Goal: Task Accomplishment & Management: Manage account settings

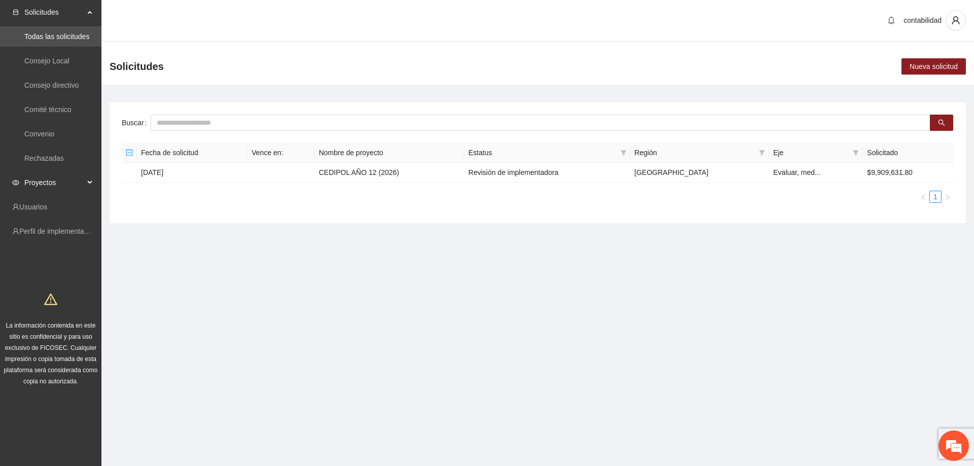
click at [61, 183] on span "Proyectos" at bounding box center [54, 183] width 60 height 20
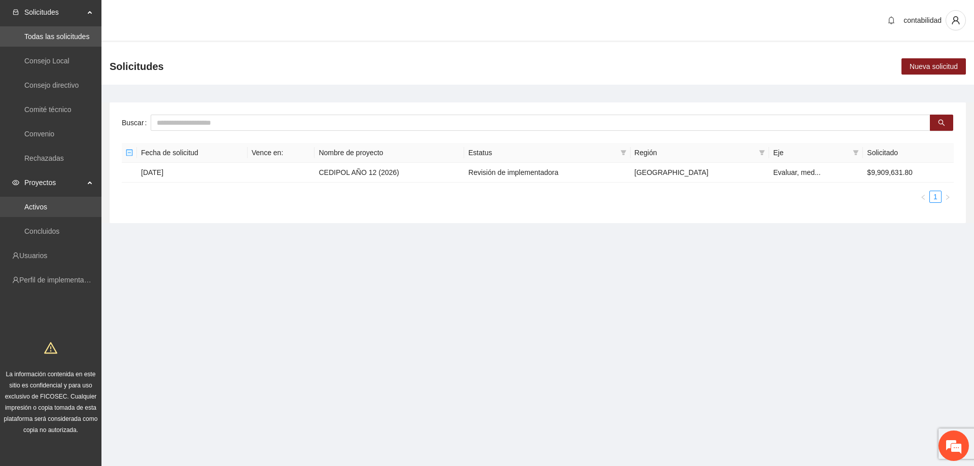
click at [47, 211] on link "Activos" at bounding box center [35, 207] width 23 height 8
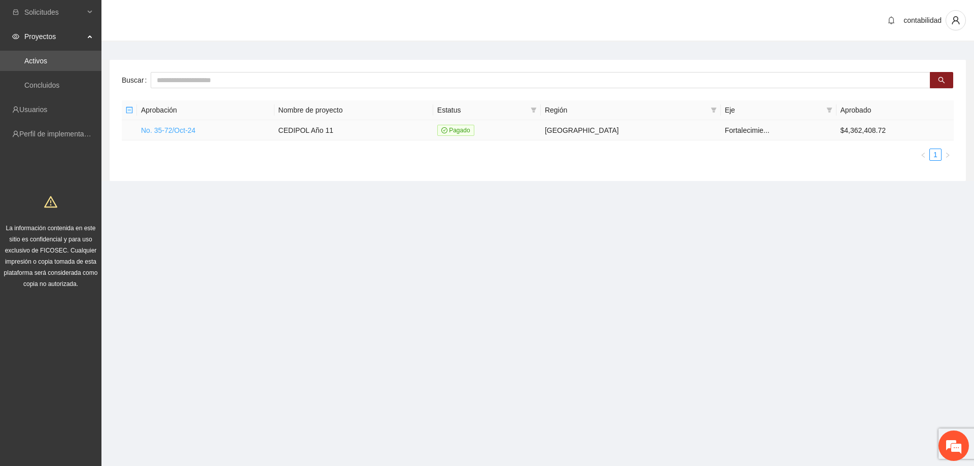
click at [161, 129] on link "No. 35-72/Oct-24" at bounding box center [168, 130] width 54 height 8
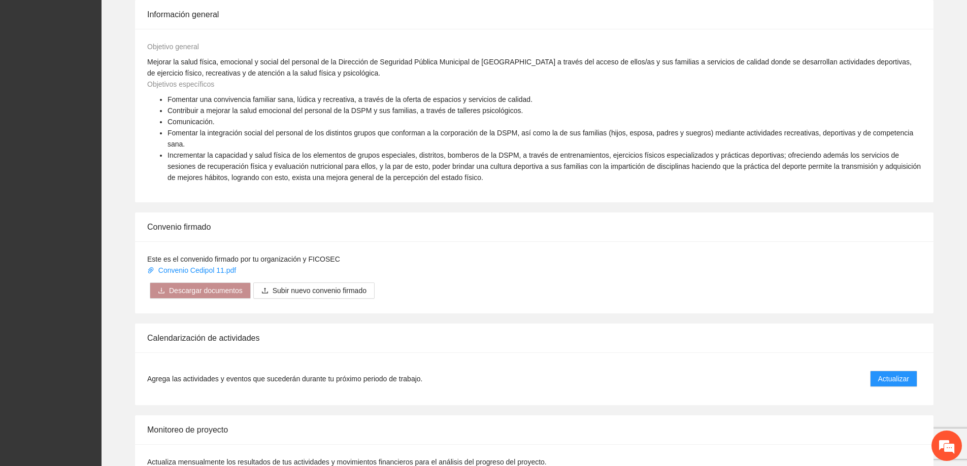
scroll to position [457, 0]
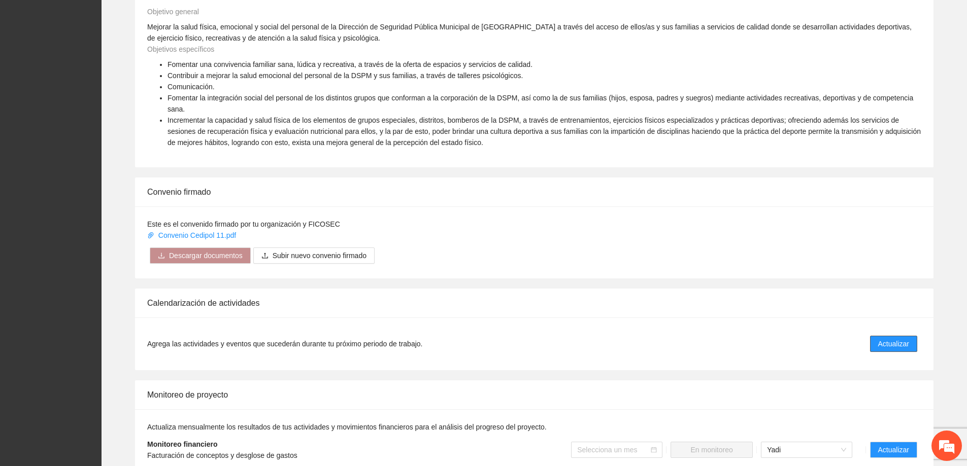
click at [878, 338] on span "Actualizar" at bounding box center [893, 343] width 31 height 11
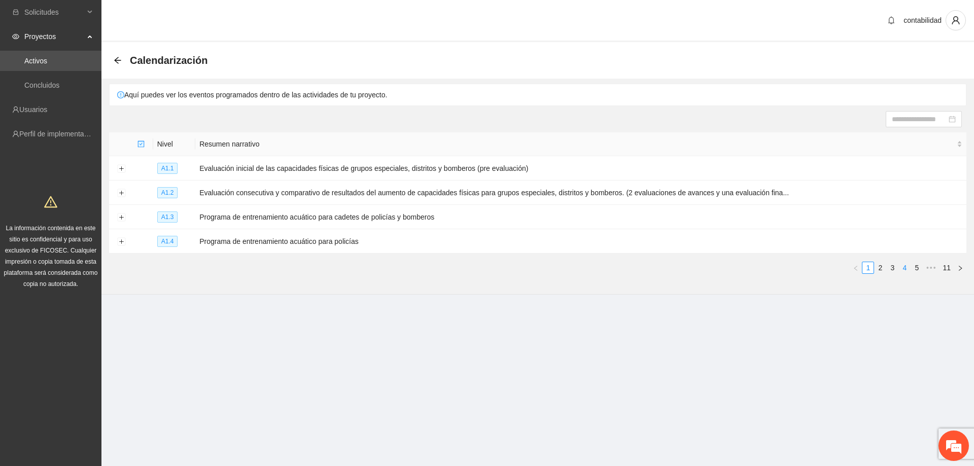
click at [903, 265] on link "4" at bounding box center [904, 267] width 11 height 11
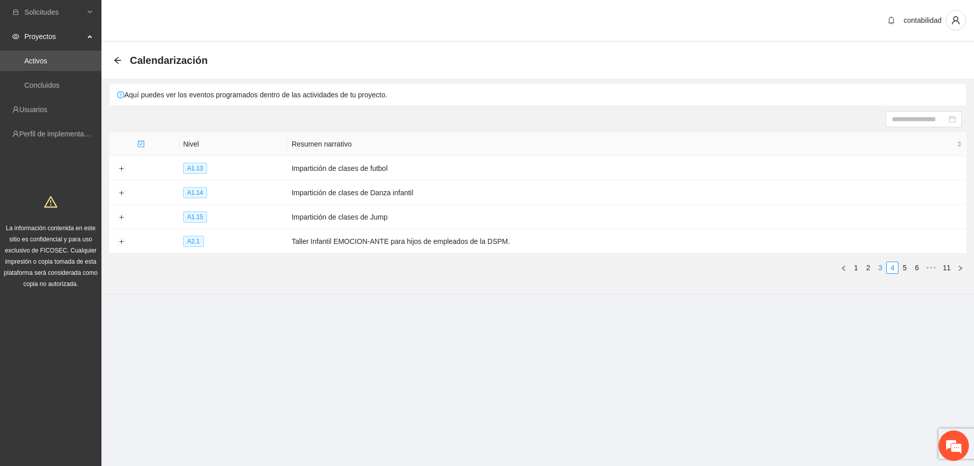
click at [883, 266] on link "3" at bounding box center [880, 267] width 11 height 11
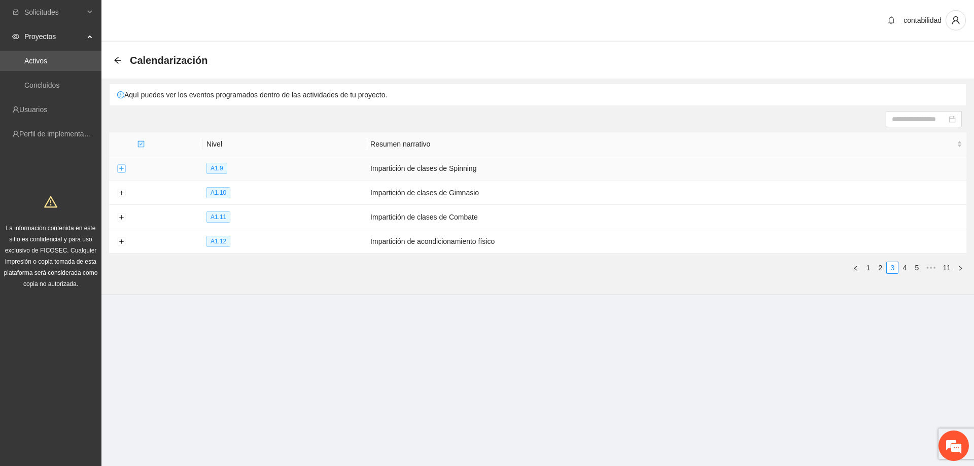
click at [121, 165] on button "Expand row" at bounding box center [121, 169] width 8 height 8
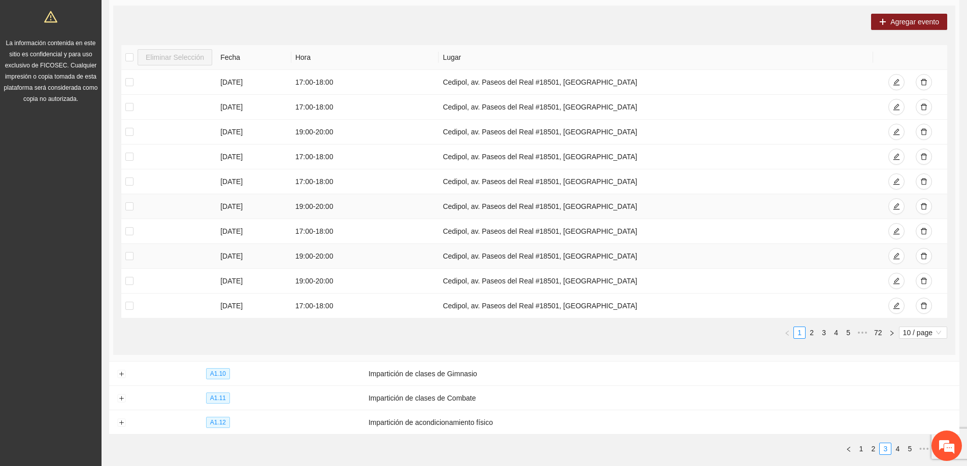
scroll to position [203, 0]
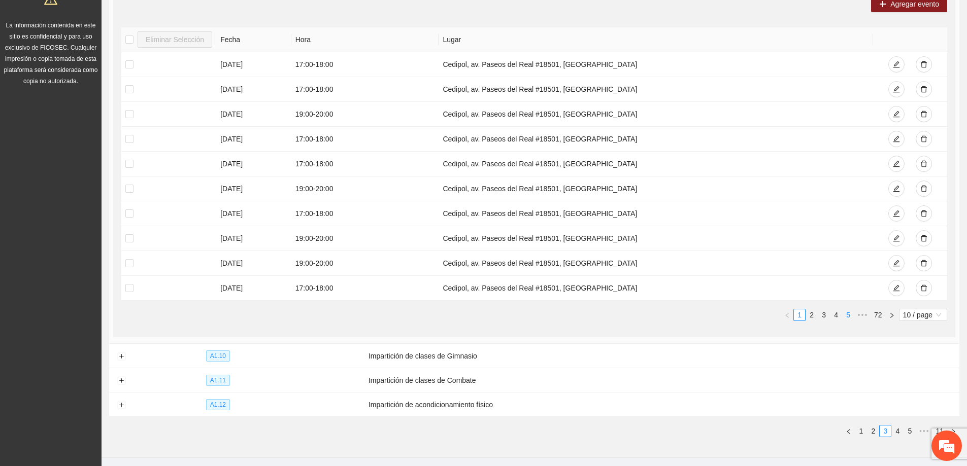
click at [843, 314] on link "5" at bounding box center [847, 315] width 11 height 11
click at [838, 315] on link "6" at bounding box center [835, 315] width 11 height 11
click at [845, 316] on link "8" at bounding box center [847, 315] width 11 height 11
click at [864, 313] on span "•••" at bounding box center [862, 315] width 16 height 12
click at [846, 318] on link "15" at bounding box center [846, 315] width 14 height 11
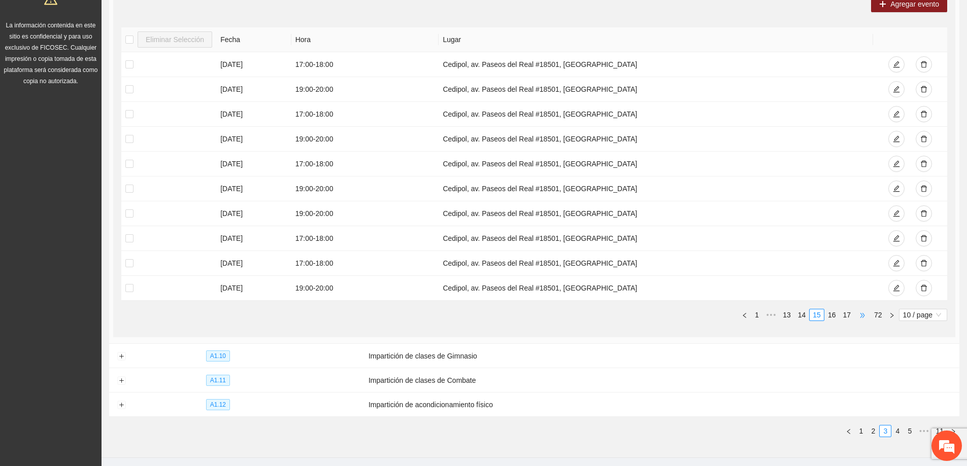
click at [863, 316] on span "•••" at bounding box center [862, 315] width 16 height 12
click at [830, 314] on link "21" at bounding box center [832, 315] width 14 height 11
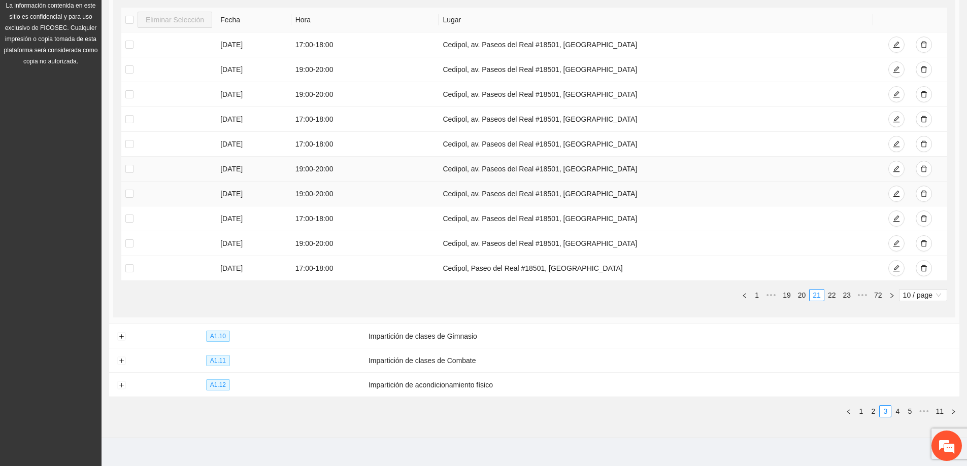
scroll to position [233, 0]
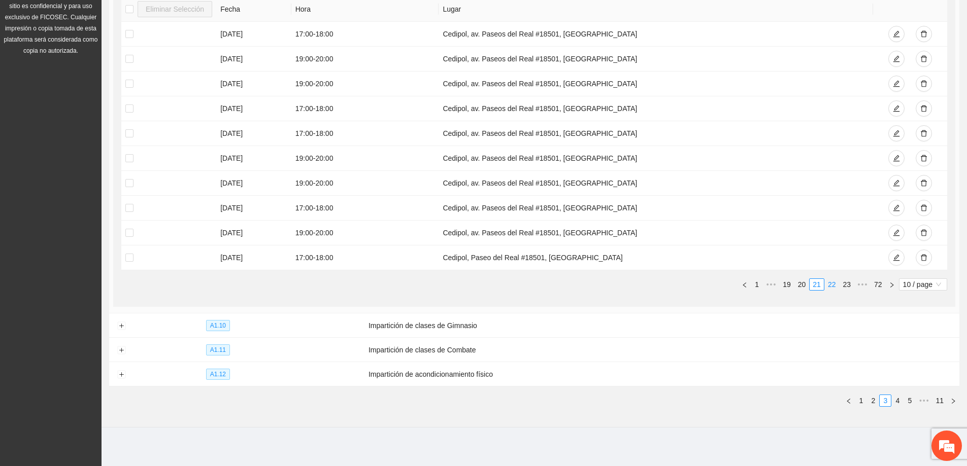
click at [826, 282] on link "22" at bounding box center [832, 284] width 14 height 11
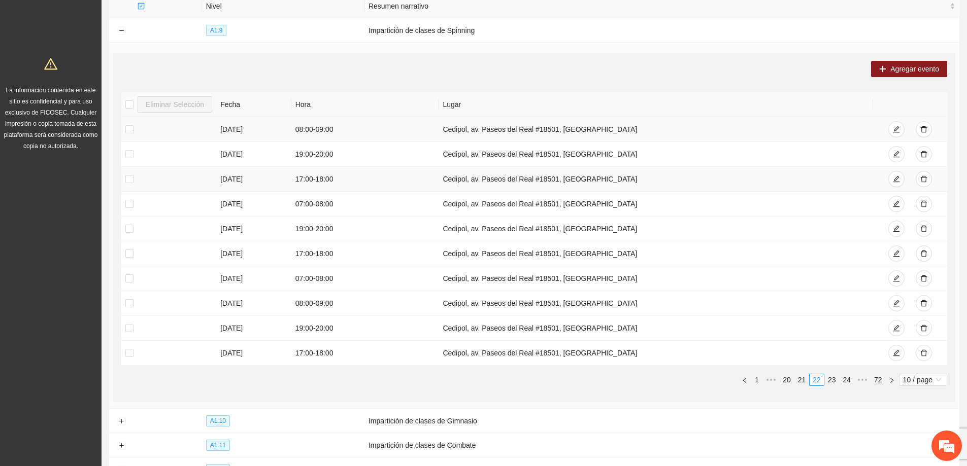
scroll to position [132, 0]
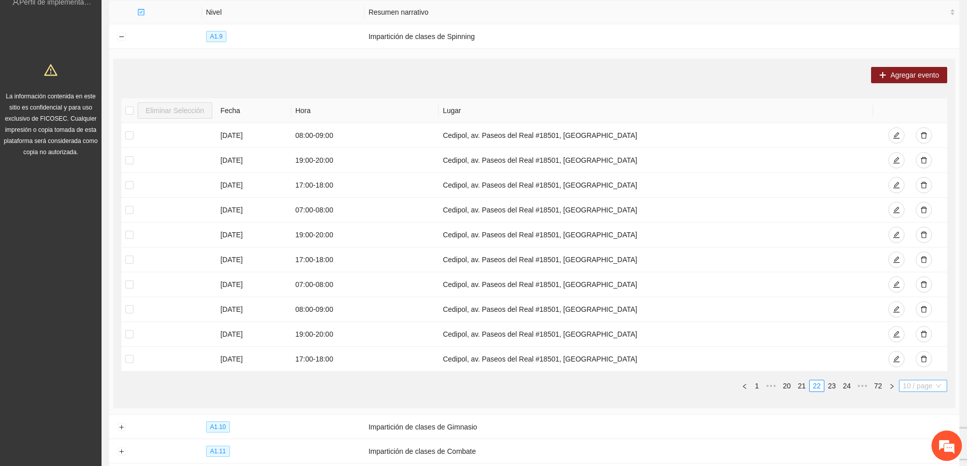
click at [915, 383] on span "10 / page" at bounding box center [923, 386] width 40 height 11
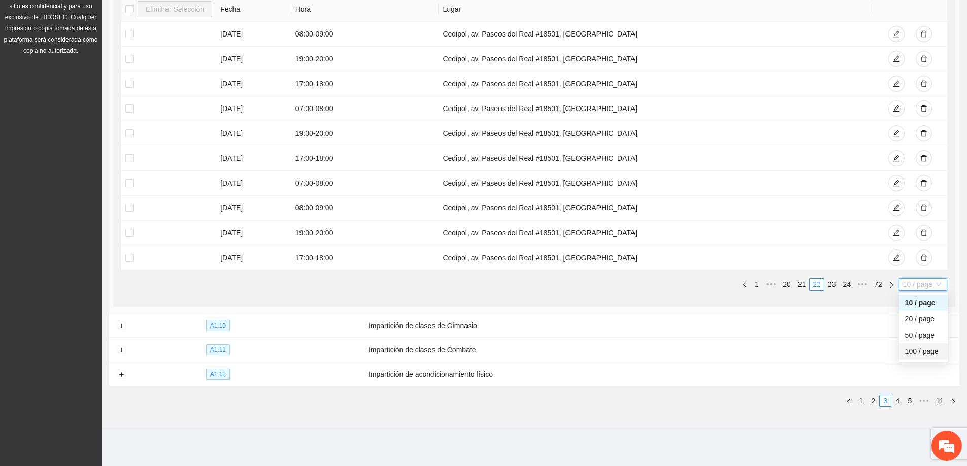
click at [912, 355] on div "100 / page" at bounding box center [923, 351] width 37 height 11
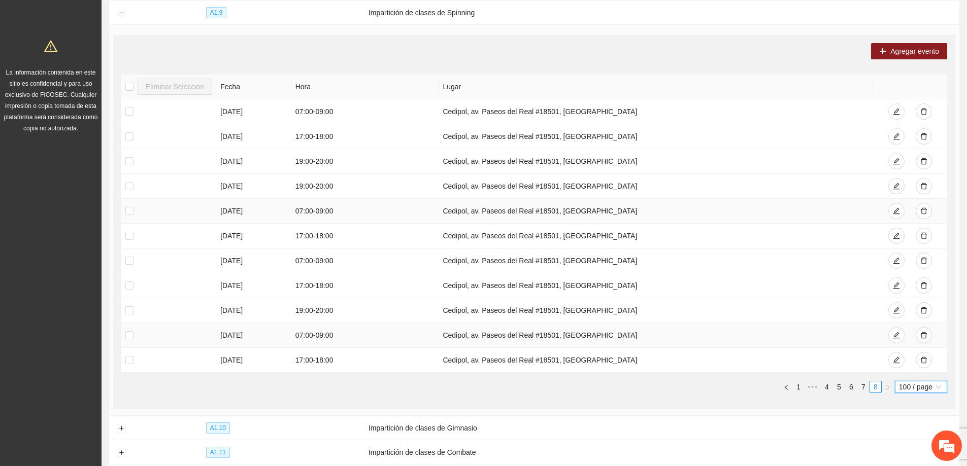
scroll to position [157, 0]
click at [798, 386] on link "1" at bounding box center [798, 386] width 11 height 11
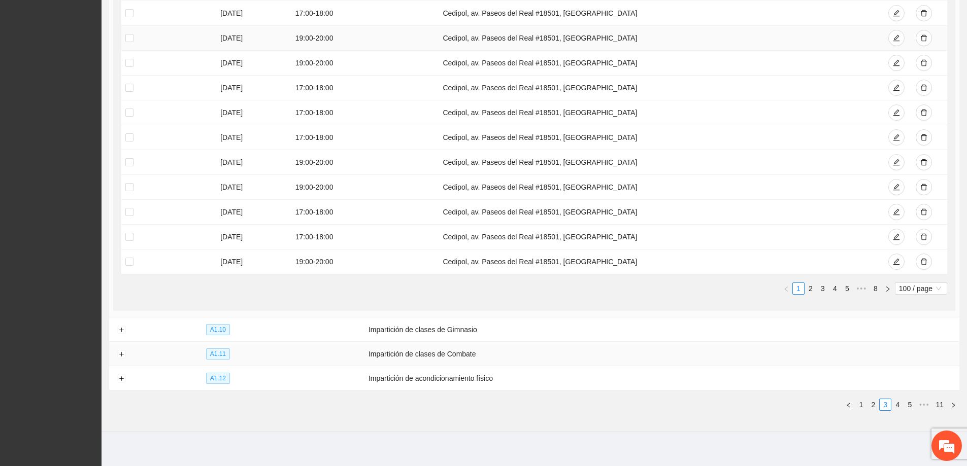
scroll to position [2471, 0]
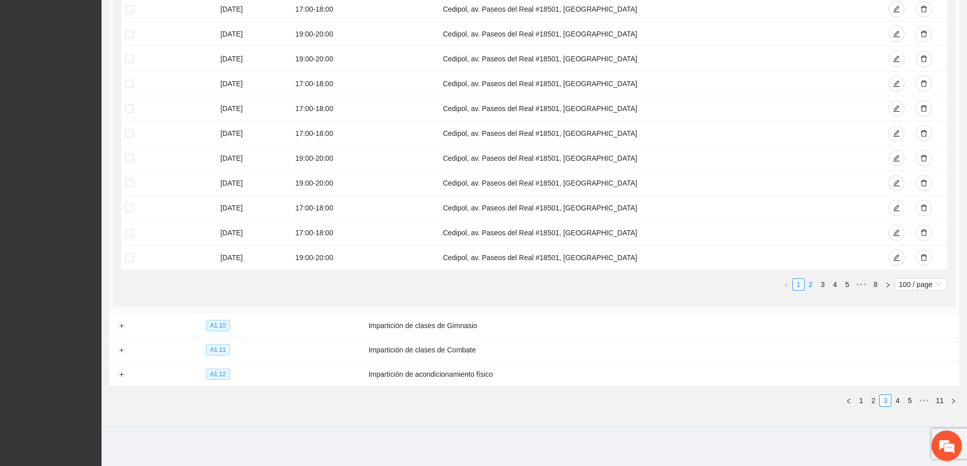
click at [810, 284] on link "2" at bounding box center [810, 284] width 11 height 11
click at [821, 287] on link "3" at bounding box center [822, 284] width 11 height 11
click at [823, 287] on link "3" at bounding box center [822, 284] width 11 height 11
click at [824, 286] on link "3" at bounding box center [822, 284] width 11 height 11
click at [834, 286] on link "4" at bounding box center [834, 284] width 11 height 11
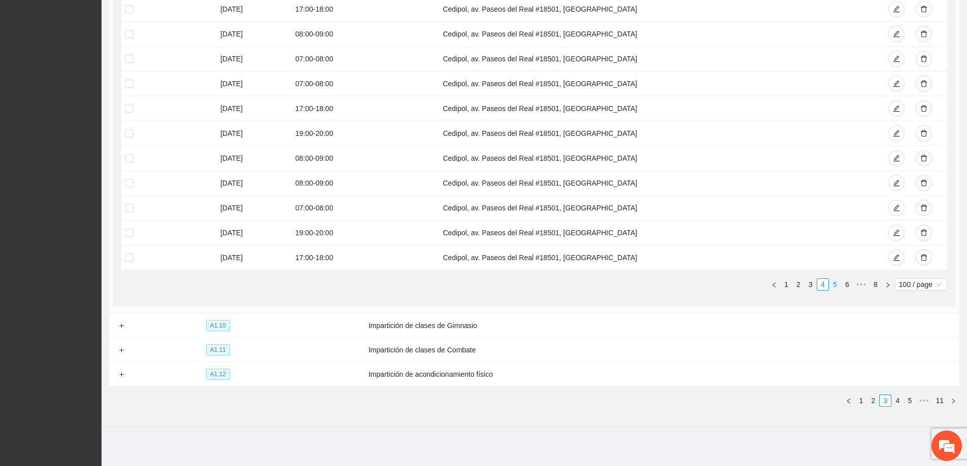
click at [837, 282] on link "5" at bounding box center [834, 284] width 11 height 11
click at [873, 281] on link "8" at bounding box center [875, 284] width 11 height 11
click at [829, 288] on link "4" at bounding box center [826, 284] width 11 height 11
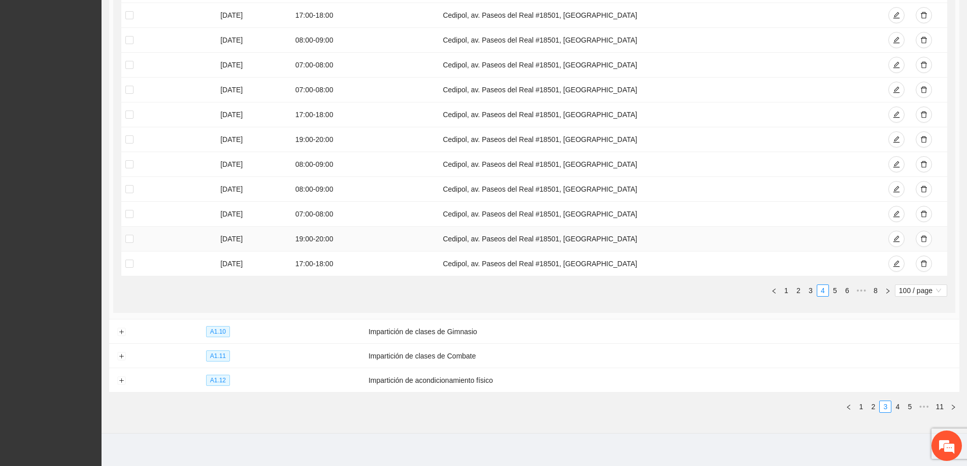
scroll to position [2471, 0]
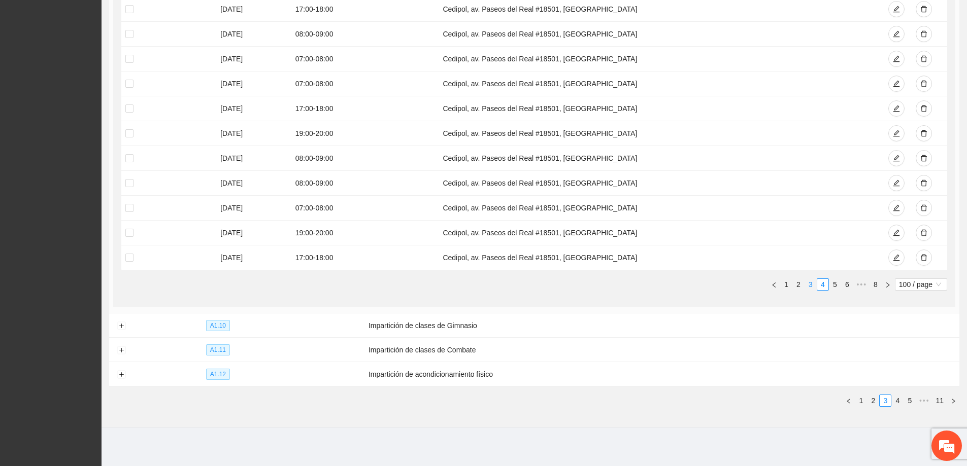
click at [805, 286] on link "3" at bounding box center [810, 284] width 11 height 11
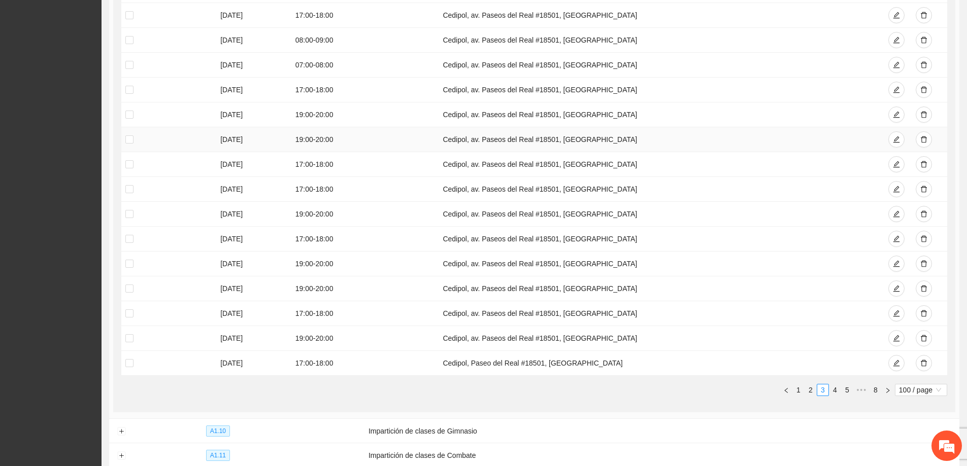
scroll to position [2370, 0]
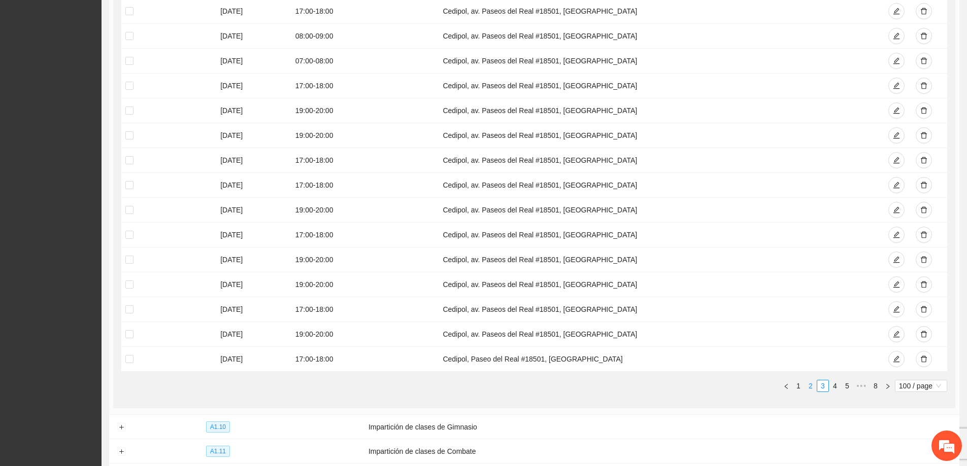
click at [806, 387] on link "2" at bounding box center [810, 386] width 11 height 11
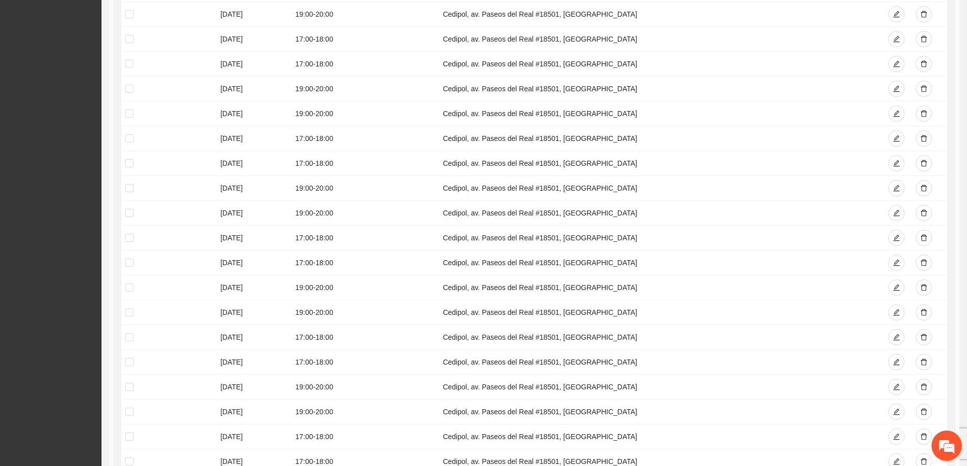
scroll to position [847, 0]
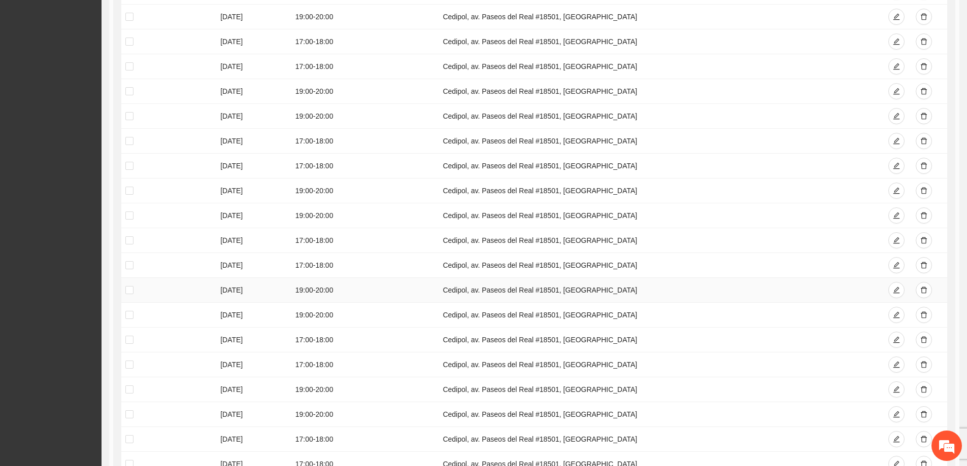
click at [715, 295] on td "Cedipol, av. Paseos del Real #18501, [GEOGRAPHIC_DATA]" at bounding box center [655, 290] width 434 height 25
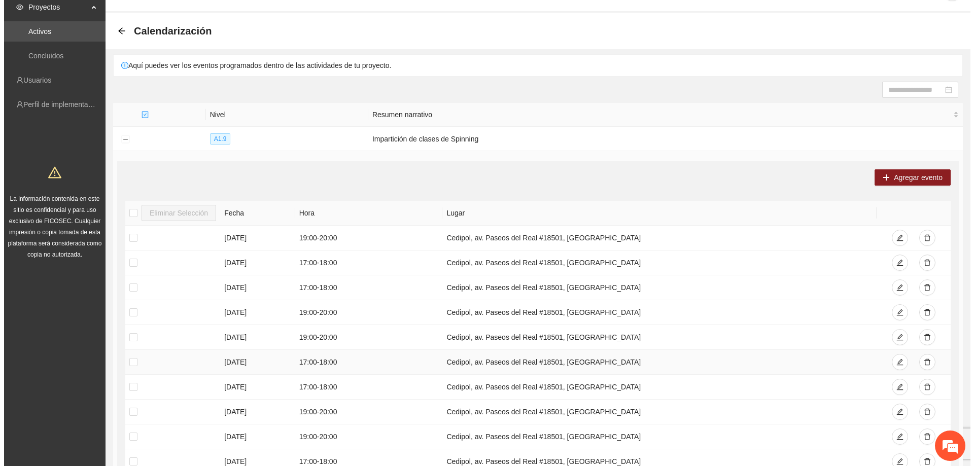
scroll to position [0, 0]
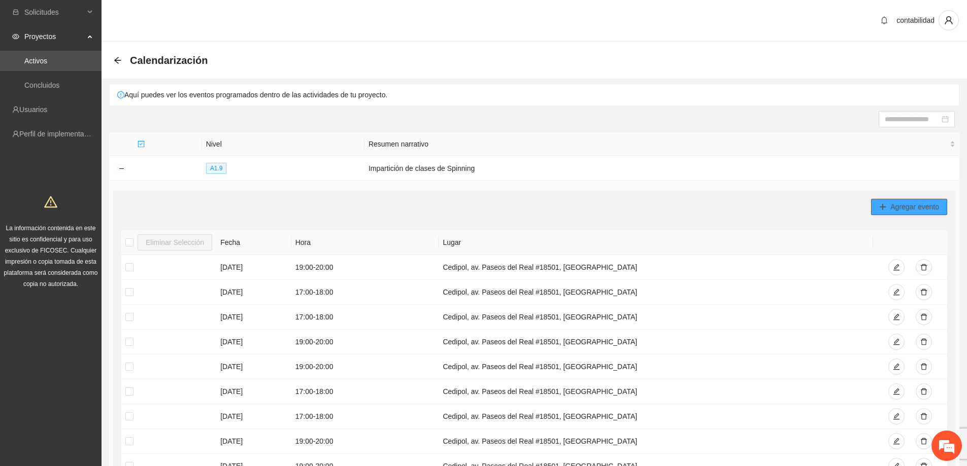
click at [903, 206] on span "Agregar evento" at bounding box center [914, 206] width 49 height 11
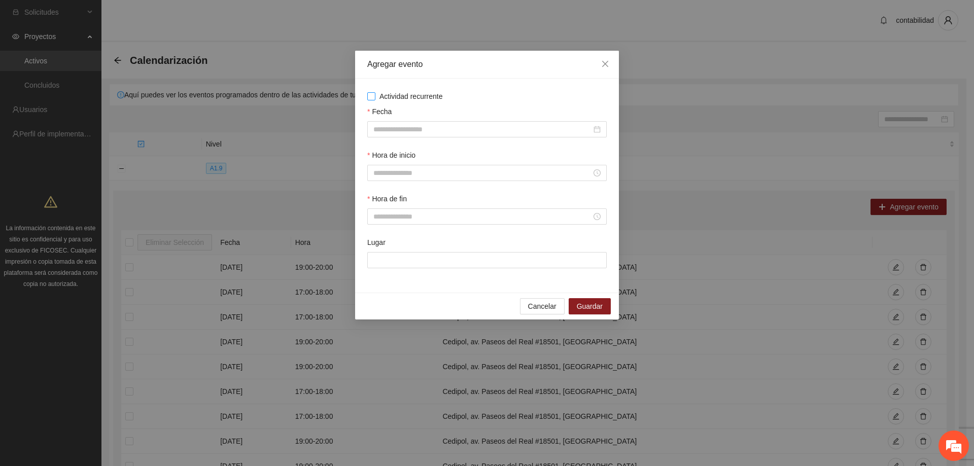
click at [383, 93] on span "Actividad recurrente" at bounding box center [412, 96] width 72 height 11
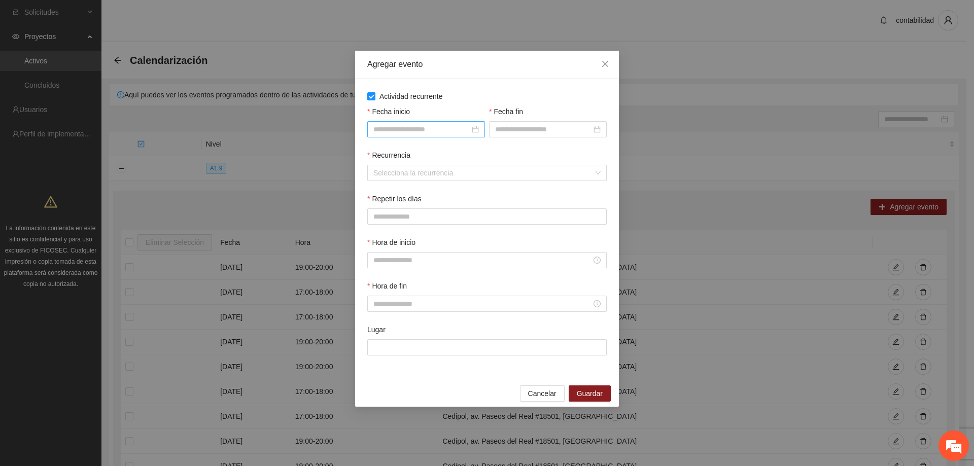
click at [385, 135] on div at bounding box center [426, 129] width 118 height 16
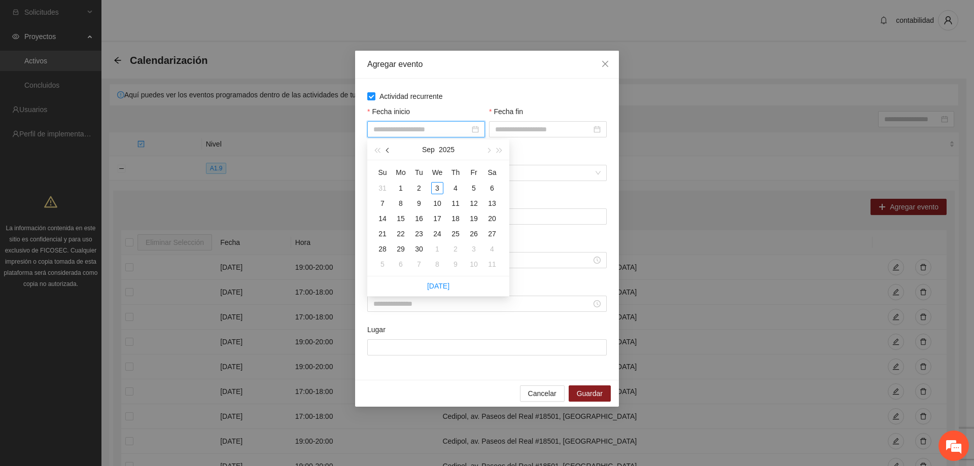
click at [385, 149] on button "button" at bounding box center [388, 150] width 11 height 20
type input "**********"
click at [474, 186] on div "1" at bounding box center [474, 188] width 12 height 12
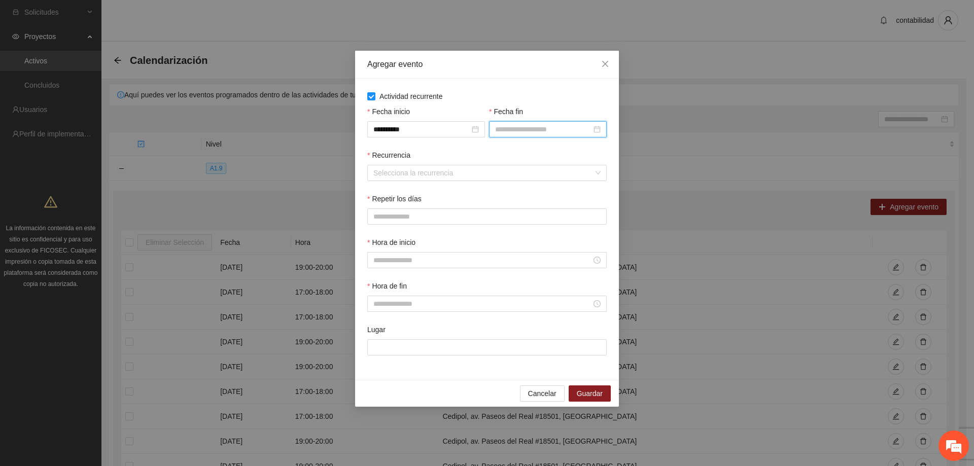
click at [525, 130] on input "Fecha fin" at bounding box center [543, 129] width 96 height 11
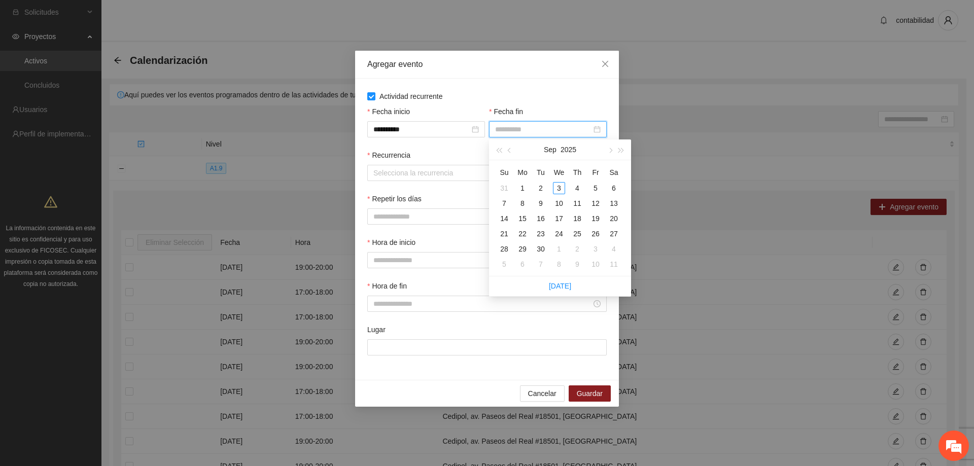
type input "**********"
click at [508, 152] on button "button" at bounding box center [509, 150] width 11 height 20
type input "**********"
click at [510, 263] on div "31" at bounding box center [504, 264] width 12 height 12
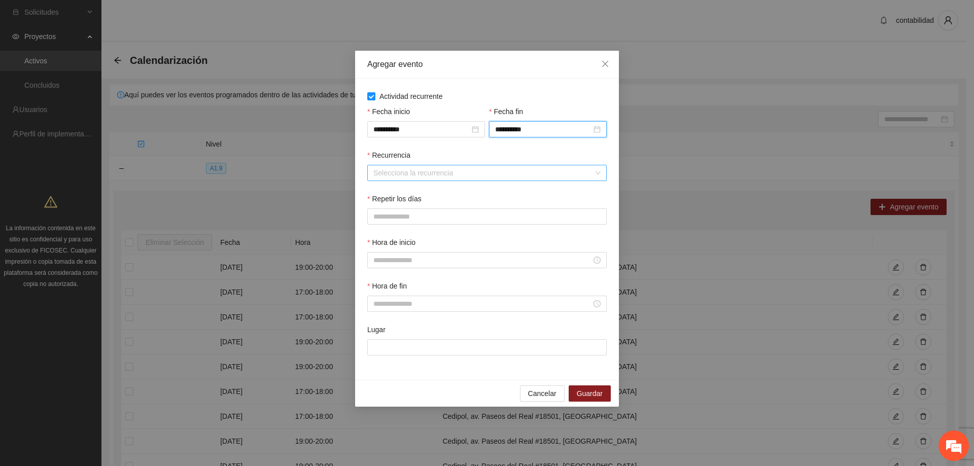
click at [432, 172] on input "Recurrencia" at bounding box center [484, 172] width 220 height 15
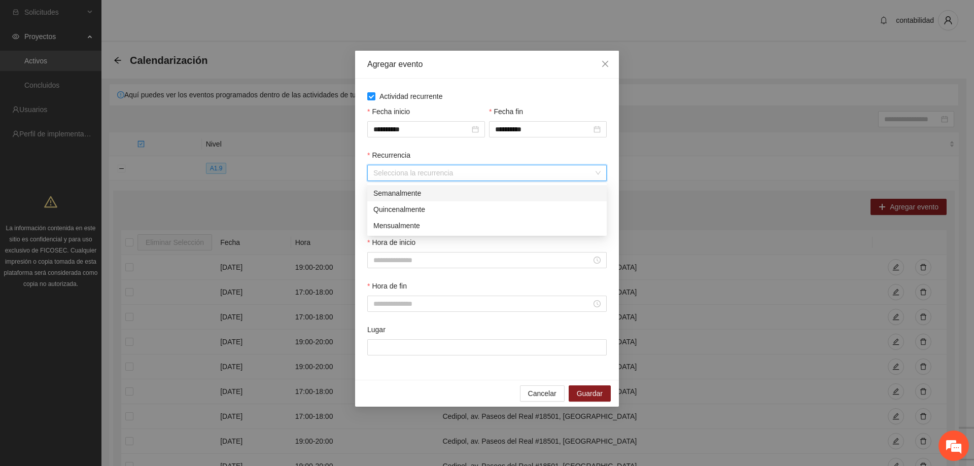
click at [425, 196] on div "Semanalmente" at bounding box center [487, 193] width 227 height 11
click at [381, 212] on button "L" at bounding box center [377, 217] width 20 height 16
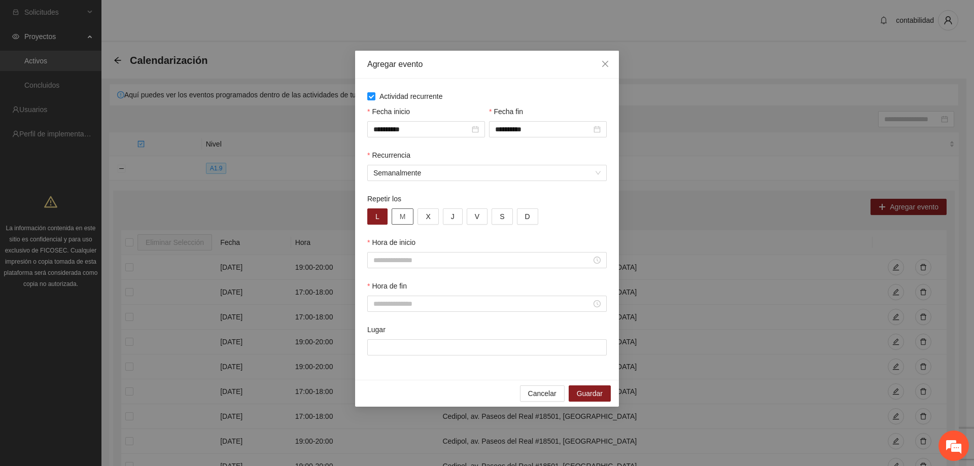
click at [410, 217] on button "M" at bounding box center [403, 217] width 22 height 16
click at [423, 217] on button "X" at bounding box center [428, 217] width 21 height 16
click at [445, 215] on button "J" at bounding box center [453, 217] width 20 height 16
click at [462, 214] on div "L M X J V S D" at bounding box center [487, 217] width 240 height 16
click at [483, 214] on button "V" at bounding box center [477, 217] width 21 height 16
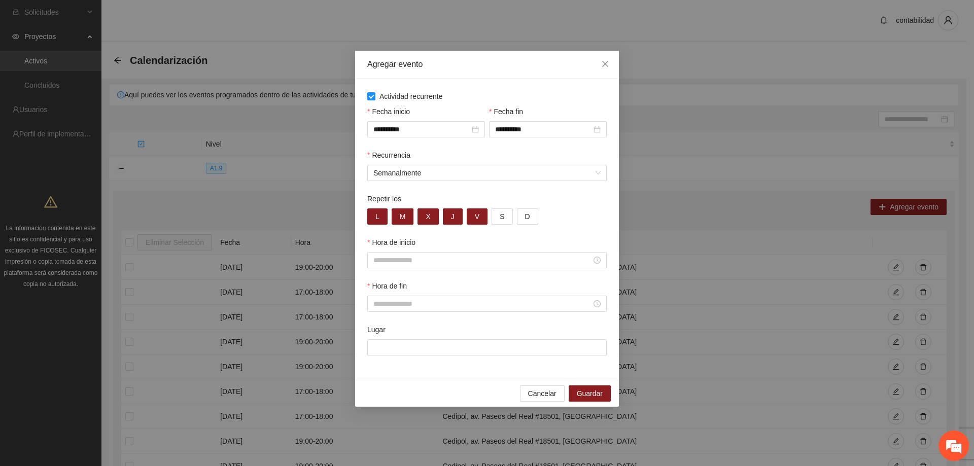
click at [454, 274] on div "Hora de inicio" at bounding box center [487, 259] width 244 height 44
click at [446, 261] on input "Hora de inicio" at bounding box center [483, 260] width 218 height 11
click at [379, 374] on div "07" at bounding box center [381, 379] width 28 height 14
type input "*****"
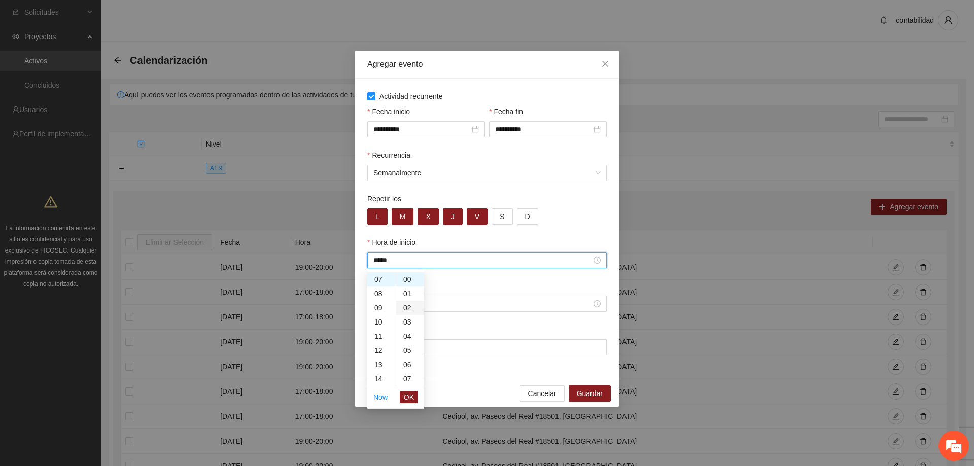
scroll to position [99, 0]
click at [410, 396] on span "OK" at bounding box center [409, 397] width 10 height 11
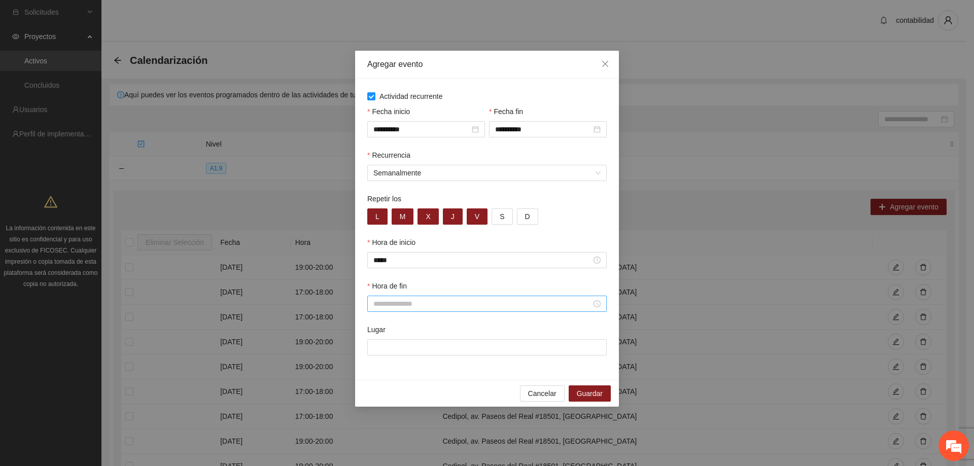
click at [432, 310] on div at bounding box center [487, 304] width 240 height 16
click at [435, 301] on input "Hora de fin" at bounding box center [483, 303] width 218 height 11
click at [378, 382] on div "08" at bounding box center [381, 386] width 28 height 14
type input "*****"
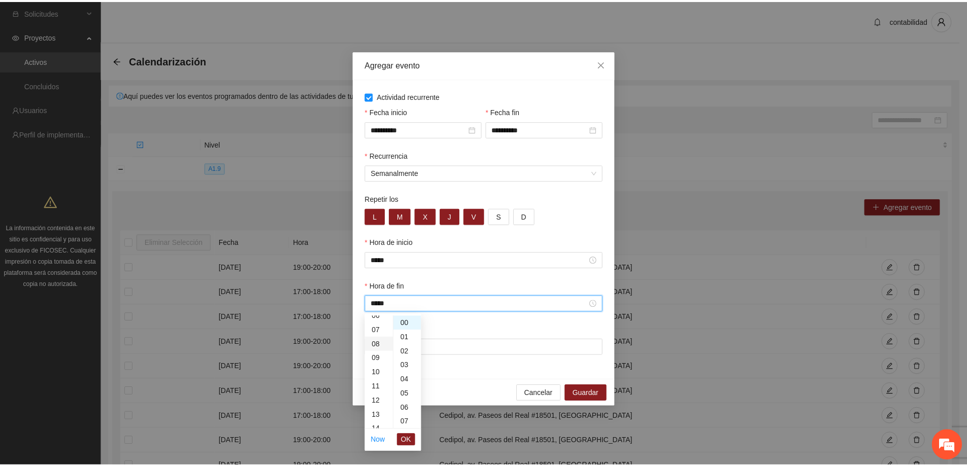
scroll to position [114, 0]
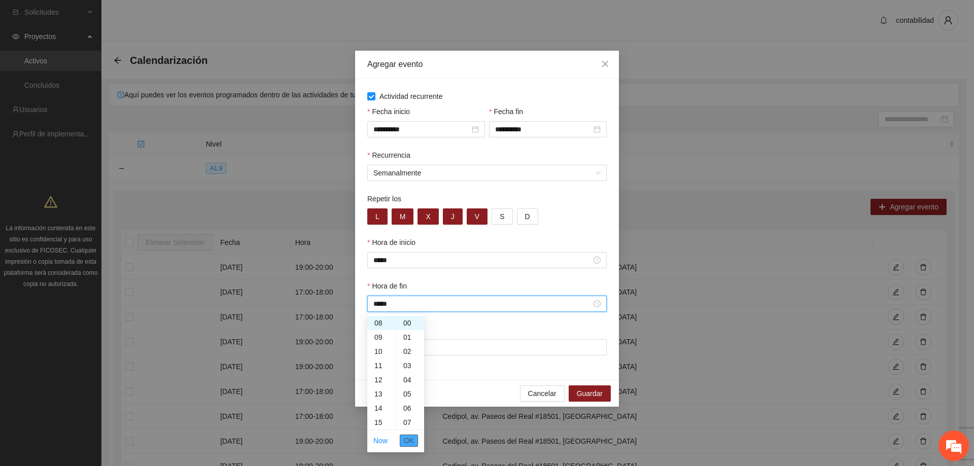
click at [406, 440] on span "OK" at bounding box center [409, 440] width 10 height 11
click at [422, 349] on input "Lugar" at bounding box center [487, 348] width 240 height 16
type input "**********"
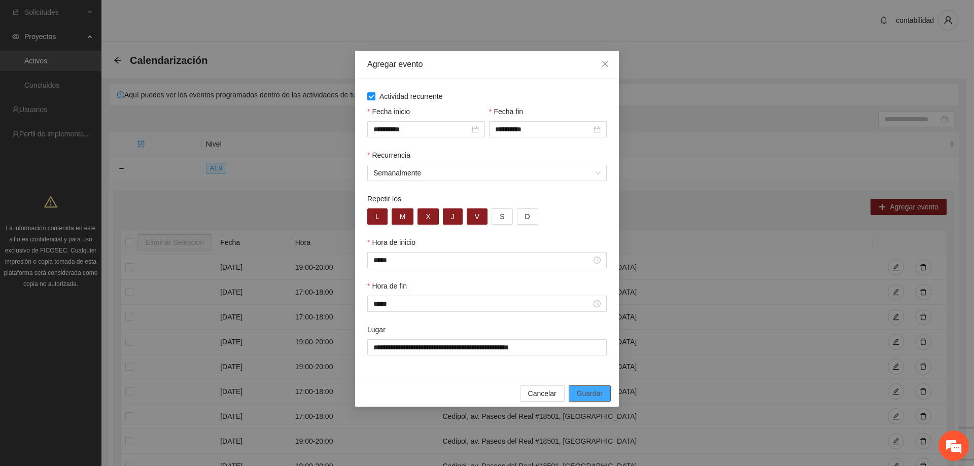
click at [595, 390] on span "Guardar" at bounding box center [590, 393] width 26 height 11
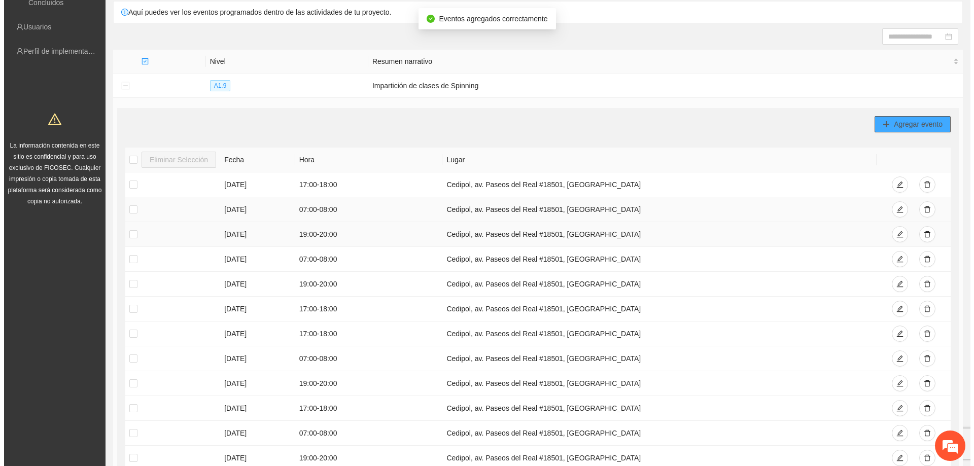
scroll to position [101, 0]
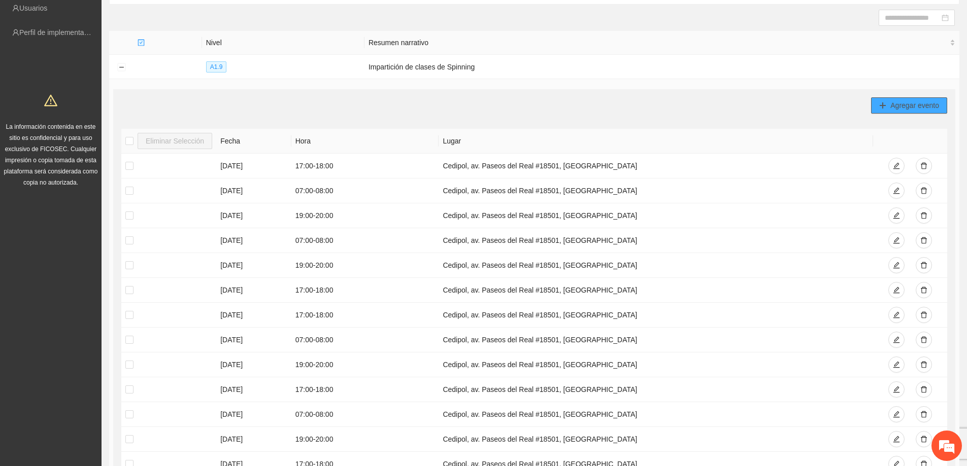
click at [890, 104] on button "Agregar evento" at bounding box center [909, 105] width 76 height 16
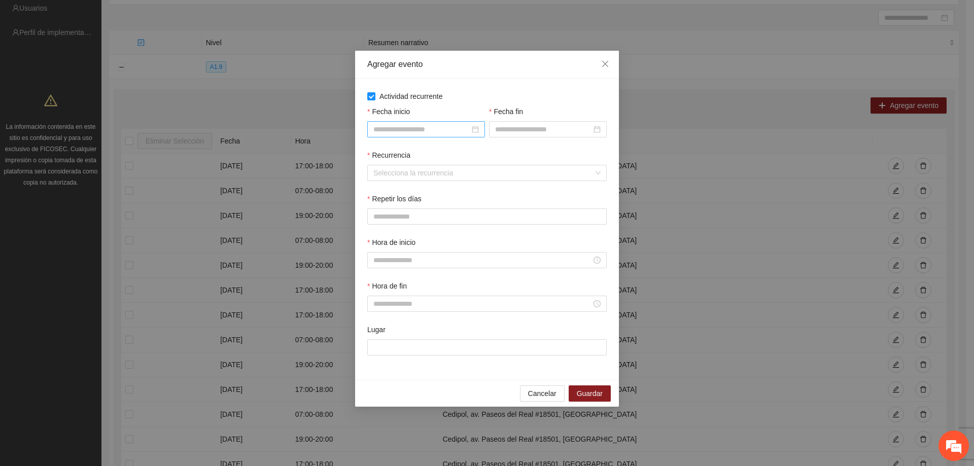
click at [406, 124] on input "Fecha inicio" at bounding box center [422, 129] width 96 height 11
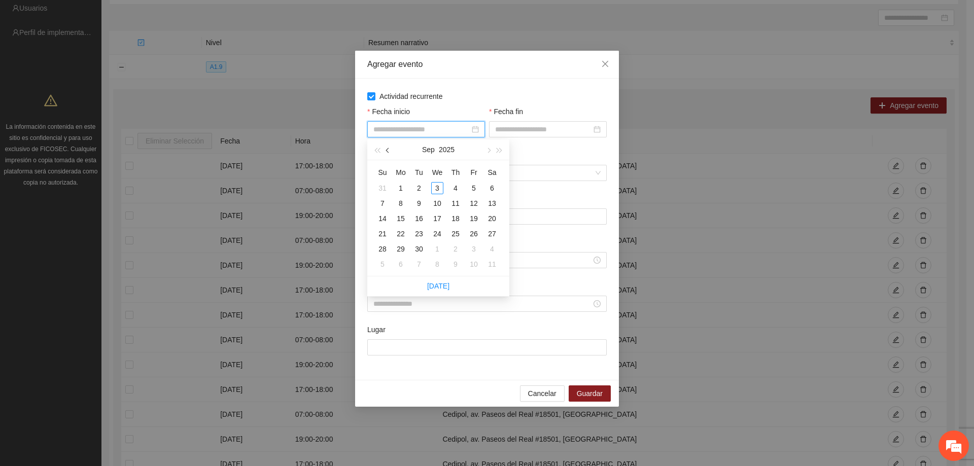
click at [386, 150] on span "button" at bounding box center [388, 150] width 5 height 5
type input "**********"
click at [470, 185] on div "1" at bounding box center [474, 188] width 12 height 12
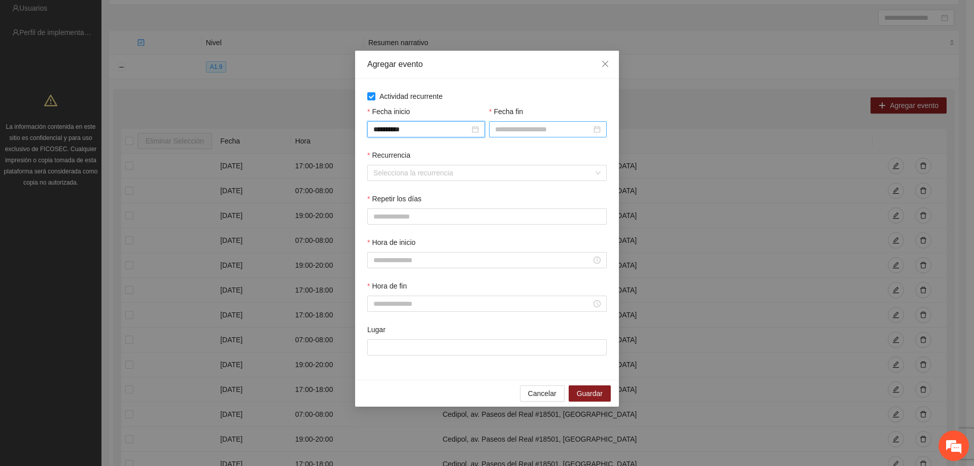
click at [511, 131] on input "Fecha fin" at bounding box center [543, 129] width 96 height 11
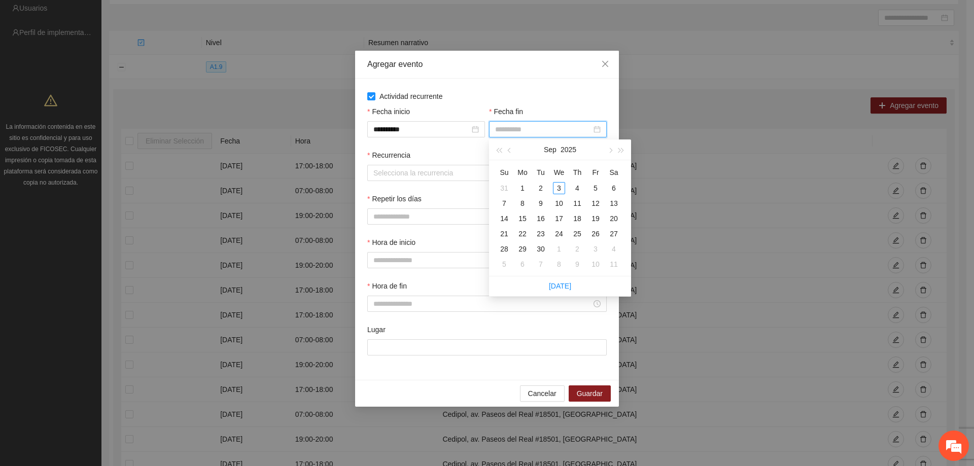
type input "**********"
click at [507, 151] on button "button" at bounding box center [509, 150] width 11 height 20
type input "**********"
click at [503, 261] on div "31" at bounding box center [504, 264] width 12 height 12
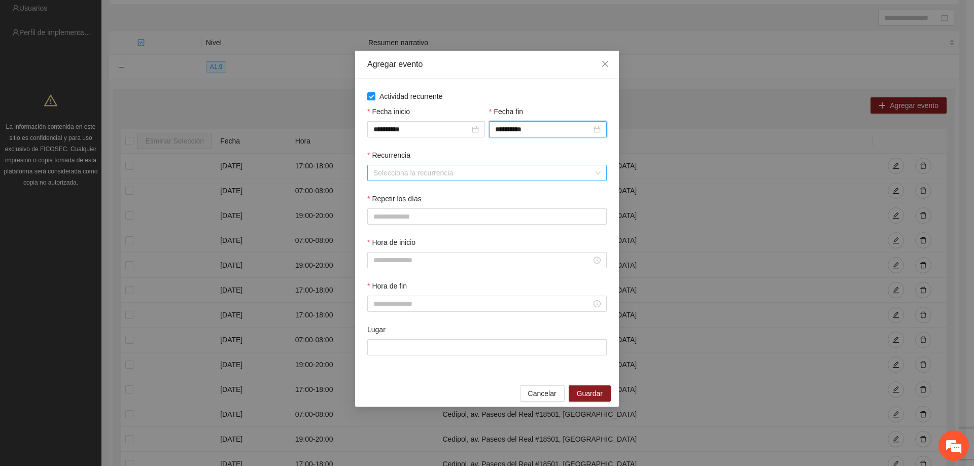
click at [442, 174] on input "Recurrencia" at bounding box center [484, 172] width 220 height 15
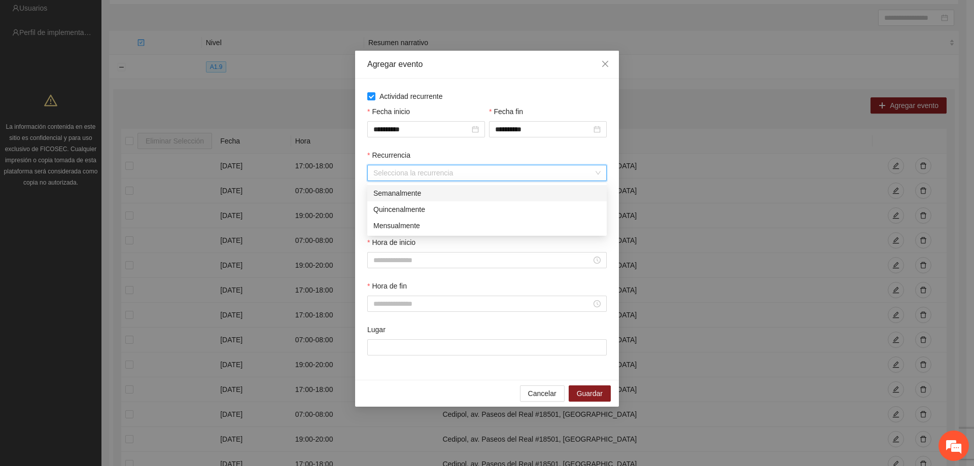
click at [432, 187] on div "Semanalmente" at bounding box center [487, 193] width 240 height 16
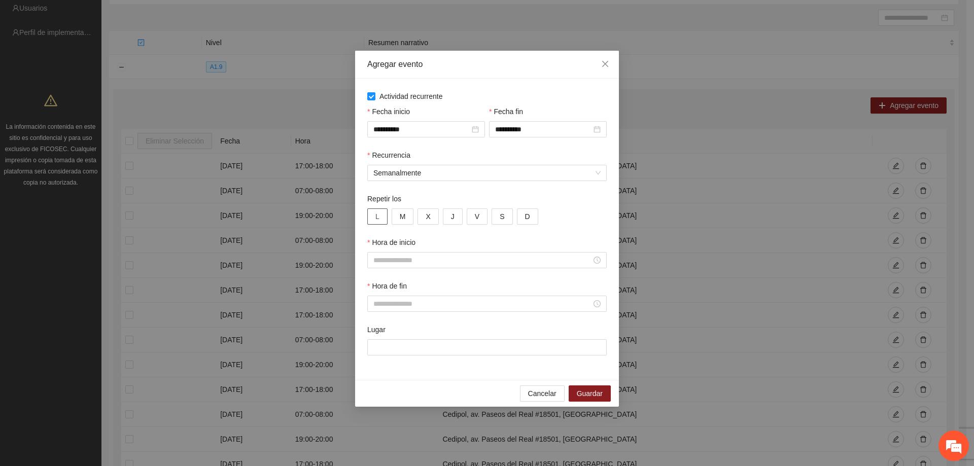
click at [386, 214] on button "L" at bounding box center [377, 217] width 20 height 16
click at [397, 214] on button "M" at bounding box center [403, 217] width 22 height 16
click at [426, 217] on span "X" at bounding box center [428, 216] width 5 height 11
click at [453, 217] on span "J" at bounding box center [453, 216] width 4 height 11
click at [472, 214] on button "V" at bounding box center [477, 217] width 21 height 16
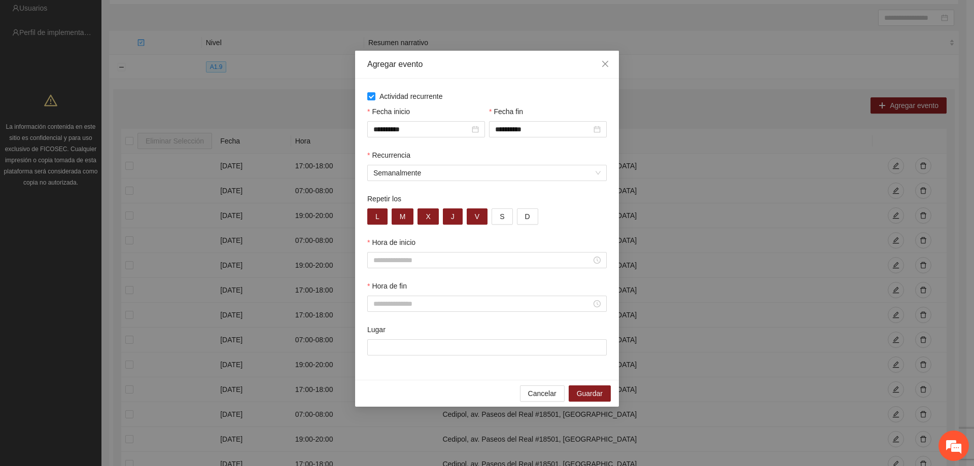
click at [407, 248] on div "Hora de inicio" at bounding box center [487, 244] width 240 height 15
click at [410, 255] on input "Hora de inicio" at bounding box center [483, 260] width 218 height 11
click at [375, 343] on div "08" at bounding box center [381, 342] width 28 height 14
type input "*****"
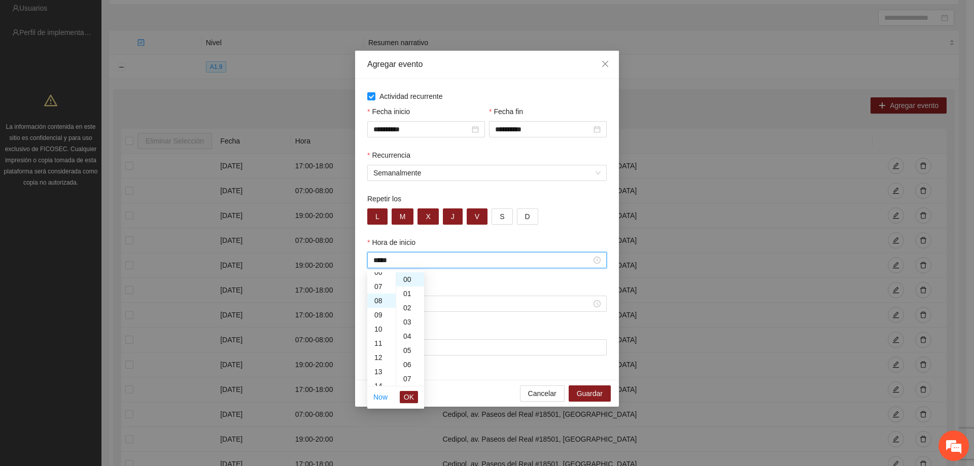
scroll to position [114, 0]
click at [413, 400] on span "OK" at bounding box center [409, 397] width 10 height 11
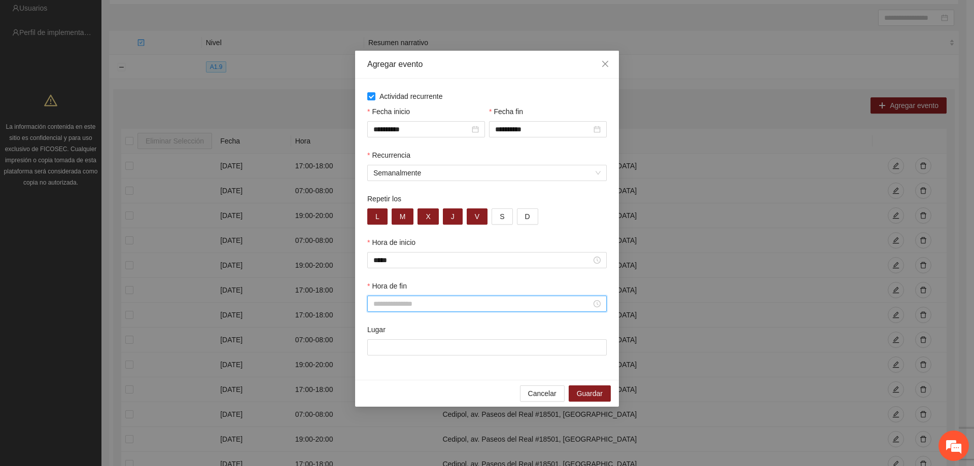
click at [409, 306] on input "Hora de fin" at bounding box center [483, 303] width 218 height 11
click at [380, 401] on div "09" at bounding box center [381, 400] width 28 height 14
type input "*****"
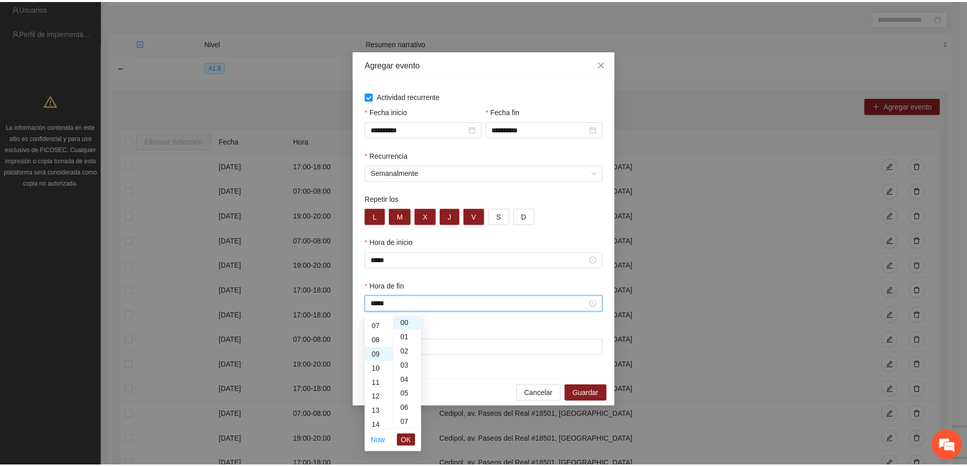
scroll to position [128, 0]
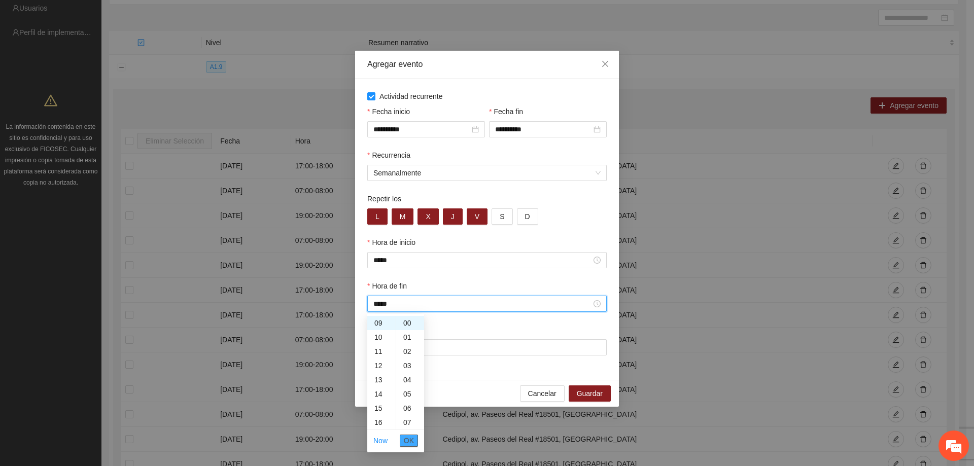
drag, startPoint x: 412, startPoint y: 440, endPoint x: 413, endPoint y: 427, distance: 13.2
click at [411, 440] on span "OK" at bounding box center [409, 440] width 10 height 11
click at [411, 347] on input "Lugar" at bounding box center [487, 348] width 240 height 16
type input "**********"
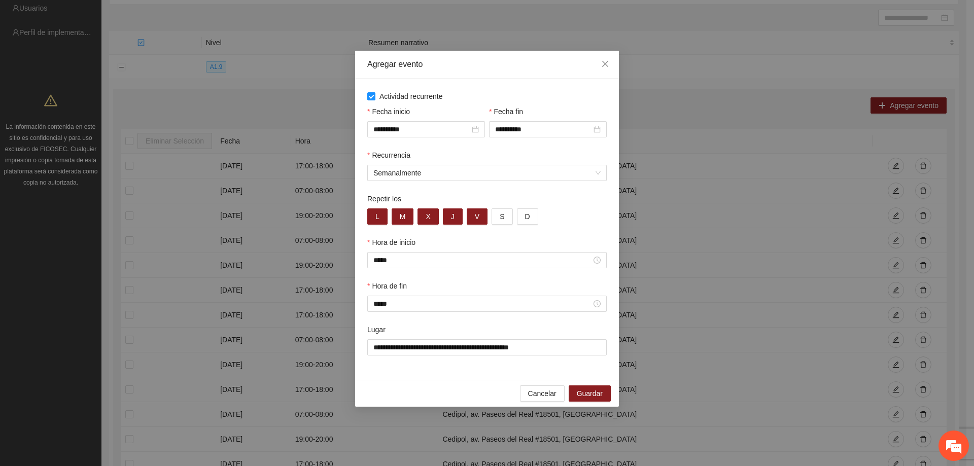
click at [486, 367] on div "**********" at bounding box center [487, 346] width 244 height 44
click at [596, 387] on button "Guardar" at bounding box center [590, 394] width 42 height 16
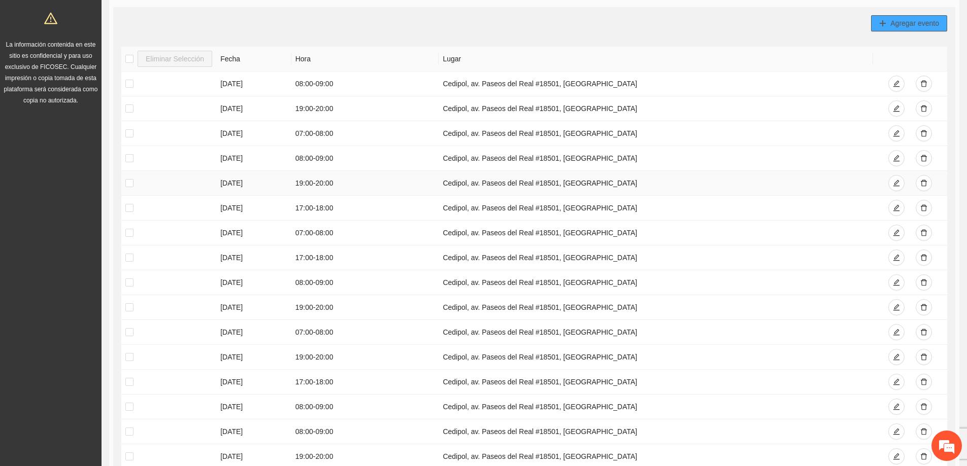
scroll to position [203, 0]
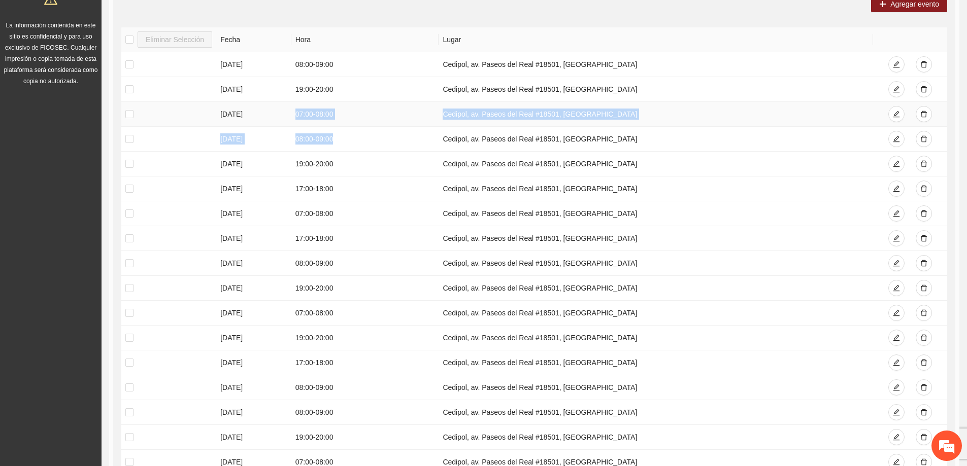
drag, startPoint x: 301, startPoint y: 109, endPoint x: 293, endPoint y: 104, distance: 10.0
click at [380, 146] on td "08:00 - 09:00" at bounding box center [365, 139] width 148 height 25
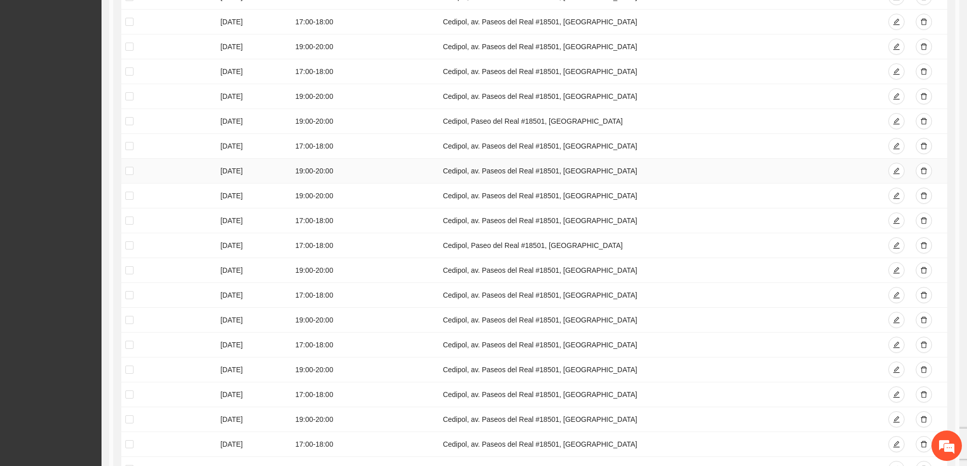
scroll to position [2471, 0]
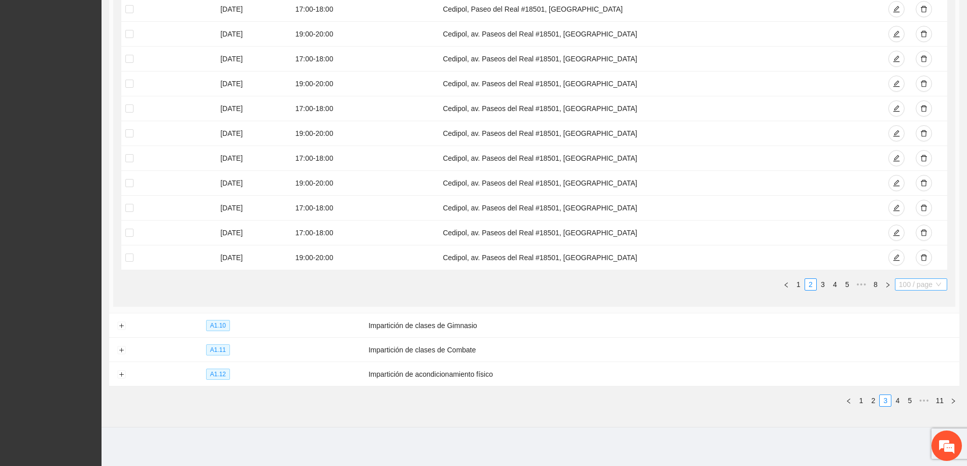
click at [924, 279] on span "100 / page" at bounding box center [921, 284] width 44 height 11
click at [721, 285] on ul "1 2 3 4 5 ••• 8 100 / page 50 100 10 / page 20 / page 50 / page 100 / page" at bounding box center [534, 285] width 826 height 12
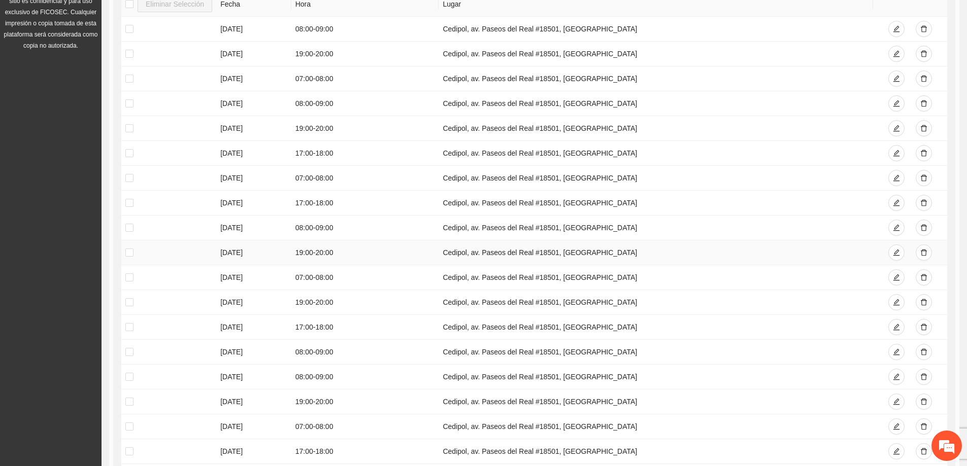
scroll to position [0, 0]
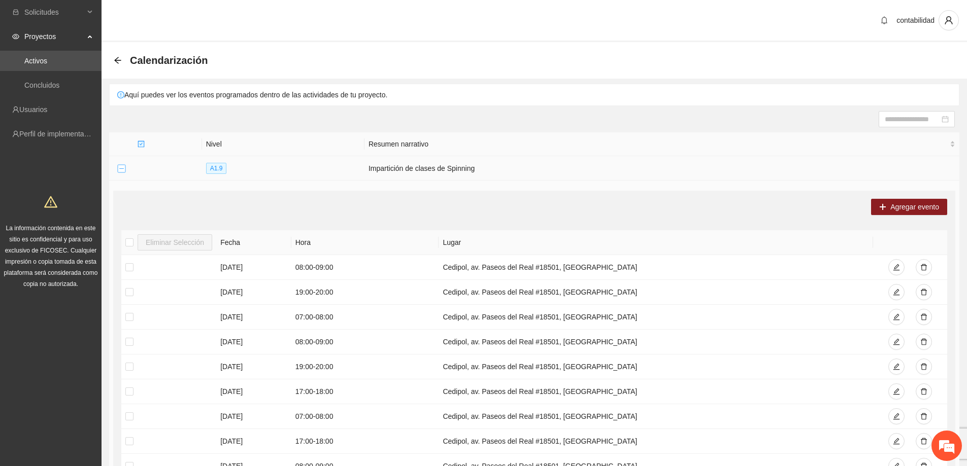
click at [124, 169] on button "Collapse row" at bounding box center [121, 169] width 8 height 8
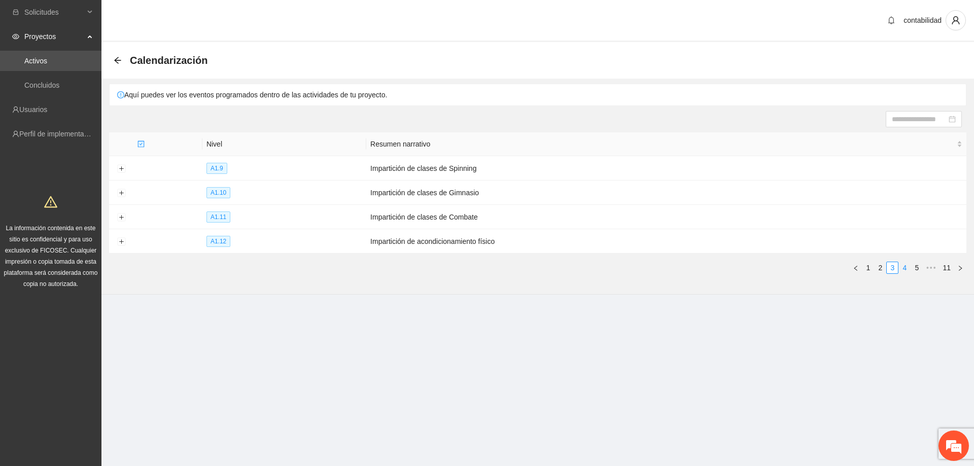
click at [902, 264] on link "4" at bounding box center [904, 267] width 11 height 11
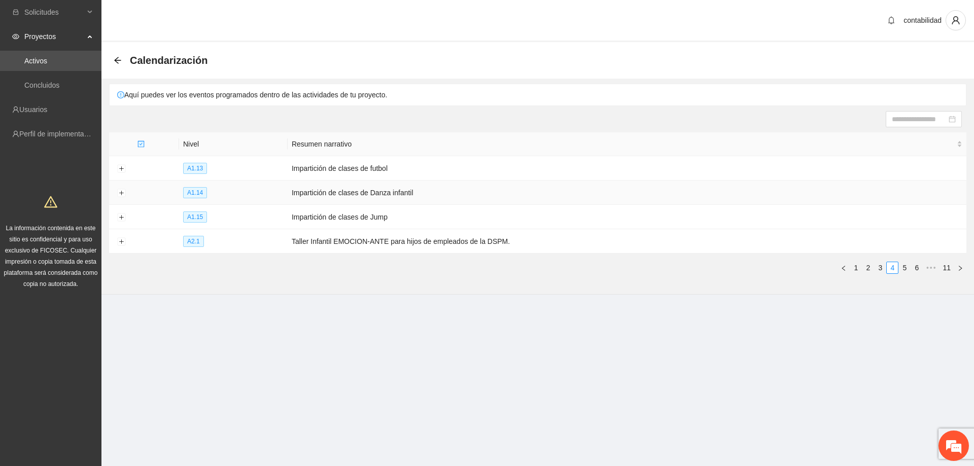
click at [115, 190] on td at bounding box center [121, 193] width 24 height 24
click at [123, 192] on button "Expand row" at bounding box center [121, 193] width 8 height 8
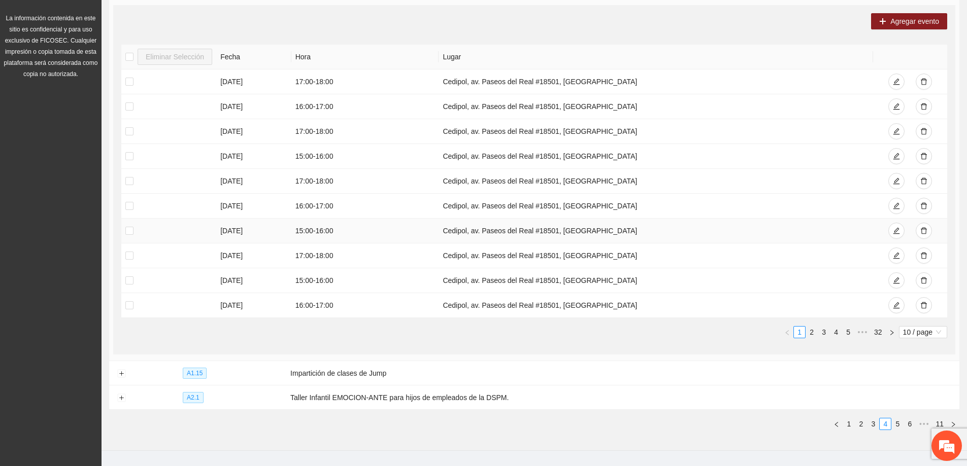
scroll to position [233, 0]
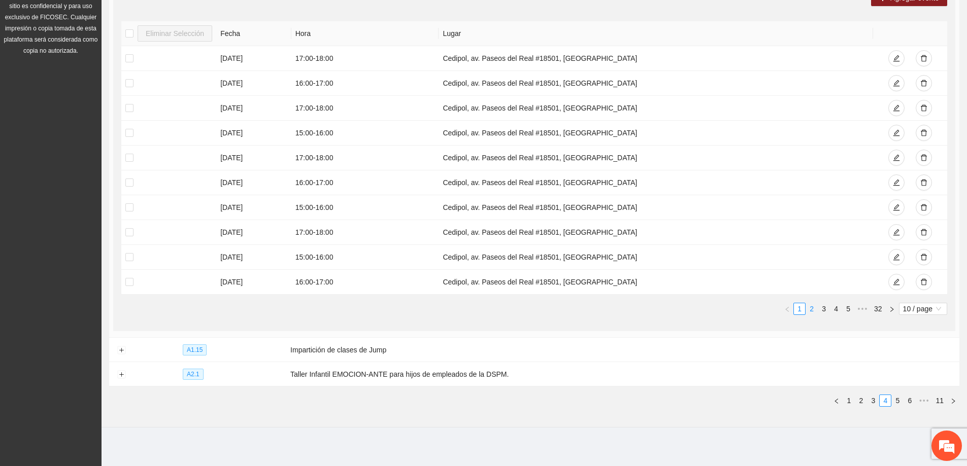
click at [809, 306] on link "2" at bounding box center [811, 308] width 11 height 11
click at [825, 307] on link "3" at bounding box center [823, 308] width 11 height 11
click at [833, 308] on link "4" at bounding box center [835, 308] width 11 height 11
click at [841, 309] on ul "1 2 3 4 5 6 ••• 32 10 / page" at bounding box center [534, 309] width 826 height 12
click at [839, 309] on link "5" at bounding box center [835, 308] width 11 height 11
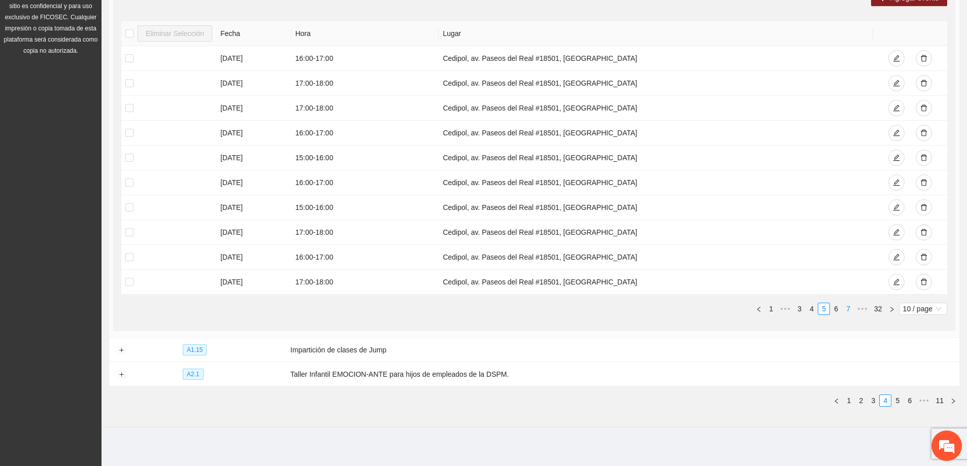
click at [842, 307] on link "7" at bounding box center [847, 308] width 11 height 11
click at [839, 308] on link "8" at bounding box center [835, 308] width 11 height 11
click at [835, 310] on link "9" at bounding box center [832, 308] width 11 height 11
click at [766, 309] on link "1" at bounding box center [765, 308] width 11 height 11
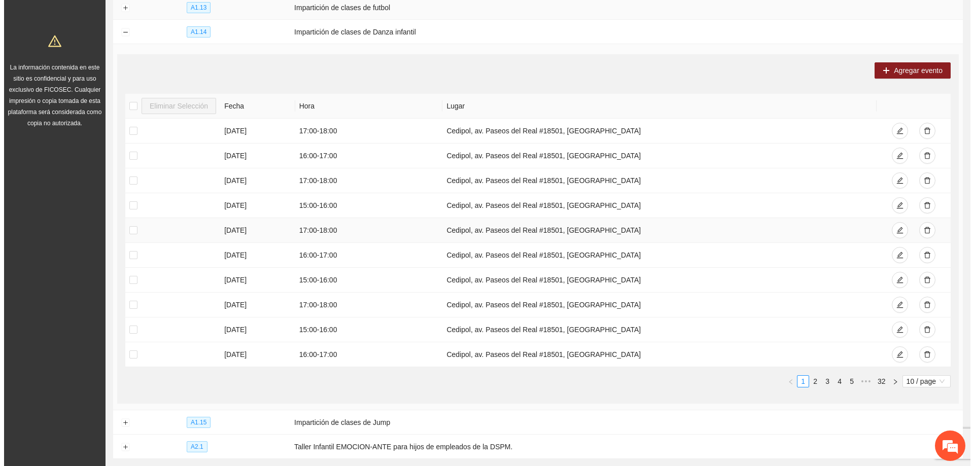
scroll to position [0, 0]
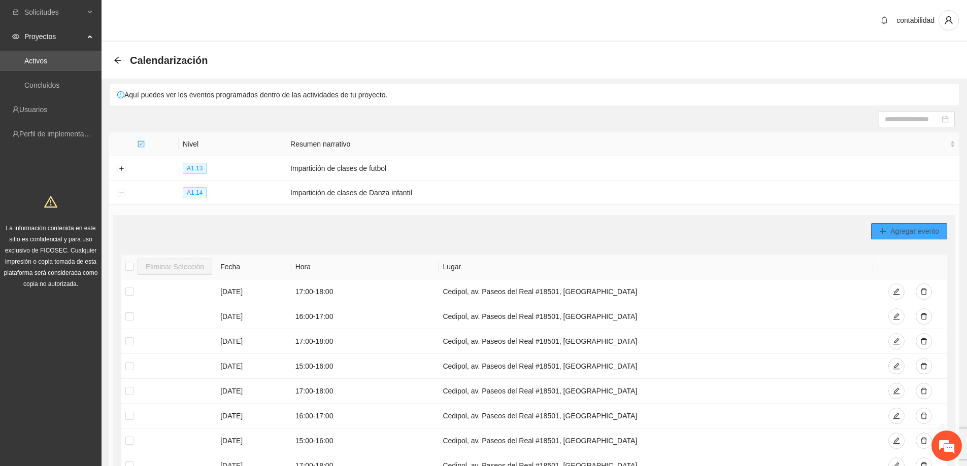
click at [887, 231] on button "Agregar evento" at bounding box center [909, 231] width 76 height 16
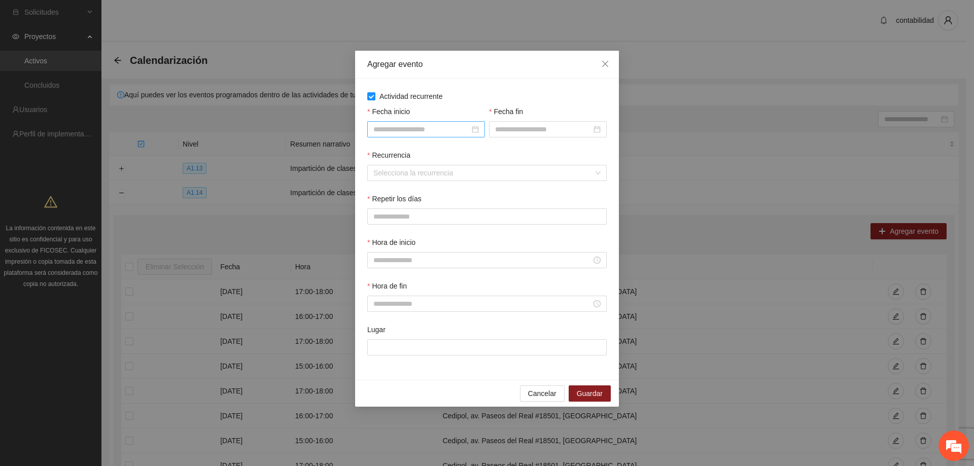
click at [433, 135] on div at bounding box center [426, 129] width 118 height 16
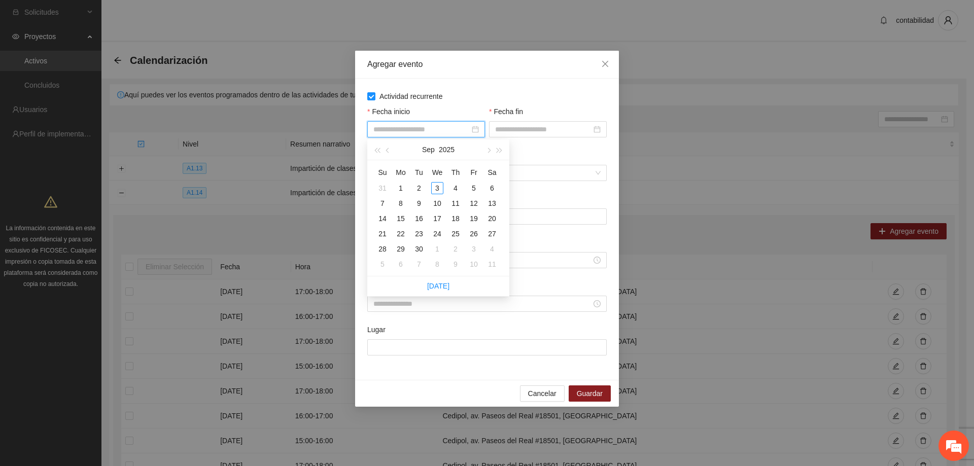
click at [433, 133] on input "Fecha inicio" at bounding box center [422, 129] width 96 height 11
click at [387, 150] on span "button" at bounding box center [388, 150] width 5 height 5
type input "**********"
click at [473, 189] on div "1" at bounding box center [474, 188] width 12 height 12
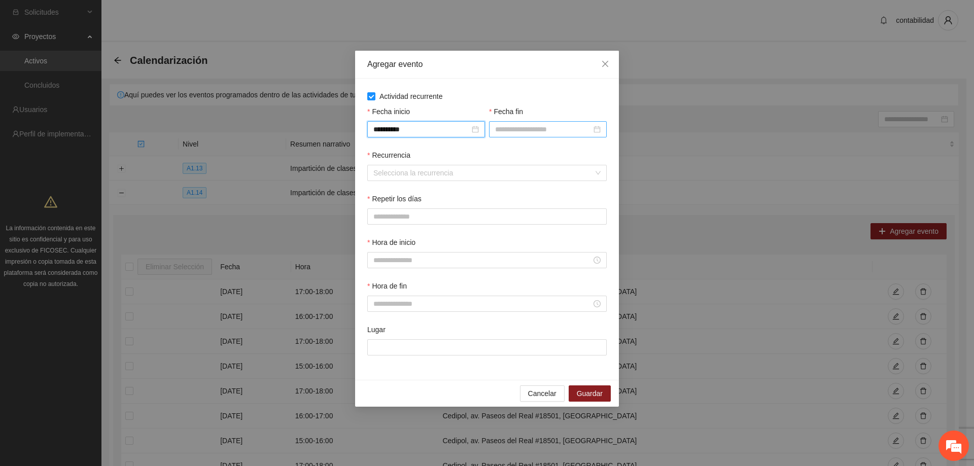
click at [516, 136] on div at bounding box center [548, 129] width 118 height 16
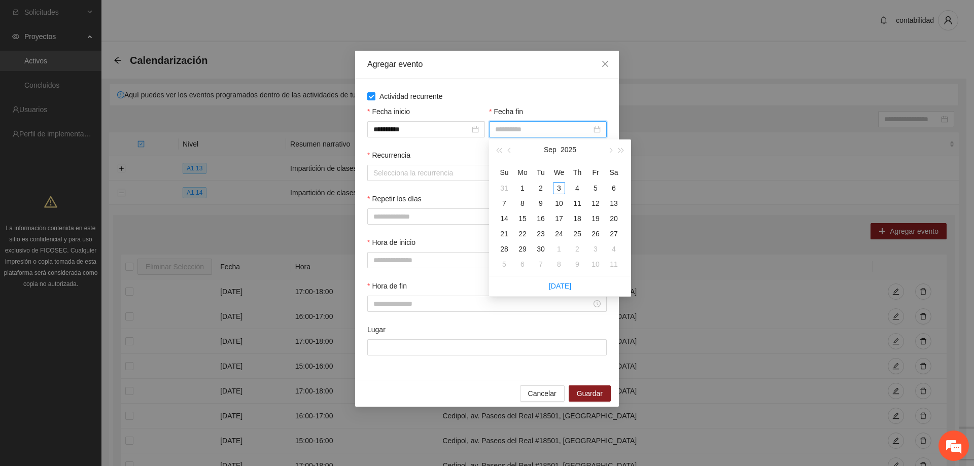
type input "**********"
click at [512, 152] on button "button" at bounding box center [509, 150] width 11 height 20
type input "**********"
click at [504, 261] on div "31" at bounding box center [504, 264] width 12 height 12
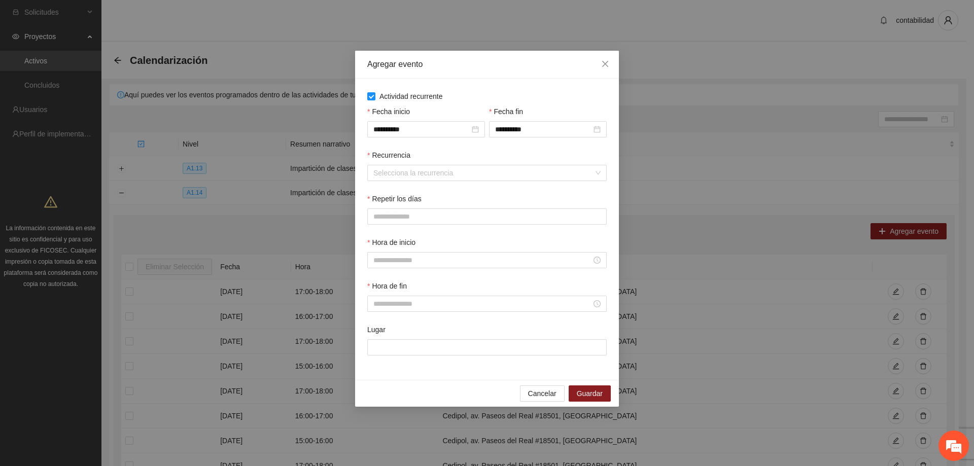
click at [431, 182] on div "Recurrencia Selecciona la recurrencia" at bounding box center [487, 172] width 244 height 44
click at [431, 176] on input "Recurrencia" at bounding box center [484, 172] width 220 height 15
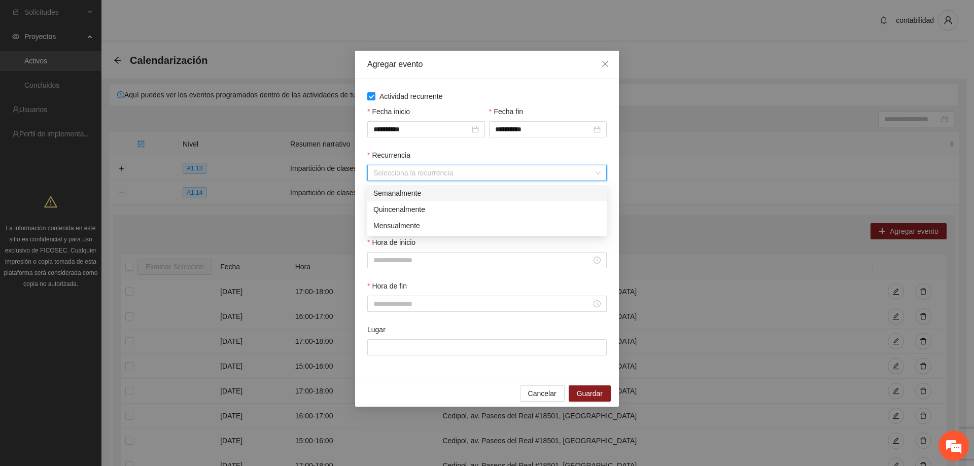
click at [410, 201] on div "Quincenalmente" at bounding box center [487, 209] width 240 height 16
click at [435, 175] on span "Quincenalmente" at bounding box center [487, 172] width 227 height 15
click at [405, 190] on div "Semanalmente" at bounding box center [487, 193] width 227 height 11
click at [376, 209] on button "L" at bounding box center [377, 217] width 20 height 16
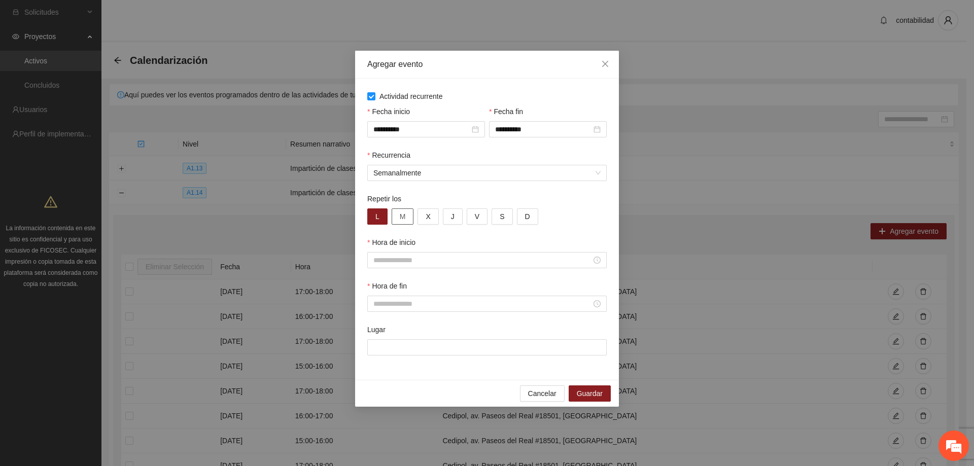
click at [408, 214] on button "M" at bounding box center [403, 217] width 22 height 16
click at [422, 216] on button "X" at bounding box center [428, 217] width 21 height 16
click at [451, 214] on span "J" at bounding box center [453, 216] width 4 height 11
click at [480, 218] on button "V" at bounding box center [477, 217] width 21 height 16
click at [500, 219] on span "S" at bounding box center [502, 216] width 5 height 11
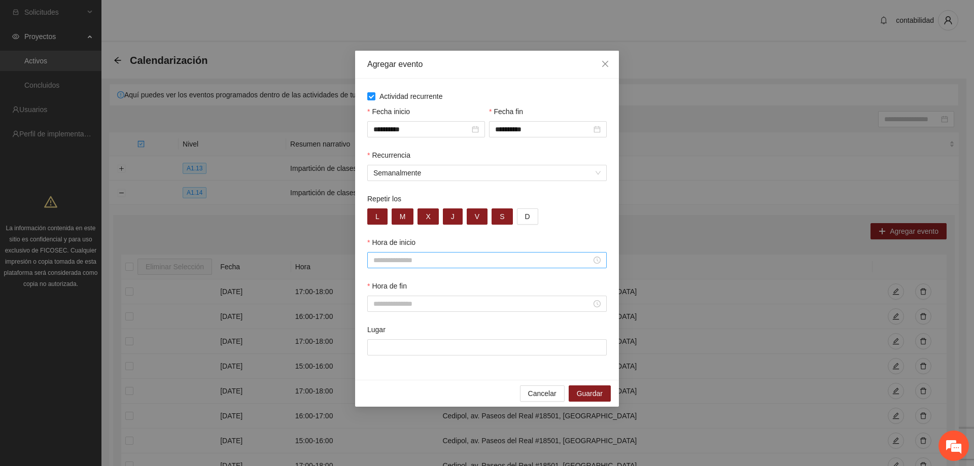
click at [462, 266] on div at bounding box center [487, 260] width 240 height 16
click at [381, 341] on div "15" at bounding box center [381, 340] width 28 height 14
type input "*****"
click at [409, 396] on span "OK" at bounding box center [409, 397] width 10 height 11
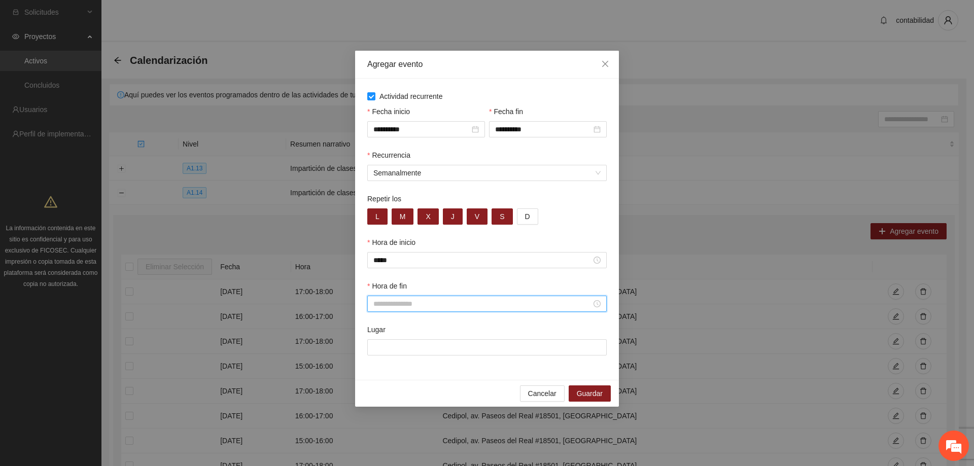
click at [435, 308] on input "Hora de fin" at bounding box center [483, 303] width 218 height 11
click at [379, 398] on div "16" at bounding box center [381, 398] width 28 height 14
type input "*****"
click at [406, 439] on span "OK" at bounding box center [409, 440] width 10 height 11
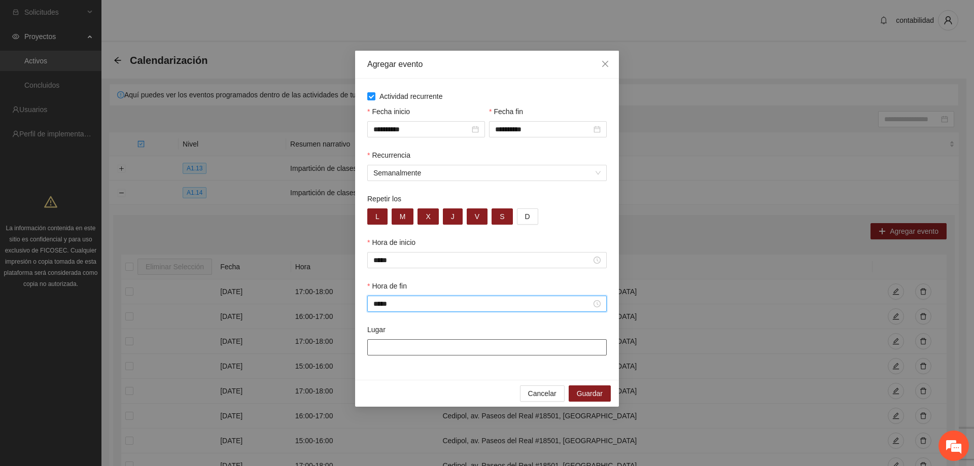
click at [422, 350] on input "Lugar" at bounding box center [487, 348] width 240 height 16
type input "**********"
click at [502, 215] on button "S" at bounding box center [502, 217] width 21 height 16
click at [578, 392] on span "Guardar" at bounding box center [590, 393] width 26 height 11
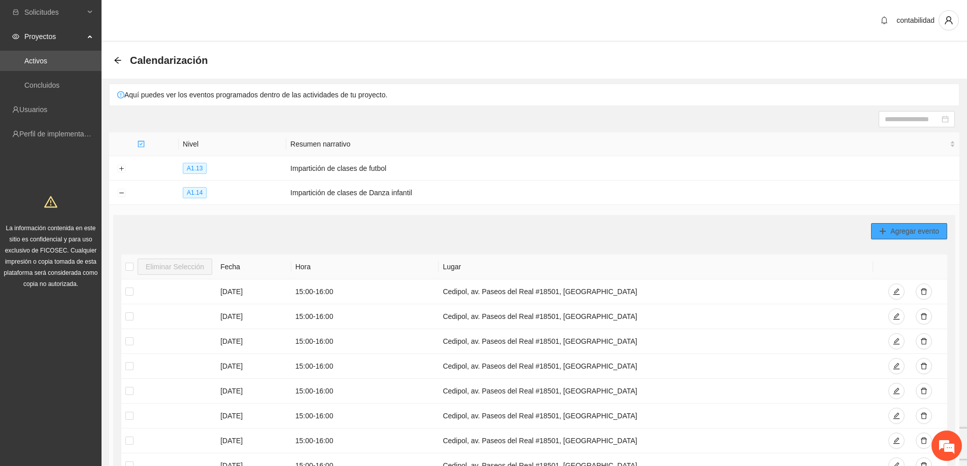
click at [910, 232] on span "Agregar evento" at bounding box center [914, 231] width 49 height 11
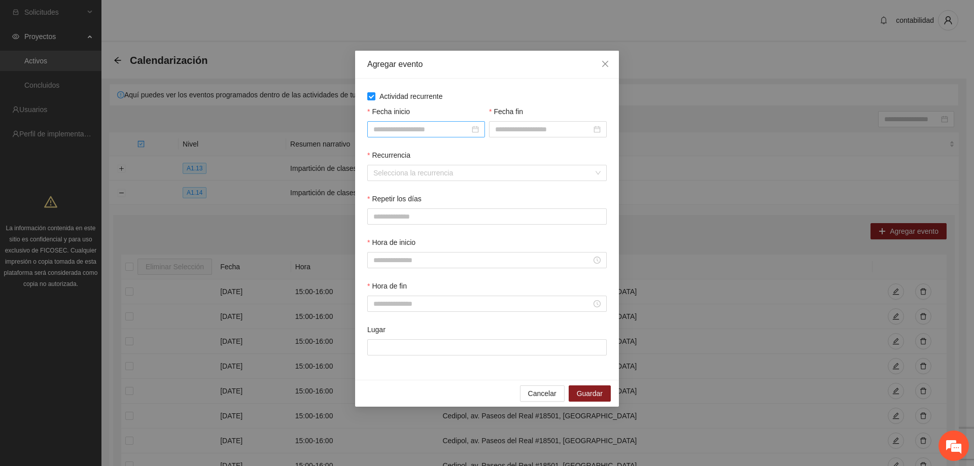
click at [402, 124] on input "Fecha inicio" at bounding box center [422, 129] width 96 height 11
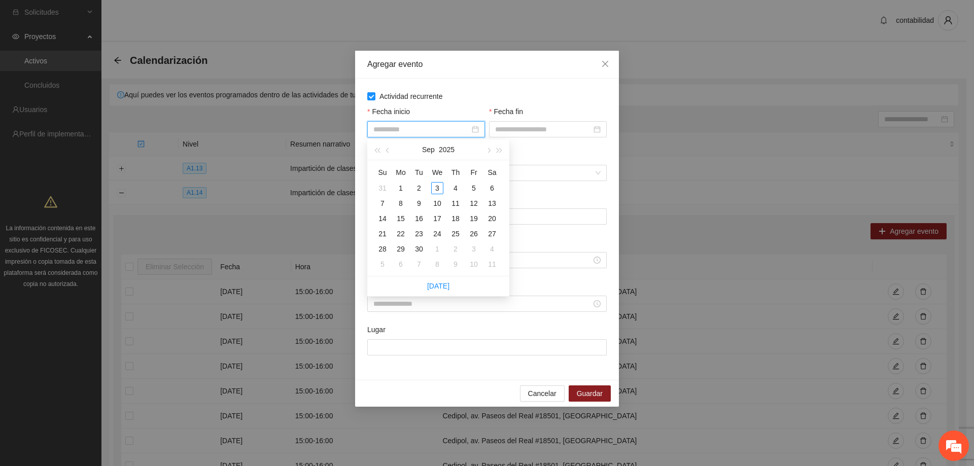
type input "**********"
click at [388, 149] on span "button" at bounding box center [388, 150] width 5 height 5
type input "**********"
click at [471, 184] on div "1" at bounding box center [474, 188] width 12 height 12
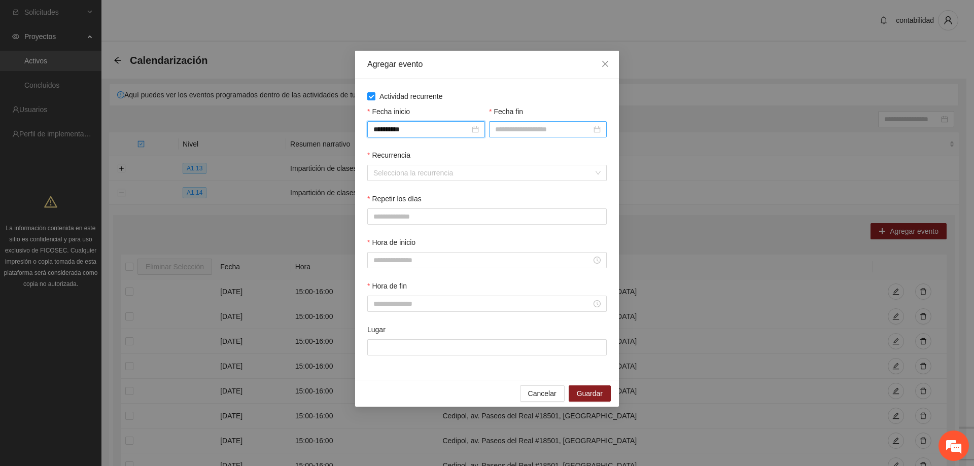
click at [537, 127] on input "Fecha fin" at bounding box center [543, 129] width 96 height 11
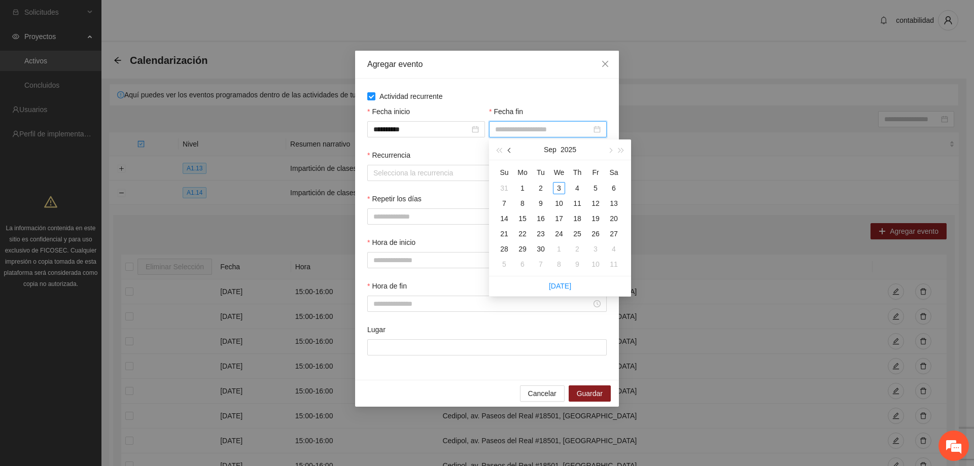
click at [504, 148] on button "button" at bounding box center [509, 150] width 11 height 20
type input "**********"
click at [504, 265] on div "31" at bounding box center [504, 264] width 12 height 12
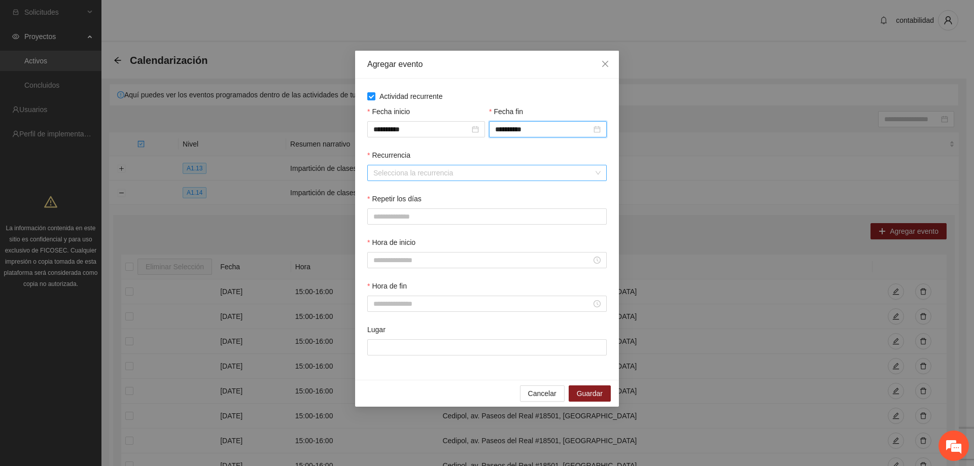
click at [434, 170] on input "Recurrencia" at bounding box center [484, 172] width 220 height 15
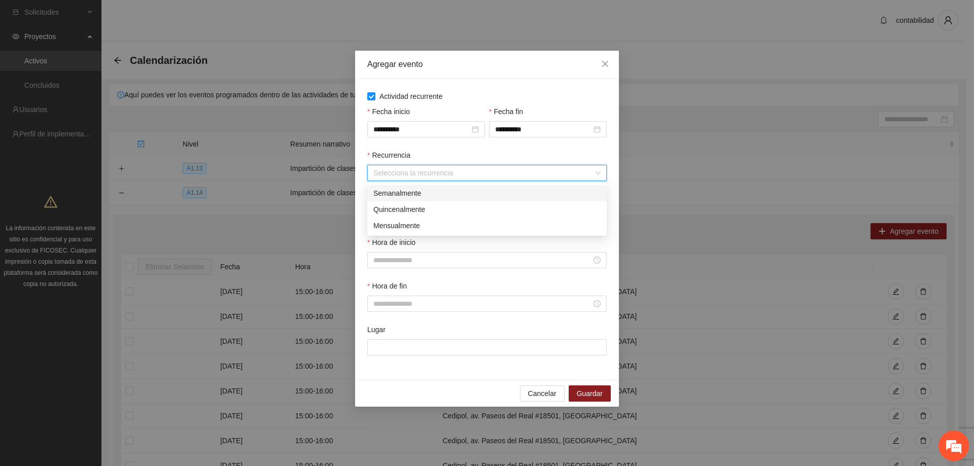
click at [420, 189] on div "Semanalmente" at bounding box center [487, 193] width 227 height 11
drag, startPoint x: 380, startPoint y: 217, endPoint x: 415, endPoint y: 216, distance: 35.5
click at [380, 217] on button "L" at bounding box center [377, 217] width 20 height 16
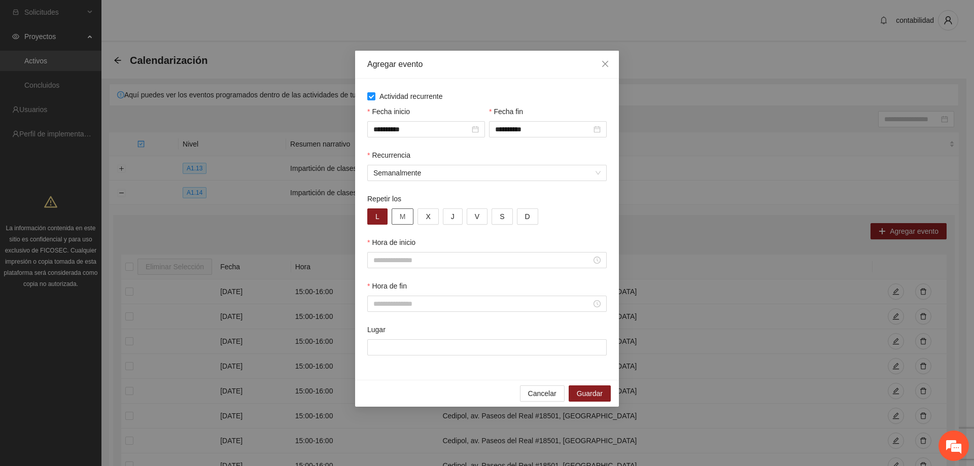
click at [411, 215] on button "M" at bounding box center [403, 217] width 22 height 16
click at [420, 217] on button "X" at bounding box center [428, 217] width 21 height 16
click at [446, 215] on button "J" at bounding box center [453, 217] width 20 height 16
click at [467, 213] on button "V" at bounding box center [477, 217] width 21 height 16
click at [429, 261] on input "Hora de inicio" at bounding box center [483, 260] width 218 height 11
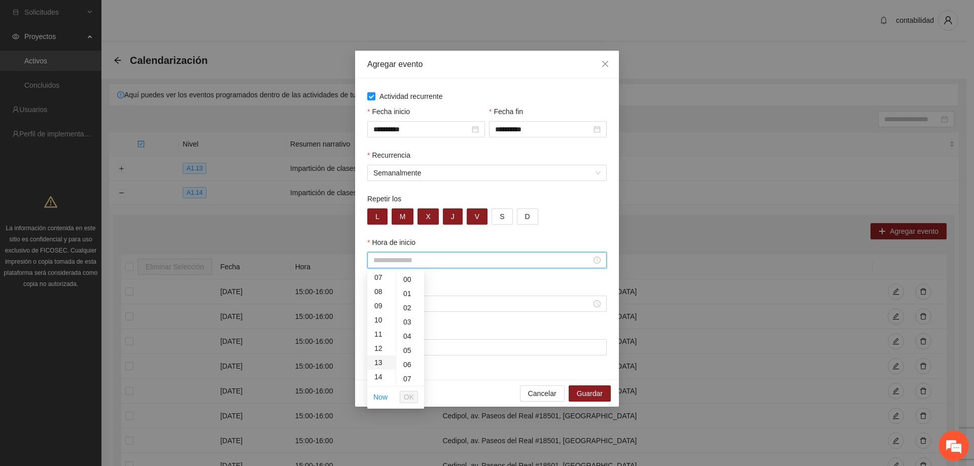
scroll to position [152, 0]
click at [378, 354] on div "16" at bounding box center [381, 355] width 28 height 14
type input "*****"
click at [408, 398] on span "OK" at bounding box center [409, 397] width 10 height 11
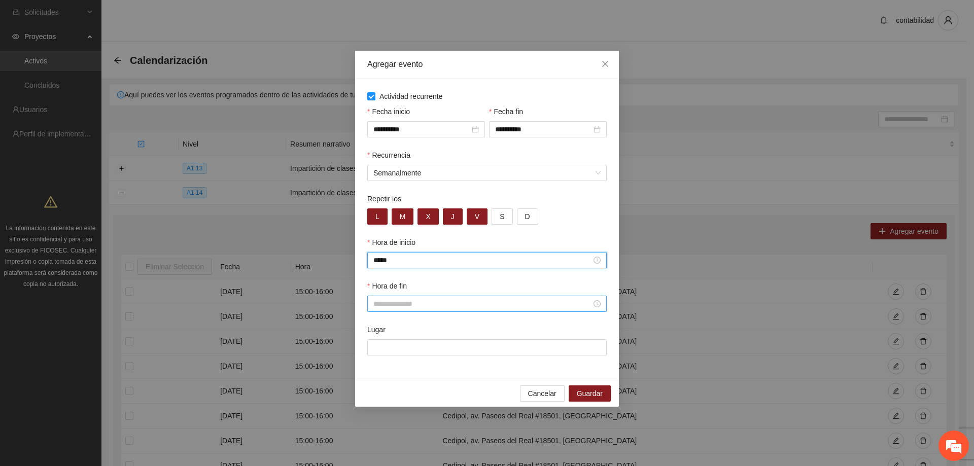
click at [402, 306] on input "Hora de fin" at bounding box center [483, 303] width 218 height 11
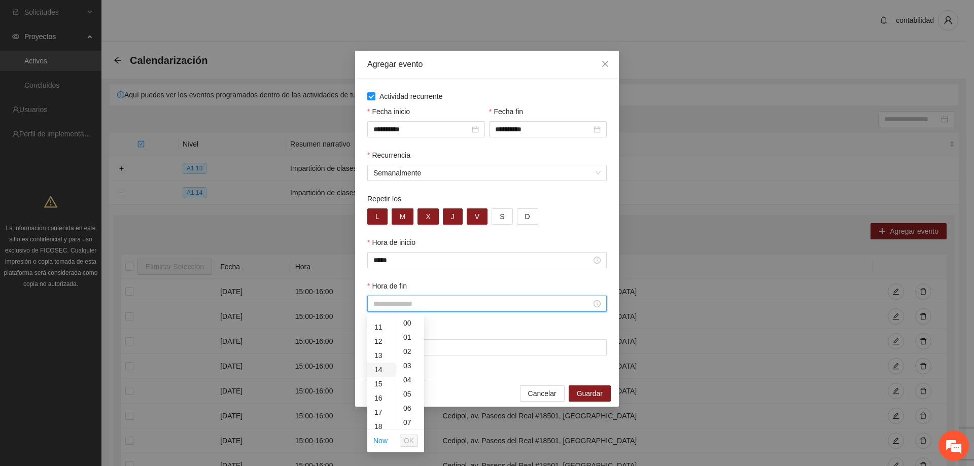
scroll to position [203, 0]
click at [375, 361] on div "17" at bounding box center [381, 362] width 28 height 14
type input "*****"
click at [413, 443] on span "OK" at bounding box center [409, 440] width 10 height 11
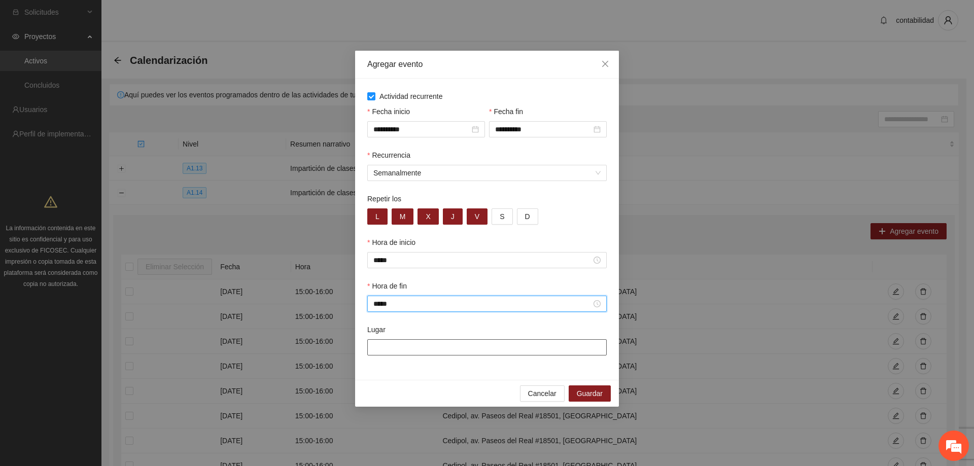
click at [423, 346] on input "Lugar" at bounding box center [487, 348] width 240 height 16
type input "**********"
click at [591, 393] on span "Guardar" at bounding box center [590, 393] width 26 height 11
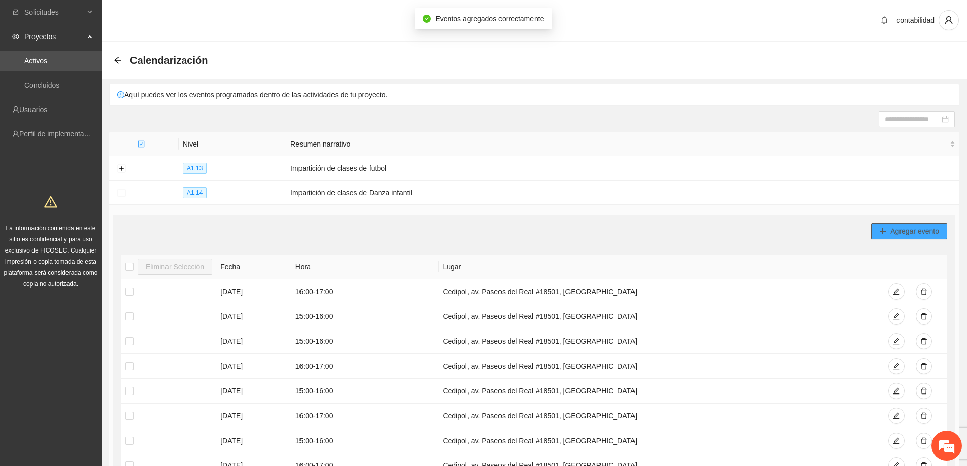
click at [884, 228] on icon "plus" at bounding box center [882, 231] width 7 height 7
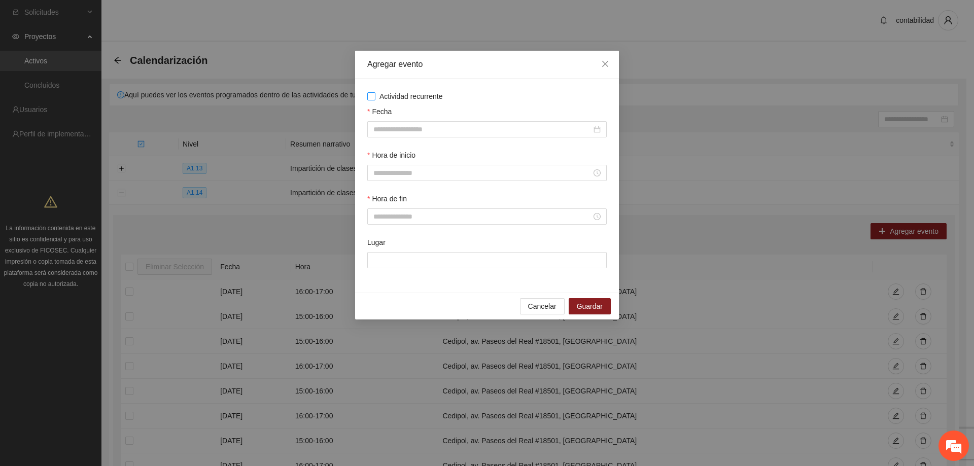
click at [374, 100] on label "Actividad recurrente" at bounding box center [487, 96] width 240 height 11
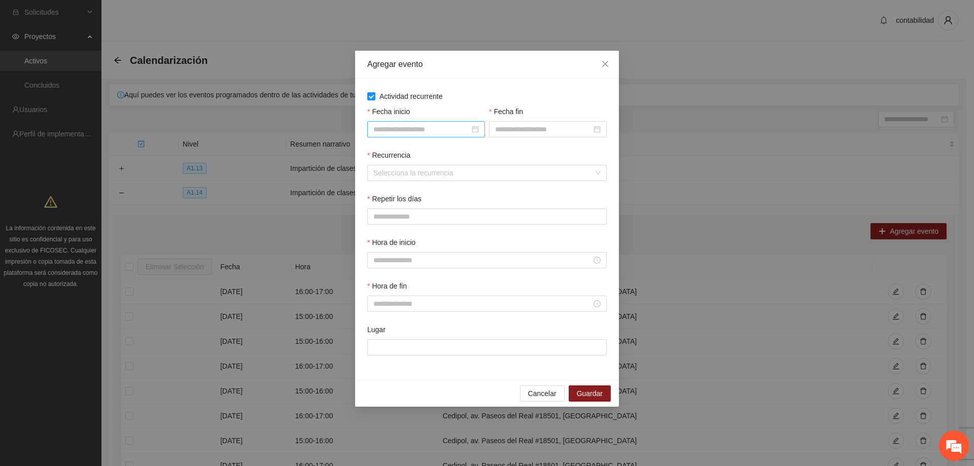
click at [401, 121] on div at bounding box center [426, 129] width 118 height 16
click at [403, 128] on input "Fecha inicio" at bounding box center [422, 129] width 96 height 11
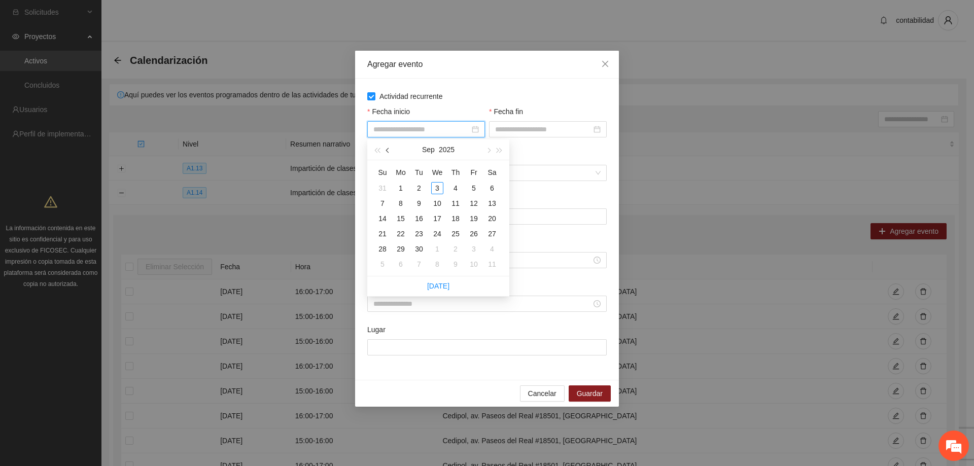
click at [388, 153] on button "button" at bounding box center [388, 150] width 11 height 20
type input "**********"
click at [476, 189] on div "1" at bounding box center [474, 188] width 12 height 12
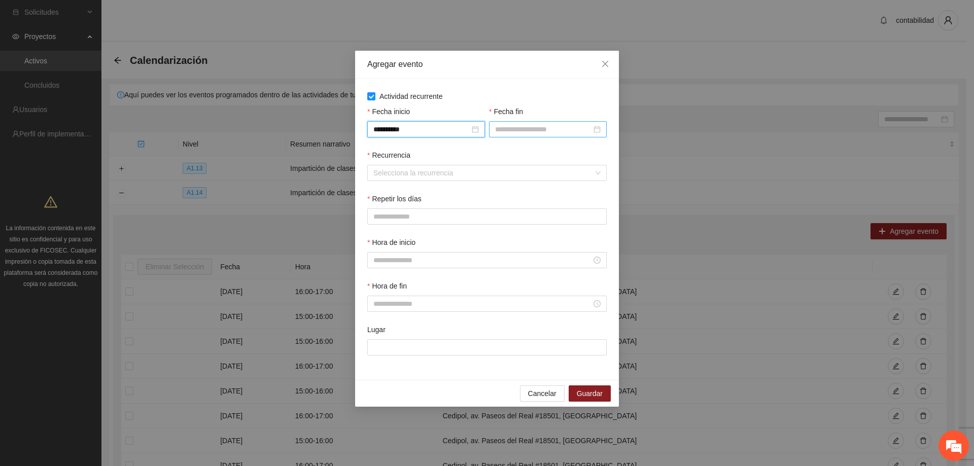
click at [497, 126] on input "Fecha fin" at bounding box center [543, 129] width 96 height 11
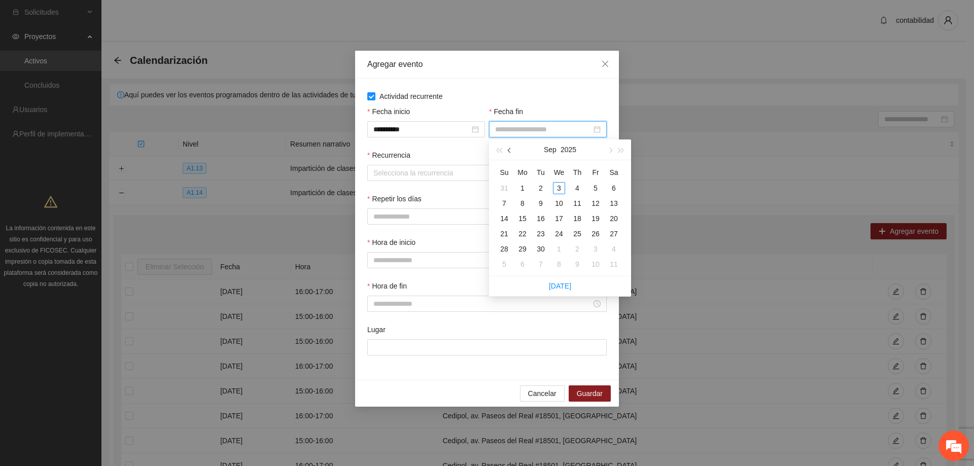
click at [510, 151] on span "button" at bounding box center [510, 150] width 5 height 5
type input "**********"
click at [502, 267] on div "31" at bounding box center [504, 264] width 12 height 12
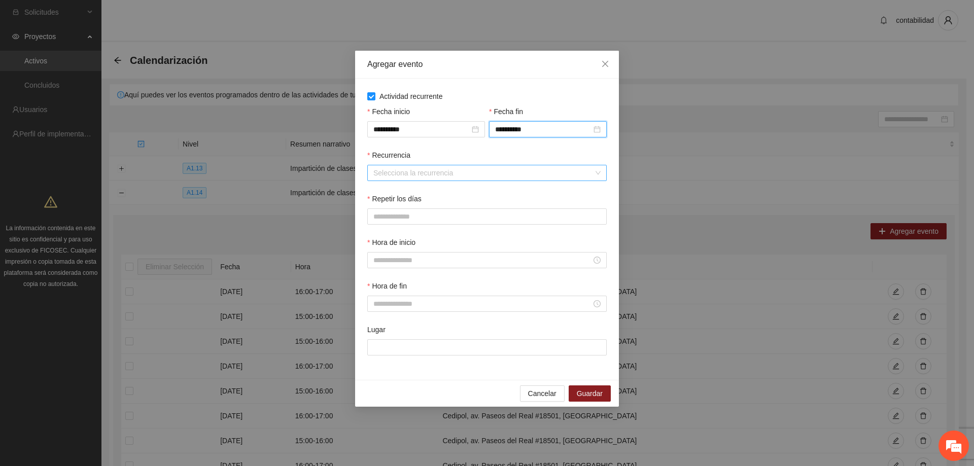
click at [402, 173] on input "Recurrencia" at bounding box center [484, 172] width 220 height 15
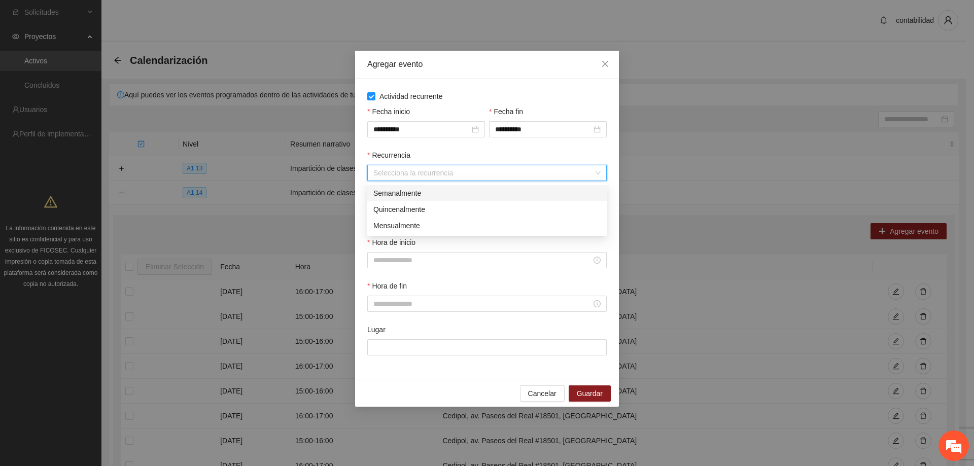
click at [397, 196] on div "Semanalmente" at bounding box center [487, 193] width 227 height 11
click at [404, 218] on span "M" at bounding box center [403, 216] width 6 height 11
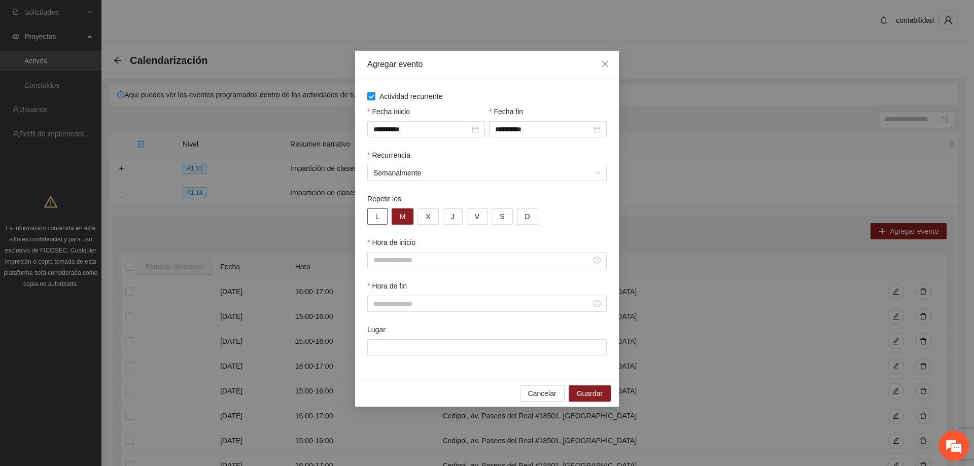
click at [387, 216] on button "L" at bounding box center [377, 217] width 20 height 16
click at [430, 216] on span "X" at bounding box center [428, 216] width 5 height 11
click at [448, 216] on button "J" at bounding box center [453, 217] width 20 height 16
click at [470, 217] on button "V" at bounding box center [477, 217] width 21 height 16
click at [433, 260] on input "Hora de inicio" at bounding box center [483, 260] width 218 height 11
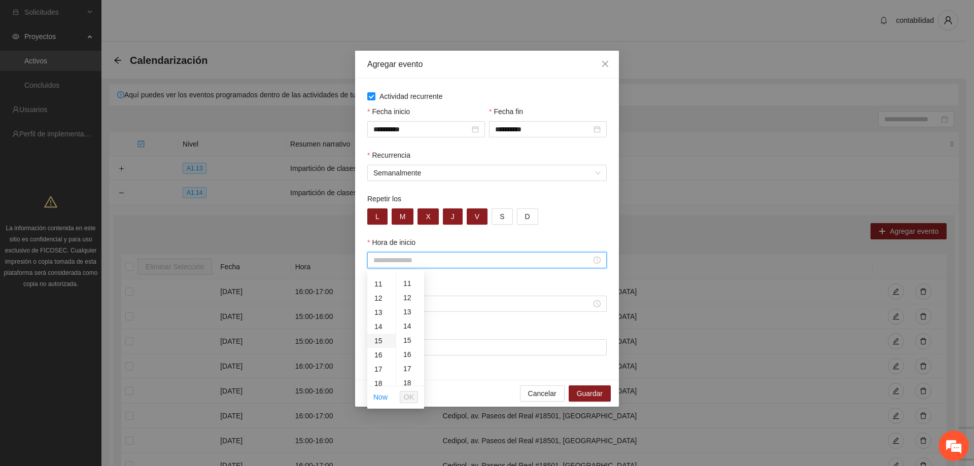
scroll to position [152, 0]
click at [379, 366] on div "17" at bounding box center [381, 369] width 28 height 14
type input "*****"
click at [413, 395] on span "OK" at bounding box center [409, 397] width 10 height 11
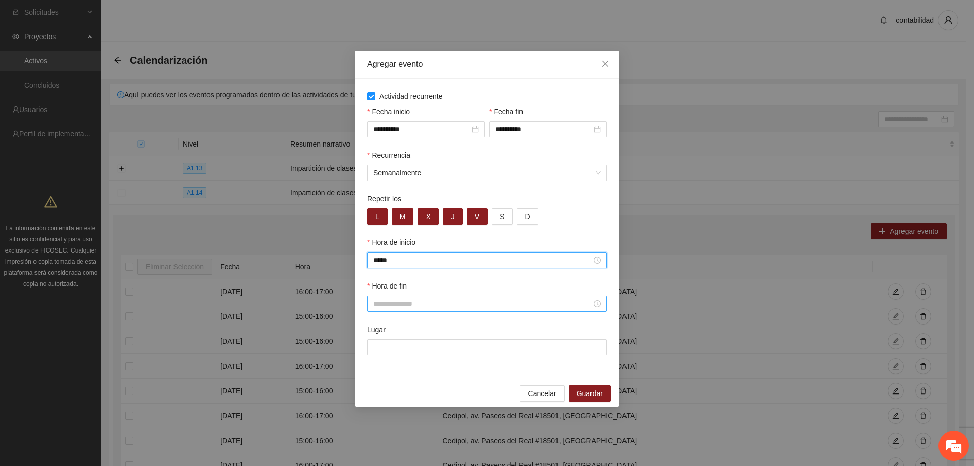
click at [409, 305] on input "Hora de fin" at bounding box center [483, 303] width 218 height 11
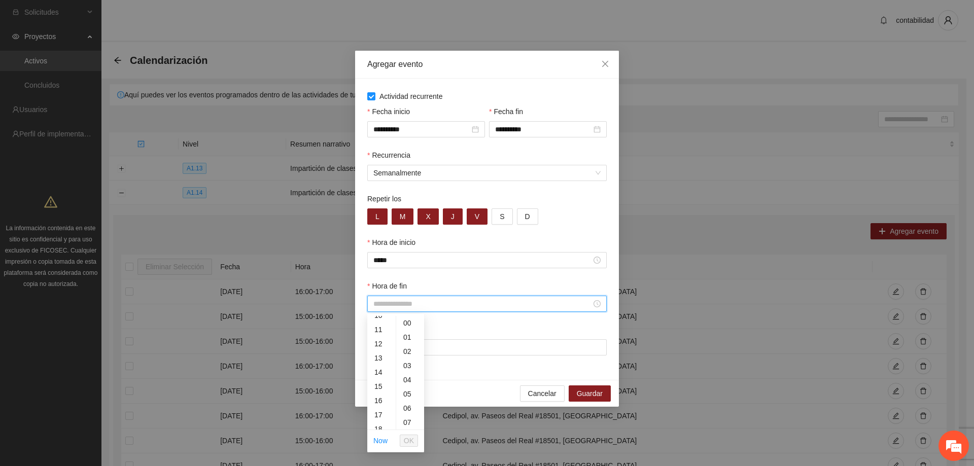
scroll to position [152, 0]
click at [382, 423] on div "18" at bounding box center [381, 427] width 28 height 14
type input "*****"
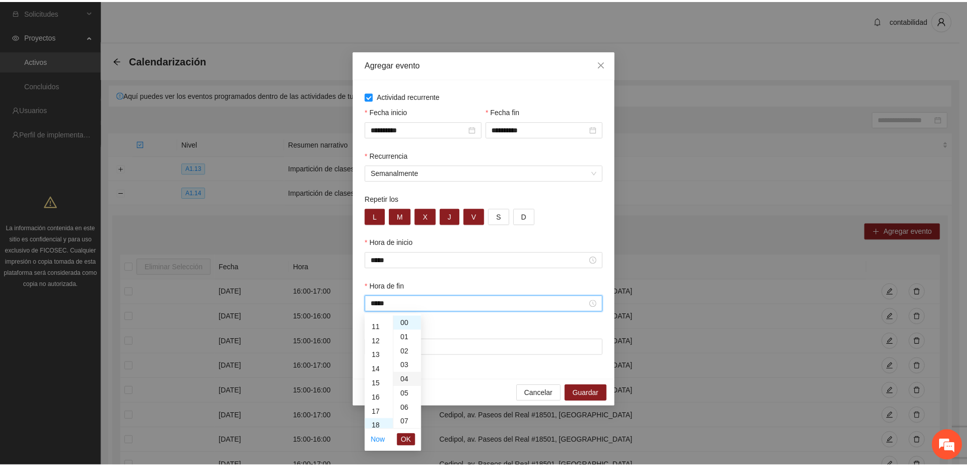
scroll to position [256, 0]
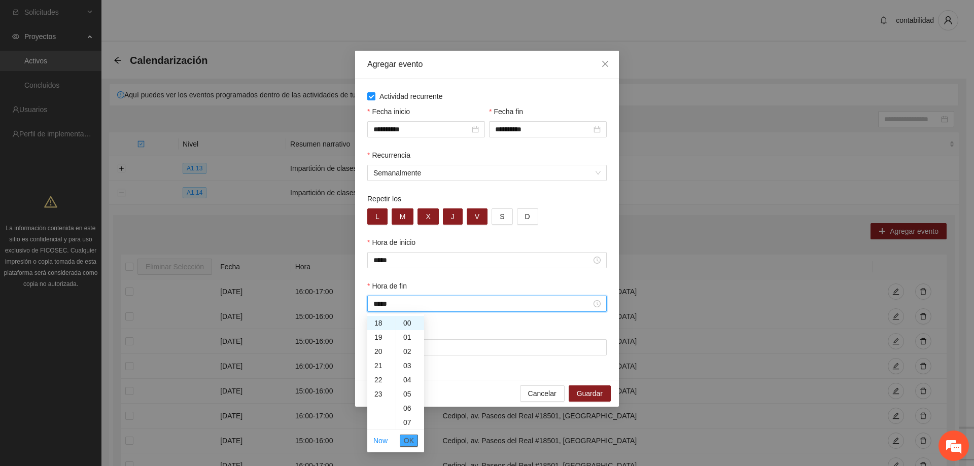
click at [411, 440] on span "OK" at bounding box center [409, 440] width 10 height 11
click at [400, 345] on input "Lugar" at bounding box center [487, 348] width 240 height 16
type input "**********"
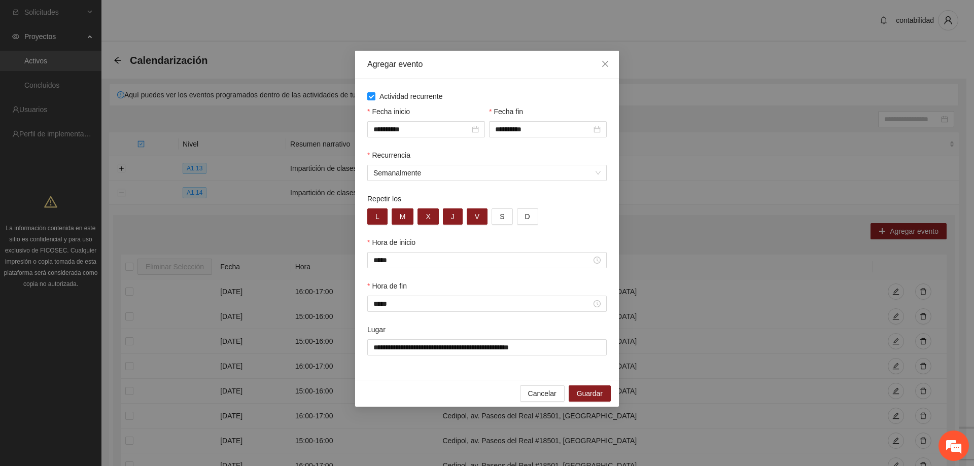
click at [480, 329] on div "Lugar" at bounding box center [487, 331] width 240 height 15
click at [590, 397] on span "Guardar" at bounding box center [590, 393] width 26 height 11
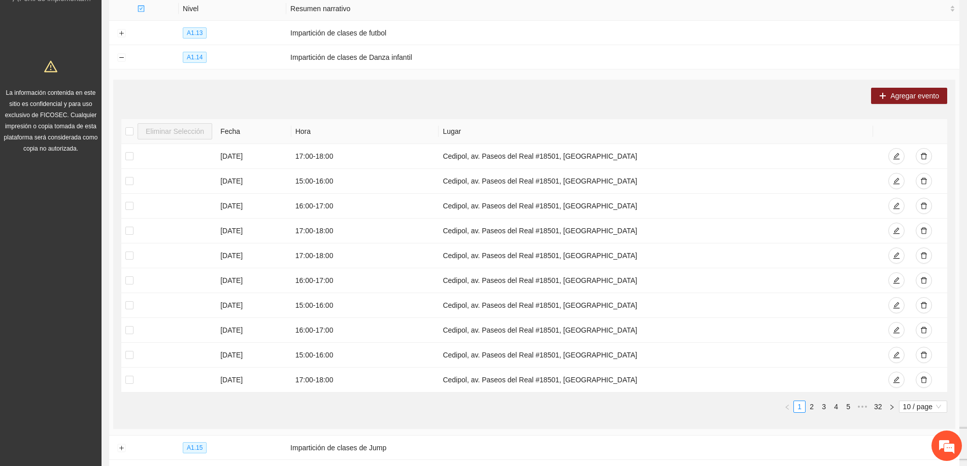
scroll to position [0, 0]
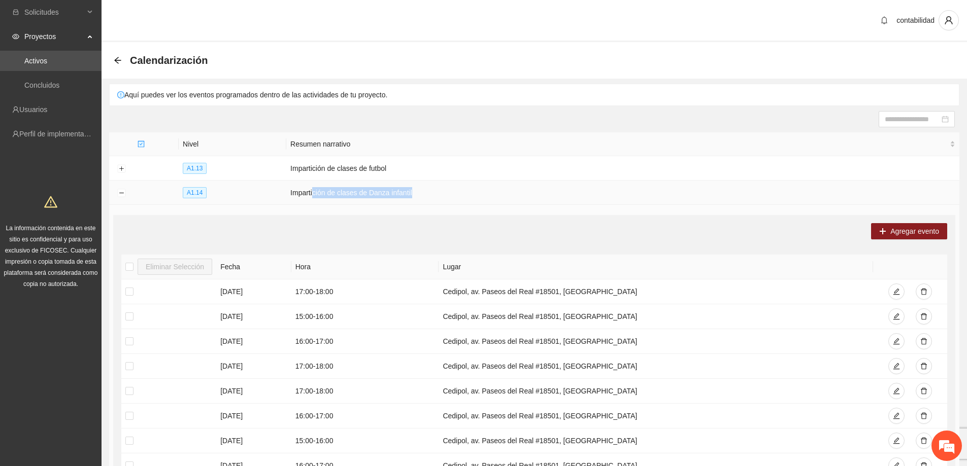
drag, startPoint x: 332, startPoint y: 194, endPoint x: 441, endPoint y: 195, distance: 108.6
click at [441, 194] on td "Impartición de clases de Danza infantil" at bounding box center [622, 193] width 673 height 24
click at [433, 234] on div "Agregar evento" at bounding box center [534, 231] width 826 height 16
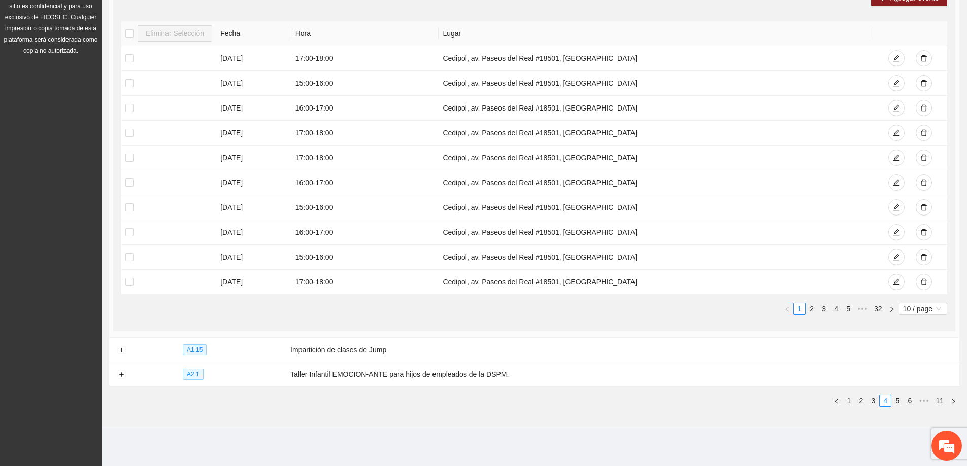
scroll to position [30, 0]
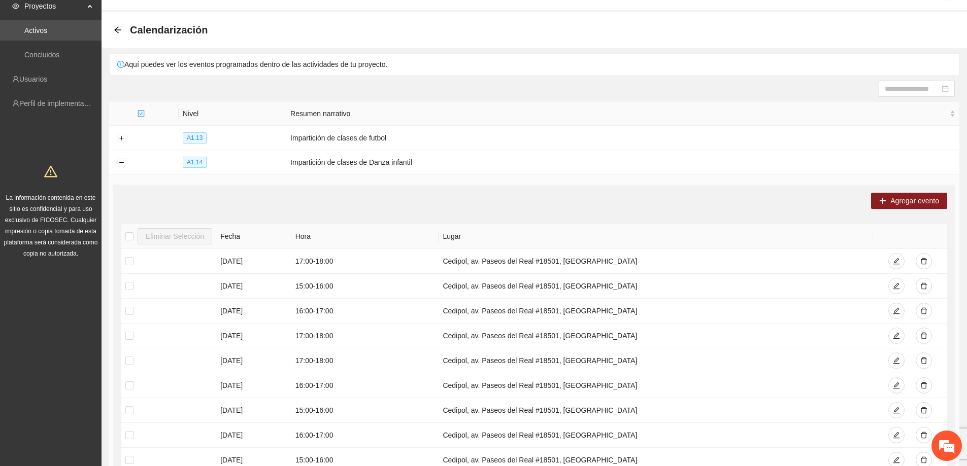
click at [425, 202] on div "Agregar evento" at bounding box center [534, 201] width 826 height 16
click at [443, 188] on div "Agregar evento Eliminar Selección Fecha Hora Lugar 26/08/2025 17:00 - 18:00 Ced…" at bounding box center [534, 360] width 842 height 350
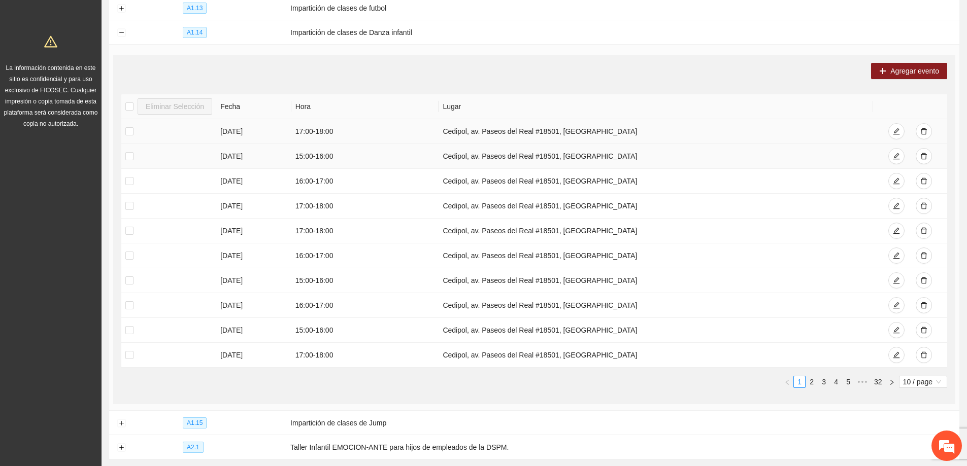
scroll to position [183, 0]
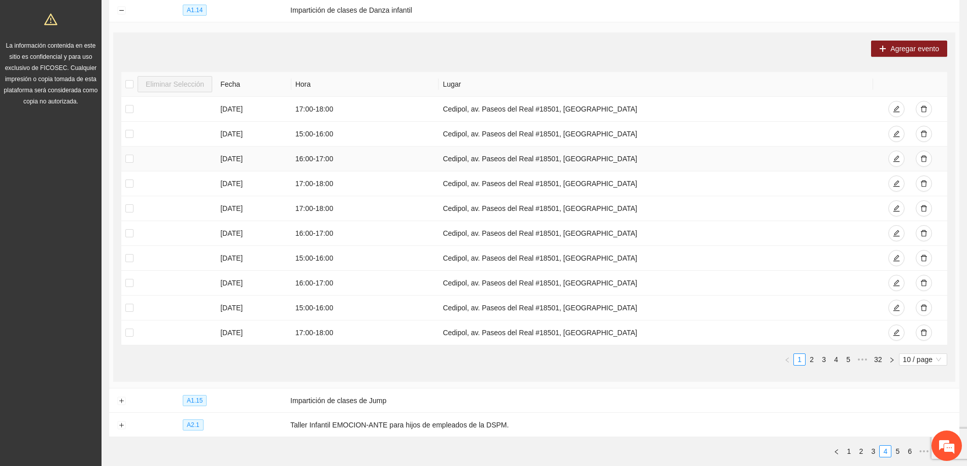
drag, startPoint x: 347, startPoint y: 201, endPoint x: 291, endPoint y: 146, distance: 78.9
click at [291, 146] on tbody "26/08/2025 17:00 - 18:00 Cedipol, av. Paseos del Real #18501, Jardines del Sol …" at bounding box center [534, 221] width 826 height 249
click at [388, 52] on div "Agregar evento" at bounding box center [534, 49] width 826 height 16
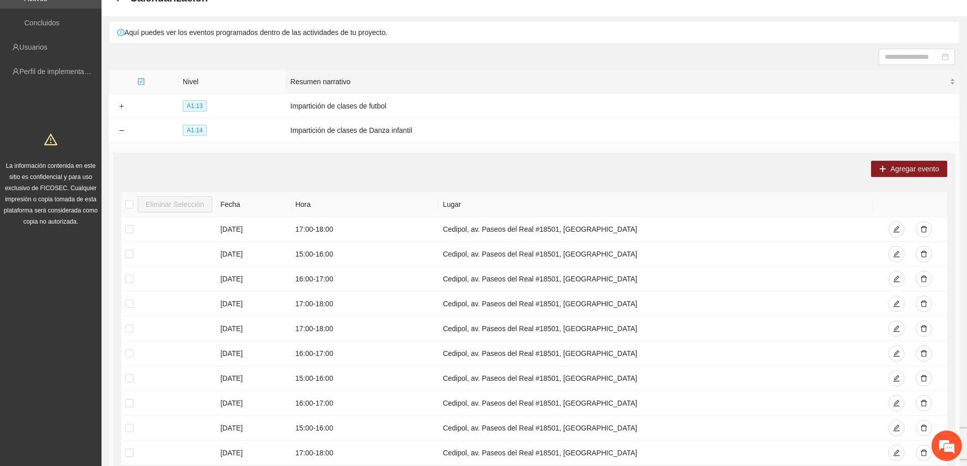
scroll to position [30, 0]
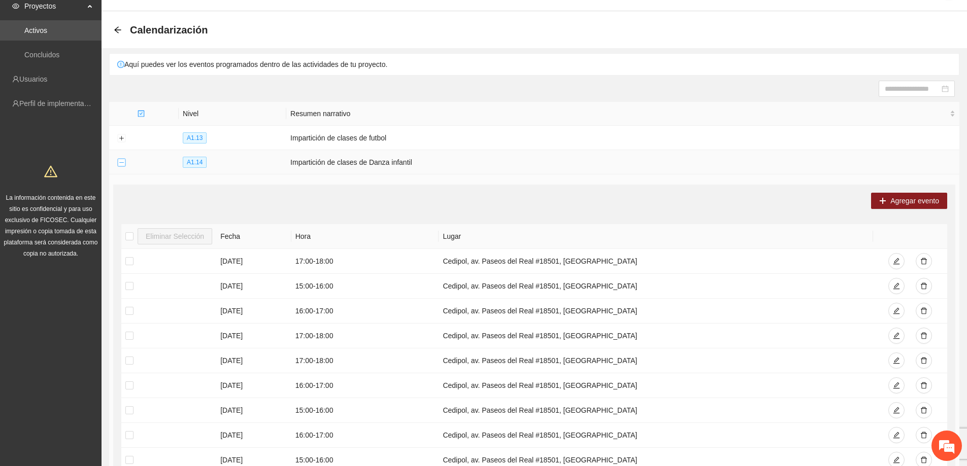
click at [118, 160] on button "Collapse row" at bounding box center [121, 163] width 8 height 8
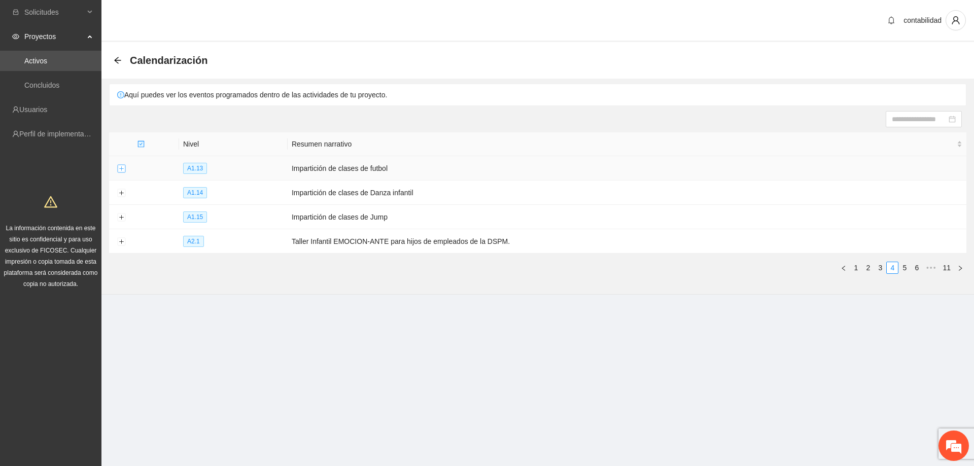
click at [118, 167] on button "Expand row" at bounding box center [121, 169] width 8 height 8
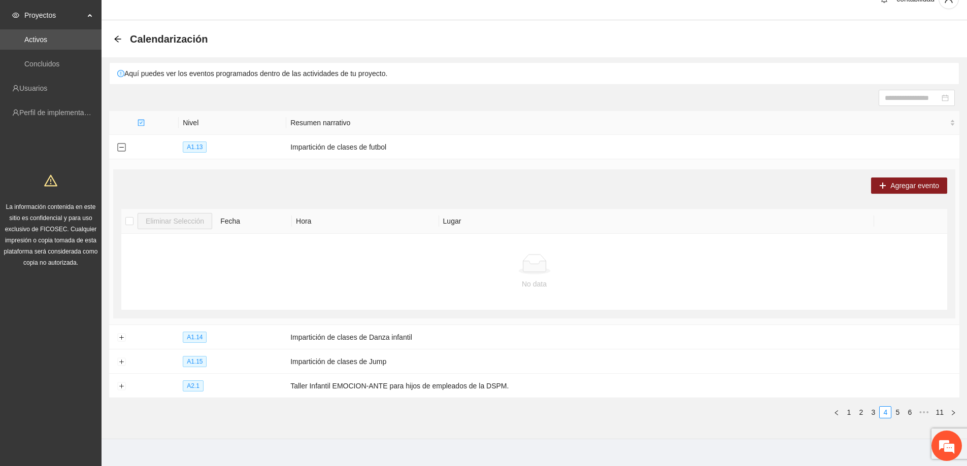
scroll to position [33, 0]
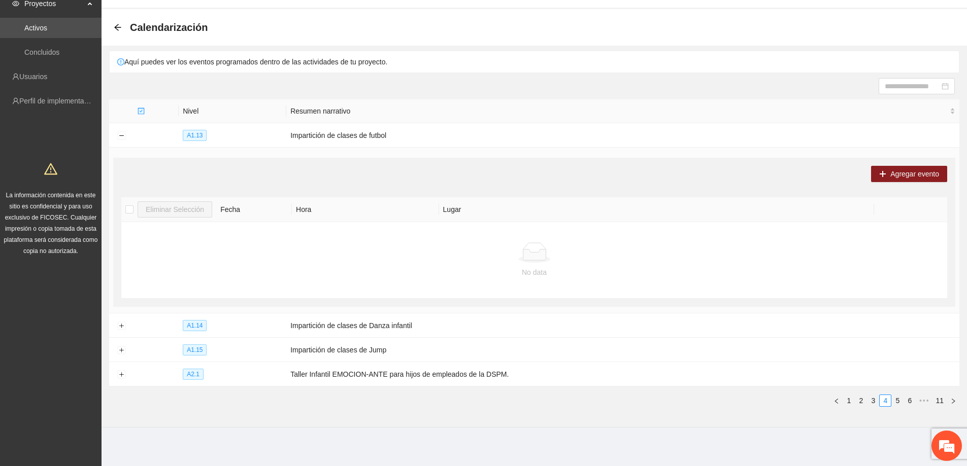
click at [527, 171] on div "Agregar evento" at bounding box center [534, 174] width 826 height 16
click at [114, 137] on td at bounding box center [121, 135] width 24 height 24
click at [116, 135] on td at bounding box center [121, 135] width 24 height 24
click at [119, 135] on button "Collapse row" at bounding box center [121, 136] width 8 height 8
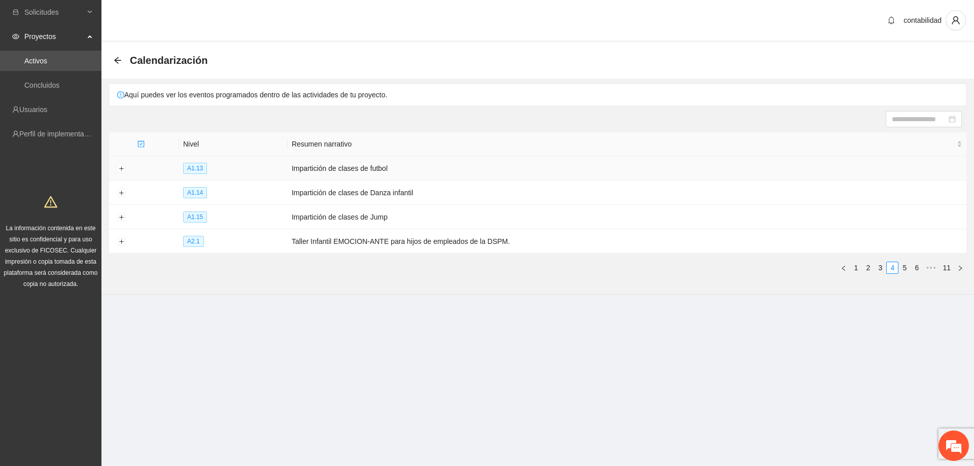
click at [327, 167] on td "Impartición de clases de futbol" at bounding box center [627, 168] width 679 height 24
click at [196, 162] on td "A1.13" at bounding box center [233, 168] width 109 height 24
click at [195, 168] on span "A1.13" at bounding box center [195, 168] width 24 height 11
click at [122, 166] on button "Expand row" at bounding box center [121, 169] width 8 height 8
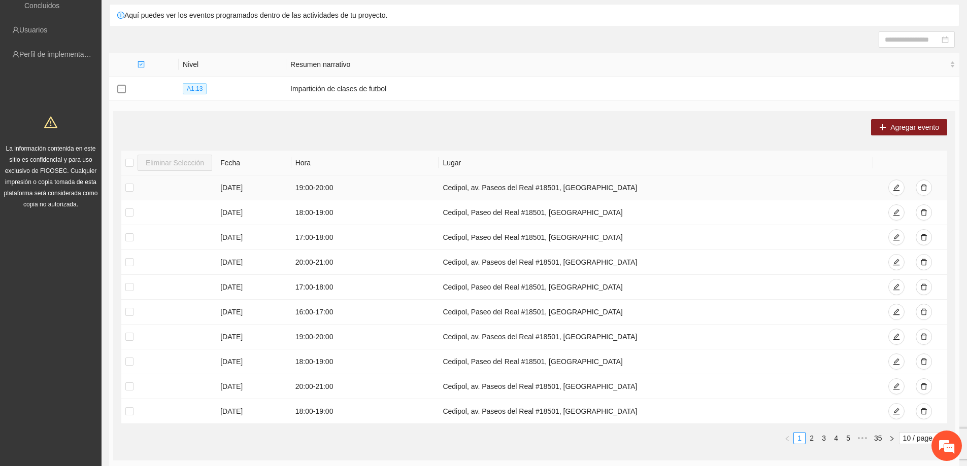
scroll to position [101, 0]
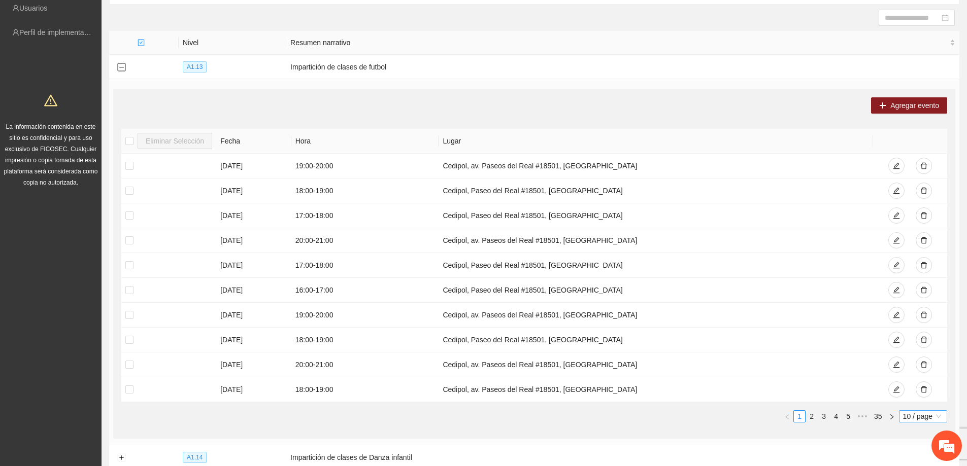
click at [922, 418] on span "10 / page" at bounding box center [923, 416] width 40 height 11
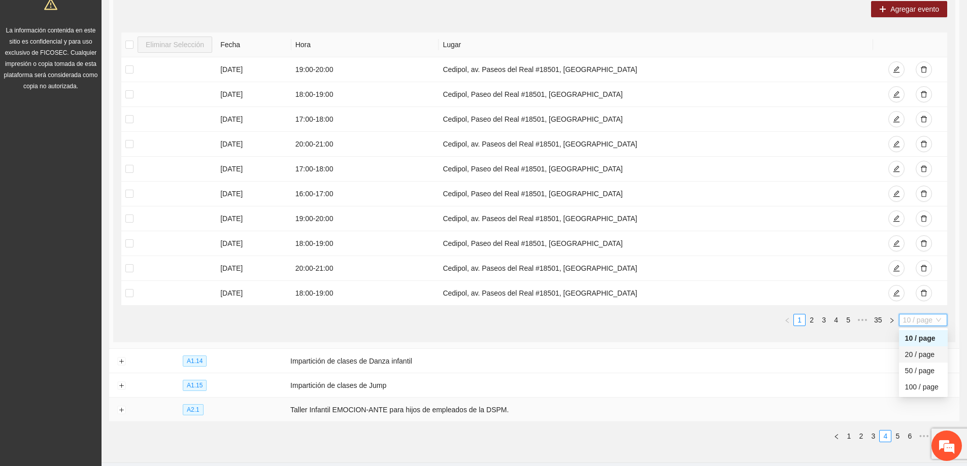
scroll to position [203, 0]
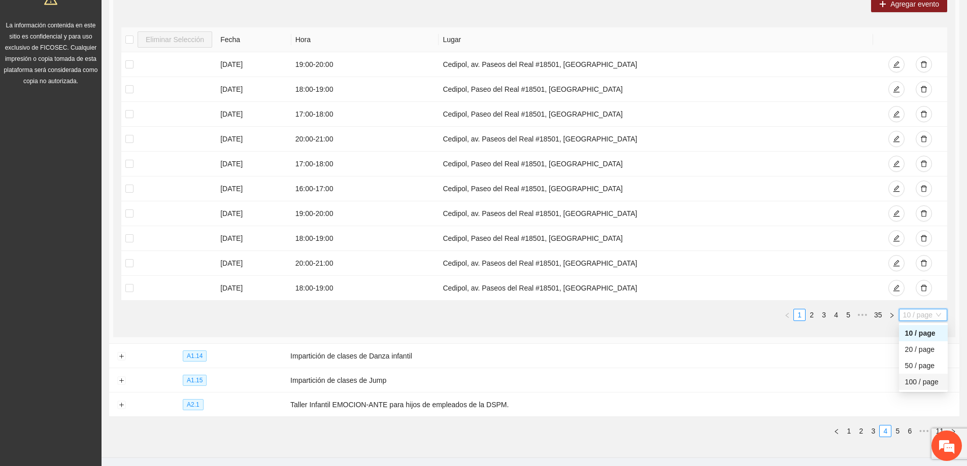
click at [916, 387] on div "100 / page" at bounding box center [923, 382] width 37 height 11
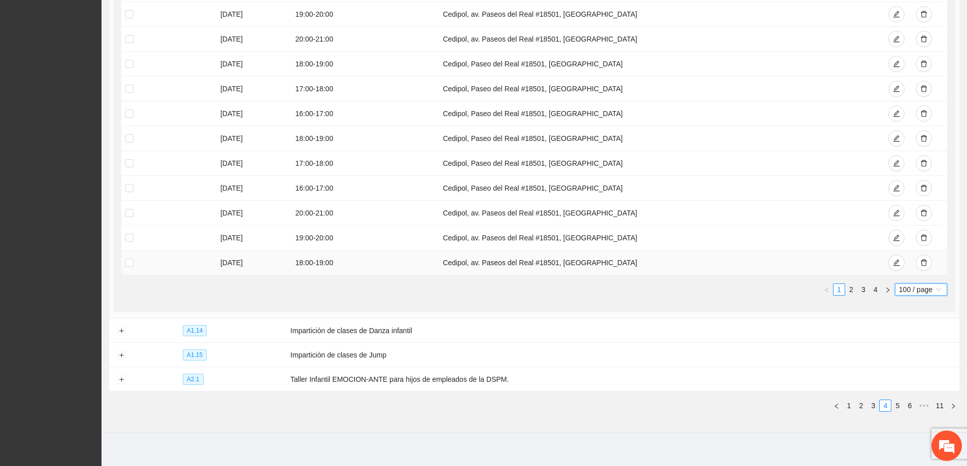
scroll to position [2471, 0]
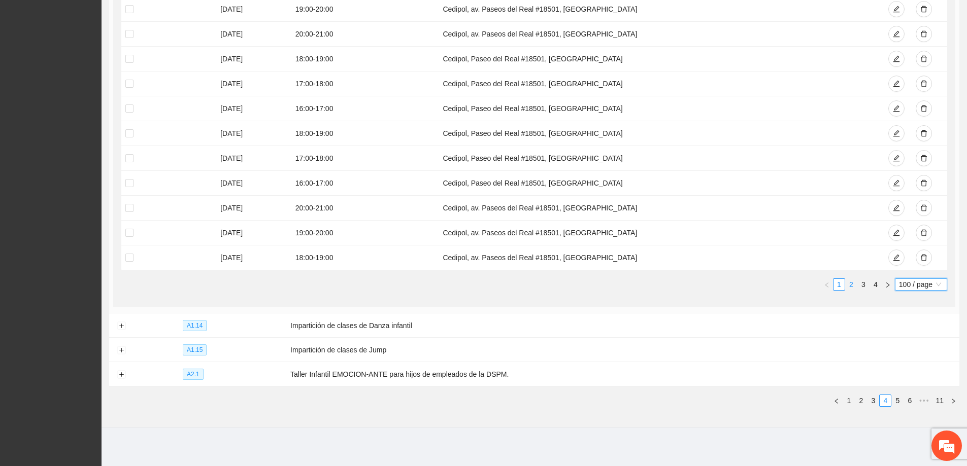
click at [848, 283] on link "2" at bounding box center [850, 284] width 11 height 11
click at [842, 286] on link "1" at bounding box center [838, 284] width 11 height 11
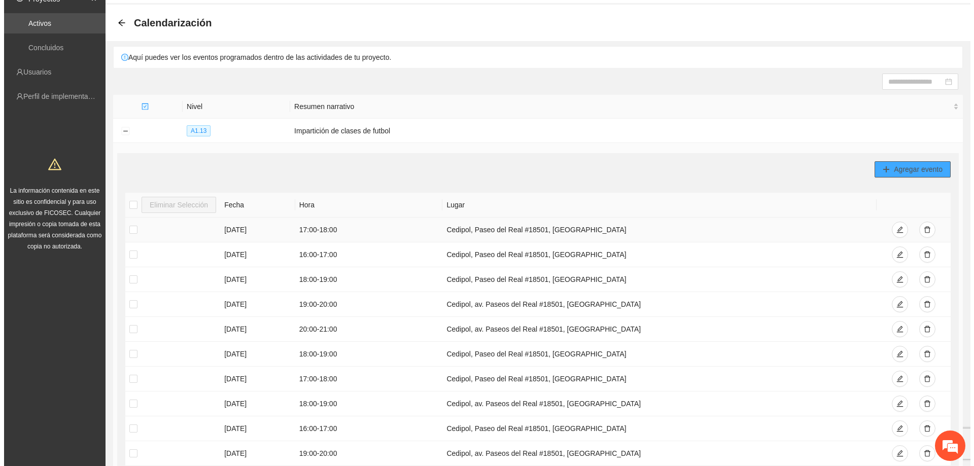
scroll to position [101, 0]
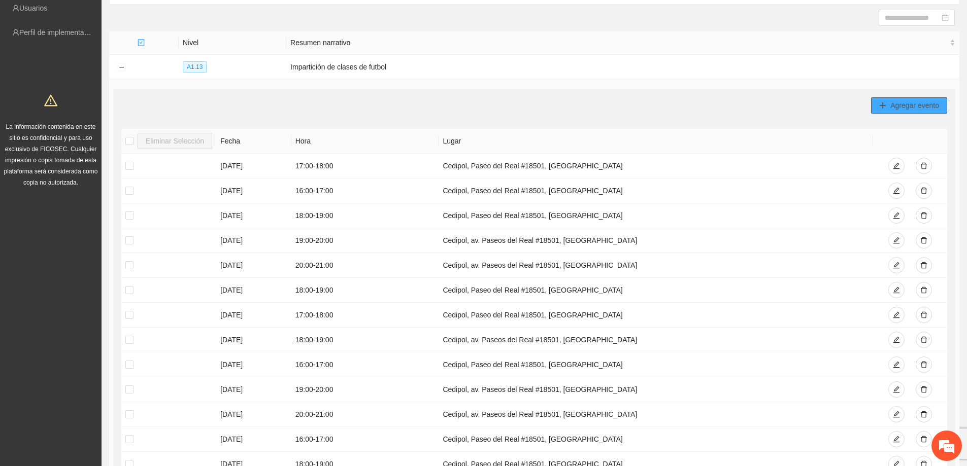
click at [877, 109] on button "Agregar evento" at bounding box center [909, 105] width 76 height 16
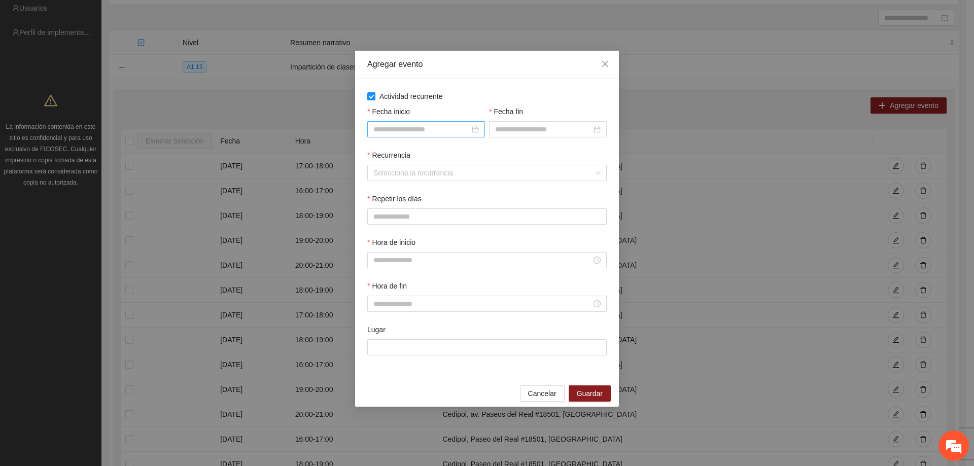
click at [404, 129] on input "Fecha inicio" at bounding box center [422, 129] width 96 height 11
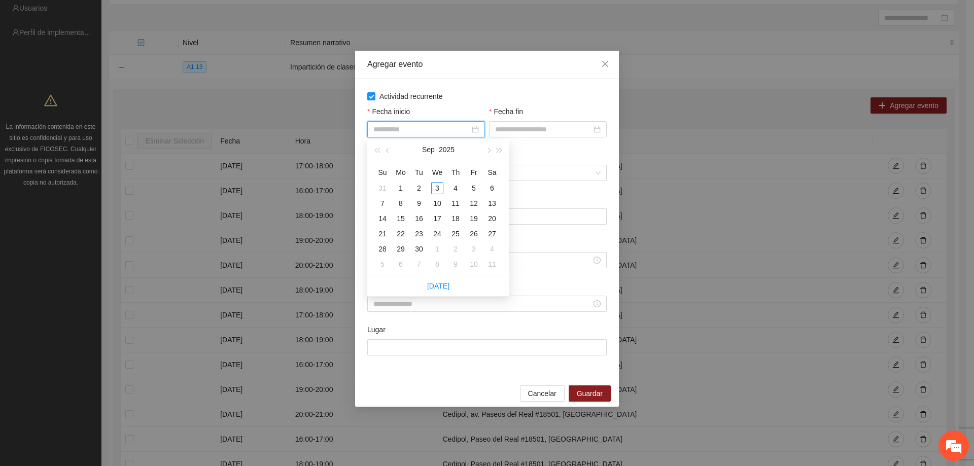
type input "**********"
click at [391, 147] on button "button" at bounding box center [388, 150] width 11 height 20
type input "**********"
click at [474, 187] on div "1" at bounding box center [474, 188] width 12 height 12
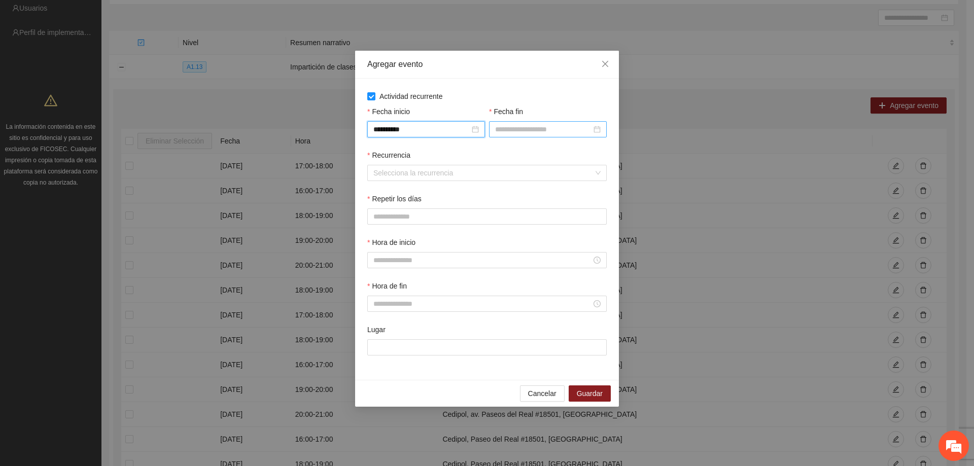
click at [501, 128] on input "Fecha fin" at bounding box center [543, 129] width 96 height 11
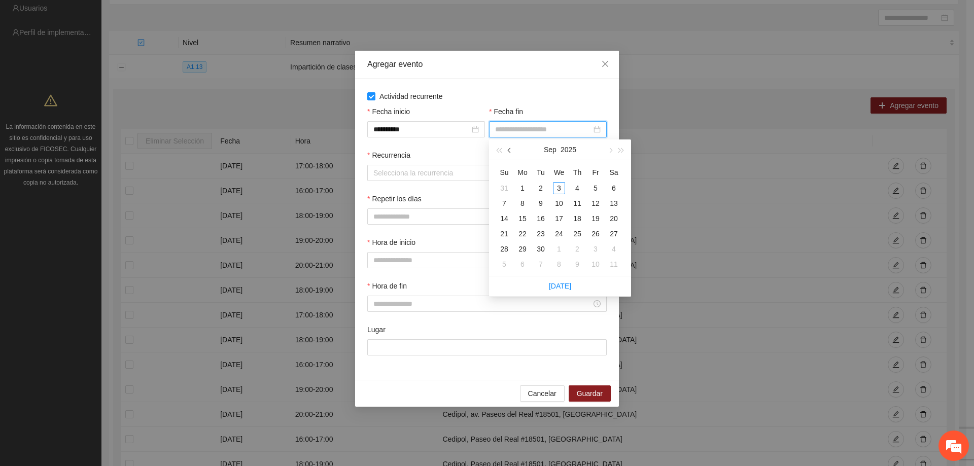
click at [513, 153] on button "button" at bounding box center [509, 150] width 11 height 20
type input "**********"
click at [508, 264] on div "31" at bounding box center [504, 264] width 12 height 12
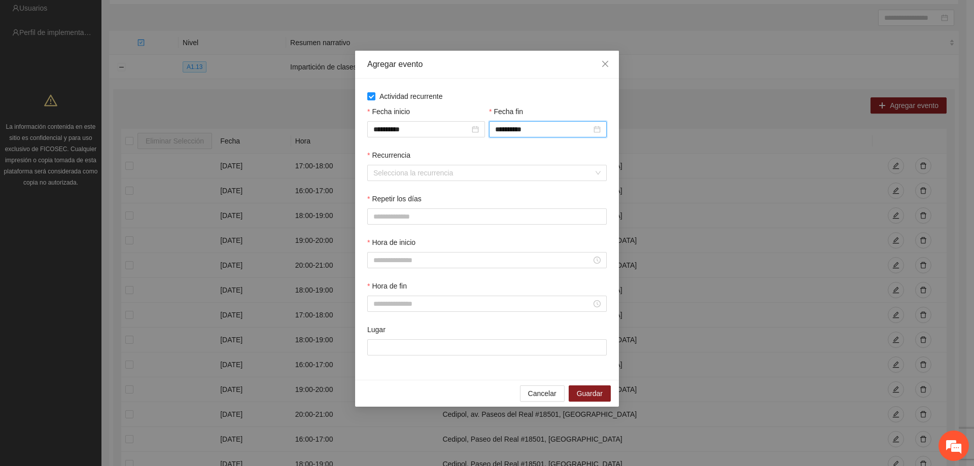
click at [502, 154] on div "Recurrencia" at bounding box center [487, 157] width 240 height 15
click at [425, 176] on input "Recurrencia" at bounding box center [484, 172] width 220 height 15
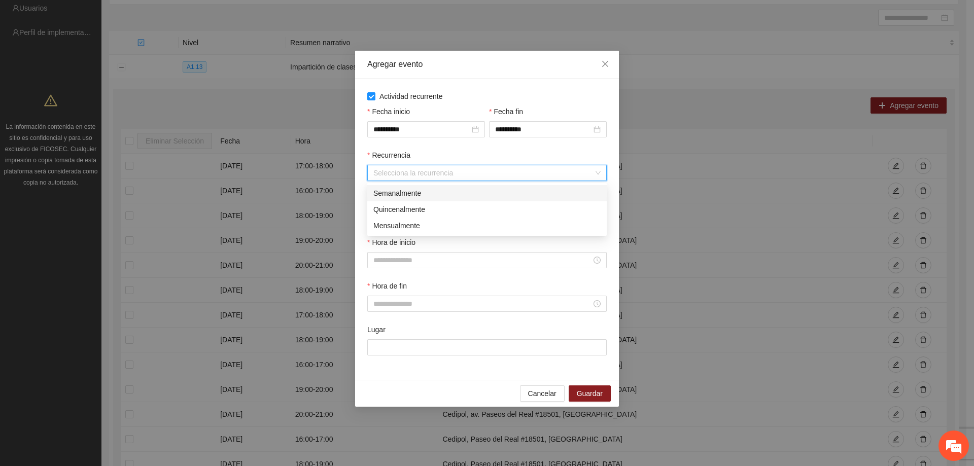
click at [414, 189] on div "Semanalmente" at bounding box center [487, 193] width 227 height 11
click at [381, 215] on button "L" at bounding box center [377, 217] width 20 height 16
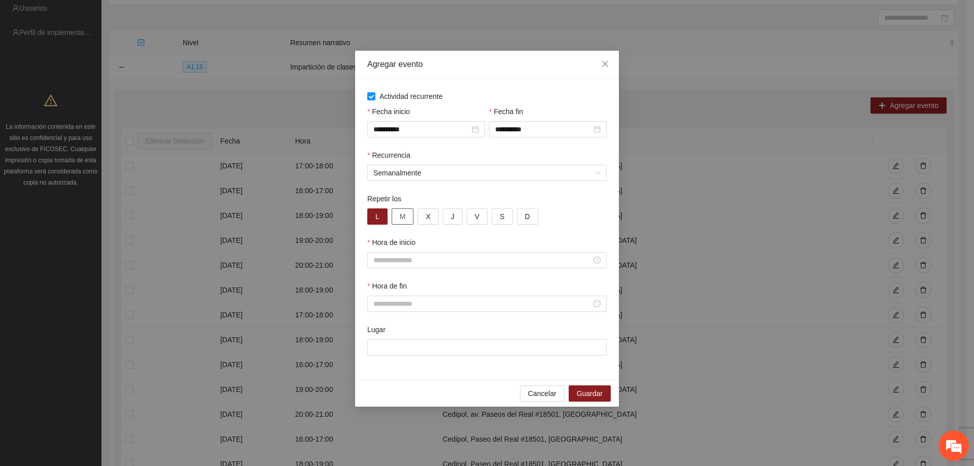
click at [398, 217] on button "M" at bounding box center [403, 217] width 22 height 16
click at [430, 217] on button "X" at bounding box center [428, 217] width 21 height 16
click at [446, 218] on button "J" at bounding box center [453, 217] width 20 height 16
click at [467, 218] on button "V" at bounding box center [477, 217] width 21 height 16
click at [416, 257] on input "Hora de inicio" at bounding box center [483, 260] width 218 height 11
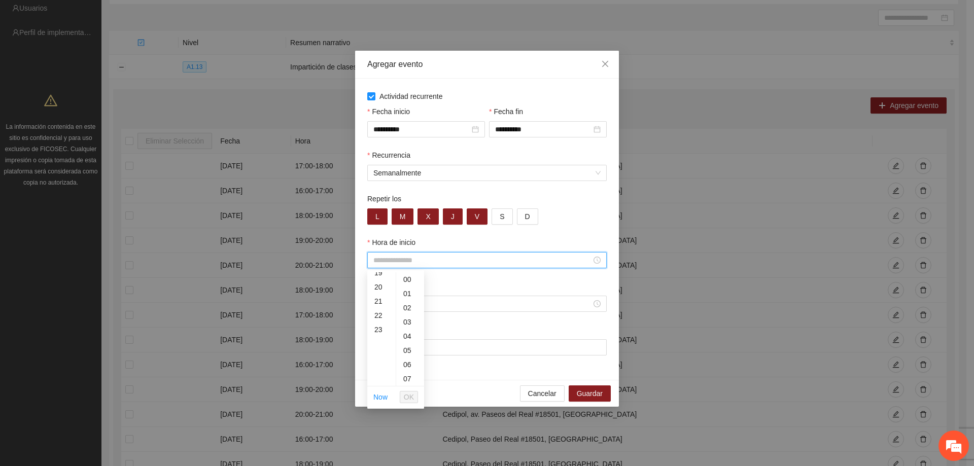
scroll to position [254, 0]
click at [377, 282] on div "18" at bounding box center [381, 282] width 28 height 14
type input "*****"
click at [409, 397] on span "OK" at bounding box center [409, 397] width 10 height 11
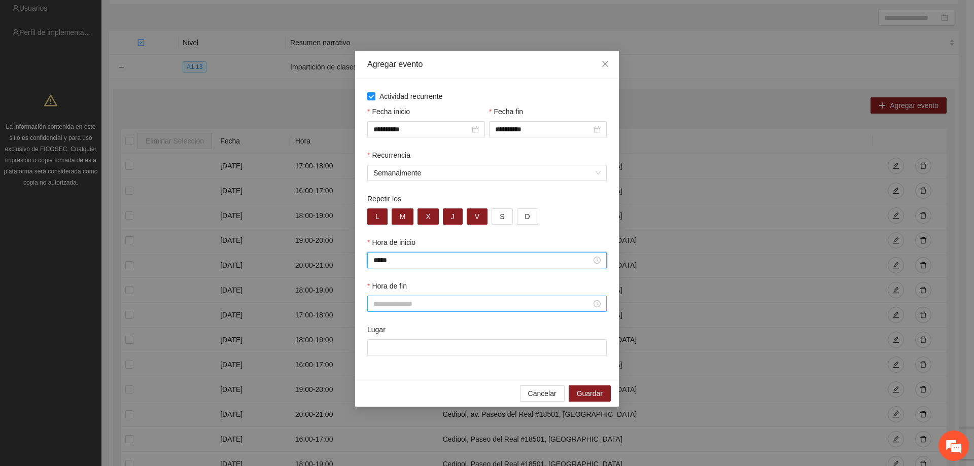
click at [420, 302] on input "Hora de fin" at bounding box center [483, 303] width 218 height 11
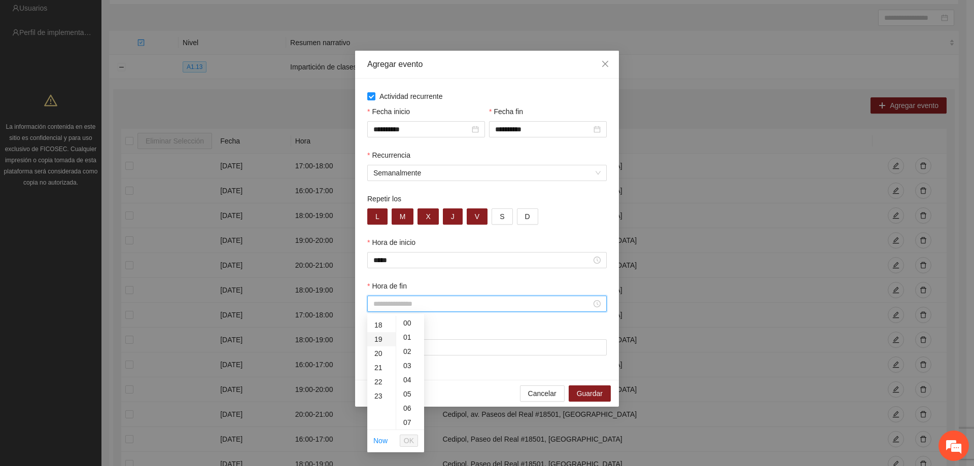
click at [378, 336] on div "19" at bounding box center [381, 339] width 28 height 14
type input "*****"
click at [412, 441] on span "OK" at bounding box center [409, 440] width 10 height 11
click at [393, 346] on input "Lugar" at bounding box center [487, 348] width 240 height 16
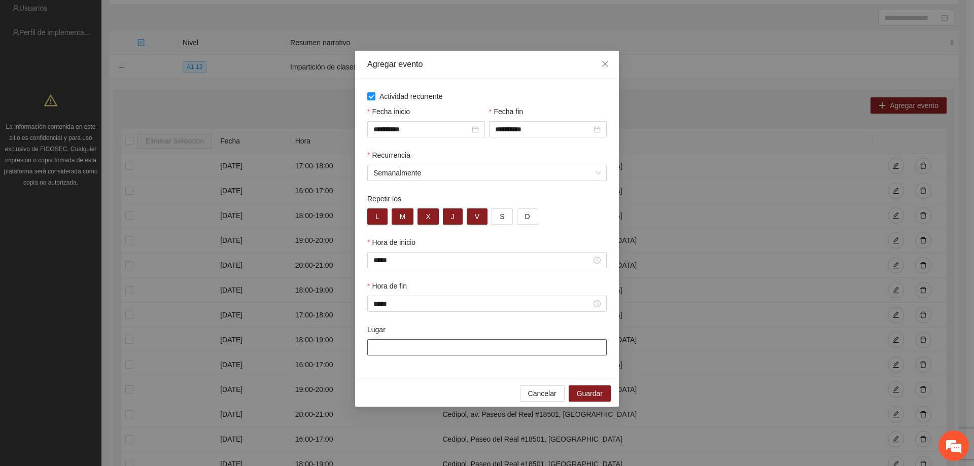
type input "**********"
click at [583, 390] on span "Guardar" at bounding box center [590, 393] width 26 height 11
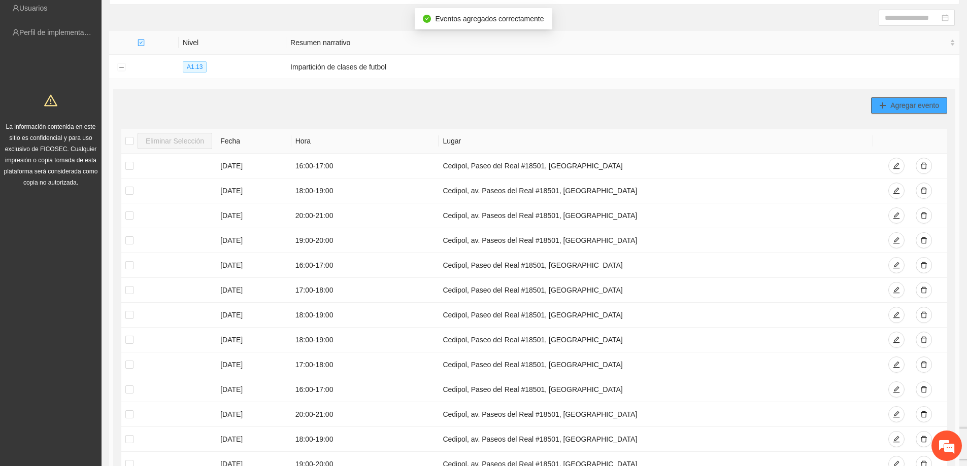
click at [886, 108] on icon "plus" at bounding box center [882, 105] width 7 height 7
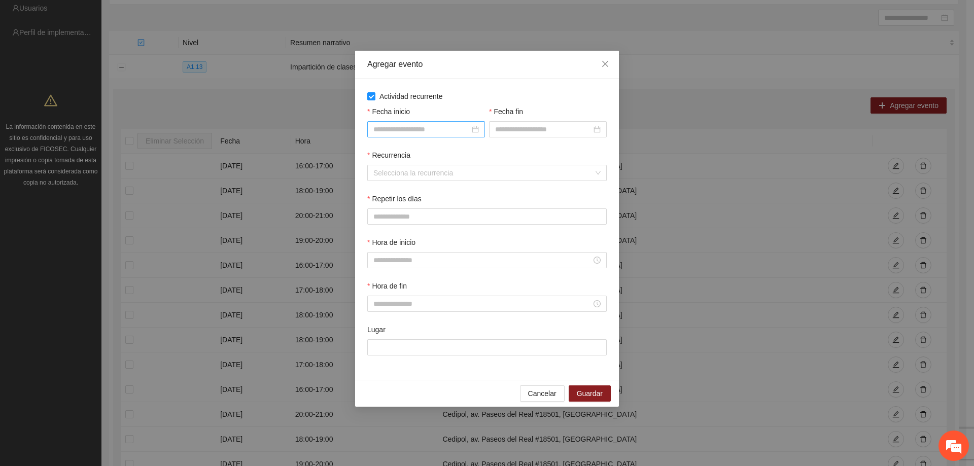
click at [388, 131] on input "Fecha inicio" at bounding box center [422, 129] width 96 height 11
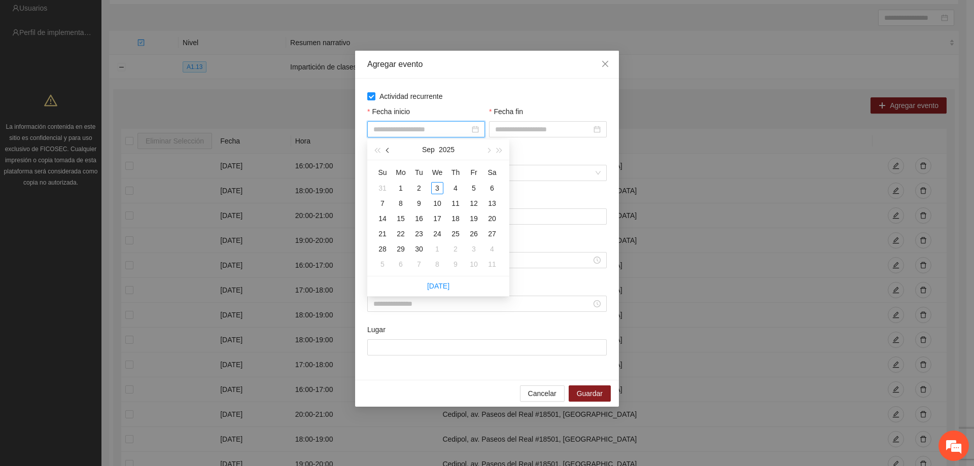
click at [388, 152] on span "button" at bounding box center [388, 150] width 5 height 5
type input "**********"
click at [476, 190] on div "1" at bounding box center [474, 188] width 12 height 12
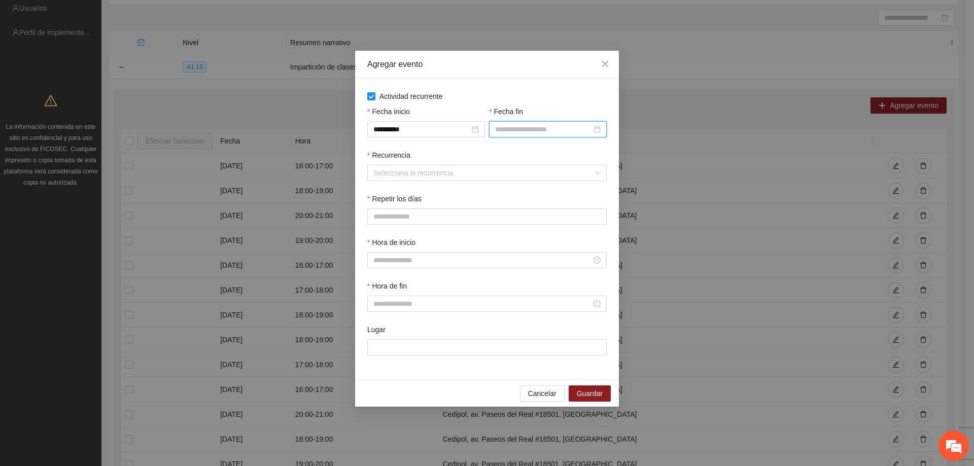
click at [506, 125] on input "Fecha fin" at bounding box center [543, 129] width 96 height 11
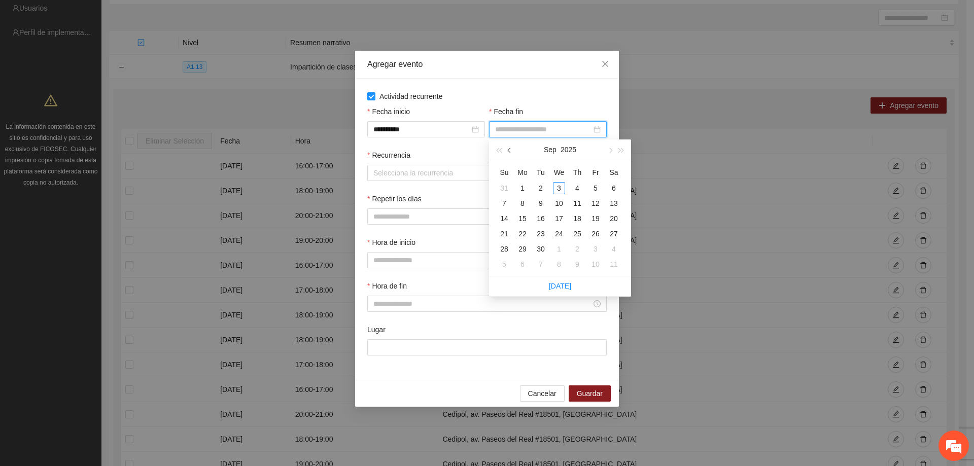
click at [507, 145] on button "button" at bounding box center [509, 150] width 11 height 20
type input "**********"
click at [506, 259] on div "31" at bounding box center [504, 264] width 12 height 12
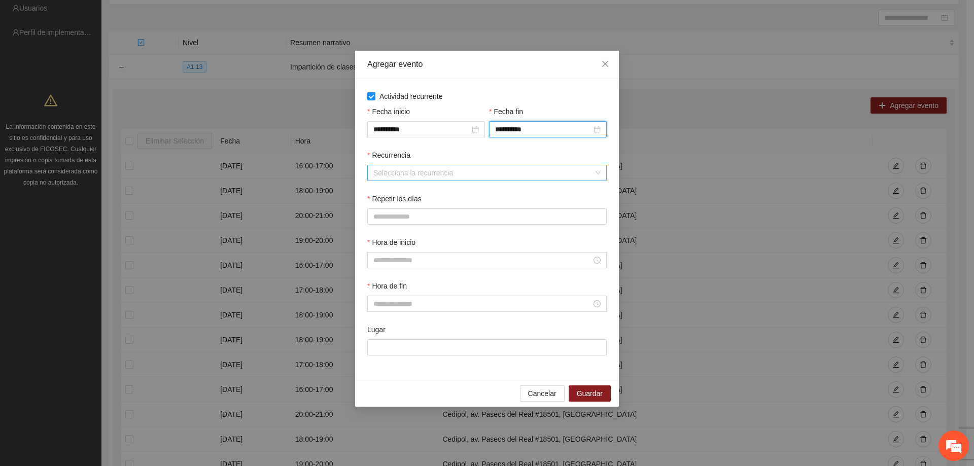
click at [430, 172] on input "Recurrencia" at bounding box center [484, 172] width 220 height 15
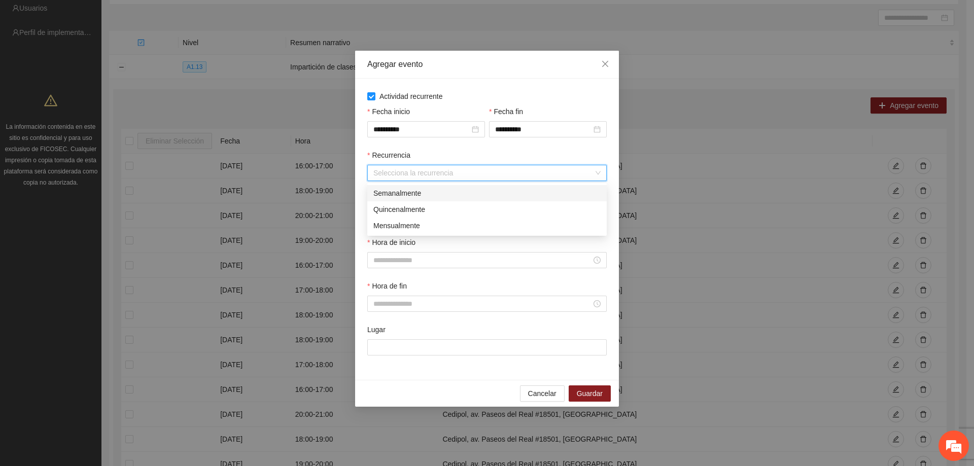
click at [422, 196] on div "Semanalmente" at bounding box center [487, 193] width 227 height 11
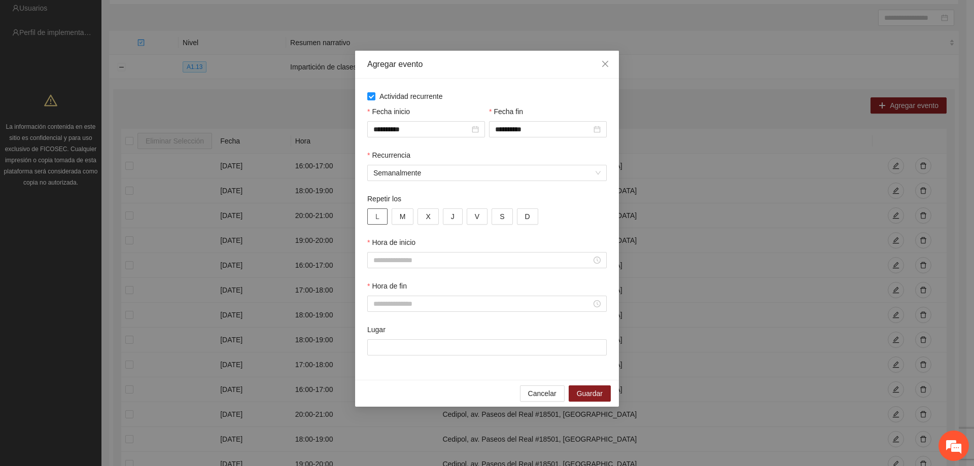
click at [383, 213] on button "L" at bounding box center [377, 217] width 20 height 16
click at [397, 218] on button "M" at bounding box center [403, 217] width 22 height 16
click at [432, 219] on button "X" at bounding box center [428, 217] width 21 height 16
click at [449, 212] on button "J" at bounding box center [453, 217] width 20 height 16
click at [471, 215] on button "V" at bounding box center [477, 217] width 21 height 16
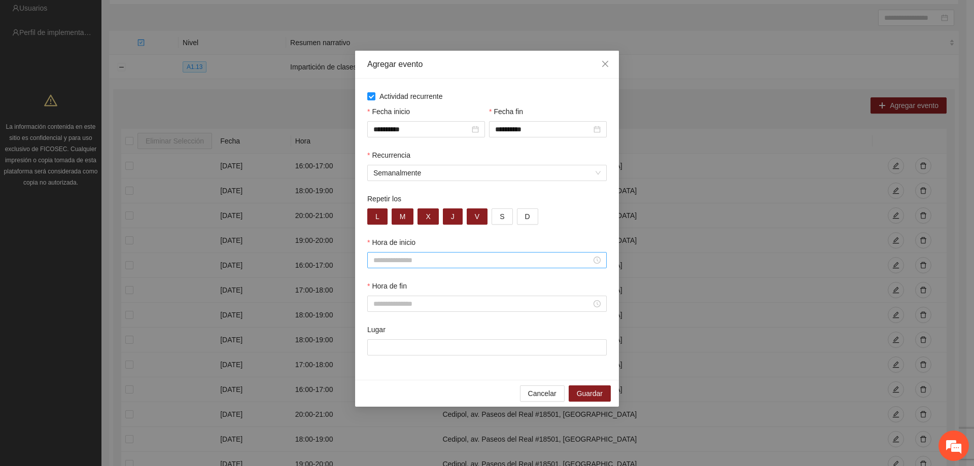
click at [419, 258] on input "Hora de inicio" at bounding box center [483, 260] width 218 height 11
click at [378, 348] on div "19" at bounding box center [381, 347] width 28 height 14
type input "*****"
click at [406, 401] on span "OK" at bounding box center [409, 397] width 10 height 11
click at [419, 311] on div at bounding box center [487, 304] width 240 height 16
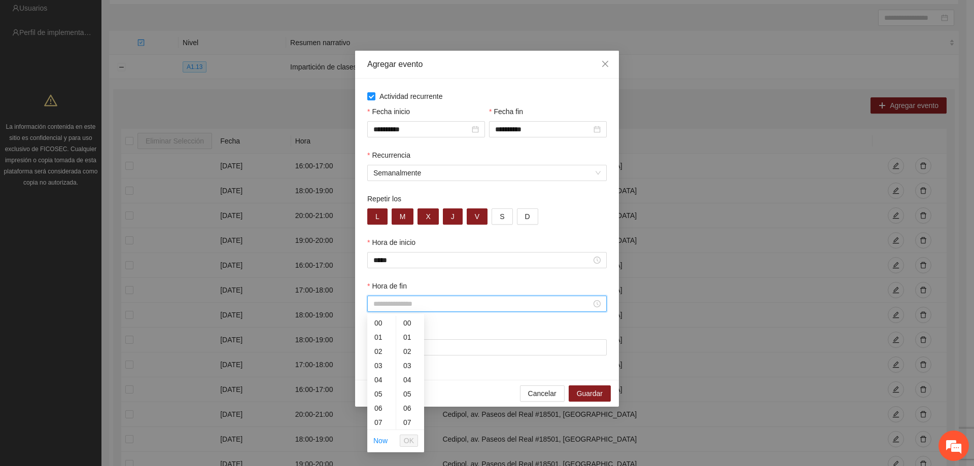
click at [420, 309] on input "Hora de fin" at bounding box center [483, 303] width 218 height 11
click at [379, 401] on div "20" at bounding box center [381, 404] width 28 height 14
type input "*****"
click at [403, 443] on button "OK" at bounding box center [409, 441] width 18 height 12
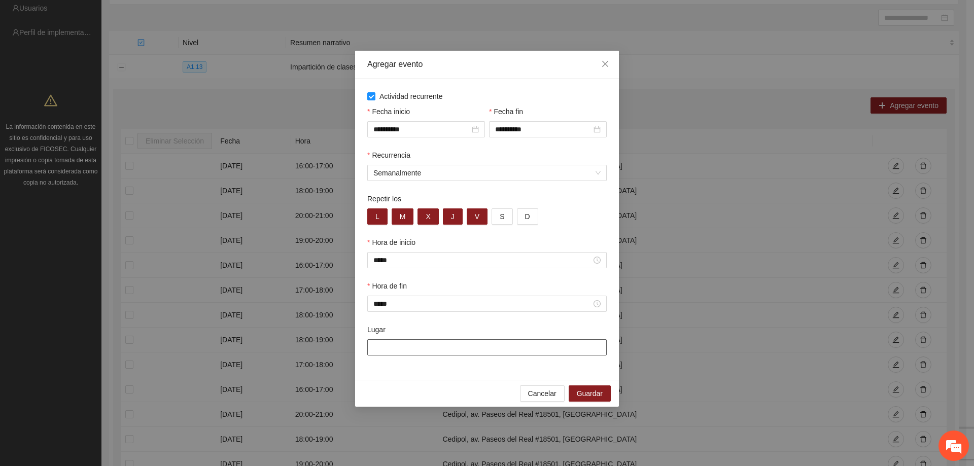
click at [424, 350] on input "Lugar" at bounding box center [487, 348] width 240 height 16
type input "**********"
click at [590, 391] on span "Guardar" at bounding box center [590, 393] width 26 height 11
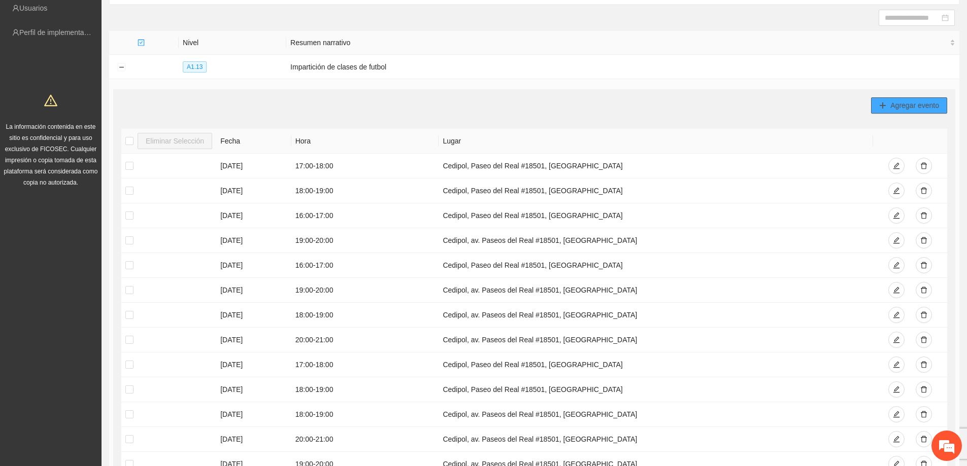
click at [897, 108] on span "Agregar evento" at bounding box center [914, 105] width 49 height 11
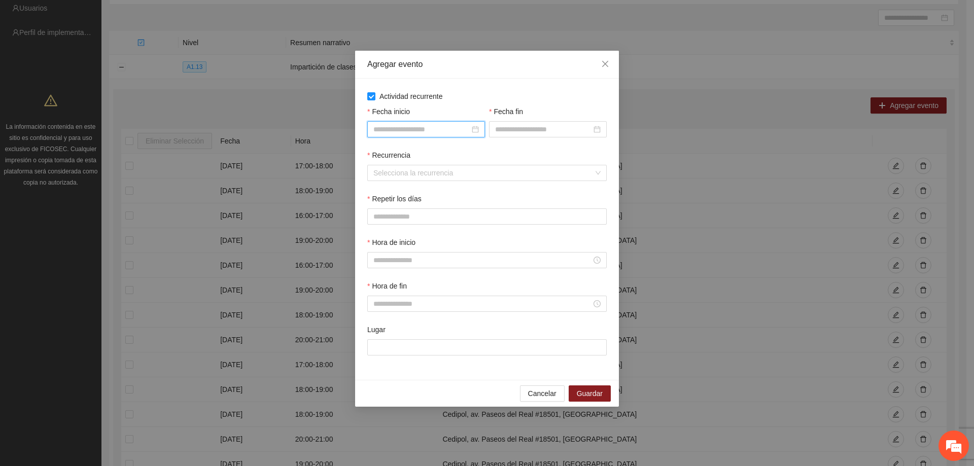
click at [393, 130] on input "Fecha inicio" at bounding box center [422, 129] width 96 height 11
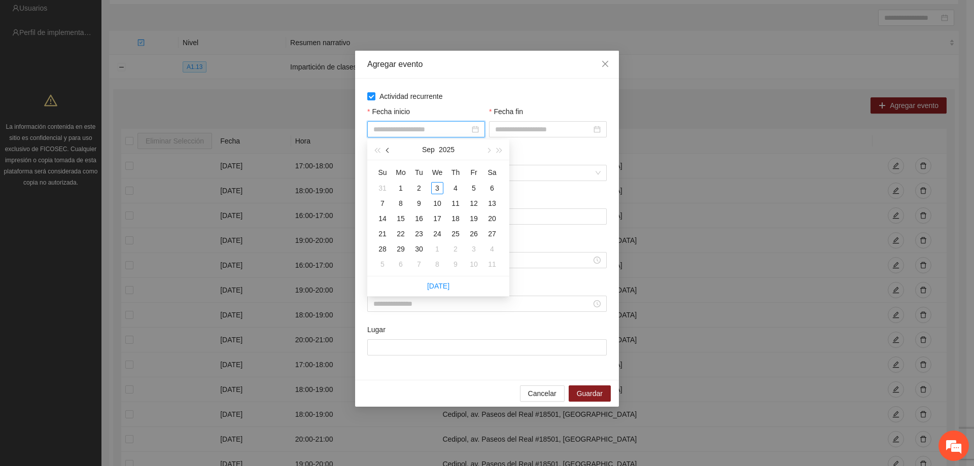
click at [387, 147] on button "button" at bounding box center [388, 150] width 11 height 20
type input "**********"
click at [473, 183] on div "1" at bounding box center [474, 188] width 12 height 12
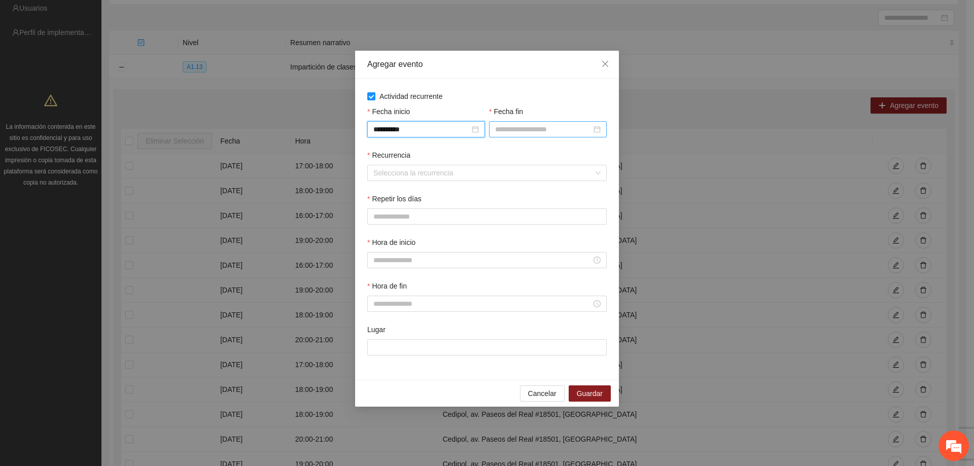
click at [522, 131] on input "Fecha fin" at bounding box center [543, 129] width 96 height 11
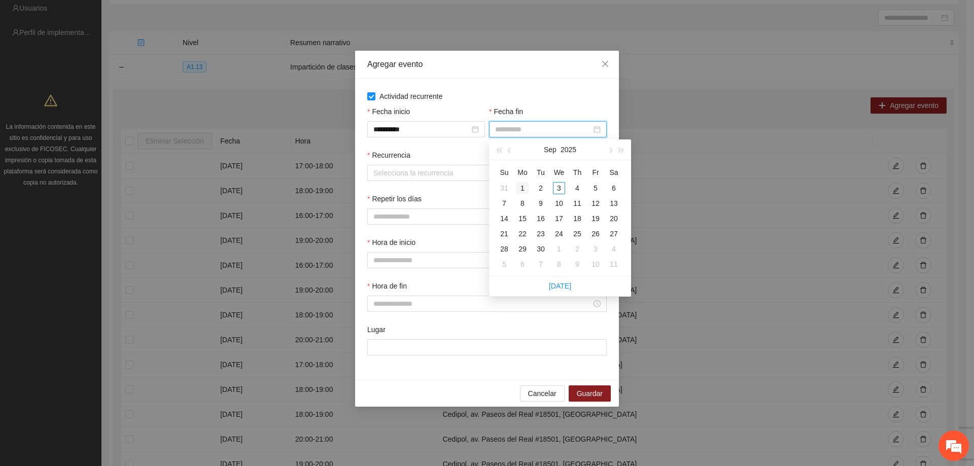
type input "**********"
click at [507, 152] on button "button" at bounding box center [509, 150] width 11 height 20
click at [593, 183] on div "1" at bounding box center [596, 188] width 12 height 12
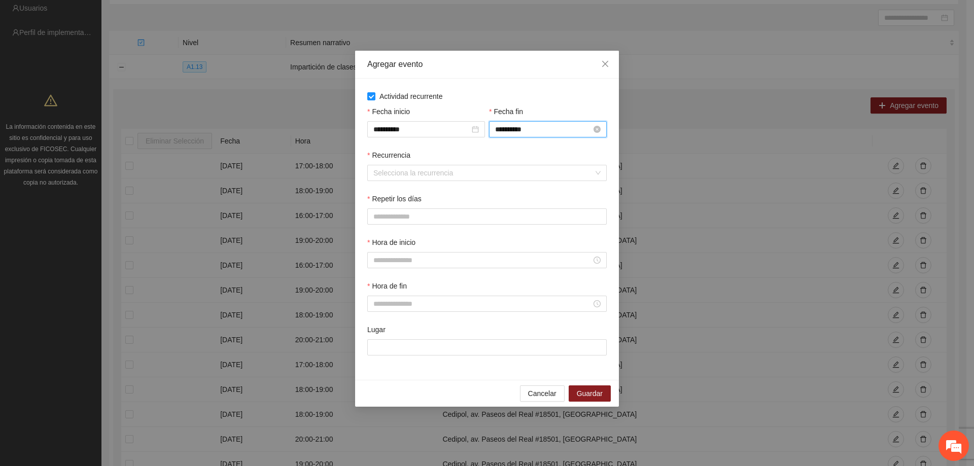
click at [561, 131] on input "**********" at bounding box center [543, 129] width 96 height 11
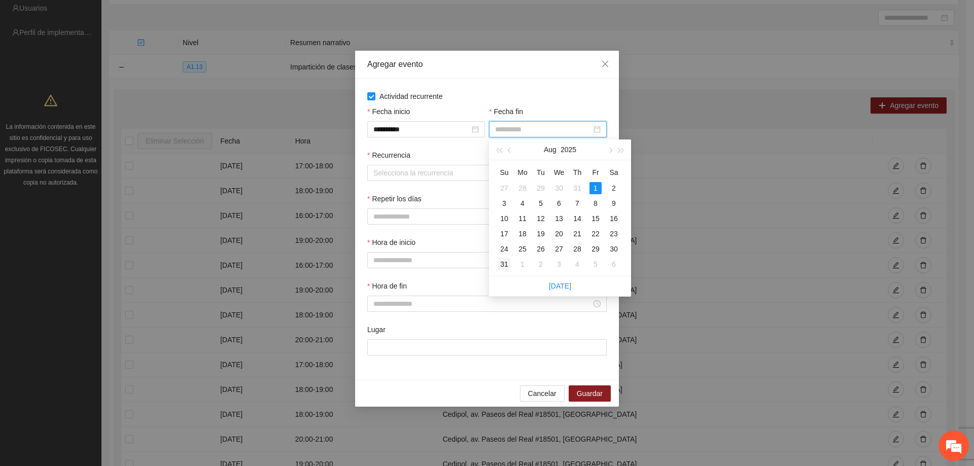
type input "**********"
click at [507, 261] on div "31" at bounding box center [504, 264] width 12 height 12
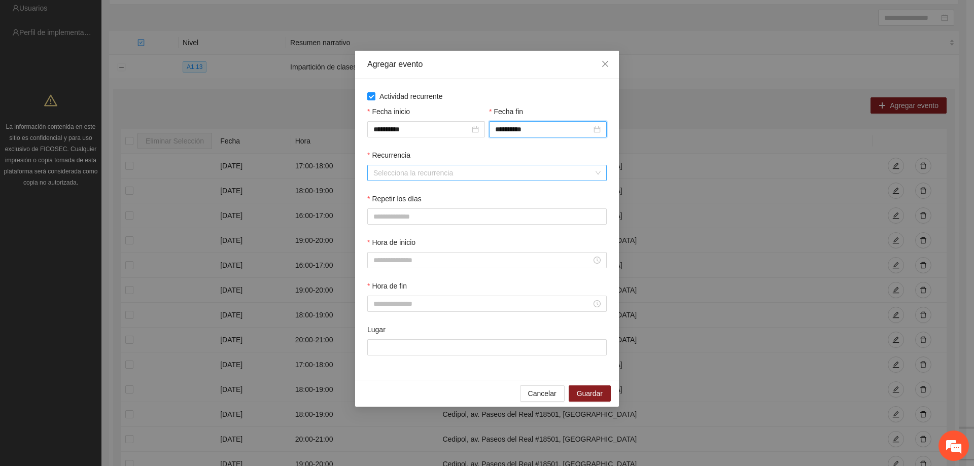
click at [480, 170] on input "Recurrencia" at bounding box center [484, 172] width 220 height 15
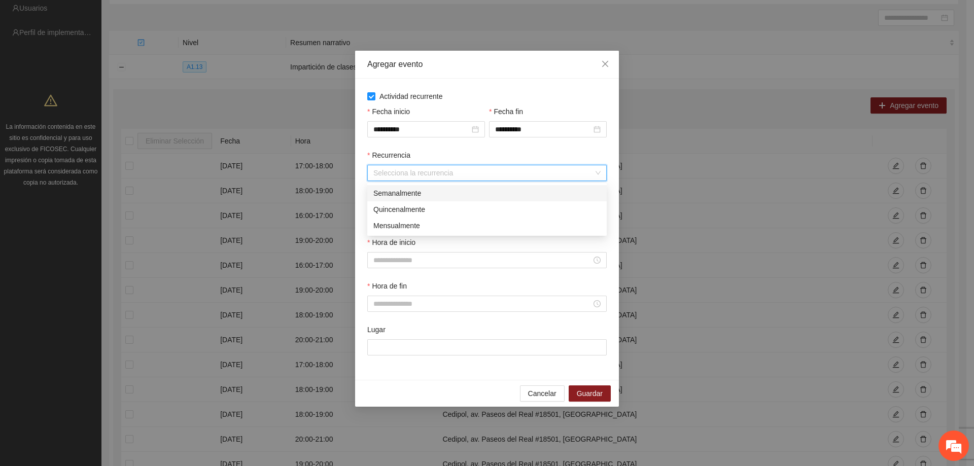
click at [453, 191] on div "Semanalmente" at bounding box center [487, 193] width 227 height 11
click at [451, 215] on span "J" at bounding box center [453, 216] width 4 height 11
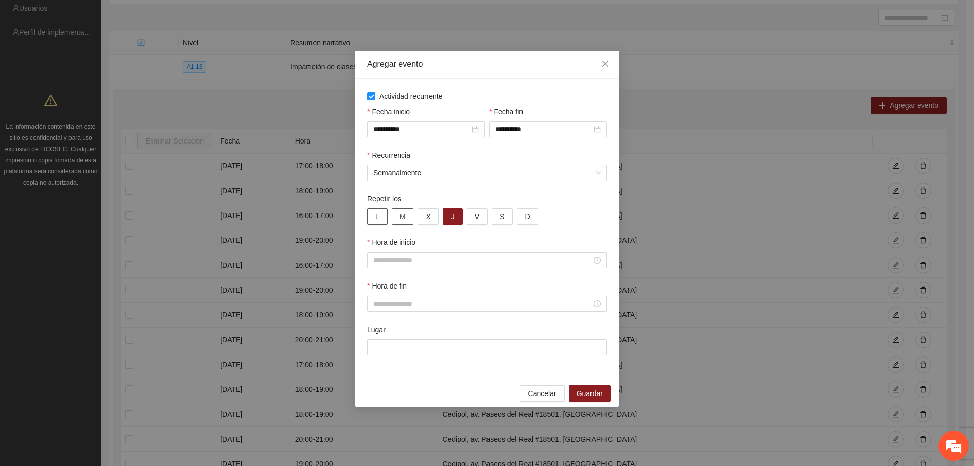
drag, startPoint x: 386, startPoint y: 217, endPoint x: 405, endPoint y: 219, distance: 19.5
click at [387, 217] on button "L" at bounding box center [377, 217] width 20 height 16
click at [405, 219] on span "M" at bounding box center [403, 216] width 6 height 11
drag, startPoint x: 425, startPoint y: 220, endPoint x: 452, endPoint y: 221, distance: 27.4
click at [425, 220] on button "X" at bounding box center [428, 217] width 21 height 16
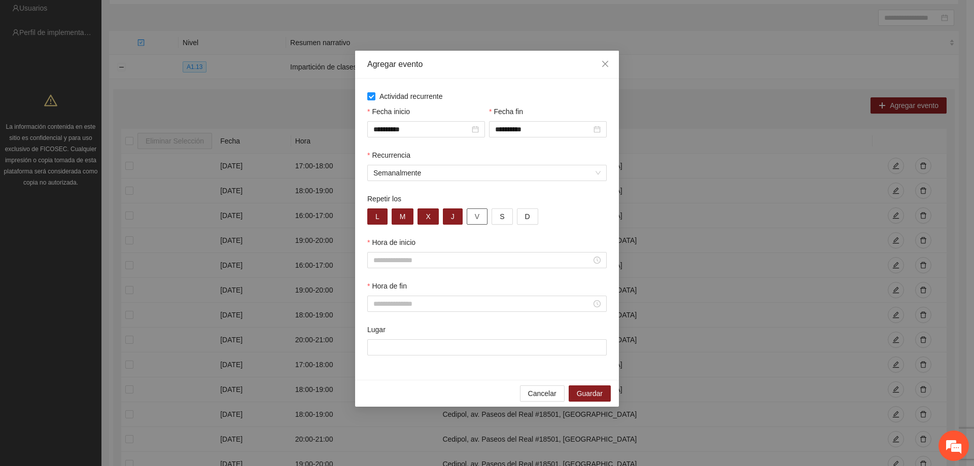
click at [478, 219] on span "V" at bounding box center [477, 216] width 5 height 11
click at [423, 261] on input "Hora de inicio" at bounding box center [483, 260] width 218 height 11
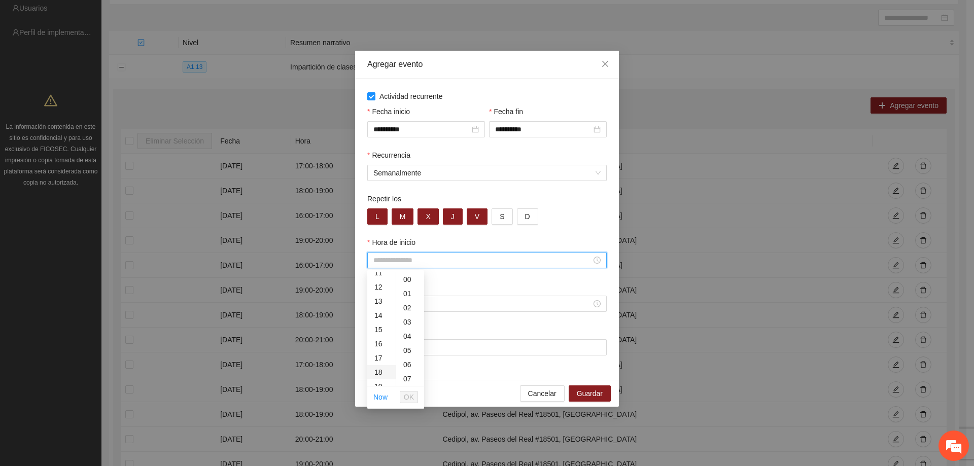
scroll to position [203, 0]
click at [383, 357] on div "20" at bounding box center [381, 361] width 28 height 14
type input "*****"
click at [408, 393] on span "OK" at bounding box center [409, 397] width 10 height 11
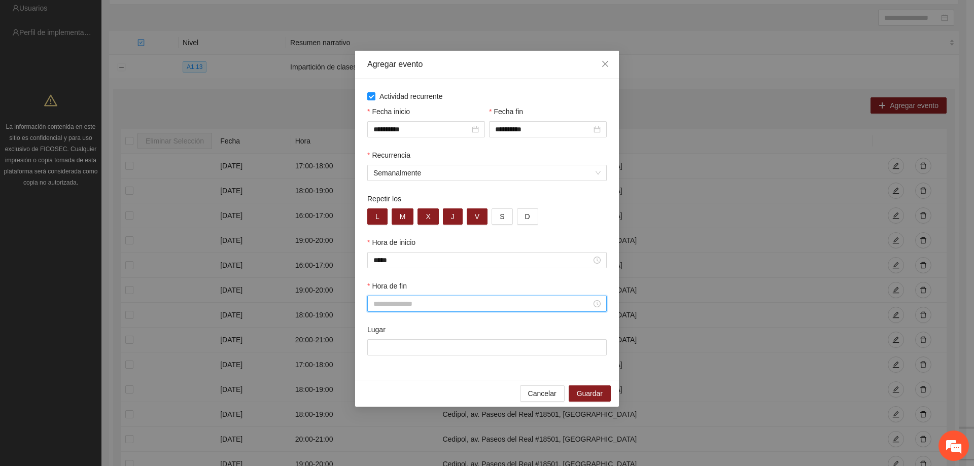
click at [411, 305] on input "Hora de fin" at bounding box center [483, 303] width 218 height 11
click at [378, 419] on div "21" at bounding box center [381, 419] width 28 height 14
type input "*****"
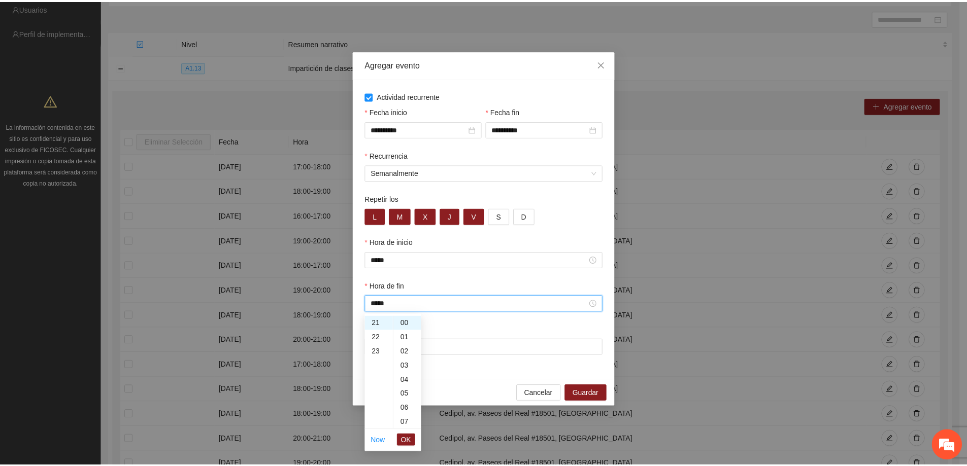
scroll to position [298, 0]
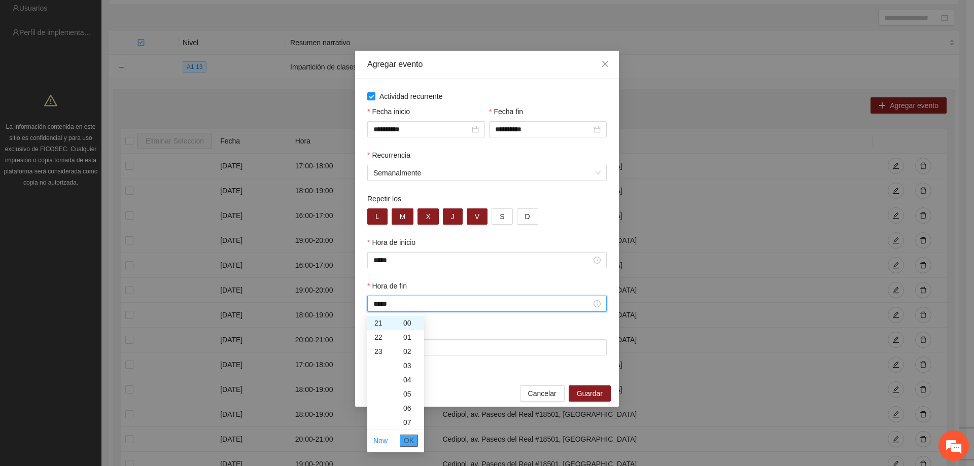
click at [411, 440] on span "OK" at bounding box center [409, 440] width 10 height 11
click at [416, 355] on input "Lugar" at bounding box center [487, 348] width 240 height 16
type input "**********"
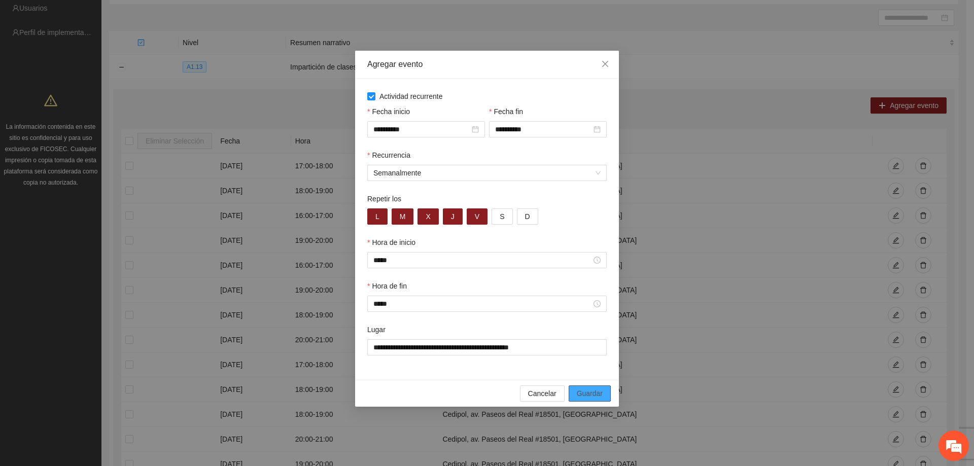
click at [584, 391] on span "Guardar" at bounding box center [590, 393] width 26 height 11
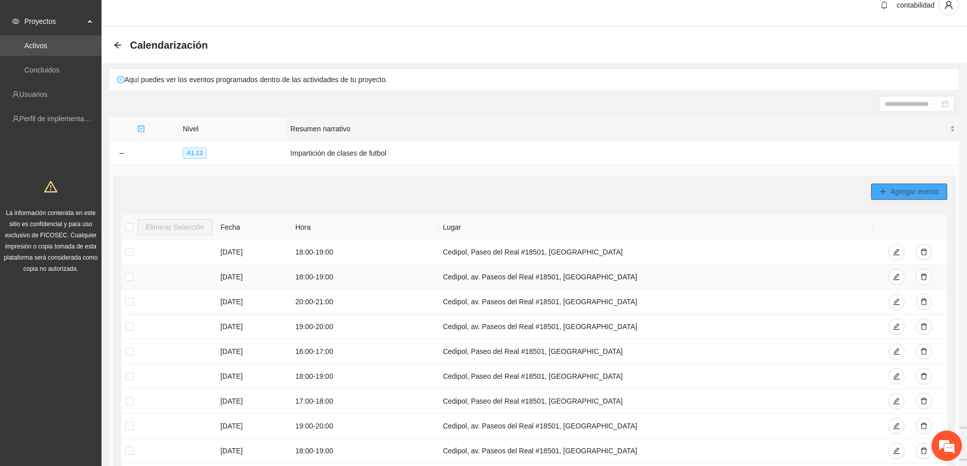
scroll to position [0, 0]
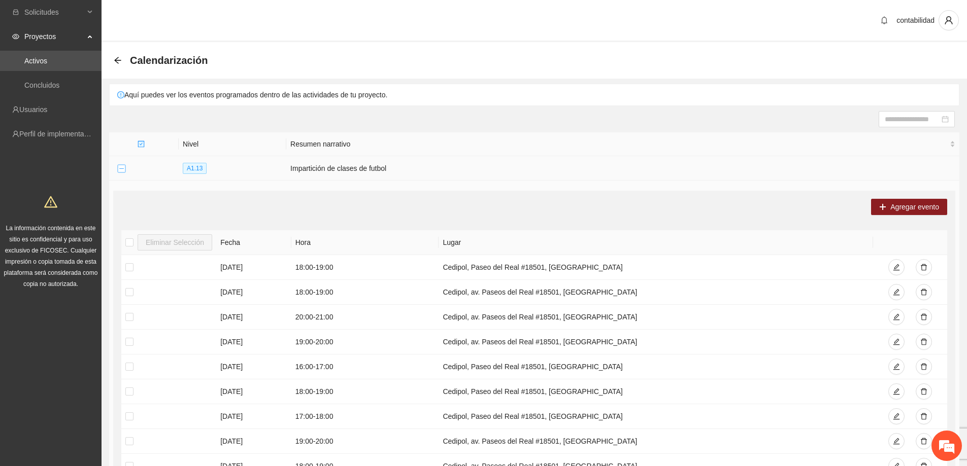
click at [121, 169] on button "Collapse row" at bounding box center [121, 169] width 8 height 8
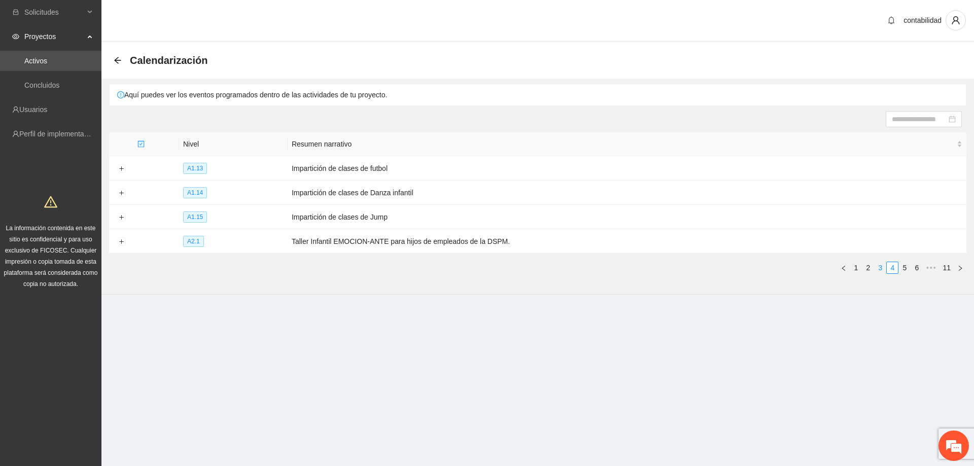
click at [878, 271] on link "3" at bounding box center [880, 267] width 11 height 11
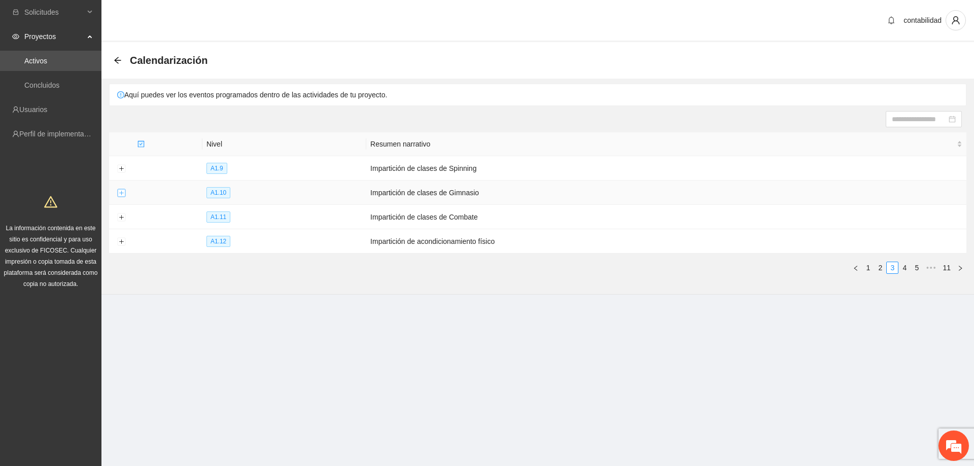
click at [119, 190] on button "Expand row" at bounding box center [121, 193] width 8 height 8
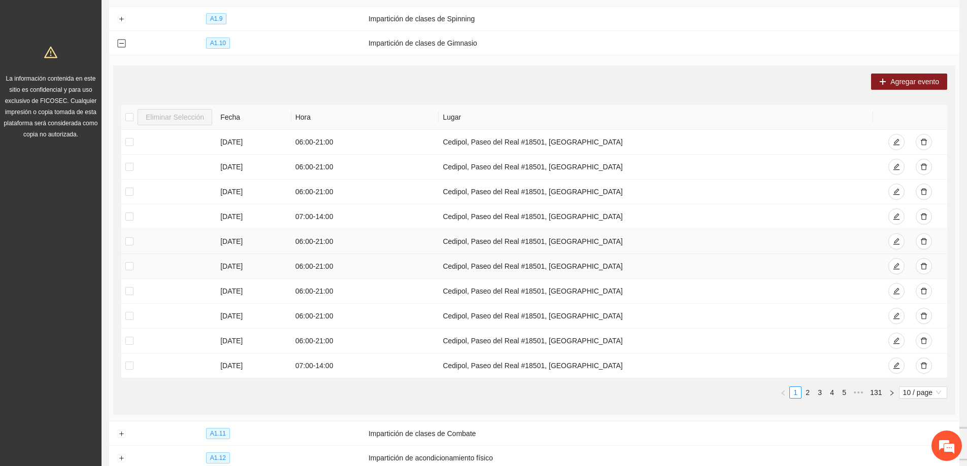
scroll to position [152, 0]
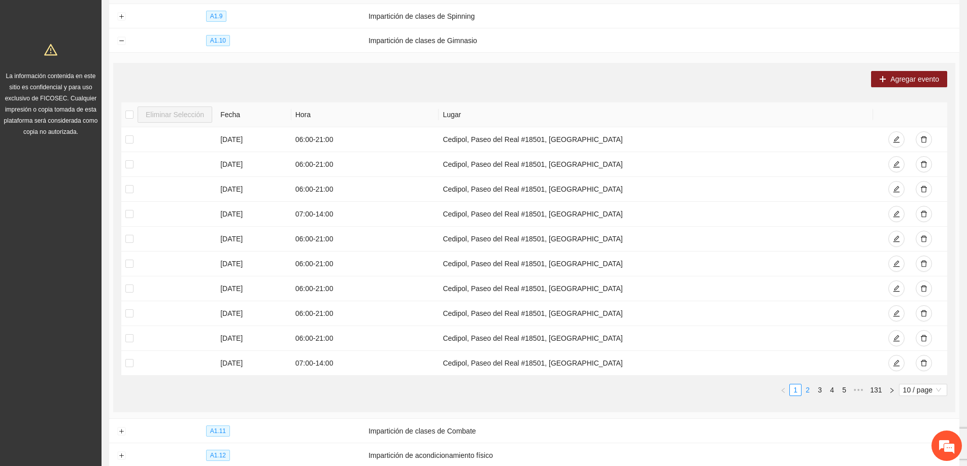
click at [806, 390] on link "2" at bounding box center [807, 390] width 11 height 11
click at [818, 390] on link "3" at bounding box center [819, 390] width 11 height 11
click at [794, 391] on link "1" at bounding box center [795, 390] width 11 height 11
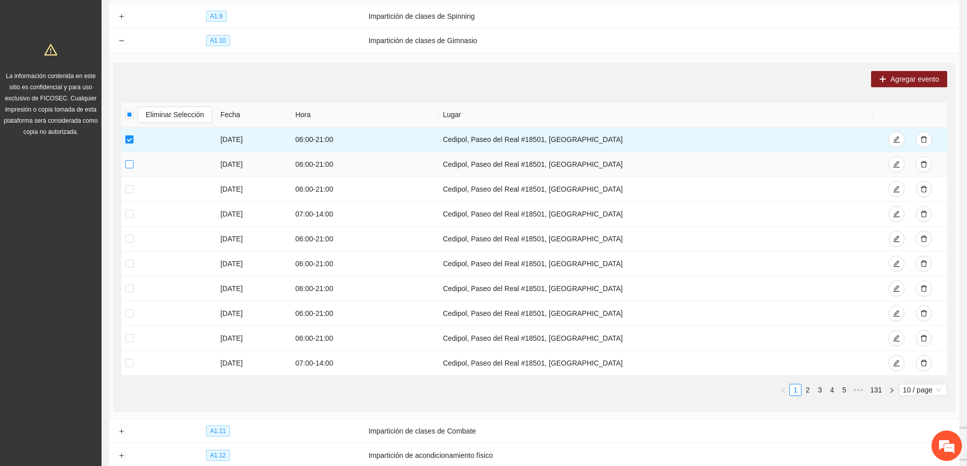
click at [130, 159] on label at bounding box center [129, 164] width 8 height 11
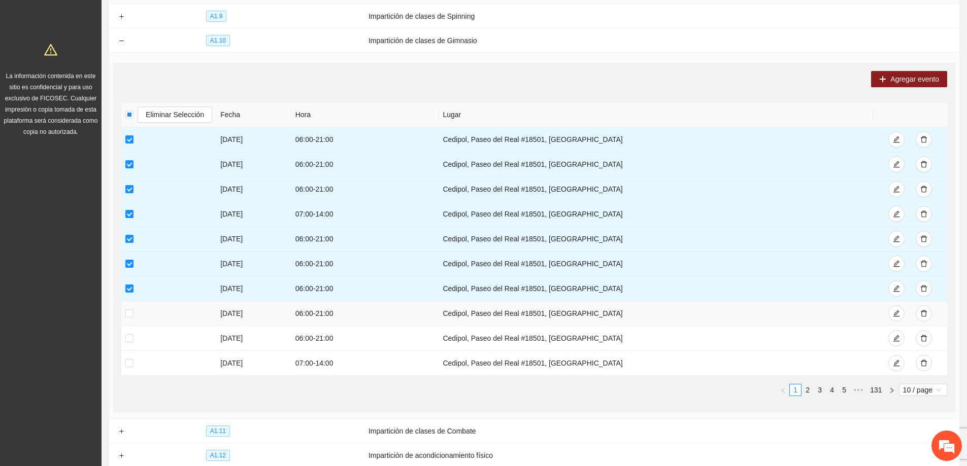
click at [125, 318] on td at bounding box center [168, 313] width 95 height 25
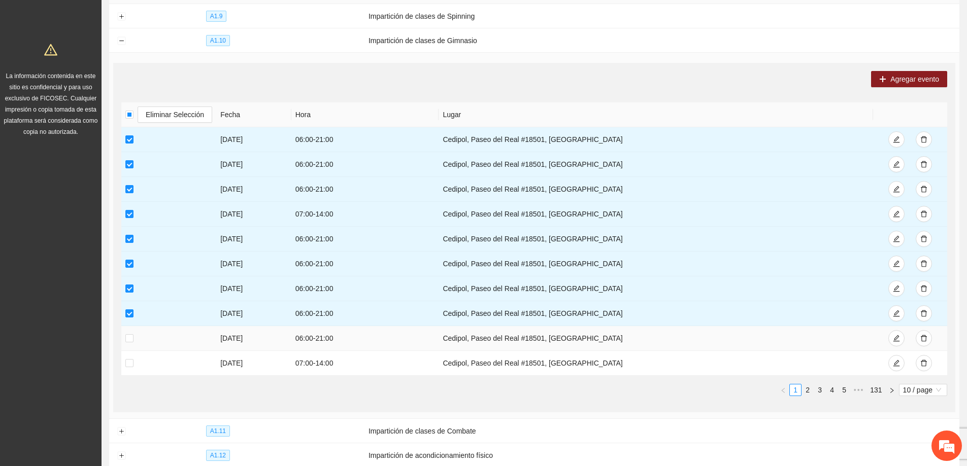
click at [126, 344] on td at bounding box center [168, 338] width 95 height 25
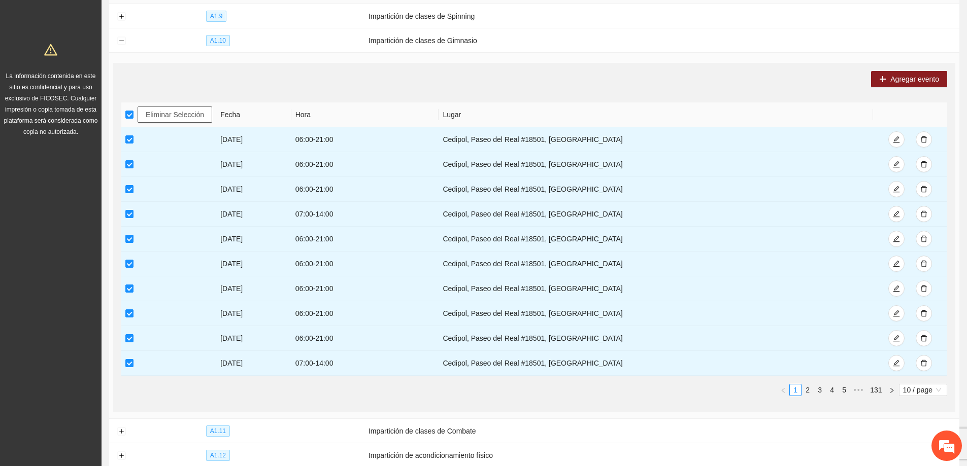
click at [151, 114] on span "Eliminar Selección" at bounding box center [175, 114] width 58 height 11
drag, startPoint x: 480, startPoint y: 30, endPoint x: 483, endPoint y: 24, distance: 7.1
click at [480, 29] on td "Impartición de clases de Gimnasio" at bounding box center [661, 40] width 595 height 24
click at [483, 24] on div "Guardando..." at bounding box center [484, 18] width 54 height 11
click at [135, 115] on div "Eliminar Selección" at bounding box center [168, 115] width 87 height 16
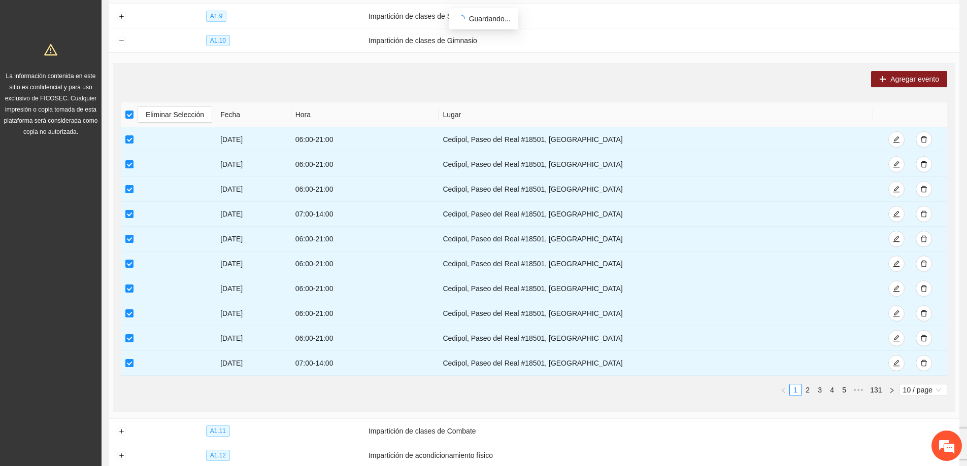
click at [134, 115] on div "Eliminar Selección" at bounding box center [168, 115] width 87 height 16
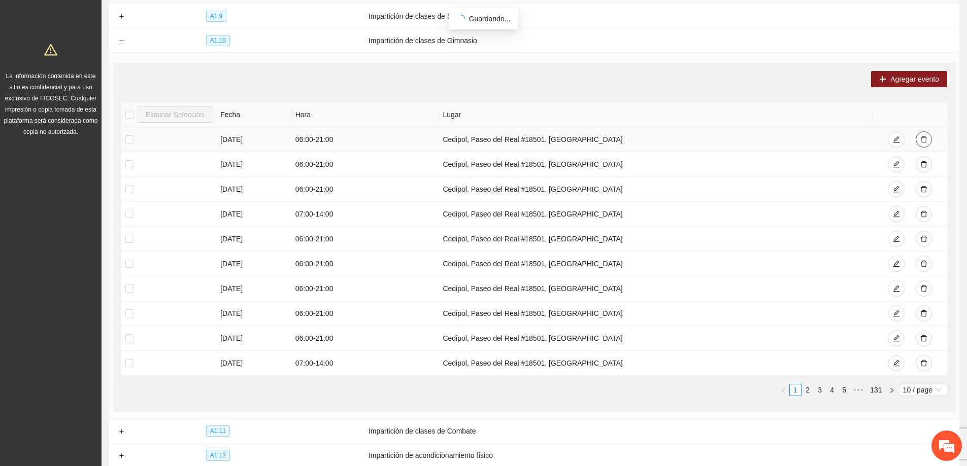
click at [926, 139] on icon "delete" at bounding box center [924, 140] width 6 height 7
drag, startPoint x: 508, startPoint y: 48, endPoint x: 459, endPoint y: 47, distance: 49.2
click at [459, 47] on div "Guardando..." at bounding box center [484, 48] width 54 height 11
click at [500, 81] on div "Agregar evento" at bounding box center [534, 79] width 826 height 16
drag, startPoint x: 508, startPoint y: 49, endPoint x: 466, endPoint y: 49, distance: 41.6
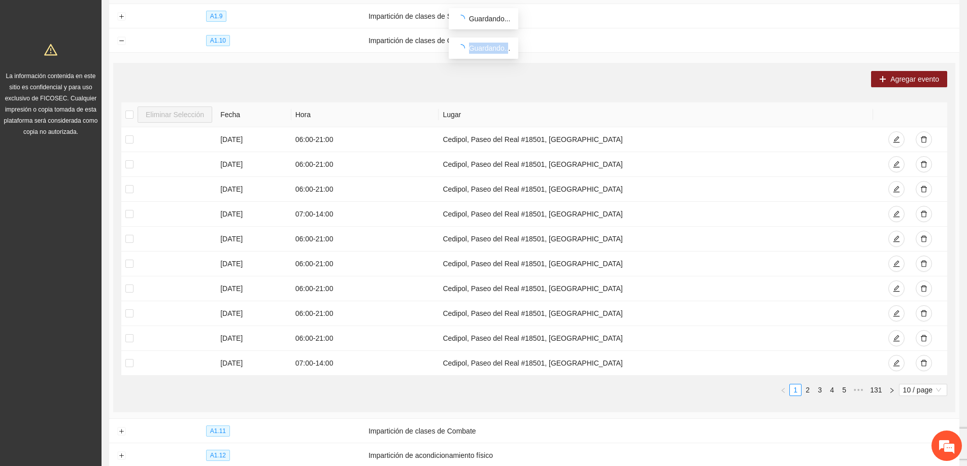
click at [466, 49] on div "Guardando..." at bounding box center [484, 48] width 54 height 11
click at [474, 50] on span "Guardando..." at bounding box center [490, 48] width 42 height 8
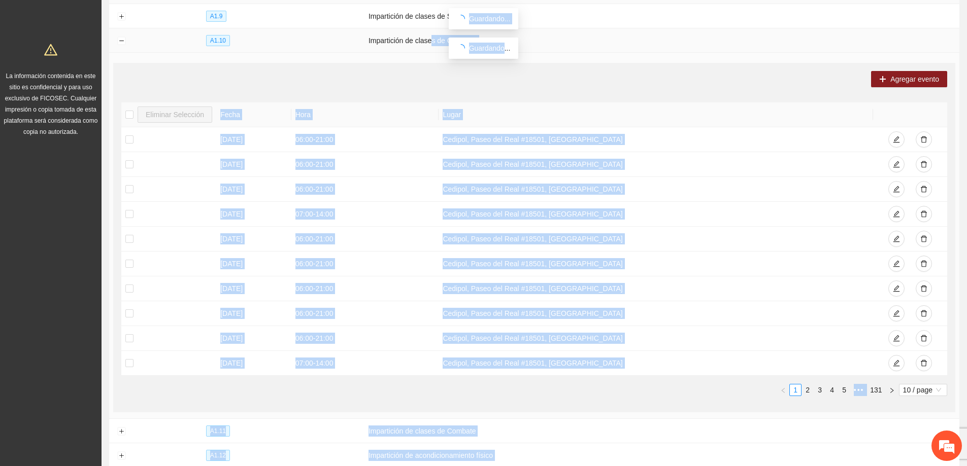
drag, startPoint x: 489, startPoint y: 51, endPoint x: 428, endPoint y: 40, distance: 61.9
click at [428, 40] on body "Solicitudes Proyectos Activos Concluidos Usuarios Perfil de implementadora La i…" at bounding box center [483, 81] width 967 height 466
click at [522, 113] on th "Lugar" at bounding box center [655, 115] width 434 height 25
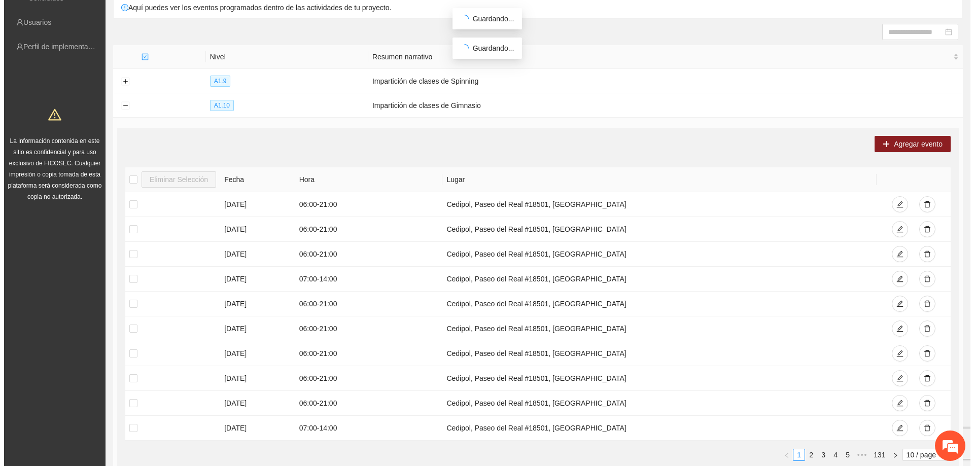
scroll to position [0, 0]
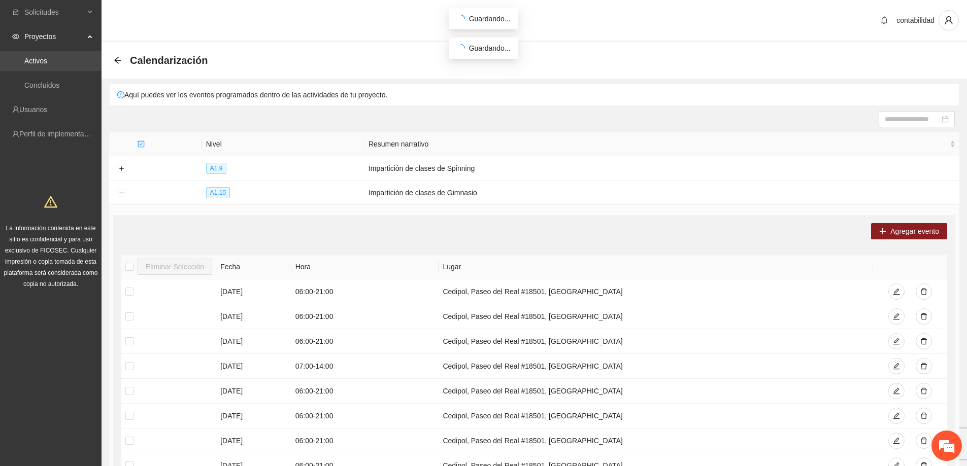
click at [47, 65] on link "Activos" at bounding box center [35, 61] width 23 height 8
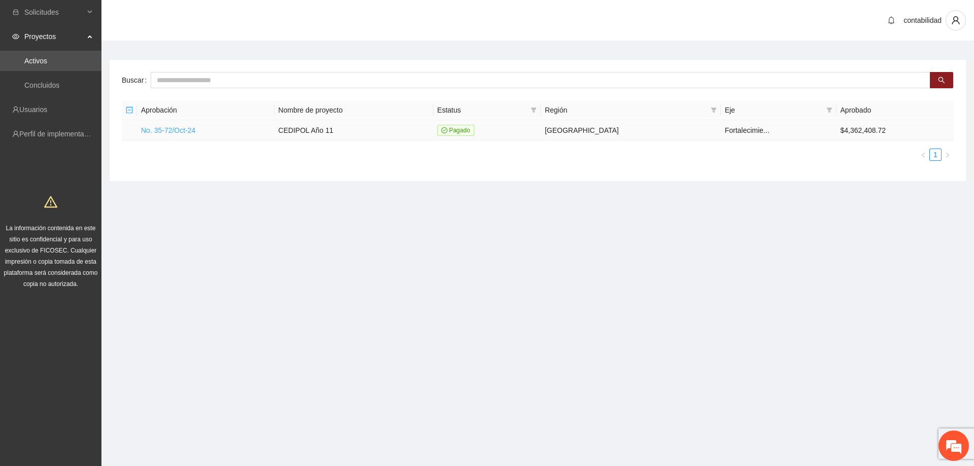
click at [175, 131] on link "No. 35-72/Oct-24" at bounding box center [168, 130] width 54 height 8
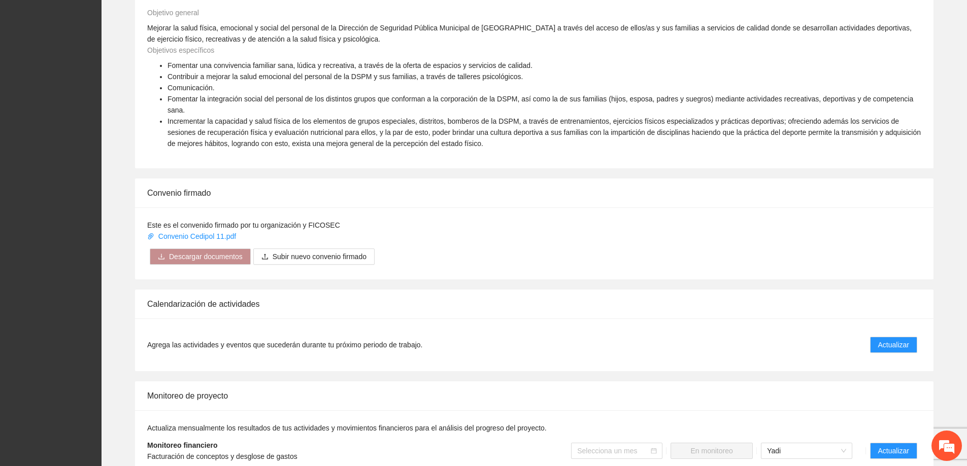
scroll to position [457, 0]
click at [885, 338] on span "Actualizar" at bounding box center [893, 343] width 31 height 11
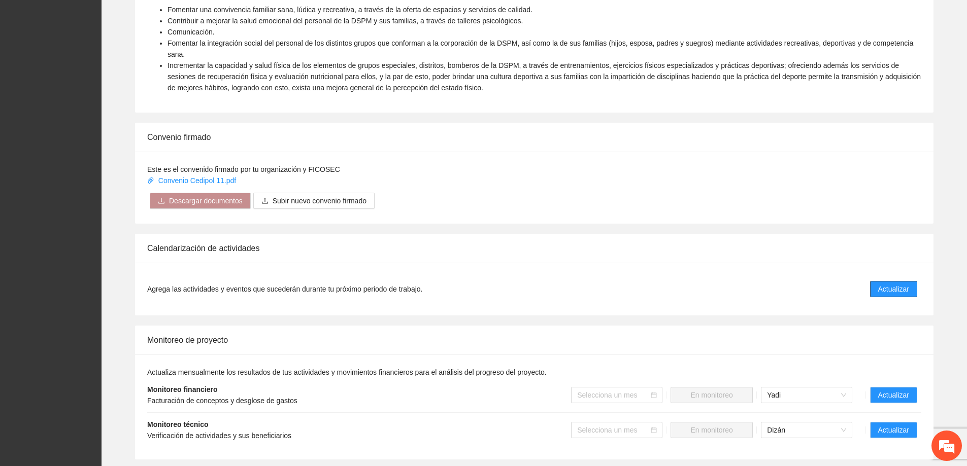
scroll to position [609, 0]
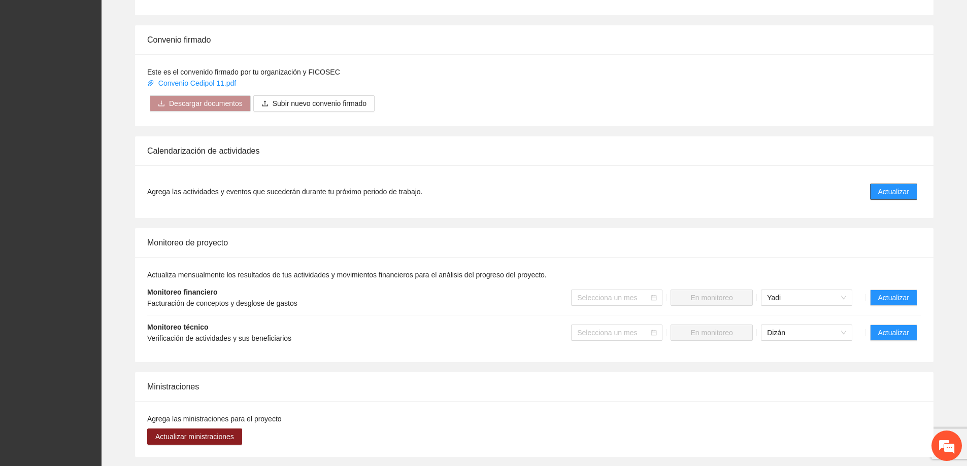
click at [896, 186] on span "Actualizar" at bounding box center [893, 191] width 31 height 11
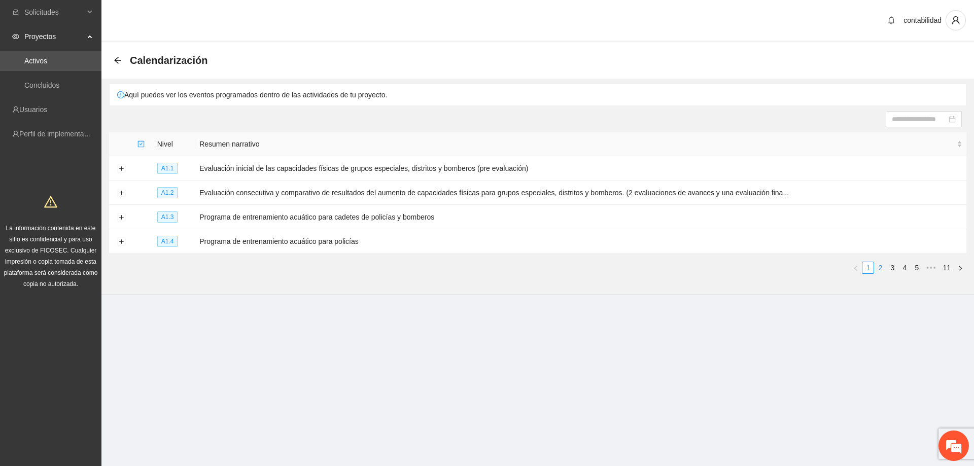
click at [885, 266] on link "2" at bounding box center [880, 267] width 11 height 11
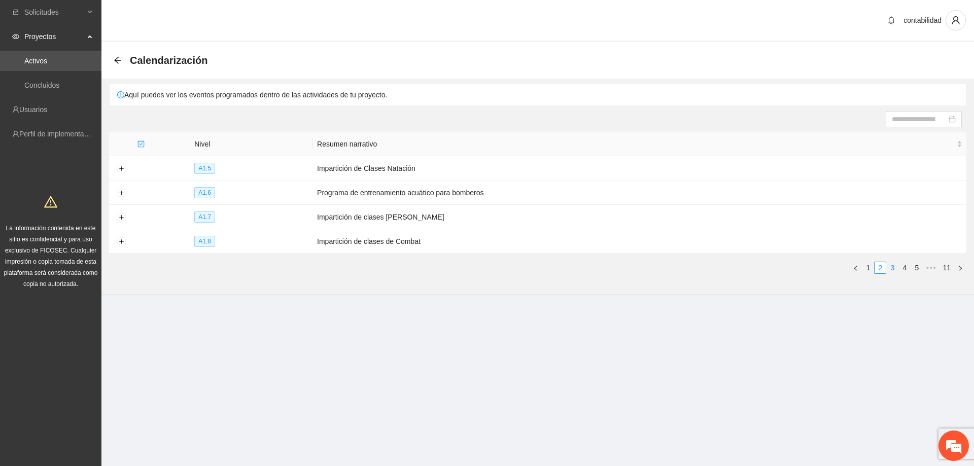
click at [888, 264] on link "3" at bounding box center [892, 267] width 11 height 11
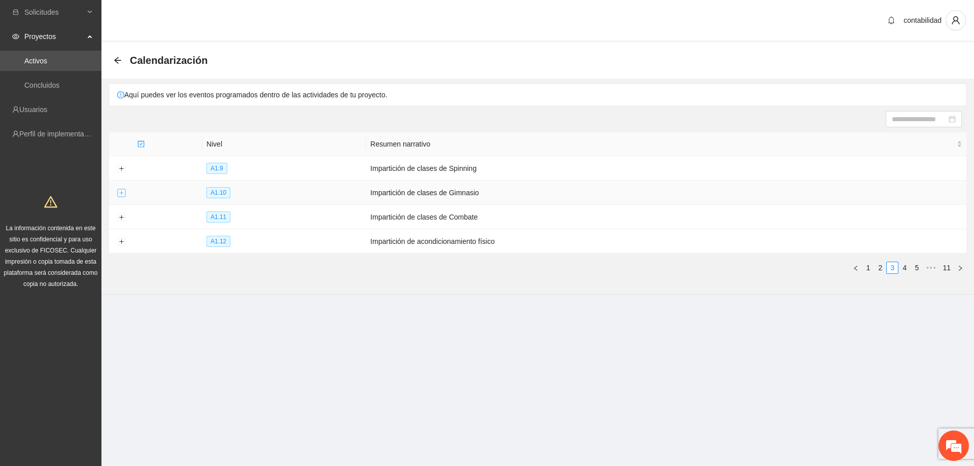
click at [124, 190] on button "Expand row" at bounding box center [121, 193] width 8 height 8
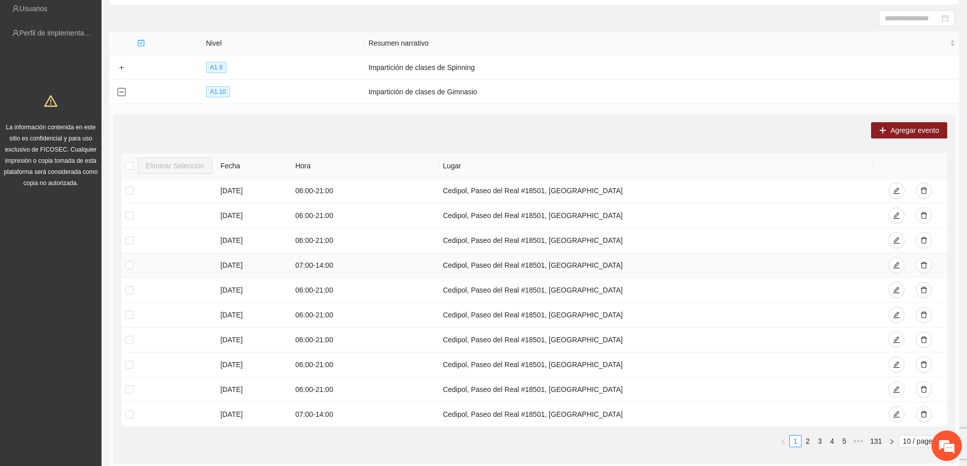
scroll to position [101, 0]
click at [926, 191] on icon "delete" at bounding box center [924, 190] width 6 height 7
click at [490, 23] on span "Guardando..." at bounding box center [490, 19] width 42 height 8
click at [486, 28] on div "Guardando..." at bounding box center [484, 18] width 70 height 21
click at [491, 22] on span "Guardando..." at bounding box center [490, 19] width 42 height 8
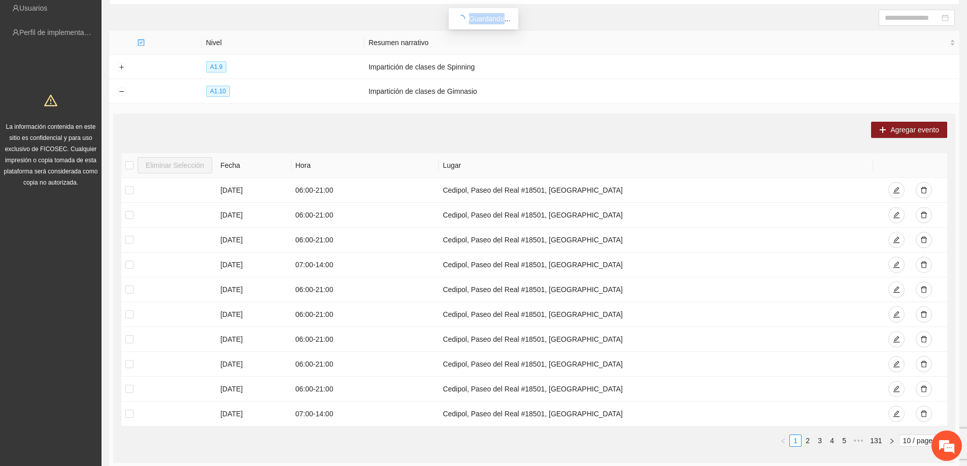
click at [491, 22] on span "Guardando..." at bounding box center [490, 19] width 42 height 8
click at [524, 24] on div at bounding box center [534, 18] width 841 height 16
click at [952, 450] on em at bounding box center [946, 445] width 27 height 27
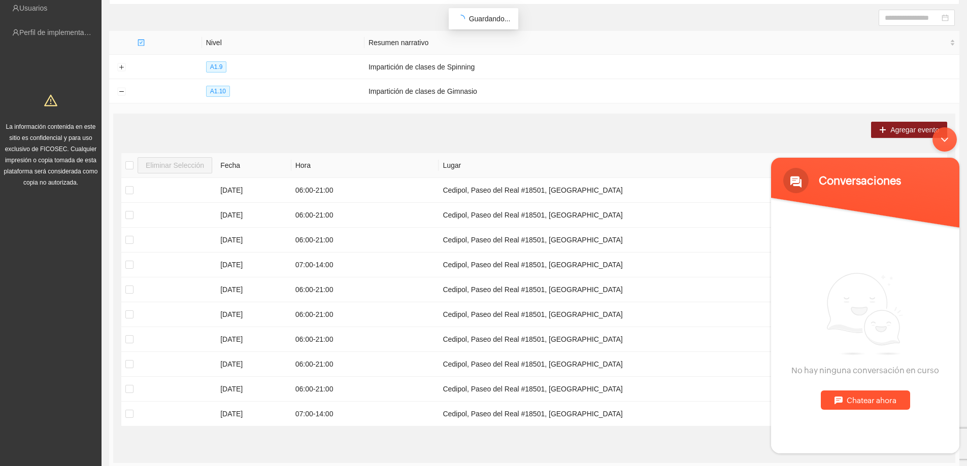
click at [945, 146] on div "Minimizar ventana de chat en vivo" at bounding box center [944, 139] width 24 height 24
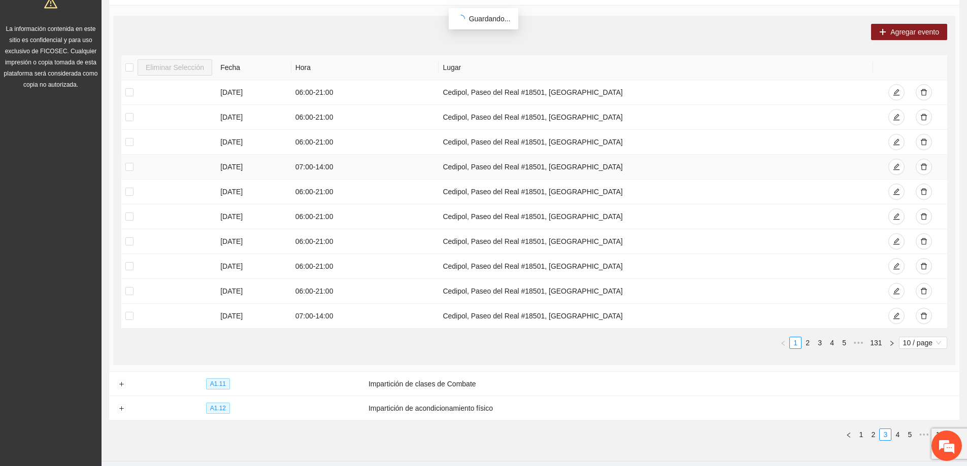
scroll to position [203, 0]
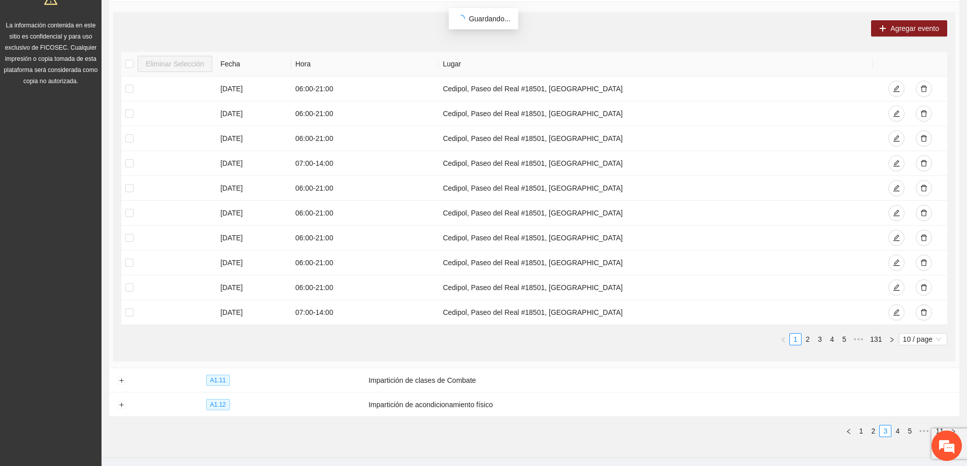
click at [466, 19] on div "Guardando..." at bounding box center [484, 18] width 54 height 11
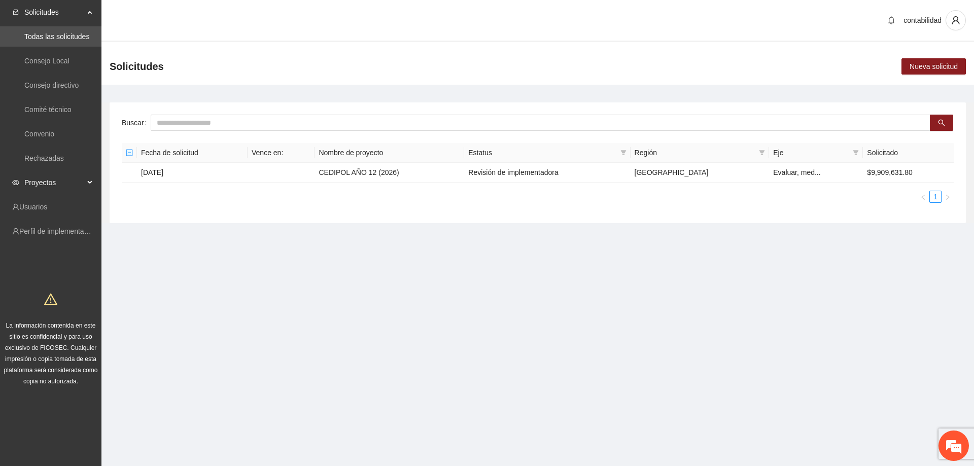
click at [62, 186] on span "Proyectos" at bounding box center [54, 183] width 60 height 20
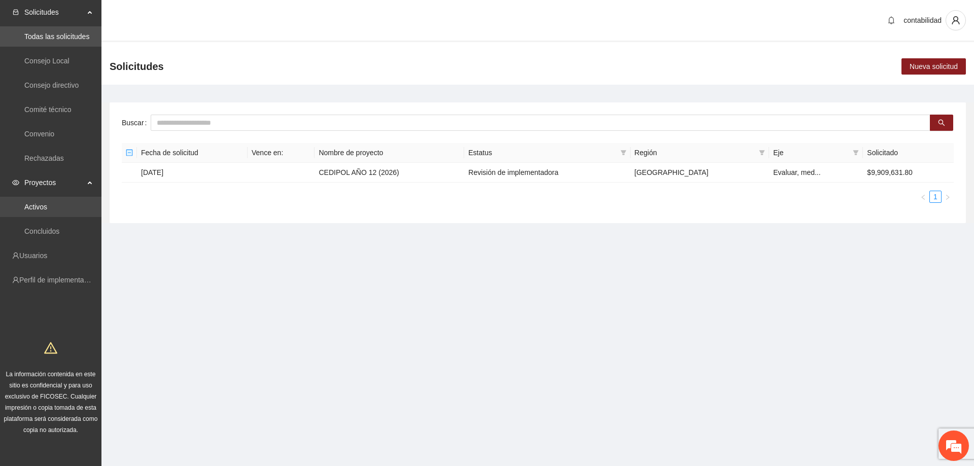
click at [47, 205] on link "Activos" at bounding box center [35, 207] width 23 height 8
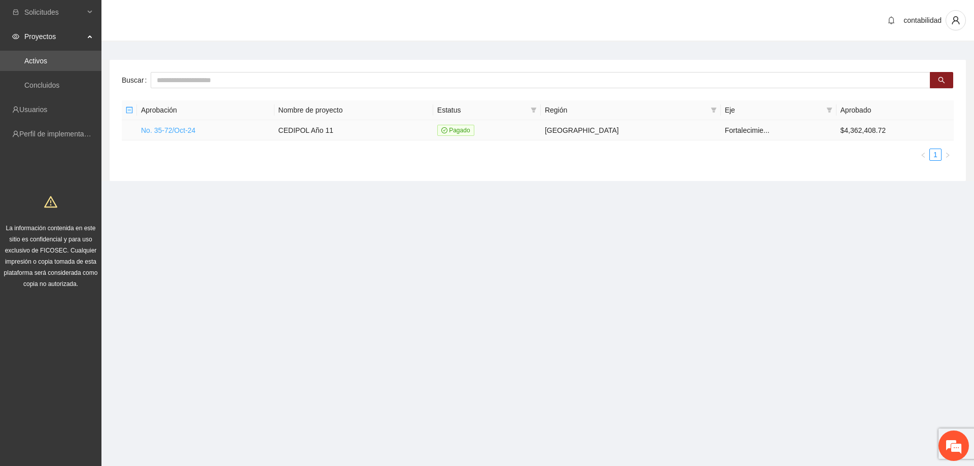
click at [186, 129] on link "No. 35-72/Oct-24" at bounding box center [168, 130] width 54 height 8
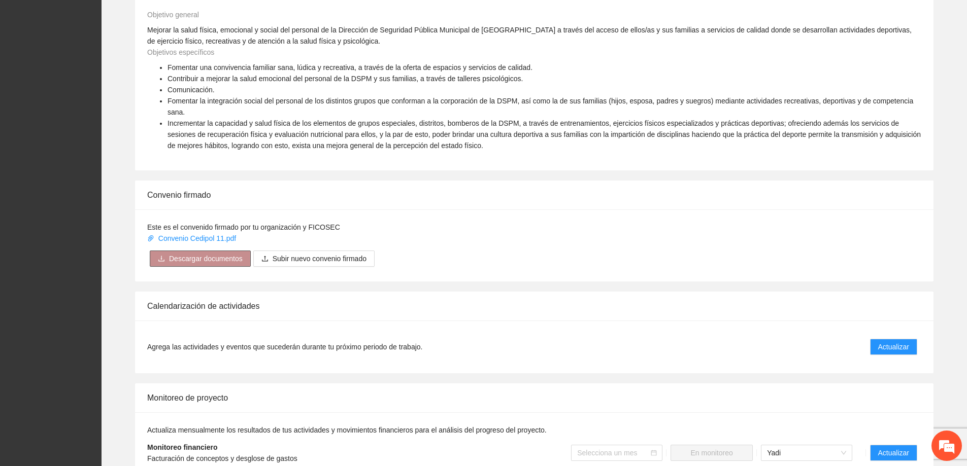
scroll to position [457, 0]
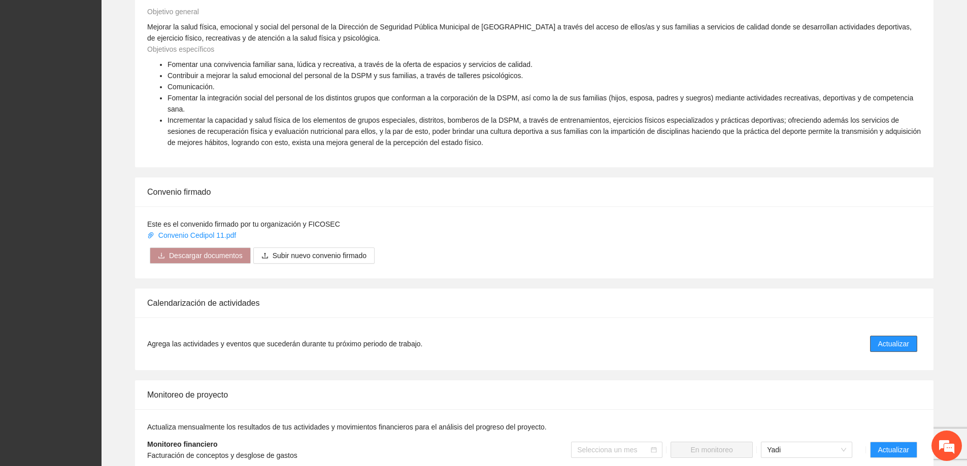
click at [894, 336] on button "Actualizar" at bounding box center [893, 344] width 47 height 16
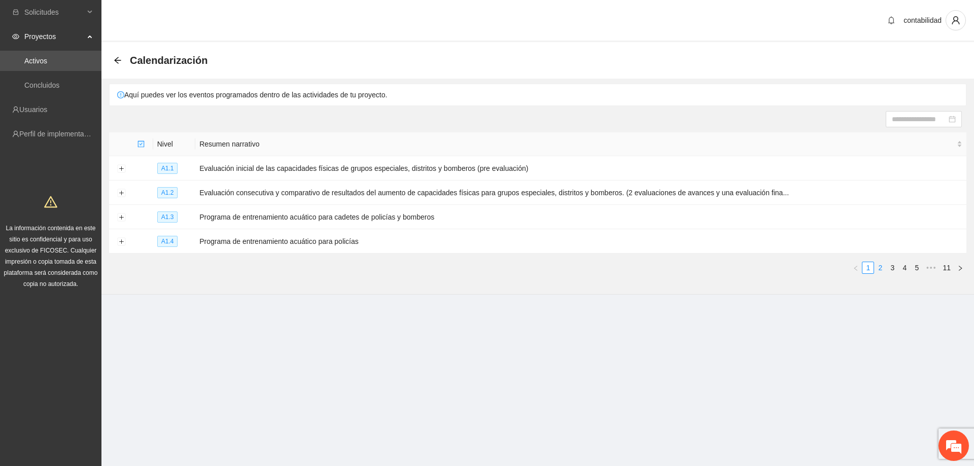
click at [886, 265] on link "2" at bounding box center [880, 267] width 11 height 11
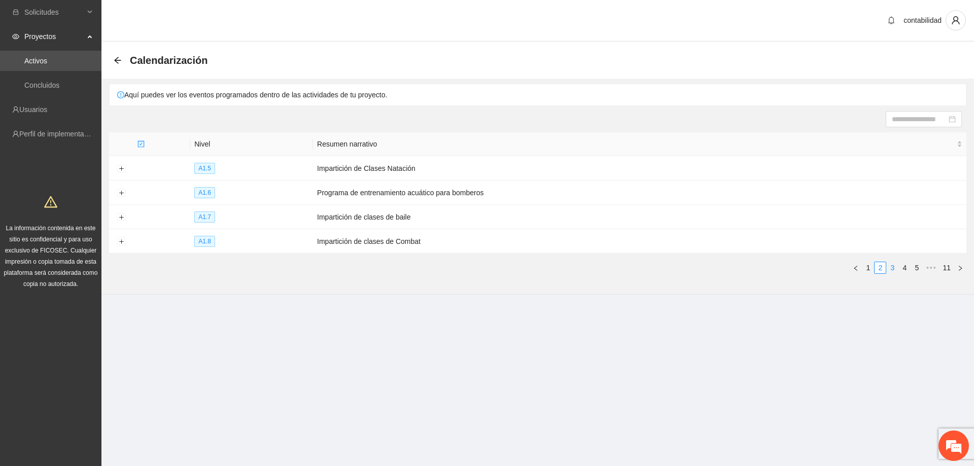
click at [892, 264] on link "3" at bounding box center [892, 267] width 11 height 11
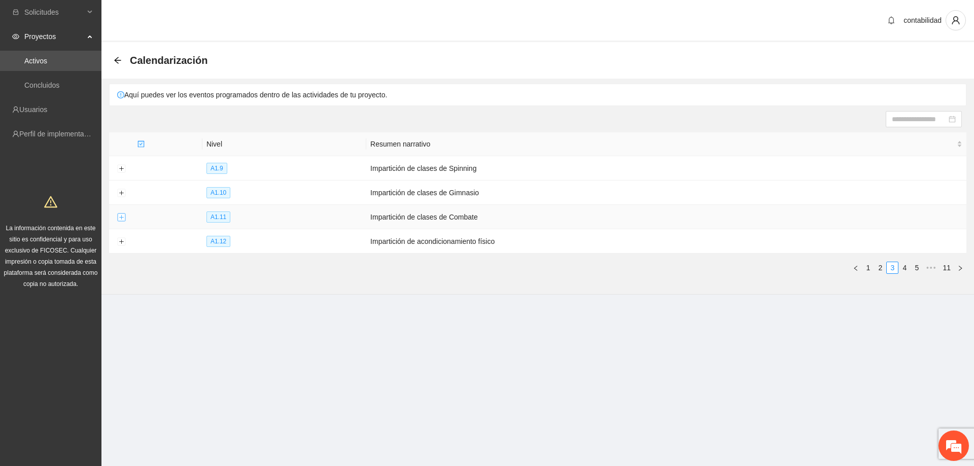
click at [123, 217] on button "Expand row" at bounding box center [121, 218] width 8 height 8
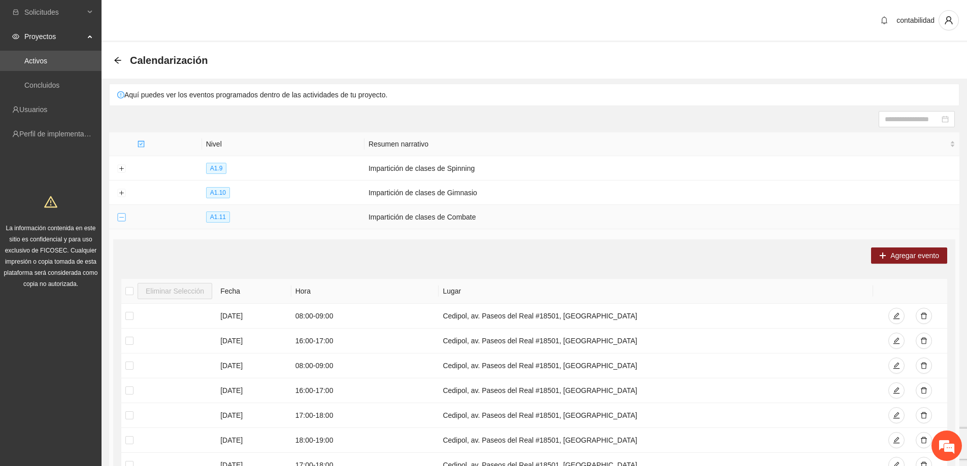
click at [123, 217] on button "Collapse row" at bounding box center [121, 218] width 8 height 8
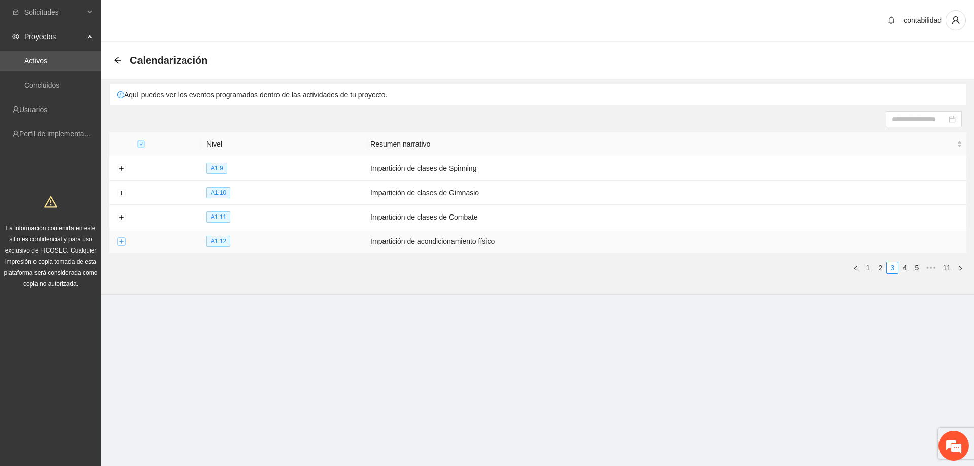
click at [125, 241] on button "Expand row" at bounding box center [121, 242] width 8 height 8
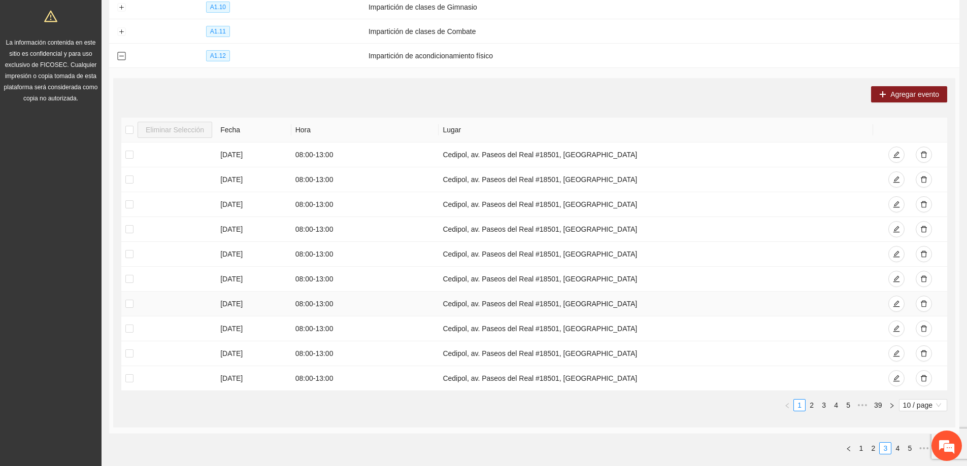
scroll to position [203, 0]
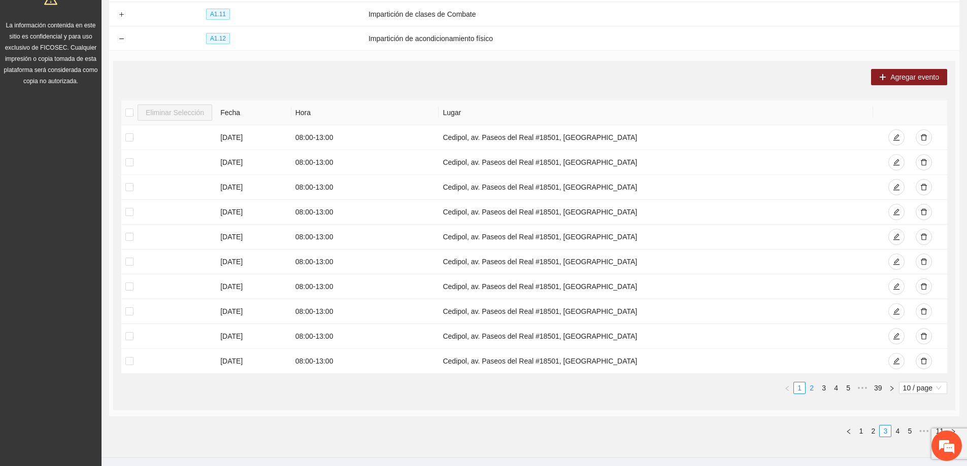
click at [812, 390] on link "2" at bounding box center [811, 388] width 11 height 11
click at [800, 386] on link "1" at bounding box center [799, 388] width 11 height 11
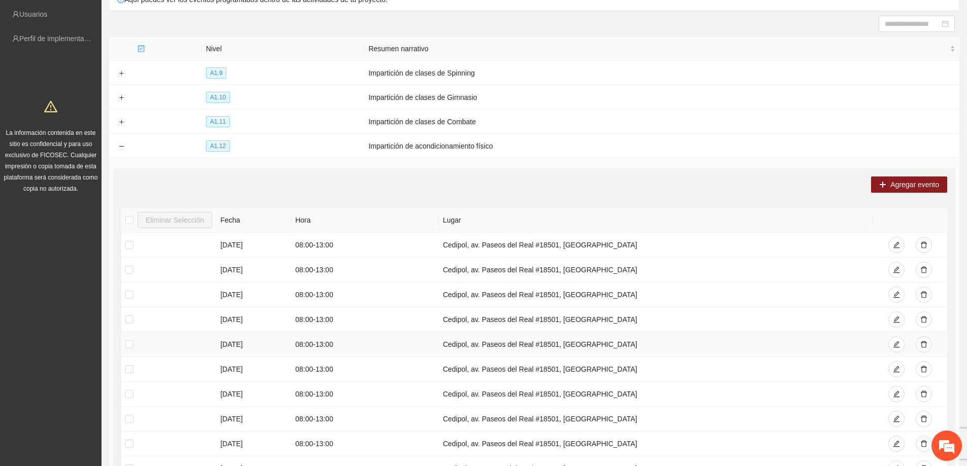
scroll to position [0, 0]
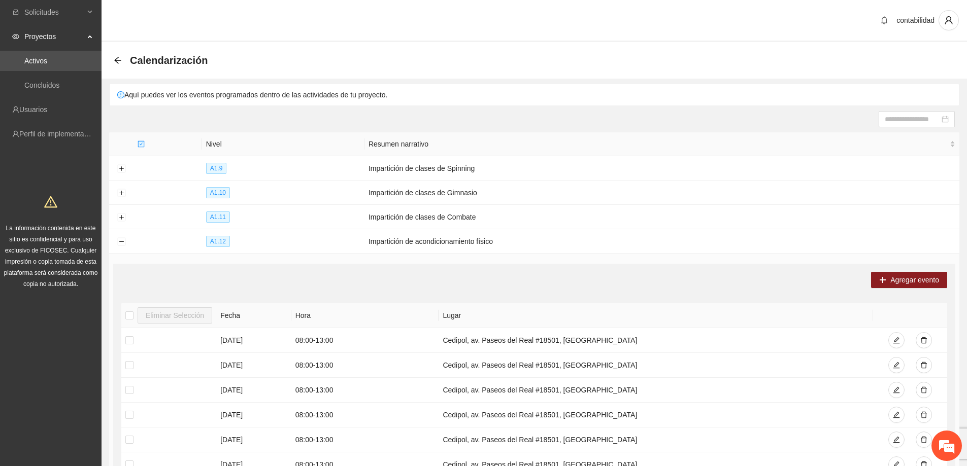
click at [118, 65] on div "Calendarización" at bounding box center [164, 60] width 100 height 16
click at [118, 62] on icon "arrow-left" at bounding box center [118, 60] width 8 height 8
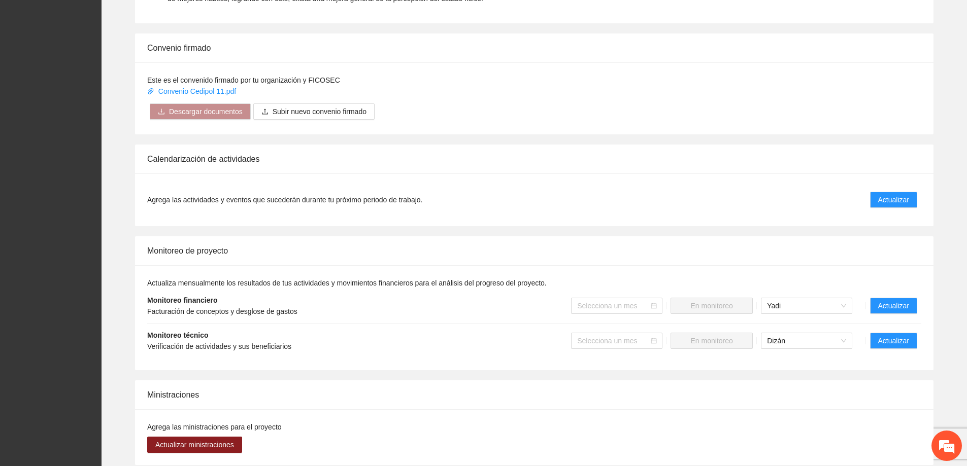
scroll to position [609, 0]
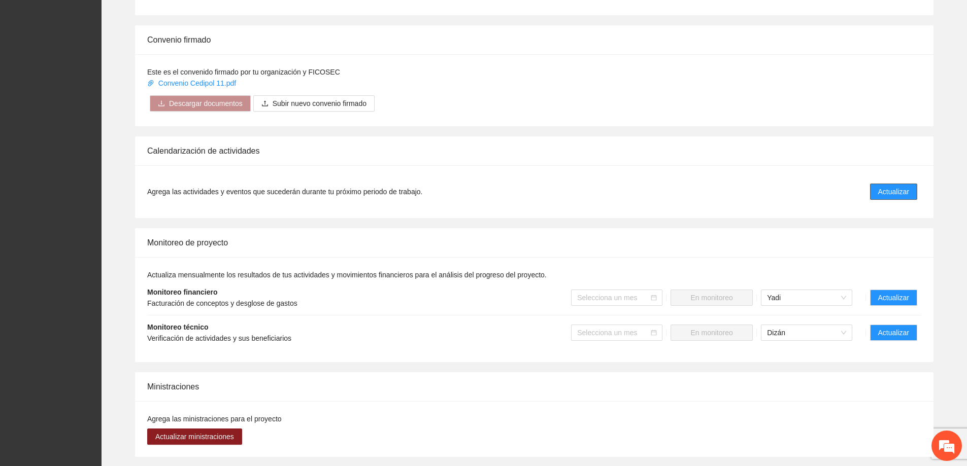
click at [883, 186] on span "Actualizar" at bounding box center [893, 191] width 31 height 11
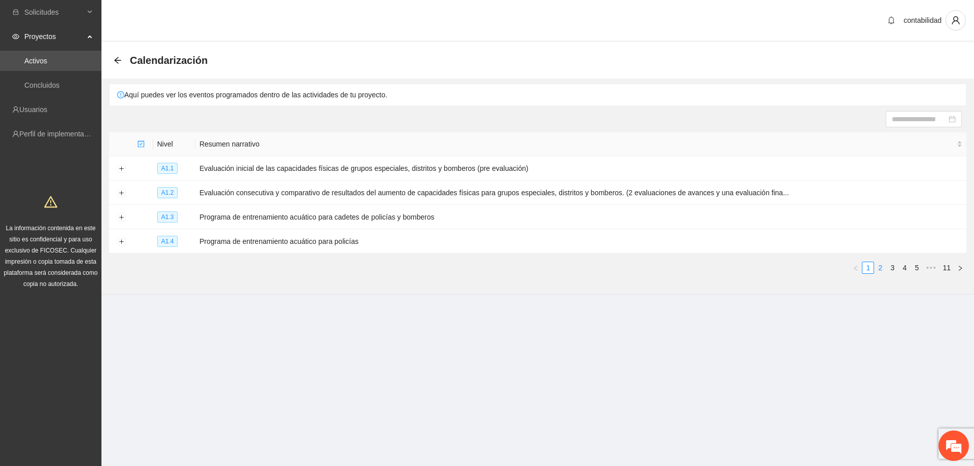
click at [880, 264] on link "2" at bounding box center [880, 267] width 11 height 11
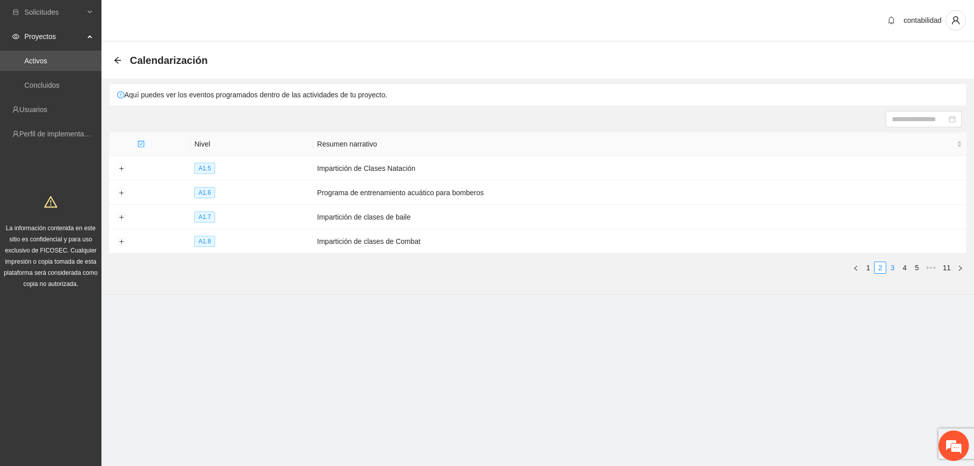
click at [894, 264] on link "3" at bounding box center [892, 267] width 11 height 11
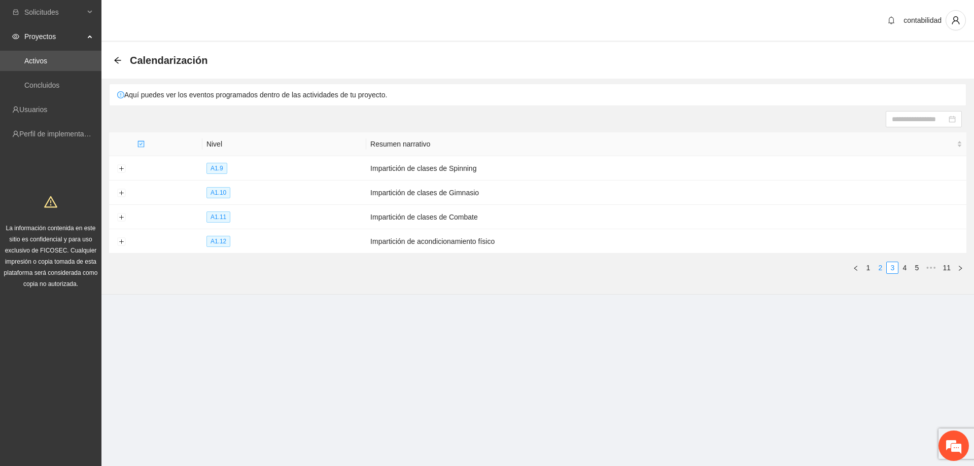
click at [885, 264] on link "2" at bounding box center [880, 267] width 11 height 11
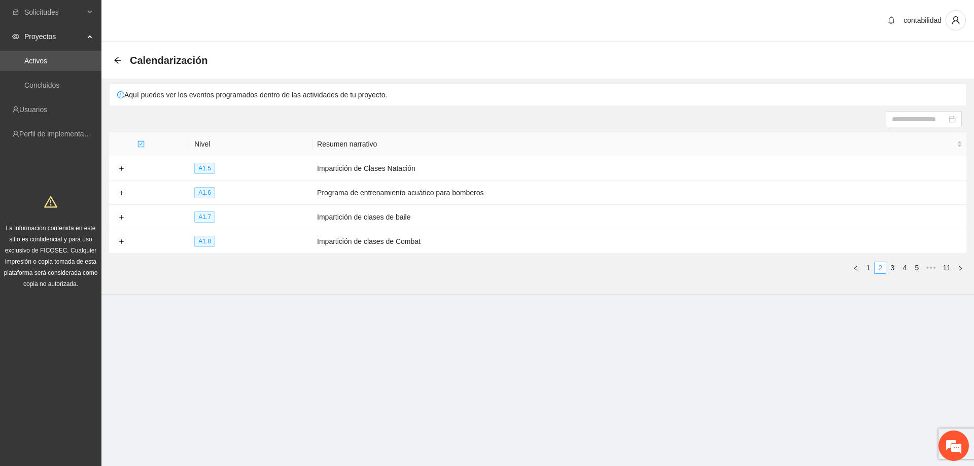
drag, startPoint x: 896, startPoint y: 267, endPoint x: 885, endPoint y: 267, distance: 11.2
click at [895, 267] on link "3" at bounding box center [892, 267] width 11 height 11
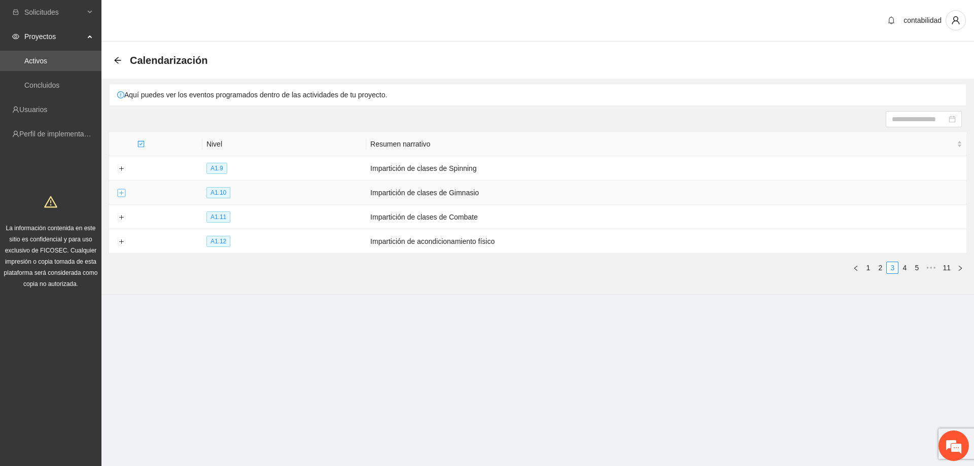
click at [122, 193] on button "Expand row" at bounding box center [121, 193] width 8 height 8
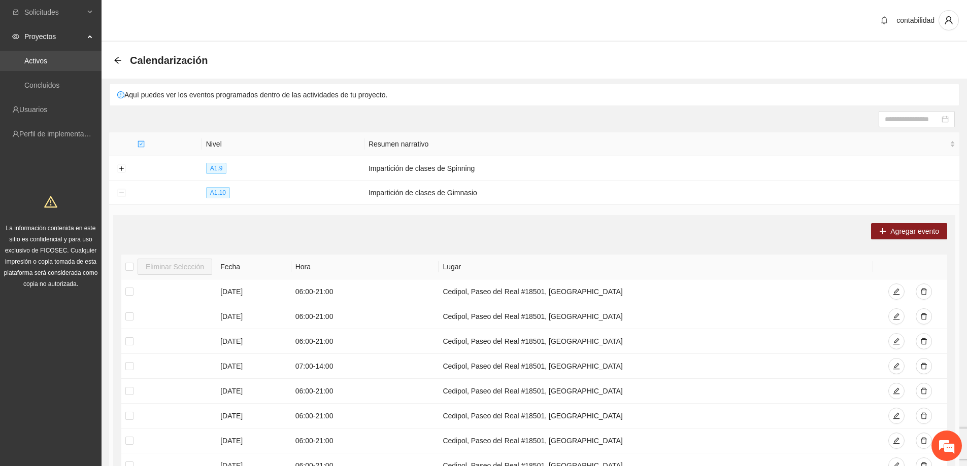
click at [47, 57] on link "Activos" at bounding box center [35, 61] width 23 height 8
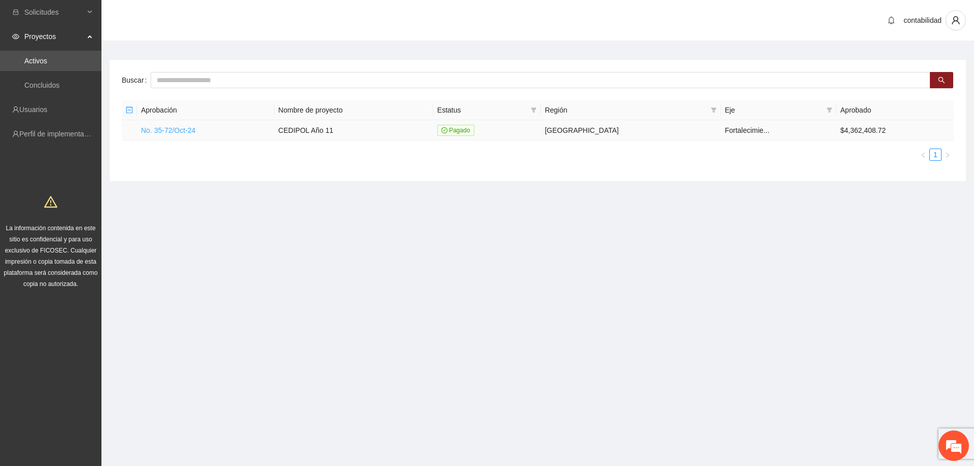
click at [170, 129] on link "No. 35-72/Oct-24" at bounding box center [168, 130] width 54 height 8
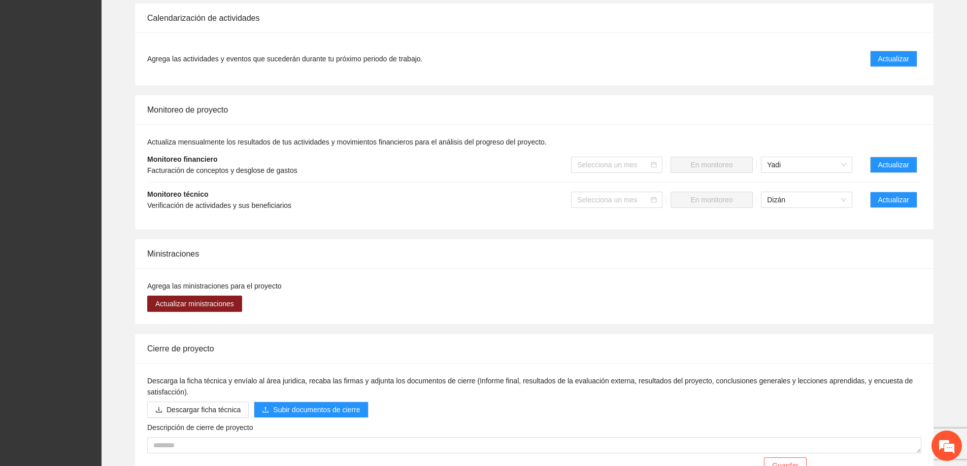
scroll to position [761, 0]
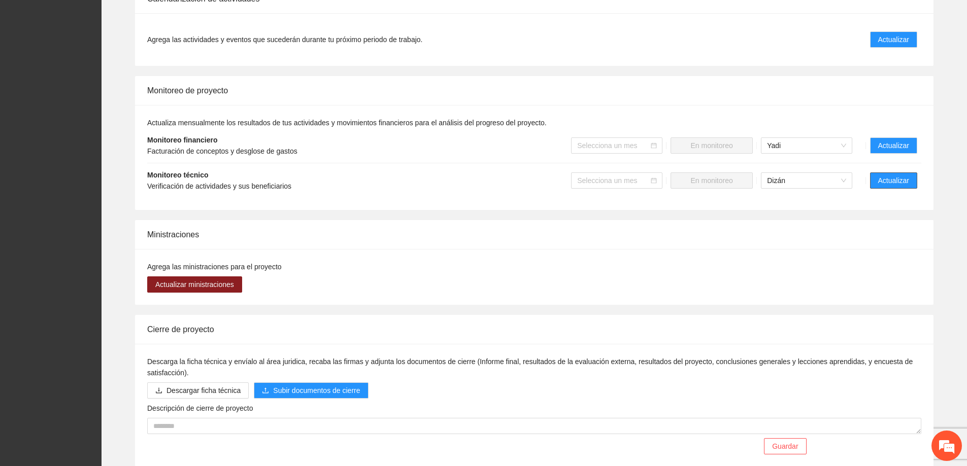
click at [891, 175] on span "Actualizar" at bounding box center [893, 180] width 31 height 11
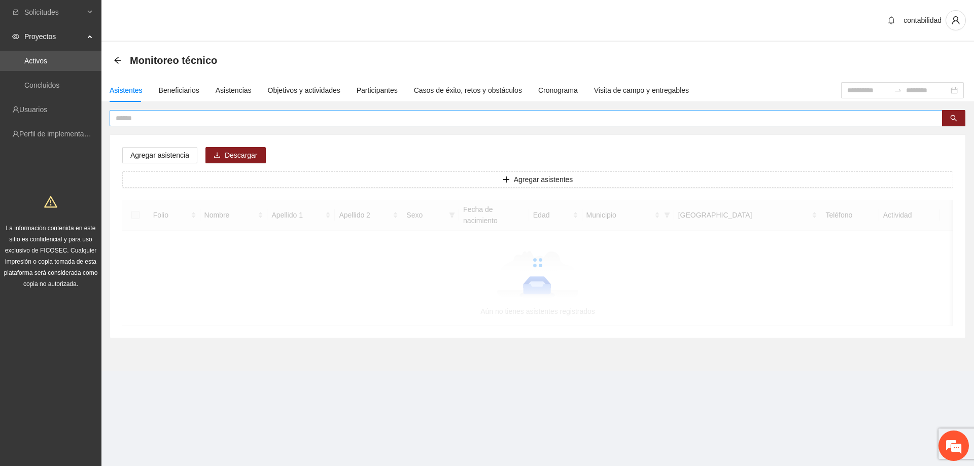
click at [347, 120] on input "text" at bounding box center [522, 118] width 813 height 11
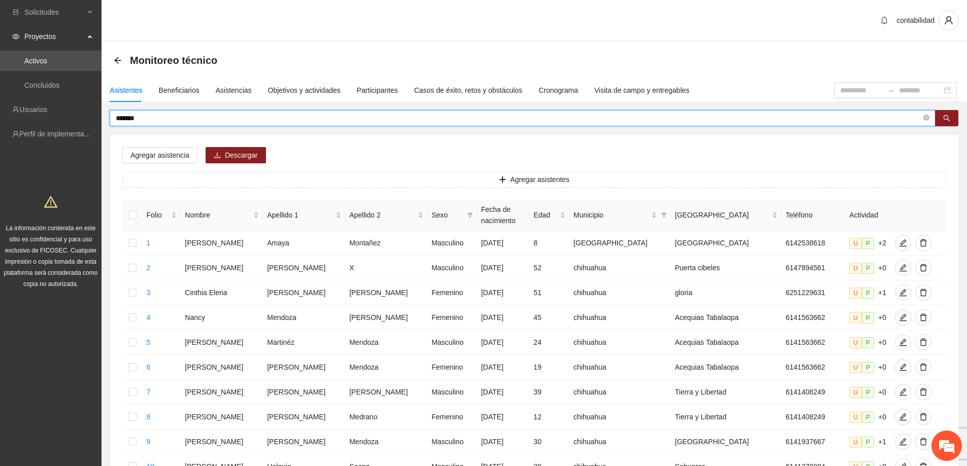
type input "******"
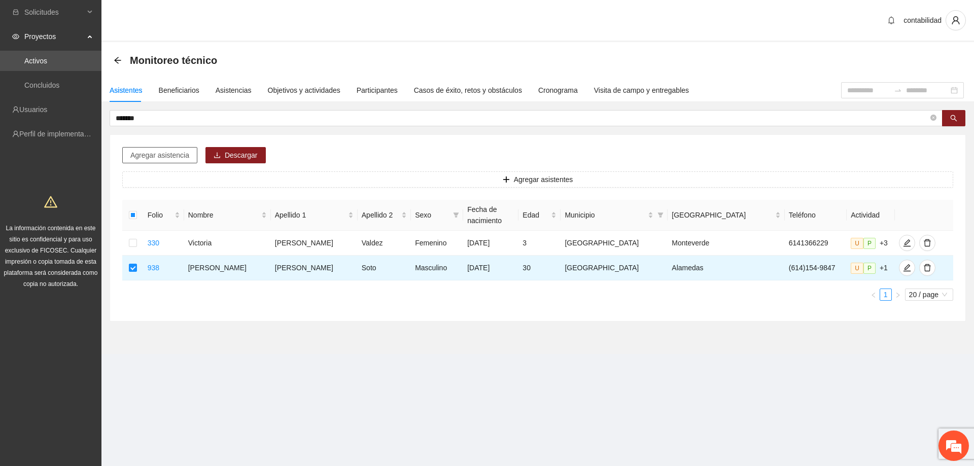
click at [156, 158] on span "Agregar asistencia" at bounding box center [159, 155] width 59 height 11
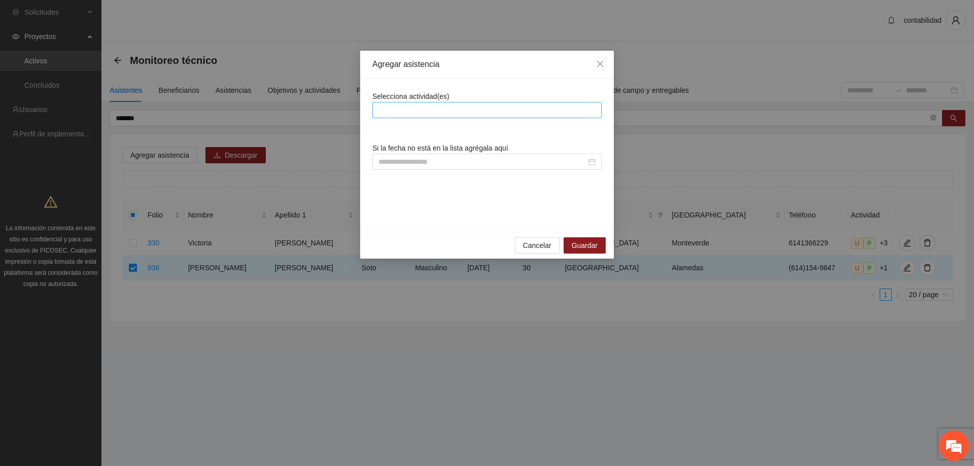
click at [413, 113] on div at bounding box center [487, 110] width 224 height 12
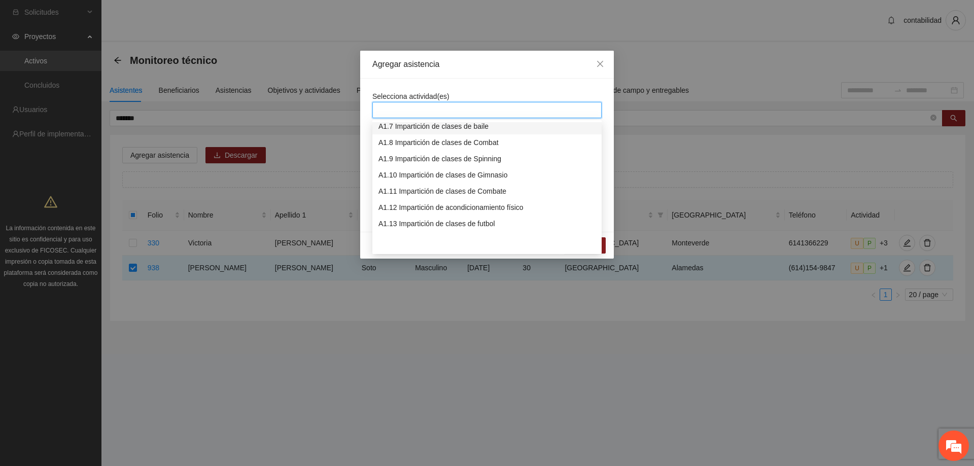
scroll to position [51, 0]
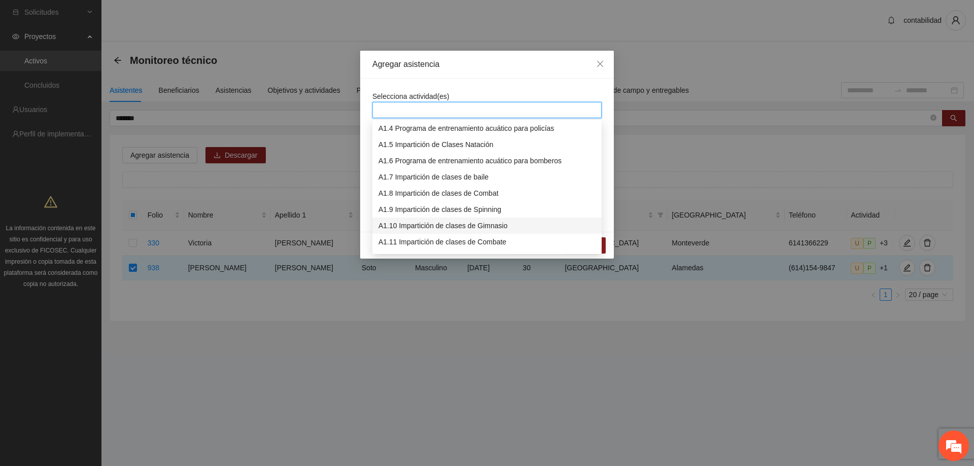
click at [456, 223] on div "A1.10 Impartición de clases de Gimnasio" at bounding box center [487, 225] width 217 height 11
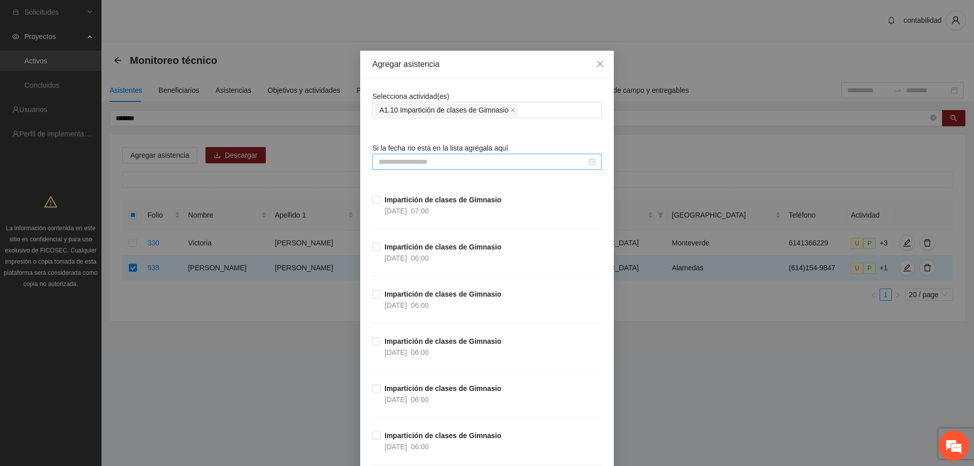
click at [460, 161] on input at bounding box center [483, 161] width 208 height 11
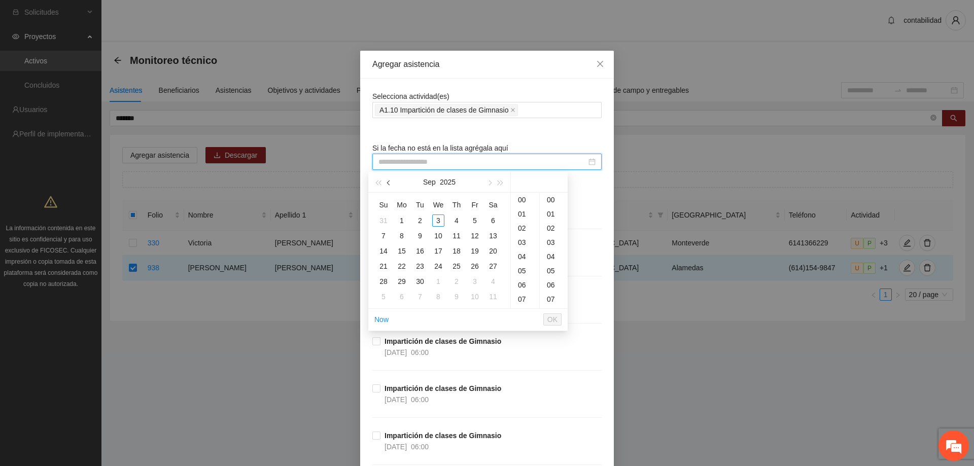
click at [387, 183] on span "button" at bounding box center [389, 183] width 5 height 5
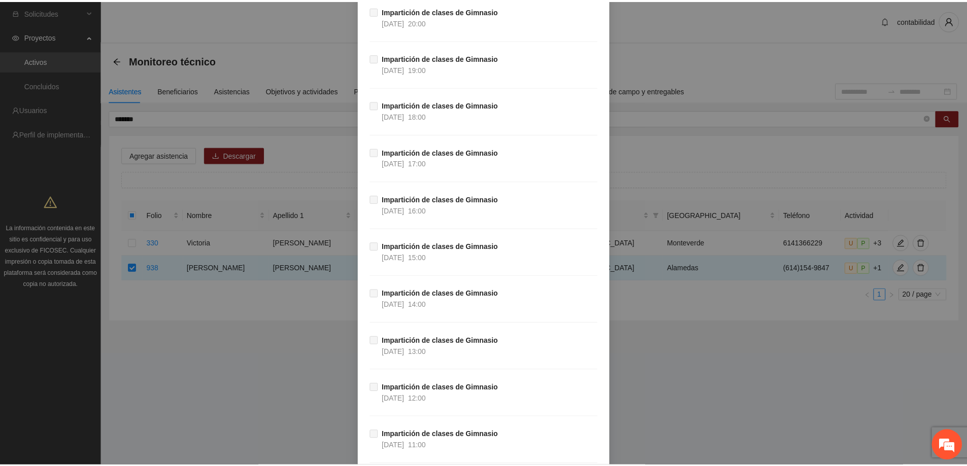
scroll to position [1370, 0]
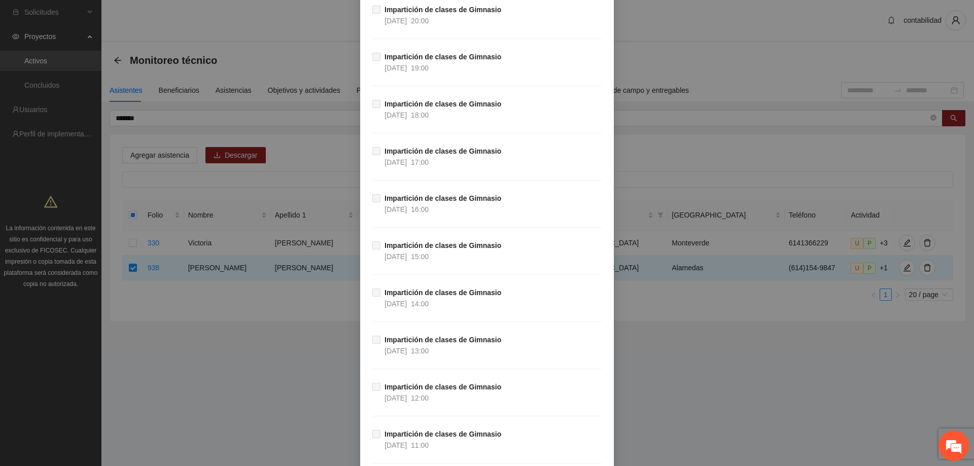
click at [305, 311] on div "Agregar asistencia Selecciona actividad(es) A1.10 Impartición de clases de Gimn…" at bounding box center [487, 233] width 974 height 466
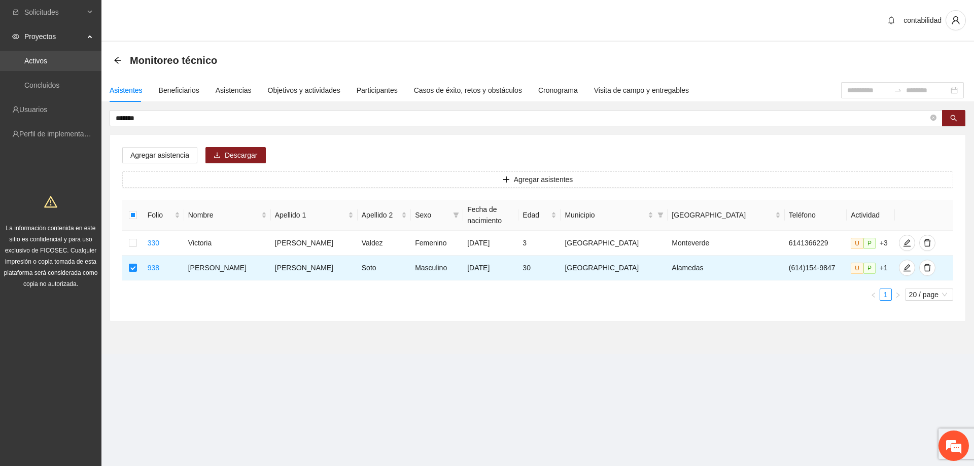
click at [47, 63] on link "Activos" at bounding box center [35, 61] width 23 height 8
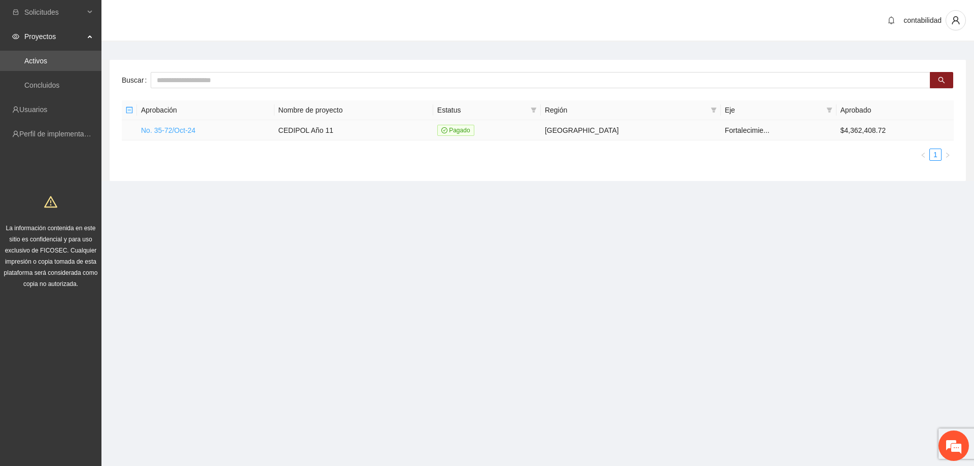
click at [179, 133] on link "No. 35-72/Oct-24" at bounding box center [168, 130] width 54 height 8
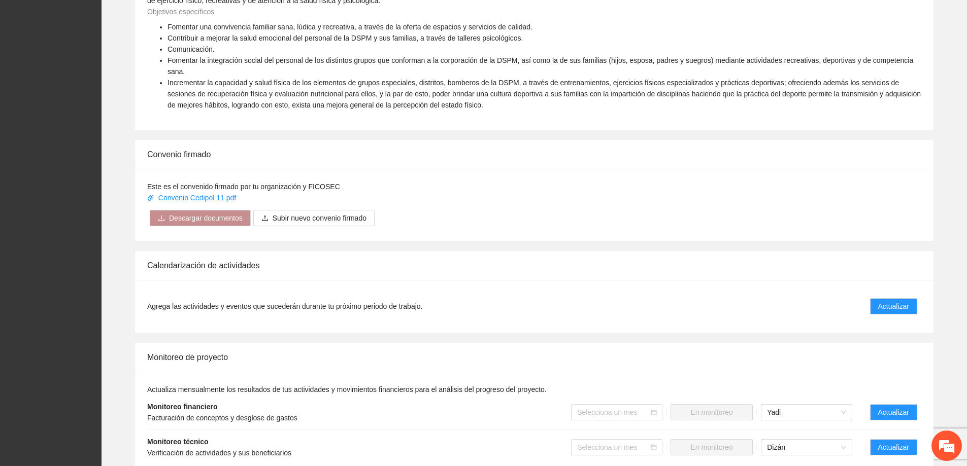
scroll to position [558, 0]
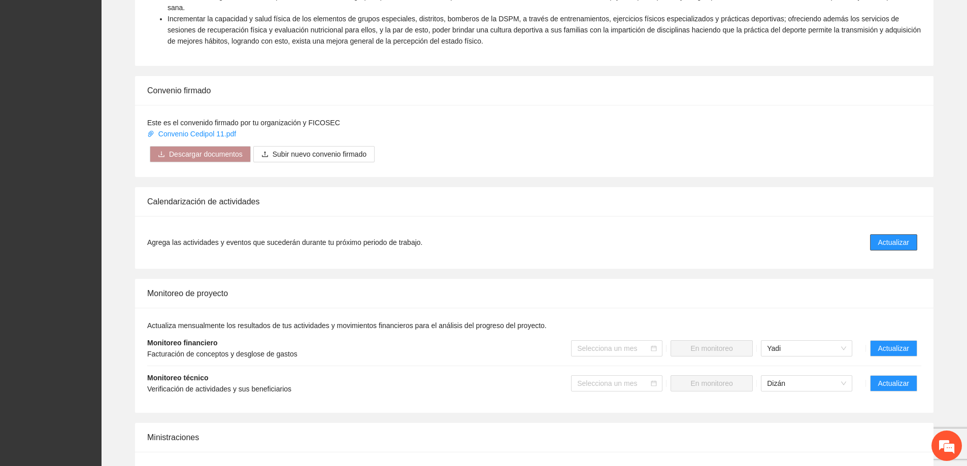
click at [876, 234] on button "Actualizar" at bounding box center [893, 242] width 47 height 16
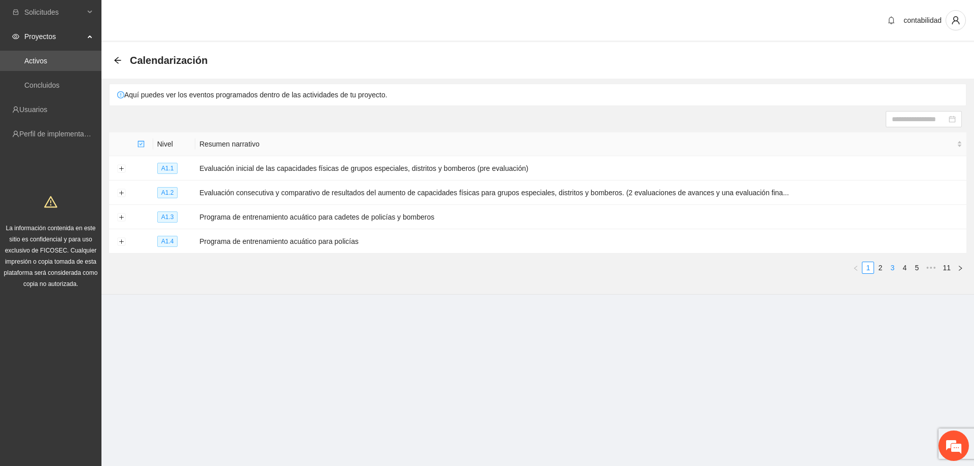
click at [891, 266] on link "3" at bounding box center [892, 267] width 11 height 11
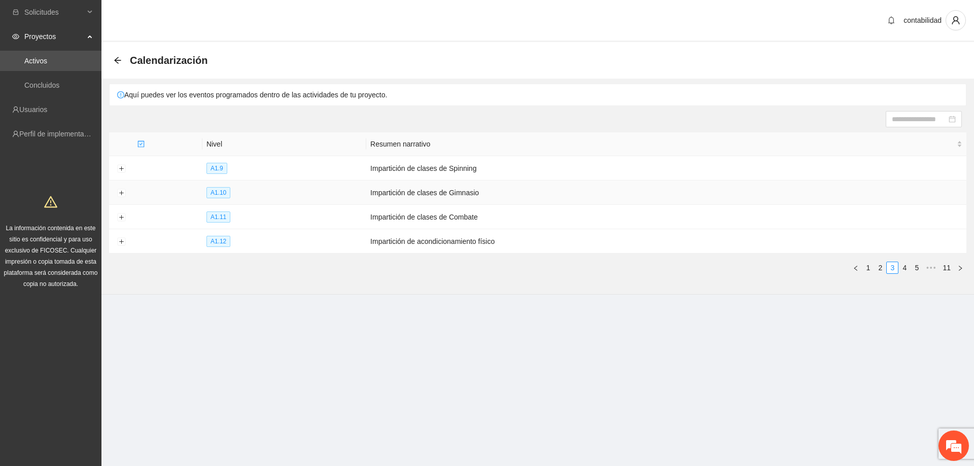
drag, startPoint x: 231, startPoint y: 189, endPoint x: 225, endPoint y: 191, distance: 6.8
click at [229, 190] on td "A1.10" at bounding box center [284, 193] width 164 height 24
click at [219, 192] on span "A1.10" at bounding box center [219, 192] width 24 height 11
click at [123, 194] on button "Expand row" at bounding box center [121, 193] width 8 height 8
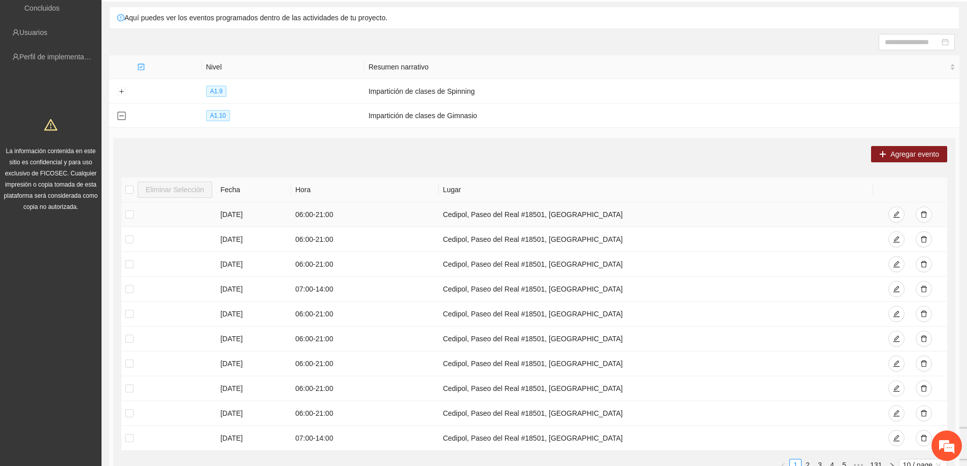
scroll to position [101, 0]
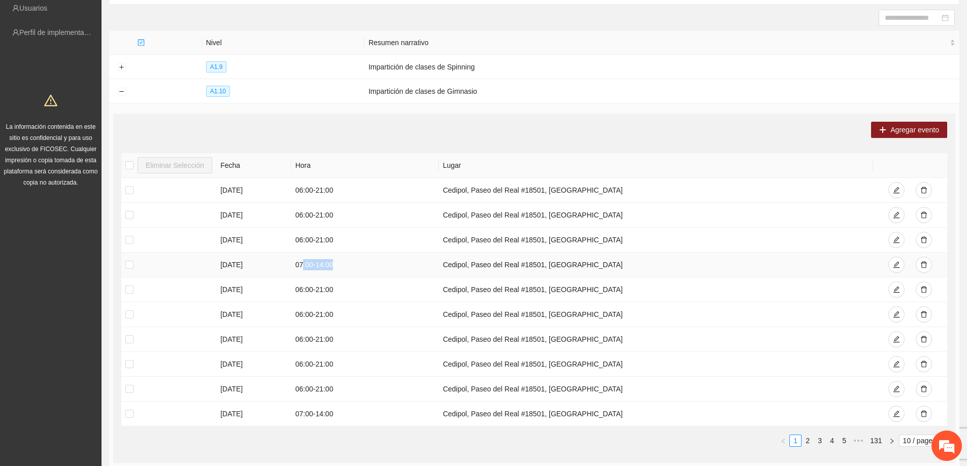
drag, startPoint x: 303, startPoint y: 267, endPoint x: 367, endPoint y: 273, distance: 64.6
click at [367, 273] on td "07:00 - 14:00" at bounding box center [365, 265] width 148 height 25
click at [366, 266] on td "07:00 - 14:00" at bounding box center [365, 265] width 148 height 25
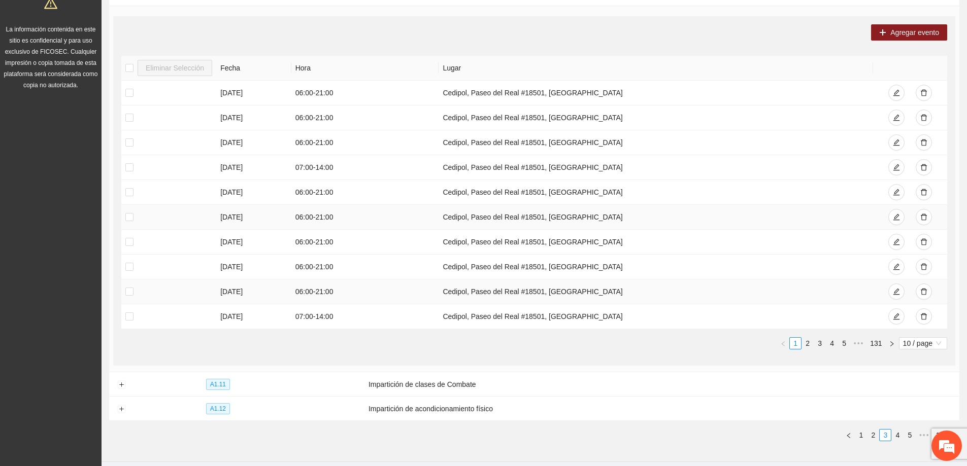
scroll to position [203, 0]
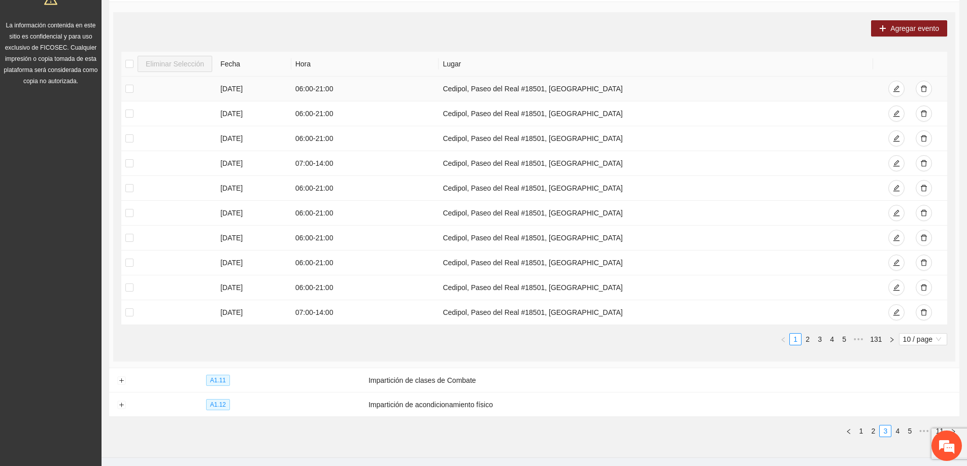
click at [245, 87] on td "[DATE]" at bounding box center [253, 89] width 75 height 25
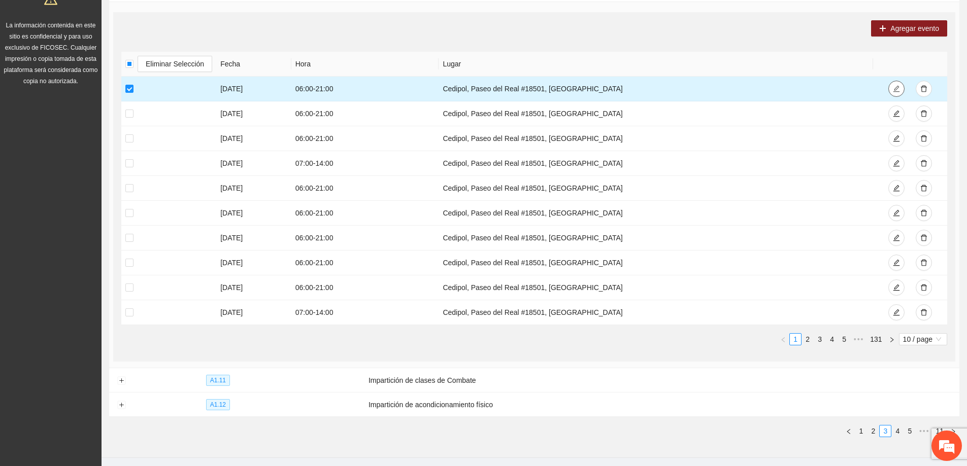
click at [899, 88] on icon "edit" at bounding box center [896, 88] width 7 height 7
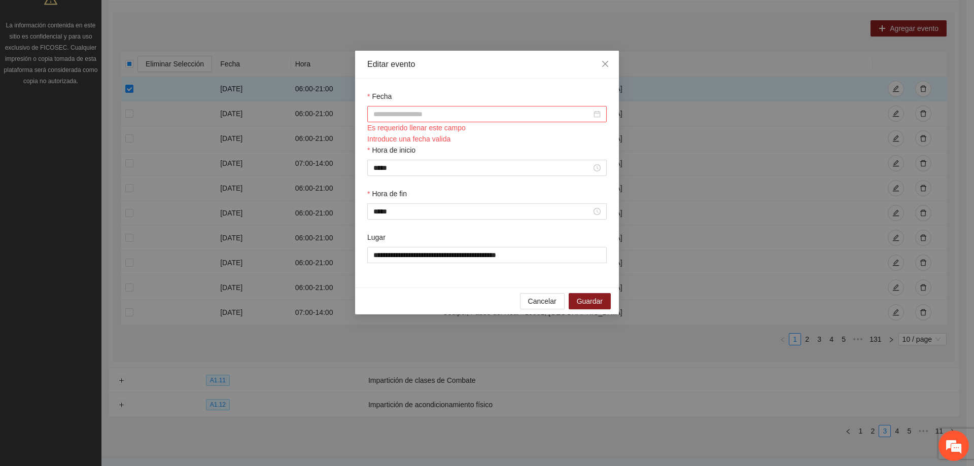
click at [597, 116] on div at bounding box center [487, 114] width 227 height 11
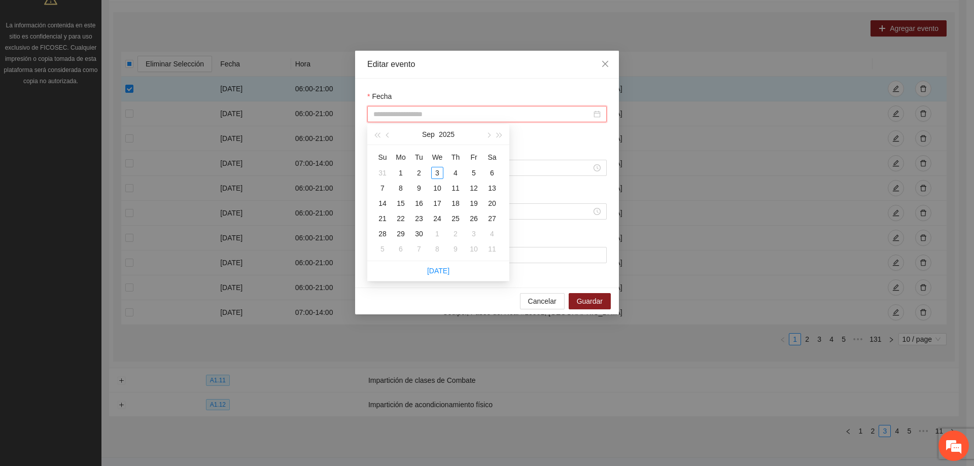
click at [529, 128] on div "Es requerido llenar este campo" at bounding box center [487, 127] width 240 height 11
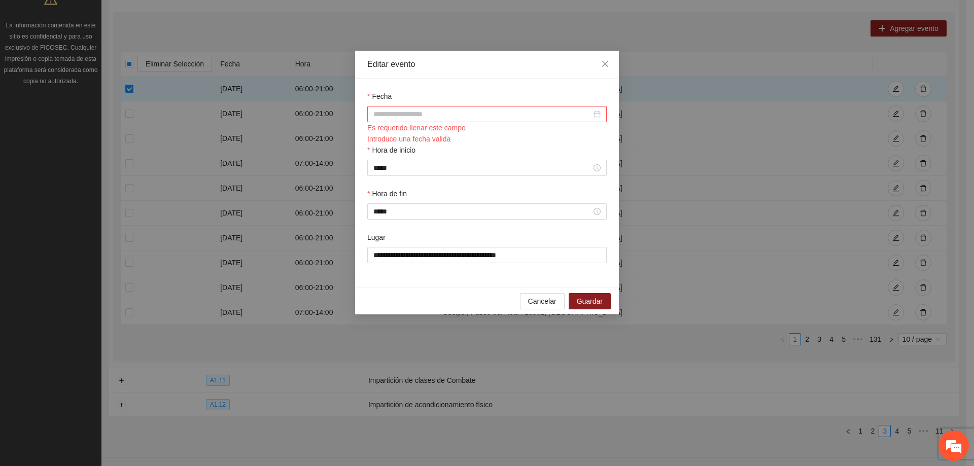
click at [600, 112] on div at bounding box center [487, 114] width 227 height 11
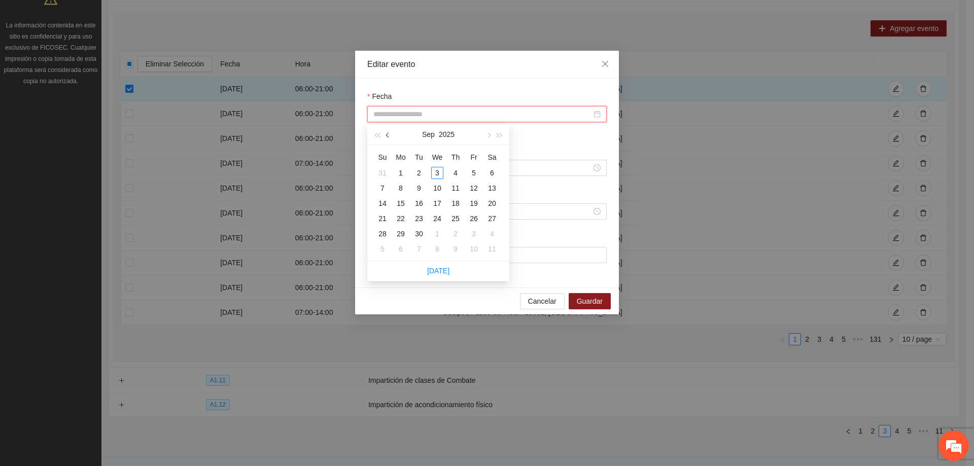
click at [389, 129] on button "button" at bounding box center [388, 134] width 11 height 20
type input "**********"
click at [477, 172] on div "1" at bounding box center [474, 173] width 12 height 12
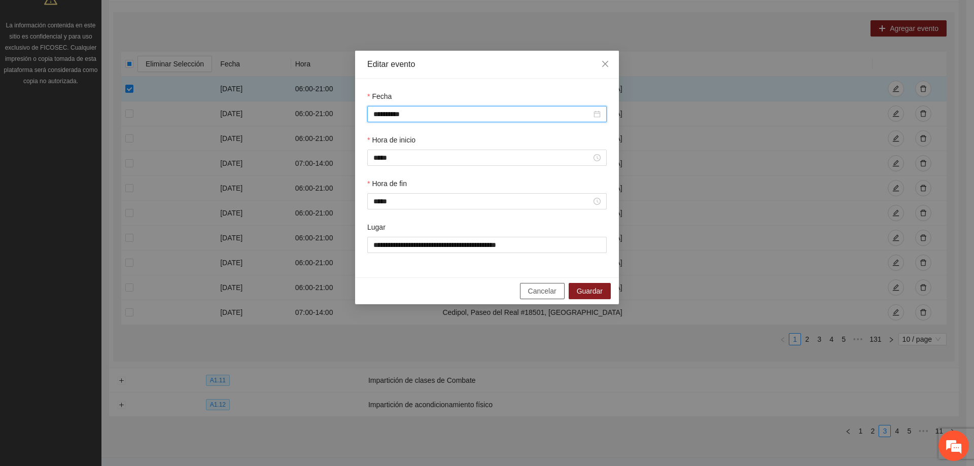
click at [552, 284] on button "Cancelar" at bounding box center [542, 291] width 45 height 16
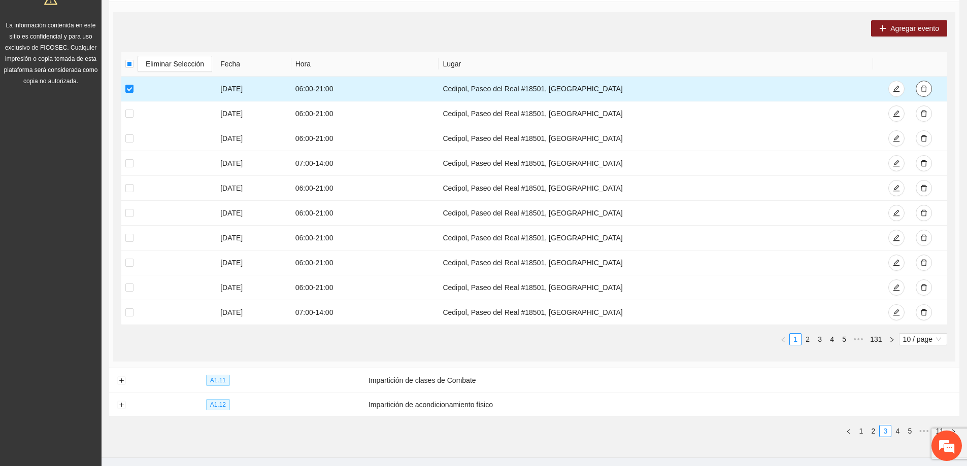
click at [919, 83] on button "button" at bounding box center [923, 89] width 16 height 16
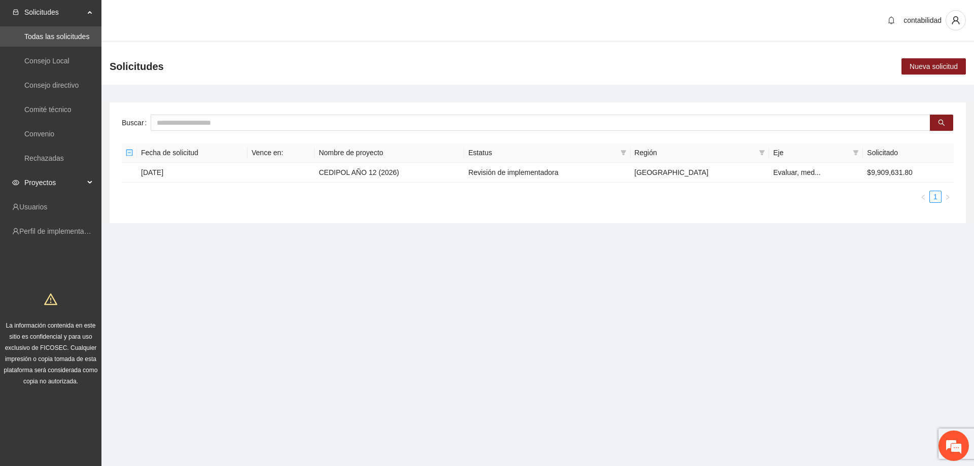
click at [65, 185] on span "Proyectos" at bounding box center [54, 183] width 60 height 20
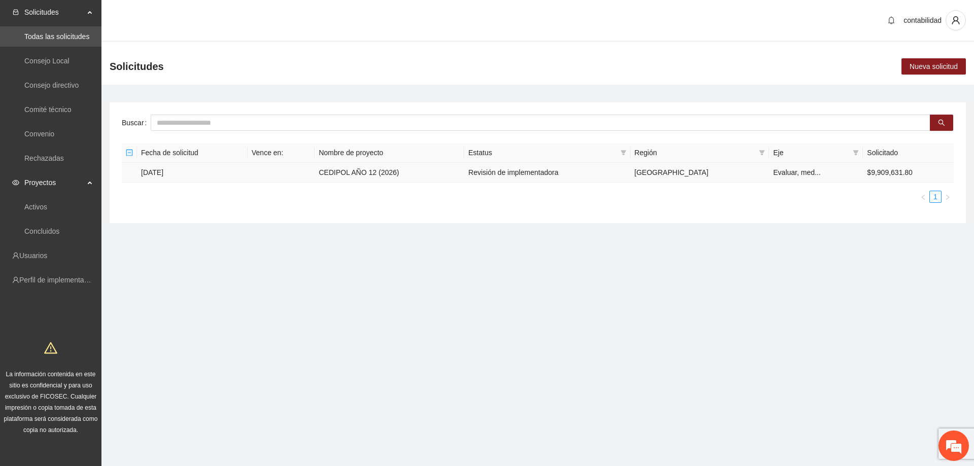
drag, startPoint x: 159, startPoint y: 171, endPoint x: 165, endPoint y: 174, distance: 6.6
click at [159, 171] on td "[DATE]" at bounding box center [192, 173] width 111 height 20
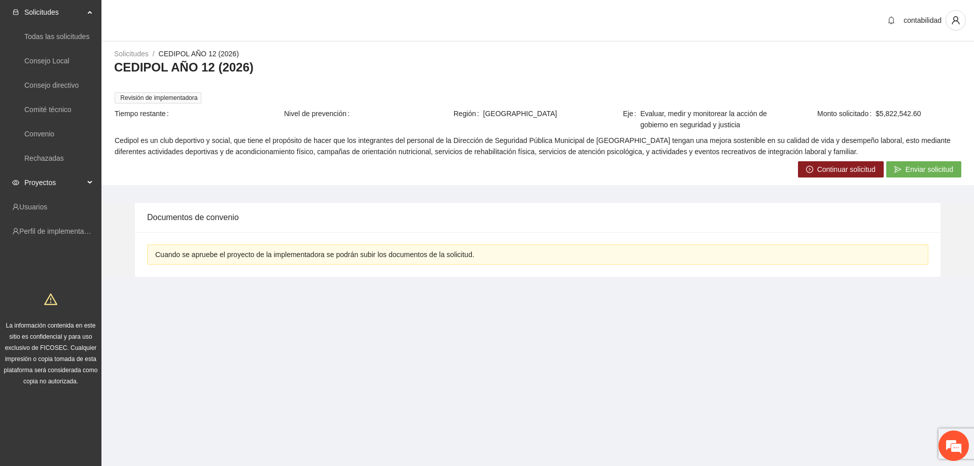
click at [42, 187] on span "Proyectos" at bounding box center [54, 183] width 60 height 20
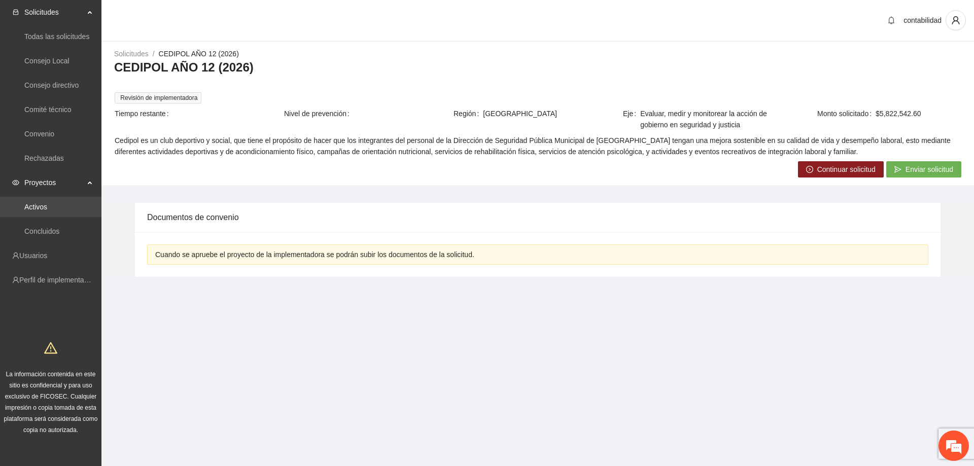
click at [47, 211] on link "Activos" at bounding box center [35, 207] width 23 height 8
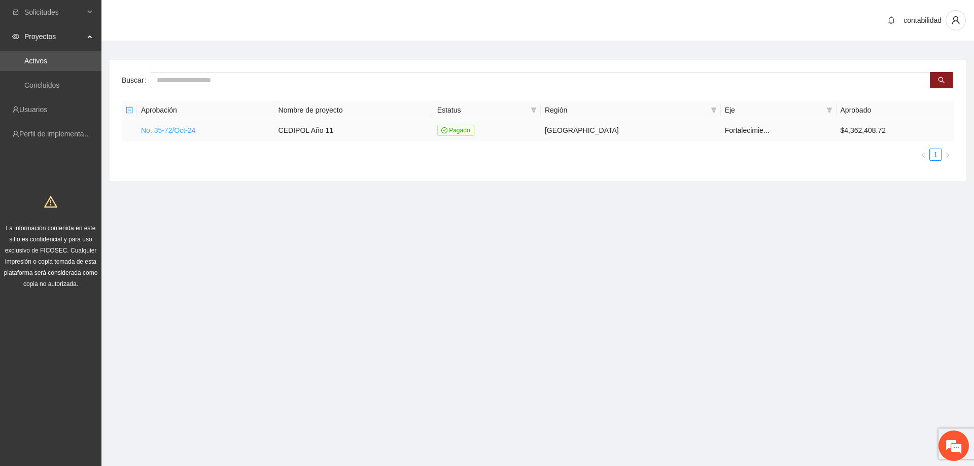
click at [187, 130] on link "No. 35-72/Oct-24" at bounding box center [168, 130] width 54 height 8
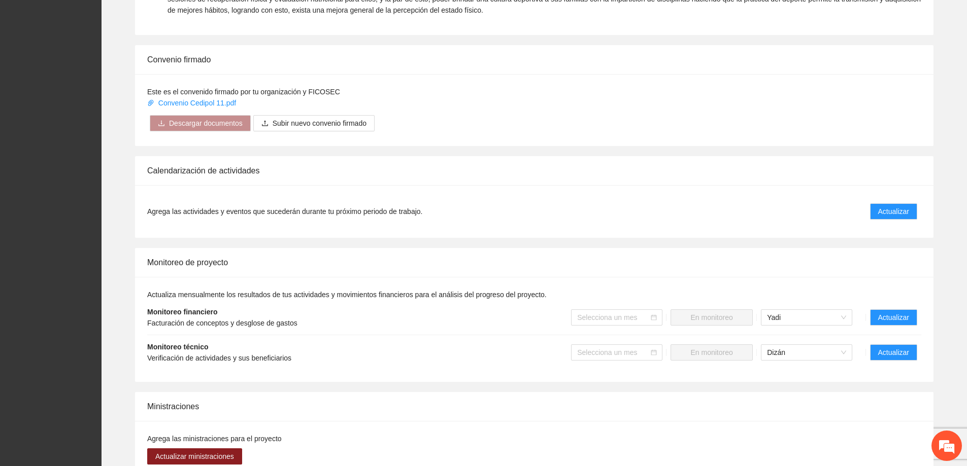
scroll to position [609, 0]
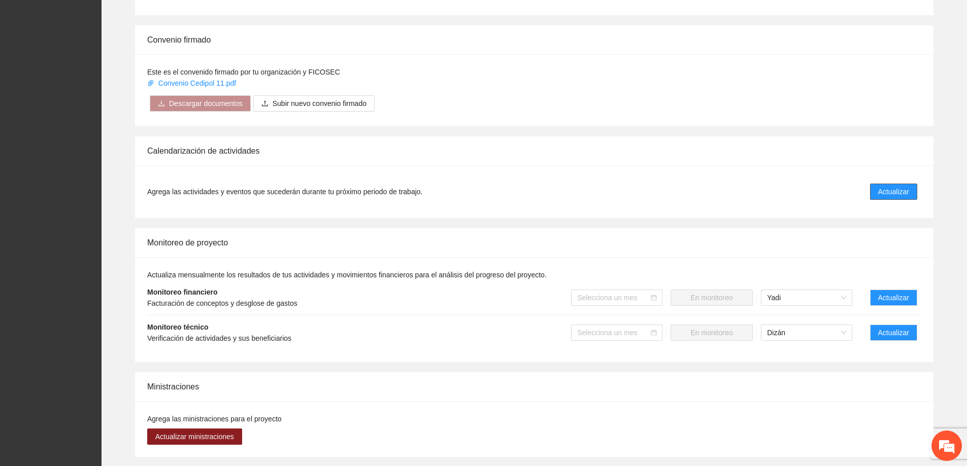
click at [883, 186] on span "Actualizar" at bounding box center [893, 191] width 31 height 11
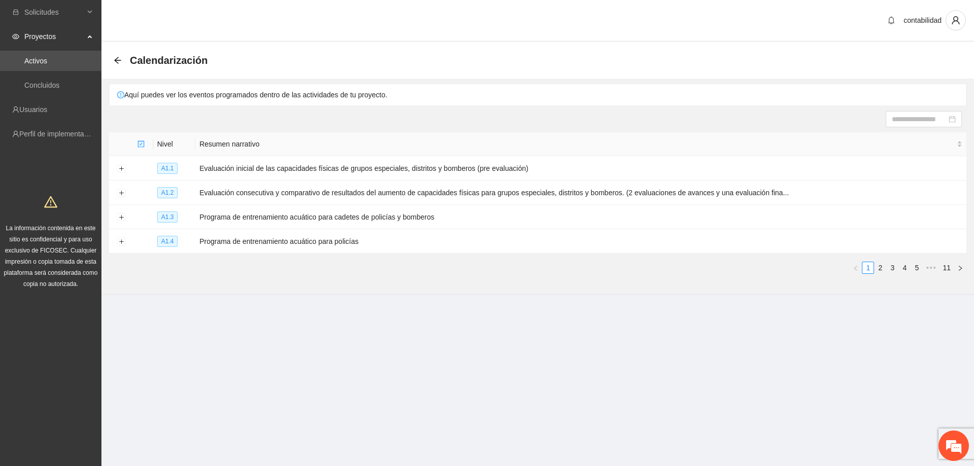
drag, startPoint x: 412, startPoint y: 96, endPoint x: 361, endPoint y: 97, distance: 50.2
click at [361, 97] on div "Aquí puedes ver los eventos programados dentro de las actividades de tu proyect…" at bounding box center [538, 94] width 857 height 21
click at [422, 113] on div at bounding box center [538, 119] width 849 height 16
click at [892, 265] on link "3" at bounding box center [892, 267] width 11 height 11
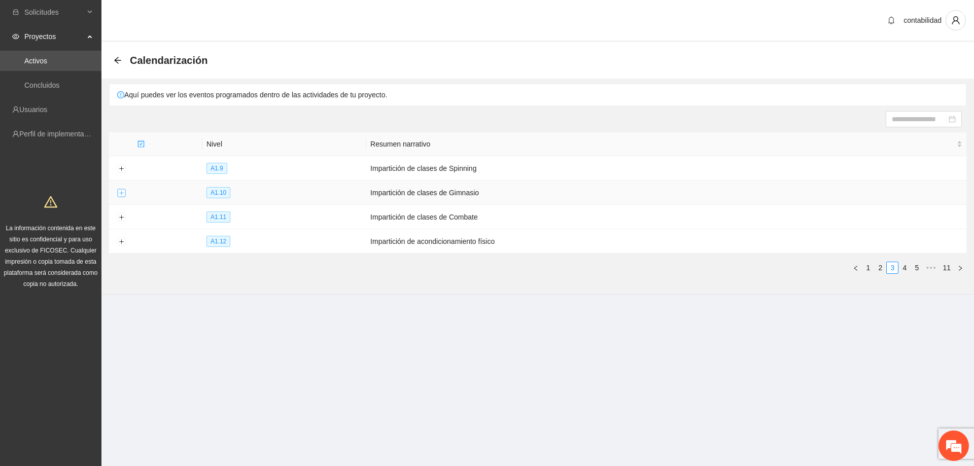
click at [124, 192] on button "Expand row" at bounding box center [121, 193] width 8 height 8
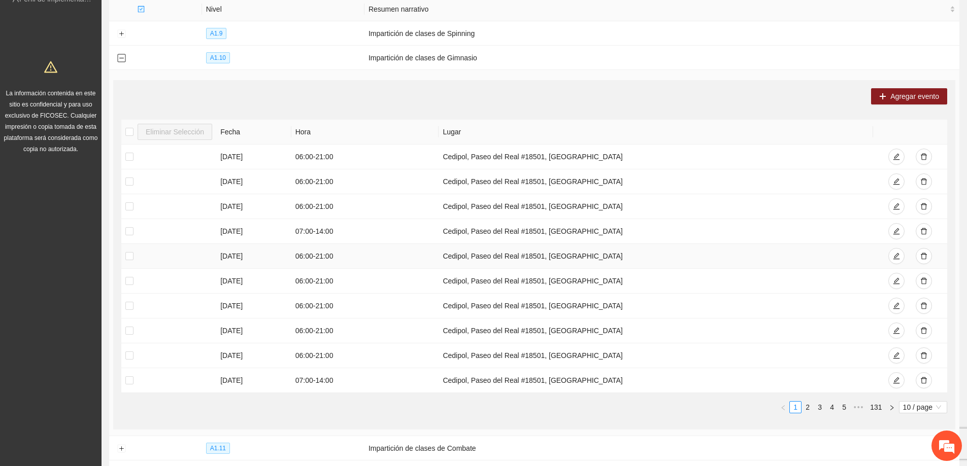
scroll to position [152, 0]
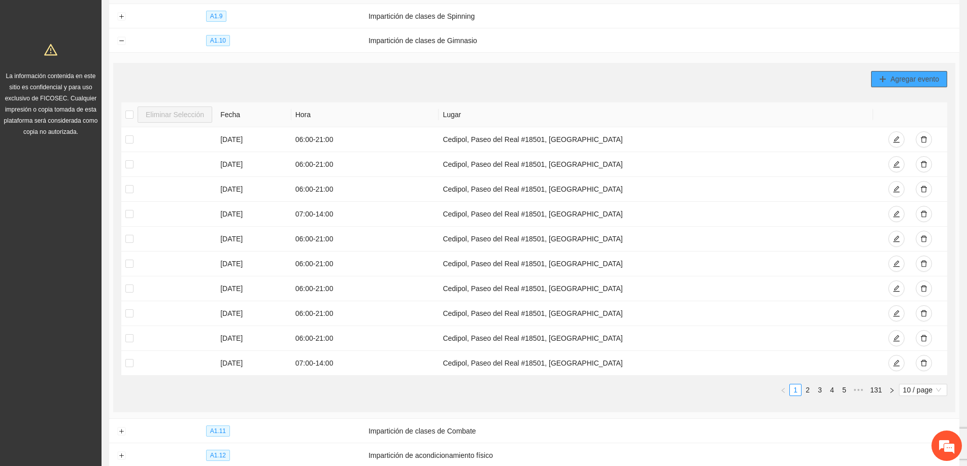
click at [905, 74] on span "Agregar evento" at bounding box center [914, 79] width 49 height 11
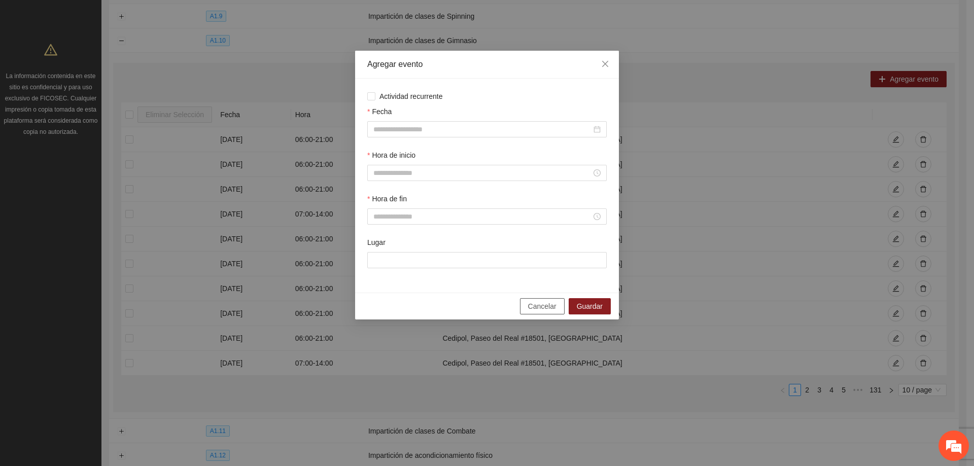
click at [530, 303] on button "Cancelar" at bounding box center [542, 306] width 45 height 16
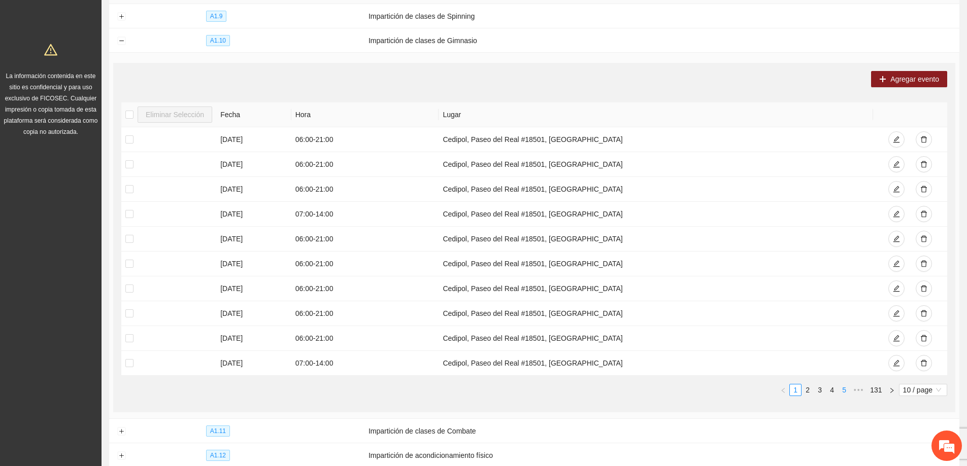
click at [845, 385] on link "5" at bounding box center [843, 390] width 11 height 11
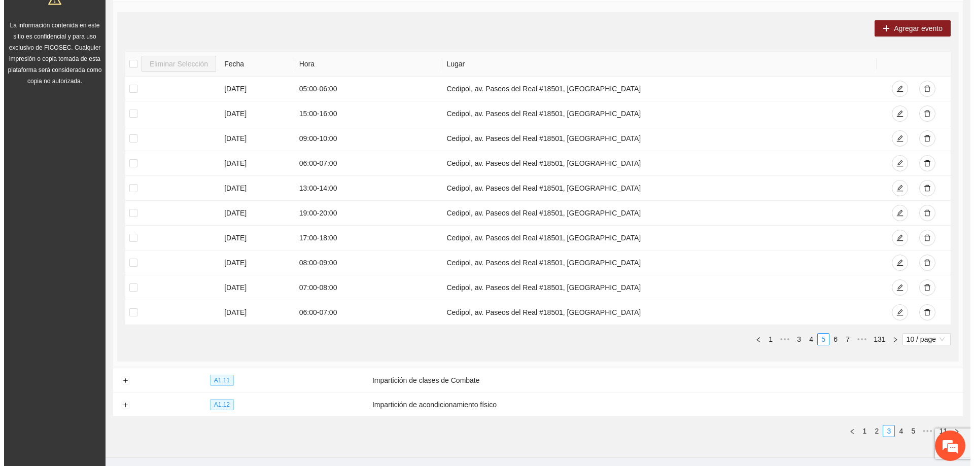
scroll to position [0, 0]
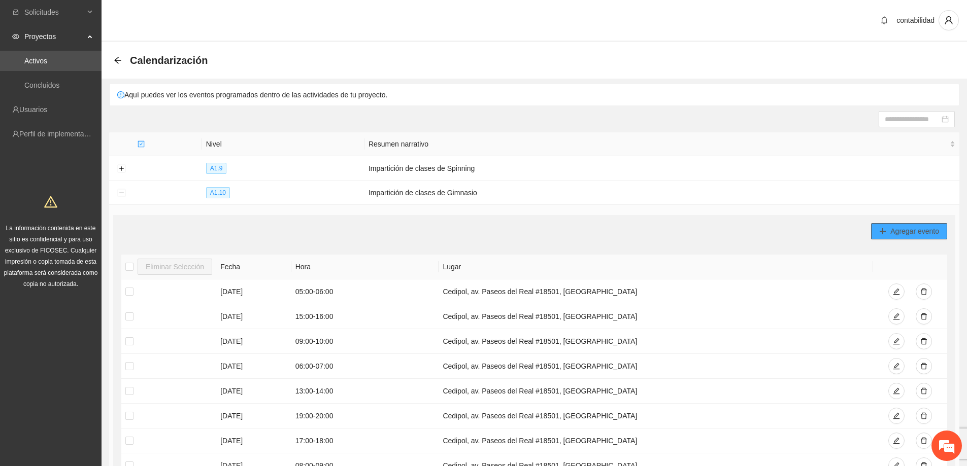
click at [897, 233] on span "Agregar evento" at bounding box center [914, 231] width 49 height 11
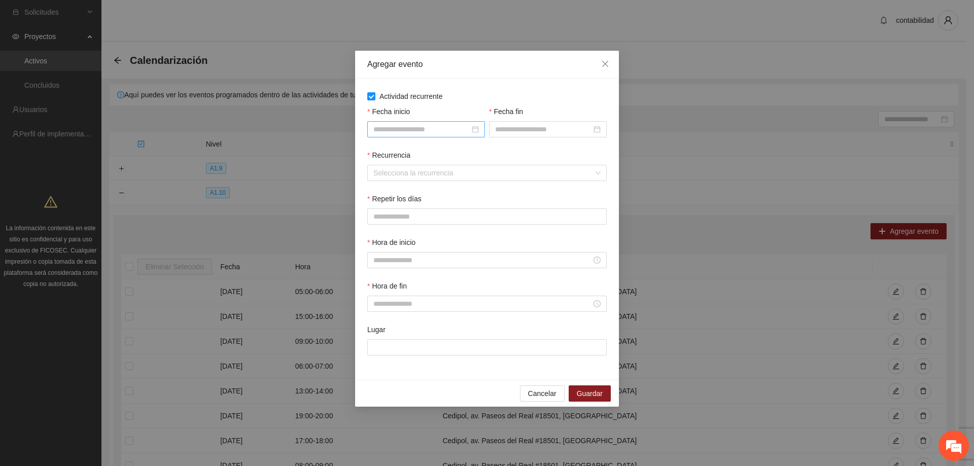
click at [399, 131] on input "Fecha inicio" at bounding box center [422, 129] width 96 height 11
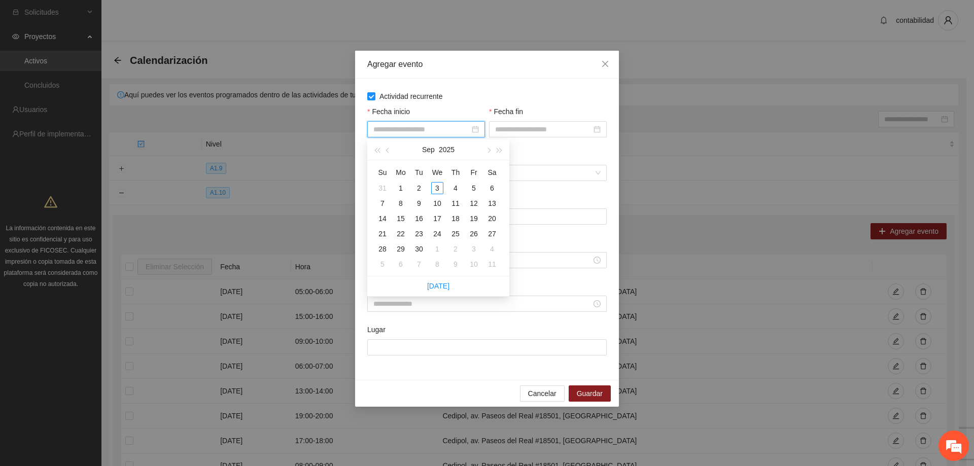
click at [395, 152] on div "[DATE]" at bounding box center [438, 150] width 88 height 20
click at [385, 148] on button "button" at bounding box center [388, 150] width 11 height 20
type input "**********"
click at [468, 187] on div "1" at bounding box center [474, 188] width 12 height 12
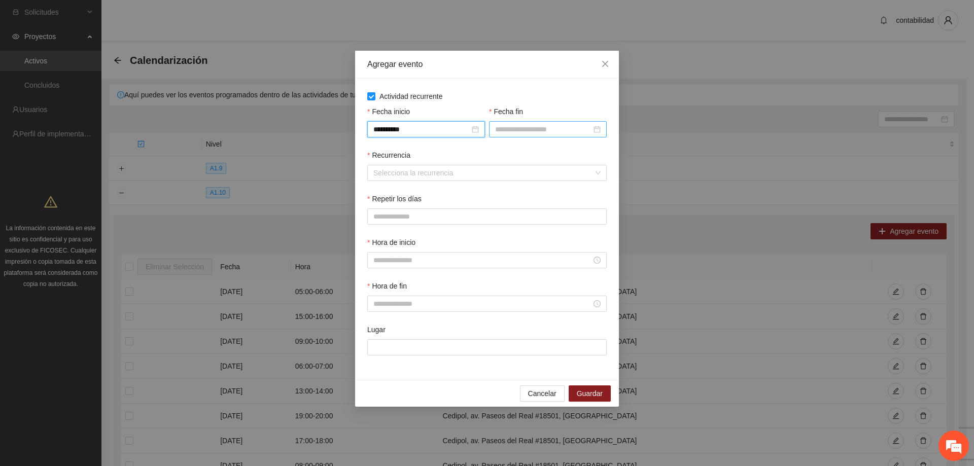
click at [512, 131] on input "Fecha fin" at bounding box center [543, 129] width 96 height 11
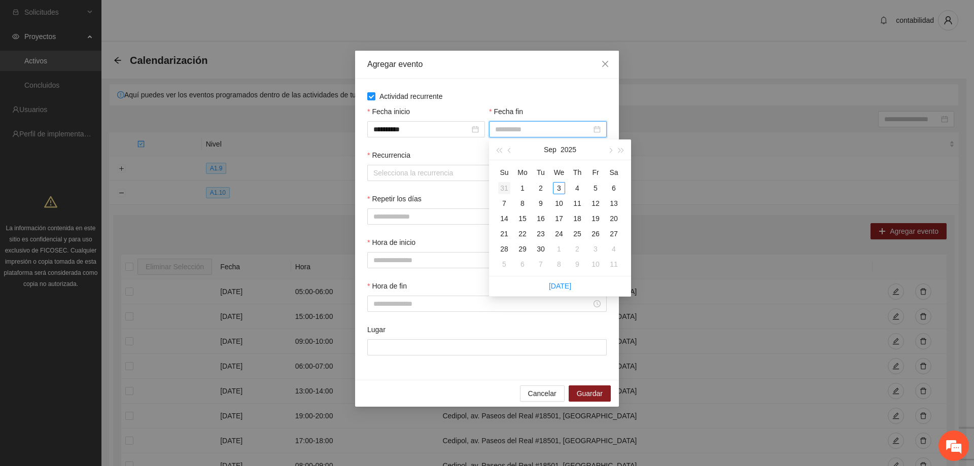
type input "**********"
click at [511, 152] on button "button" at bounding box center [509, 150] width 11 height 20
type input "**********"
click at [499, 259] on div "31" at bounding box center [504, 264] width 12 height 12
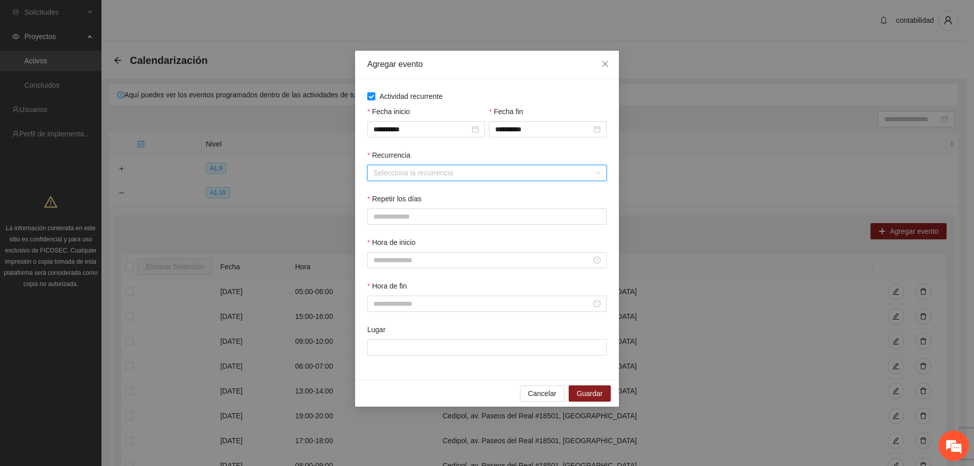
click at [443, 168] on input "Recurrencia" at bounding box center [484, 172] width 220 height 15
click at [429, 193] on div "Semanalmente" at bounding box center [487, 193] width 227 height 11
click at [380, 213] on button "L" at bounding box center [377, 217] width 20 height 16
click at [396, 215] on button "M" at bounding box center [403, 217] width 22 height 16
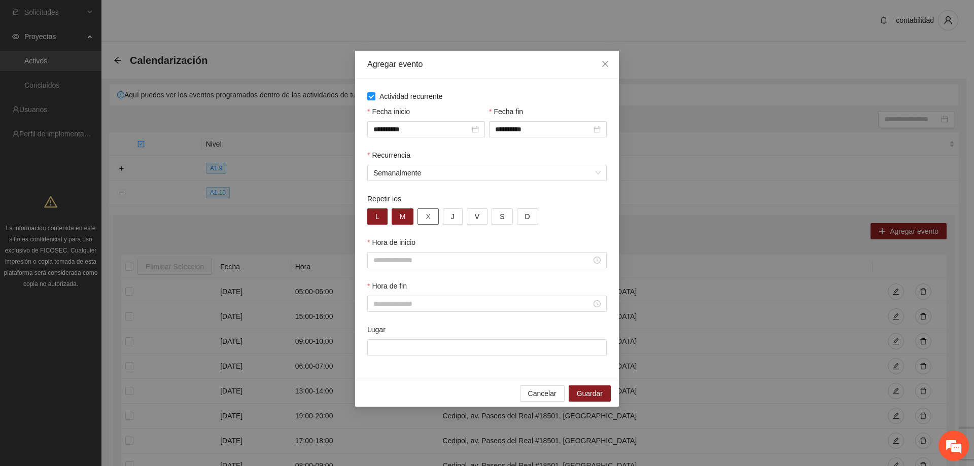
click at [433, 214] on button "X" at bounding box center [428, 217] width 21 height 16
click at [447, 214] on button "J" at bounding box center [453, 217] width 20 height 16
click at [470, 218] on button "V" at bounding box center [477, 217] width 21 height 16
click at [445, 259] on input "Hora de inicio" at bounding box center [483, 260] width 218 height 11
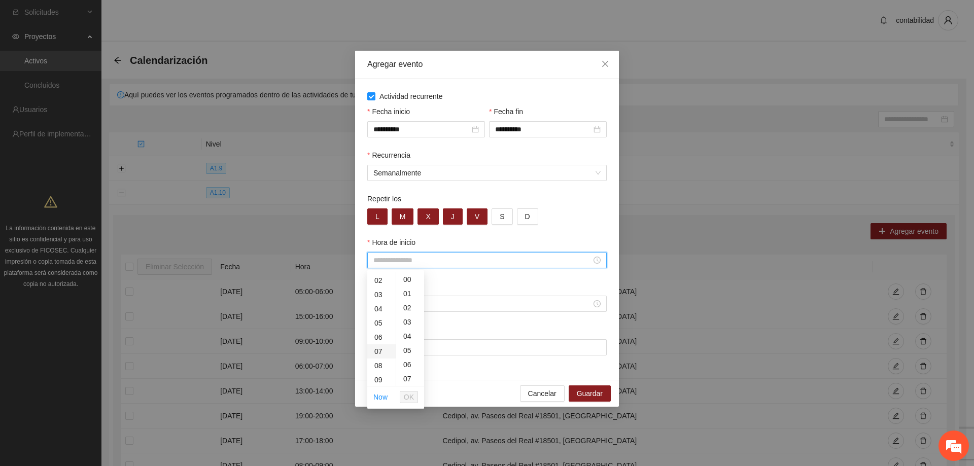
scroll to position [51, 0]
click at [381, 365] on div "10" at bounding box center [381, 371] width 28 height 14
type input "*****"
click at [410, 394] on span "OK" at bounding box center [409, 397] width 10 height 11
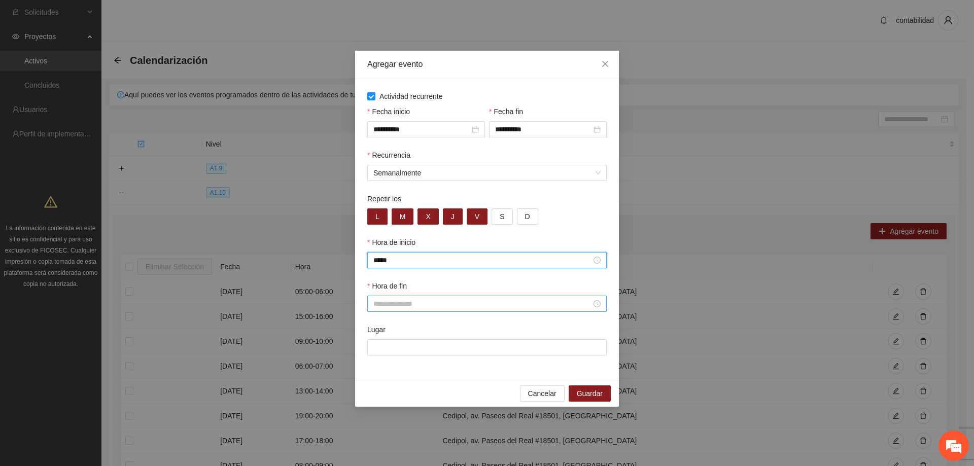
click at [406, 300] on input "Hora de fin" at bounding box center [483, 303] width 218 height 11
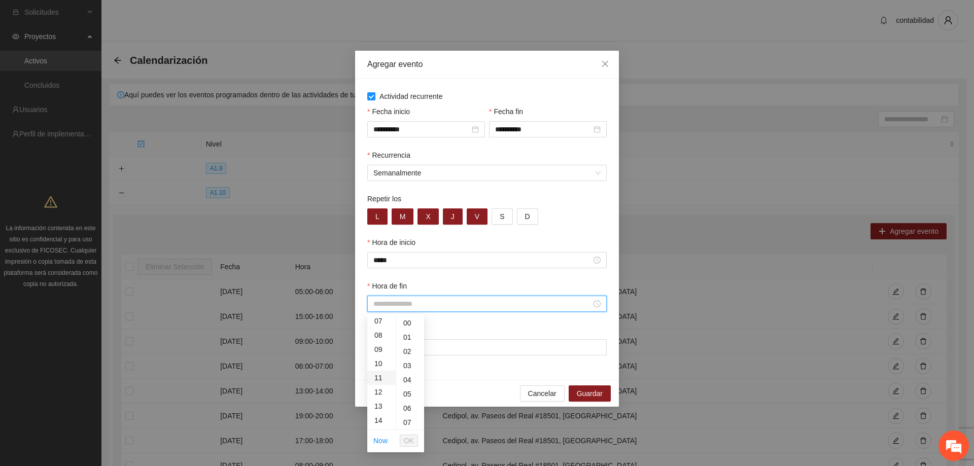
click at [377, 376] on div "11" at bounding box center [381, 378] width 28 height 14
type input "*****"
click at [414, 442] on button "OK" at bounding box center [409, 441] width 18 height 12
click at [415, 342] on input "Lugar" at bounding box center [487, 348] width 240 height 16
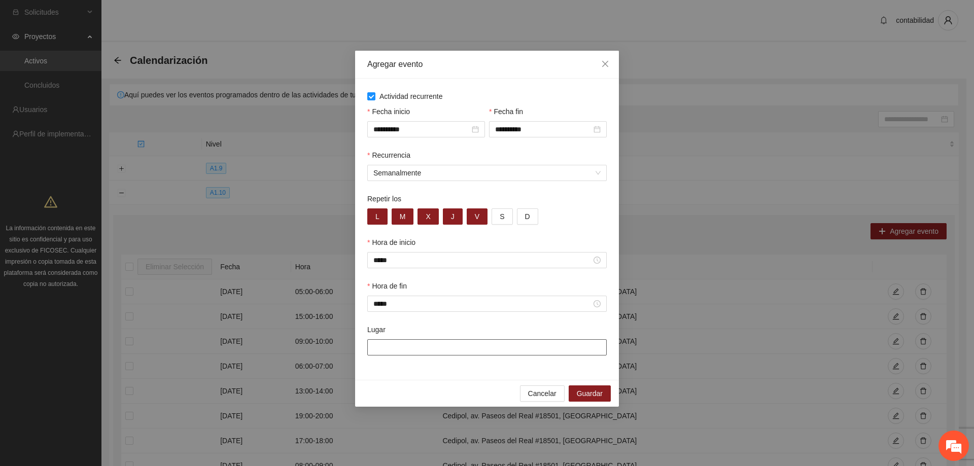
type input "**********"
click at [606, 264] on div "*****" at bounding box center [487, 260] width 240 height 16
click at [438, 267] on div at bounding box center [487, 260] width 240 height 16
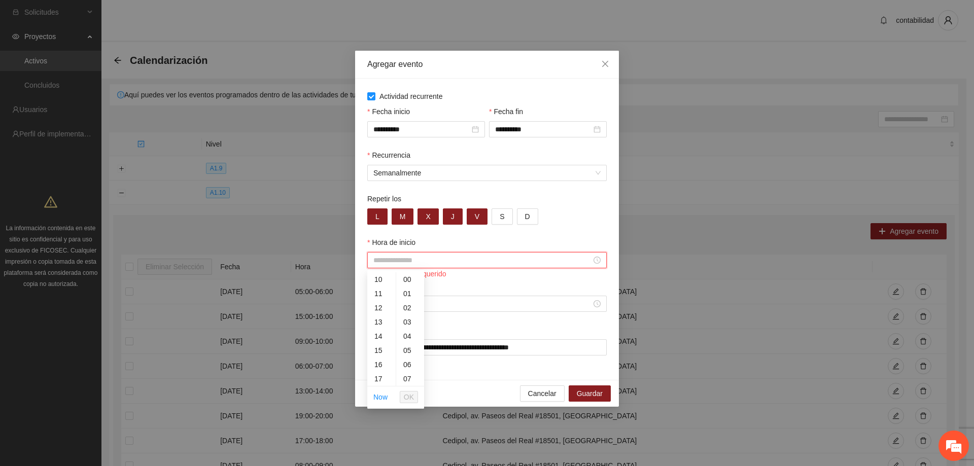
click at [470, 260] on input "Hora de inicio" at bounding box center [483, 260] width 218 height 11
click at [383, 314] on div "09" at bounding box center [381, 316] width 28 height 14
type input "*****"
click at [415, 399] on button "OK" at bounding box center [409, 397] width 18 height 12
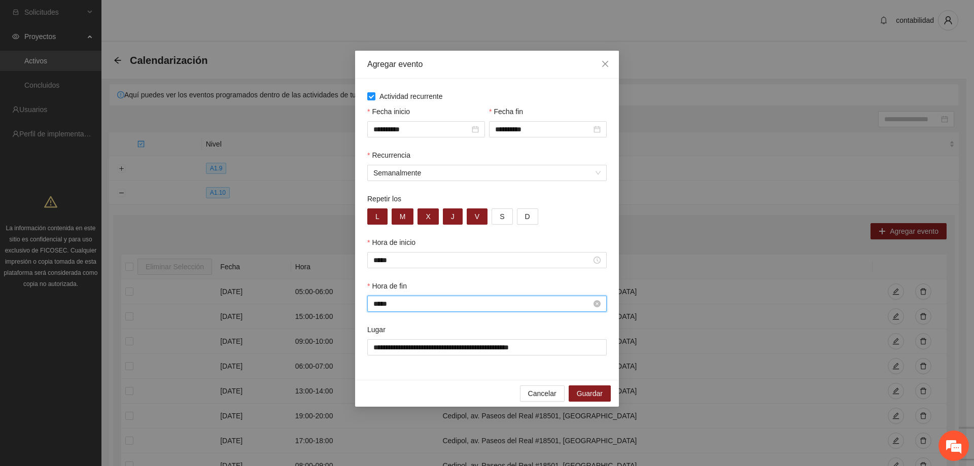
click at [421, 307] on input "*****" at bounding box center [483, 303] width 218 height 11
click at [381, 357] on div "10" at bounding box center [381, 360] width 28 height 14
type input "*****"
click at [410, 437] on span "OK" at bounding box center [409, 440] width 10 height 11
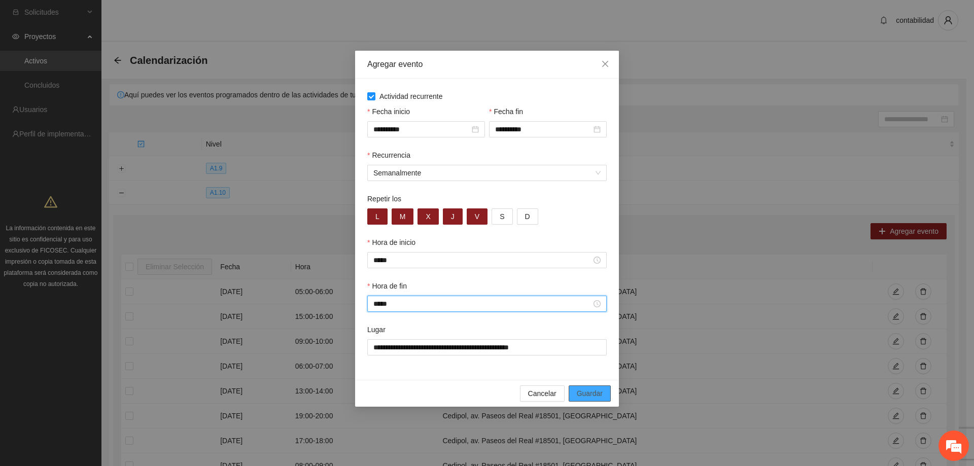
click at [582, 395] on span "Guardar" at bounding box center [590, 393] width 26 height 11
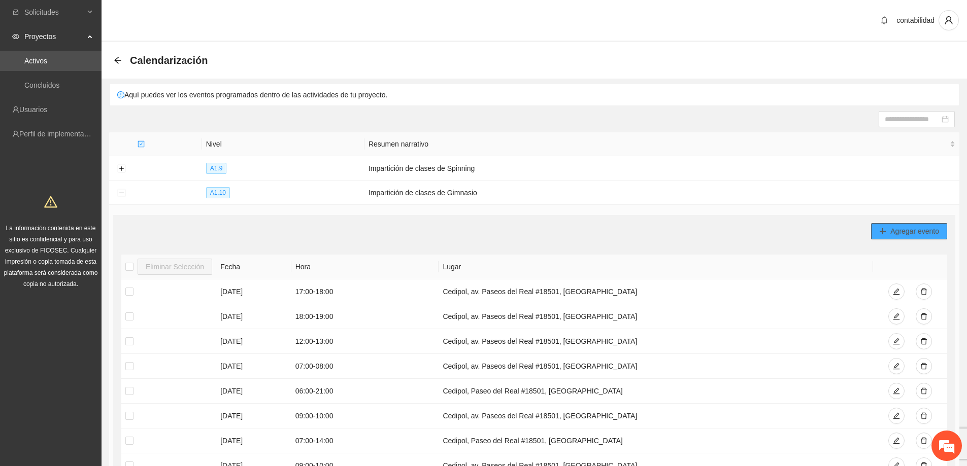
click at [886, 228] on icon "plus" at bounding box center [882, 231] width 7 height 7
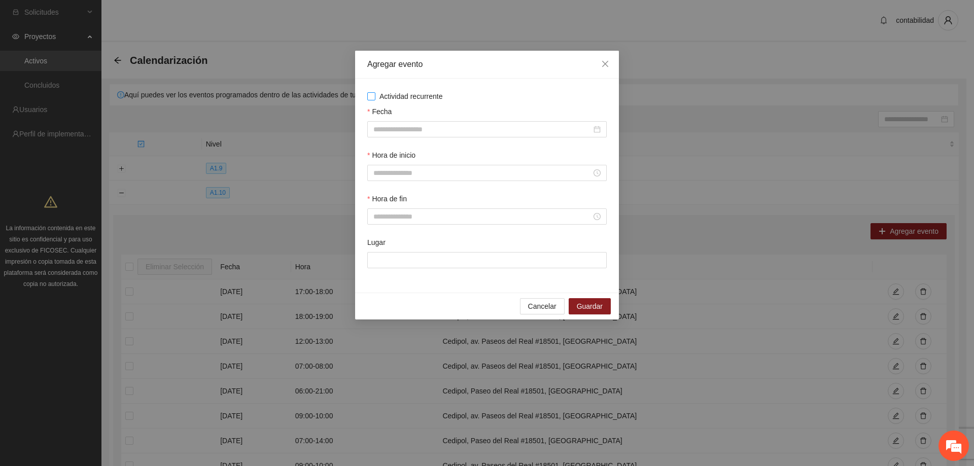
click at [376, 97] on span "Actividad recurrente" at bounding box center [412, 96] width 72 height 11
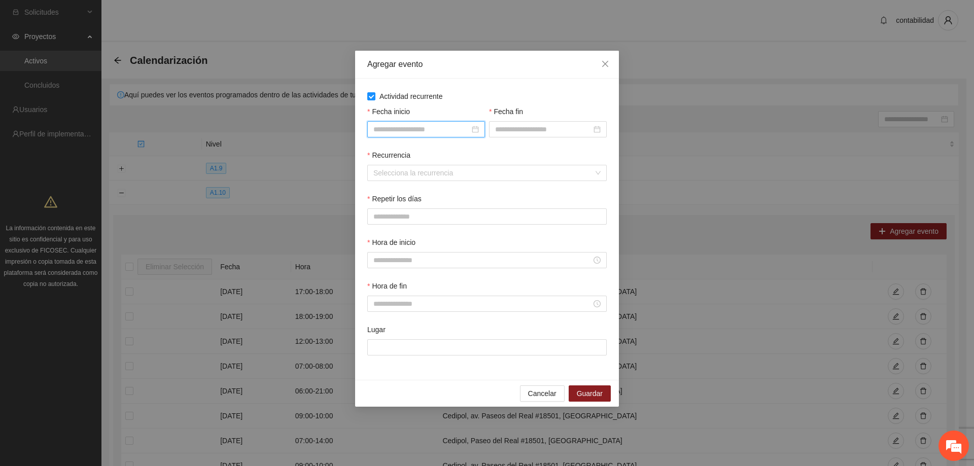
click at [408, 129] on input "Fecha inicio" at bounding box center [422, 129] width 96 height 11
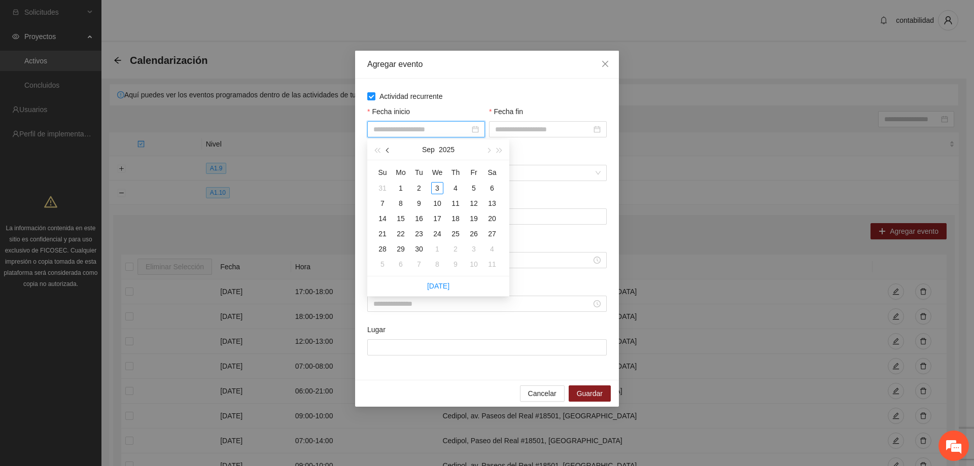
click at [388, 145] on button "button" at bounding box center [388, 150] width 11 height 20
type input "**********"
click at [471, 189] on div "1" at bounding box center [474, 188] width 12 height 12
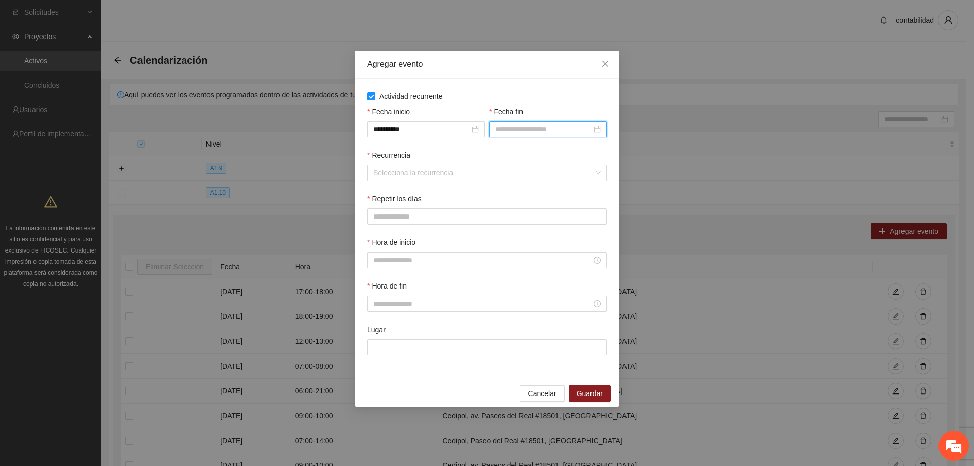
click at [507, 133] on input "Fecha fin" at bounding box center [543, 129] width 96 height 11
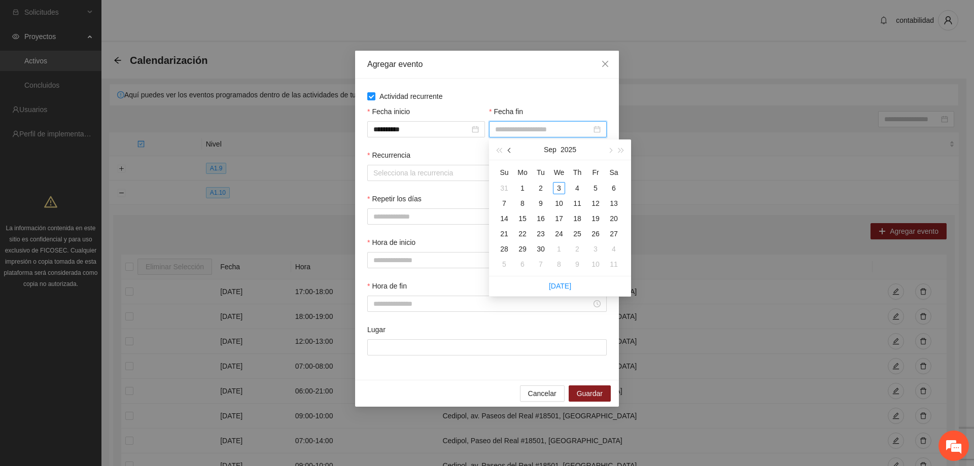
click at [510, 153] on button "button" at bounding box center [509, 150] width 11 height 20
type input "**********"
drag, startPoint x: 503, startPoint y: 264, endPoint x: 496, endPoint y: 257, distance: 9.7
click at [502, 264] on div "31" at bounding box center [504, 264] width 12 height 12
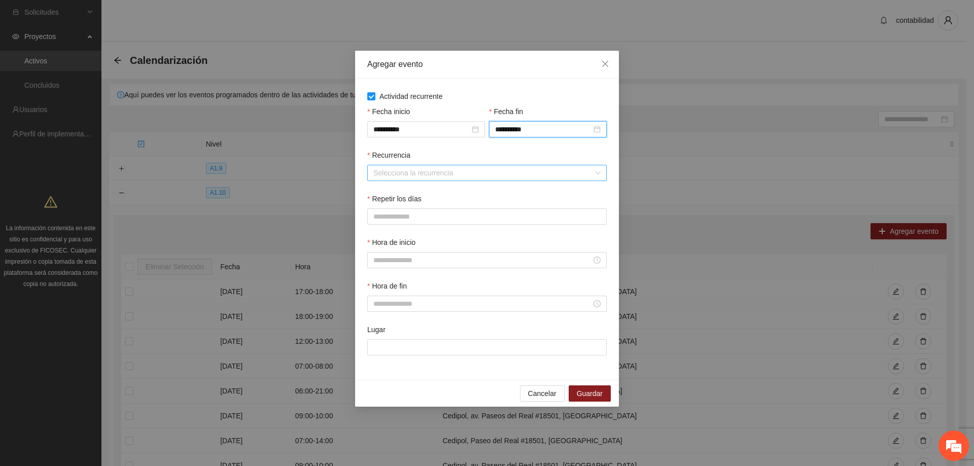
click at [402, 169] on input "Recurrencia" at bounding box center [484, 172] width 220 height 15
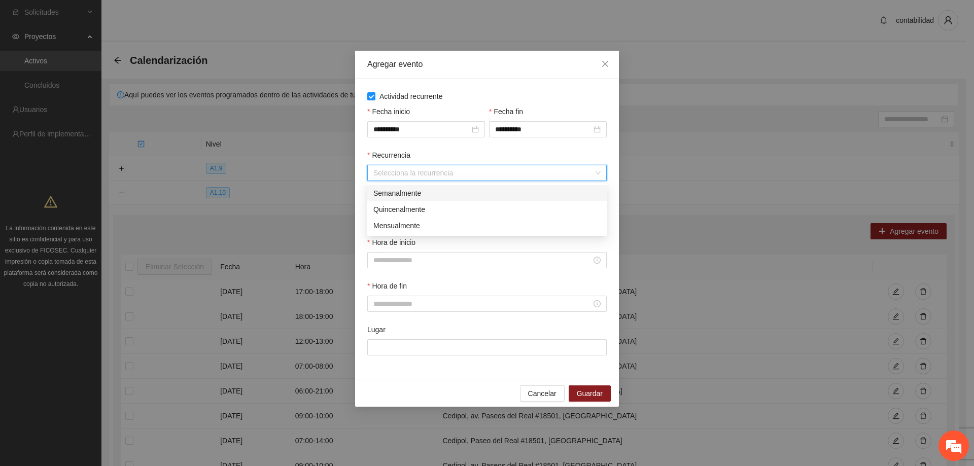
click at [394, 196] on div "Semanalmente" at bounding box center [487, 193] width 227 height 11
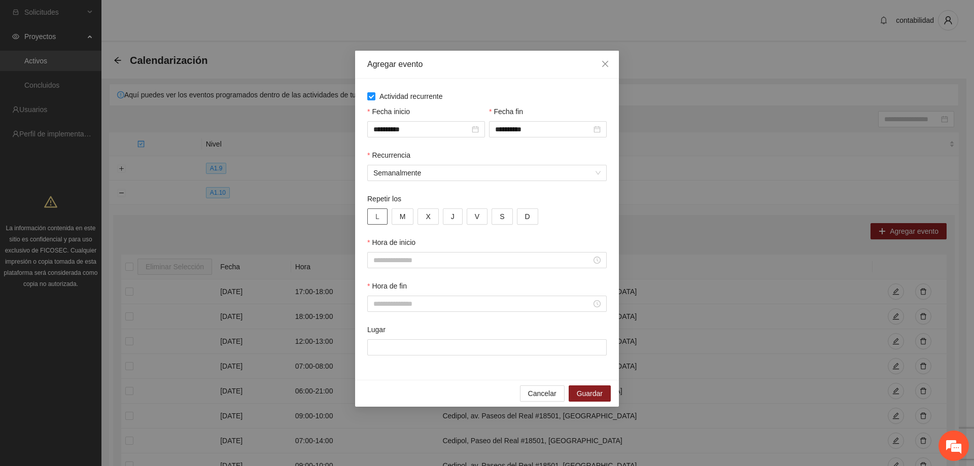
drag, startPoint x: 378, startPoint y: 212, endPoint x: 380, endPoint y: 217, distance: 5.2
click at [378, 215] on span "L" at bounding box center [378, 216] width 4 height 11
click at [414, 217] on button "M" at bounding box center [403, 217] width 22 height 16
click at [422, 215] on button "X" at bounding box center [428, 217] width 21 height 16
click at [450, 219] on button "J" at bounding box center [453, 217] width 20 height 16
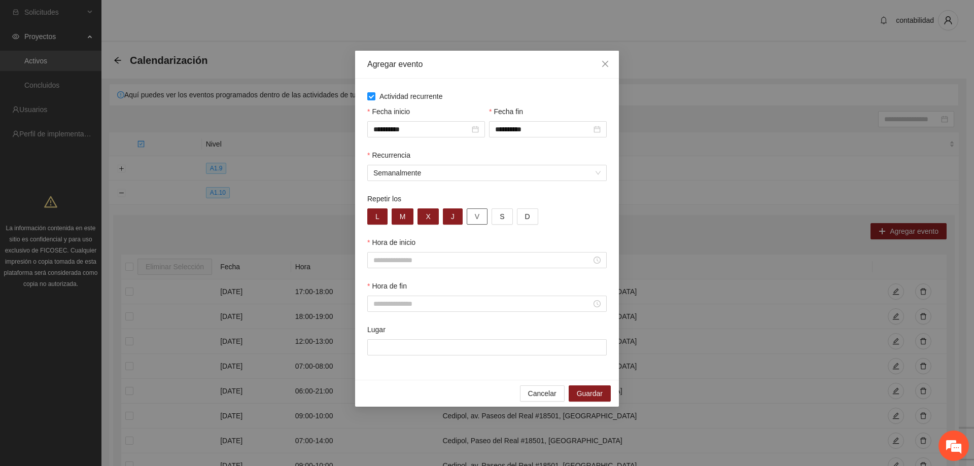
click at [475, 221] on span "V" at bounding box center [477, 216] width 5 height 11
click at [423, 255] on input "Hora de inicio" at bounding box center [483, 260] width 218 height 11
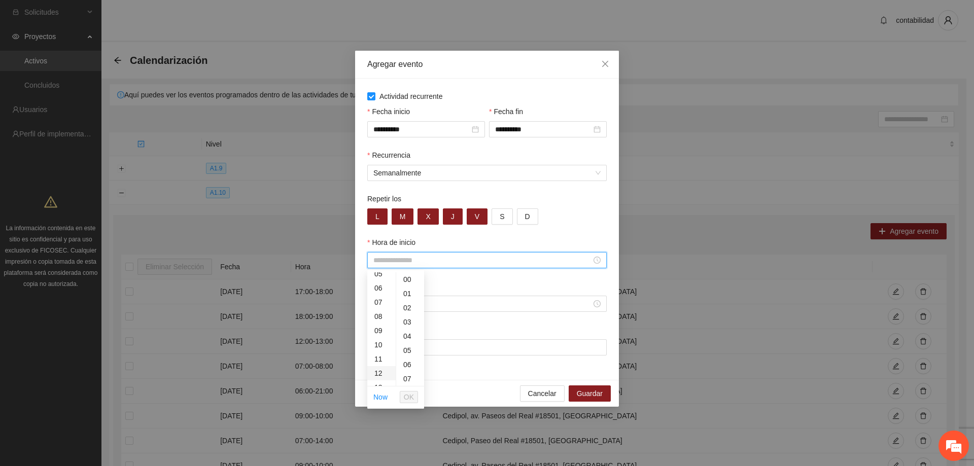
scroll to position [101, 0]
click at [381, 322] on div "10" at bounding box center [381, 320] width 28 height 14
type input "*****"
click at [409, 395] on span "OK" at bounding box center [409, 397] width 10 height 11
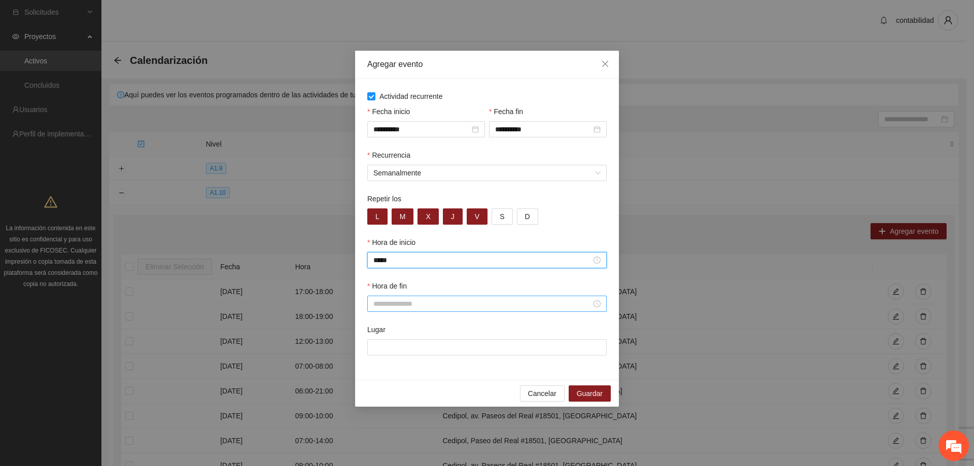
click at [445, 300] on input "Hora de fin" at bounding box center [483, 303] width 218 height 11
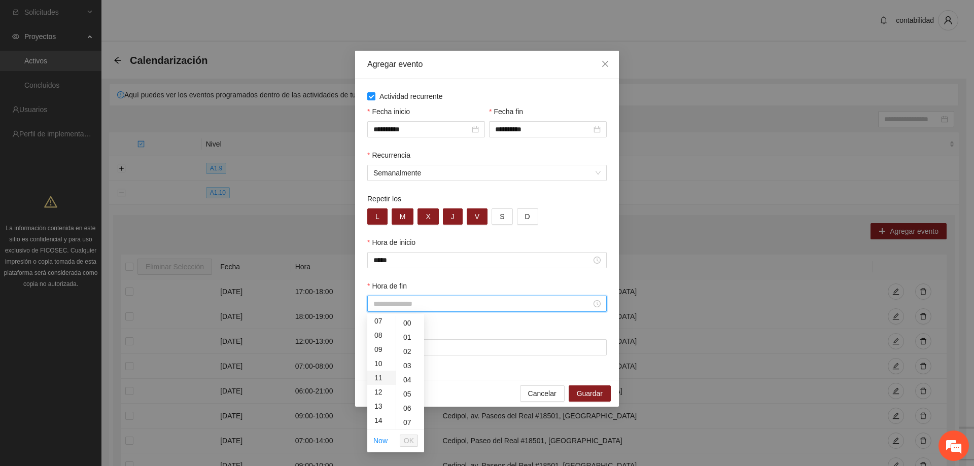
click at [380, 375] on div "11" at bounding box center [381, 378] width 28 height 14
type input "*****"
click at [415, 439] on button "OK" at bounding box center [409, 441] width 18 height 12
click at [415, 347] on input "Lugar" at bounding box center [487, 348] width 240 height 16
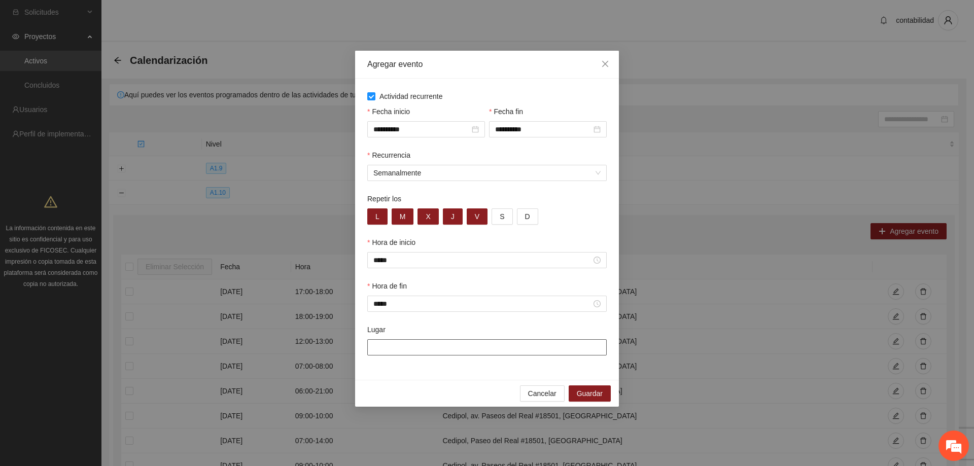
type input "**********"
click at [582, 392] on span "Guardar" at bounding box center [590, 393] width 26 height 11
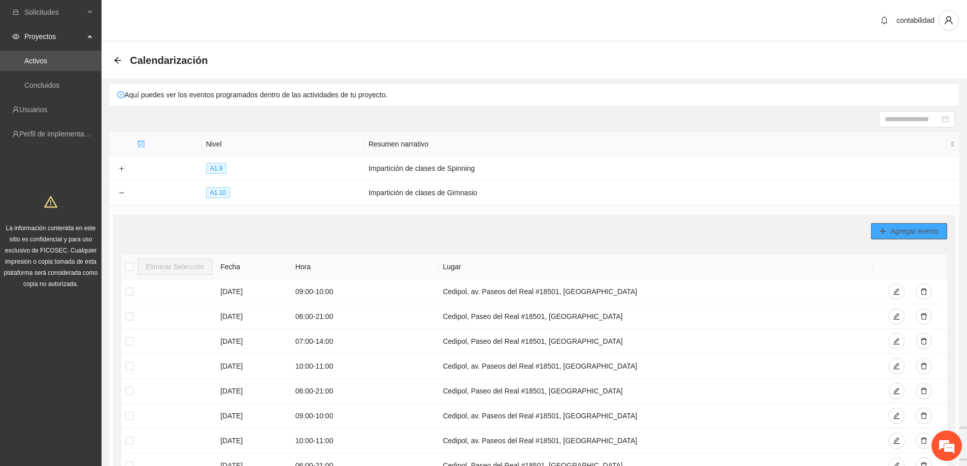
click at [894, 226] on span "Agregar evento" at bounding box center [914, 231] width 49 height 11
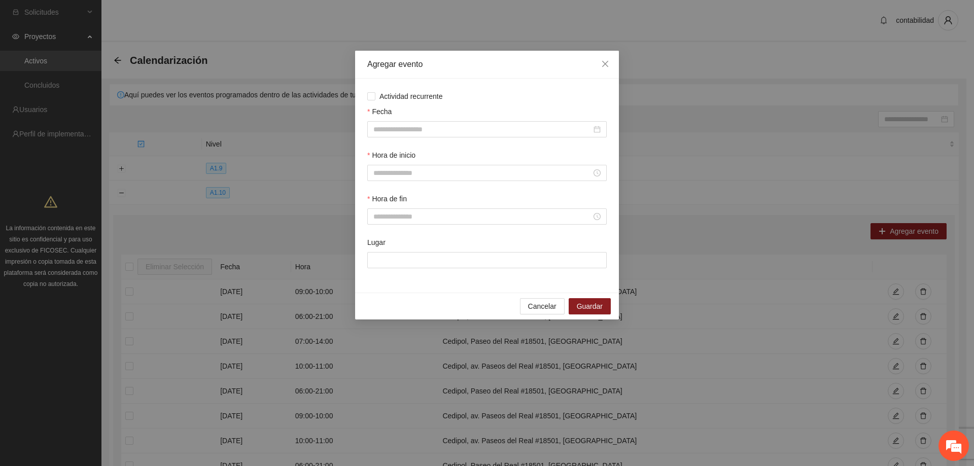
click at [369, 103] on div "Actividad recurrente Fecha Hora de inicio Hora de fin Lugar" at bounding box center [487, 186] width 240 height 190
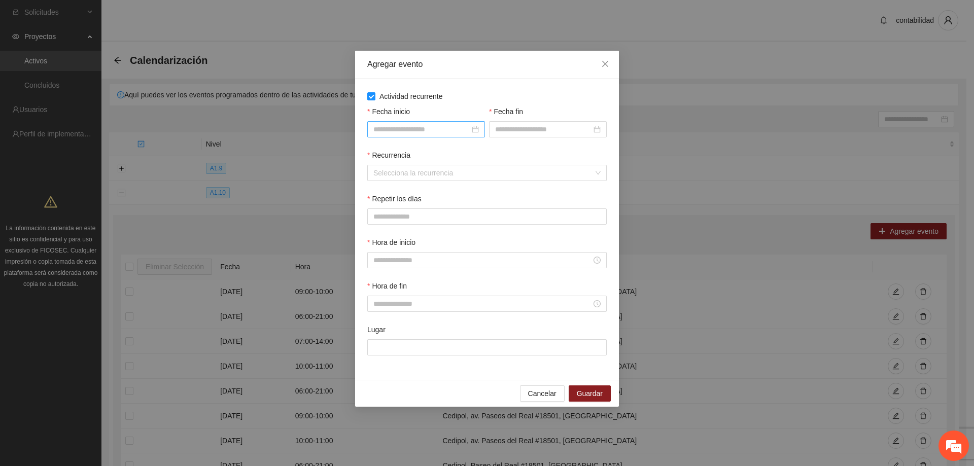
click at [396, 128] on input "Fecha inicio" at bounding box center [422, 129] width 96 height 11
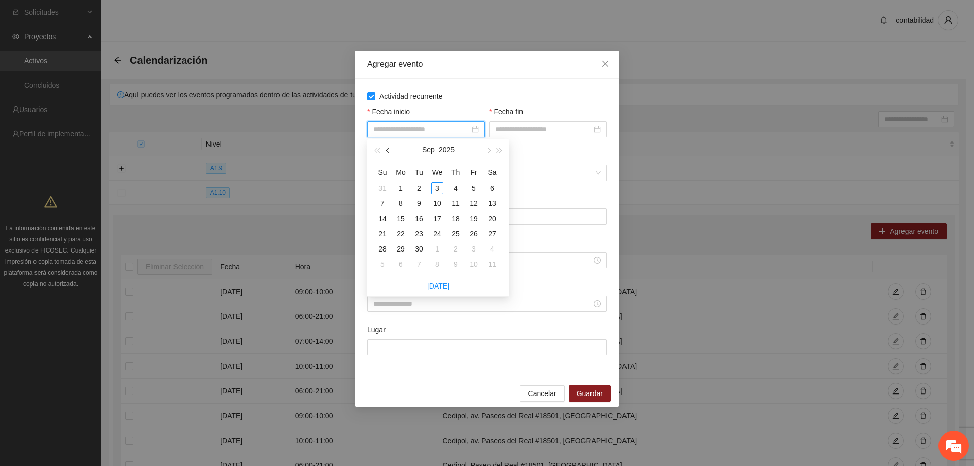
click at [387, 151] on span "button" at bounding box center [388, 150] width 5 height 5
type input "**********"
click at [468, 188] on div "1" at bounding box center [474, 188] width 12 height 12
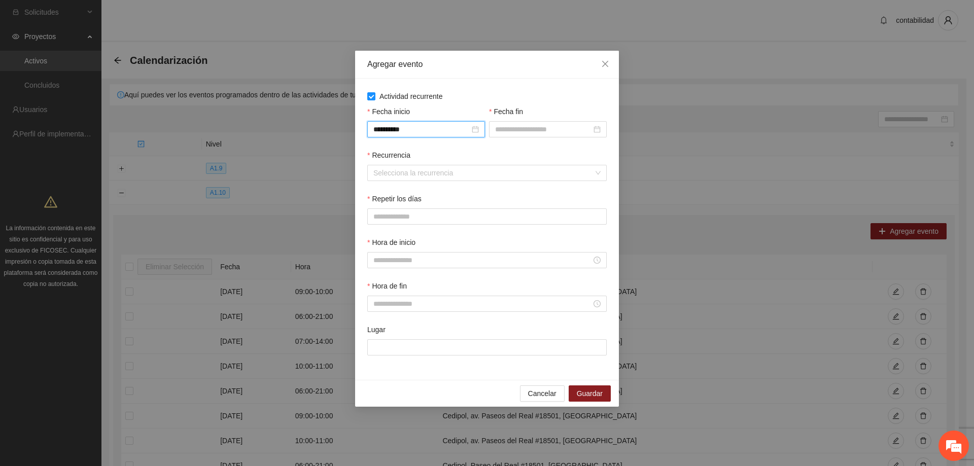
click at [504, 140] on div "Fecha fin" at bounding box center [548, 128] width 122 height 44
click at [511, 129] on input "Fecha fin" at bounding box center [543, 129] width 96 height 11
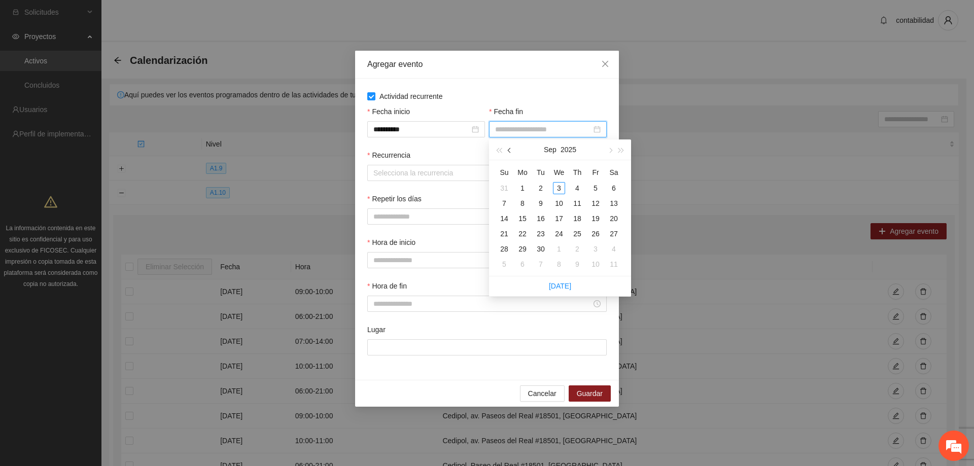
click at [510, 151] on span "button" at bounding box center [510, 150] width 5 height 5
type input "**********"
click at [509, 264] on div "31" at bounding box center [504, 264] width 12 height 12
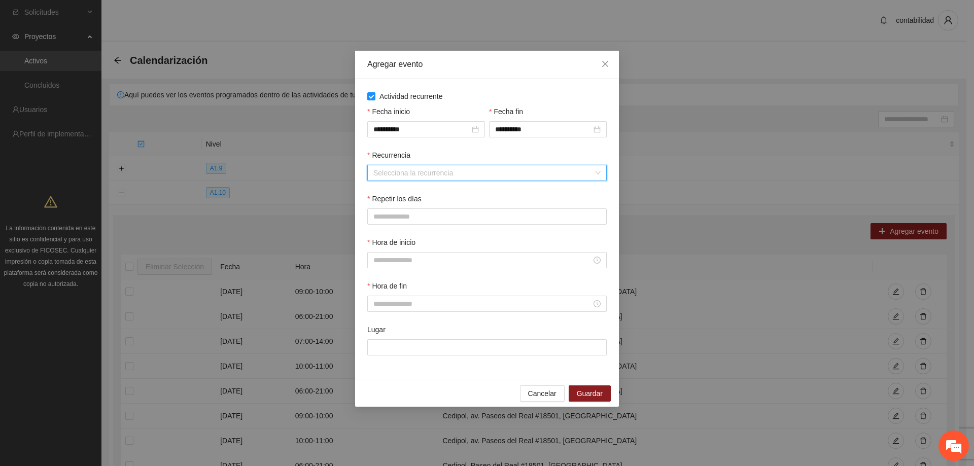
click at [422, 174] on input "Recurrencia" at bounding box center [484, 172] width 220 height 15
click at [413, 193] on div "Semanalmente" at bounding box center [487, 193] width 227 height 11
click at [381, 216] on button "L" at bounding box center [377, 217] width 20 height 16
click at [416, 215] on div "L M X J V S D" at bounding box center [487, 217] width 240 height 16
click at [408, 220] on button "M" at bounding box center [403, 217] width 22 height 16
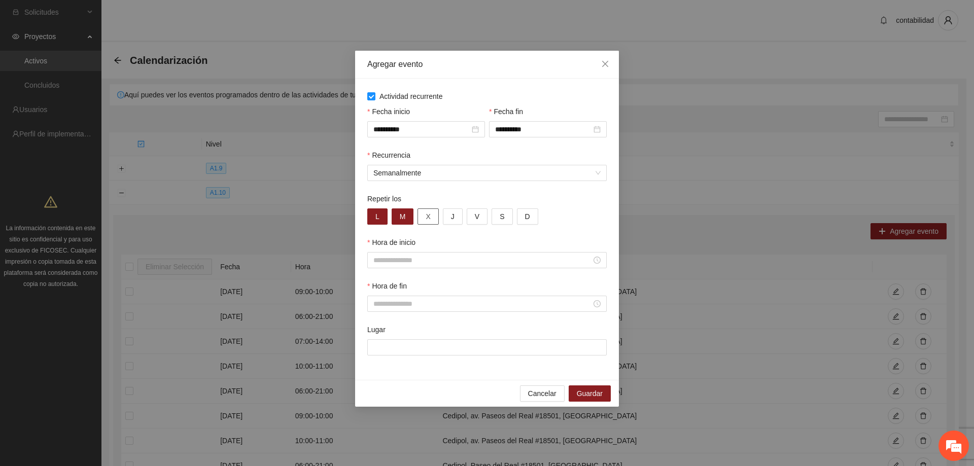
click at [425, 220] on button "X" at bounding box center [428, 217] width 21 height 16
click at [454, 219] on button "J" at bounding box center [453, 217] width 20 height 16
click at [468, 218] on button "V" at bounding box center [477, 217] width 21 height 16
click at [436, 261] on input "Hora de inicio" at bounding box center [483, 260] width 218 height 11
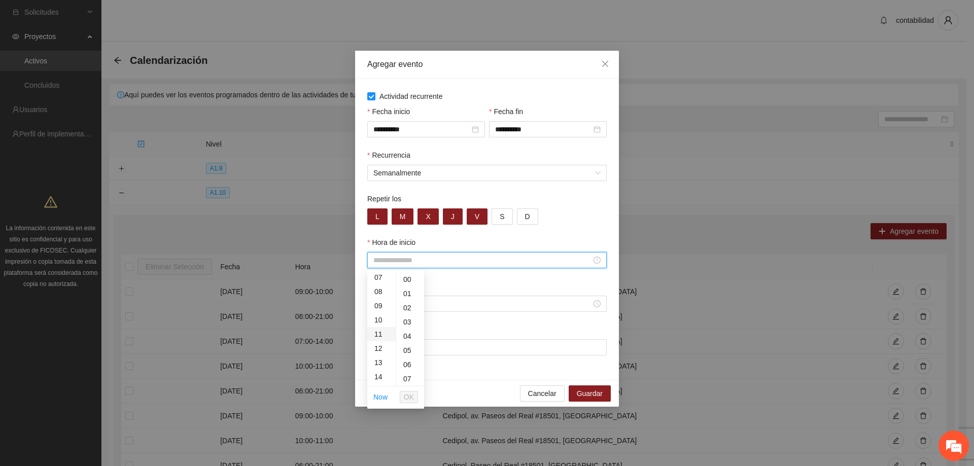
click at [376, 336] on div "11" at bounding box center [381, 334] width 28 height 14
type input "*****"
click at [411, 394] on span "OK" at bounding box center [409, 397] width 10 height 11
click at [392, 304] on input "Hora de fin" at bounding box center [483, 303] width 218 height 11
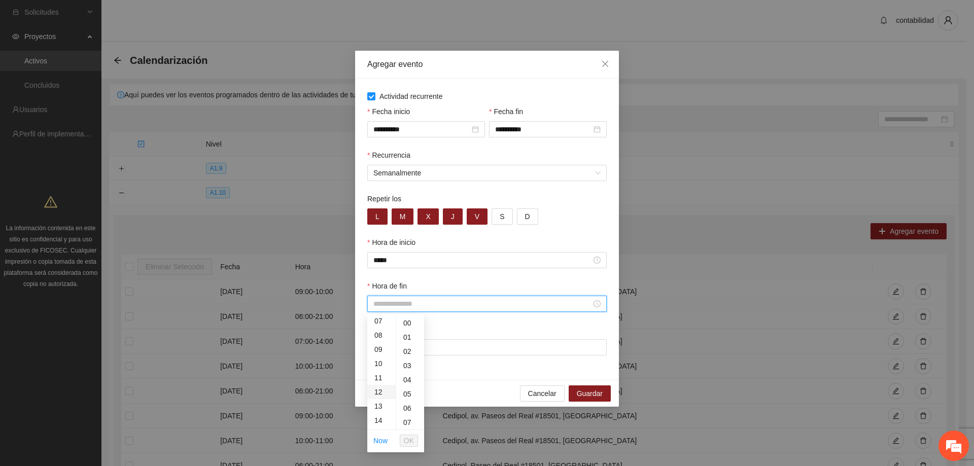
click at [382, 394] on div "12" at bounding box center [381, 392] width 28 height 14
type input "*****"
click at [402, 437] on button "OK" at bounding box center [409, 441] width 18 height 12
click at [414, 343] on input "Lugar" at bounding box center [487, 348] width 240 height 16
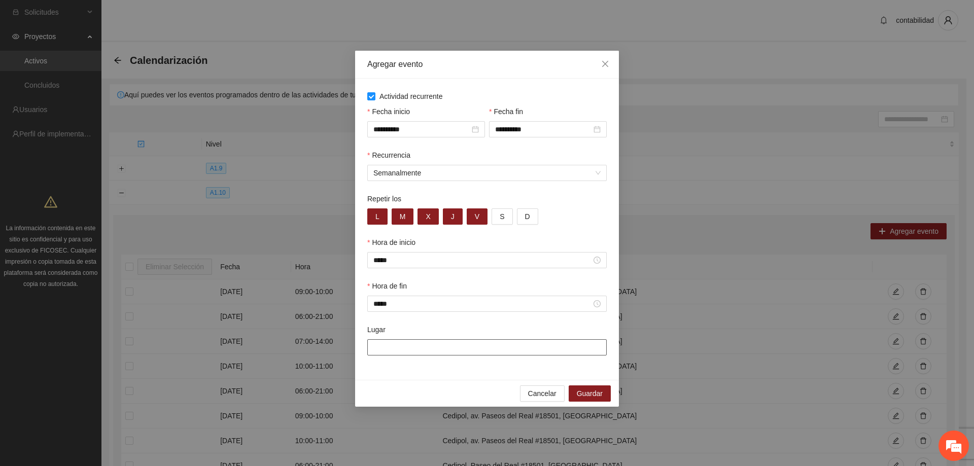
type input "**********"
click at [580, 392] on span "Guardar" at bounding box center [590, 393] width 26 height 11
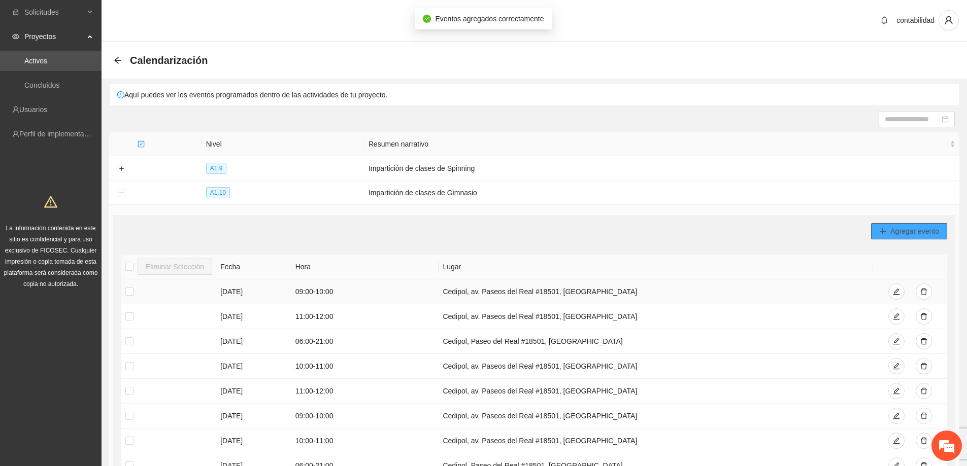
click at [883, 224] on button "Agregar evento" at bounding box center [909, 231] width 76 height 16
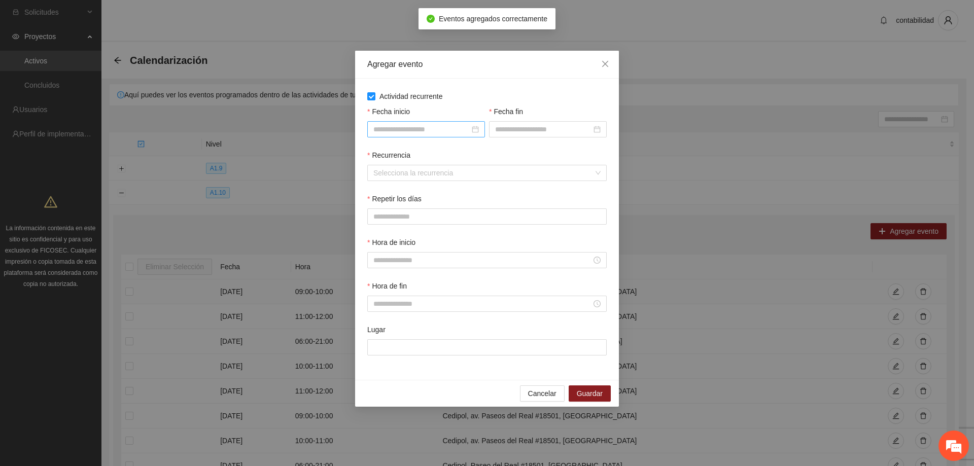
click at [412, 131] on input "Fecha inicio" at bounding box center [422, 129] width 96 height 11
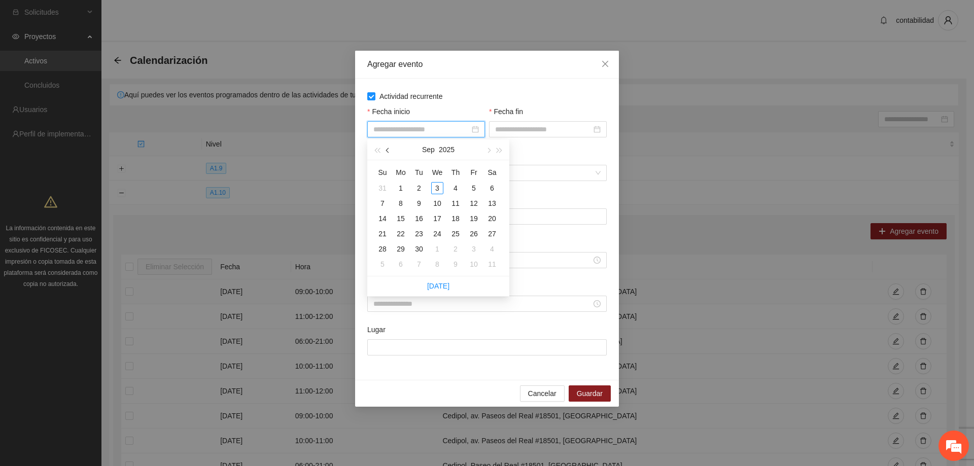
click at [386, 152] on button "button" at bounding box center [388, 150] width 11 height 20
type input "**********"
click at [476, 183] on div "1" at bounding box center [474, 188] width 12 height 12
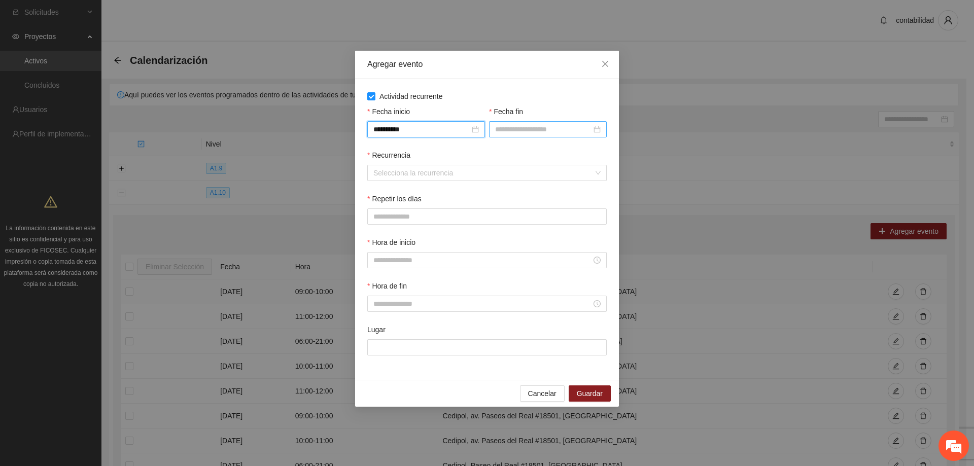
click at [510, 125] on input "Fecha fin" at bounding box center [543, 129] width 96 height 11
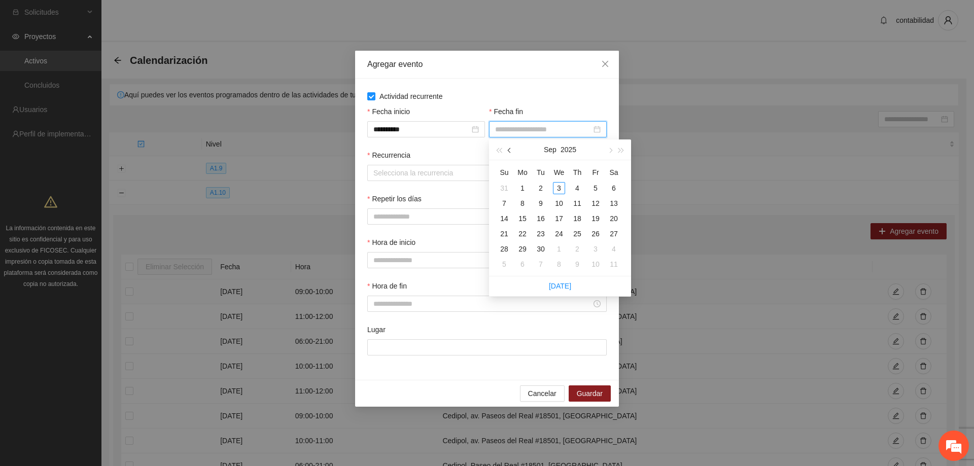
click at [511, 150] on span "button" at bounding box center [510, 150] width 5 height 5
type input "**********"
click at [499, 263] on div "31" at bounding box center [504, 264] width 12 height 12
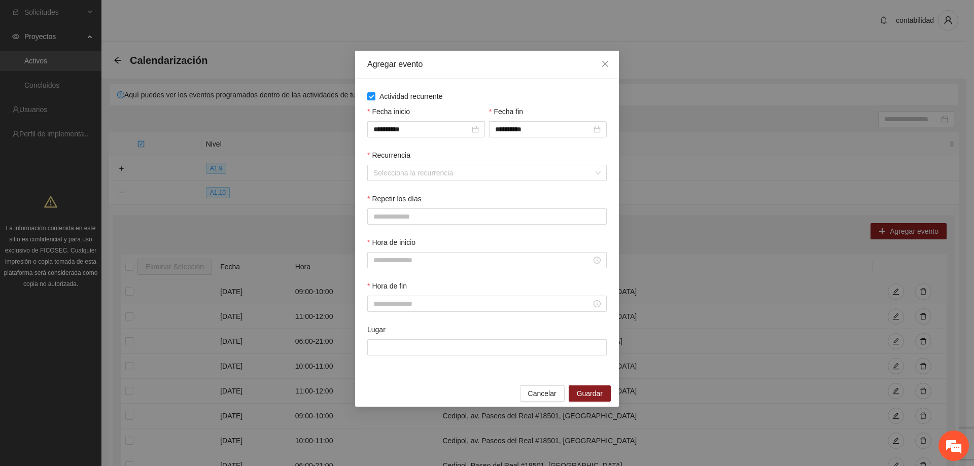
click at [442, 163] on div "Recurrencia" at bounding box center [487, 157] width 240 height 15
click at [439, 178] on input "Recurrencia" at bounding box center [484, 172] width 220 height 15
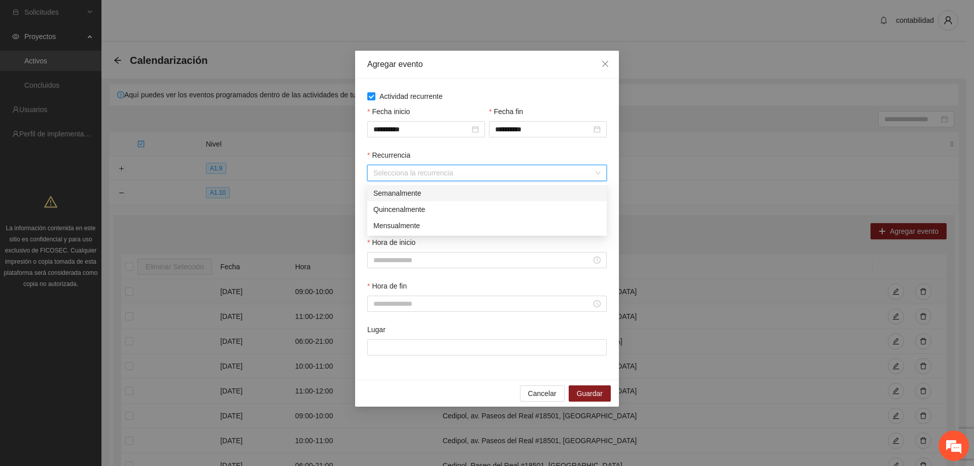
click at [431, 194] on div "Semanalmente" at bounding box center [487, 193] width 227 height 11
click at [383, 215] on button "L" at bounding box center [377, 217] width 20 height 16
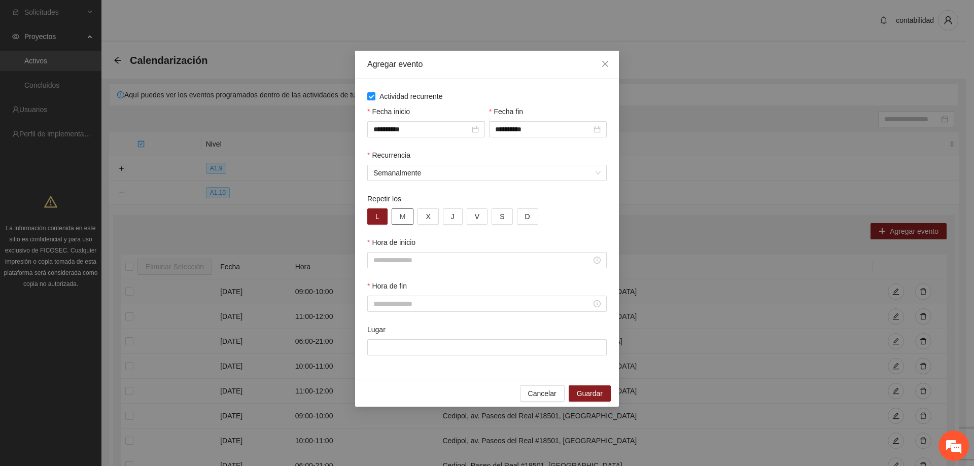
click at [406, 220] on button "M" at bounding box center [403, 217] width 22 height 16
click at [433, 220] on button "X" at bounding box center [428, 217] width 21 height 16
click at [452, 216] on span "J" at bounding box center [453, 216] width 4 height 11
click at [478, 216] on button "V" at bounding box center [477, 217] width 21 height 16
click at [437, 256] on input "Hora de inicio" at bounding box center [483, 260] width 218 height 11
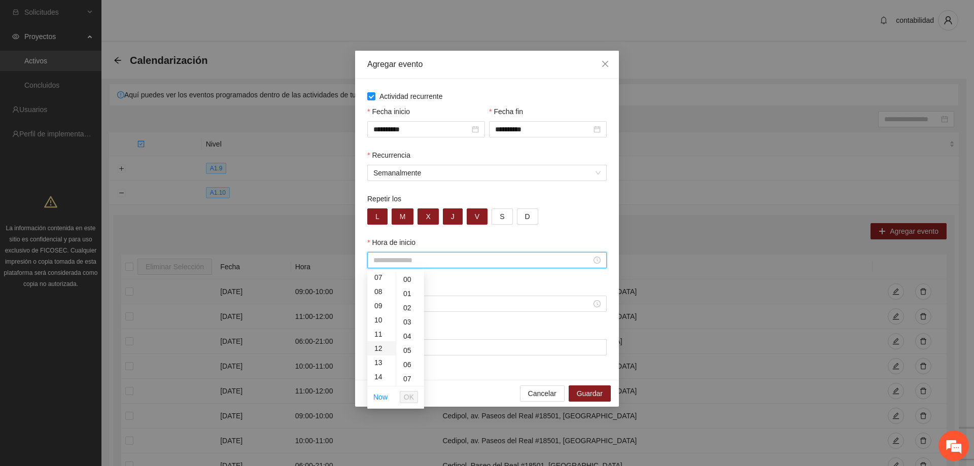
click at [379, 351] on div "12" at bounding box center [381, 349] width 28 height 14
type input "*****"
click at [405, 393] on span "OK" at bounding box center [409, 397] width 10 height 11
click at [409, 304] on input "Hora de fin" at bounding box center [483, 303] width 218 height 11
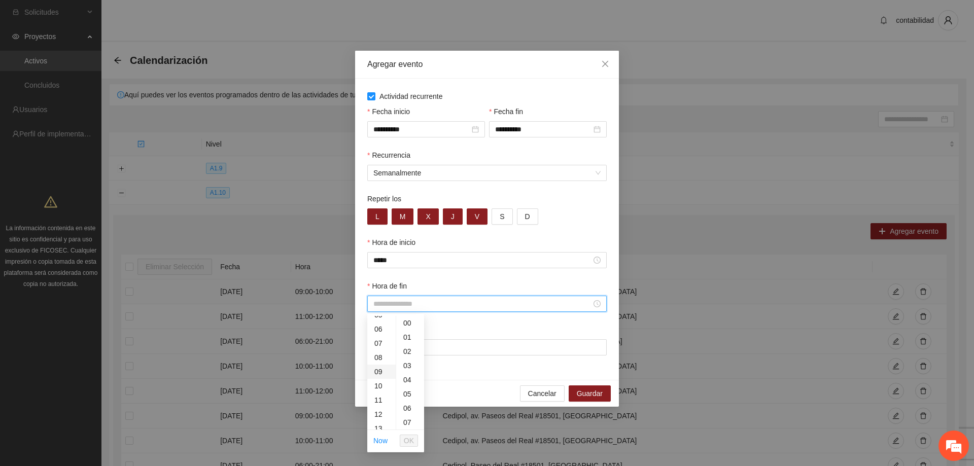
scroll to position [101, 0]
click at [379, 402] on div "13" at bounding box center [381, 406] width 28 height 14
type input "*****"
click at [403, 442] on button "OK" at bounding box center [409, 441] width 18 height 12
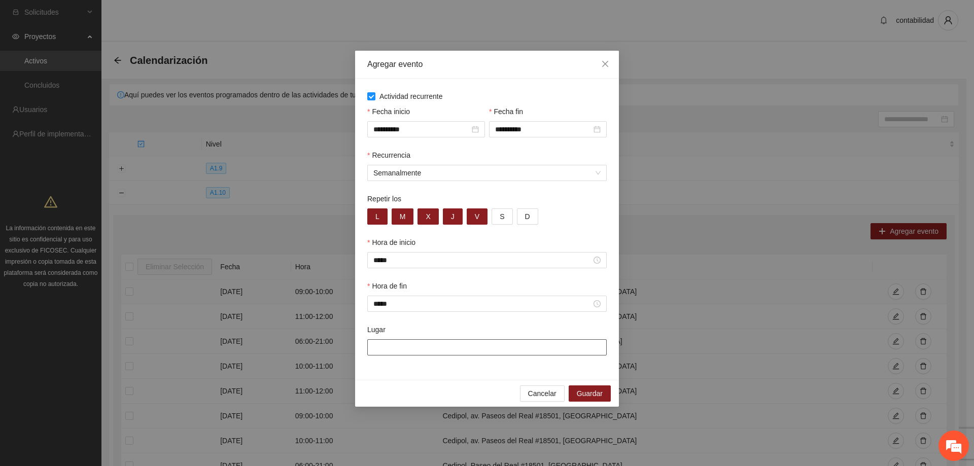
click at [419, 350] on input "Lugar" at bounding box center [487, 348] width 240 height 16
type input "**********"
click at [585, 397] on span "Guardar" at bounding box center [590, 393] width 26 height 11
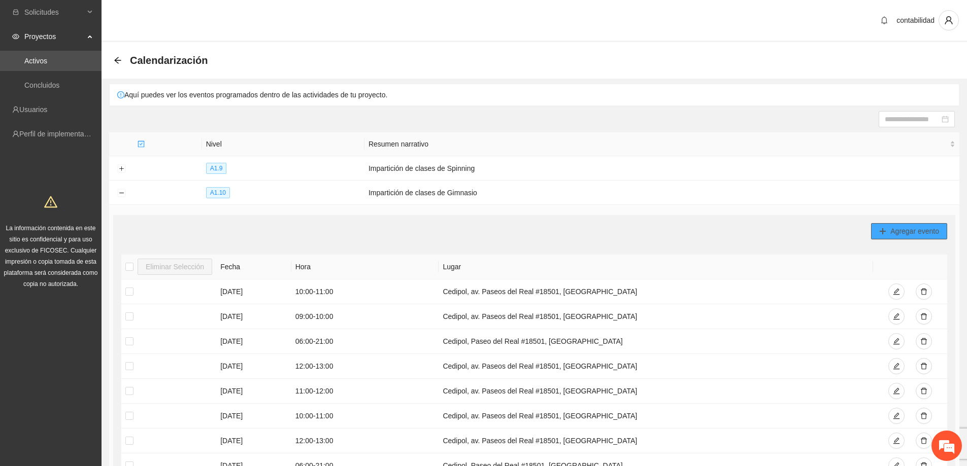
click at [881, 229] on icon "plus" at bounding box center [882, 231] width 7 height 7
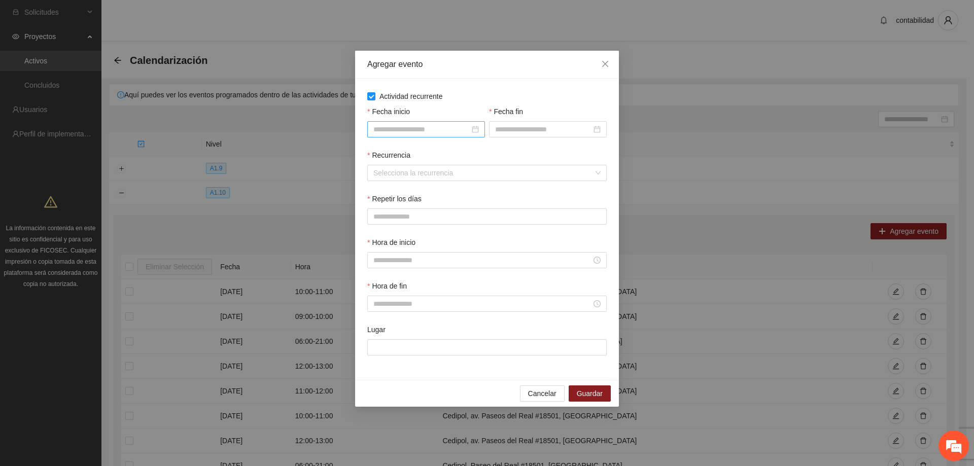
click at [399, 131] on input "Fecha inicio" at bounding box center [422, 129] width 96 height 11
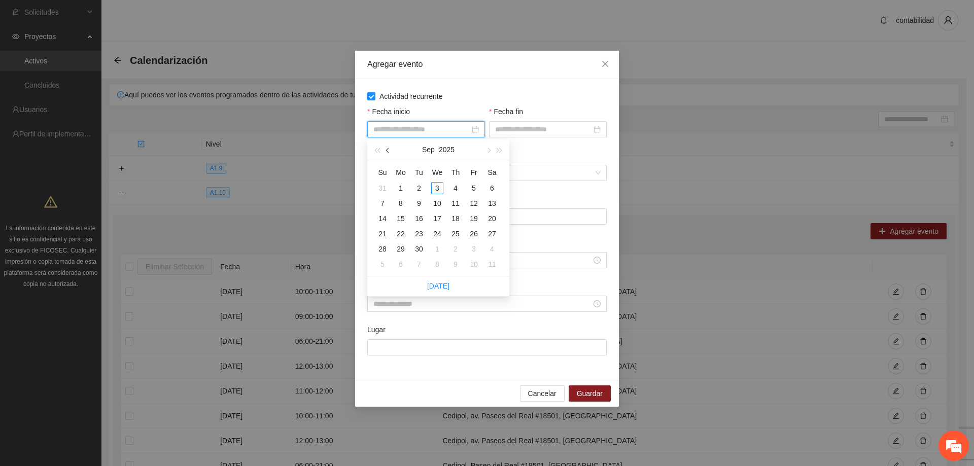
click at [388, 153] on span "button" at bounding box center [388, 150] width 5 height 5
type input "**********"
click at [473, 190] on div "1" at bounding box center [474, 188] width 12 height 12
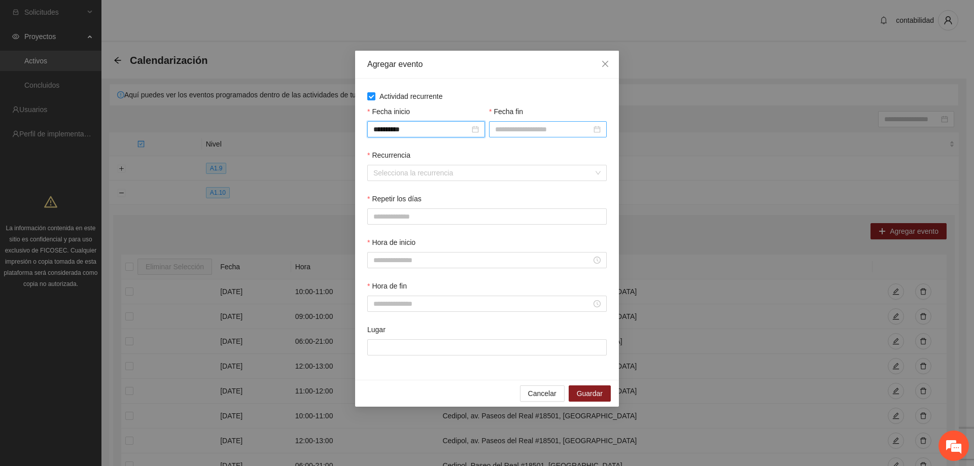
click at [507, 128] on input "Fecha fin" at bounding box center [543, 129] width 96 height 11
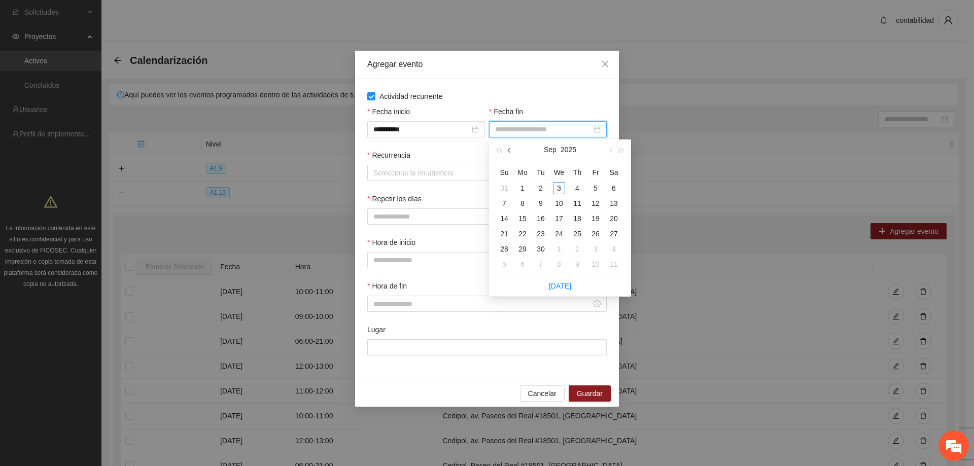
click at [509, 150] on span "button" at bounding box center [510, 150] width 5 height 5
type input "**********"
click at [502, 266] on div "31" at bounding box center [504, 264] width 12 height 12
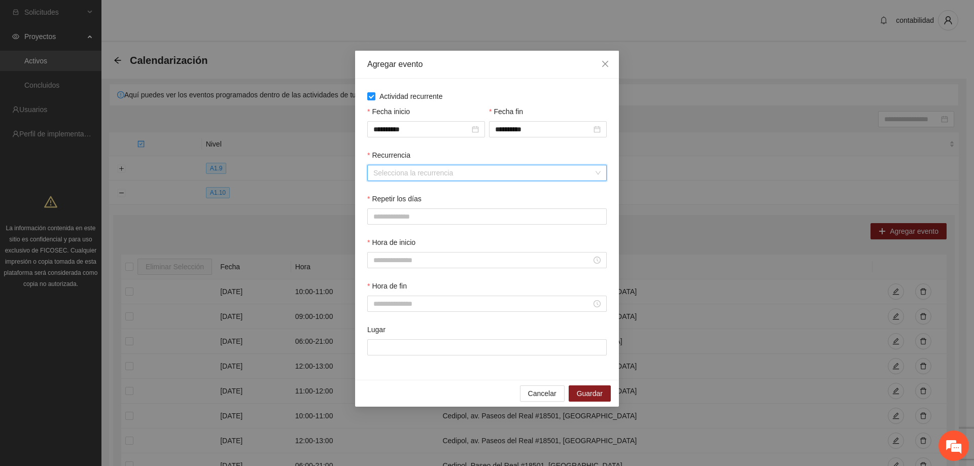
click at [412, 178] on input "Recurrencia" at bounding box center [484, 172] width 220 height 15
click at [402, 193] on div "Semanalmente" at bounding box center [487, 193] width 227 height 11
click at [381, 213] on button "L" at bounding box center [377, 217] width 20 height 16
click at [403, 219] on span "M" at bounding box center [403, 216] width 6 height 11
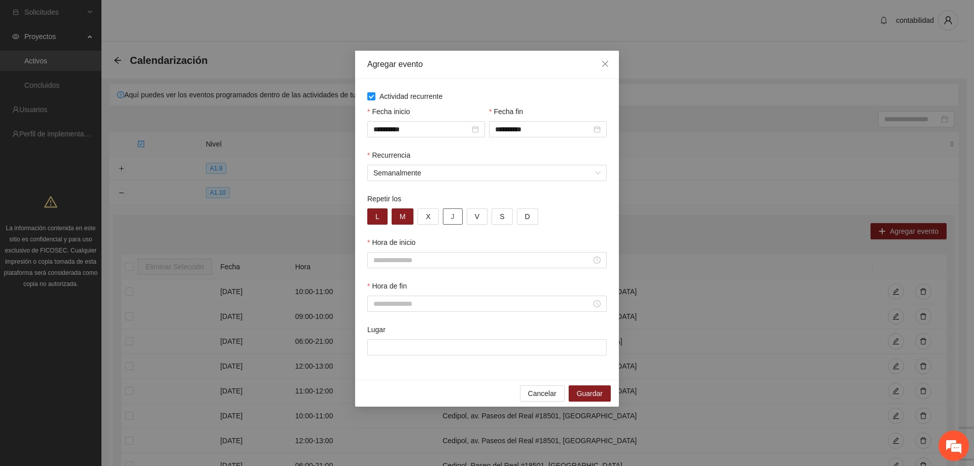
click at [443, 215] on button "J" at bounding box center [453, 217] width 20 height 16
click at [433, 219] on button "X" at bounding box center [428, 217] width 21 height 16
click at [475, 218] on span "V" at bounding box center [477, 216] width 5 height 11
click at [426, 266] on div at bounding box center [487, 260] width 240 height 16
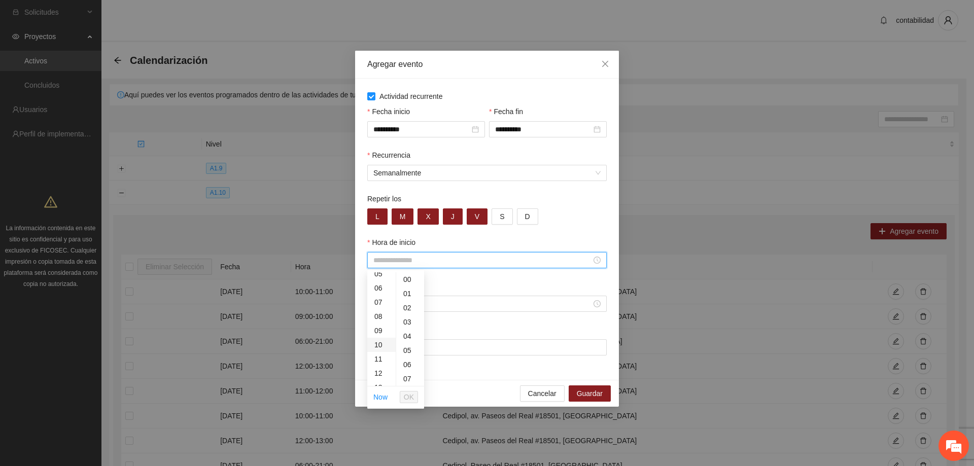
scroll to position [101, 0]
click at [380, 362] on div "13" at bounding box center [381, 363] width 28 height 14
type input "*****"
click at [410, 393] on span "OK" at bounding box center [409, 397] width 10 height 11
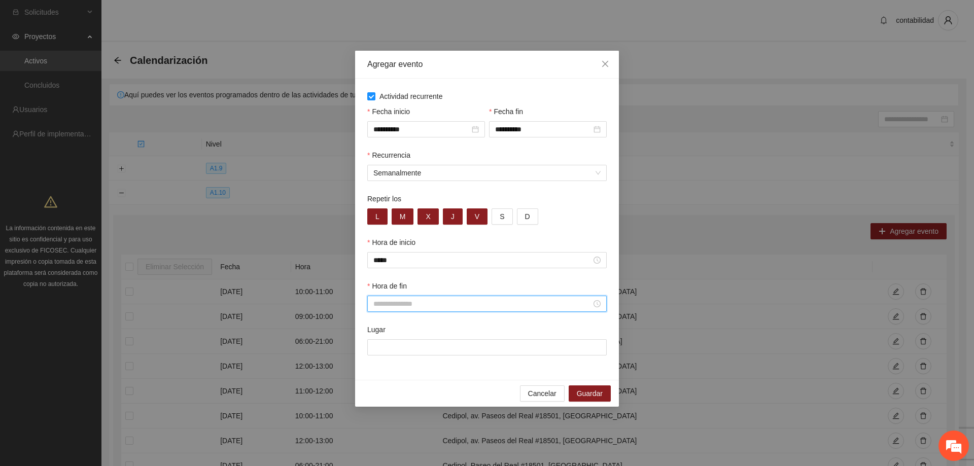
click at [416, 302] on input "Hora de fin" at bounding box center [483, 303] width 218 height 11
click at [382, 367] on div "14" at bounding box center [381, 370] width 28 height 14
type input "*****"
click at [409, 440] on span "OK" at bounding box center [409, 440] width 10 height 11
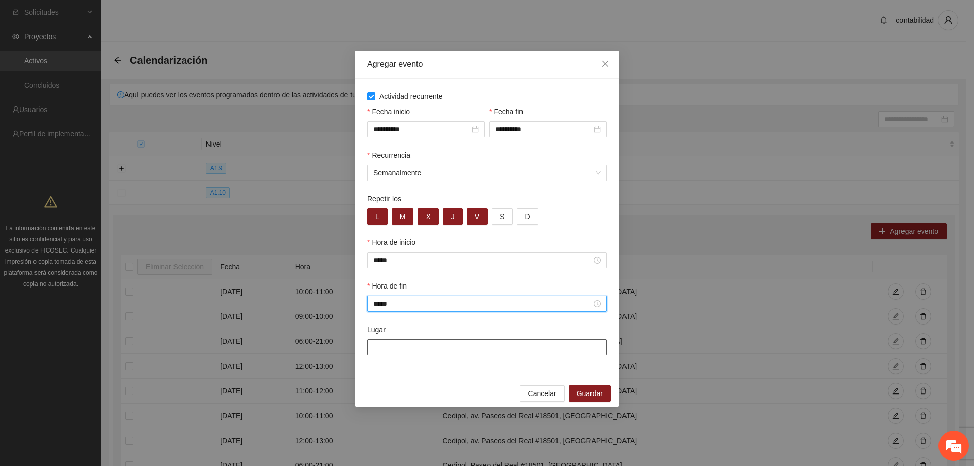
click at [417, 346] on input "Lugar" at bounding box center [487, 348] width 240 height 16
type input "**********"
click at [584, 393] on span "Guardar" at bounding box center [590, 393] width 26 height 11
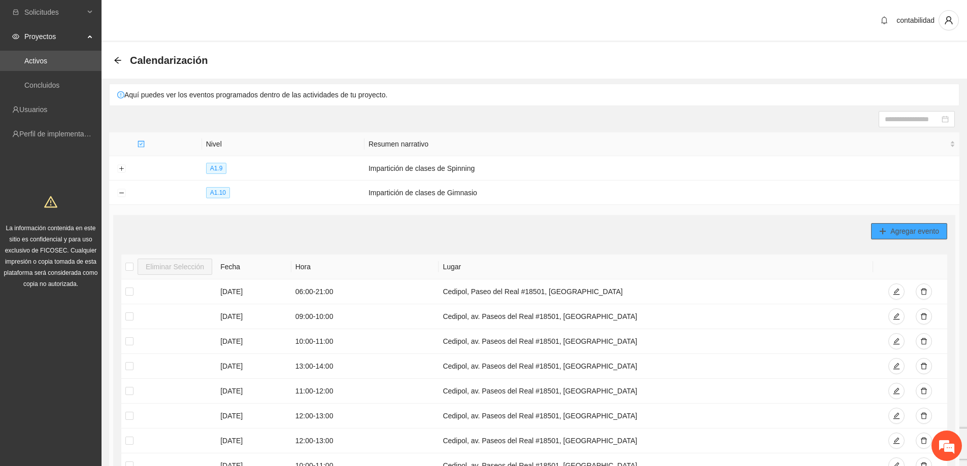
click at [909, 224] on button "Agregar evento" at bounding box center [909, 231] width 76 height 16
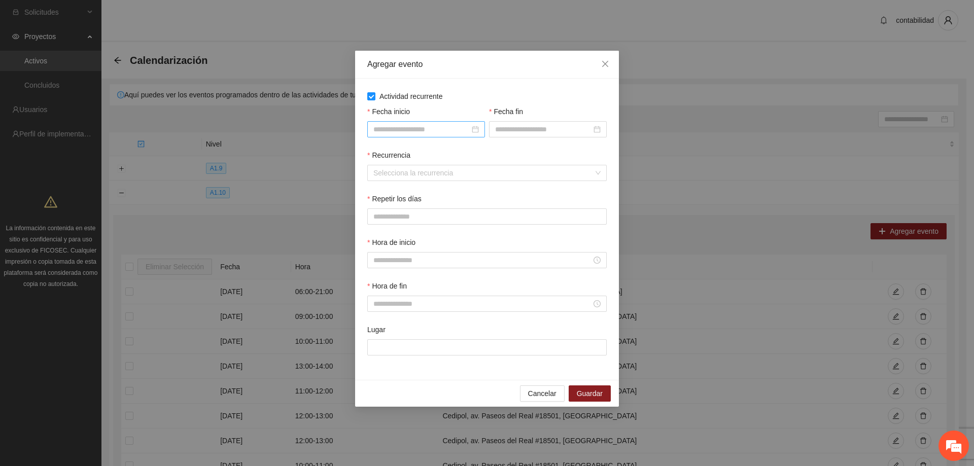
click at [418, 136] on div at bounding box center [426, 129] width 118 height 16
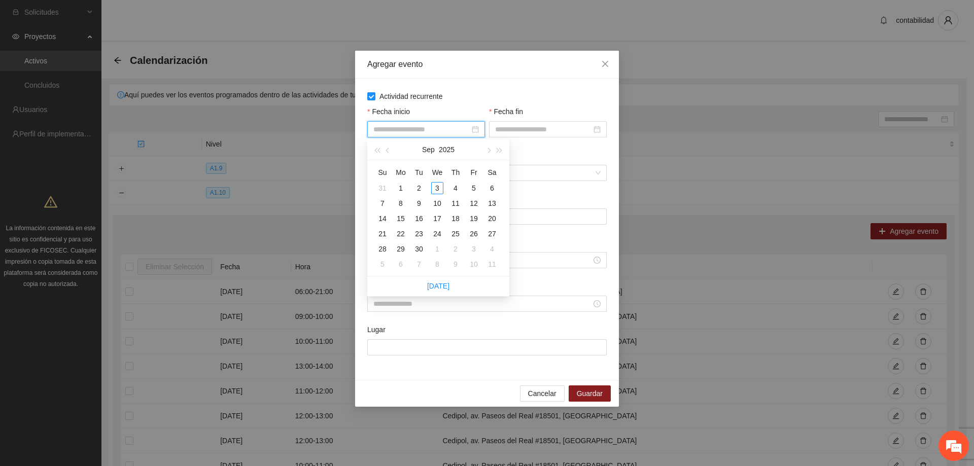
click at [423, 132] on input "Fecha inicio" at bounding box center [422, 129] width 96 height 11
click at [385, 152] on button "button" at bounding box center [388, 150] width 11 height 20
type input "**********"
click at [480, 189] on div "1" at bounding box center [474, 188] width 12 height 12
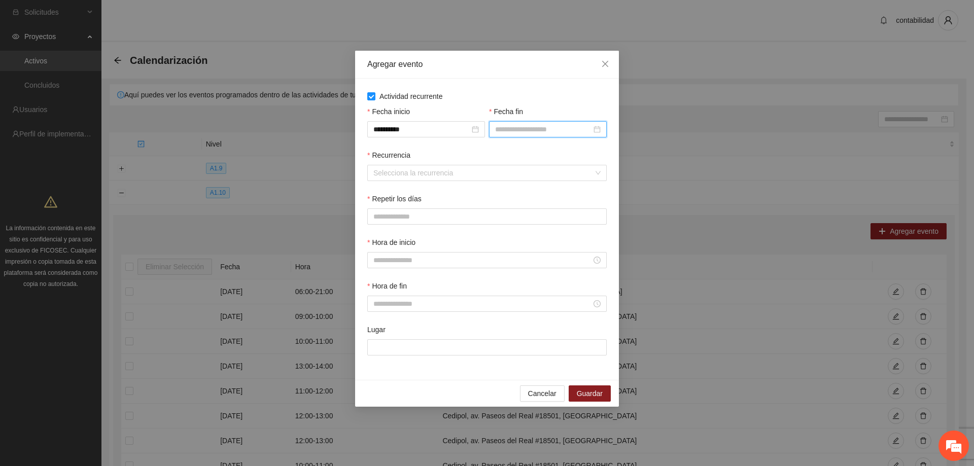
click at [515, 129] on input "Fecha fin" at bounding box center [543, 129] width 96 height 11
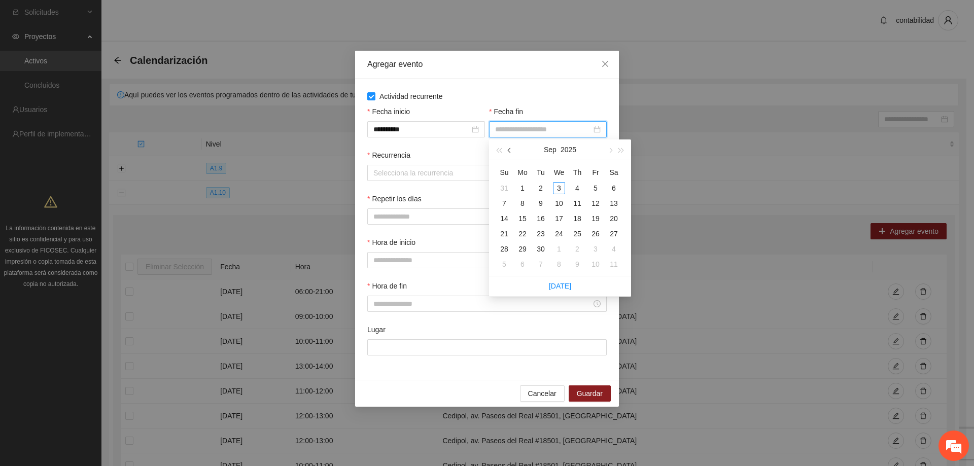
click at [512, 148] on button "button" at bounding box center [509, 150] width 11 height 20
type input "**********"
click at [500, 258] on td "31" at bounding box center [504, 264] width 18 height 15
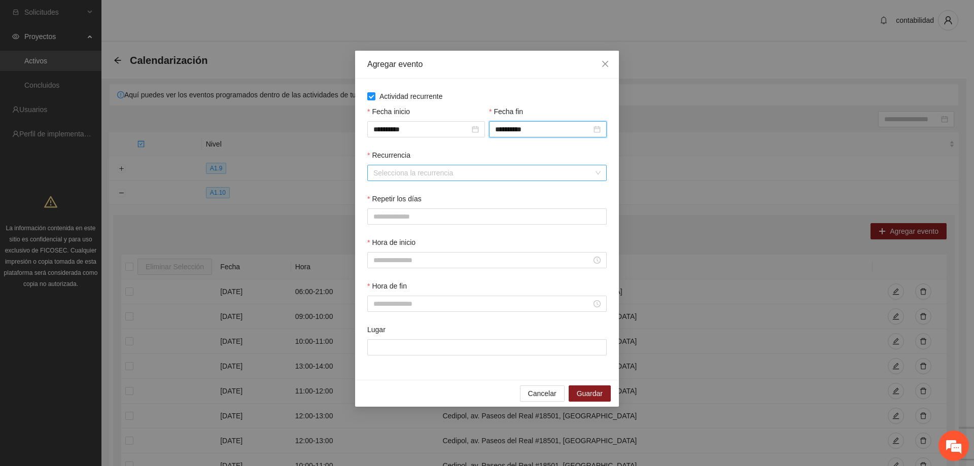
click at [454, 176] on input "Recurrencia" at bounding box center [484, 172] width 220 height 15
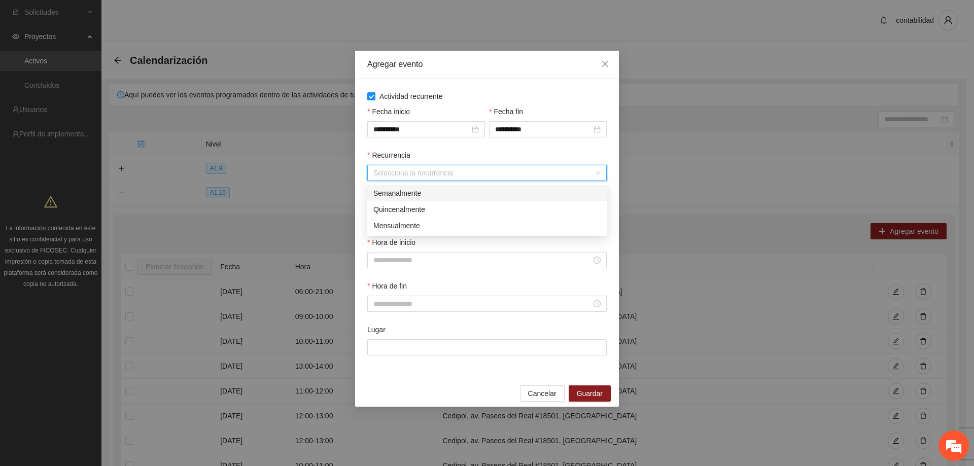
click at [435, 193] on div "Semanalmente" at bounding box center [487, 193] width 227 height 11
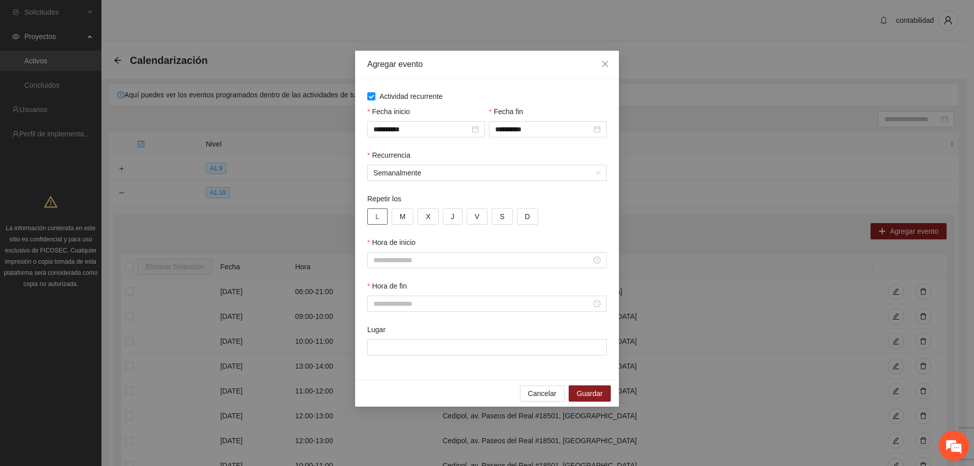
click at [386, 215] on div "L M X J V S D" at bounding box center [487, 217] width 240 height 16
click at [384, 215] on button "L" at bounding box center [377, 217] width 20 height 16
drag, startPoint x: 399, startPoint y: 217, endPoint x: 422, endPoint y: 223, distance: 23.0
click at [400, 217] on span "M" at bounding box center [403, 216] width 6 height 11
drag, startPoint x: 424, startPoint y: 223, endPoint x: 440, endPoint y: 223, distance: 16.2
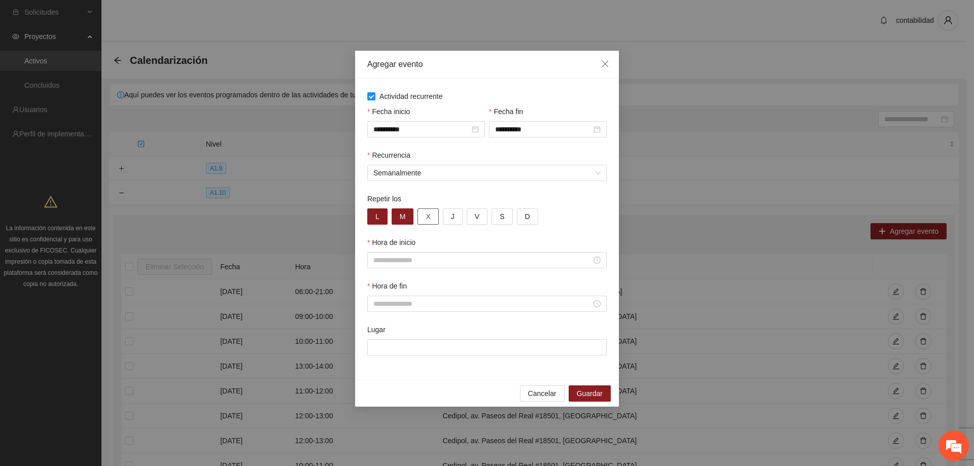
click at [424, 223] on button "X" at bounding box center [428, 217] width 21 height 16
click at [456, 216] on button "J" at bounding box center [453, 217] width 20 height 16
click at [471, 216] on button "V" at bounding box center [477, 217] width 21 height 16
click at [433, 253] on div at bounding box center [487, 260] width 240 height 16
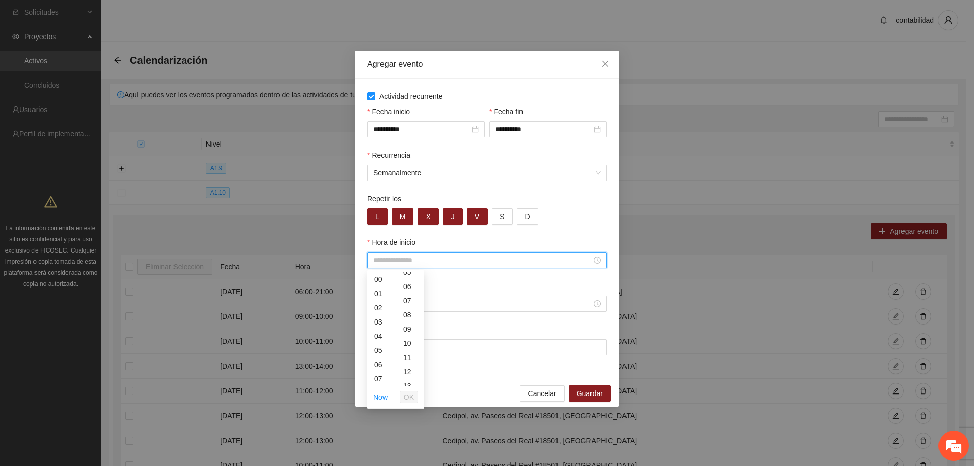
scroll to position [101, 0]
click at [381, 328] on div "14" at bounding box center [381, 326] width 28 height 14
type input "*****"
click at [410, 398] on span "OK" at bounding box center [409, 397] width 10 height 11
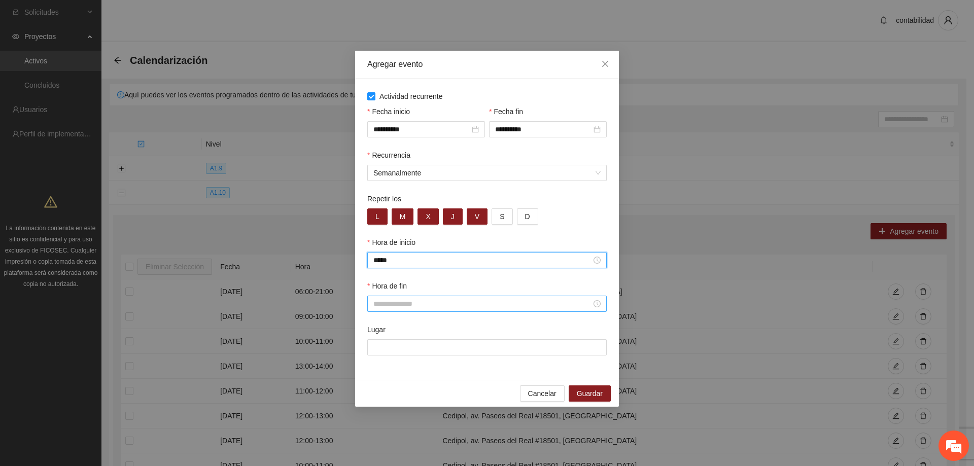
click at [428, 303] on input "Hora de fin" at bounding box center [483, 303] width 218 height 11
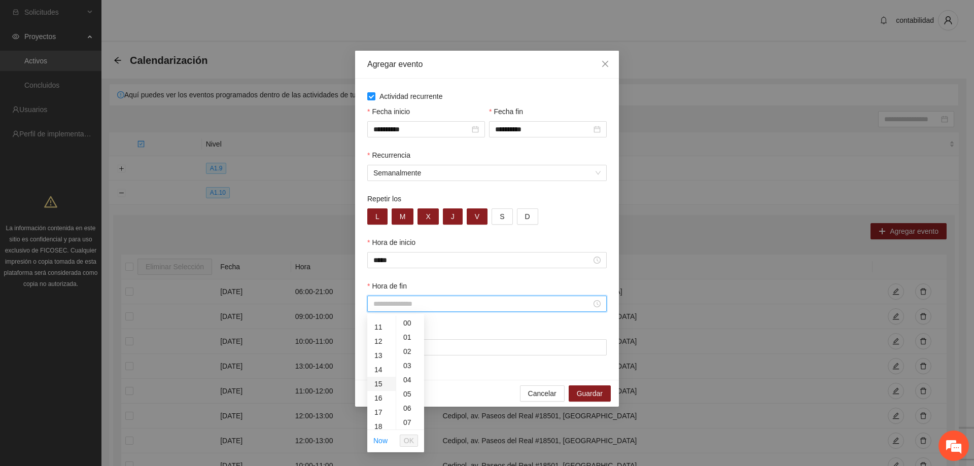
click at [384, 385] on div "15" at bounding box center [381, 384] width 28 height 14
type input "*****"
click at [412, 441] on span "OK" at bounding box center [409, 440] width 10 height 11
click at [406, 344] on input "Lugar" at bounding box center [487, 348] width 240 height 16
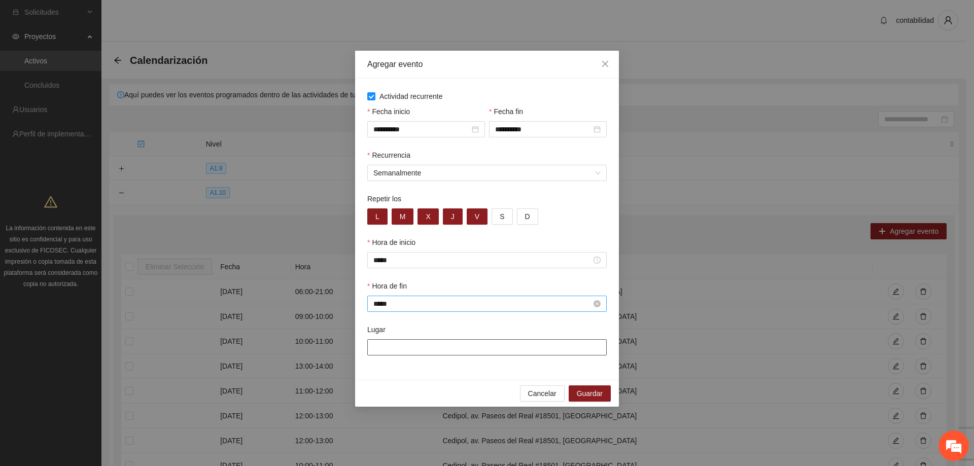
type input "**********"
click at [583, 390] on span "Guardar" at bounding box center [590, 393] width 26 height 11
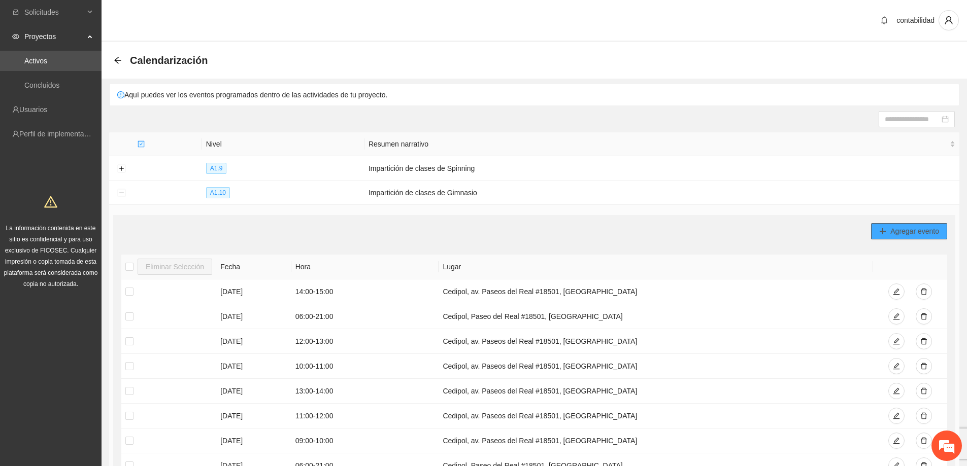
click at [887, 226] on button "Agregar evento" at bounding box center [909, 231] width 76 height 16
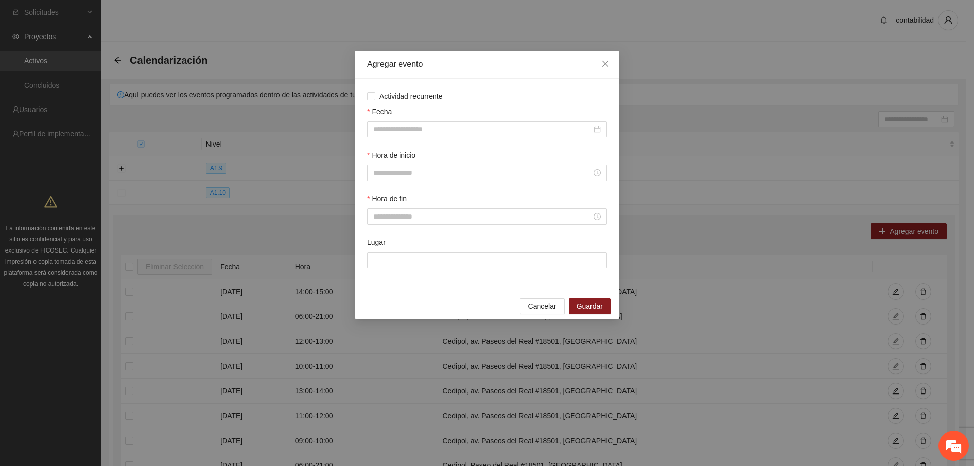
click at [364, 96] on div "Actividad recurrente Fecha Hora de inicio Hora de fin Lugar" at bounding box center [487, 186] width 264 height 214
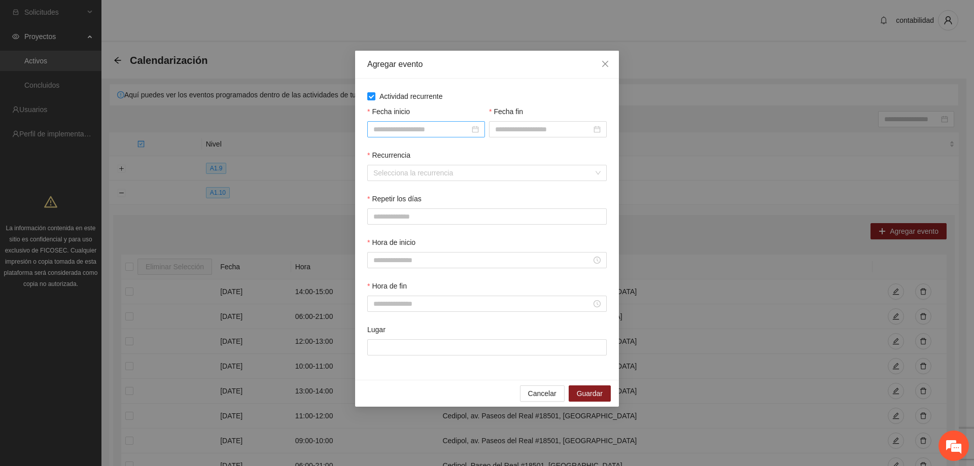
click at [393, 124] on input "Fecha inicio" at bounding box center [422, 129] width 96 height 11
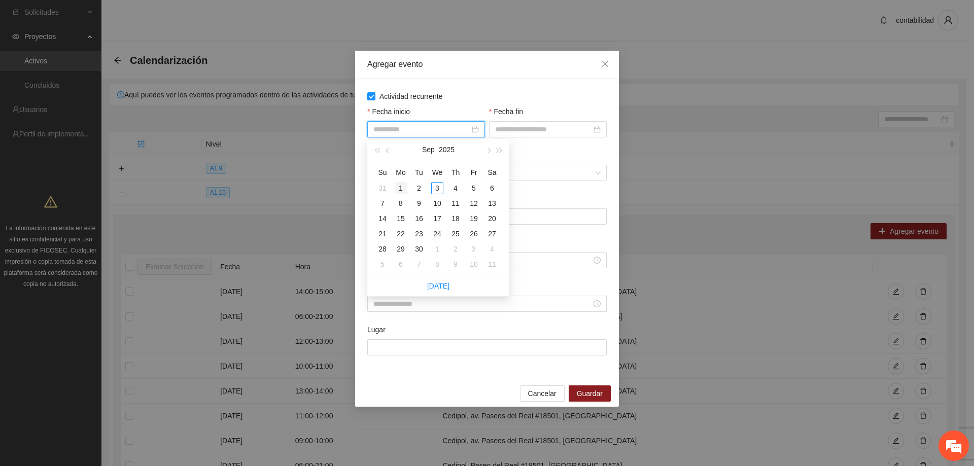
type input "**********"
click at [388, 152] on span "button" at bounding box center [388, 150] width 5 height 5
type input "**********"
click at [472, 190] on div "1" at bounding box center [474, 188] width 12 height 12
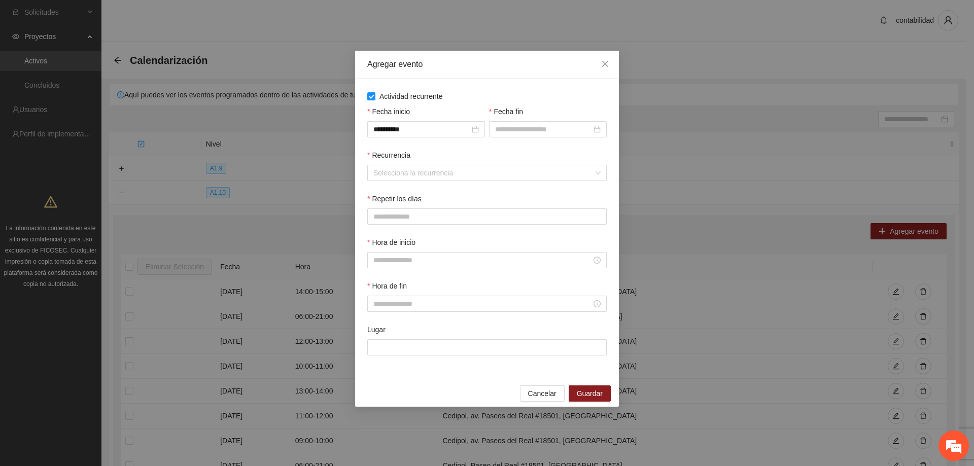
click at [507, 120] on div "Fecha fin" at bounding box center [548, 113] width 118 height 15
click at [511, 123] on div at bounding box center [548, 129] width 118 height 16
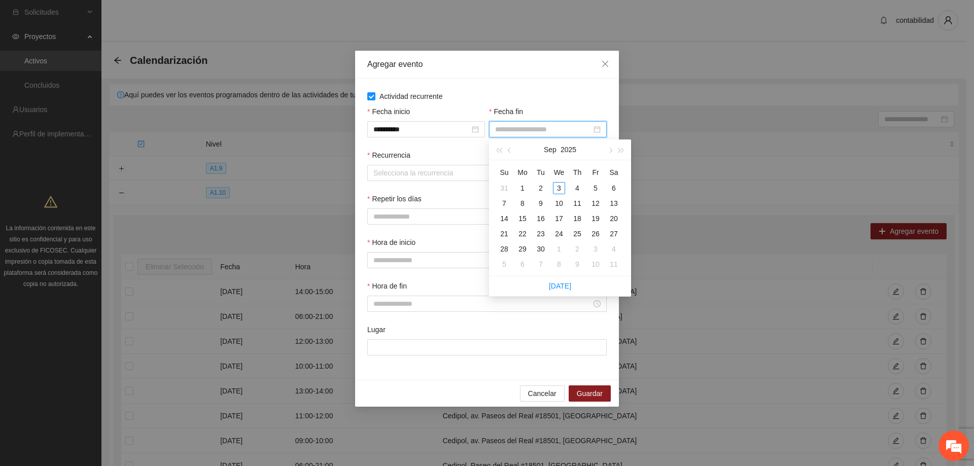
click at [511, 123] on div at bounding box center [548, 129] width 118 height 16
click at [506, 148] on button "button" at bounding box center [509, 150] width 11 height 20
type input "**********"
drag, startPoint x: 501, startPoint y: 263, endPoint x: 435, endPoint y: 198, distance: 92.9
click at [500, 263] on div "31" at bounding box center [504, 264] width 12 height 12
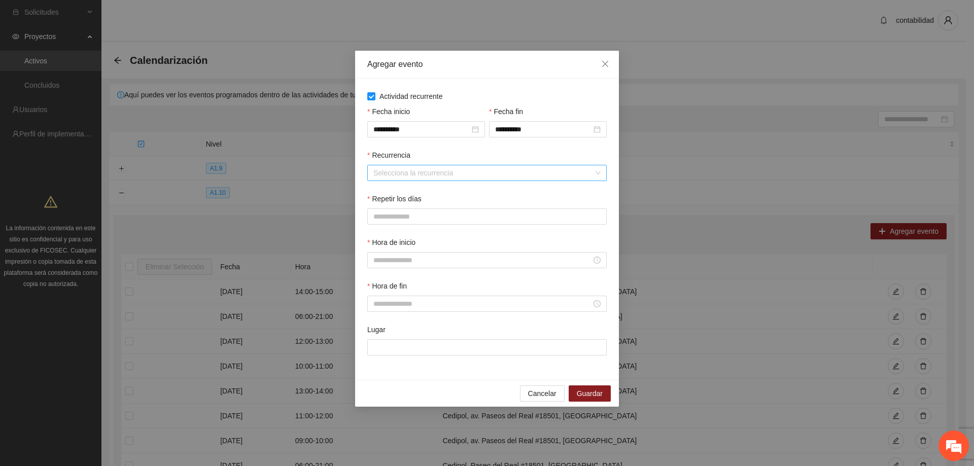
click at [412, 171] on input "Recurrencia" at bounding box center [484, 172] width 220 height 15
click at [425, 193] on div "Semanalmente" at bounding box center [487, 193] width 227 height 11
click at [417, 212] on div "L M X J V S D" at bounding box center [487, 217] width 240 height 16
click at [383, 217] on button "L" at bounding box center [377, 217] width 20 height 16
click at [400, 217] on span "M" at bounding box center [403, 216] width 6 height 11
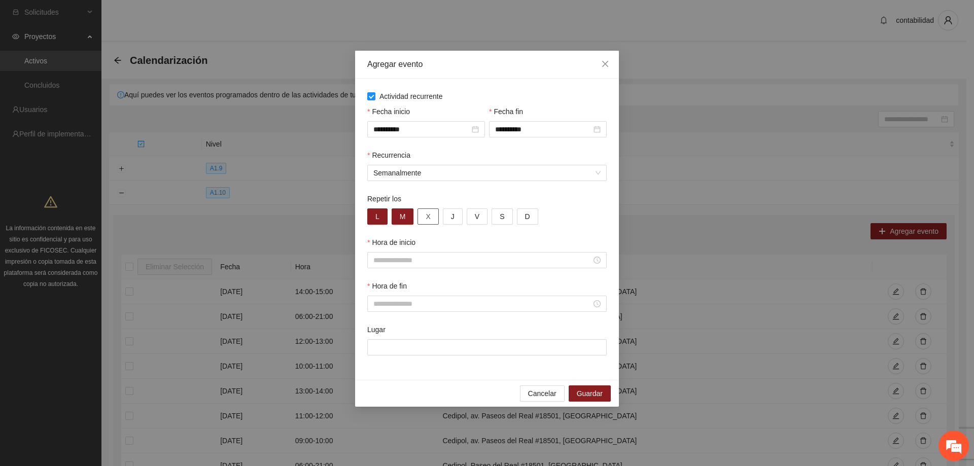
click at [430, 217] on button "X" at bounding box center [428, 217] width 21 height 16
click at [447, 217] on button "J" at bounding box center [453, 217] width 20 height 16
click at [482, 226] on div "Repetir los L M X J V S D" at bounding box center [487, 215] width 244 height 44
click at [476, 217] on span "V" at bounding box center [477, 216] width 5 height 11
click at [414, 262] on input "Hora de inicio" at bounding box center [483, 260] width 218 height 11
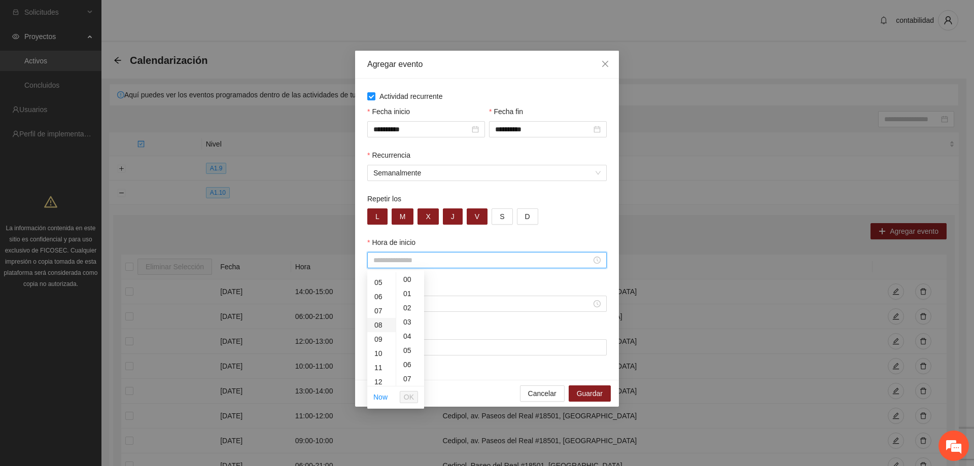
scroll to position [101, 0]
click at [382, 343] on div "15" at bounding box center [381, 340] width 28 height 14
type input "*****"
click at [416, 394] on button "OK" at bounding box center [409, 397] width 18 height 12
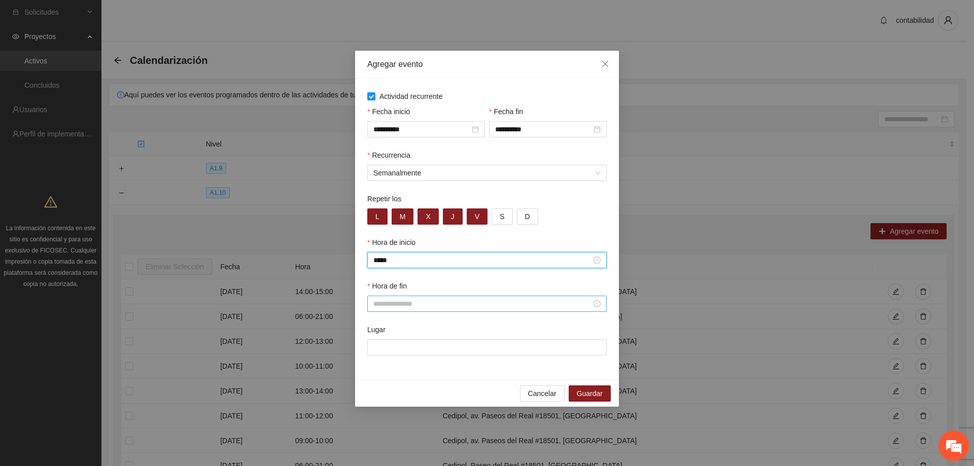
click at [400, 310] on div at bounding box center [487, 304] width 240 height 16
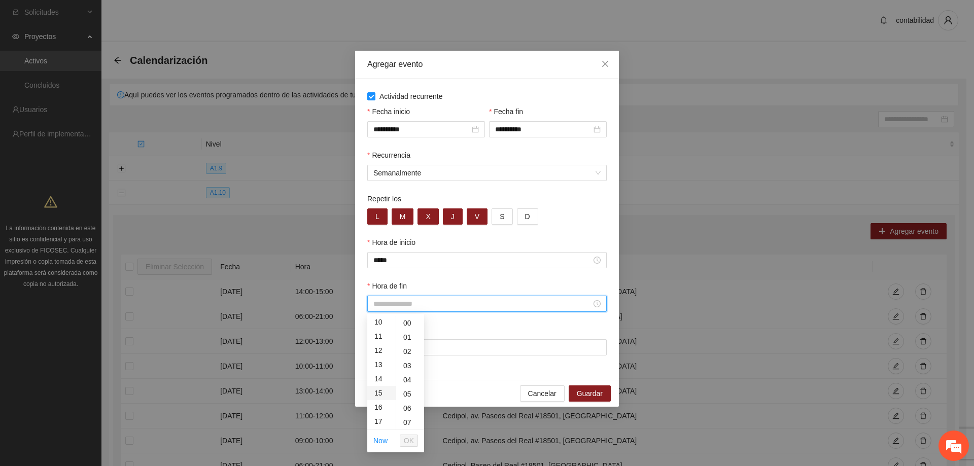
scroll to position [152, 0]
click at [378, 399] on div "16" at bounding box center [381, 398] width 28 height 14
type input "*****"
drag, startPoint x: 416, startPoint y: 438, endPoint x: 413, endPoint y: 425, distance: 14.0
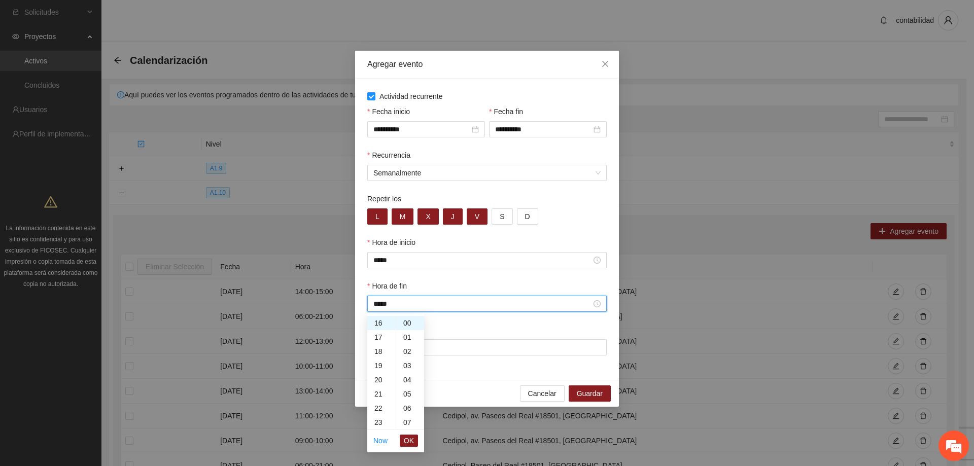
click at [415, 439] on button "OK" at bounding box center [409, 441] width 18 height 12
click at [416, 348] on input "Lugar" at bounding box center [487, 348] width 240 height 16
type input "**********"
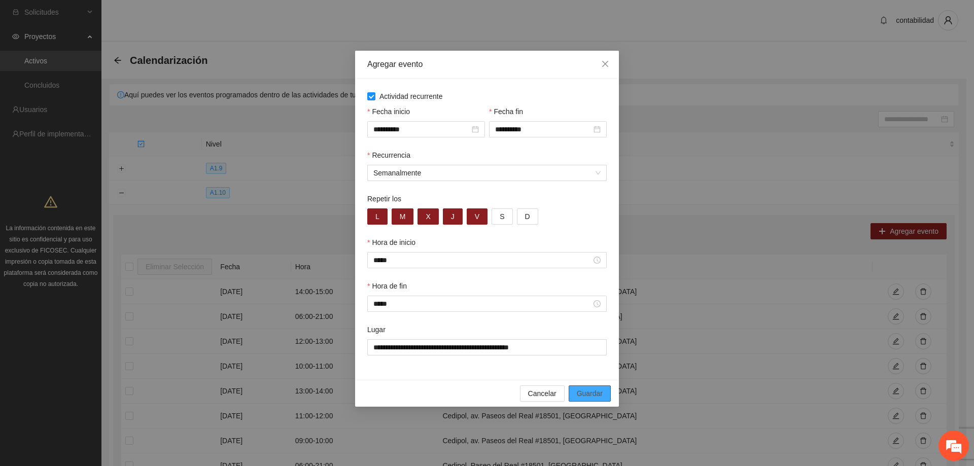
click at [589, 390] on span "Guardar" at bounding box center [590, 393] width 26 height 11
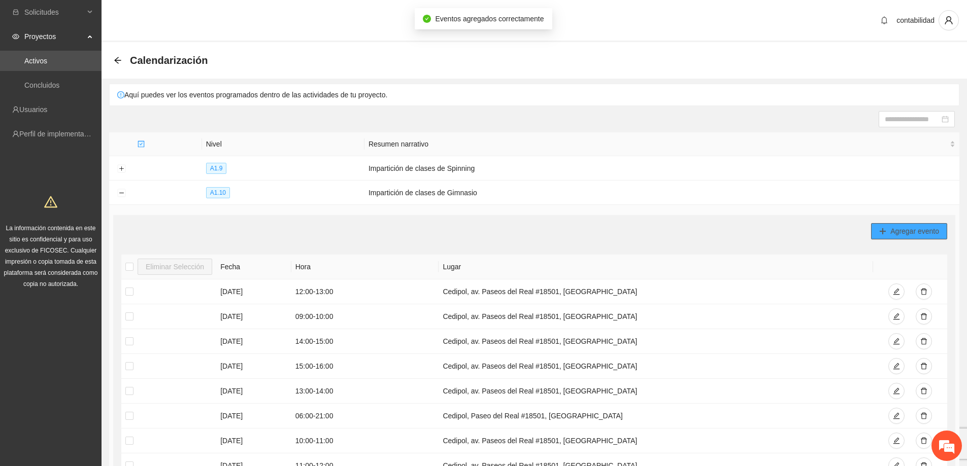
click at [904, 235] on span "Agregar evento" at bounding box center [914, 231] width 49 height 11
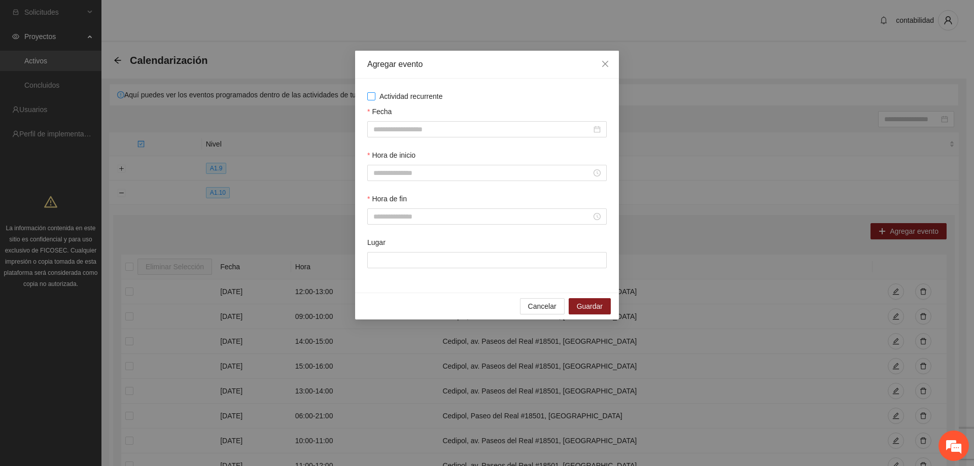
click at [375, 100] on label "Actividad recurrente" at bounding box center [487, 96] width 240 height 11
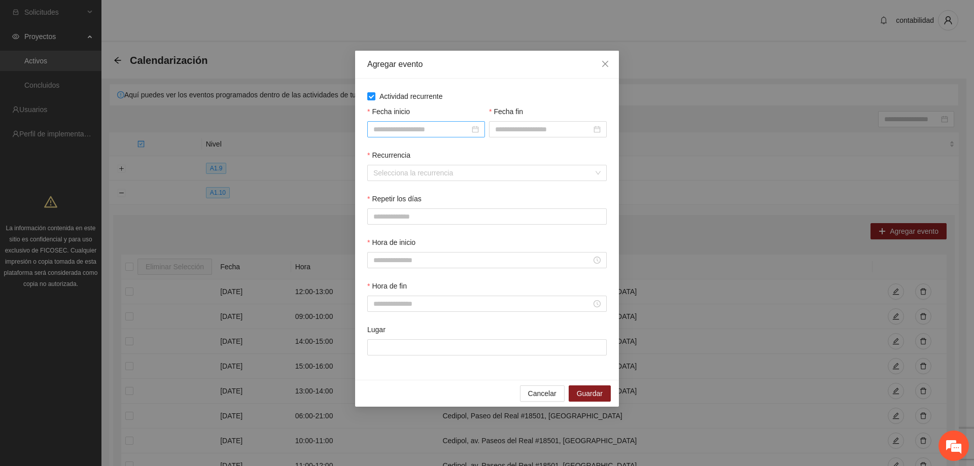
click at [390, 133] on input "Fecha inicio" at bounding box center [422, 129] width 96 height 11
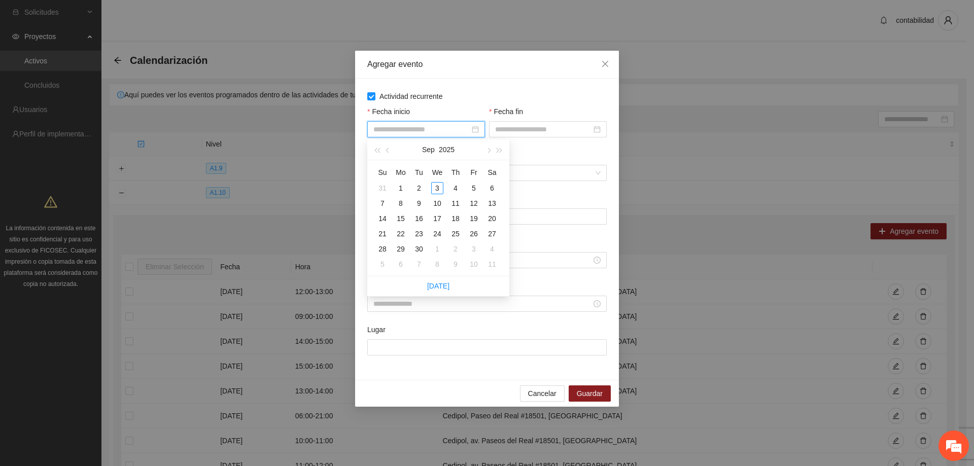
type input "**********"
click at [387, 154] on button "button" at bounding box center [388, 150] width 11 height 20
type input "**********"
click at [474, 192] on div "1" at bounding box center [474, 188] width 12 height 12
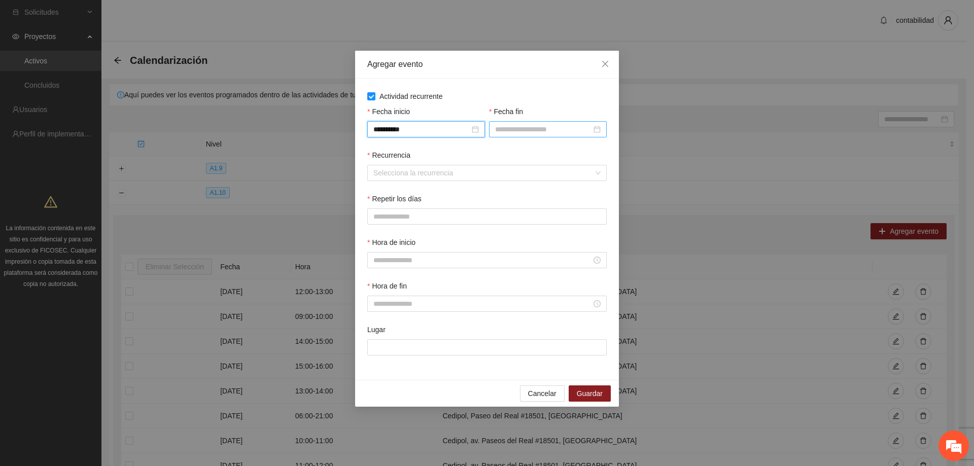
click at [503, 133] on input "Fecha fin" at bounding box center [543, 129] width 96 height 11
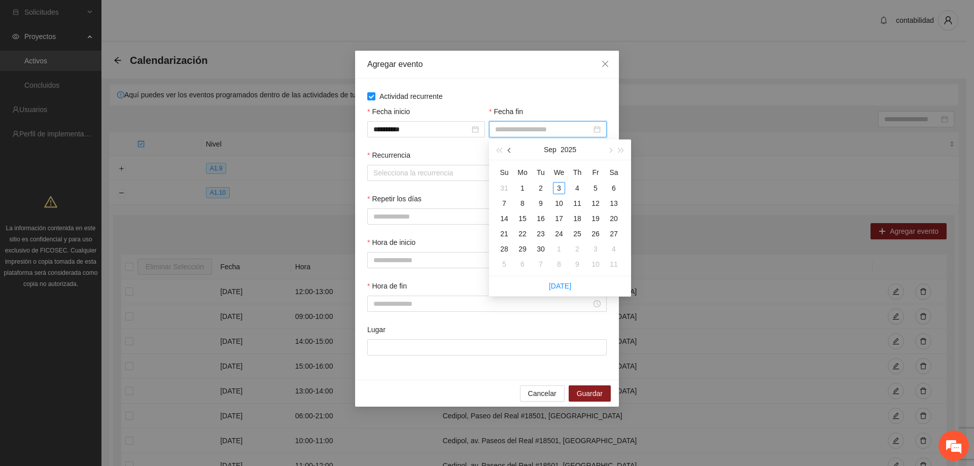
click at [511, 150] on span "button" at bounding box center [510, 150] width 5 height 5
type input "**********"
click at [511, 264] on td "31" at bounding box center [504, 264] width 18 height 15
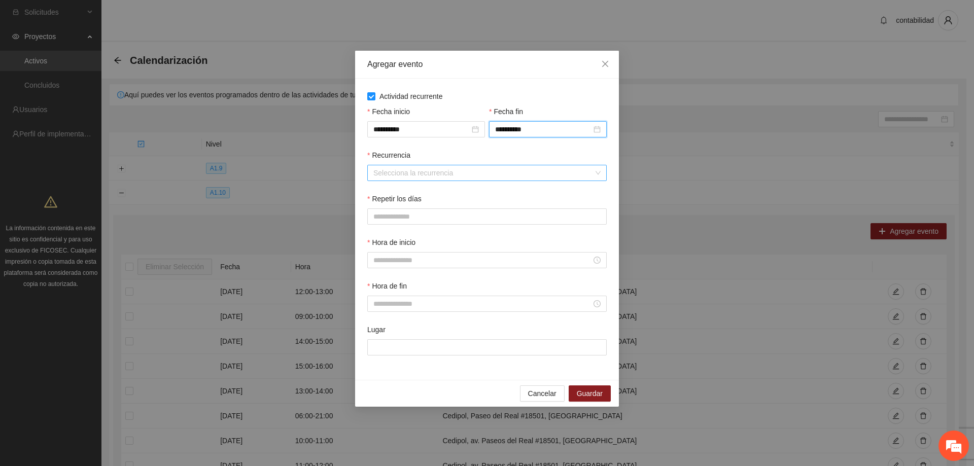
drag, startPoint x: 383, startPoint y: 160, endPoint x: 391, endPoint y: 166, distance: 10.1
click at [383, 160] on label "Recurrencia" at bounding box center [388, 155] width 43 height 11
click at [383, 165] on input "Recurrencia" at bounding box center [484, 172] width 220 height 15
click at [403, 171] on input "Recurrencia" at bounding box center [484, 172] width 220 height 15
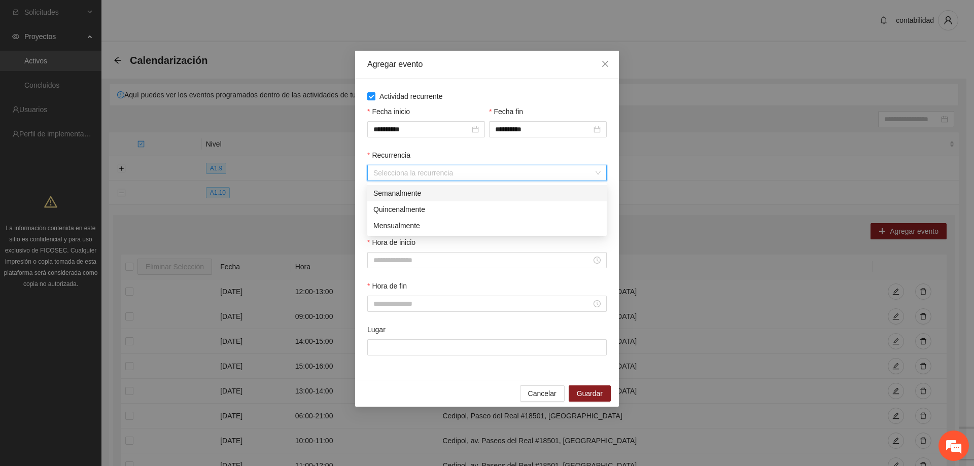
click at [403, 192] on div "Semanalmente" at bounding box center [487, 193] width 227 height 11
click at [387, 213] on button "L" at bounding box center [377, 217] width 20 height 16
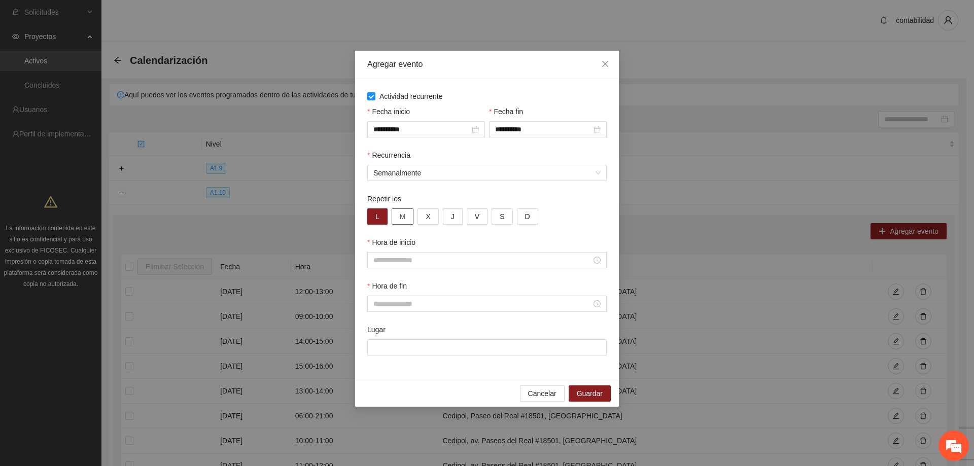
click at [405, 216] on span "M" at bounding box center [403, 216] width 6 height 11
click at [424, 219] on button "X" at bounding box center [428, 217] width 21 height 16
click at [448, 220] on button "J" at bounding box center [453, 217] width 20 height 16
click at [470, 220] on button "V" at bounding box center [477, 217] width 21 height 16
click at [435, 265] on input "Hora de inicio" at bounding box center [483, 260] width 218 height 11
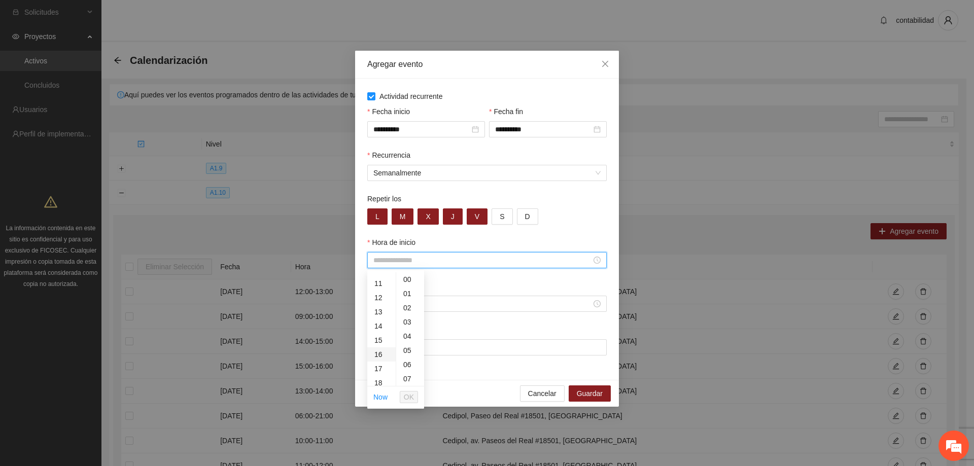
click at [376, 354] on div "16" at bounding box center [381, 355] width 28 height 14
type input "*****"
click at [413, 394] on span "OK" at bounding box center [409, 397] width 10 height 11
click at [397, 306] on input "Hora de fin" at bounding box center [483, 303] width 218 height 11
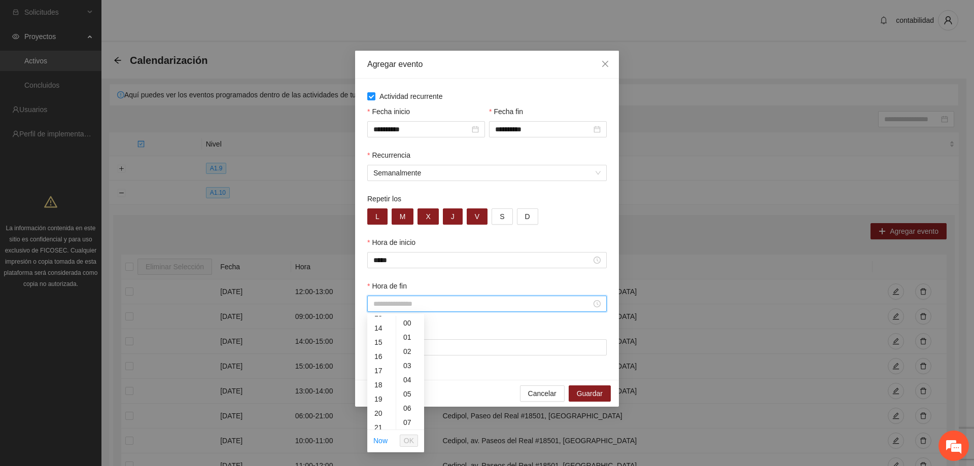
scroll to position [203, 0]
click at [378, 361] on div "17" at bounding box center [381, 362] width 28 height 14
type input "*****"
click at [410, 443] on span "OK" at bounding box center [409, 440] width 10 height 11
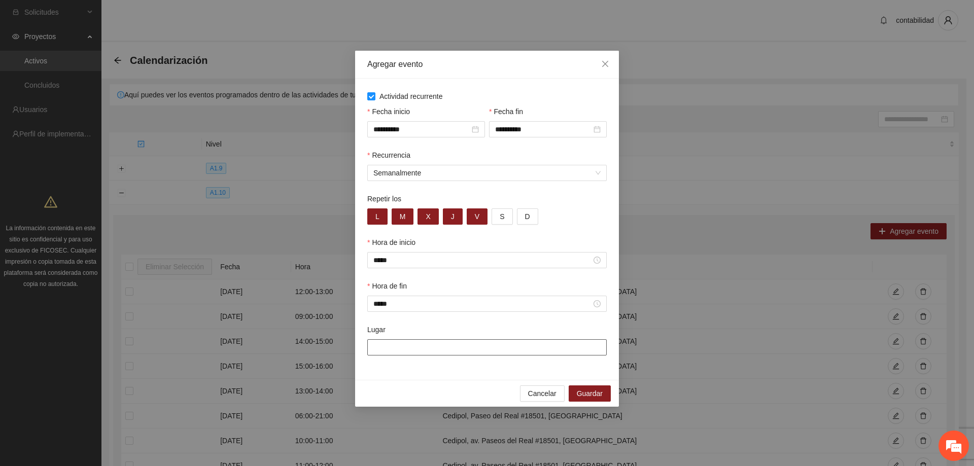
click at [405, 347] on input "Lugar" at bounding box center [487, 348] width 240 height 16
type input "**********"
click at [585, 388] on button "Guardar" at bounding box center [590, 394] width 42 height 16
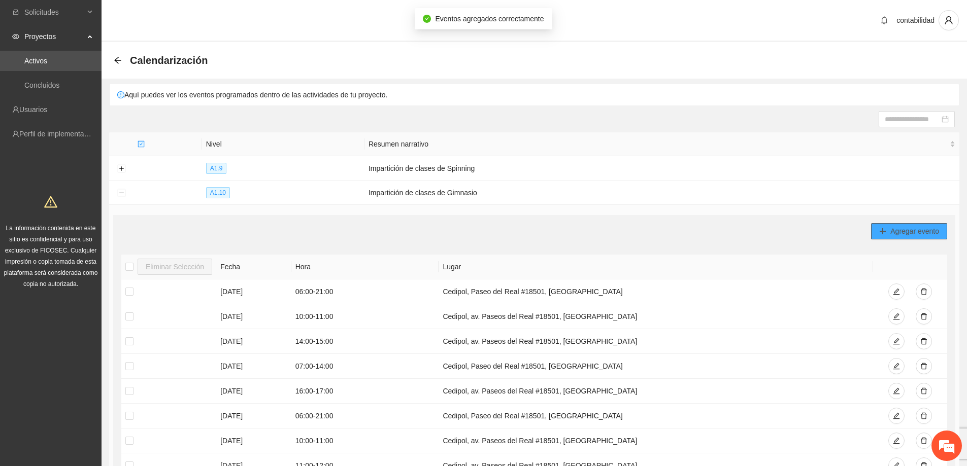
click at [885, 229] on icon "plus" at bounding box center [882, 231] width 7 height 7
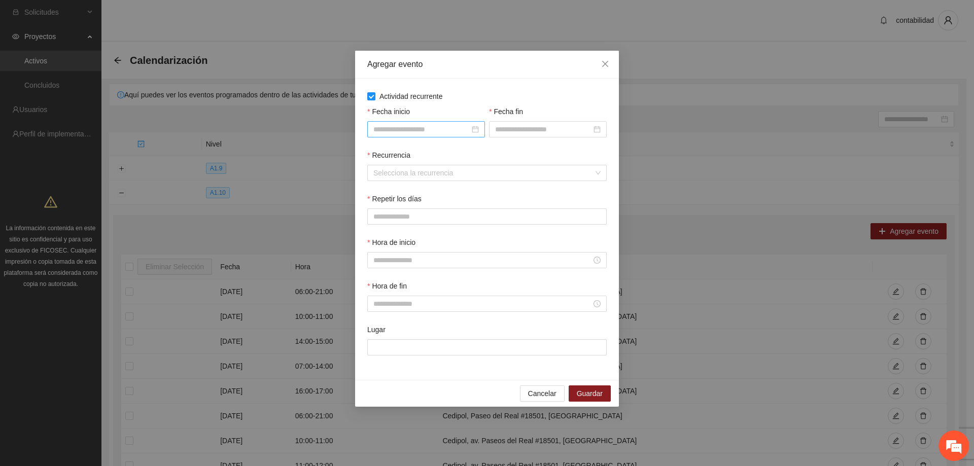
click at [391, 129] on input "Fecha inicio" at bounding box center [422, 129] width 96 height 11
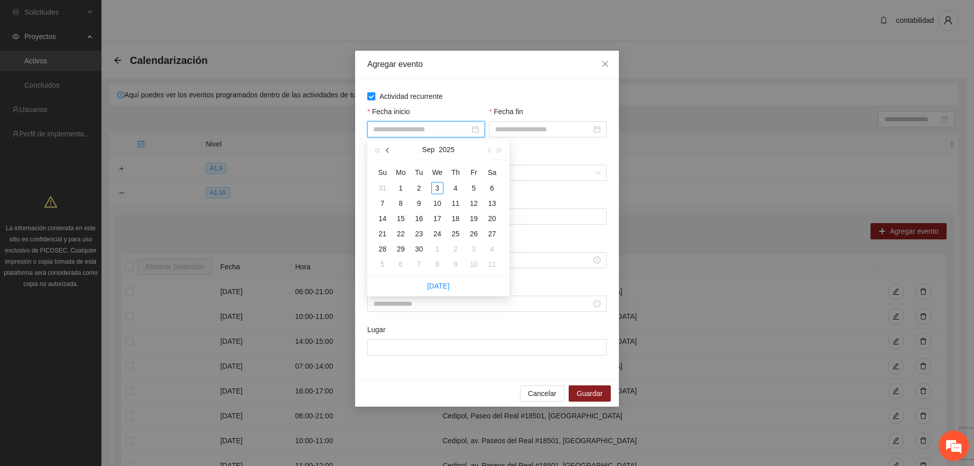
click at [387, 152] on span "button" at bounding box center [388, 150] width 5 height 5
type input "**********"
click at [477, 188] on div "1" at bounding box center [474, 188] width 12 height 12
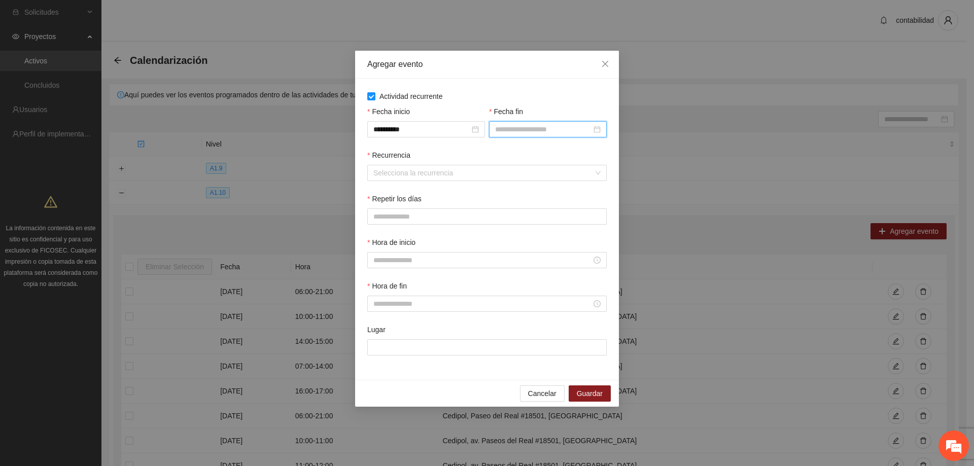
click at [495, 125] on input "Fecha fin" at bounding box center [543, 129] width 96 height 11
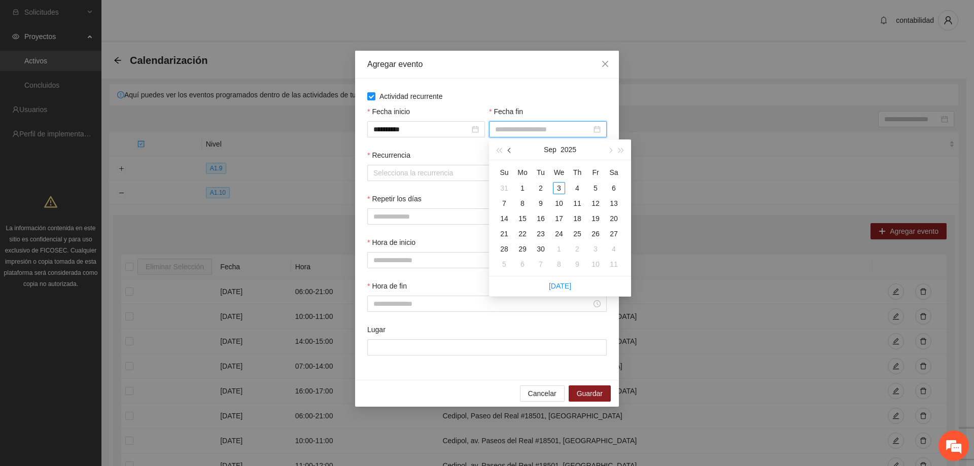
click at [512, 151] on span "button" at bounding box center [510, 150] width 5 height 5
type input "**********"
click at [502, 265] on div "31" at bounding box center [504, 264] width 12 height 12
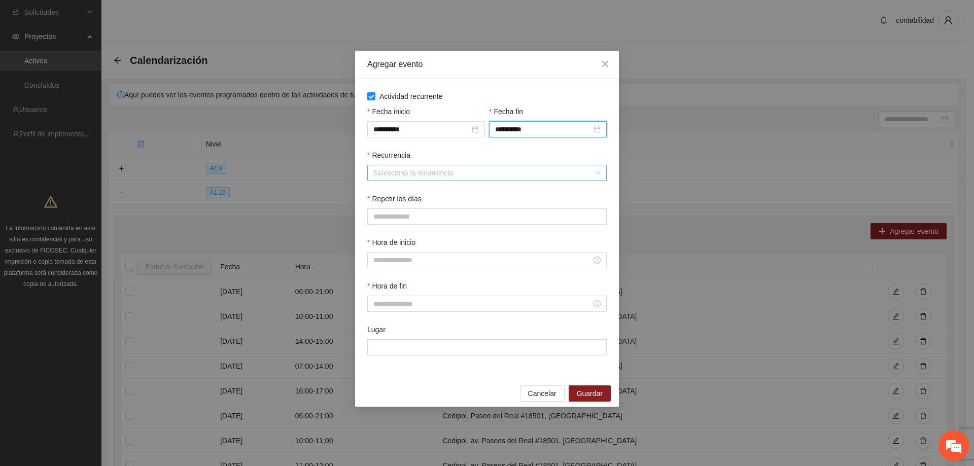
click at [439, 176] on input "Recurrencia" at bounding box center [484, 172] width 220 height 15
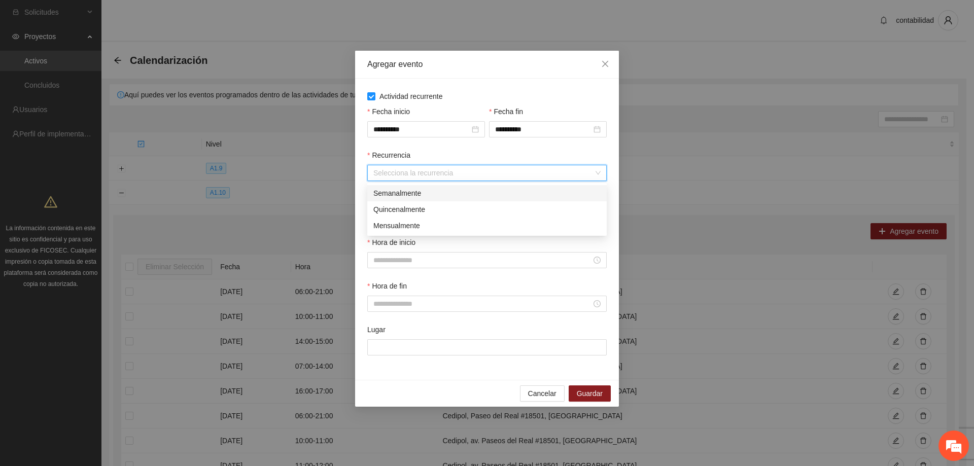
click at [413, 191] on div "Semanalmente" at bounding box center [487, 193] width 227 height 11
click at [399, 206] on div "Repetir los" at bounding box center [487, 200] width 240 height 15
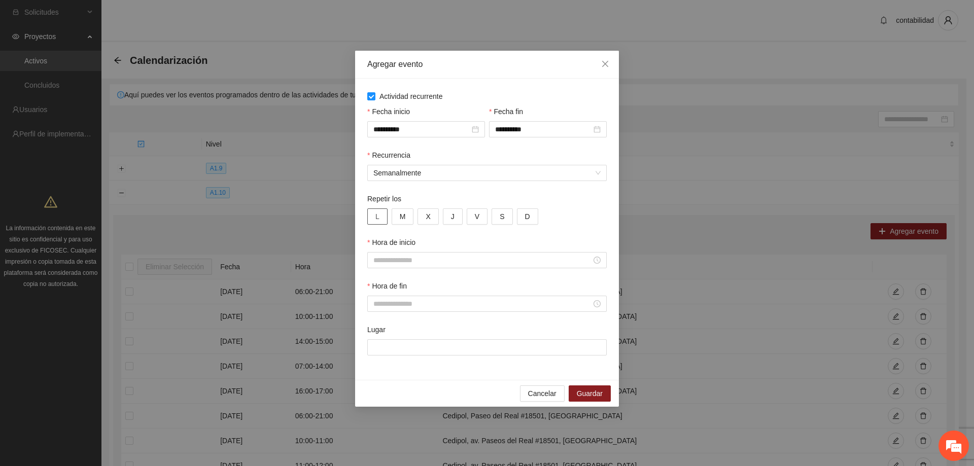
drag, startPoint x: 369, startPoint y: 213, endPoint x: 389, endPoint y: 219, distance: 21.1
click at [369, 214] on button "L" at bounding box center [377, 217] width 20 height 16
click at [411, 219] on button "M" at bounding box center [403, 217] width 22 height 16
click at [425, 217] on button "X" at bounding box center [428, 217] width 21 height 16
click at [447, 220] on button "J" at bounding box center [453, 217] width 20 height 16
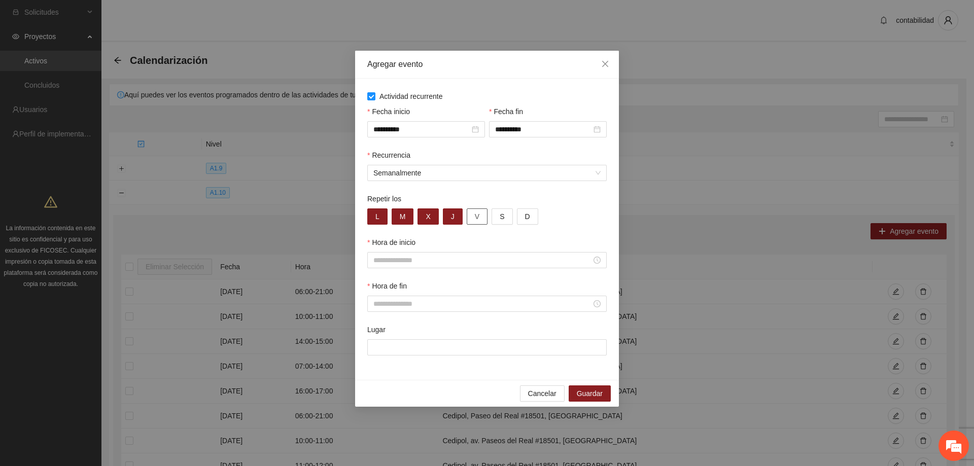
click at [475, 222] on span "V" at bounding box center [477, 216] width 5 height 11
click at [418, 263] on input "Hora de inicio" at bounding box center [483, 260] width 218 height 11
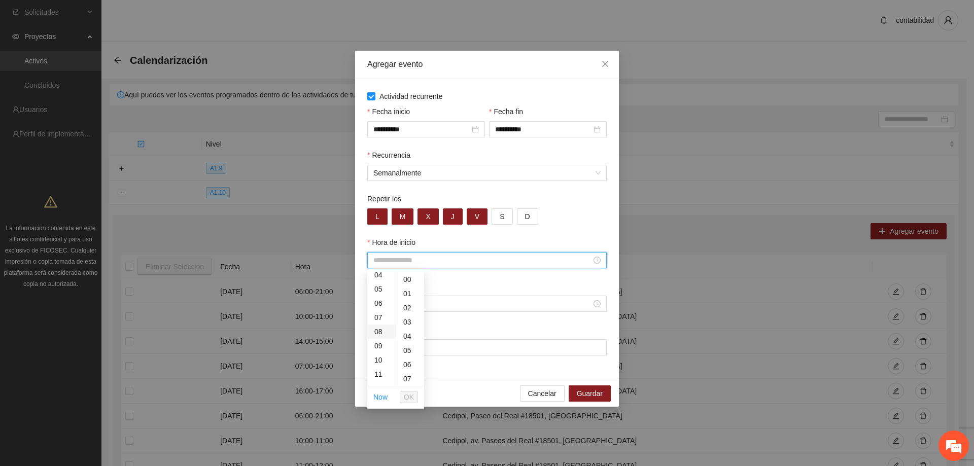
scroll to position [101, 0]
click at [380, 368] on div "17" at bounding box center [381, 369] width 28 height 14
type input "*****"
click at [413, 396] on span "OK" at bounding box center [409, 397] width 10 height 11
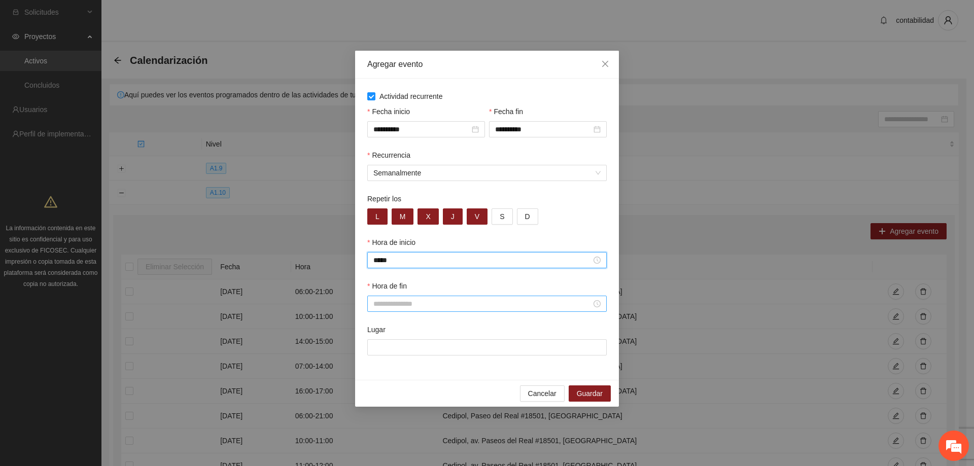
click at [406, 303] on input "Hora de fin" at bounding box center [483, 303] width 218 height 11
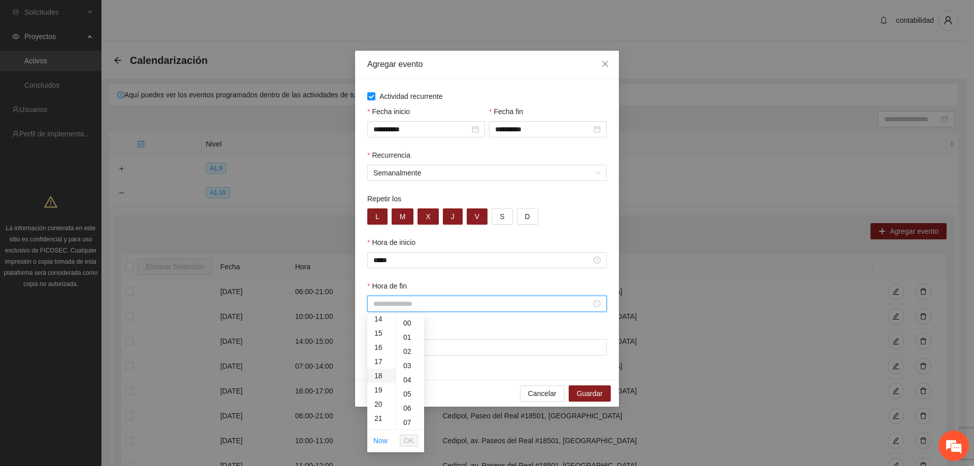
click at [379, 379] on div "18" at bounding box center [381, 376] width 28 height 14
type input "*****"
click at [406, 444] on span "OK" at bounding box center [409, 440] width 10 height 11
click at [420, 350] on input "Lugar" at bounding box center [487, 348] width 240 height 16
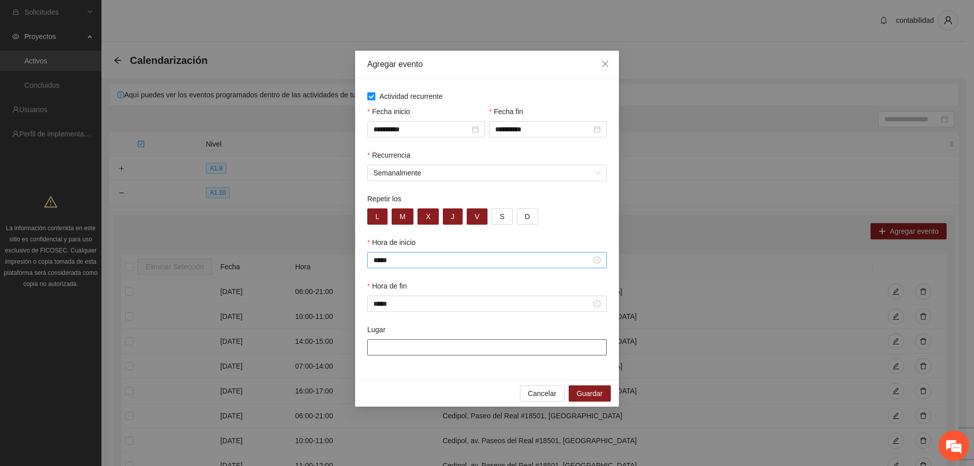
type input "**********"
click at [592, 392] on span "Guardar" at bounding box center [590, 393] width 26 height 11
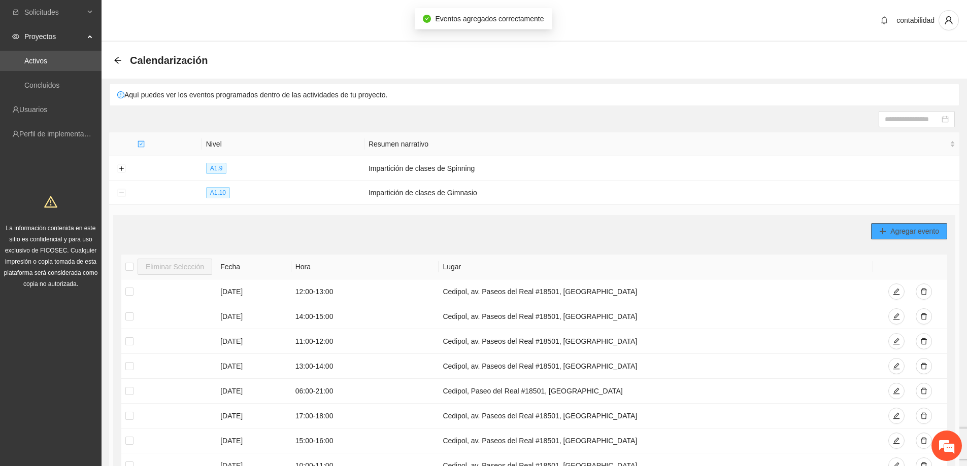
click at [886, 230] on icon "plus" at bounding box center [882, 231] width 7 height 7
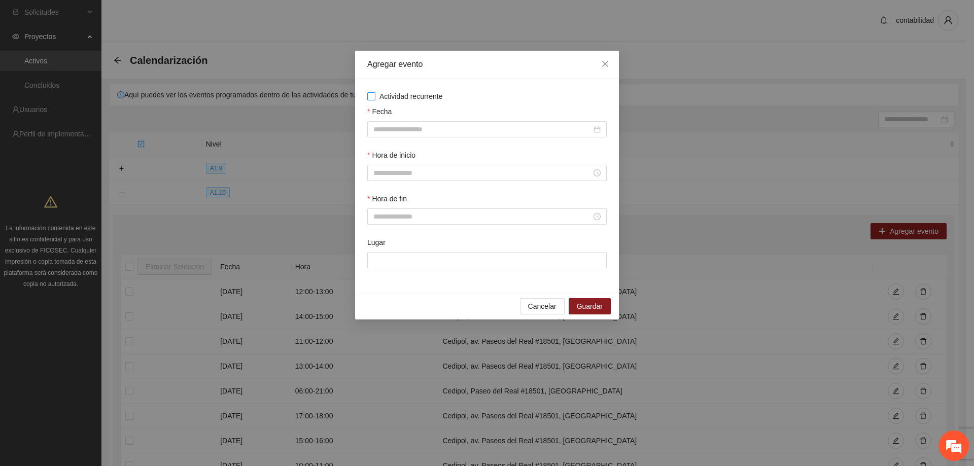
click at [376, 99] on span "Actividad recurrente" at bounding box center [412, 96] width 72 height 11
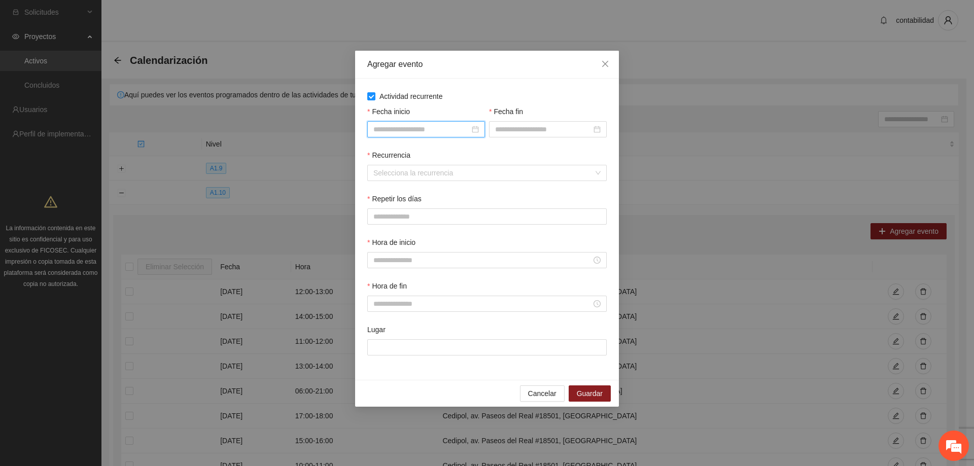
click at [401, 128] on input "Fecha inicio" at bounding box center [422, 129] width 96 height 11
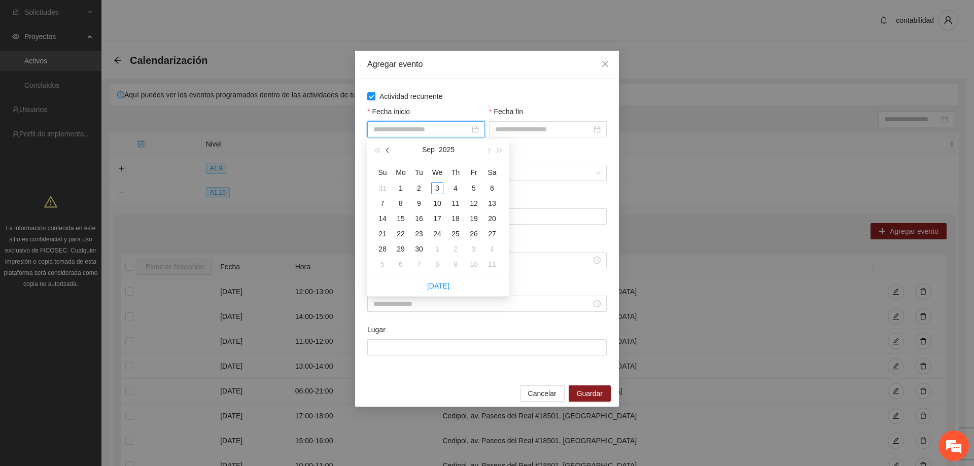
click at [391, 149] on button "button" at bounding box center [388, 150] width 11 height 20
type input "**********"
click at [469, 184] on div "1" at bounding box center [474, 188] width 12 height 12
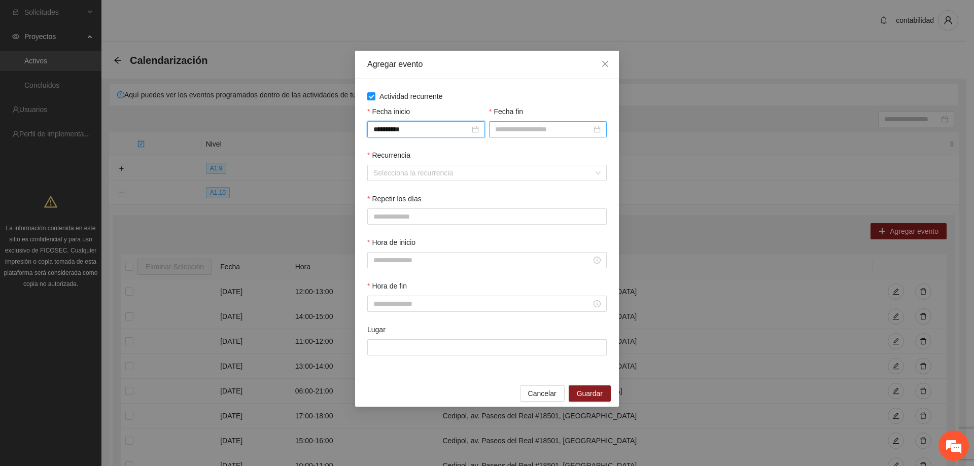
click at [529, 129] on input "Fecha fin" at bounding box center [543, 129] width 96 height 11
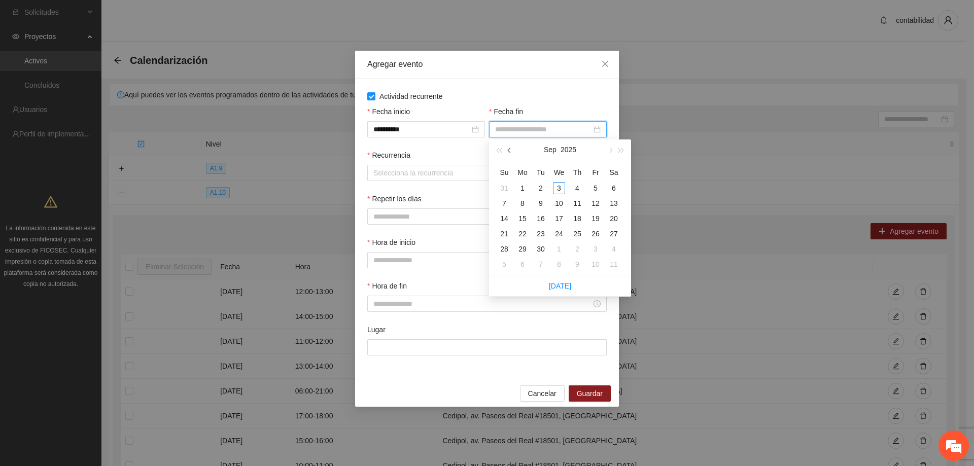
click at [511, 152] on button "button" at bounding box center [509, 150] width 11 height 20
type input "**********"
click at [502, 269] on div "31" at bounding box center [504, 264] width 12 height 12
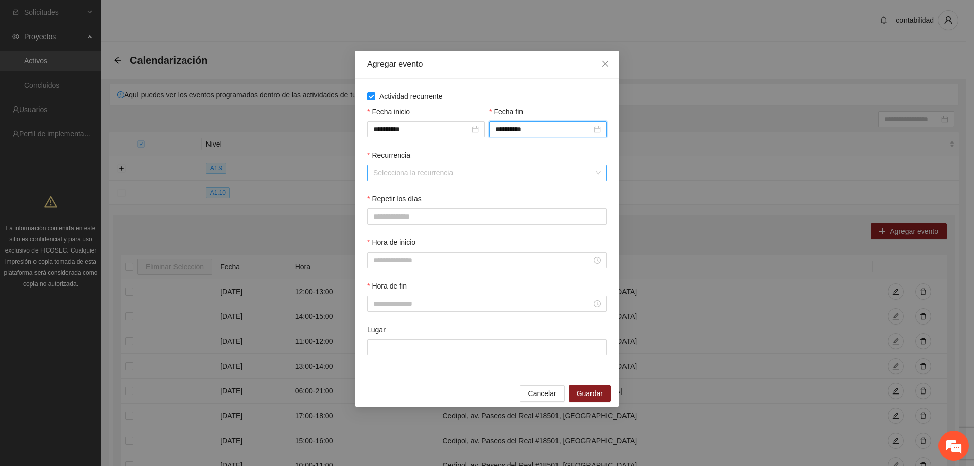
click at [432, 171] on input "Recurrencia" at bounding box center [484, 172] width 220 height 15
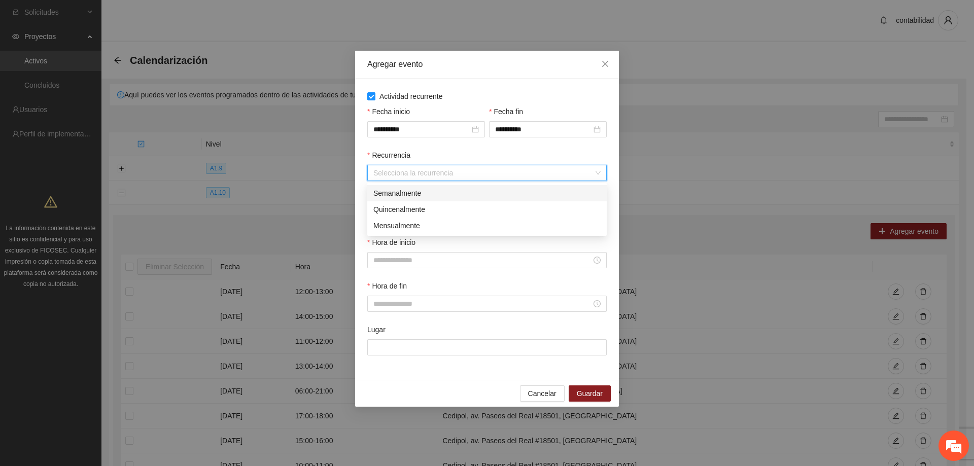
click at [427, 193] on div "Semanalmente" at bounding box center [487, 193] width 227 height 11
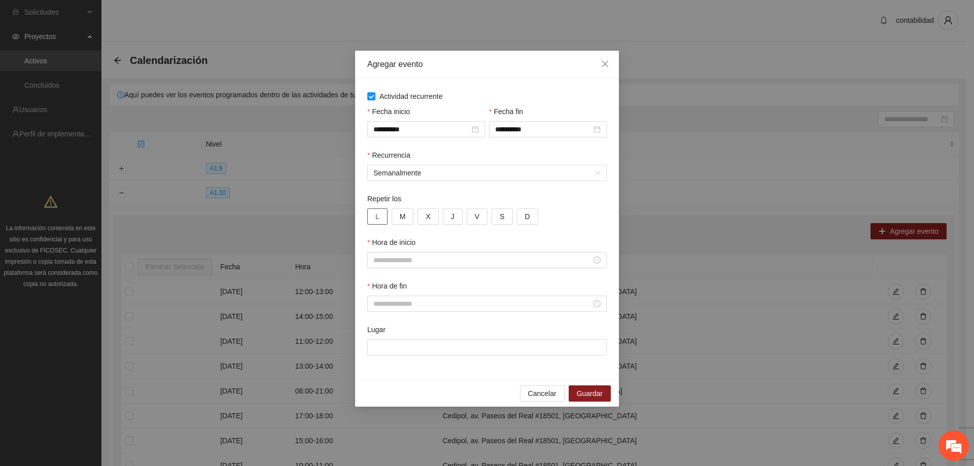
click at [382, 218] on button "L" at bounding box center [377, 217] width 20 height 16
drag, startPoint x: 406, startPoint y: 219, endPoint x: 433, endPoint y: 221, distance: 26.5
click at [409, 219] on button "M" at bounding box center [403, 217] width 22 height 16
click at [433, 221] on button "X" at bounding box center [428, 217] width 21 height 16
click at [451, 219] on span "J" at bounding box center [453, 216] width 4 height 11
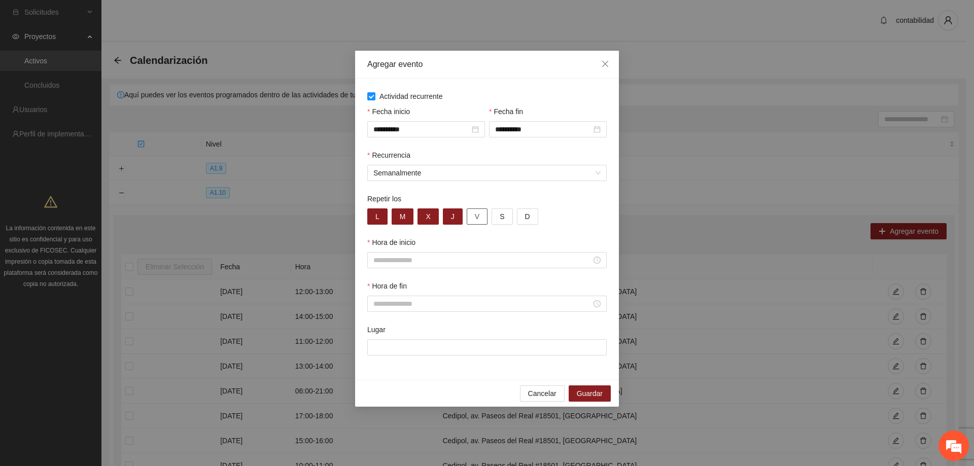
click at [467, 219] on button "V" at bounding box center [477, 217] width 21 height 16
click at [425, 260] on input "Hora de inicio" at bounding box center [483, 260] width 218 height 11
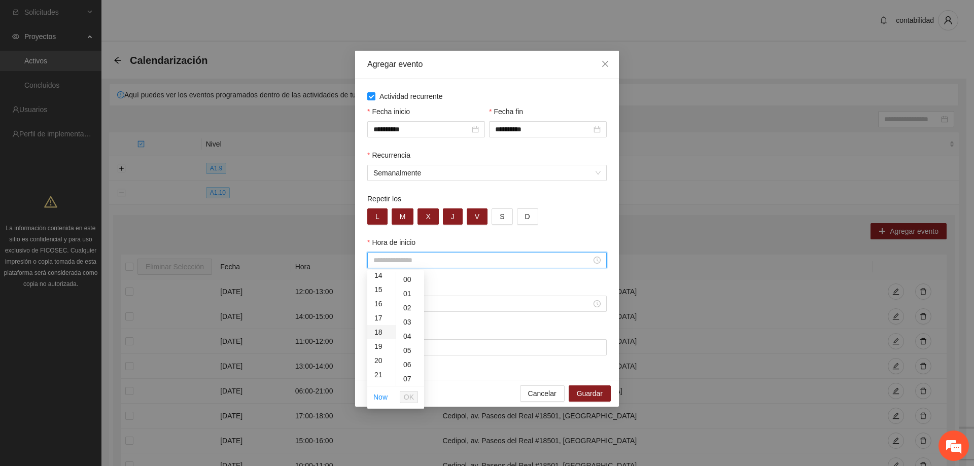
click at [378, 335] on div "18" at bounding box center [381, 332] width 28 height 14
type input "*****"
click at [407, 397] on span "OK" at bounding box center [409, 397] width 10 height 11
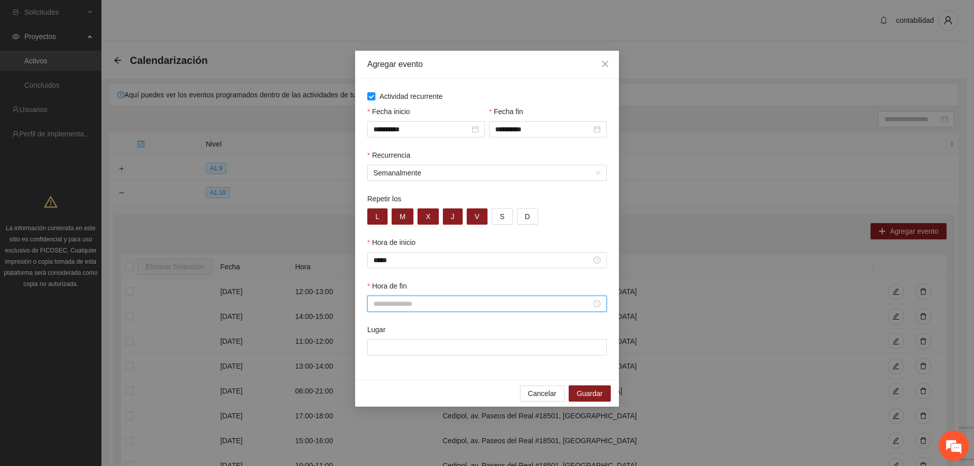
click at [418, 300] on input "Hora de fin" at bounding box center [483, 303] width 218 height 11
click at [377, 391] on div "19" at bounding box center [381, 390] width 28 height 14
type input "*****"
click at [409, 440] on span "OK" at bounding box center [409, 440] width 10 height 11
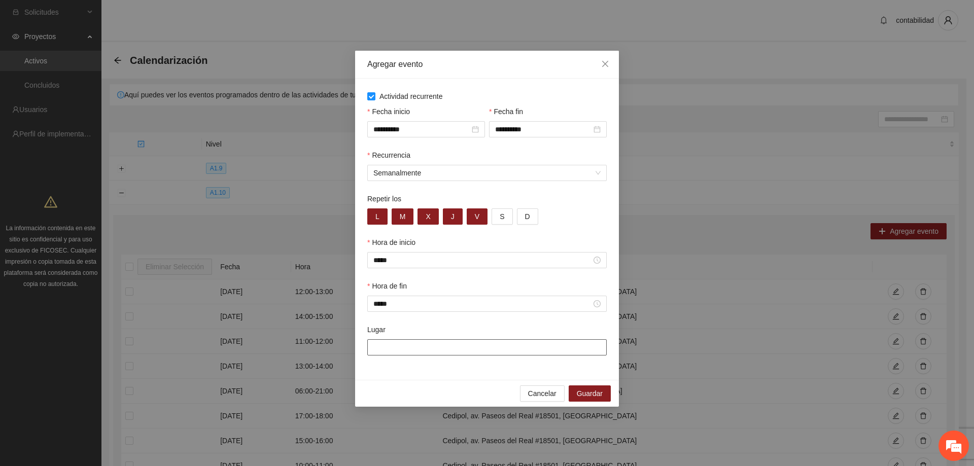
click at [412, 349] on input "Lugar" at bounding box center [487, 348] width 240 height 16
type input "**********"
click at [586, 393] on span "Guardar" at bounding box center [590, 393] width 26 height 11
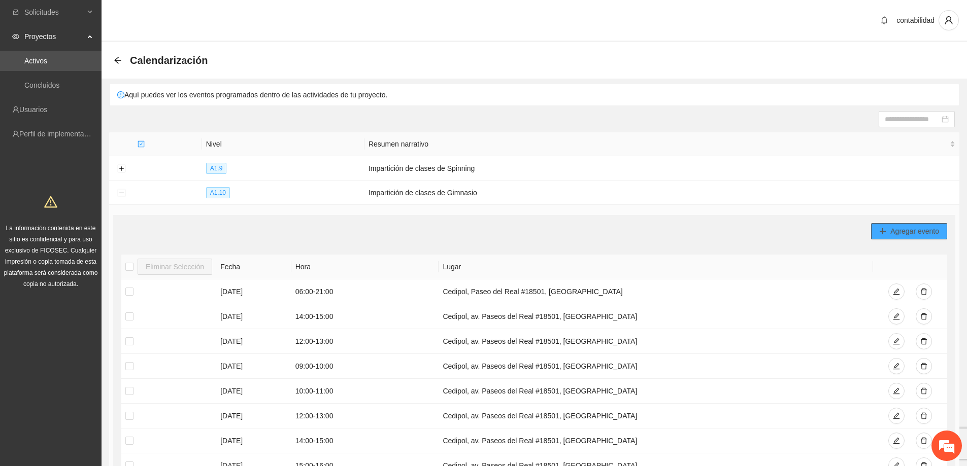
click at [892, 231] on span "Agregar evento" at bounding box center [914, 231] width 49 height 11
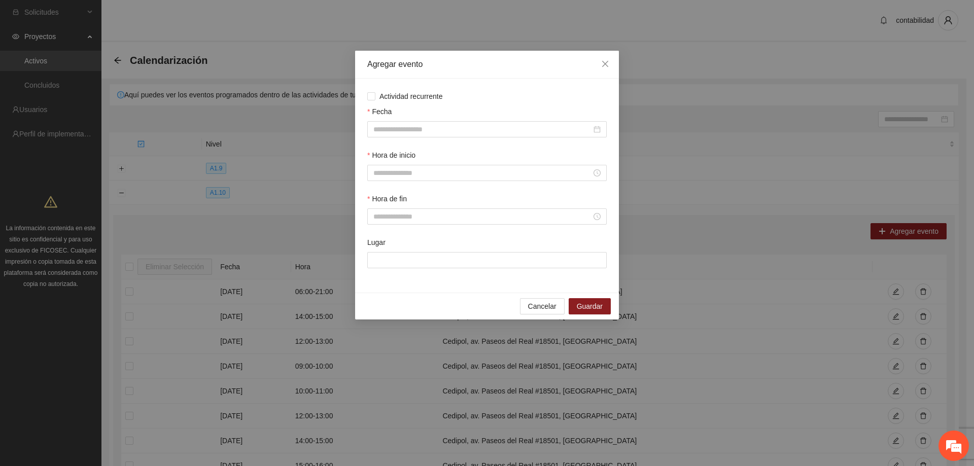
click at [368, 90] on div "Actividad recurrente Fecha Hora de inicio Hora de fin Lugar" at bounding box center [487, 186] width 264 height 214
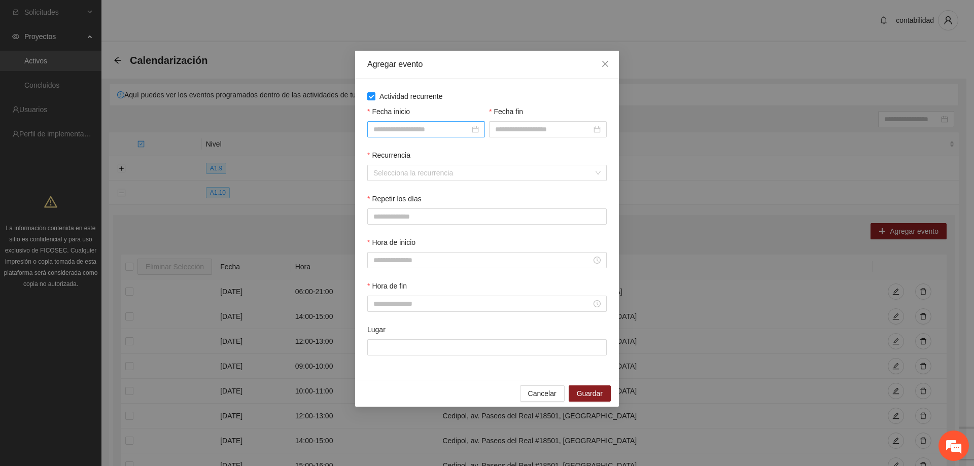
click at [409, 123] on div at bounding box center [426, 129] width 118 height 16
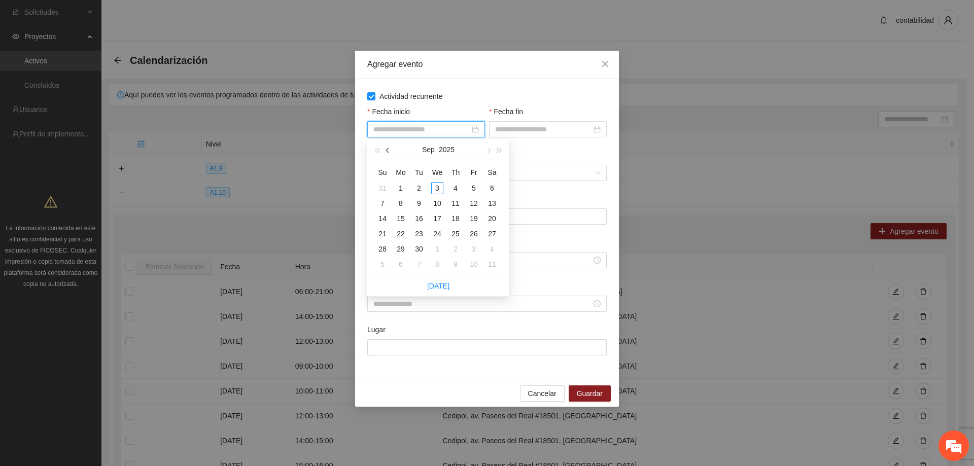
click at [390, 147] on button "button" at bounding box center [388, 150] width 11 height 20
type input "**********"
click at [477, 185] on div "1" at bounding box center [474, 188] width 12 height 12
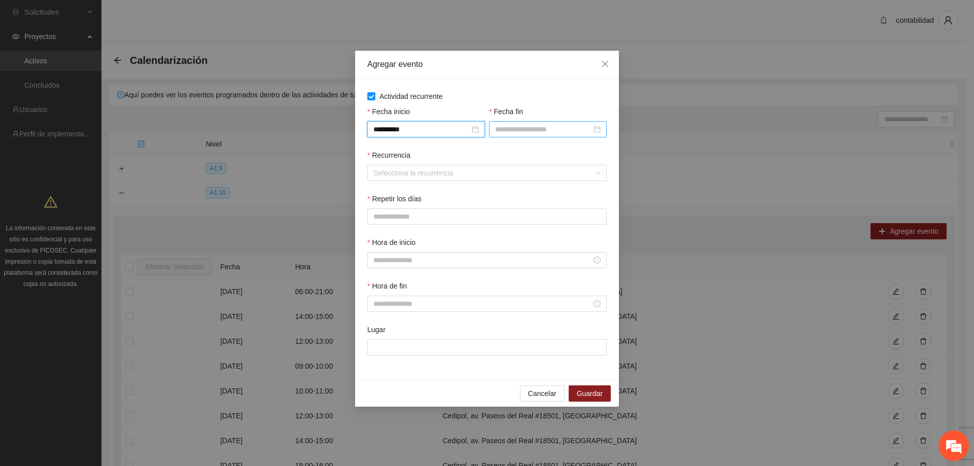
click at [507, 129] on input "Fecha fin" at bounding box center [543, 129] width 96 height 11
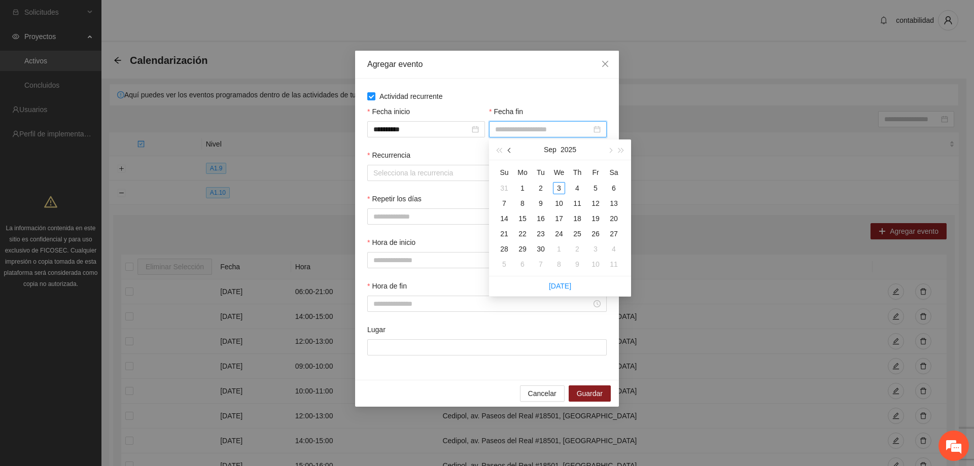
click at [508, 149] on button "button" at bounding box center [509, 150] width 11 height 20
type input "**********"
click at [506, 264] on div "31" at bounding box center [504, 264] width 12 height 12
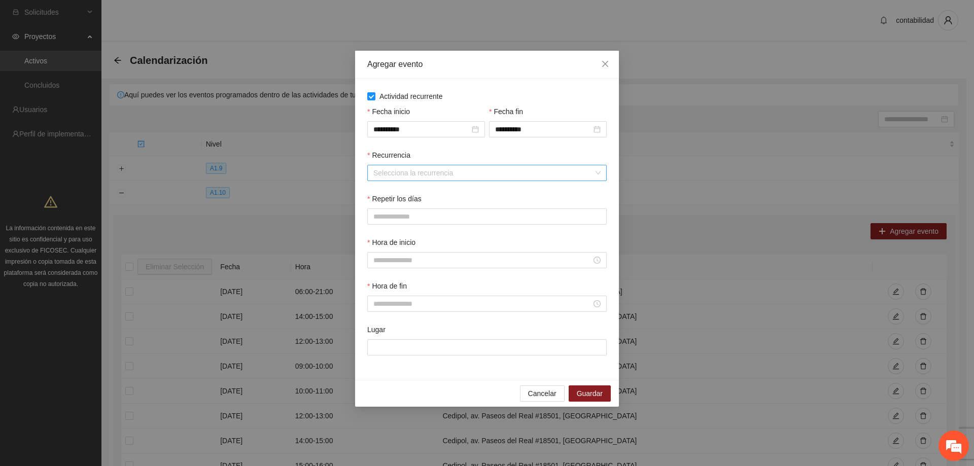
click at [428, 180] on input "Recurrencia" at bounding box center [484, 172] width 220 height 15
click at [422, 194] on div "Semanalmente" at bounding box center [487, 193] width 227 height 11
click at [377, 220] on span "L" at bounding box center [378, 216] width 4 height 11
drag, startPoint x: 394, startPoint y: 223, endPoint x: 413, endPoint y: 224, distance: 18.3
click at [395, 223] on button "M" at bounding box center [403, 217] width 22 height 16
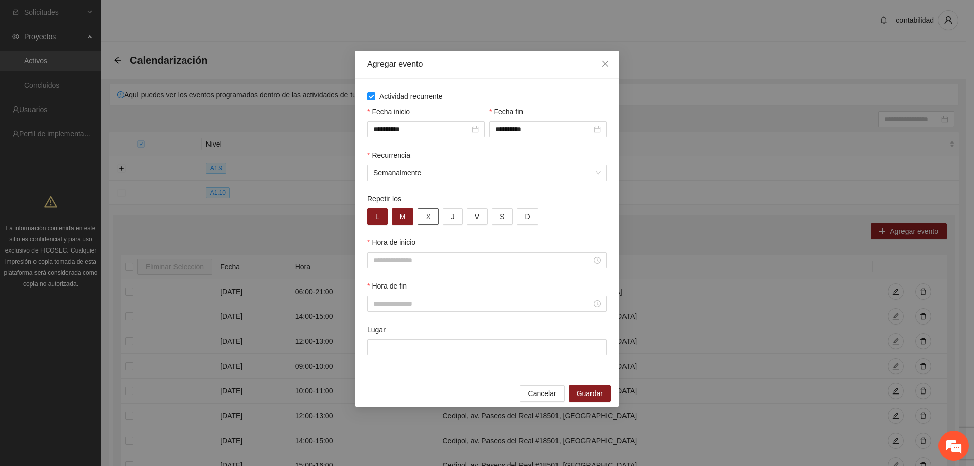
click at [426, 222] on span "X" at bounding box center [428, 216] width 5 height 11
click at [442, 219] on div "L M X J V S D" at bounding box center [487, 217] width 240 height 16
click at [448, 219] on button "J" at bounding box center [453, 217] width 20 height 16
click at [475, 222] on span "V" at bounding box center [477, 216] width 5 height 11
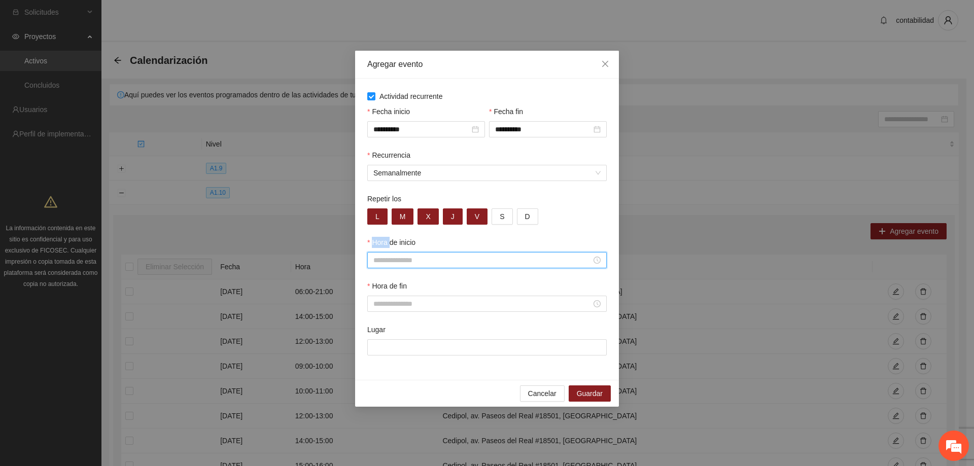
click at [434, 261] on input "Hora de inicio" at bounding box center [483, 260] width 218 height 11
click at [385, 346] on div "19" at bounding box center [381, 347] width 28 height 14
type input "*****"
click at [406, 397] on span "OK" at bounding box center [409, 397] width 10 height 11
click at [389, 301] on input "Hora de fin" at bounding box center [483, 303] width 218 height 11
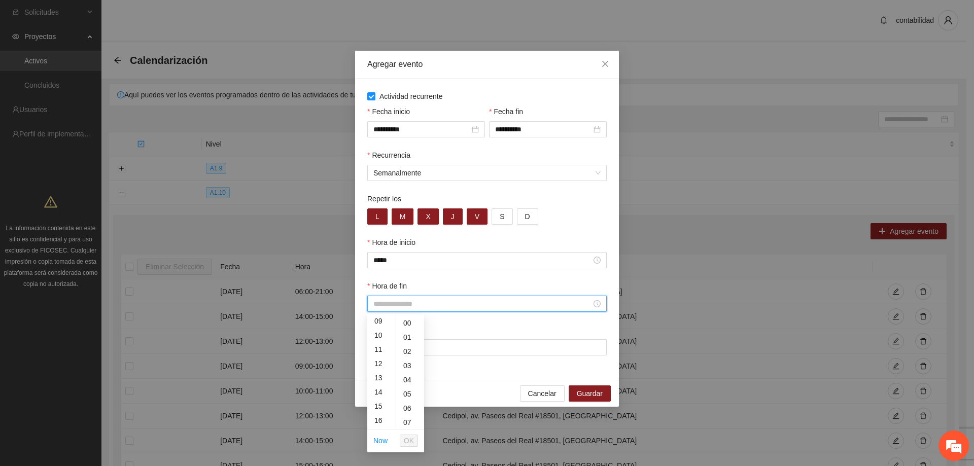
scroll to position [152, 0]
click at [379, 408] on div "20" at bounding box center [381, 404] width 28 height 14
type input "*****"
click at [410, 443] on span "OK" at bounding box center [409, 440] width 10 height 11
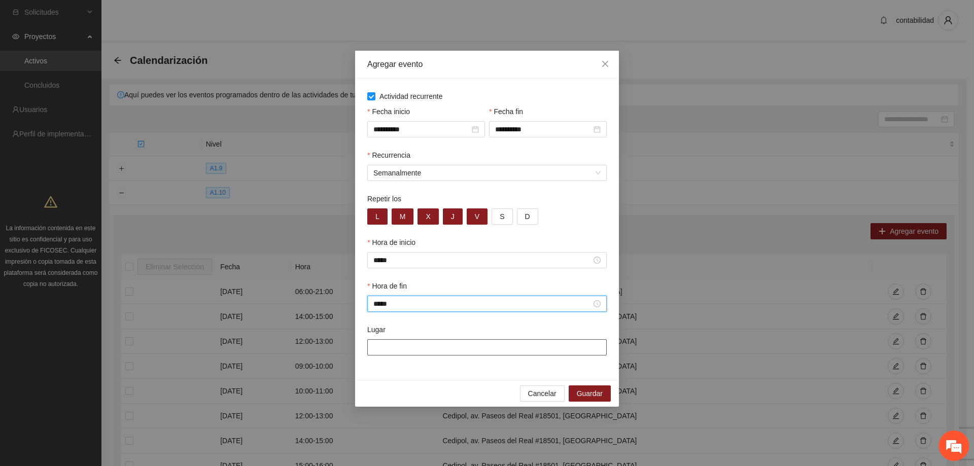
click at [411, 346] on input "Lugar" at bounding box center [487, 348] width 240 height 16
type input "**********"
click at [583, 389] on span "Guardar" at bounding box center [590, 393] width 26 height 11
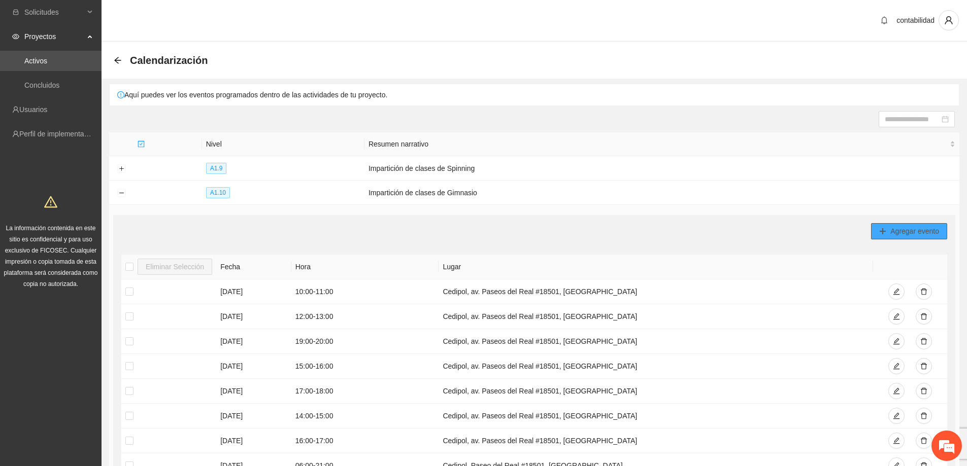
click at [906, 232] on span "Agregar evento" at bounding box center [914, 231] width 49 height 11
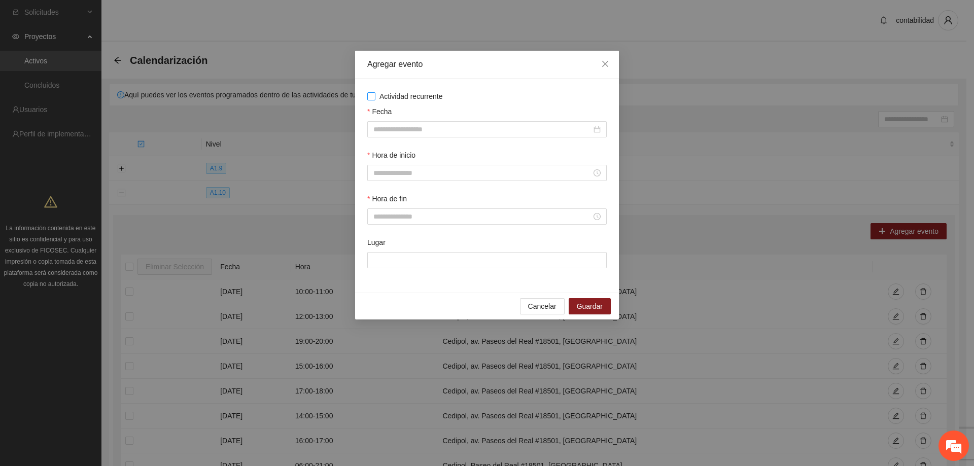
click at [381, 100] on span "Actividad recurrente" at bounding box center [412, 96] width 72 height 11
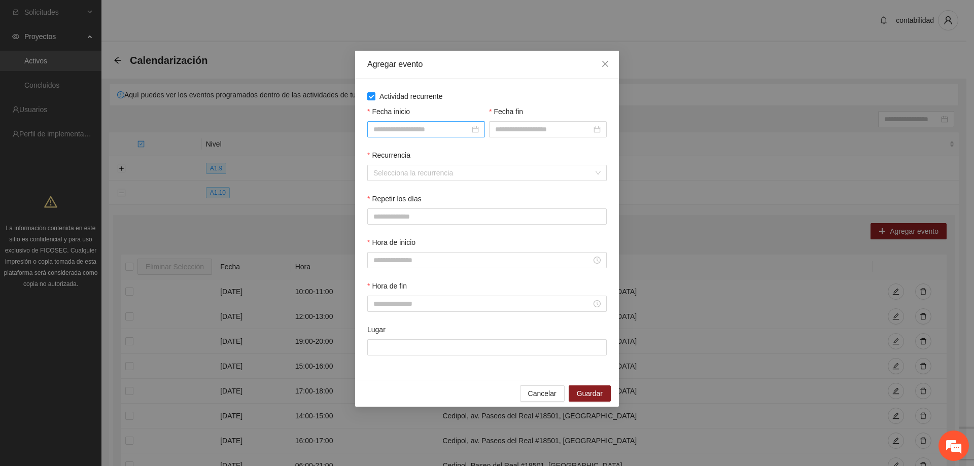
click at [403, 124] on input "Fecha inicio" at bounding box center [422, 129] width 96 height 11
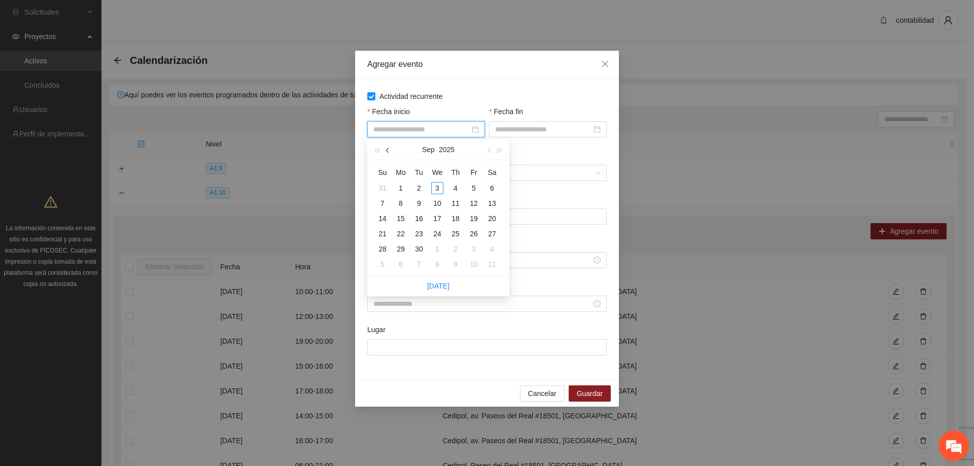
click at [390, 155] on button "button" at bounding box center [388, 150] width 11 height 20
type input "**********"
click at [472, 184] on div "1" at bounding box center [474, 188] width 12 height 12
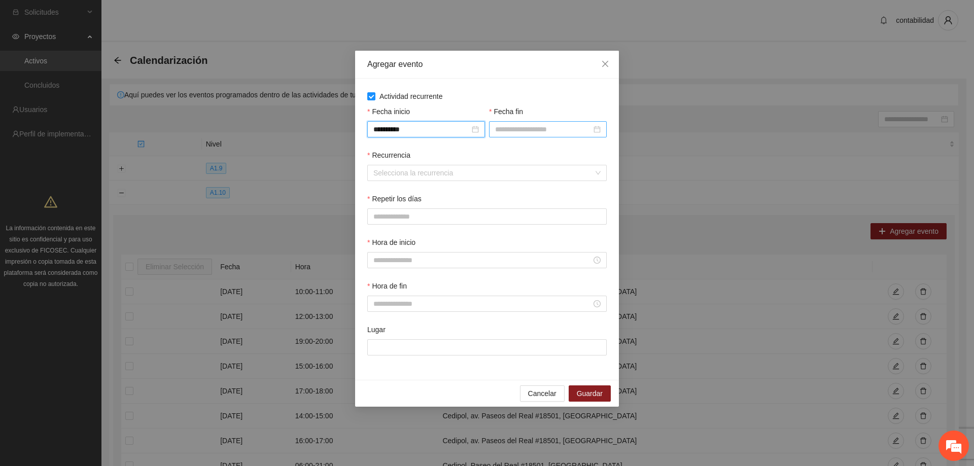
click at [494, 130] on div at bounding box center [548, 129] width 118 height 16
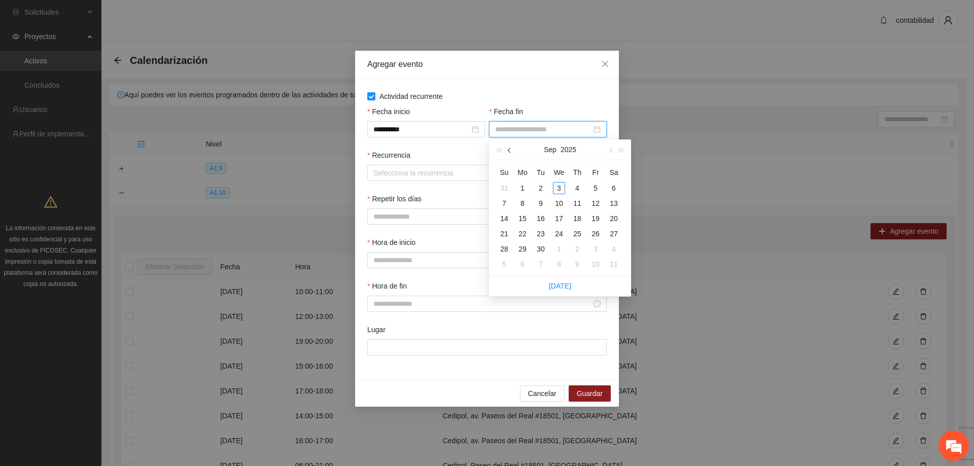
click at [507, 146] on button "button" at bounding box center [509, 150] width 11 height 20
type input "**********"
click at [501, 261] on div "31" at bounding box center [504, 264] width 12 height 12
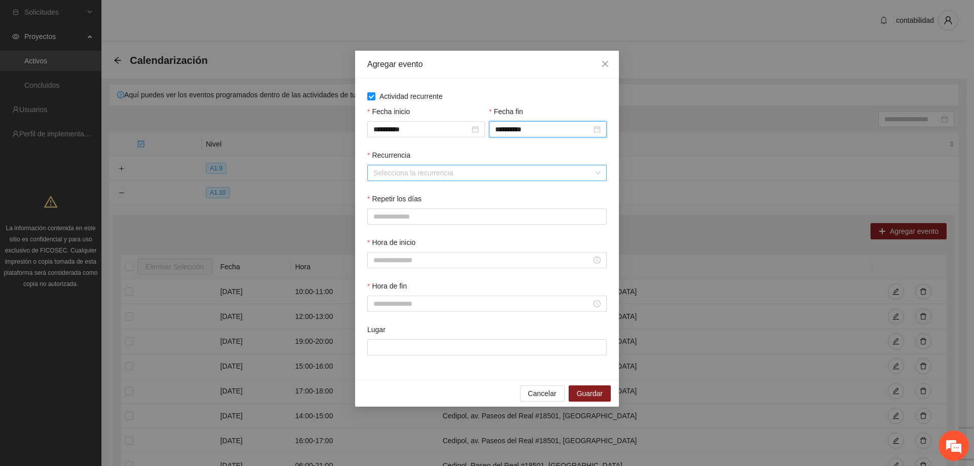
click at [421, 174] on input "Recurrencia" at bounding box center [484, 172] width 220 height 15
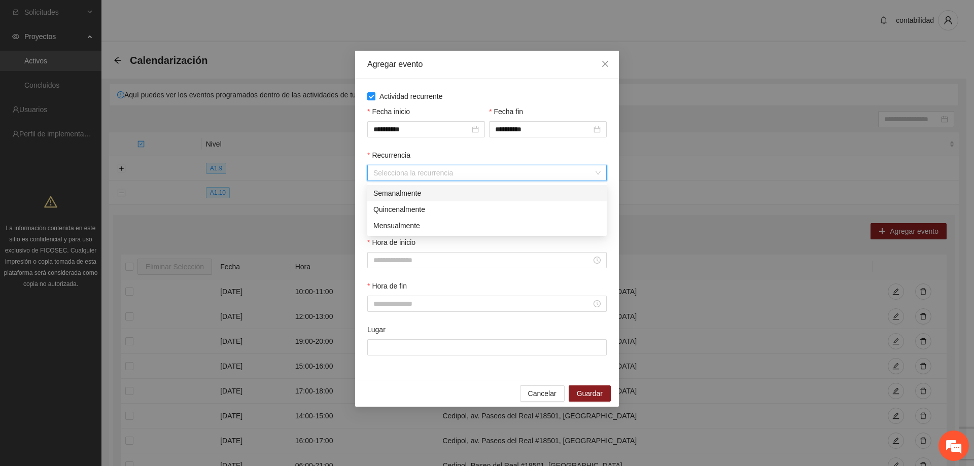
click at [409, 197] on div "Semanalmente" at bounding box center [487, 193] width 227 height 11
click at [378, 216] on span "L" at bounding box center [378, 216] width 4 height 11
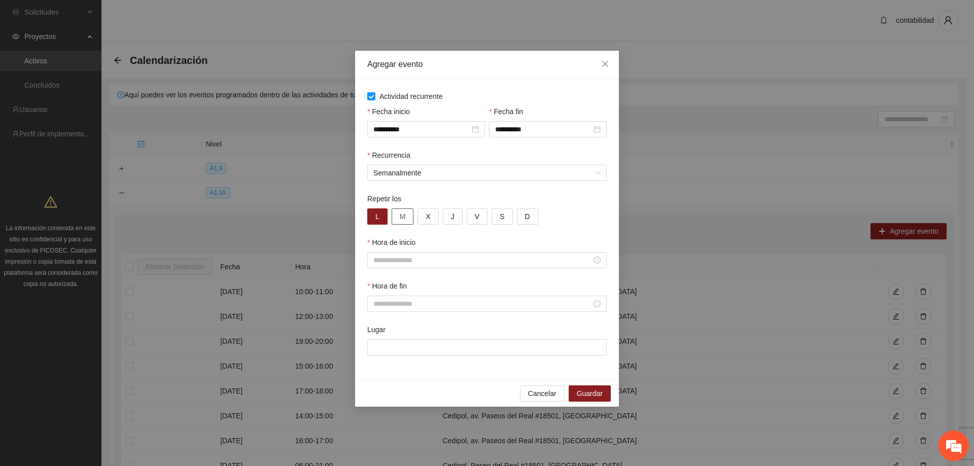
click at [403, 224] on button "M" at bounding box center [403, 217] width 22 height 16
click at [429, 221] on span "X" at bounding box center [428, 216] width 5 height 11
click at [444, 219] on button "J" at bounding box center [453, 217] width 20 height 16
click at [488, 219] on div "L M X J V S D" at bounding box center [487, 217] width 240 height 16
click at [478, 219] on button "V" at bounding box center [477, 217] width 21 height 16
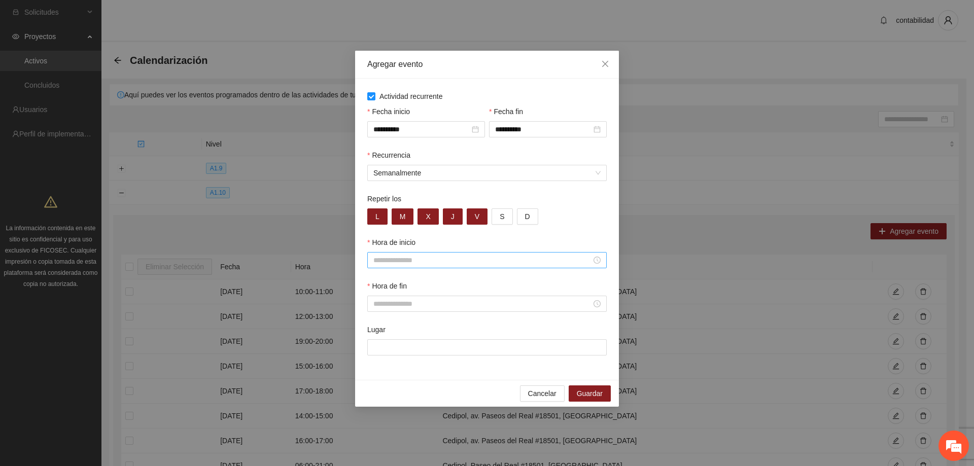
click at [405, 255] on input "Hora de inicio" at bounding box center [483, 260] width 218 height 11
click at [381, 362] on div "20" at bounding box center [381, 361] width 28 height 14
type input "*****"
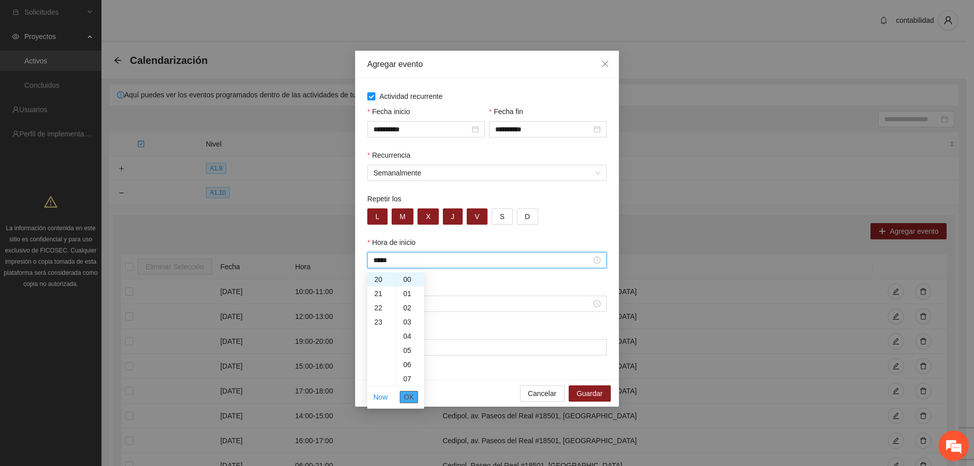
click at [414, 397] on button "OK" at bounding box center [409, 397] width 18 height 12
click at [413, 311] on div at bounding box center [487, 304] width 240 height 16
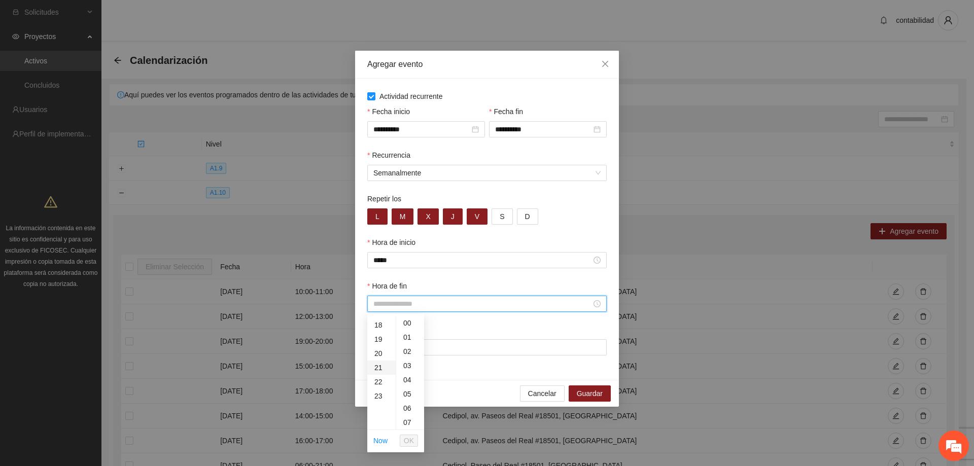
click at [381, 364] on div "21" at bounding box center [381, 368] width 28 height 14
type input "*****"
click at [415, 437] on button "OK" at bounding box center [409, 441] width 18 height 12
drag, startPoint x: 404, startPoint y: 337, endPoint x: 406, endPoint y: 348, distance: 10.5
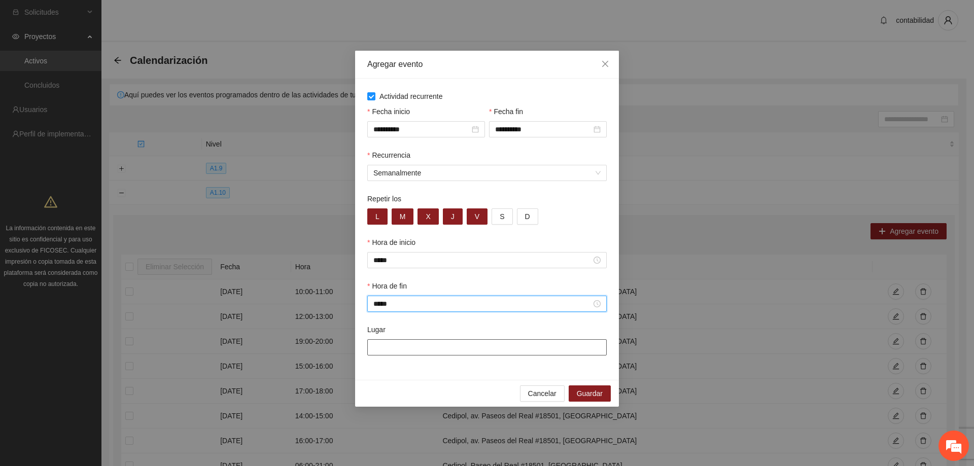
click at [406, 348] on div "Lugar" at bounding box center [487, 339] width 240 height 31
click at [407, 349] on input "Lugar" at bounding box center [487, 348] width 240 height 16
type input "**********"
click at [580, 394] on span "Guardar" at bounding box center [590, 393] width 26 height 11
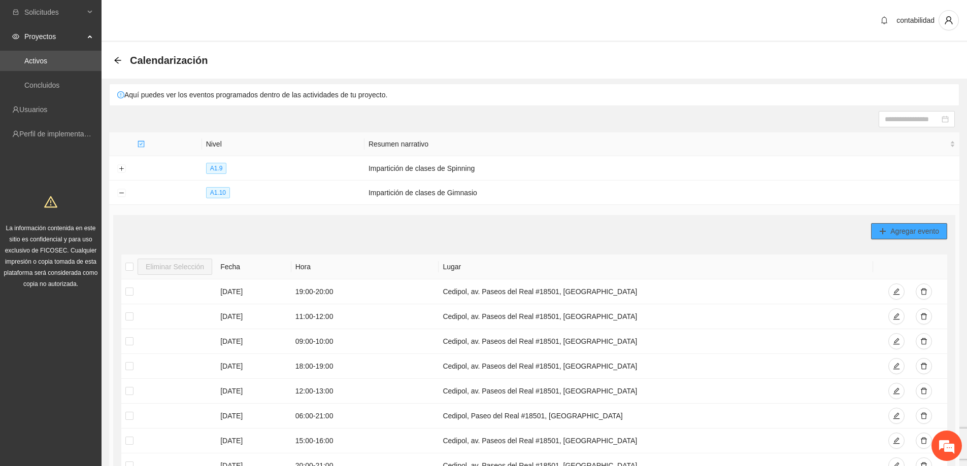
click at [897, 235] on span "Agregar evento" at bounding box center [914, 231] width 49 height 11
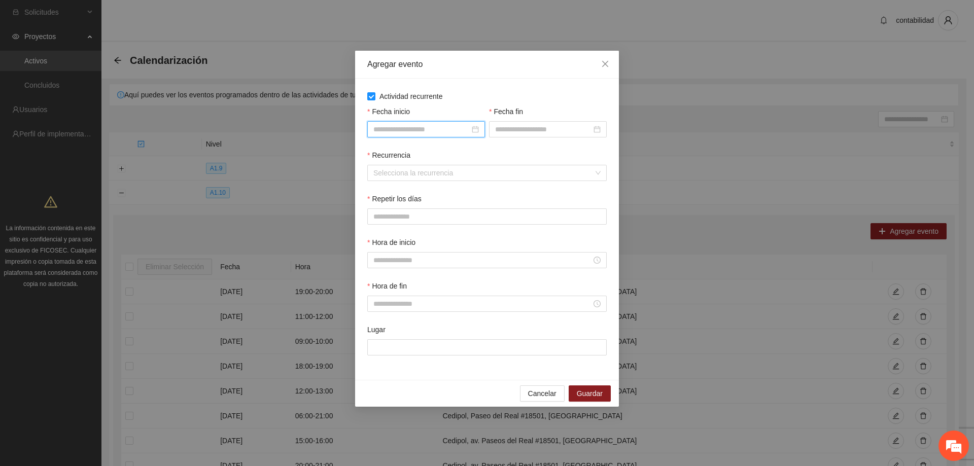
click at [392, 133] on input "Fecha inicio" at bounding box center [422, 129] width 96 height 11
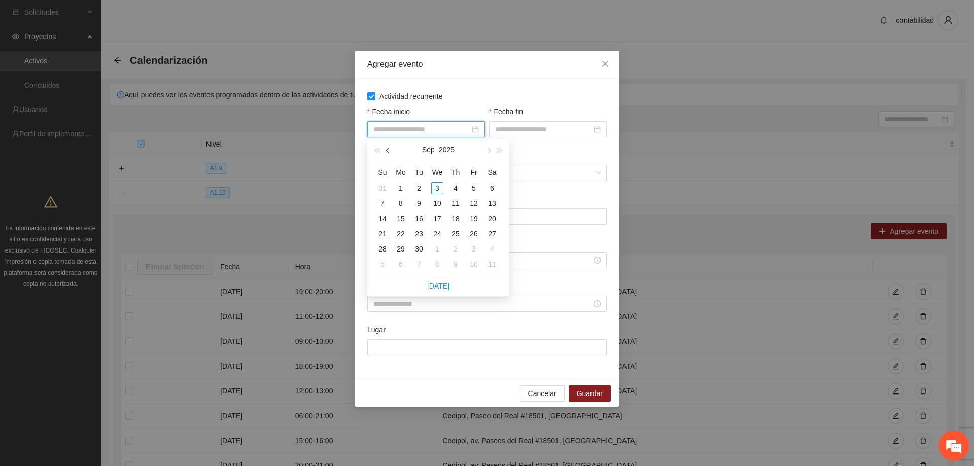
click at [389, 152] on button "button" at bounding box center [388, 150] width 11 height 20
type input "**********"
click at [471, 188] on div "1" at bounding box center [474, 188] width 12 height 12
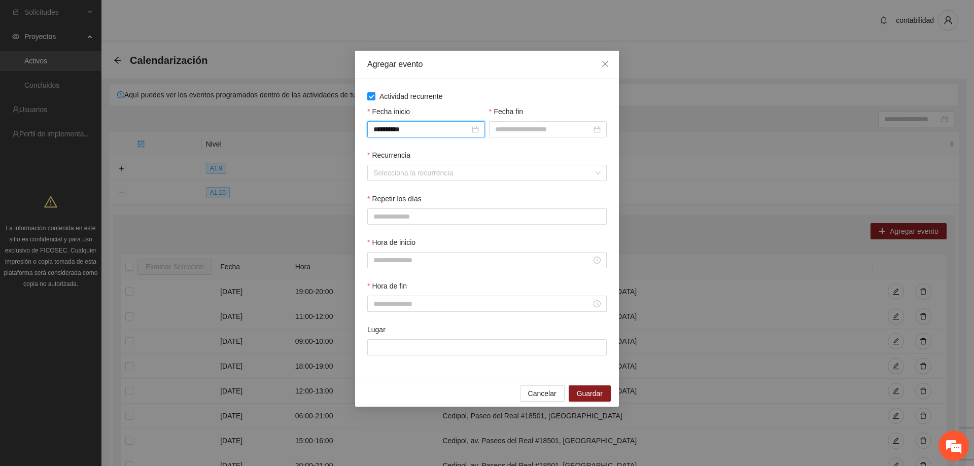
click at [521, 109] on label "Fecha fin" at bounding box center [506, 111] width 34 height 11
click at [521, 124] on input "Fecha fin" at bounding box center [543, 129] width 96 height 11
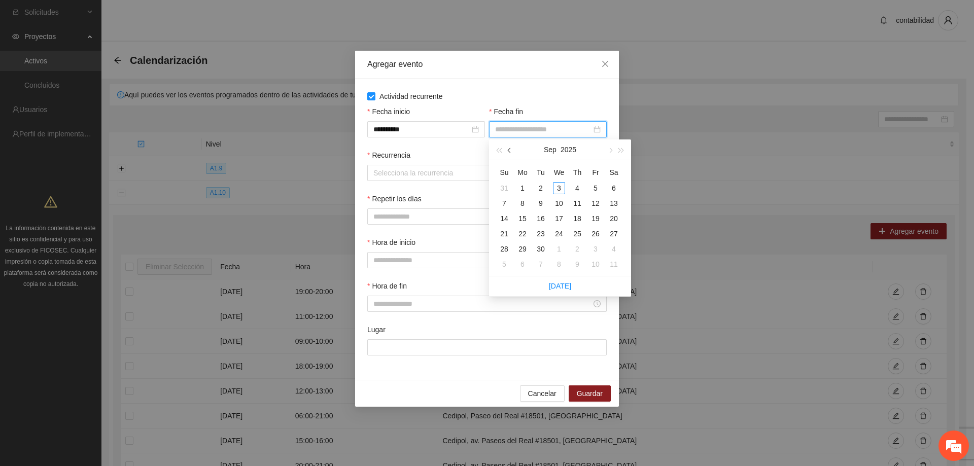
click at [514, 140] on button "button" at bounding box center [509, 150] width 11 height 20
type input "**********"
click at [498, 264] on td "31" at bounding box center [504, 264] width 18 height 15
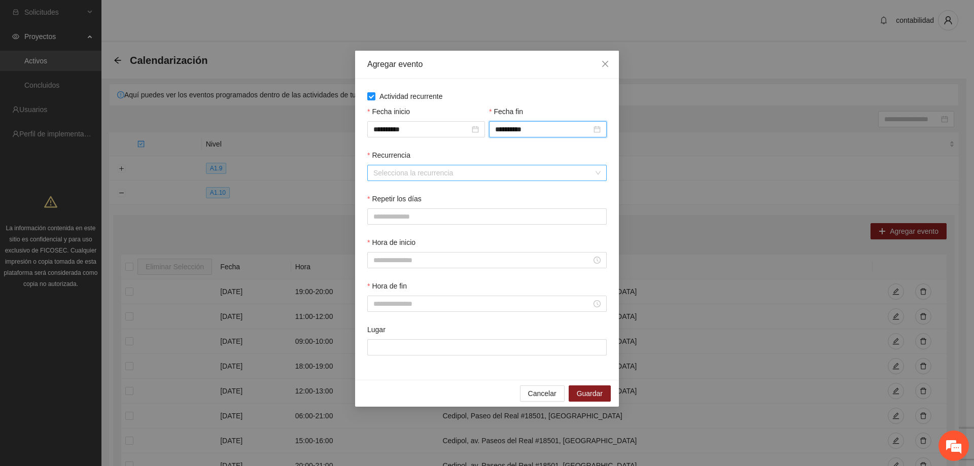
click at [428, 175] on input "Recurrencia" at bounding box center [484, 172] width 220 height 15
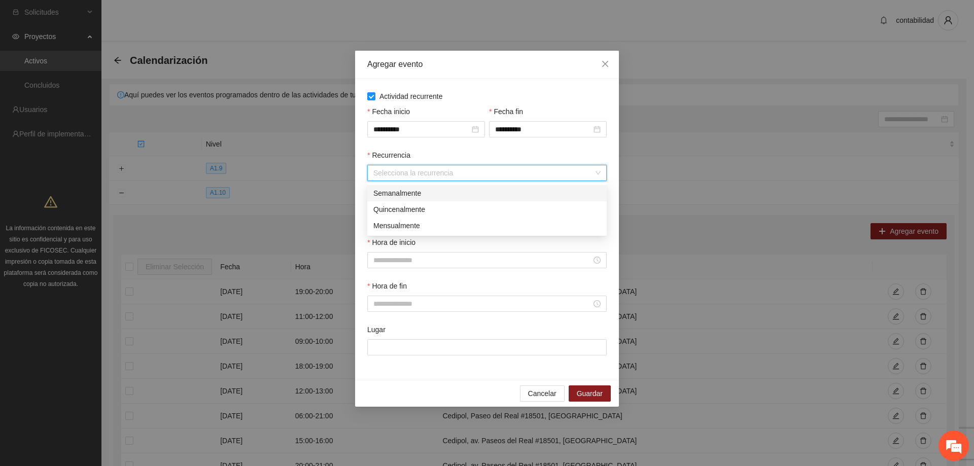
click at [418, 196] on div "Semanalmente" at bounding box center [487, 193] width 227 height 11
drag, startPoint x: 498, startPoint y: 218, endPoint x: 491, endPoint y: 218, distance: 7.1
click at [496, 218] on button "S" at bounding box center [502, 217] width 21 height 16
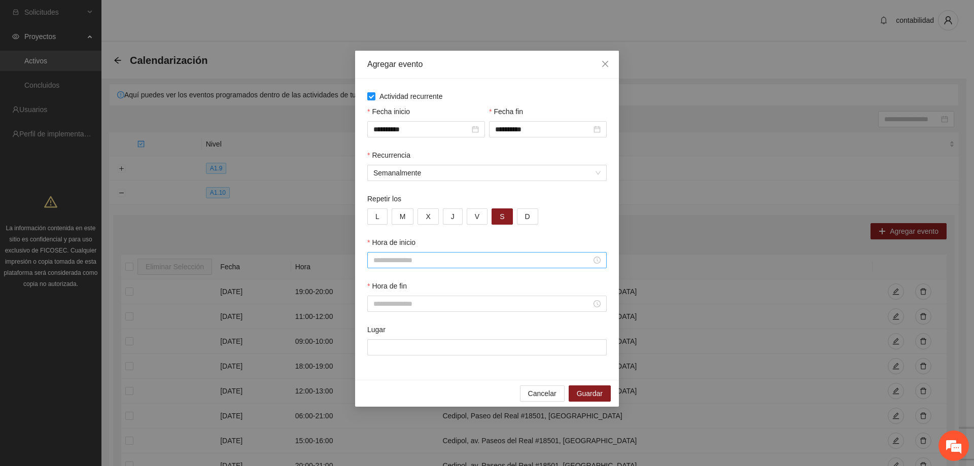
click at [494, 255] on input "Hora de inicio" at bounding box center [483, 260] width 218 height 11
click at [380, 326] on div "07" at bounding box center [381, 328] width 28 height 14
type input "*****"
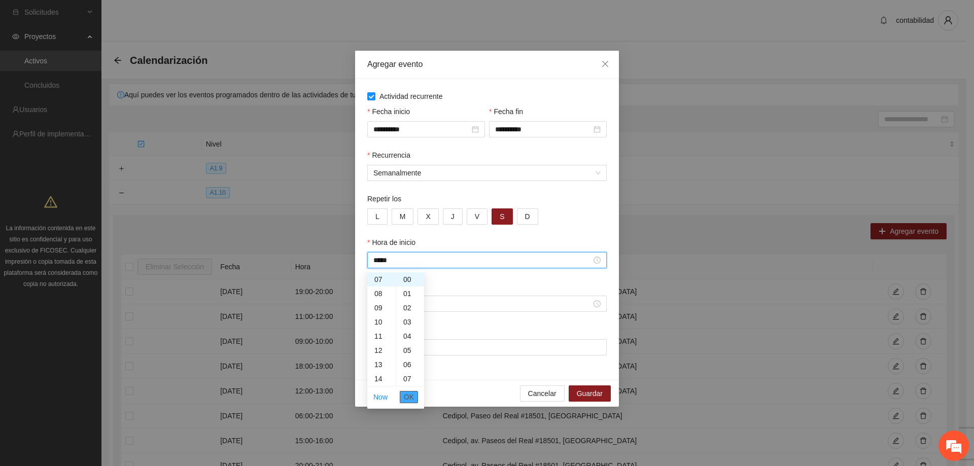
click at [408, 400] on span "OK" at bounding box center [409, 397] width 10 height 11
click at [418, 311] on div at bounding box center [487, 304] width 240 height 16
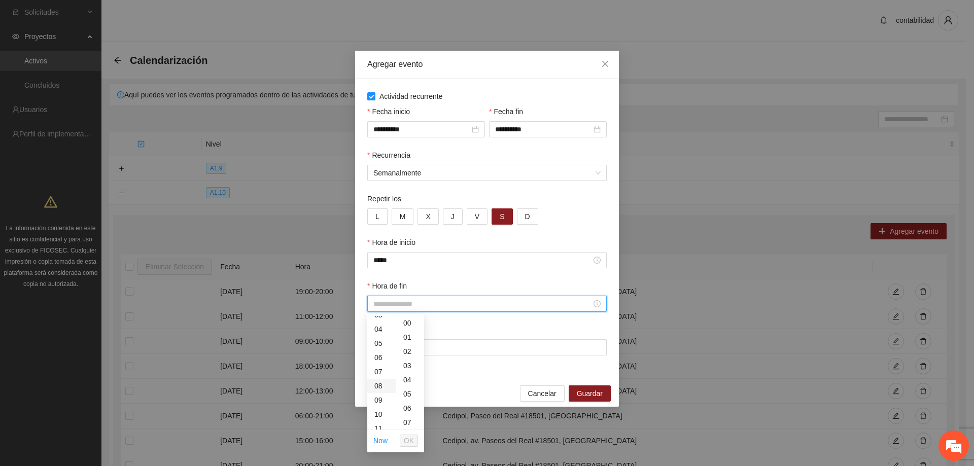
click at [380, 385] on div "08" at bounding box center [381, 386] width 28 height 14
type input "*****"
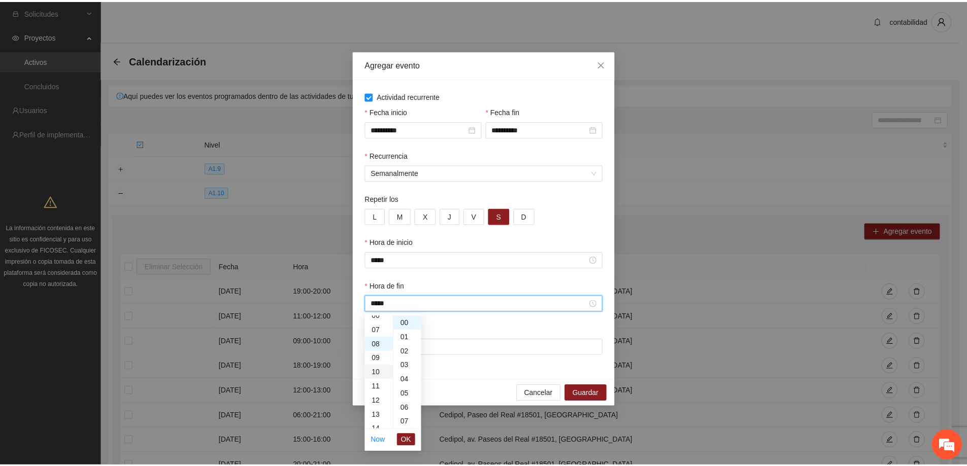
scroll to position [114, 0]
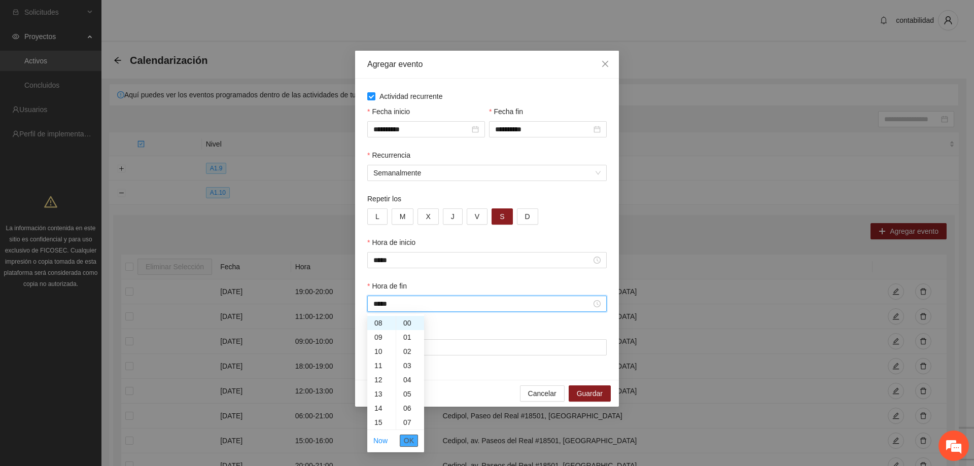
click at [414, 438] on button "OK" at bounding box center [409, 441] width 18 height 12
click at [438, 348] on input "Lugar" at bounding box center [487, 348] width 240 height 16
type input "**********"
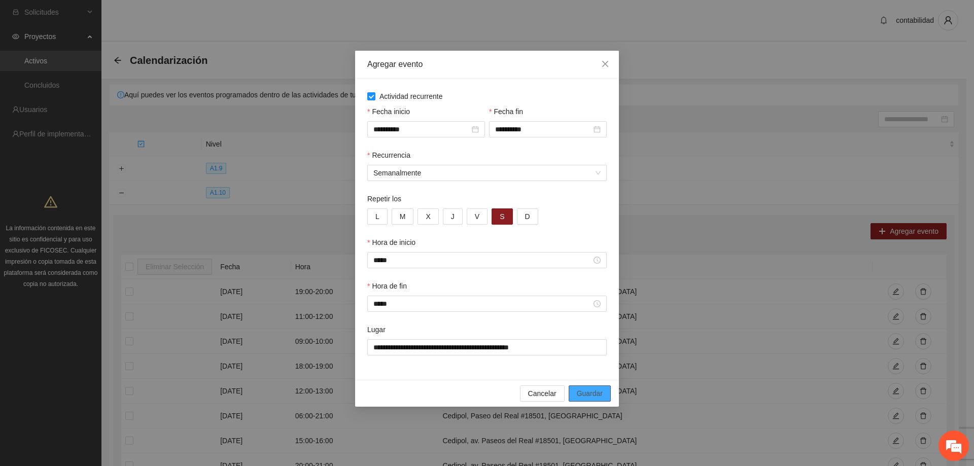
click at [580, 392] on span "Guardar" at bounding box center [590, 393] width 26 height 11
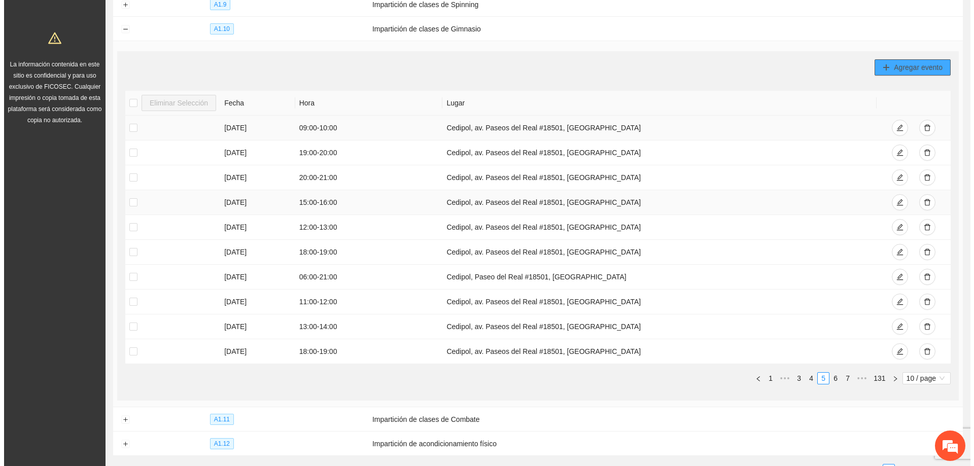
scroll to position [101, 0]
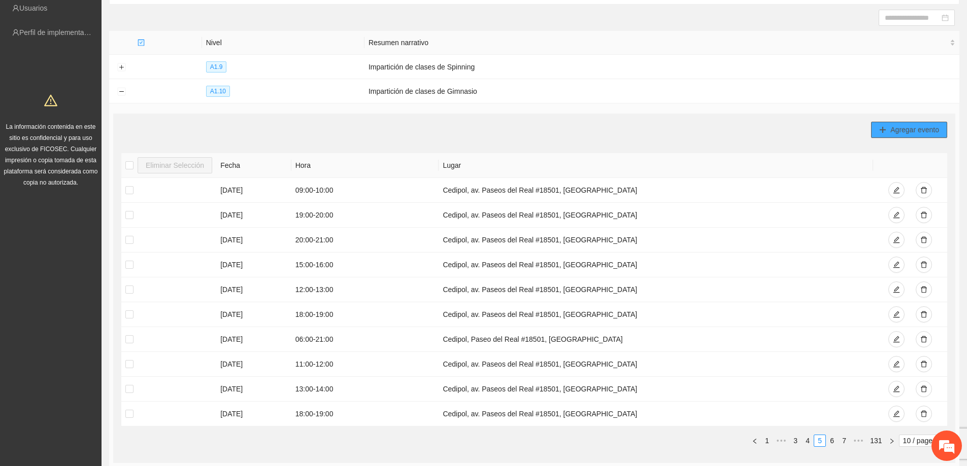
click at [902, 132] on span "Agregar evento" at bounding box center [914, 129] width 49 height 11
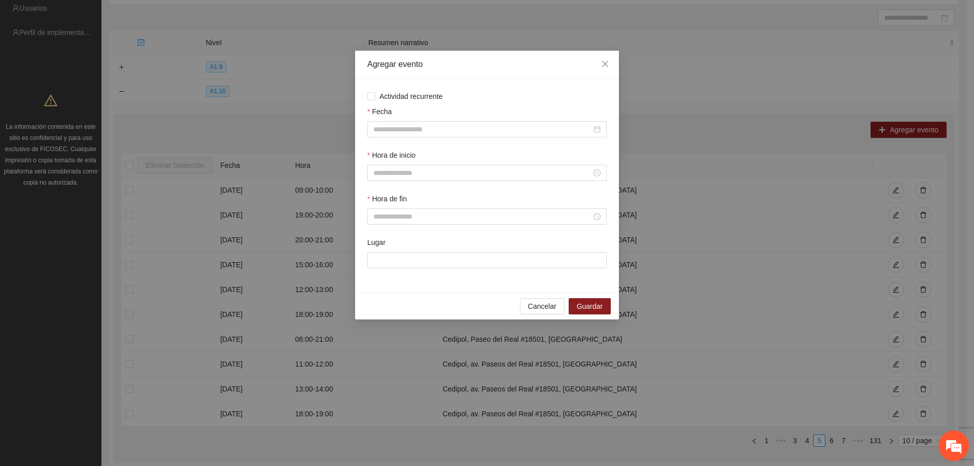
click at [367, 98] on div "Actividad recurrente Fecha Hora de inicio Hora de fin Lugar" at bounding box center [487, 186] width 264 height 214
click at [377, 100] on span "Actividad recurrente" at bounding box center [412, 96] width 72 height 11
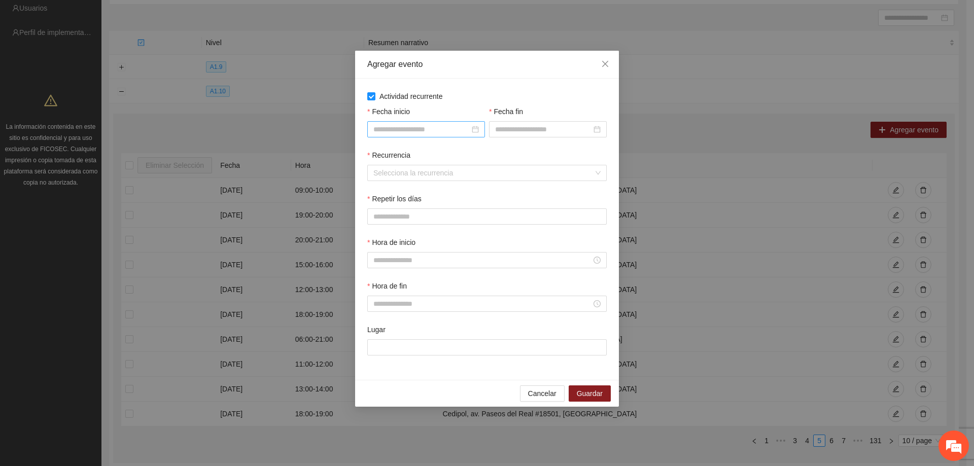
click at [391, 136] on div at bounding box center [426, 129] width 118 height 16
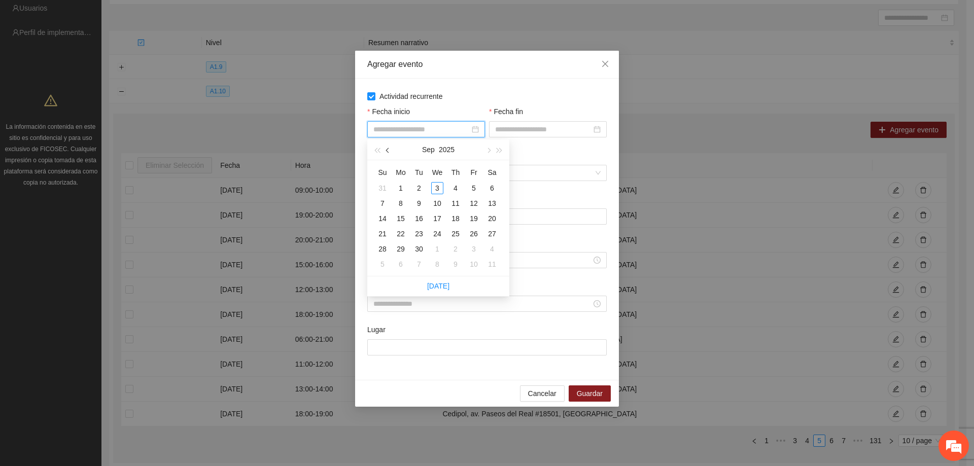
click at [384, 152] on button "button" at bounding box center [388, 150] width 11 height 20
type input "**********"
click at [469, 187] on div "1" at bounding box center [474, 188] width 12 height 12
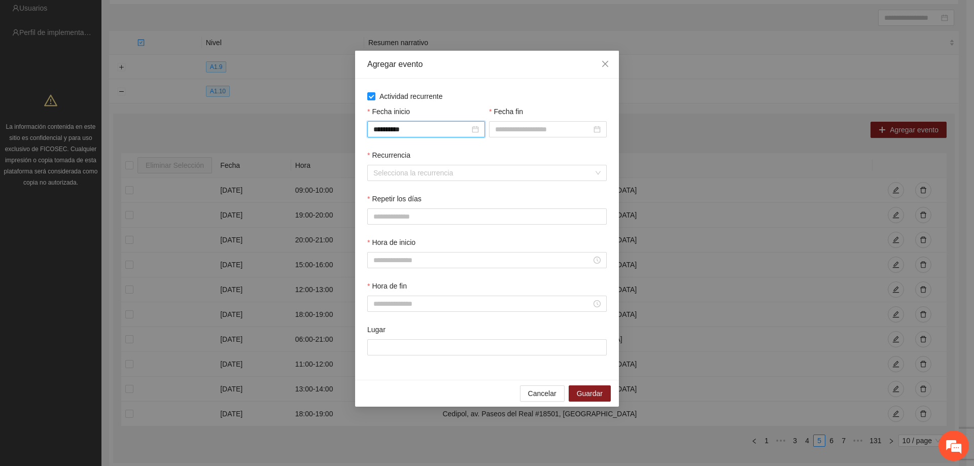
click at [510, 119] on div "Fecha fin" at bounding box center [548, 113] width 118 height 15
click at [509, 130] on input "Fecha fin" at bounding box center [543, 129] width 96 height 11
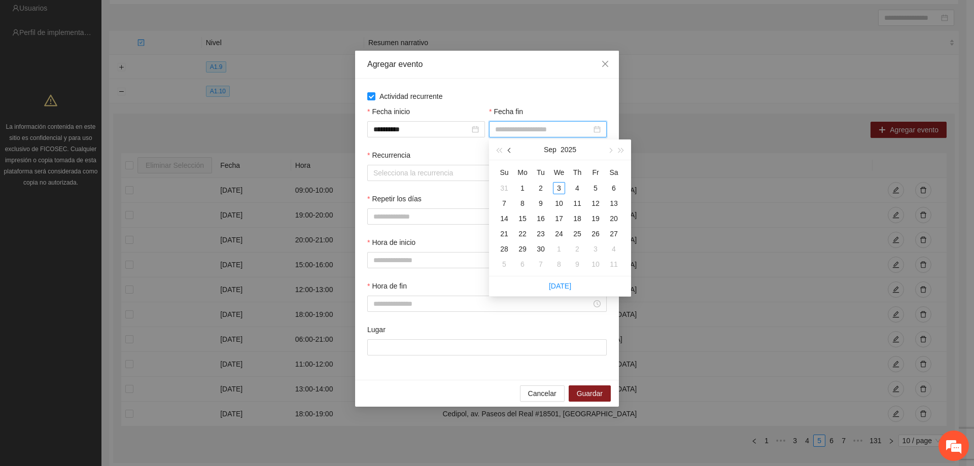
click at [509, 151] on span "button" at bounding box center [510, 150] width 5 height 5
type input "**********"
click at [502, 263] on div "31" at bounding box center [504, 264] width 12 height 12
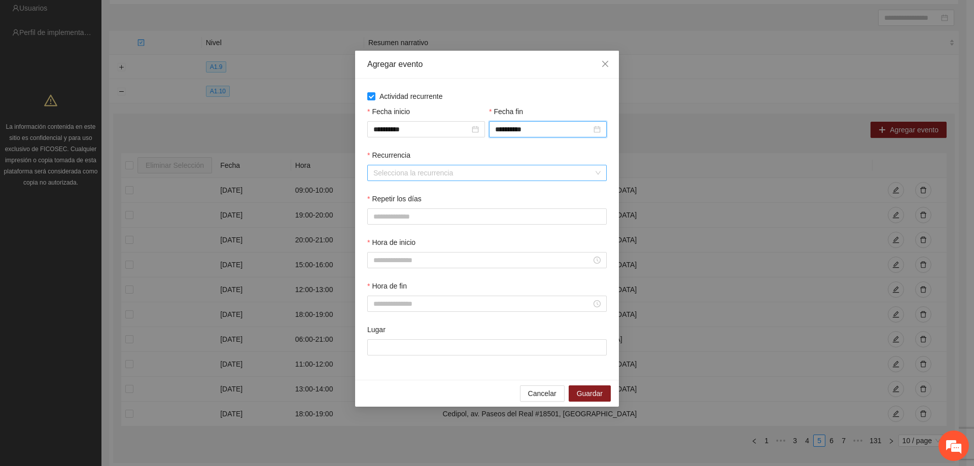
click at [445, 171] on input "Recurrencia" at bounding box center [484, 172] width 220 height 15
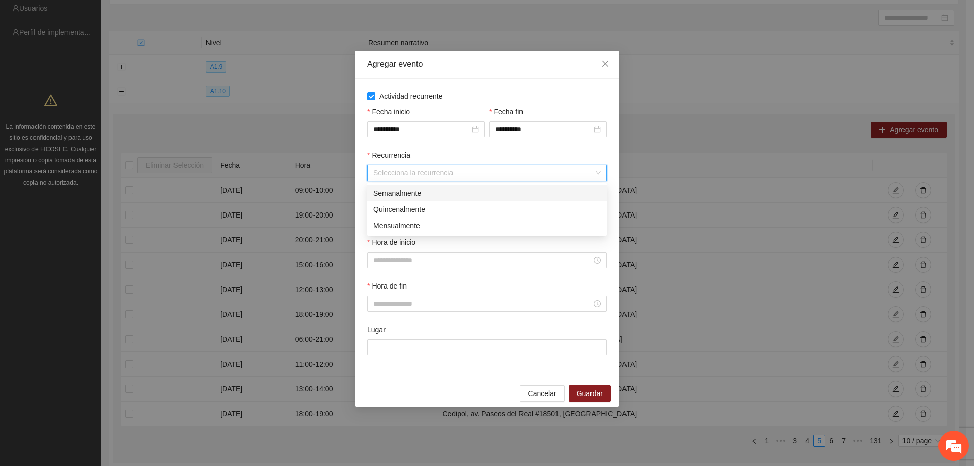
click at [418, 188] on div "Semanalmente" at bounding box center [487, 193] width 227 height 11
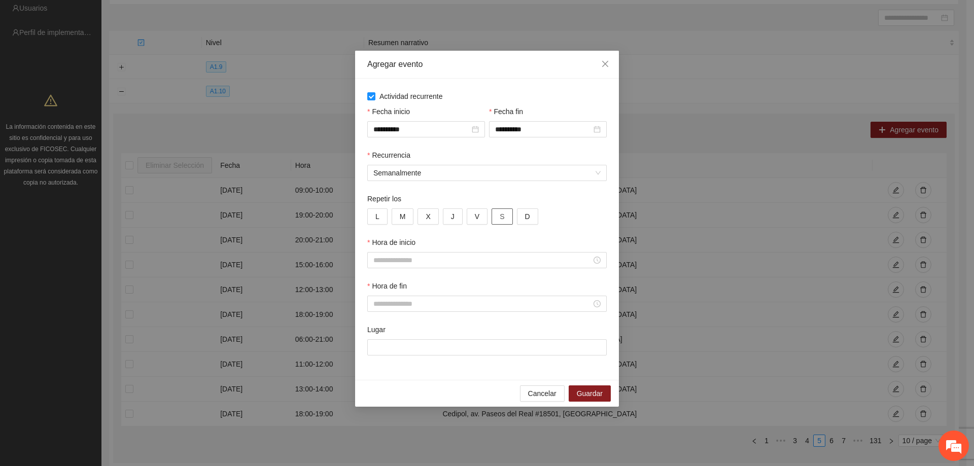
click at [492, 215] on button "S" at bounding box center [502, 217] width 21 height 16
click at [427, 264] on input "Hora de inicio" at bounding box center [483, 260] width 218 height 11
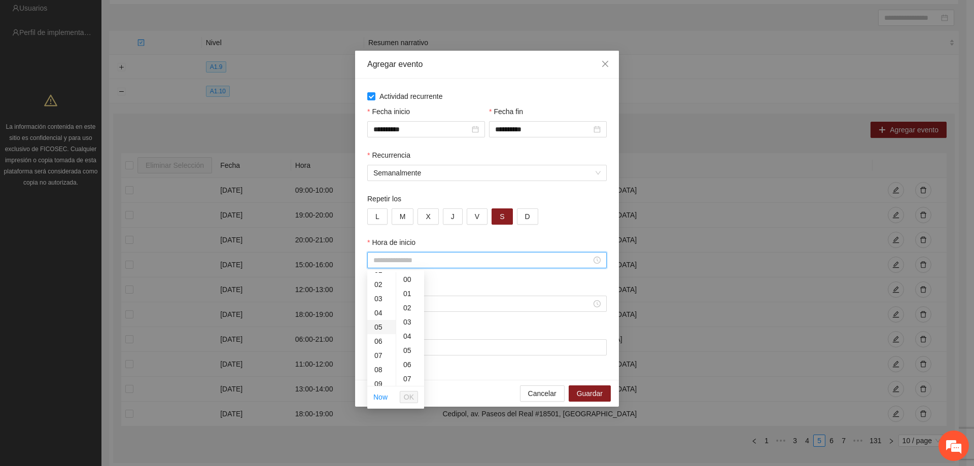
scroll to position [0, 0]
click at [381, 341] on div "08" at bounding box center [381, 342] width 28 height 14
type input "*****"
drag, startPoint x: 413, startPoint y: 397, endPoint x: 412, endPoint y: 383, distance: 14.2
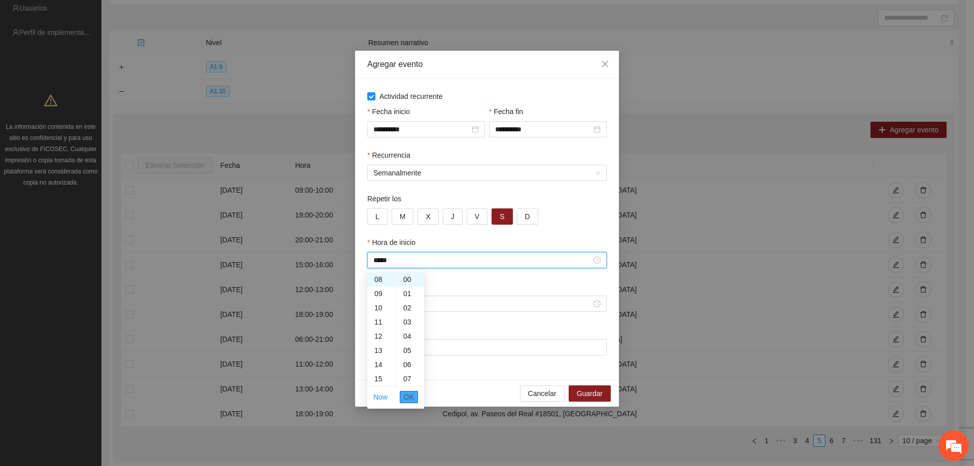
click at [412, 397] on span "OK" at bounding box center [409, 397] width 10 height 11
click at [410, 303] on input "Hora de fin" at bounding box center [483, 303] width 218 height 11
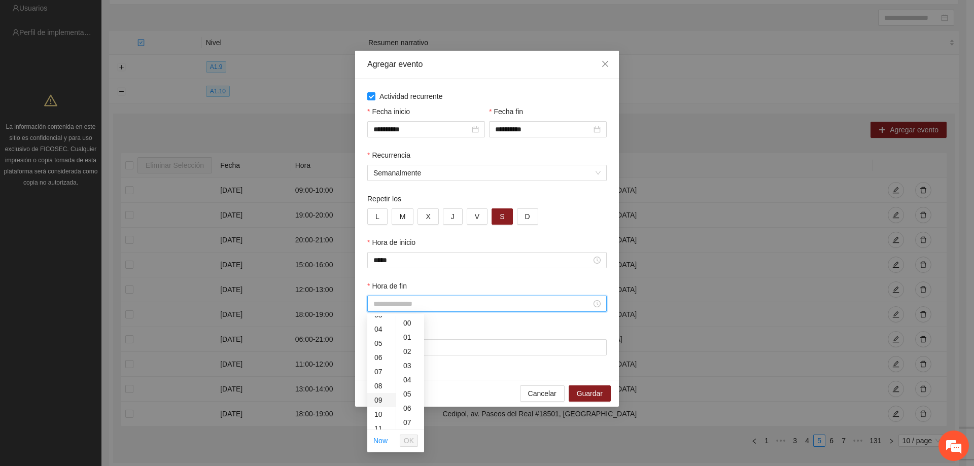
click at [382, 403] on div "09" at bounding box center [381, 400] width 28 height 14
type input "*****"
click at [417, 443] on button "OK" at bounding box center [409, 441] width 18 height 12
click at [424, 345] on input "Lugar" at bounding box center [487, 348] width 240 height 16
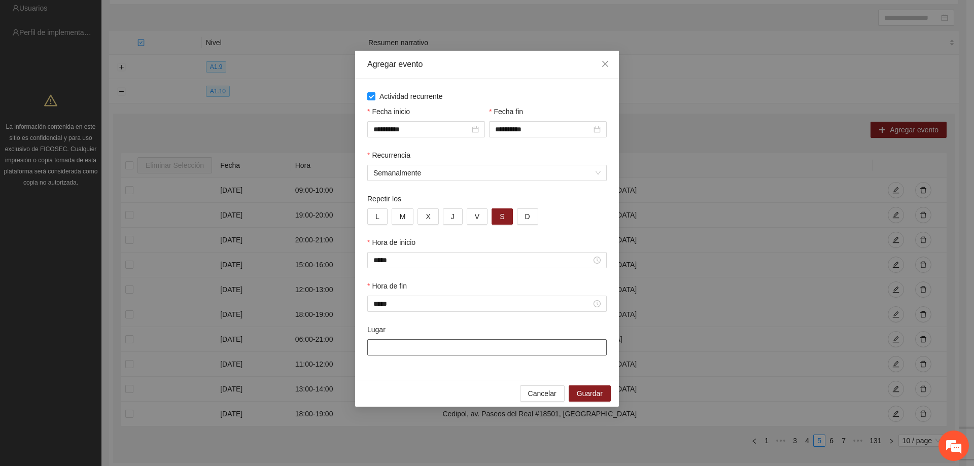
type input "**********"
click at [586, 395] on span "Guardar" at bounding box center [590, 393] width 26 height 11
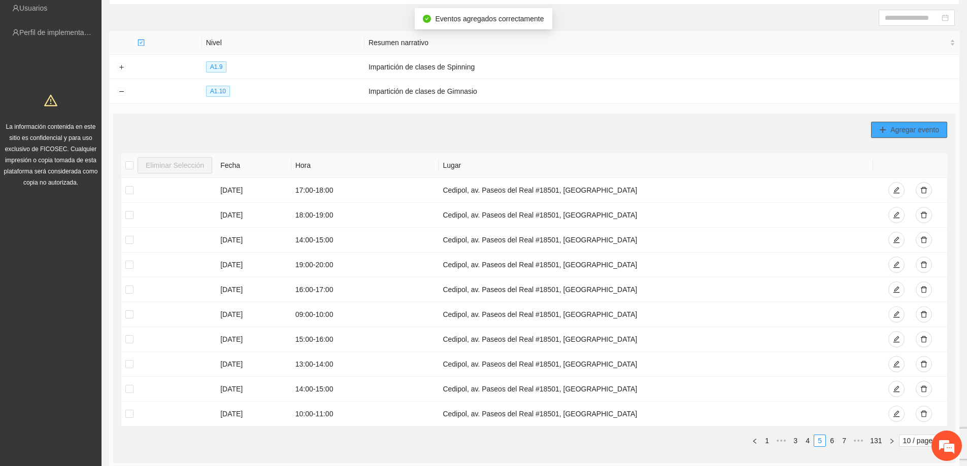
click at [909, 127] on span "Agregar evento" at bounding box center [914, 129] width 49 height 11
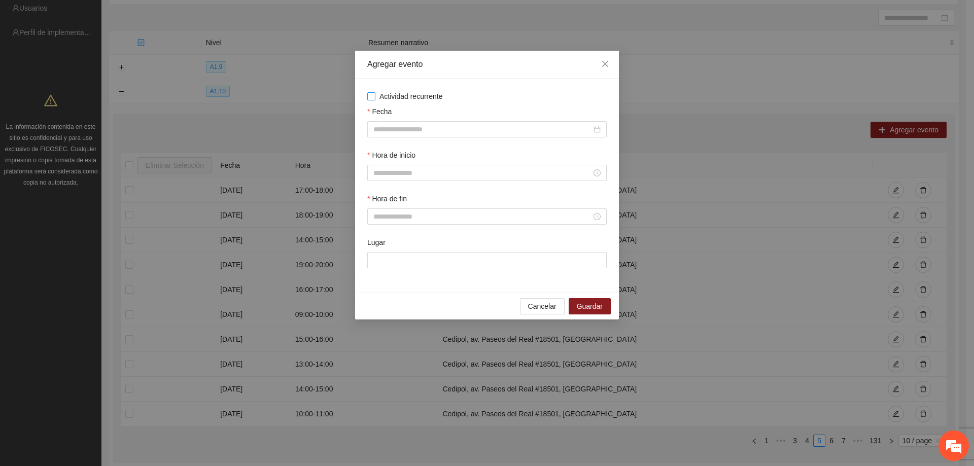
click at [377, 96] on span "Actividad recurrente" at bounding box center [412, 96] width 72 height 11
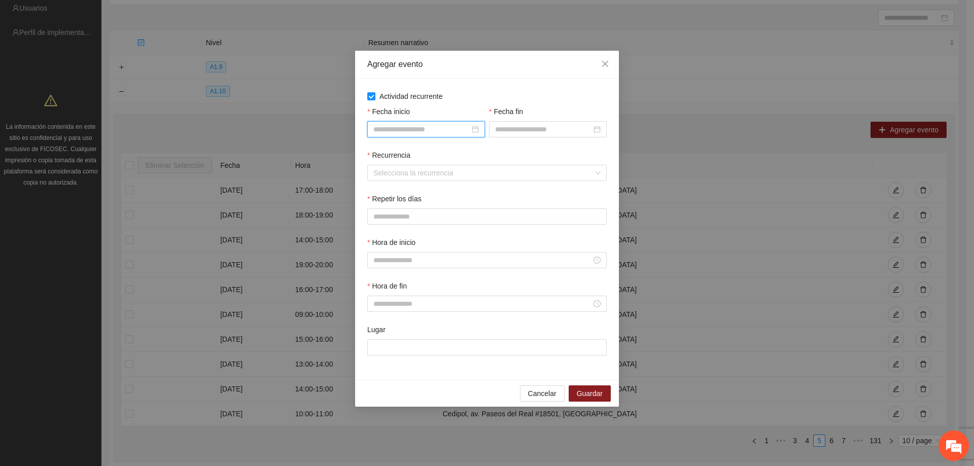
click at [396, 133] on input "Fecha inicio" at bounding box center [422, 129] width 96 height 11
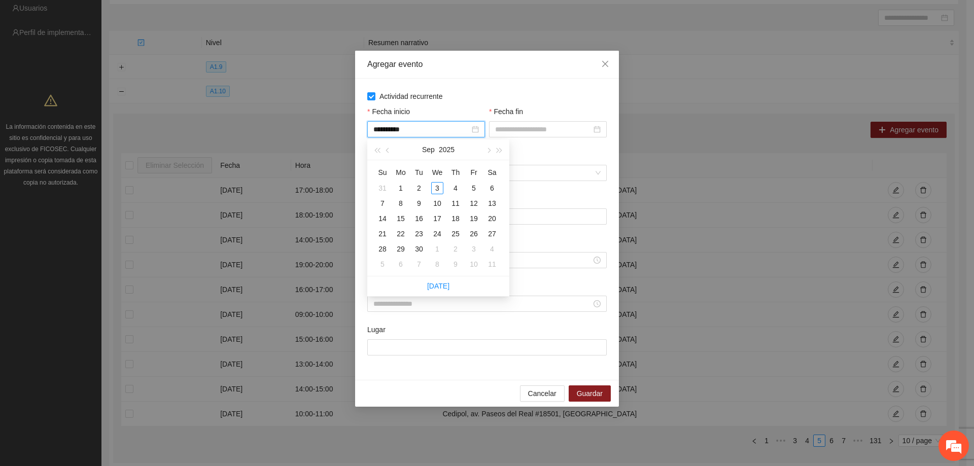
type input "**********"
click at [387, 153] on button "button" at bounding box center [388, 150] width 11 height 20
type input "**********"
click at [472, 188] on div "1" at bounding box center [474, 188] width 12 height 12
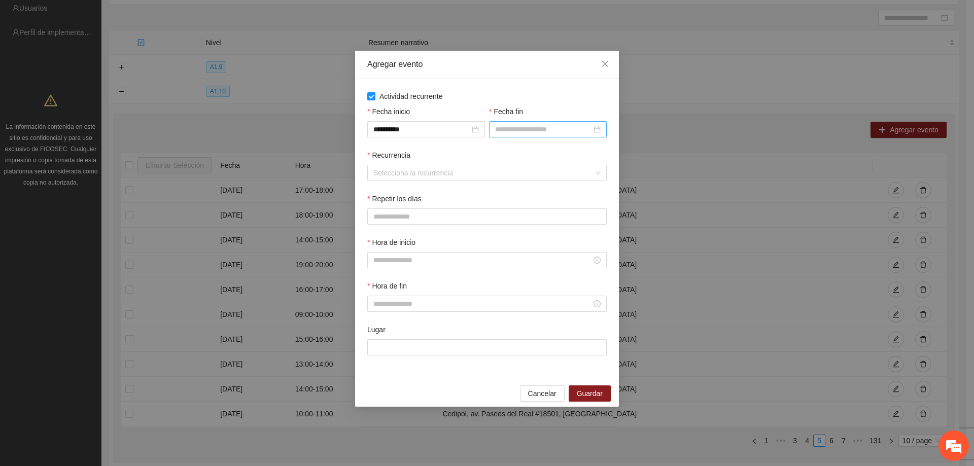
click at [527, 137] on div at bounding box center [548, 129] width 118 height 16
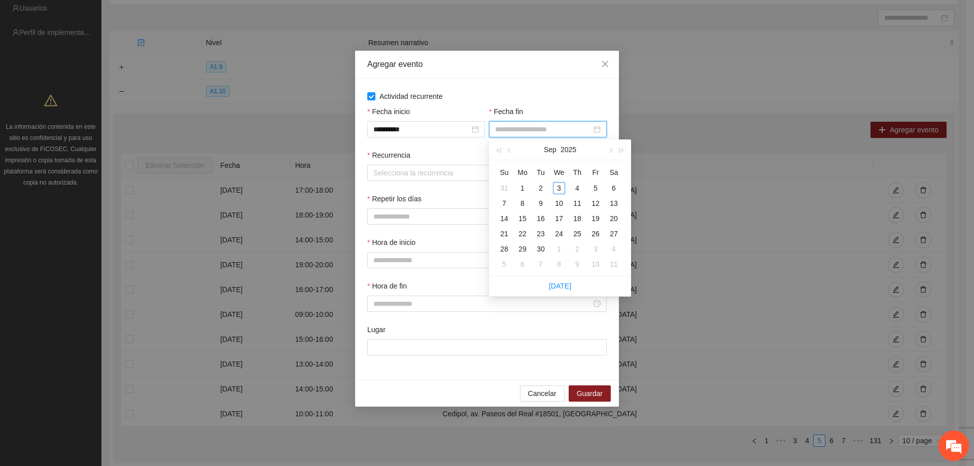
click at [530, 134] on input "Fecha fin" at bounding box center [543, 129] width 96 height 11
click at [510, 152] on span "button" at bounding box center [510, 150] width 5 height 5
type input "**********"
click at [506, 260] on div "31" at bounding box center [504, 264] width 12 height 12
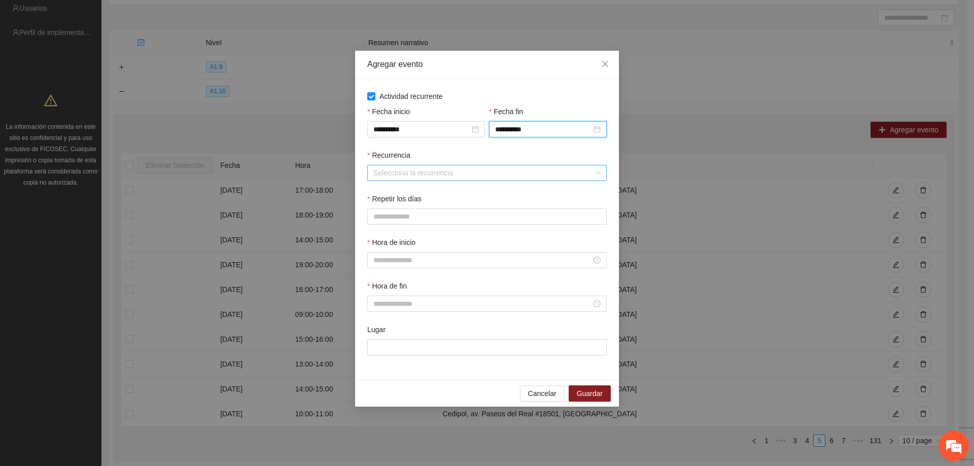
click at [426, 169] on input "Recurrencia" at bounding box center [484, 172] width 220 height 15
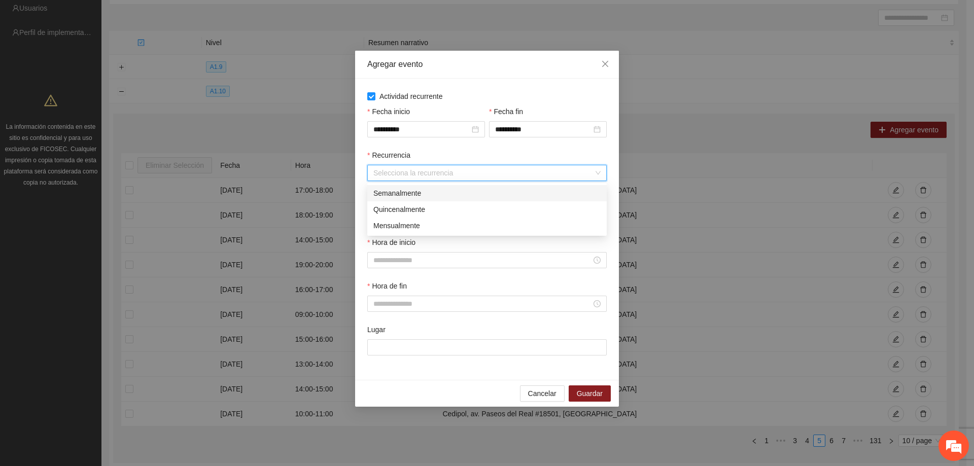
click at [428, 192] on div "Semanalmente" at bounding box center [487, 193] width 227 height 11
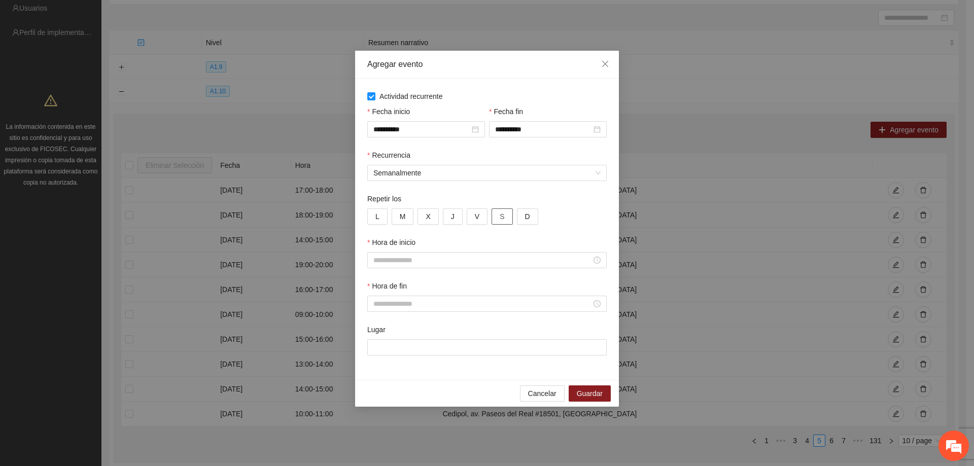
click at [496, 222] on button "S" at bounding box center [502, 217] width 21 height 16
click at [462, 259] on input "Hora de inicio" at bounding box center [483, 260] width 218 height 11
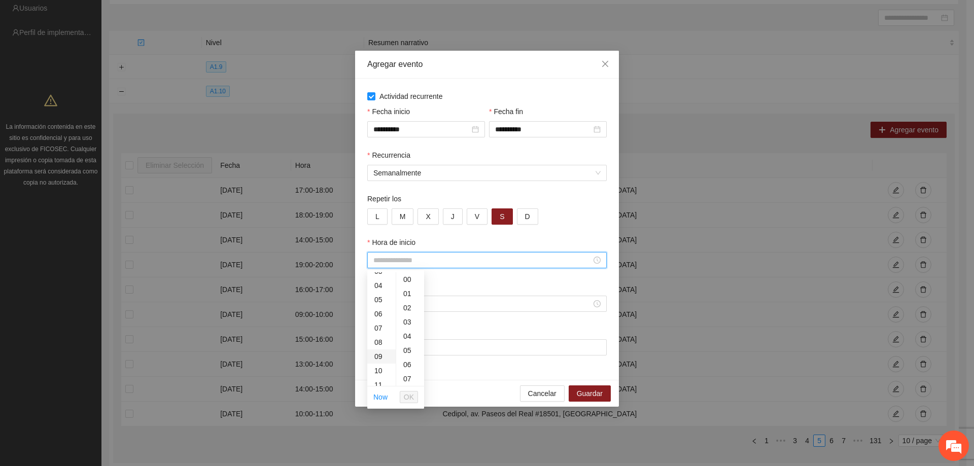
click at [380, 357] on div "09" at bounding box center [381, 357] width 28 height 14
type input "*****"
click at [401, 396] on button "OK" at bounding box center [409, 397] width 18 height 12
click at [409, 295] on div "Hora de fin" at bounding box center [487, 288] width 240 height 15
click at [411, 308] on input "Hora de fin" at bounding box center [483, 303] width 218 height 11
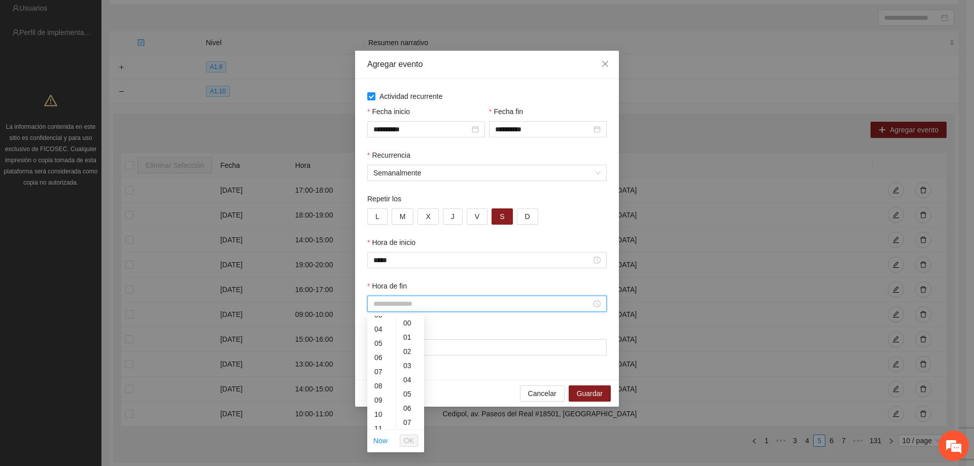
click at [377, 411] on div "10" at bounding box center [381, 415] width 28 height 14
type input "*****"
click at [408, 436] on span "OK" at bounding box center [409, 440] width 10 height 11
click at [424, 349] on input "Lugar" at bounding box center [487, 348] width 240 height 16
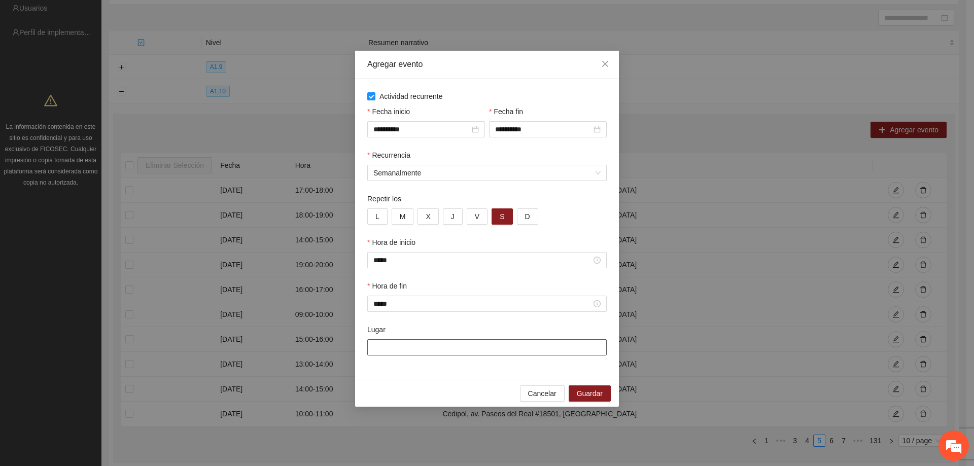
type input "**********"
click at [578, 388] on span "Guardar" at bounding box center [590, 393] width 26 height 11
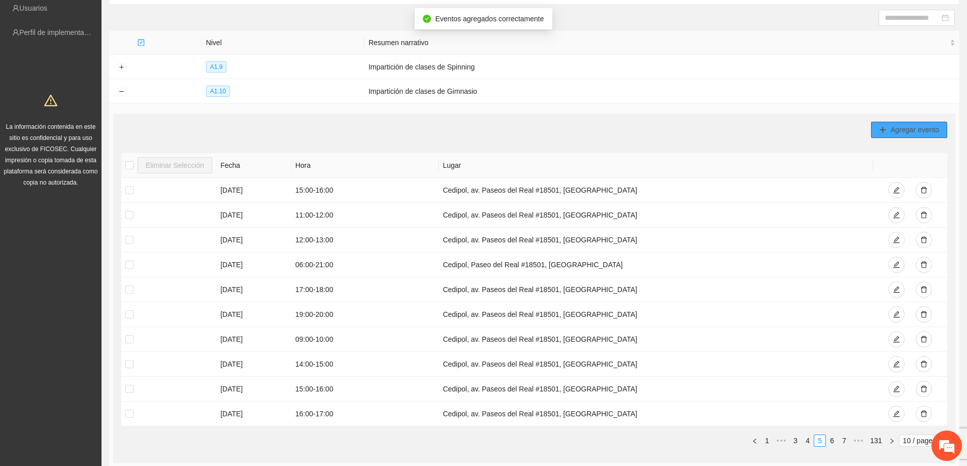
click at [883, 130] on icon "plus" at bounding box center [882, 129] width 7 height 7
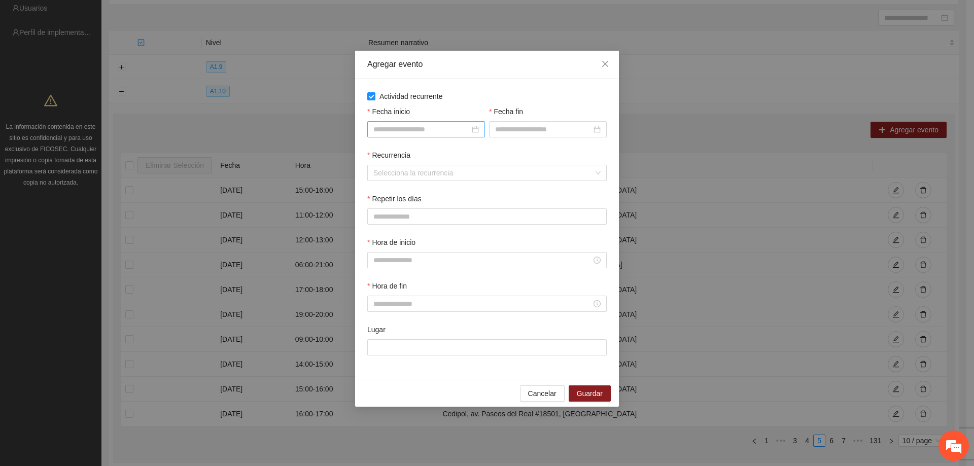
click at [408, 127] on input "Fecha inicio" at bounding box center [422, 129] width 96 height 11
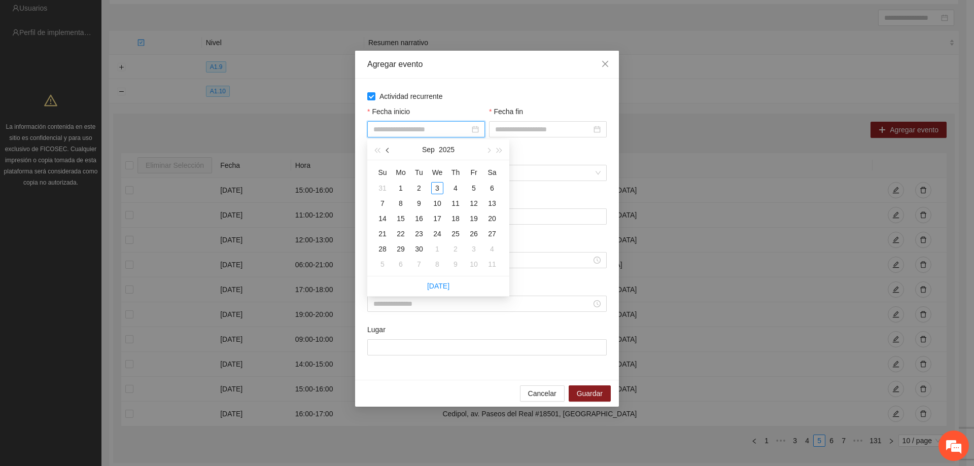
click at [388, 150] on span "button" at bounding box center [388, 150] width 5 height 5
type input "**********"
click at [477, 186] on div "1" at bounding box center [474, 188] width 12 height 12
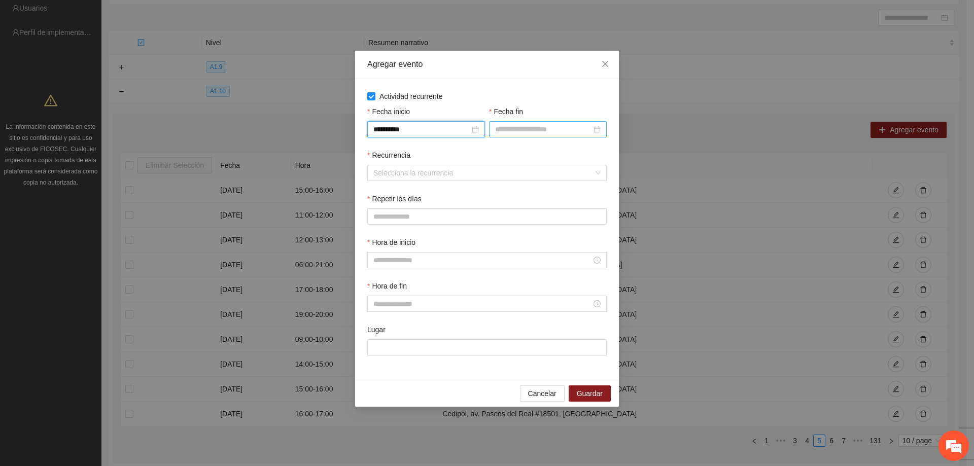
click at [524, 134] on input "Fecha fin" at bounding box center [543, 129] width 96 height 11
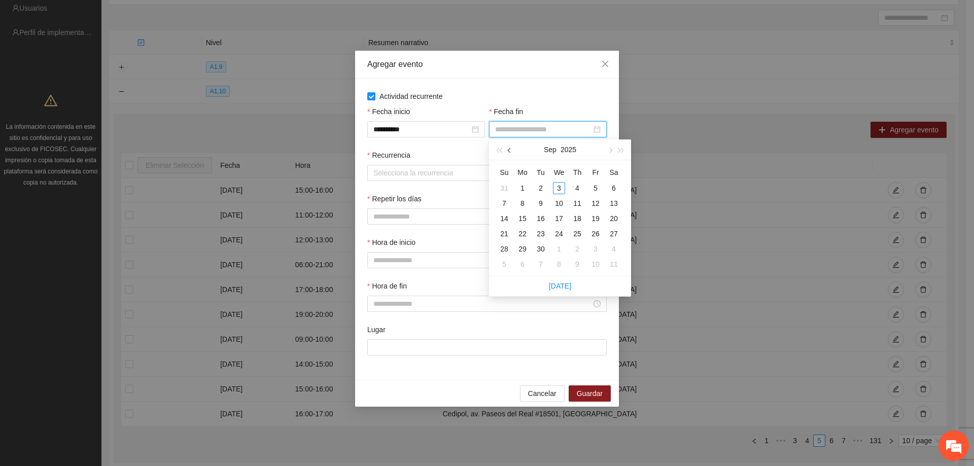
click at [511, 155] on button "button" at bounding box center [509, 150] width 11 height 20
type input "**********"
click at [507, 263] on div "31" at bounding box center [504, 264] width 12 height 12
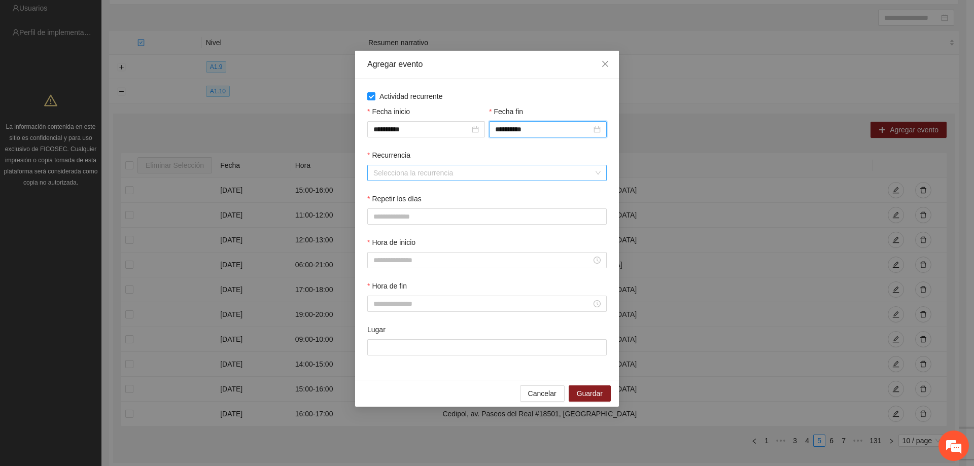
click at [460, 171] on input "Recurrencia" at bounding box center [484, 172] width 220 height 15
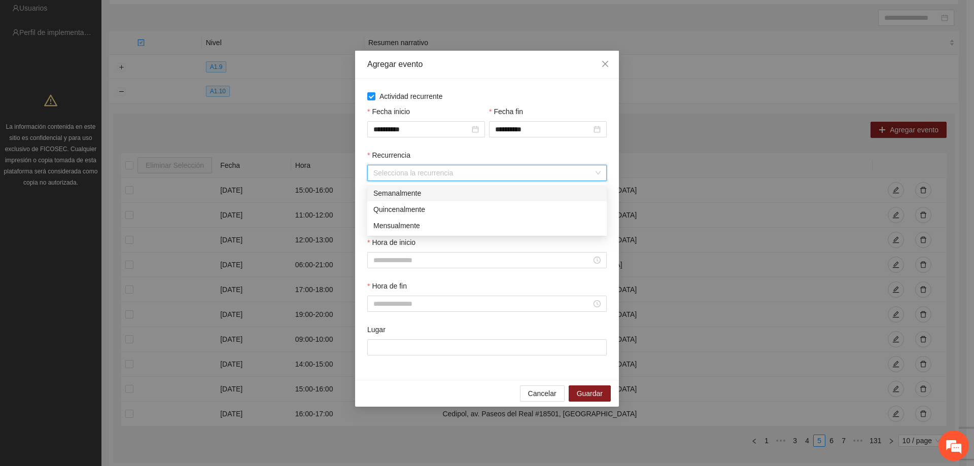
click at [439, 190] on div "Semanalmente" at bounding box center [487, 193] width 227 height 11
click at [500, 217] on span "S" at bounding box center [502, 216] width 5 height 11
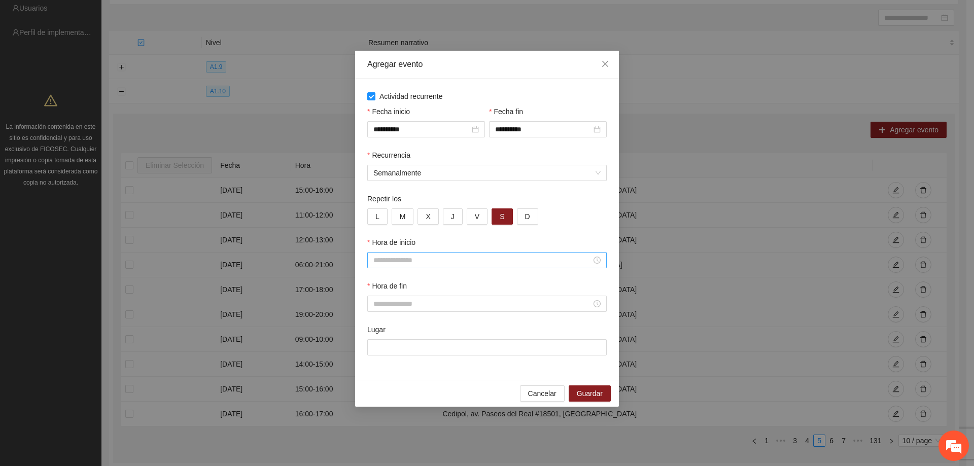
click at [455, 259] on input "Hora de inicio" at bounding box center [483, 260] width 218 height 11
click at [381, 324] on div "10" at bounding box center [381, 320] width 28 height 14
type input "*****"
click at [406, 397] on span "OK" at bounding box center [409, 397] width 10 height 11
click at [405, 306] on input "Hora de fin" at bounding box center [483, 303] width 218 height 11
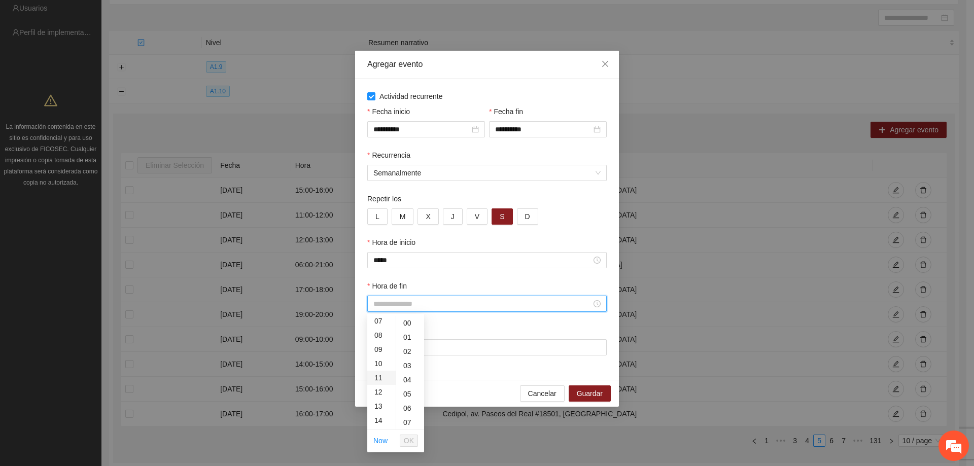
click at [375, 377] on div "11" at bounding box center [381, 378] width 28 height 14
type input "*****"
click at [407, 435] on span "OK" at bounding box center [409, 440] width 10 height 11
click at [433, 347] on input "Lugar" at bounding box center [487, 348] width 240 height 16
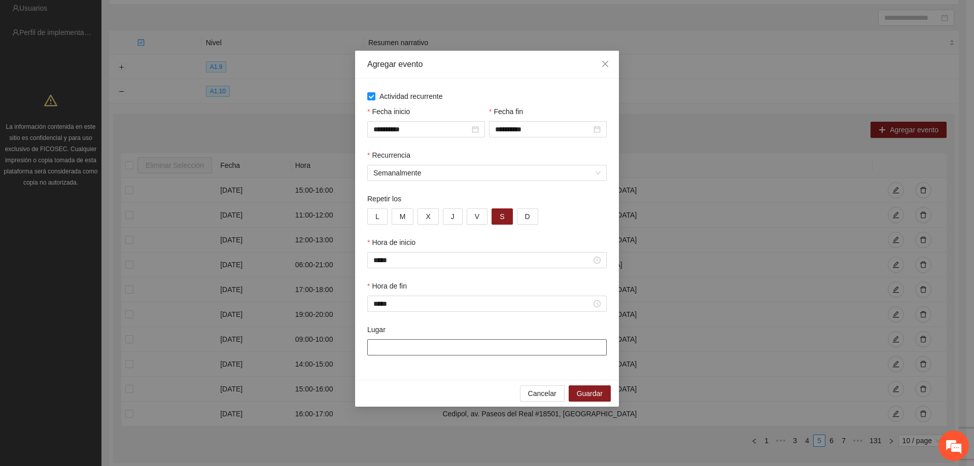
type input "**********"
click at [588, 391] on span "Guardar" at bounding box center [590, 393] width 26 height 11
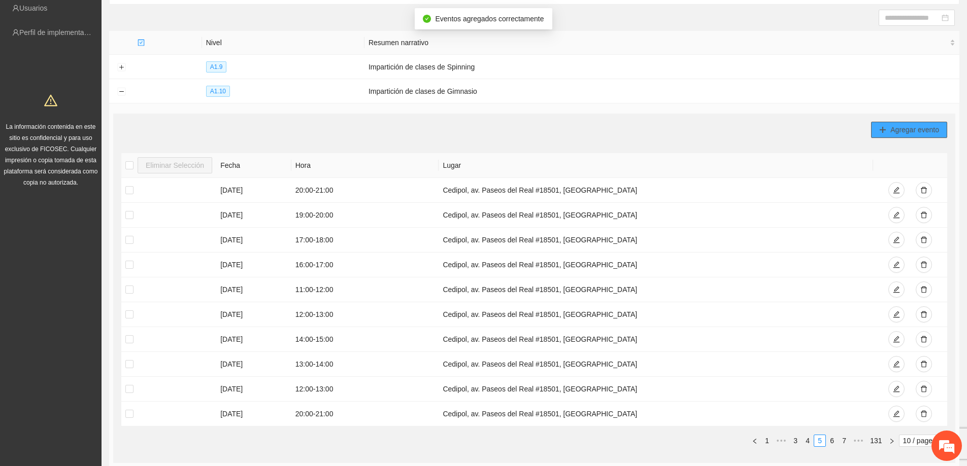
click at [904, 126] on span "Agregar evento" at bounding box center [914, 129] width 49 height 11
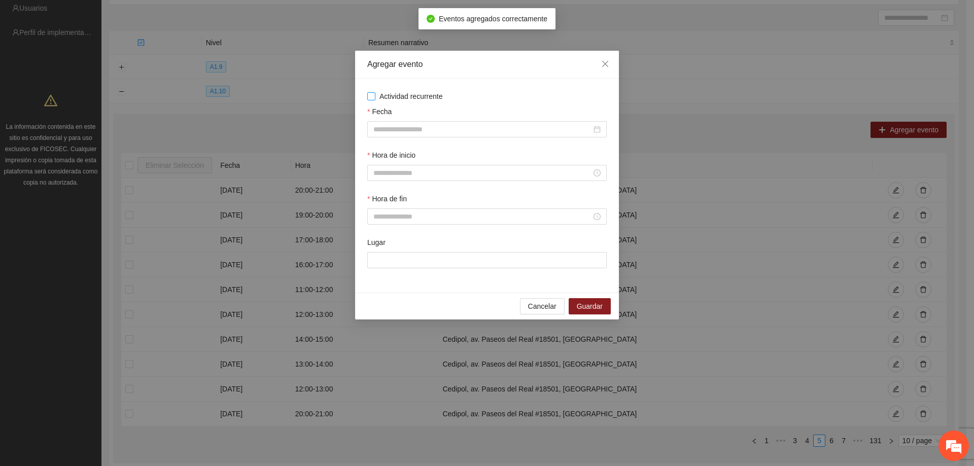
click at [371, 100] on label "Actividad recurrente" at bounding box center [487, 96] width 240 height 11
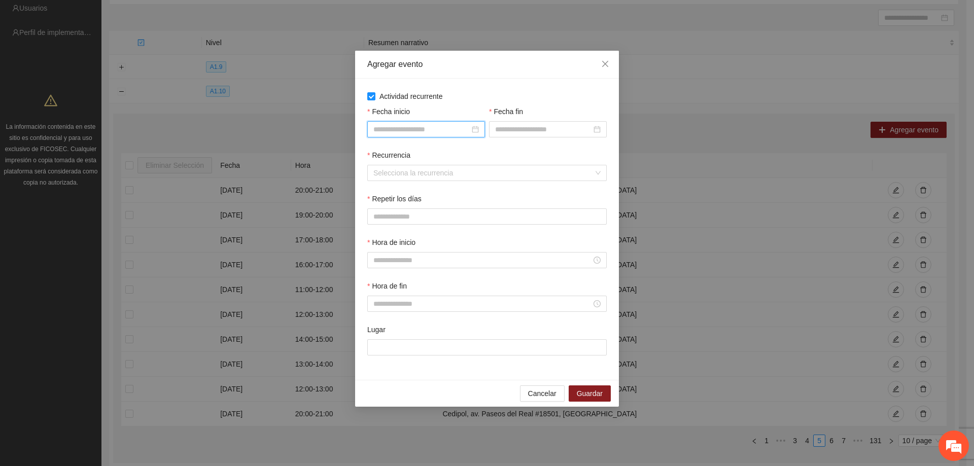
click at [384, 133] on input "Fecha inicio" at bounding box center [422, 129] width 96 height 11
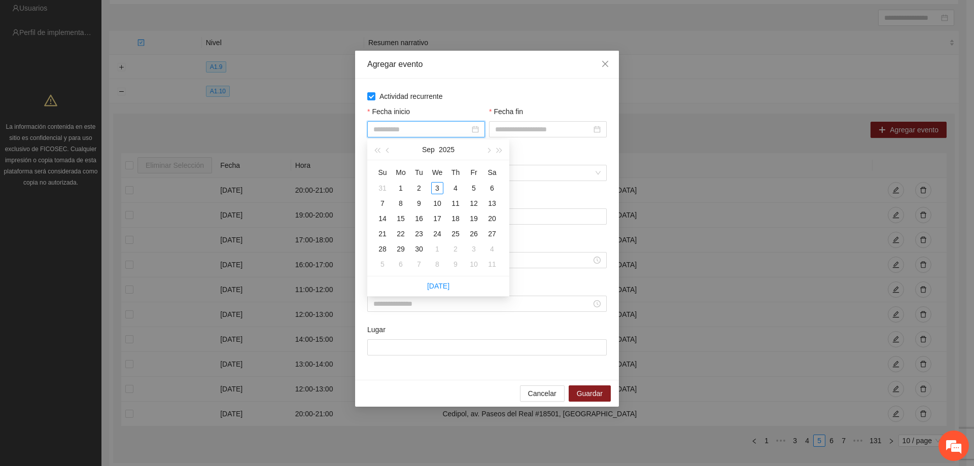
type input "**********"
click at [386, 150] on span "button" at bounding box center [388, 150] width 5 height 5
type input "**********"
click at [472, 186] on div "1" at bounding box center [474, 188] width 12 height 12
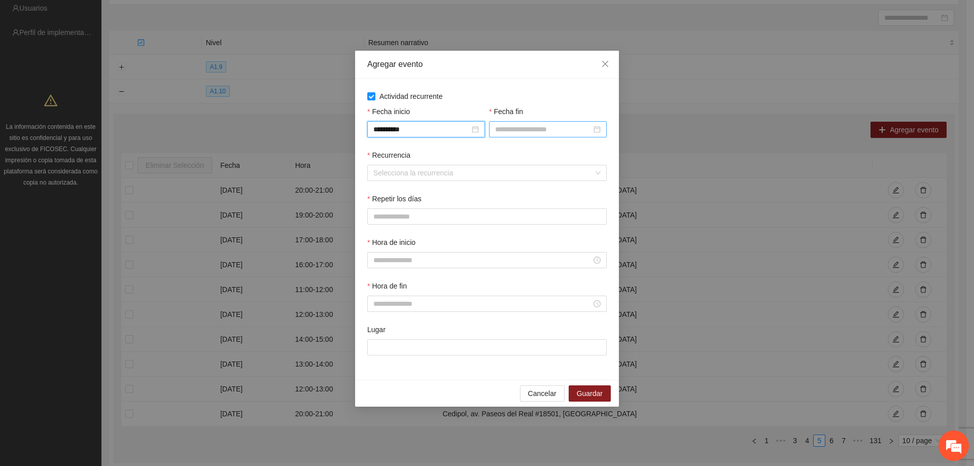
click at [499, 129] on input "Fecha fin" at bounding box center [543, 129] width 96 height 11
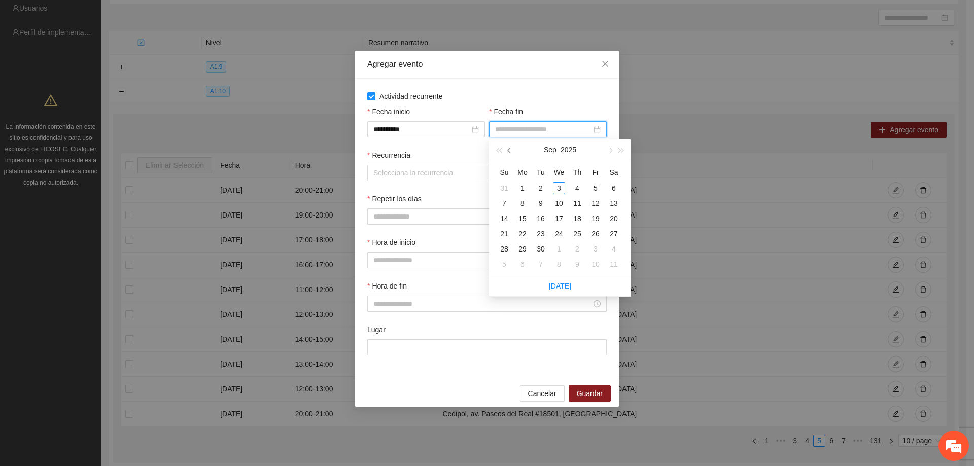
click at [507, 150] on button "button" at bounding box center [509, 150] width 11 height 20
type input "**********"
click at [509, 261] on div "31" at bounding box center [504, 264] width 12 height 12
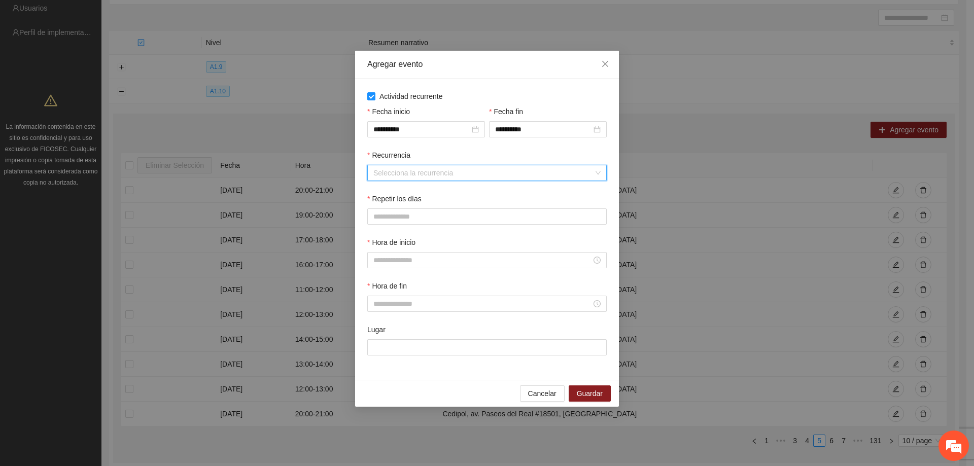
click at [453, 169] on input "Recurrencia" at bounding box center [484, 172] width 220 height 15
click at [413, 194] on div "Semanalmente" at bounding box center [487, 193] width 227 height 11
click at [495, 219] on button "S" at bounding box center [502, 217] width 21 height 16
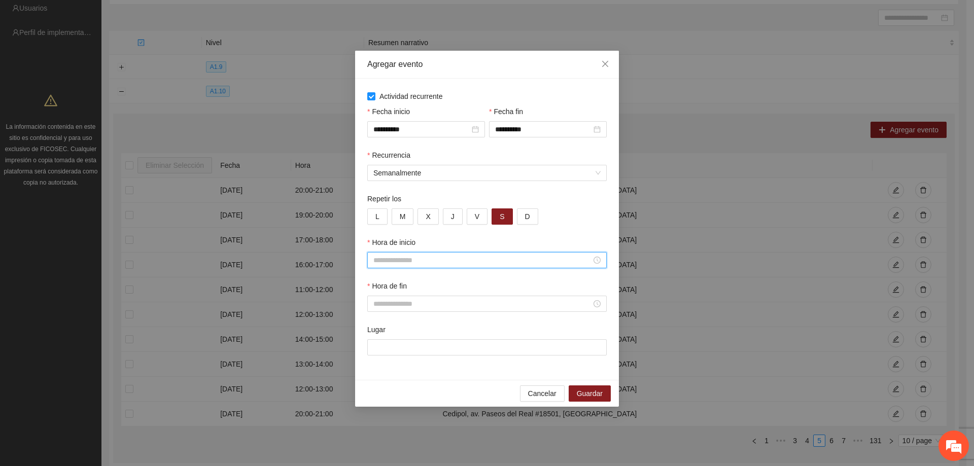
click at [432, 259] on input "Hora de inicio" at bounding box center [483, 260] width 218 height 11
click at [377, 335] on div "11" at bounding box center [381, 334] width 28 height 14
type input "*****"
click at [460, 290] on div "Hora de fin" at bounding box center [487, 288] width 240 height 15
click at [391, 264] on input "Hora de inicio" at bounding box center [483, 260] width 218 height 11
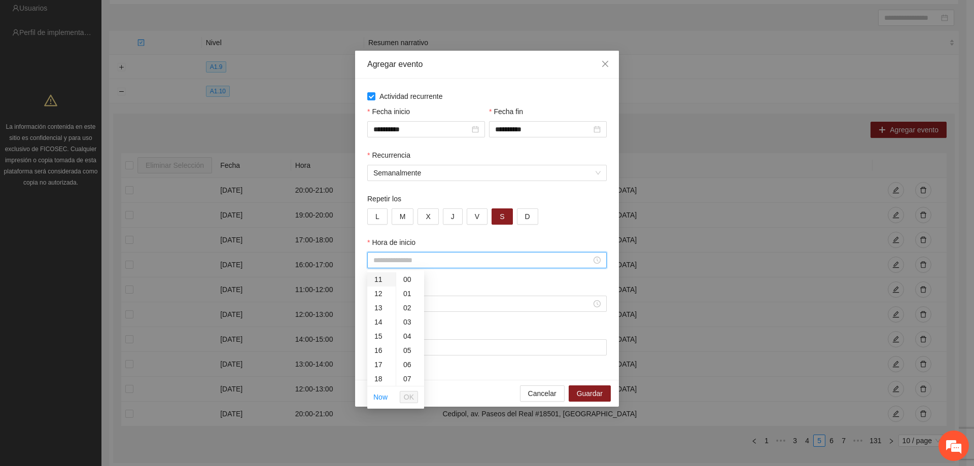
click at [382, 277] on div "11" at bounding box center [381, 280] width 28 height 14
type input "*****"
click at [405, 394] on span "OK" at bounding box center [409, 397] width 10 height 11
click at [416, 294] on div "Hora de fin" at bounding box center [487, 288] width 240 height 15
click at [415, 300] on input "Hora de fin" at bounding box center [483, 303] width 218 height 11
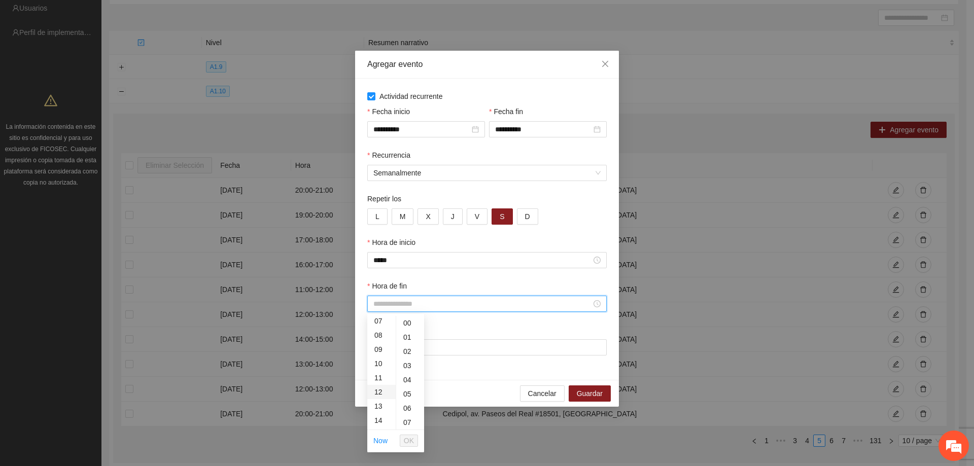
click at [376, 391] on div "12" at bounding box center [381, 392] width 28 height 14
type input "*****"
click at [411, 440] on span "OK" at bounding box center [409, 440] width 10 height 11
click at [406, 350] on input "Lugar" at bounding box center [487, 348] width 240 height 16
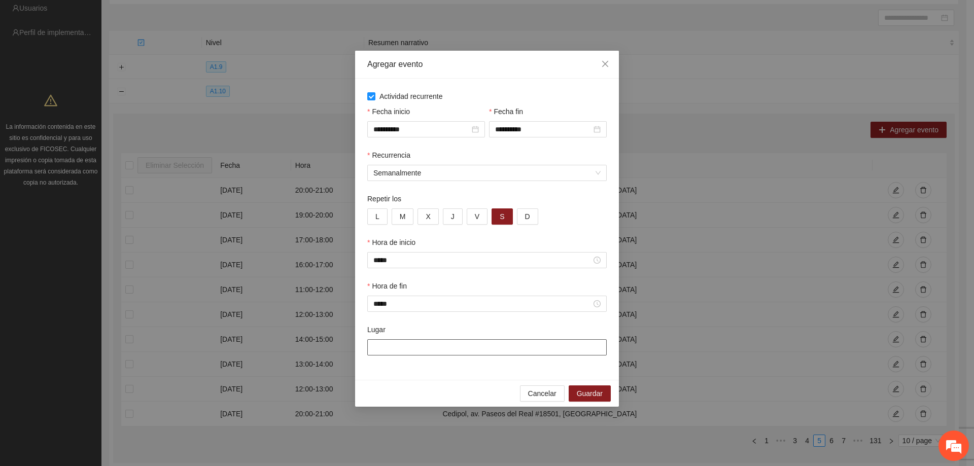
type input "**********"
click at [602, 393] on span "Guardar" at bounding box center [590, 393] width 26 height 11
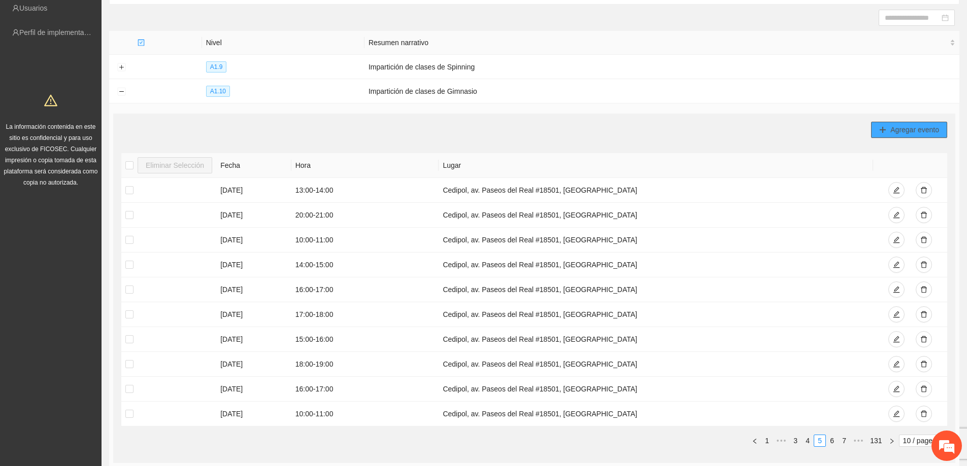
click at [905, 130] on span "Agregar evento" at bounding box center [914, 129] width 49 height 11
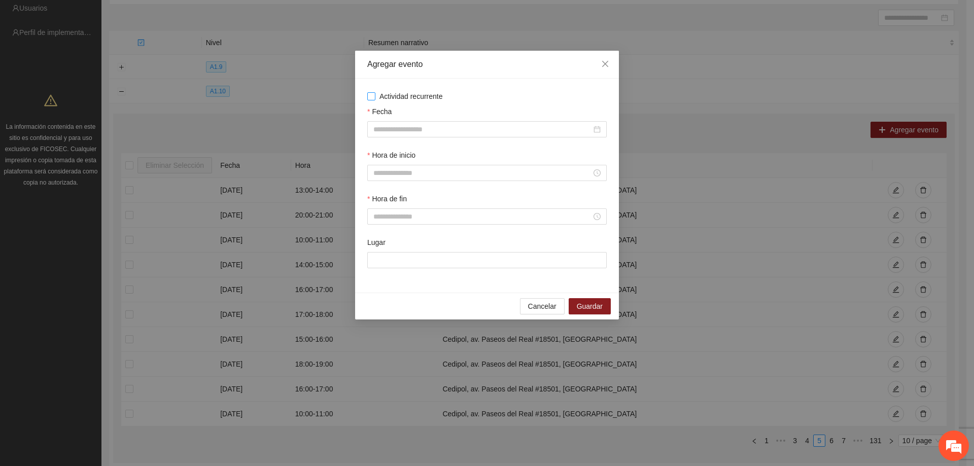
click at [378, 95] on span "Actividad recurrente" at bounding box center [412, 96] width 72 height 11
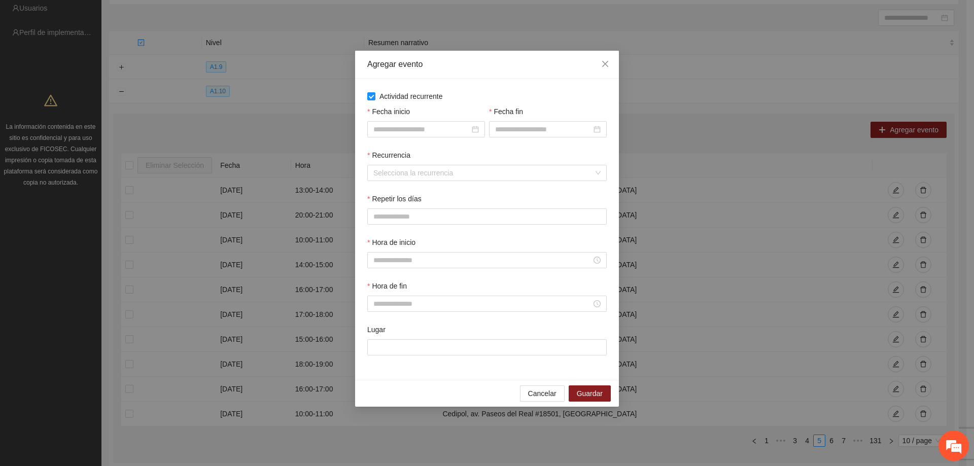
click at [467, 141] on div "Fecha inicio" at bounding box center [426, 128] width 122 height 44
click at [468, 124] on input "Fecha inicio" at bounding box center [422, 129] width 96 height 11
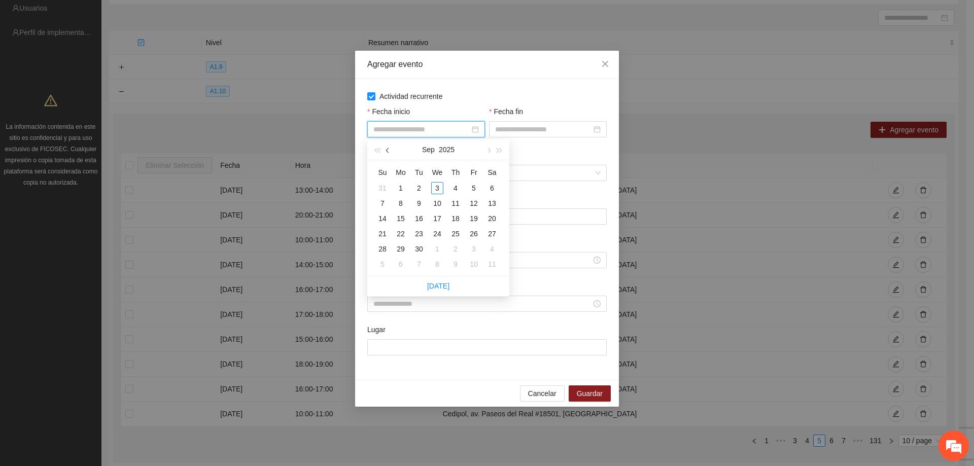
click at [383, 148] on button "button" at bounding box center [388, 150] width 11 height 20
type input "**********"
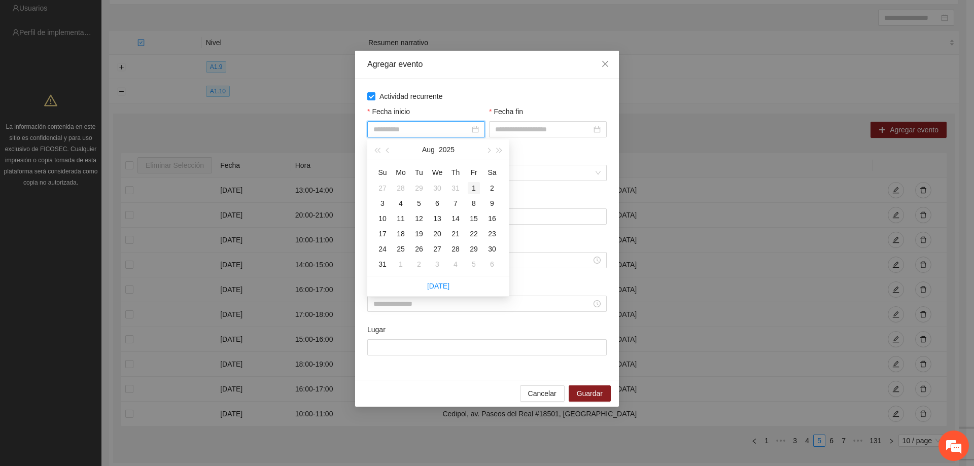
click at [476, 188] on div "1" at bounding box center [474, 188] width 12 height 12
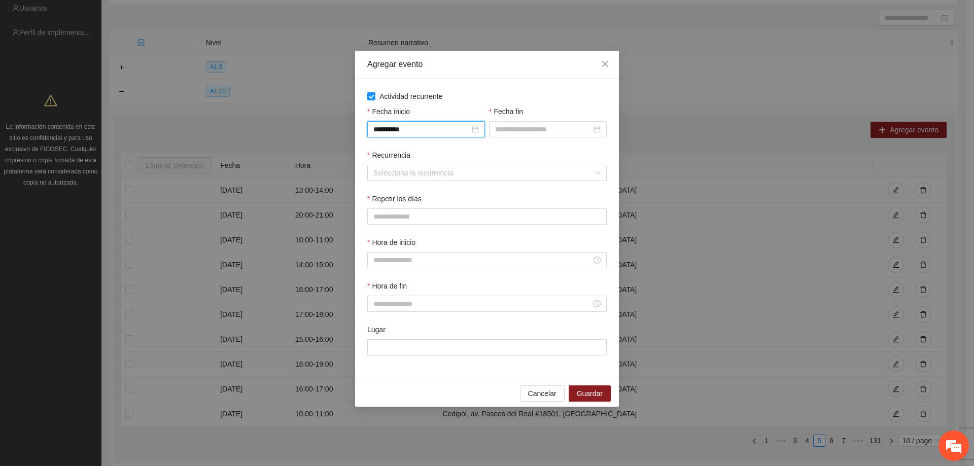
click at [504, 120] on div "Fecha fin" at bounding box center [548, 113] width 118 height 15
click at [507, 125] on input "Fecha fin" at bounding box center [543, 129] width 96 height 11
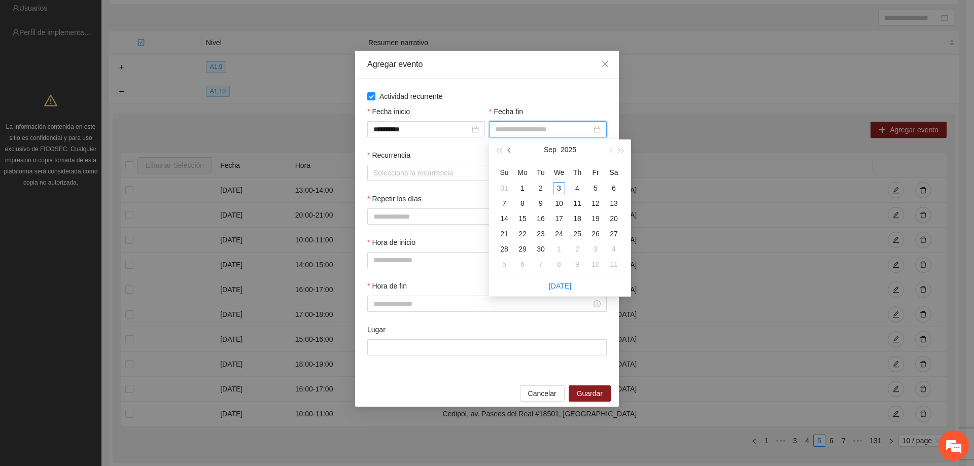
click at [506, 146] on button "button" at bounding box center [509, 150] width 11 height 20
type input "**********"
click at [507, 259] on div "31" at bounding box center [504, 264] width 12 height 12
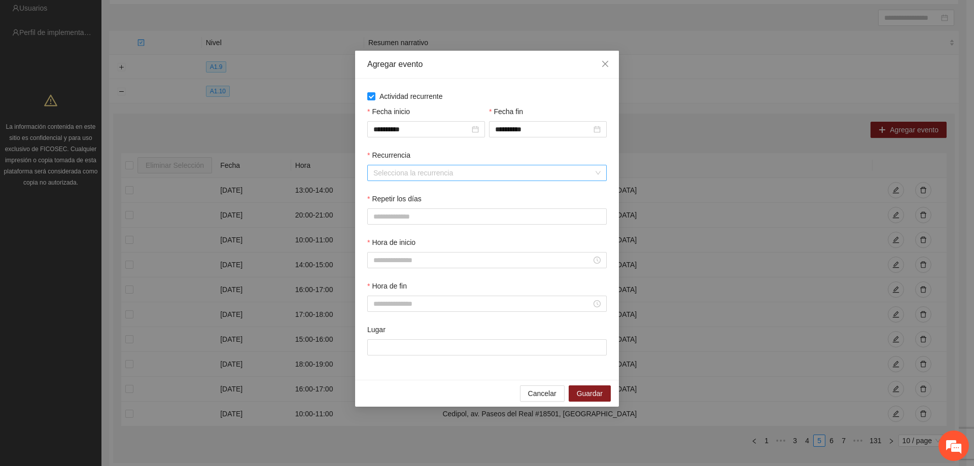
click at [386, 174] on input "Recurrencia" at bounding box center [484, 172] width 220 height 15
click at [395, 194] on div "Semanalmente" at bounding box center [487, 193] width 227 height 11
click at [389, 208] on div "Repetir los" at bounding box center [487, 200] width 240 height 15
click at [500, 214] on span "S" at bounding box center [502, 216] width 5 height 11
click at [446, 256] on input "Hora de inicio" at bounding box center [483, 260] width 218 height 11
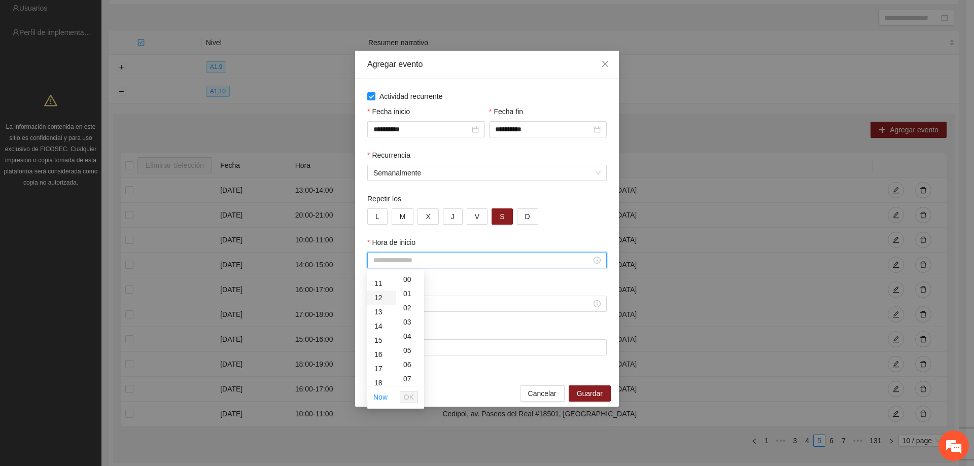
click at [385, 297] on div "12" at bounding box center [381, 298] width 28 height 14
type input "*****"
click at [409, 395] on span "OK" at bounding box center [409, 397] width 10 height 11
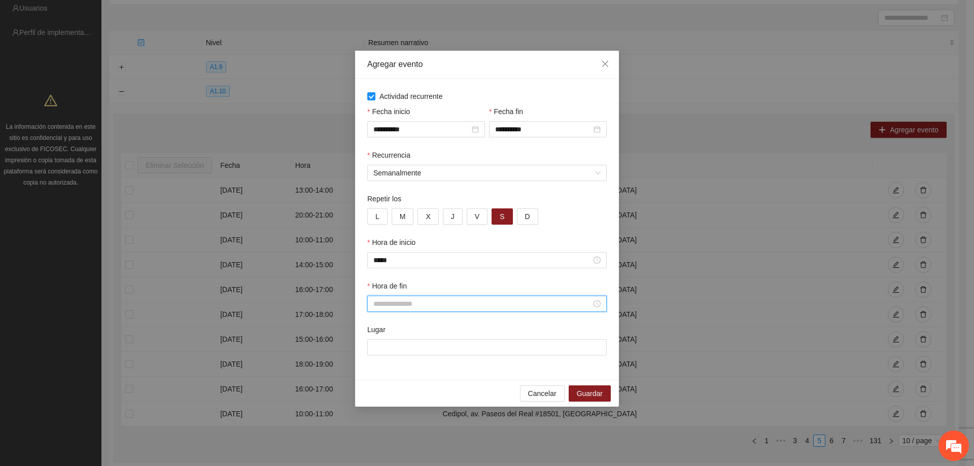
click at [419, 303] on input "Hora de fin" at bounding box center [483, 303] width 218 height 11
click at [379, 404] on div "13" at bounding box center [381, 406] width 28 height 14
type input "*****"
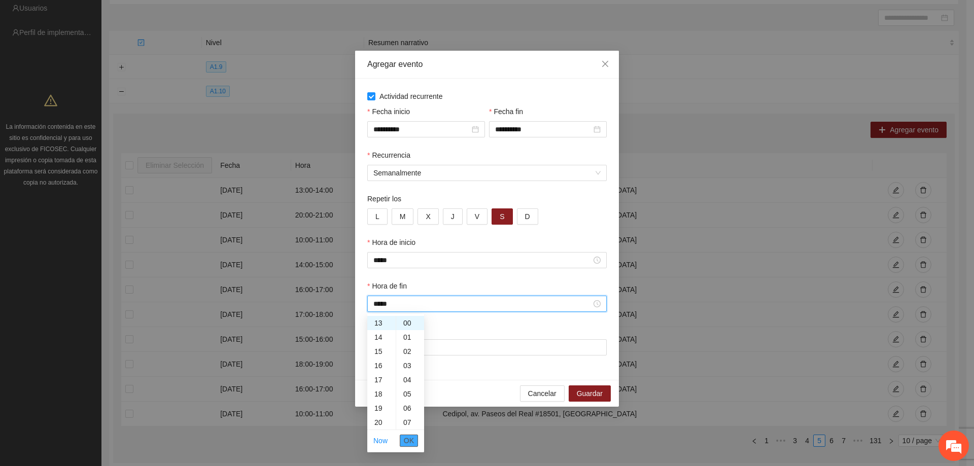
click at [411, 441] on span "OK" at bounding box center [409, 440] width 10 height 11
click at [430, 351] on input "Lugar" at bounding box center [487, 348] width 240 height 16
type input "**********"
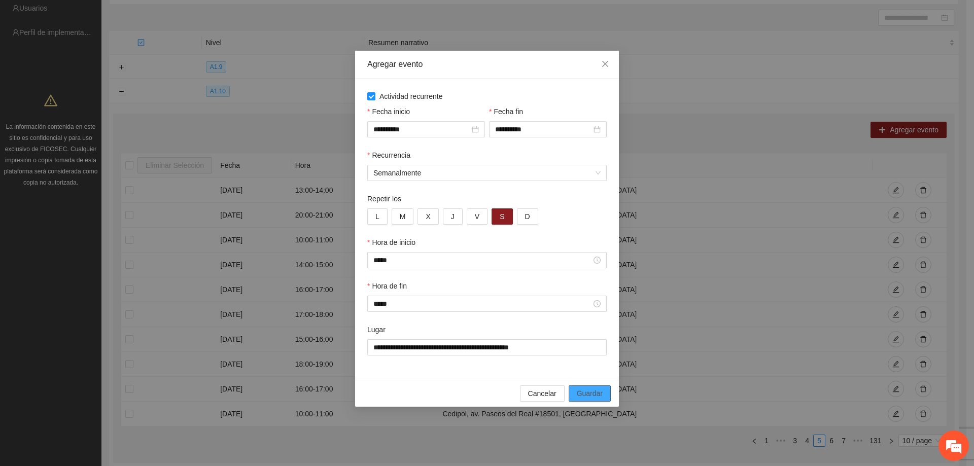
click at [589, 395] on span "Guardar" at bounding box center [590, 393] width 26 height 11
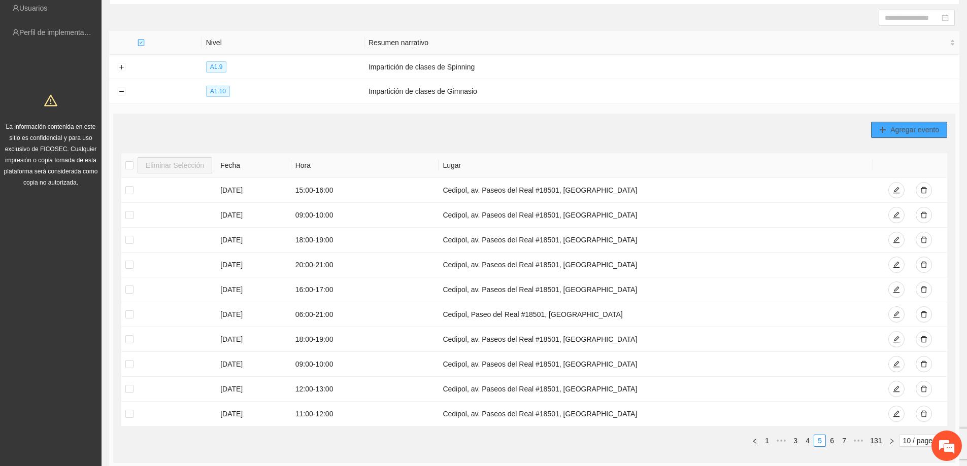
click at [903, 123] on button "Agregar evento" at bounding box center [909, 130] width 76 height 16
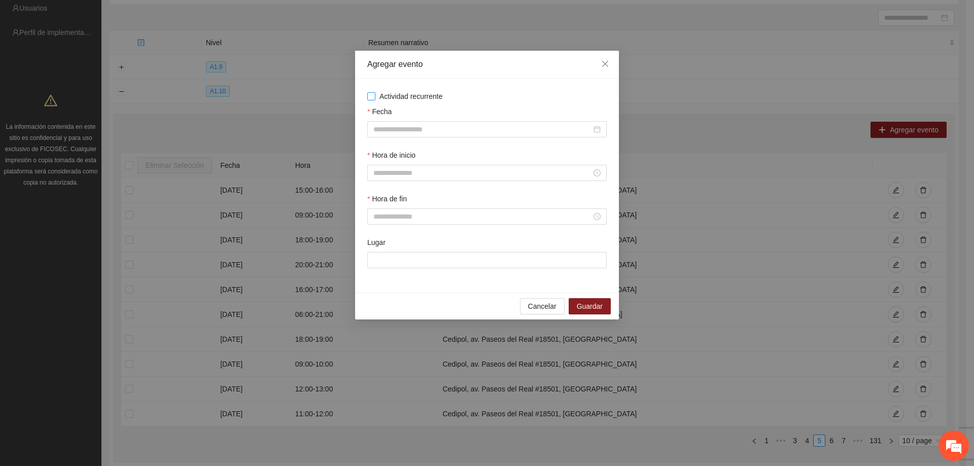
click at [376, 92] on span "Actividad recurrente" at bounding box center [412, 96] width 72 height 11
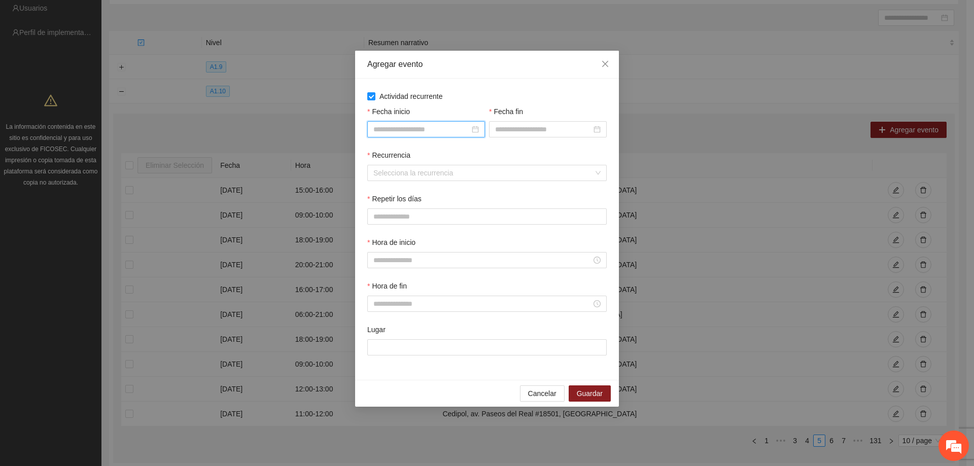
click at [410, 128] on input "Fecha inicio" at bounding box center [422, 129] width 96 height 11
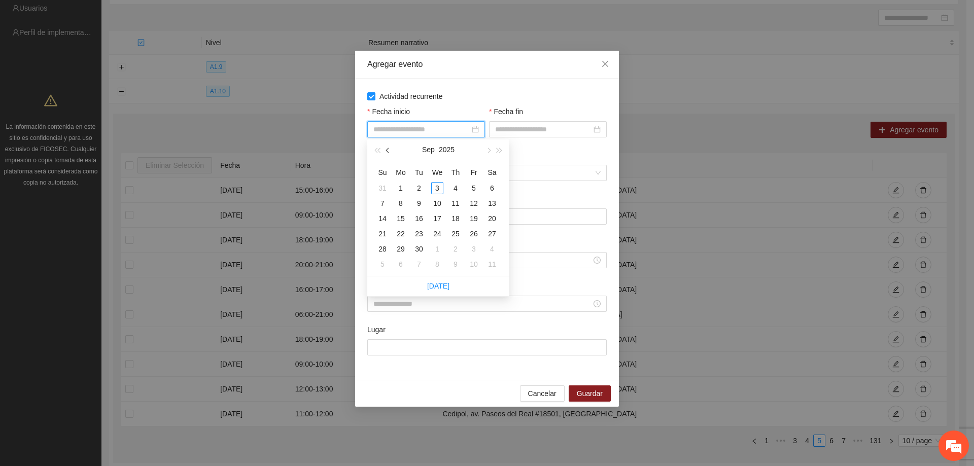
click at [389, 150] on span "button" at bounding box center [388, 150] width 5 height 5
type input "**********"
click at [472, 185] on div "1" at bounding box center [474, 188] width 12 height 12
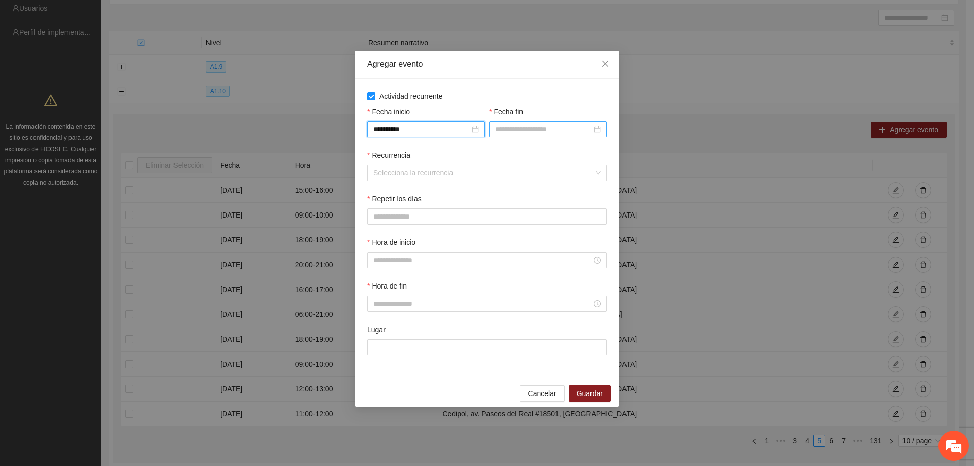
click at [573, 136] on div at bounding box center [548, 129] width 118 height 16
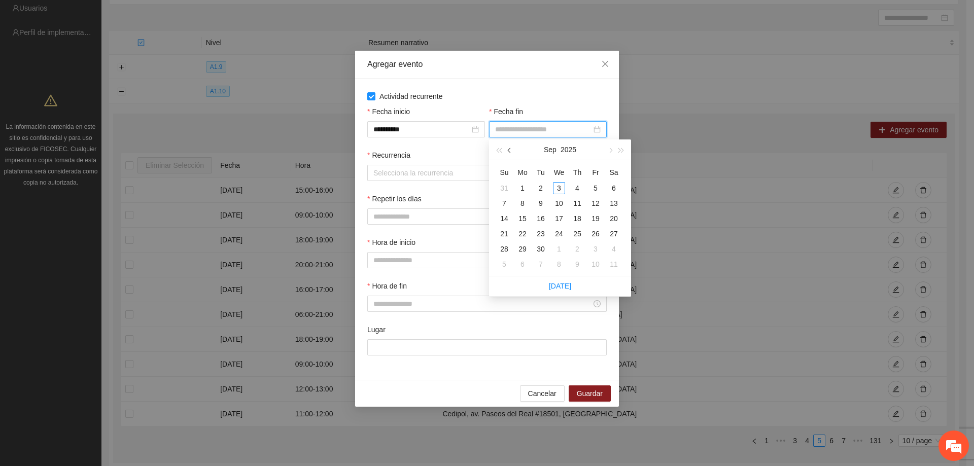
click at [511, 151] on span "button" at bounding box center [510, 150] width 5 height 5
type input "**********"
click at [508, 264] on div "31" at bounding box center [504, 264] width 12 height 12
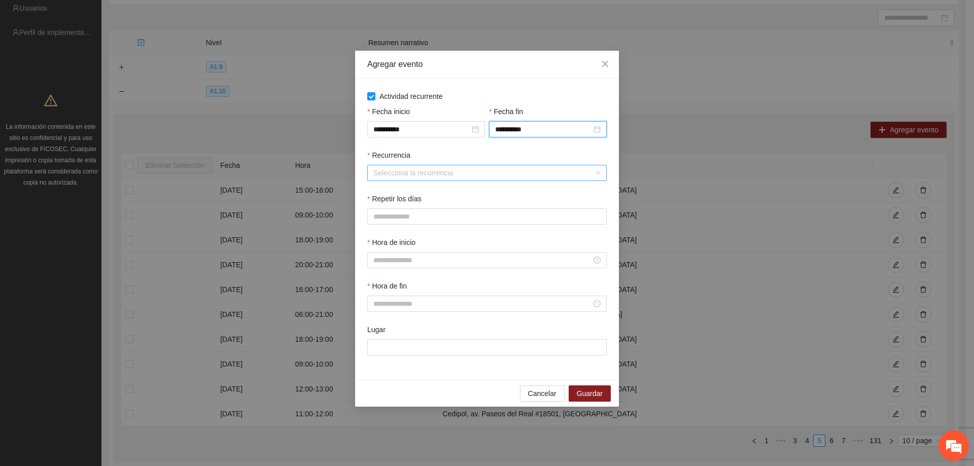
click at [422, 171] on input "Recurrencia" at bounding box center [484, 172] width 220 height 15
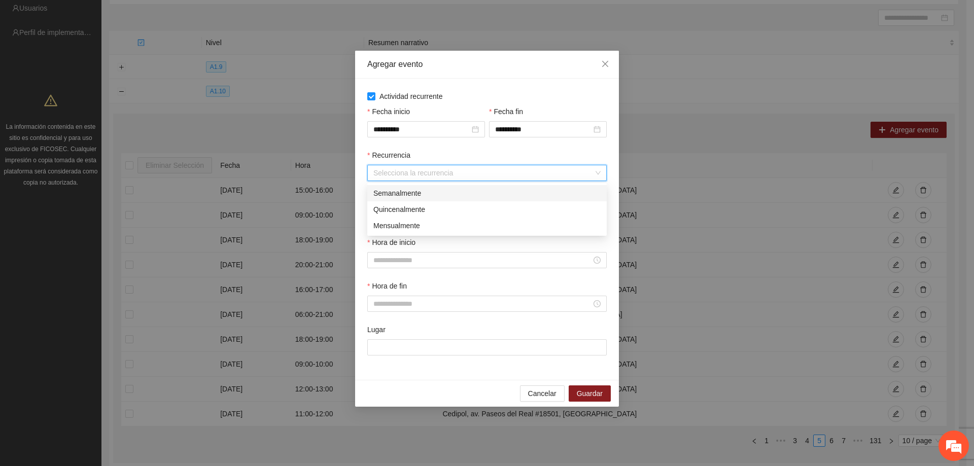
click at [421, 196] on div "Semanalmente" at bounding box center [487, 193] width 227 height 11
click at [500, 215] on span "S" at bounding box center [502, 216] width 5 height 11
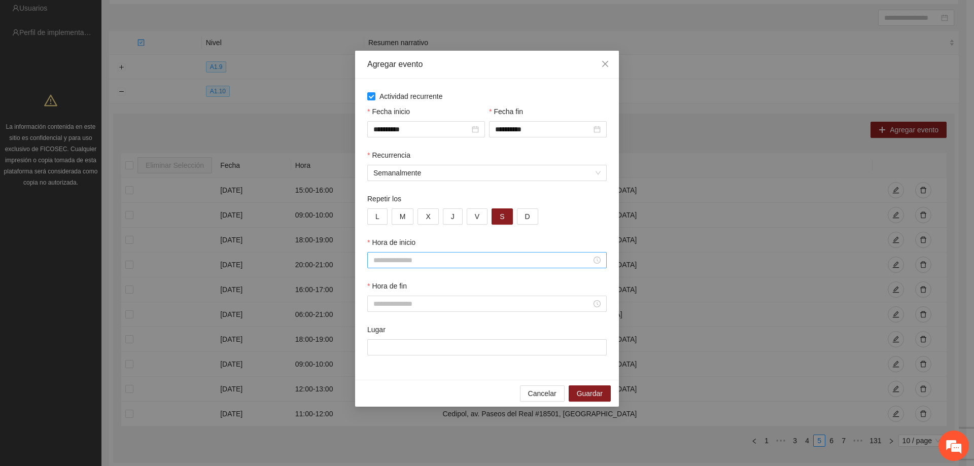
click at [469, 253] on div at bounding box center [487, 260] width 240 height 16
click at [379, 313] on div "13" at bounding box center [381, 312] width 28 height 14
type input "*****"
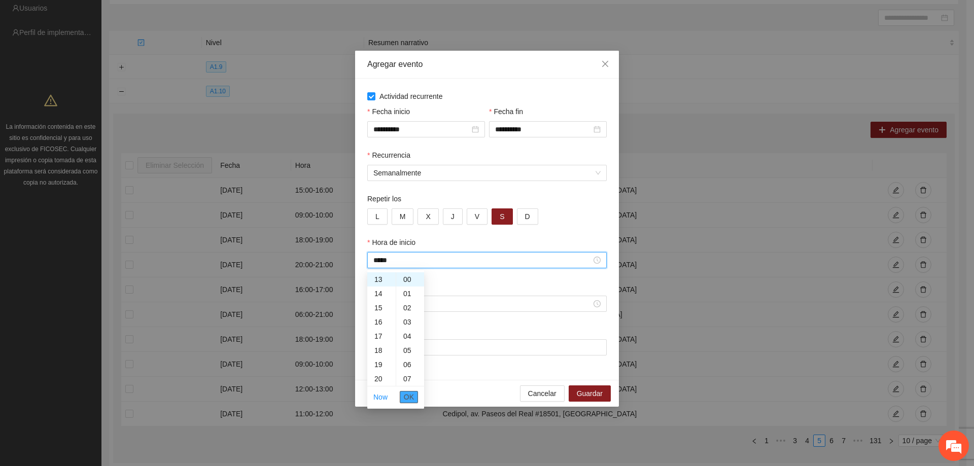
click at [407, 398] on span "OK" at bounding box center [409, 397] width 10 height 11
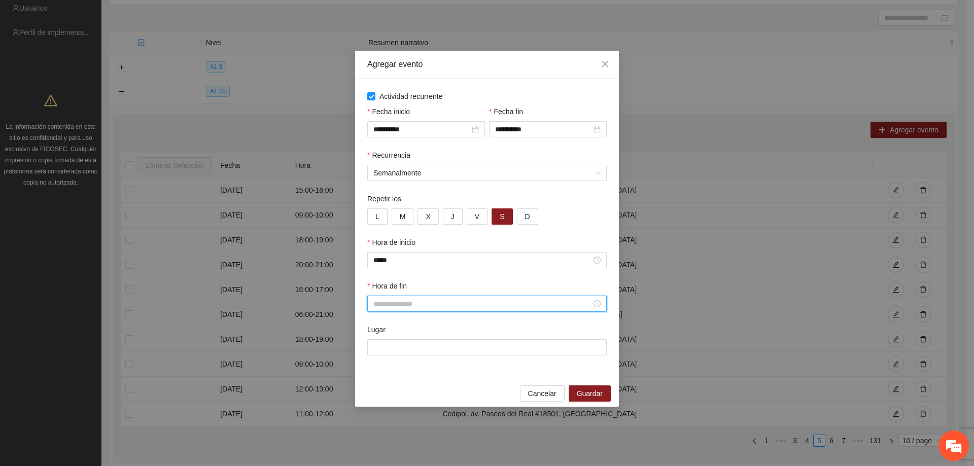
click at [421, 300] on input "Hora de fin" at bounding box center [483, 303] width 218 height 11
click at [382, 372] on div "14" at bounding box center [381, 370] width 28 height 14
type input "*****"
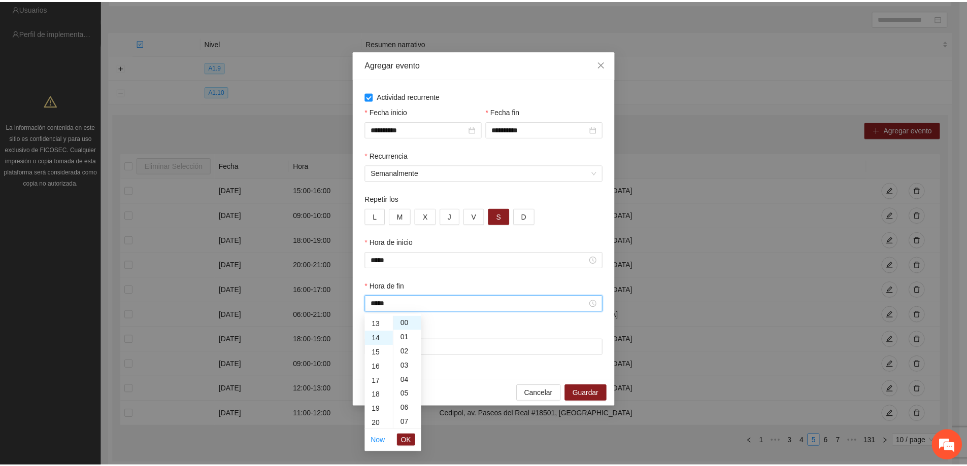
scroll to position [199, 0]
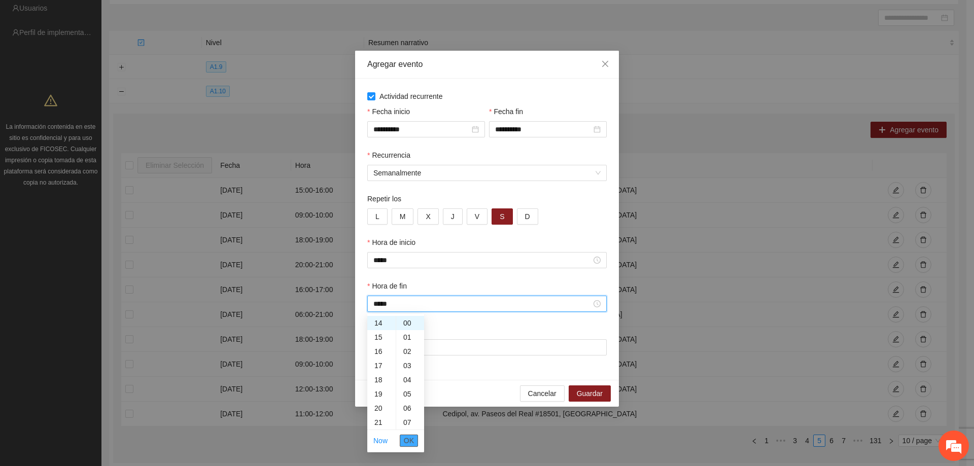
click at [405, 437] on span "OK" at bounding box center [409, 440] width 10 height 11
click at [402, 349] on input "Lugar" at bounding box center [487, 348] width 240 height 16
type input "**********"
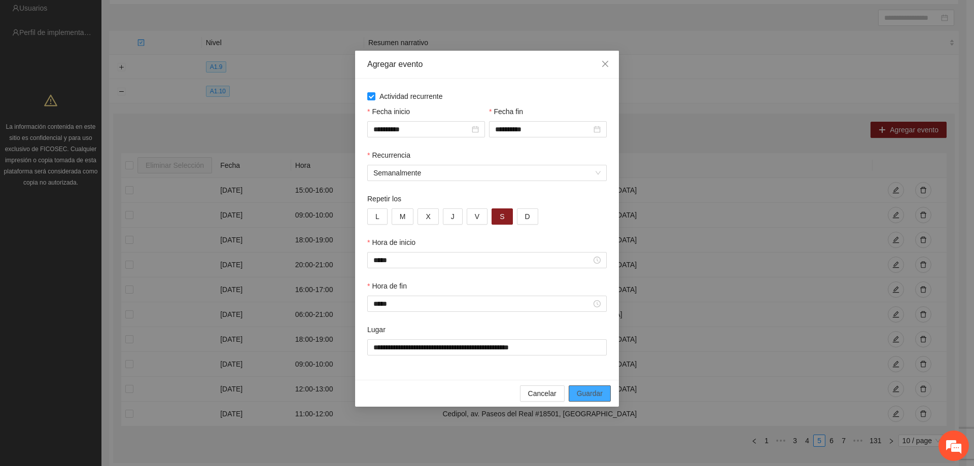
click at [583, 389] on span "Guardar" at bounding box center [590, 393] width 26 height 11
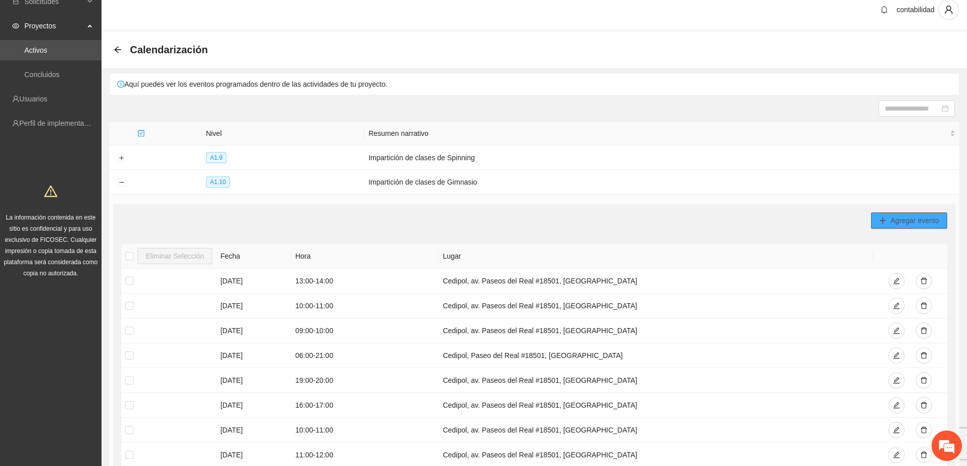
scroll to position [0, 0]
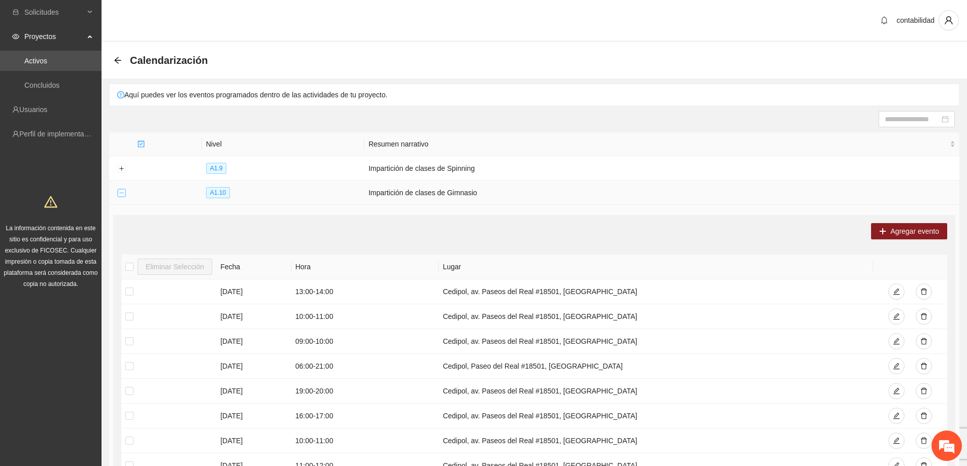
click at [122, 193] on button "Collapse row" at bounding box center [121, 193] width 8 height 8
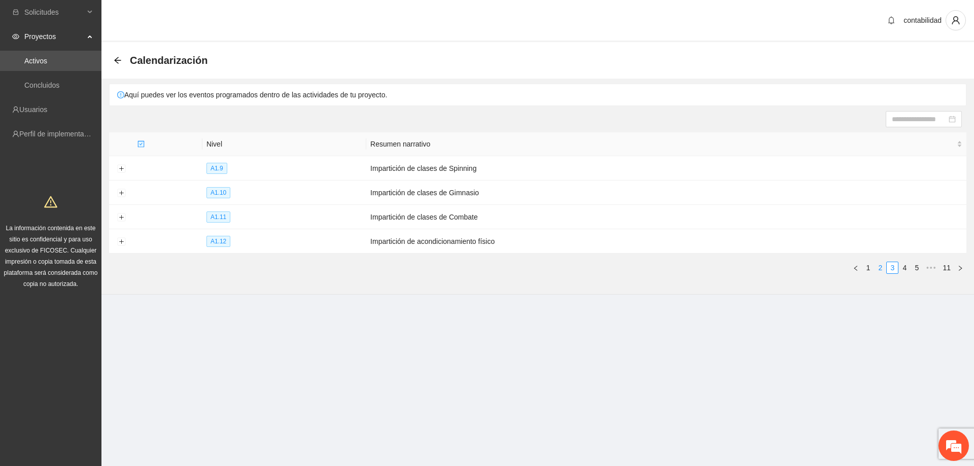
click at [877, 264] on link "2" at bounding box center [880, 267] width 11 height 11
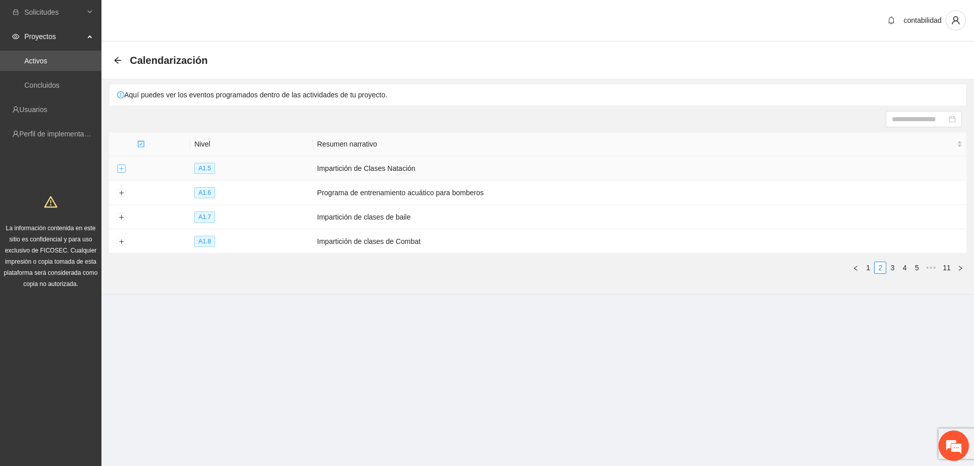
click at [119, 165] on button "Expand row" at bounding box center [121, 169] width 8 height 8
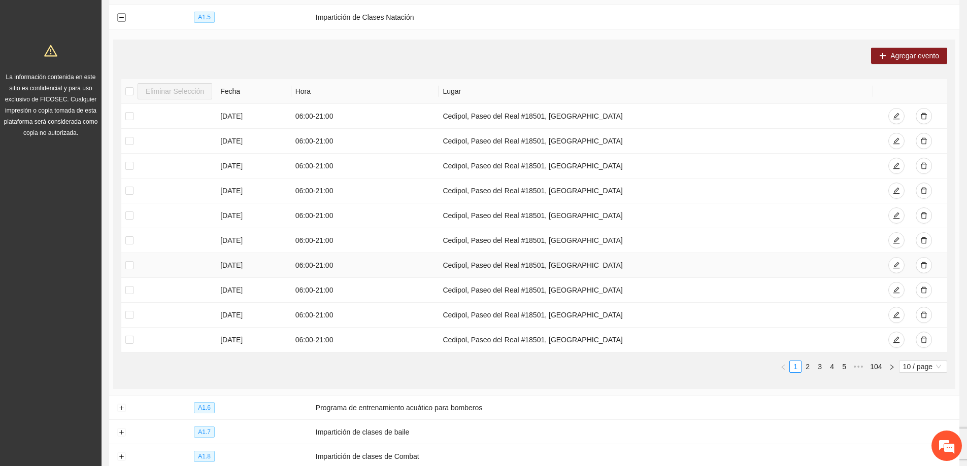
scroll to position [152, 0]
click at [810, 365] on link "2" at bounding box center [807, 365] width 11 height 11
click at [817, 364] on link "3" at bounding box center [819, 365] width 11 height 11
click at [830, 365] on link "4" at bounding box center [831, 365] width 11 height 11
click at [803, 363] on link "3" at bounding box center [807, 365] width 11 height 11
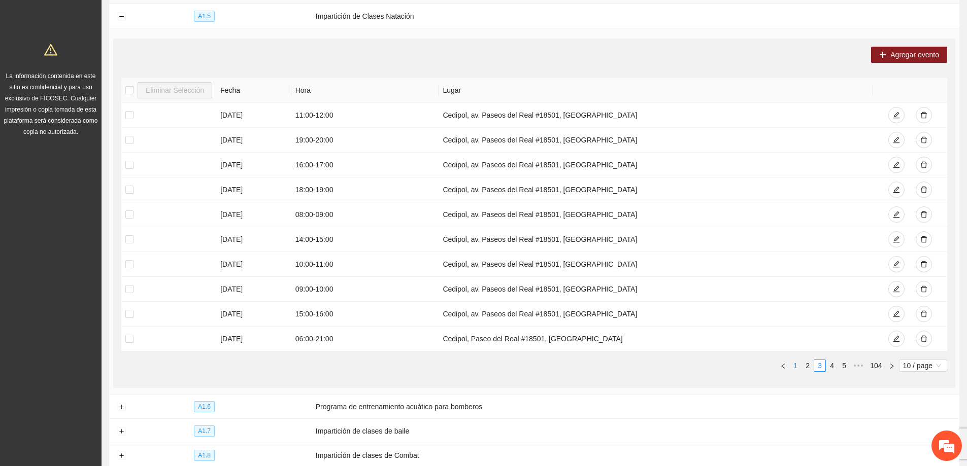
click at [800, 366] on link "1" at bounding box center [795, 365] width 11 height 11
click at [134, 313] on td at bounding box center [168, 314] width 95 height 25
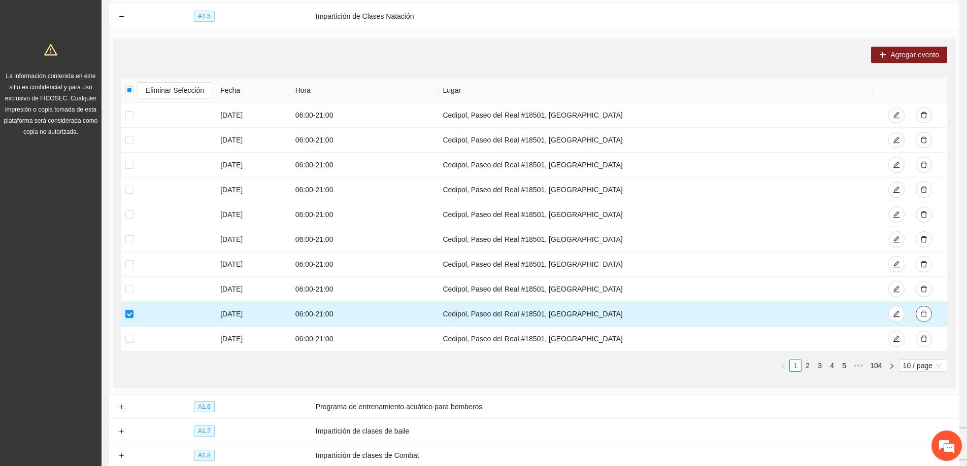
click at [920, 311] on icon "delete" at bounding box center [923, 314] width 7 height 7
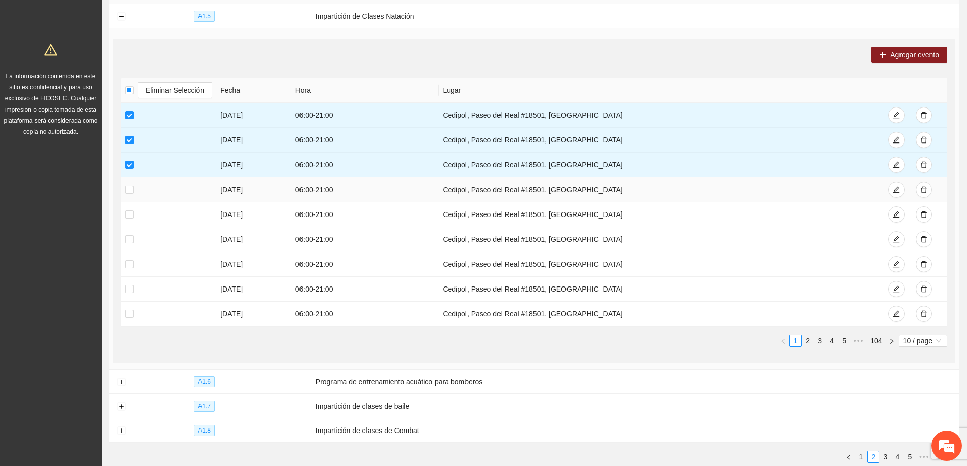
click at [126, 196] on td at bounding box center [168, 190] width 95 height 25
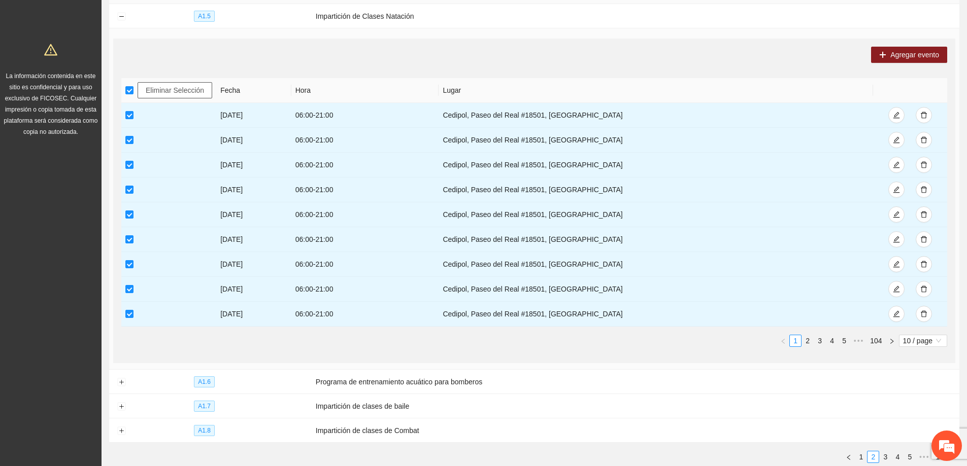
click at [149, 87] on span "Eliminar Selección" at bounding box center [175, 90] width 58 height 11
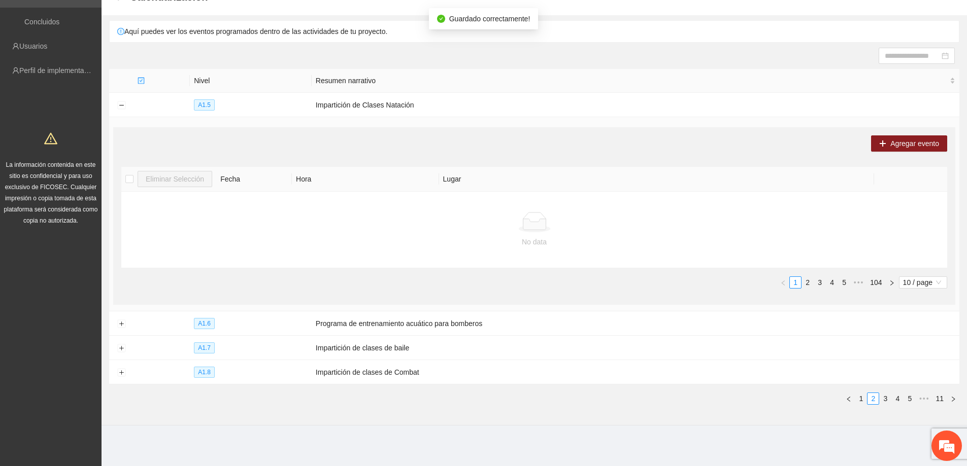
scroll to position [61, 0]
click at [808, 280] on link "2" at bounding box center [807, 284] width 11 height 11
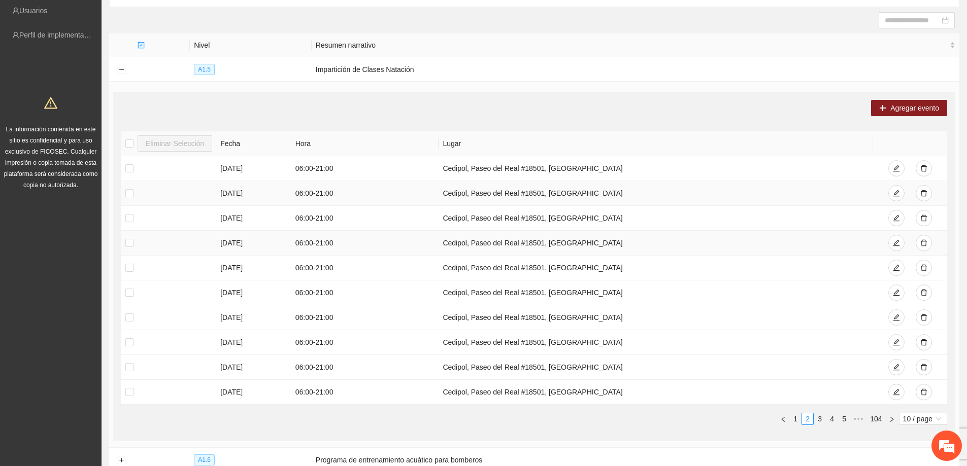
scroll to position [163, 0]
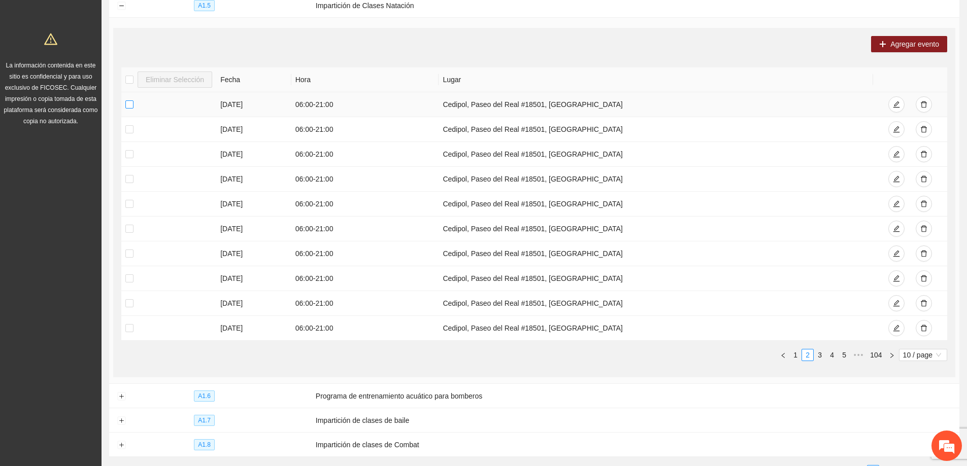
click at [132, 109] on label at bounding box center [129, 104] width 8 height 11
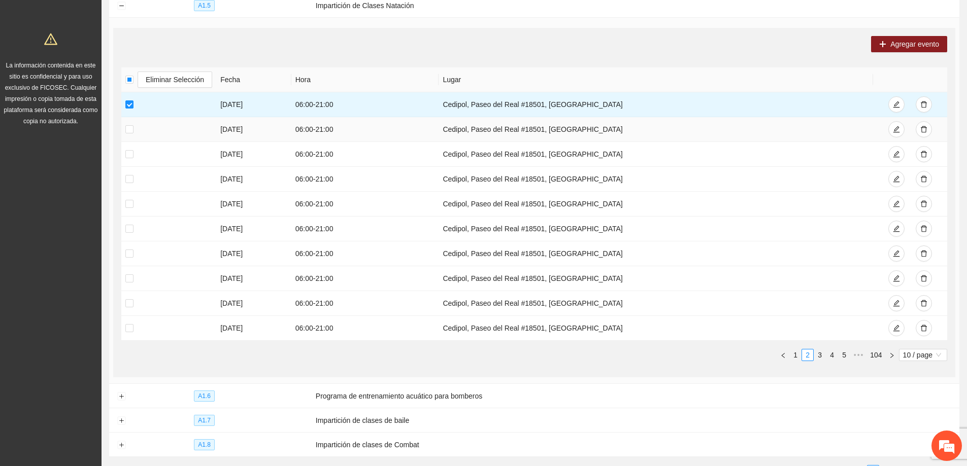
click at [129, 135] on td at bounding box center [168, 129] width 95 height 25
drag, startPoint x: 134, startPoint y: 163, endPoint x: 130, endPoint y: 141, distance: 22.6
click at [134, 162] on td at bounding box center [168, 154] width 95 height 25
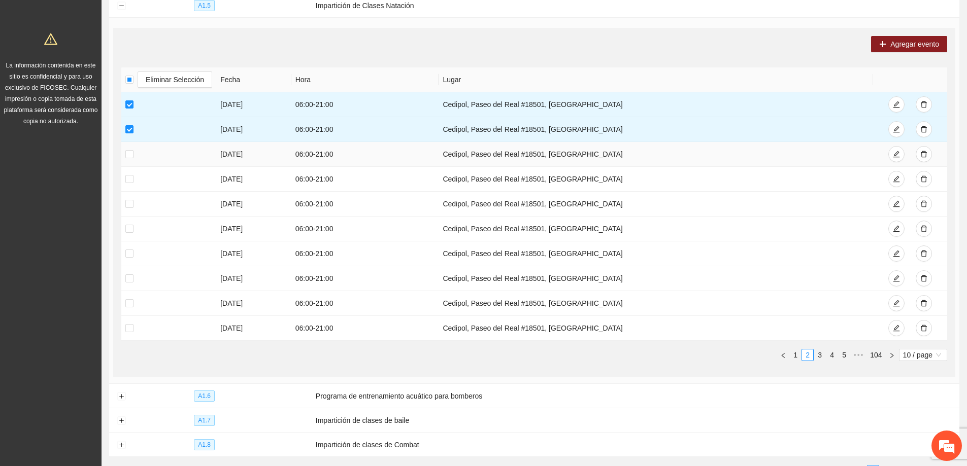
click at [127, 160] on td at bounding box center [168, 154] width 95 height 25
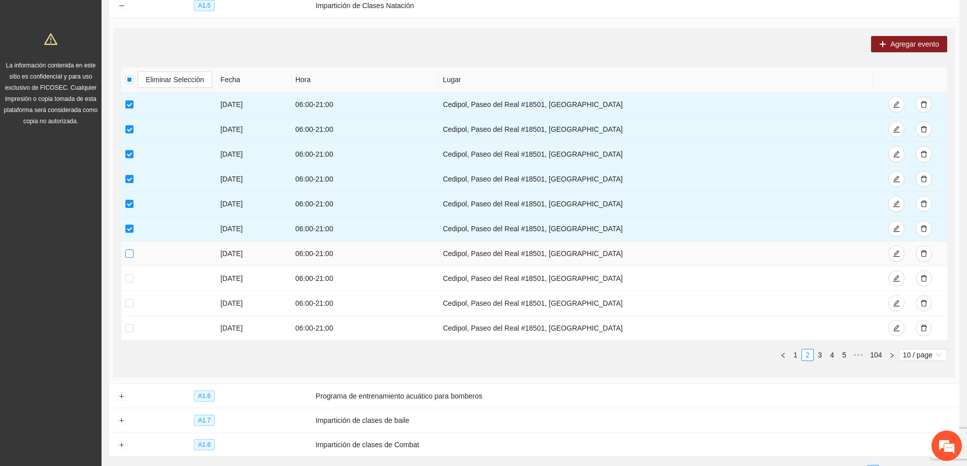
click at [129, 258] on label at bounding box center [129, 253] width 8 height 11
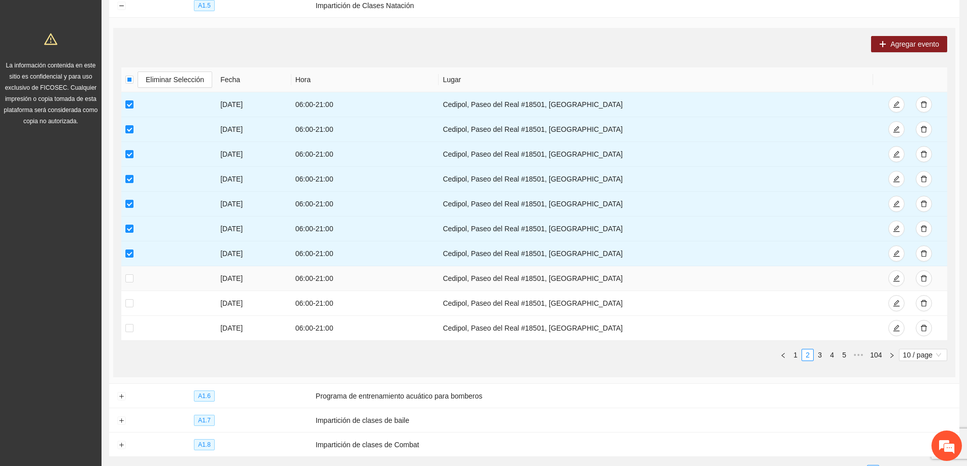
click at [133, 280] on td at bounding box center [168, 278] width 95 height 25
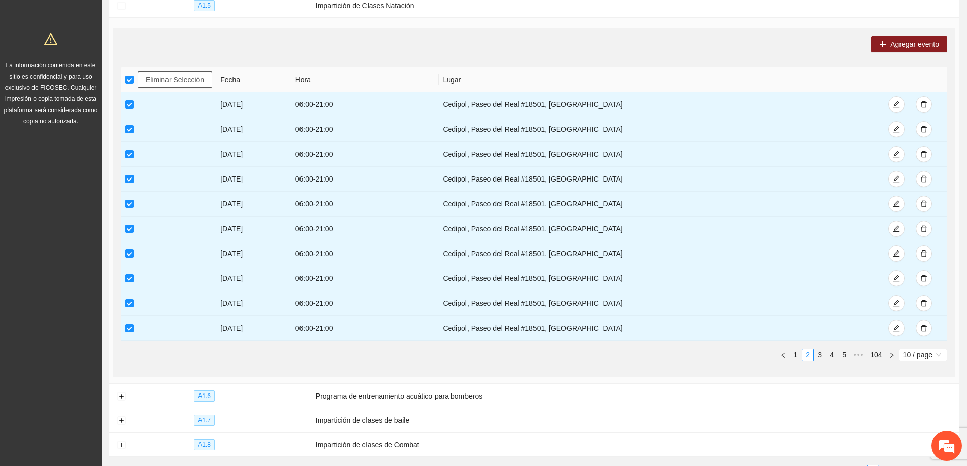
click at [168, 76] on span "Eliminar Selección" at bounding box center [175, 79] width 58 height 11
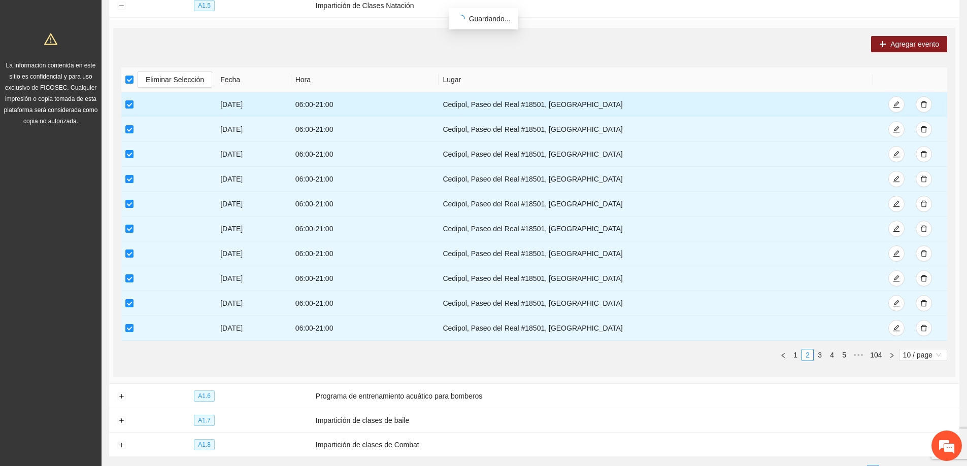
scroll to position [61, 0]
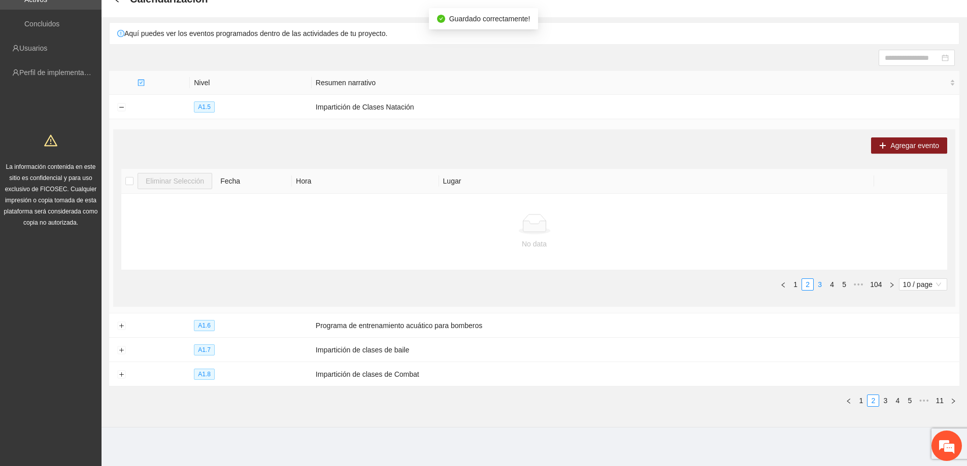
click at [822, 288] on link "3" at bounding box center [819, 284] width 11 height 11
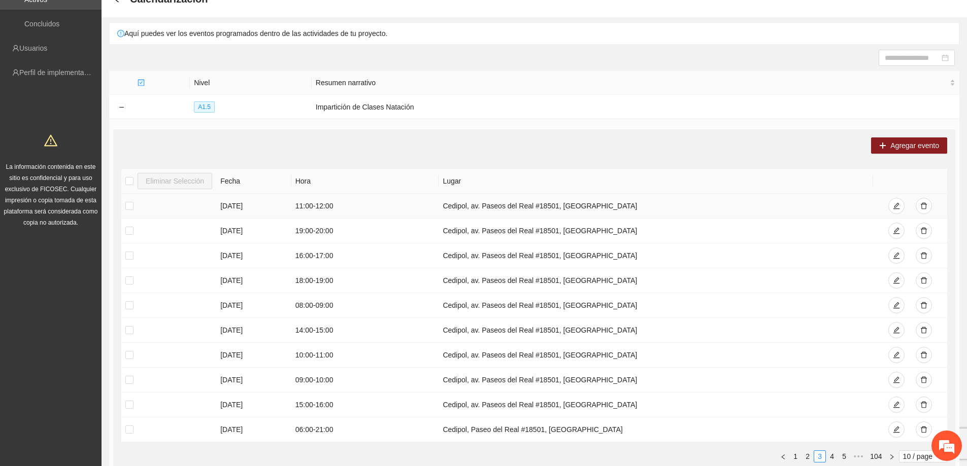
click at [133, 200] on td at bounding box center [168, 206] width 95 height 25
click at [122, 109] on button "Collapse row" at bounding box center [121, 108] width 8 height 8
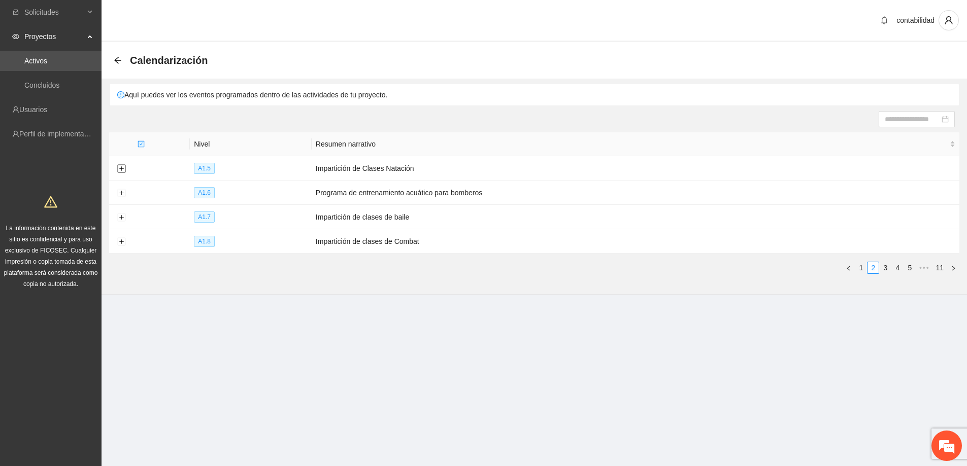
scroll to position [0, 0]
click at [123, 171] on button "Expand row" at bounding box center [121, 169] width 8 height 8
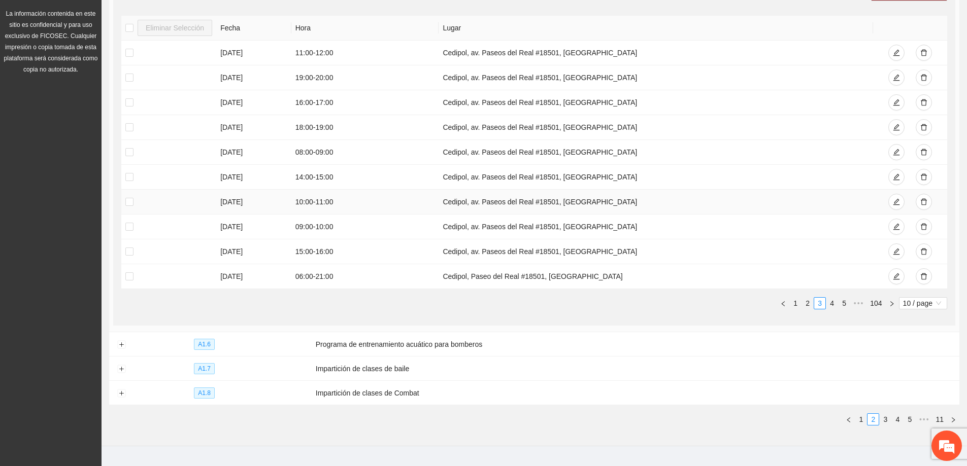
scroll to position [233, 0]
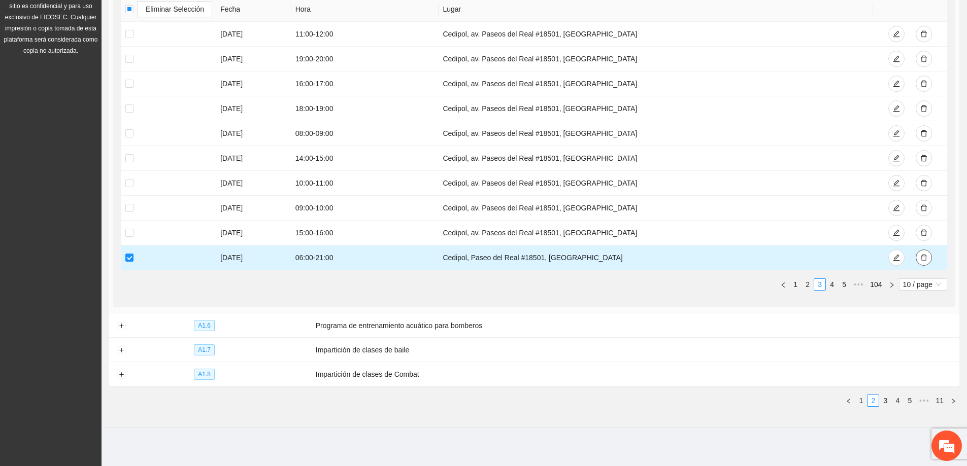
click at [921, 261] on span "delete" at bounding box center [923, 258] width 7 height 8
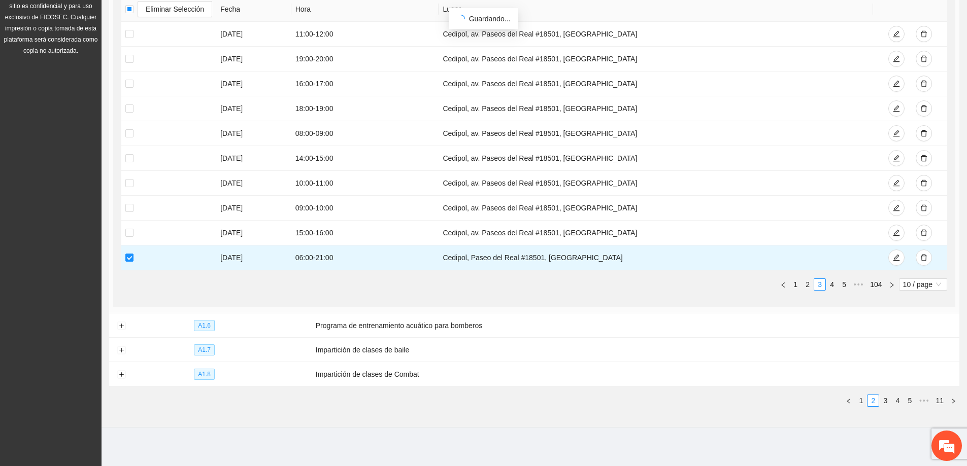
scroll to position [209, 0]
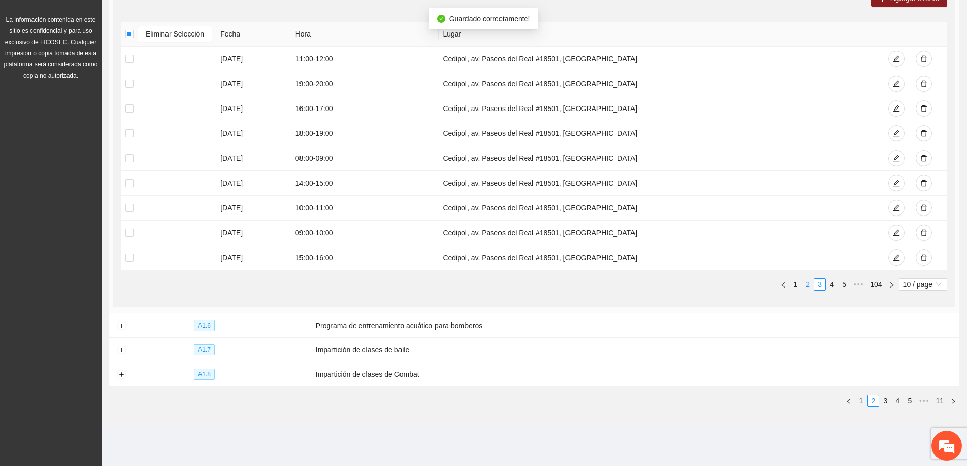
click at [803, 283] on link "2" at bounding box center [807, 284] width 11 height 11
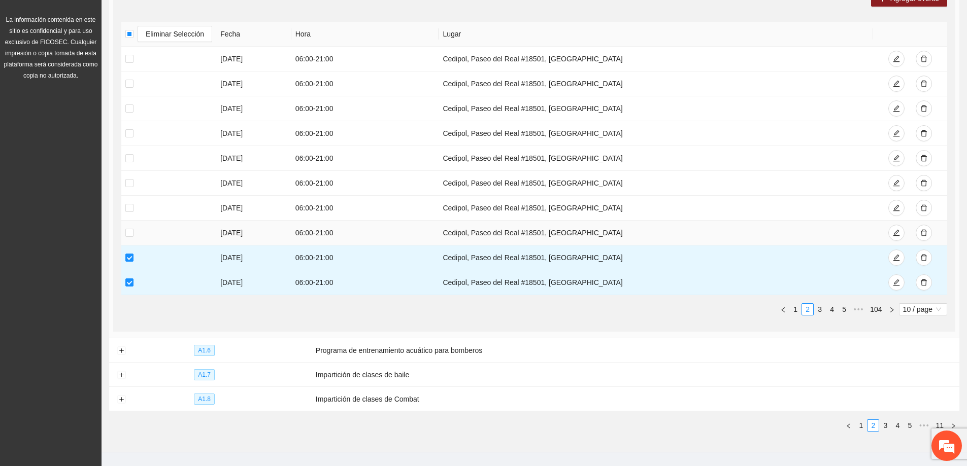
click at [123, 232] on td at bounding box center [168, 233] width 95 height 25
click at [124, 230] on td at bounding box center [168, 233] width 95 height 25
click at [131, 238] on label at bounding box center [129, 232] width 8 height 11
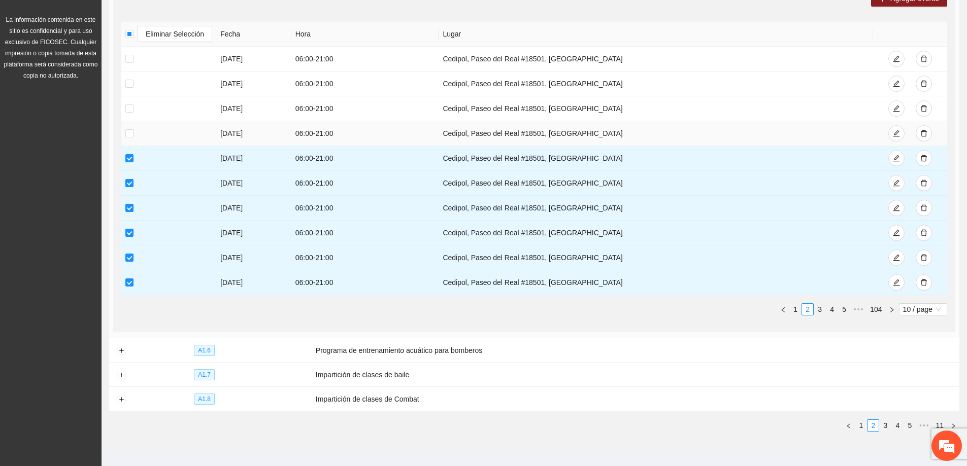
click at [130, 124] on td at bounding box center [168, 133] width 95 height 25
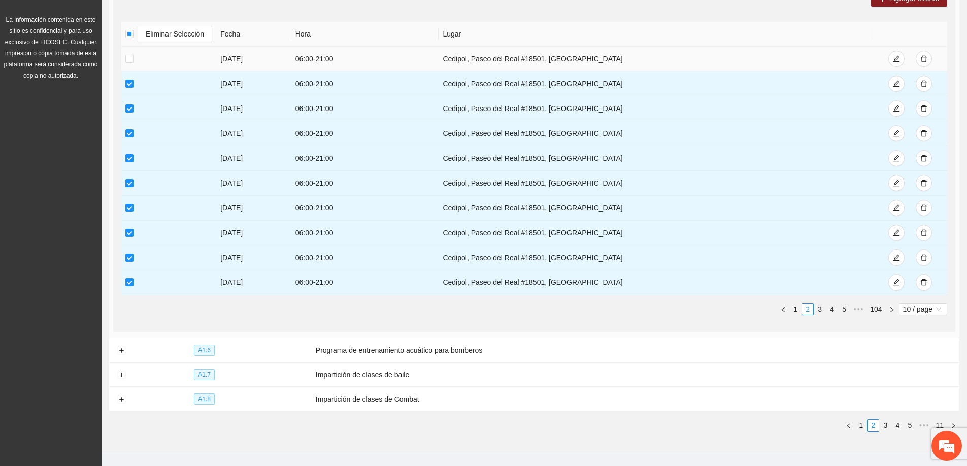
click at [124, 55] on td at bounding box center [168, 59] width 95 height 25
click at [125, 57] on td at bounding box center [168, 59] width 95 height 25
click at [125, 60] on td at bounding box center [168, 59] width 95 height 25
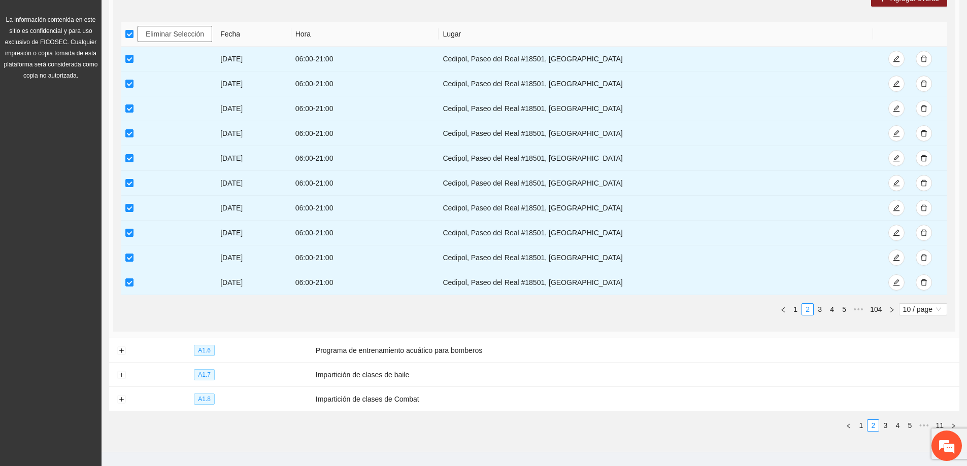
click at [167, 36] on span "Eliminar Selección" at bounding box center [175, 33] width 58 height 11
click at [796, 312] on link "1" at bounding box center [795, 309] width 11 height 11
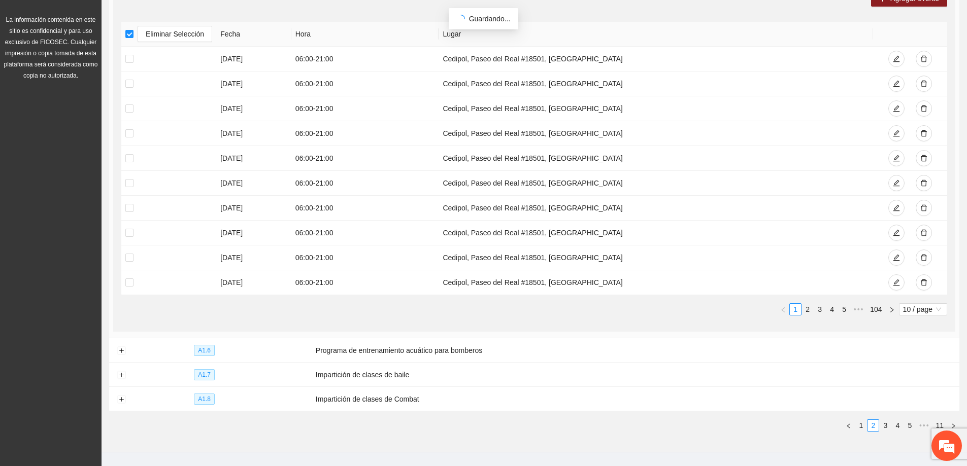
click at [484, 21] on span "Guardando..." at bounding box center [490, 19] width 42 height 8
click at [151, 34] on span "Eliminar Selección" at bounding box center [175, 33] width 58 height 11
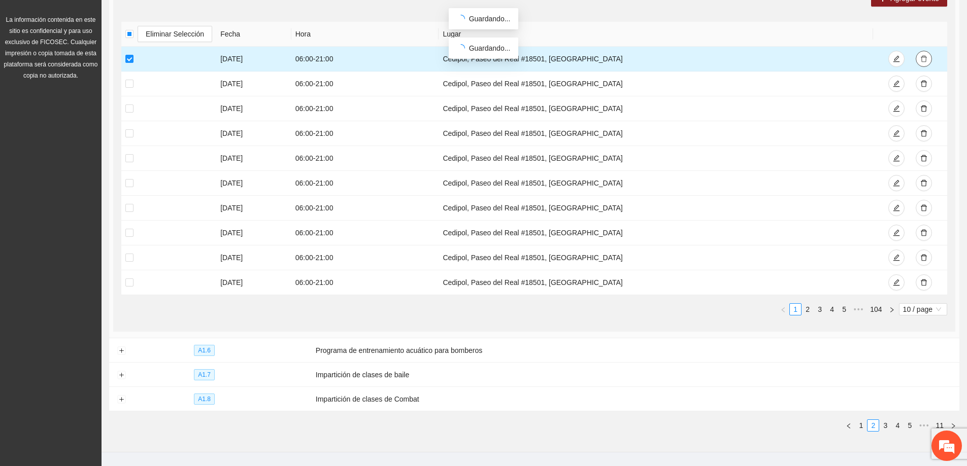
click at [930, 57] on button "button" at bounding box center [923, 59] width 16 height 16
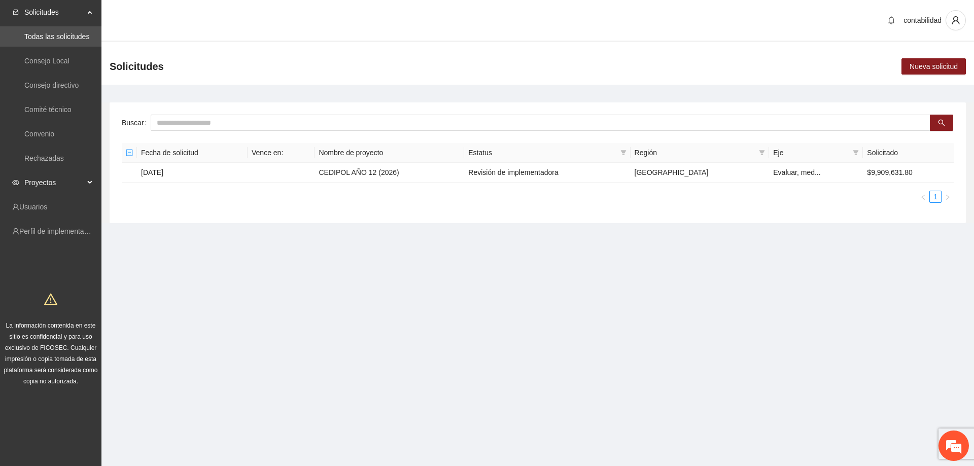
click at [66, 185] on span "Proyectos" at bounding box center [54, 183] width 60 height 20
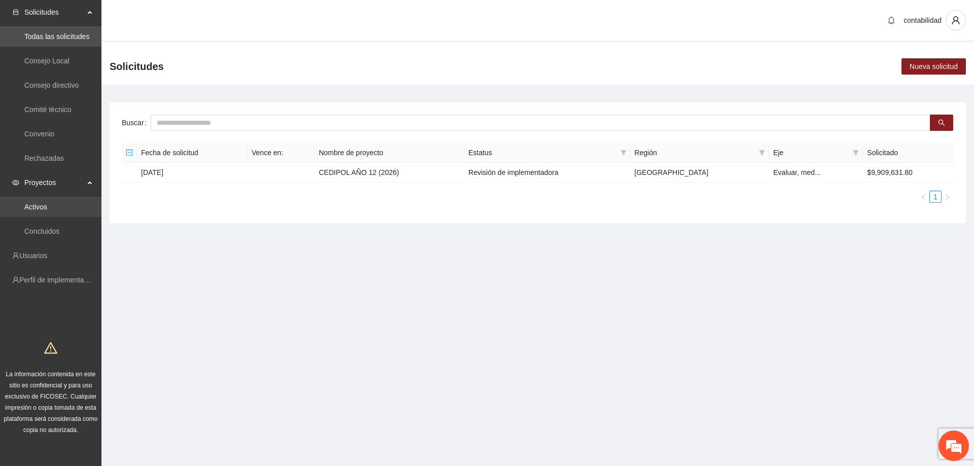
click at [47, 211] on link "Activos" at bounding box center [35, 207] width 23 height 8
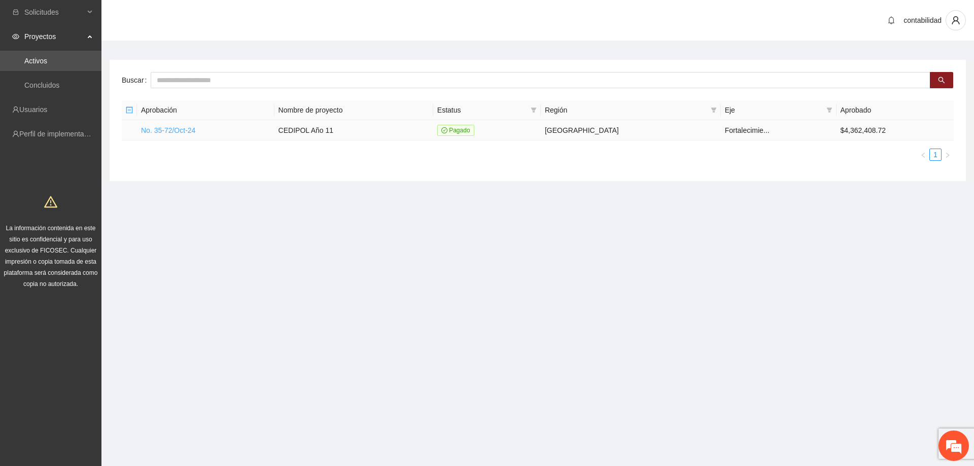
click at [175, 131] on link "No. 35-72/Oct-24" at bounding box center [168, 130] width 54 height 8
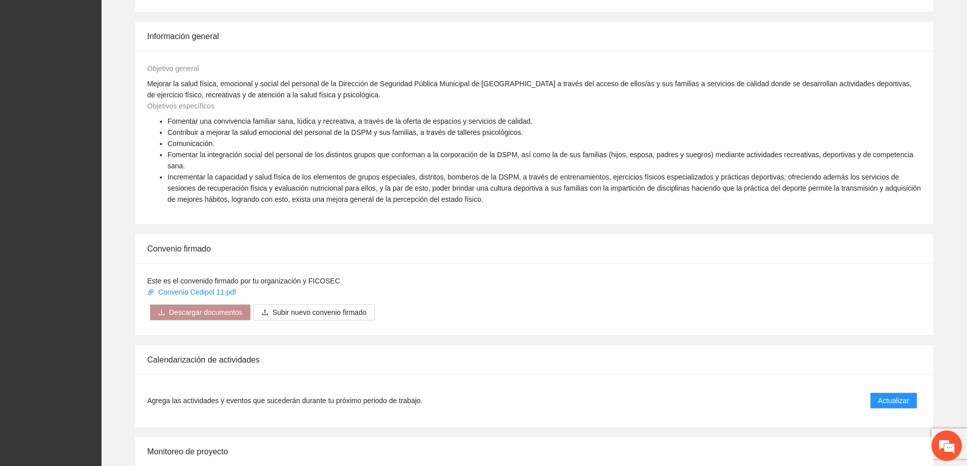
scroll to position [558, 0]
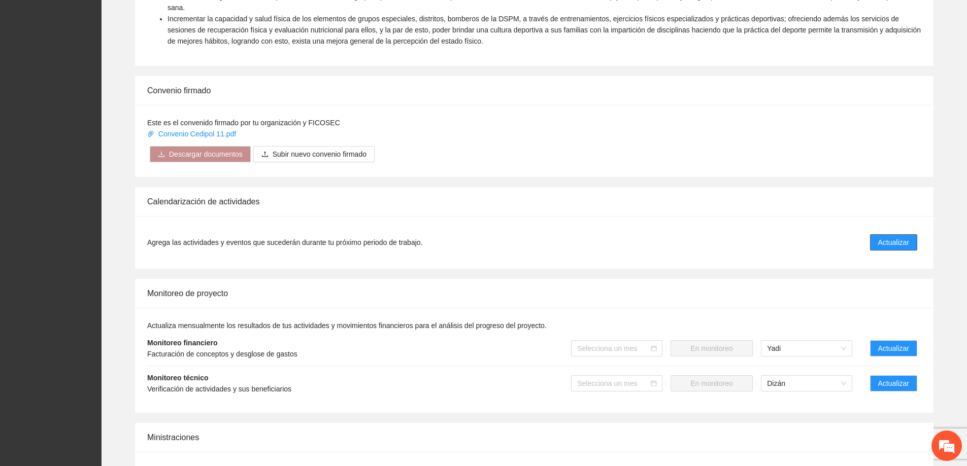
click at [892, 237] on span "Actualizar" at bounding box center [893, 242] width 31 height 11
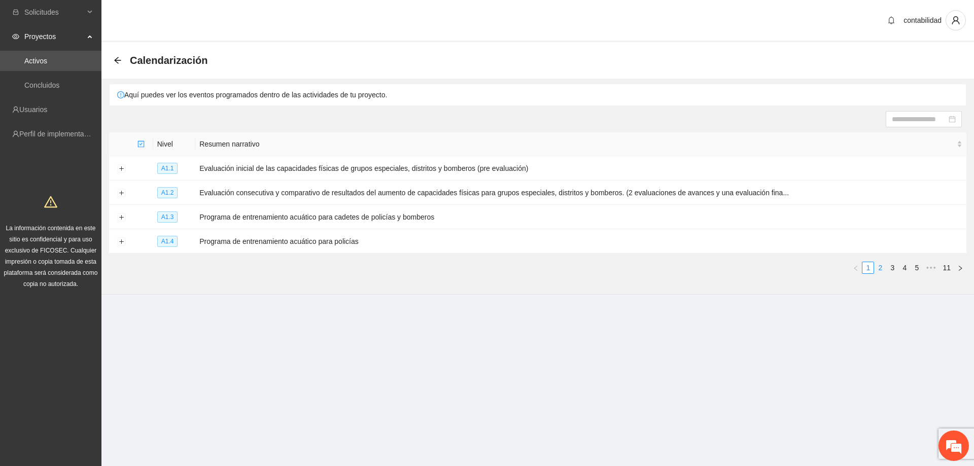
click at [877, 263] on link "2" at bounding box center [880, 267] width 11 height 11
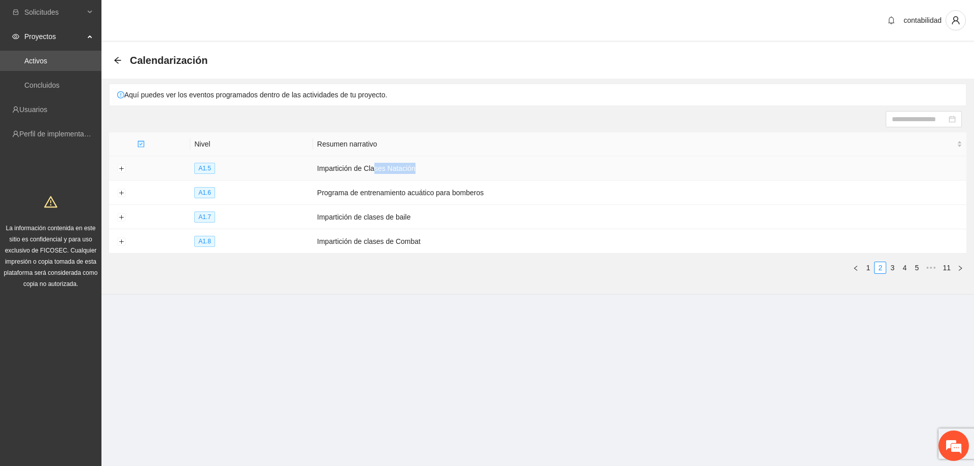
drag, startPoint x: 372, startPoint y: 171, endPoint x: 424, endPoint y: 168, distance: 52.3
click at [424, 168] on td "Impartición de Clases Natación" at bounding box center [640, 168] width 654 height 24
click at [429, 167] on td "Impartición de Clases Natación" at bounding box center [640, 168] width 654 height 24
click at [121, 166] on button "Expand row" at bounding box center [121, 169] width 8 height 8
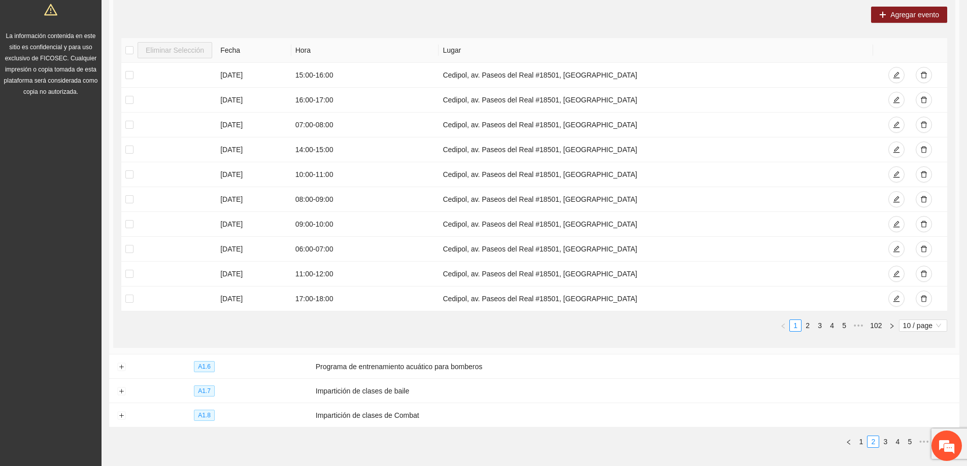
scroll to position [233, 0]
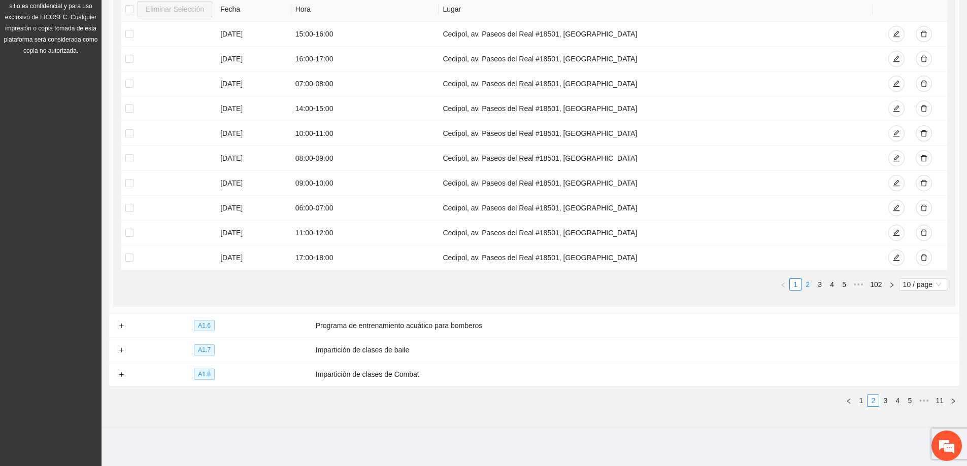
click at [803, 284] on link "2" at bounding box center [807, 284] width 11 height 11
click at [820, 286] on link "3" at bounding box center [819, 284] width 11 height 11
click at [832, 281] on link "4" at bounding box center [831, 284] width 11 height 11
click at [836, 287] on link "5" at bounding box center [831, 284] width 11 height 11
click at [833, 286] on link "6" at bounding box center [831, 284] width 11 height 11
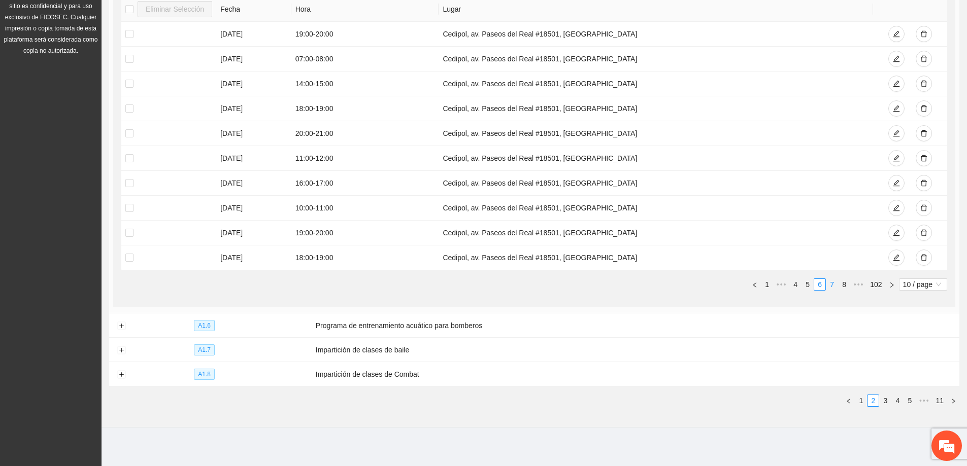
click at [831, 284] on link "7" at bounding box center [831, 284] width 11 height 11
click at [768, 285] on link "1" at bounding box center [766, 284] width 11 height 11
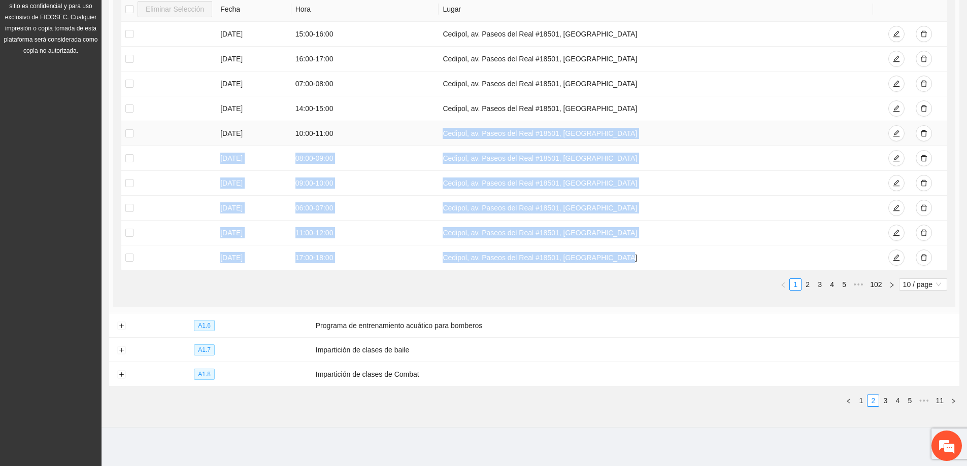
drag, startPoint x: 522, startPoint y: 206, endPoint x: 413, endPoint y: 140, distance: 126.8
click at [413, 140] on tbody "[DATE] 15:00 - 16:00 Cedipol, [GEOGRAPHIC_DATA]. Paseos del Real #18501, [GEOGR…" at bounding box center [534, 146] width 826 height 249
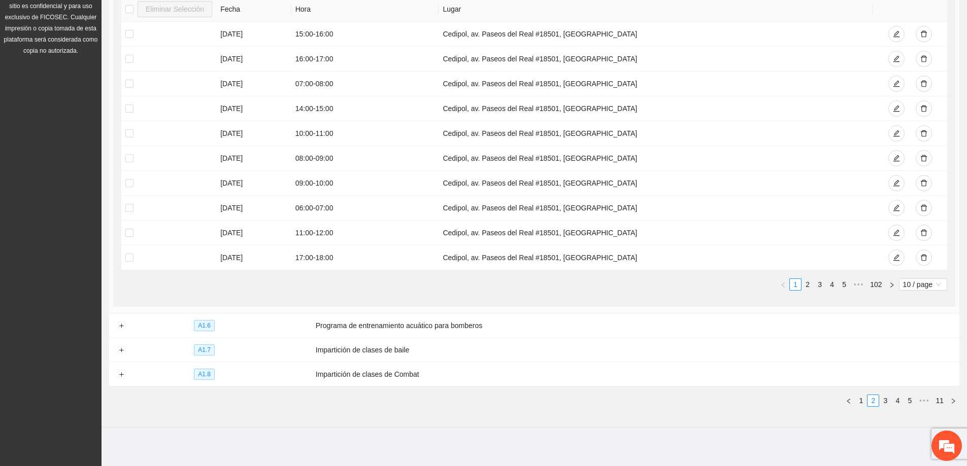
click at [544, 283] on ul "1 2 3 4 5 ••• 102 10 / page" at bounding box center [534, 285] width 826 height 12
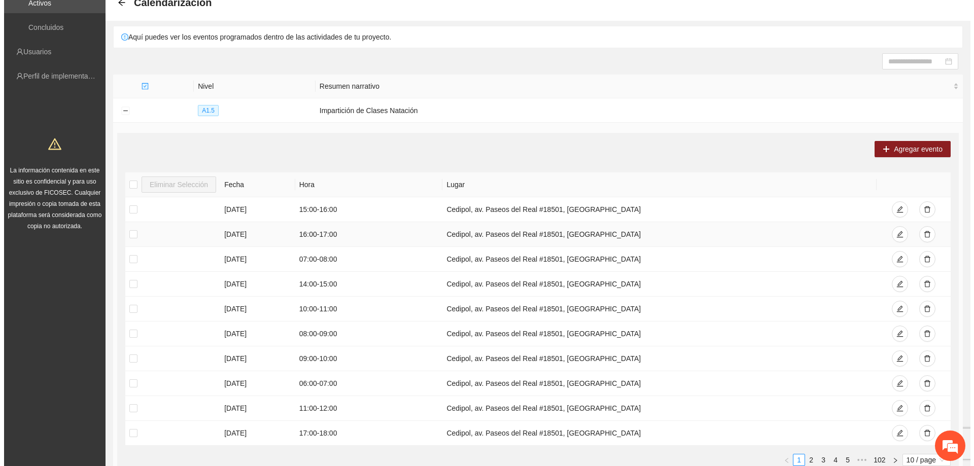
scroll to position [132, 0]
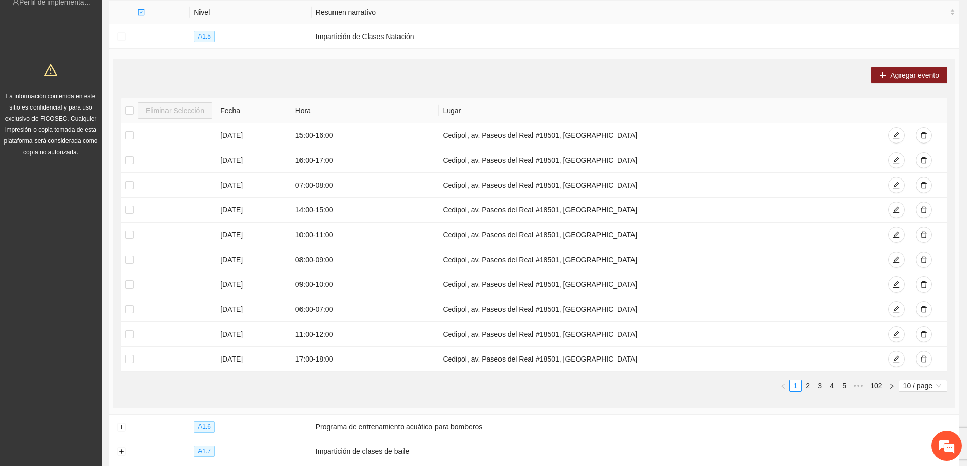
click at [591, 84] on div "Agregar evento Eliminar Selección [PERSON_NAME] [DATE] 15:00 - 16:00 Cedipol, […" at bounding box center [534, 234] width 842 height 350
click at [892, 78] on span "Agregar evento" at bounding box center [914, 75] width 49 height 11
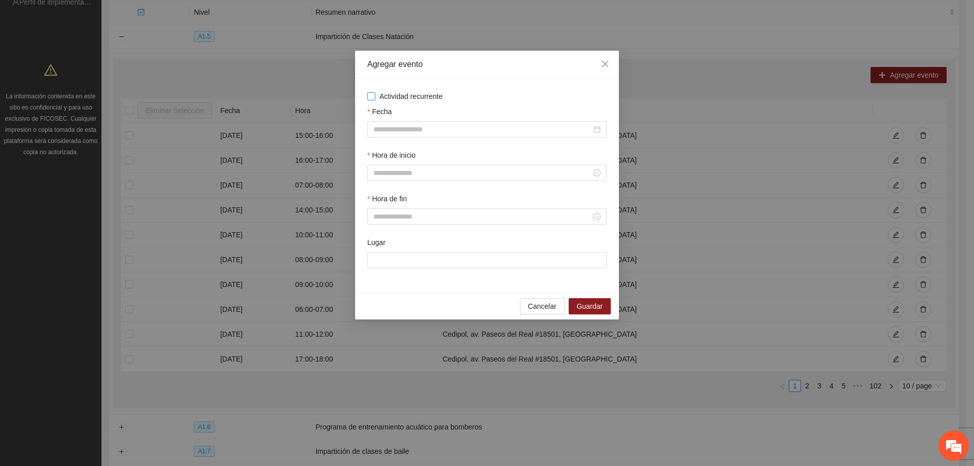
click at [377, 97] on span "Actividad recurrente" at bounding box center [412, 96] width 72 height 11
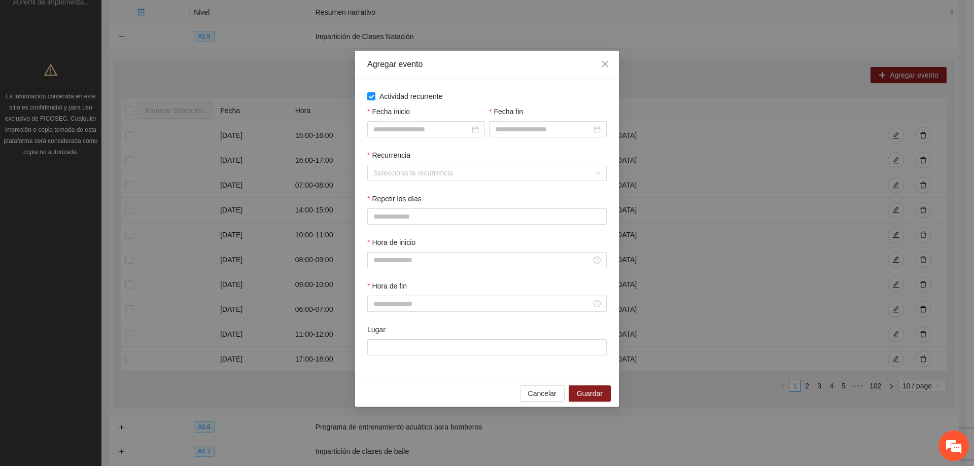
click at [490, 97] on label "Actividad recurrente" at bounding box center [487, 96] width 240 height 11
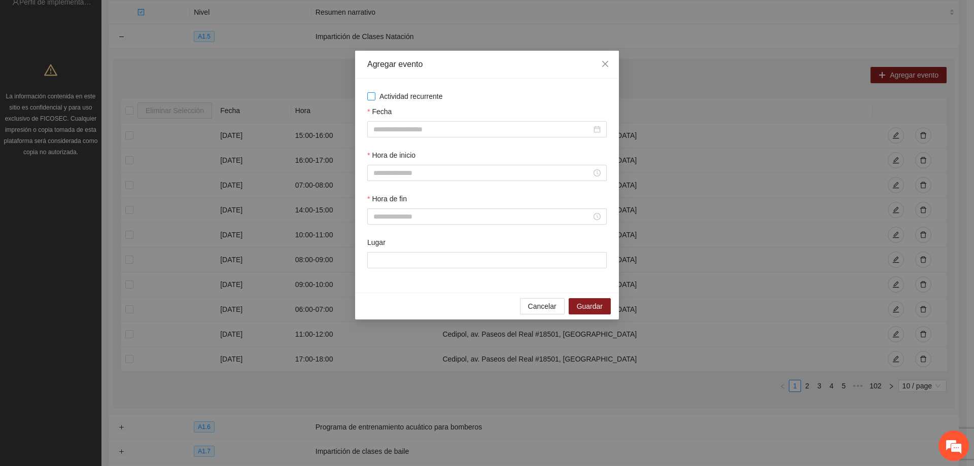
click at [376, 98] on span "Actividad recurrente" at bounding box center [412, 96] width 72 height 11
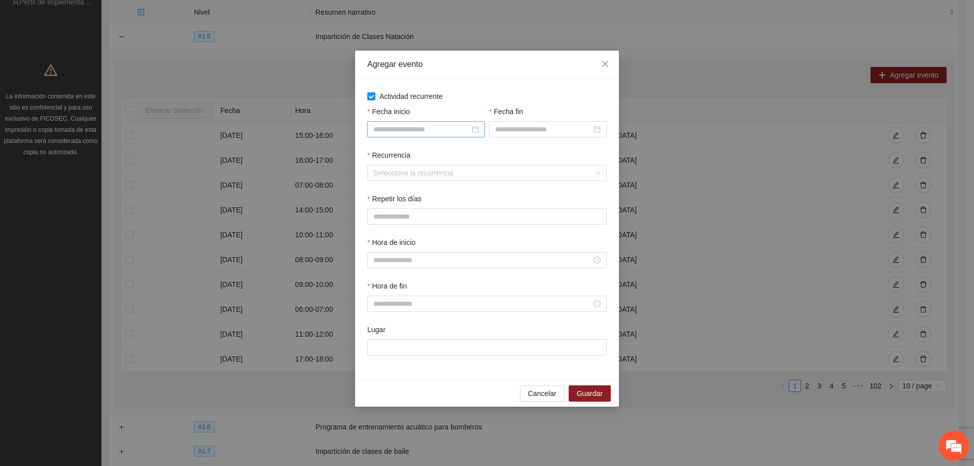
click at [476, 131] on div at bounding box center [427, 129] width 106 height 11
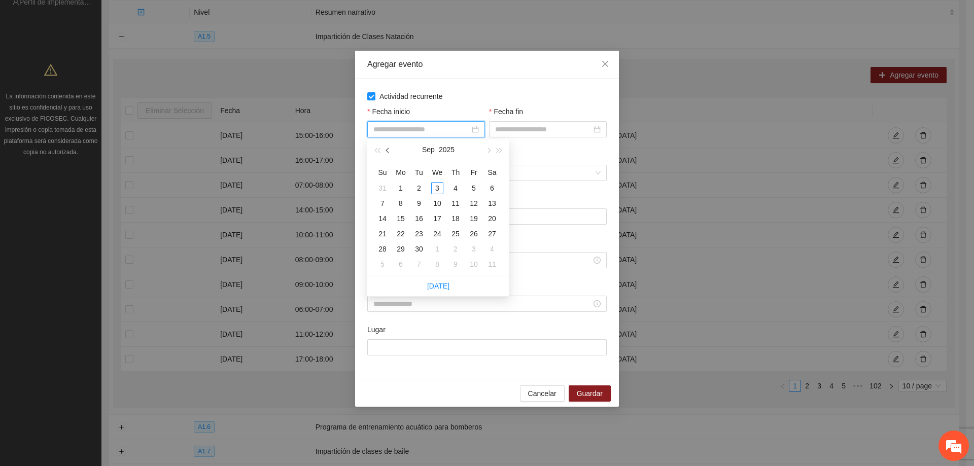
click at [385, 148] on button "button" at bounding box center [388, 150] width 11 height 20
type input "**********"
click at [476, 185] on div "1" at bounding box center [474, 188] width 12 height 12
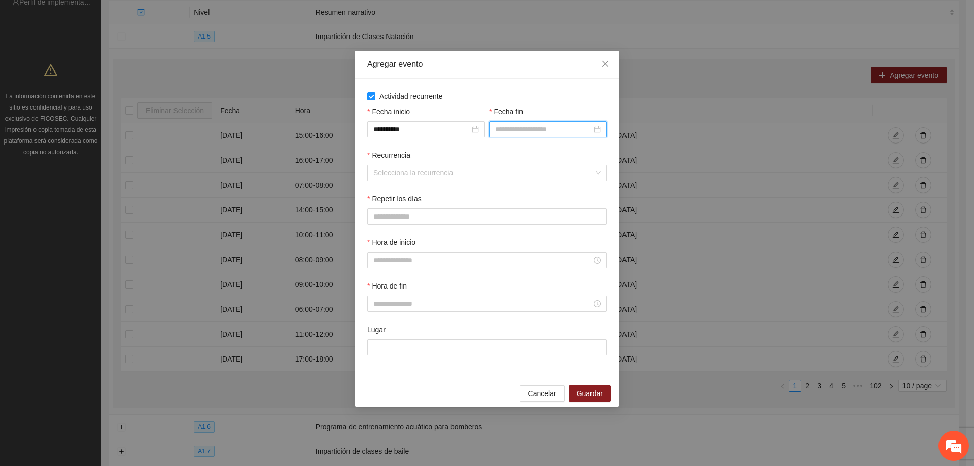
click at [531, 130] on input "Fecha fin" at bounding box center [543, 129] width 96 height 11
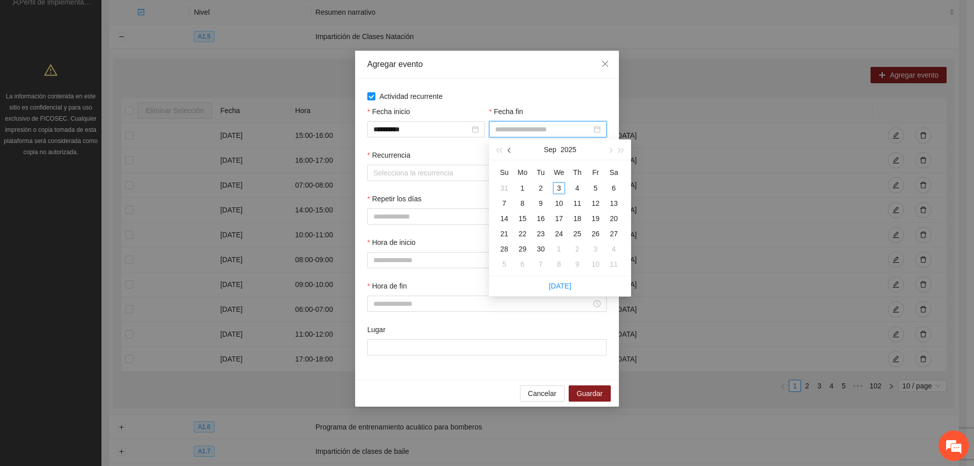
click at [513, 149] on button "button" at bounding box center [509, 150] width 11 height 20
type input "**********"
click at [500, 264] on div "31" at bounding box center [504, 264] width 12 height 12
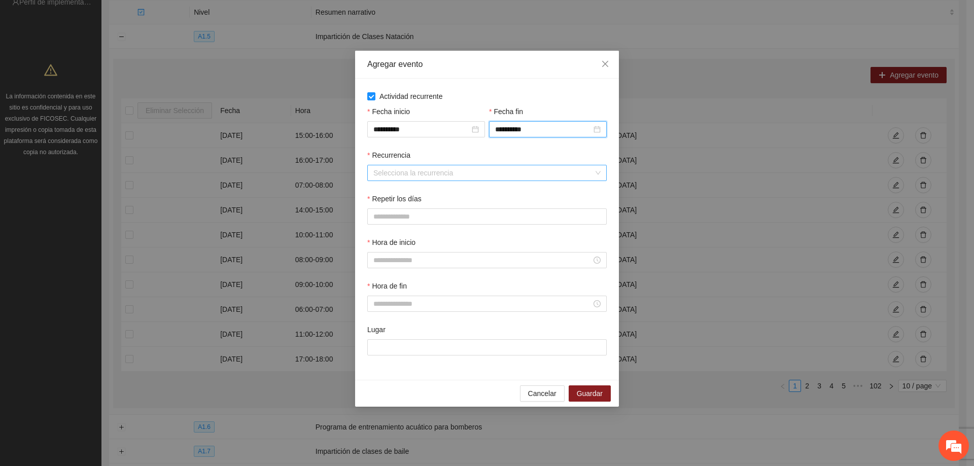
click at [471, 171] on input "Recurrencia" at bounding box center [484, 172] width 220 height 15
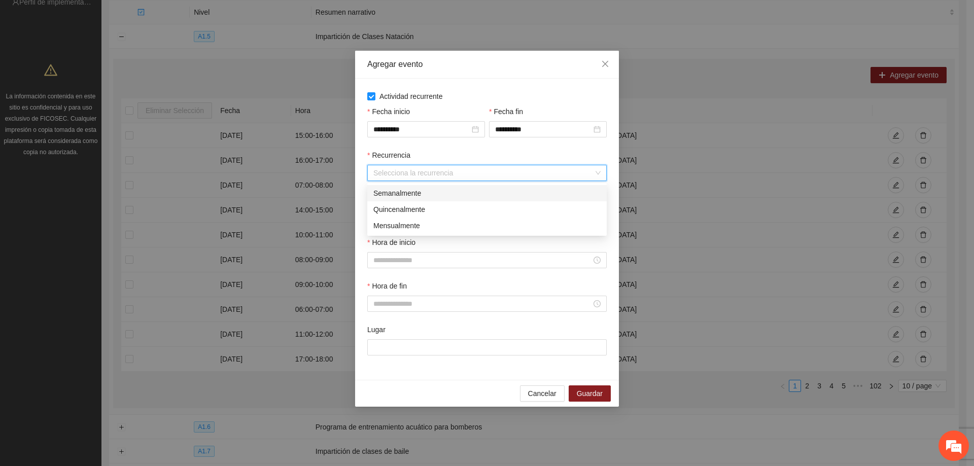
click at [437, 188] on div "Semanalmente" at bounding box center [487, 193] width 227 height 11
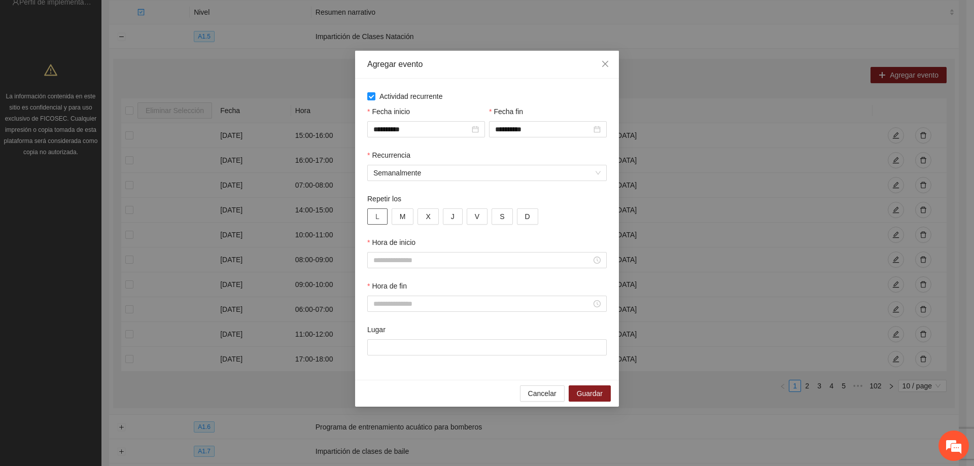
drag, startPoint x: 378, startPoint y: 216, endPoint x: 388, endPoint y: 217, distance: 9.7
click at [379, 216] on button "L" at bounding box center [377, 217] width 20 height 16
click at [409, 214] on button "M" at bounding box center [403, 217] width 22 height 16
click at [420, 217] on button "X" at bounding box center [428, 217] width 21 height 16
click at [453, 214] on button "J" at bounding box center [453, 217] width 20 height 16
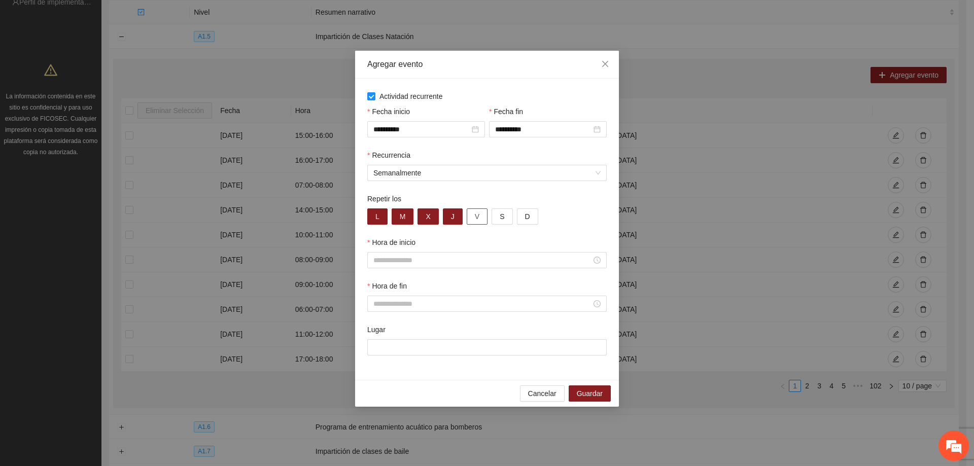
click at [477, 223] on button "V" at bounding box center [477, 217] width 21 height 16
click at [419, 255] on input "Hora de inicio" at bounding box center [483, 260] width 218 height 11
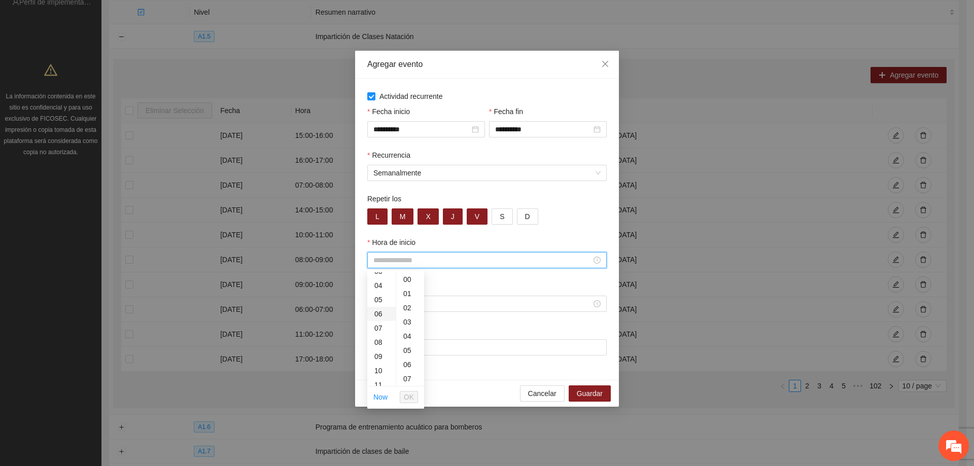
click at [380, 314] on div "06" at bounding box center [381, 314] width 28 height 14
type input "*****"
click at [406, 397] on span "OK" at bounding box center [409, 397] width 10 height 11
click at [416, 312] on div at bounding box center [487, 304] width 240 height 16
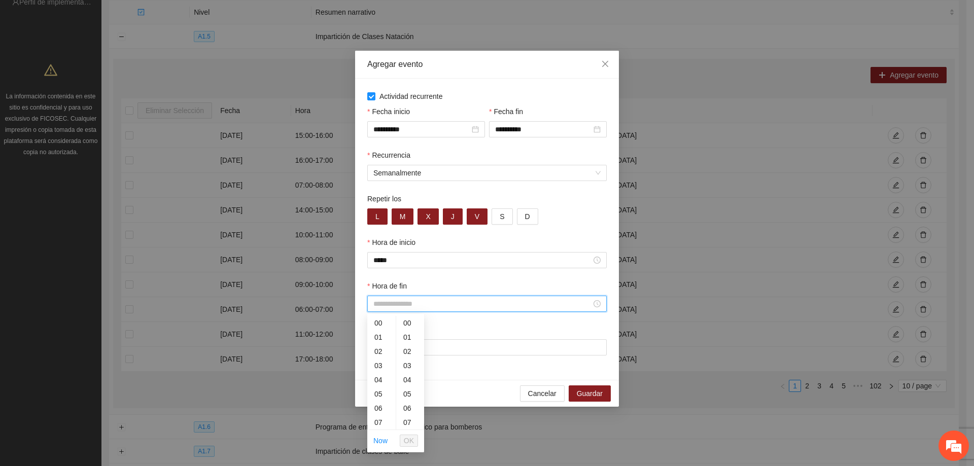
click at [419, 307] on input "Hora de fin" at bounding box center [483, 303] width 218 height 11
click at [382, 424] on div "07" at bounding box center [381, 423] width 28 height 14
type input "*****"
click at [413, 438] on span "OK" at bounding box center [409, 440] width 10 height 11
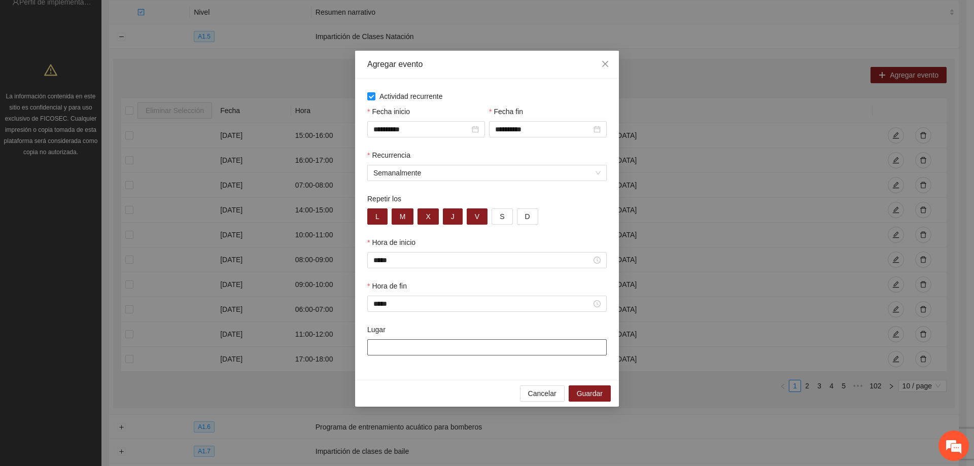
click at [431, 350] on input "Lugar" at bounding box center [487, 348] width 240 height 16
type input "**********"
click at [584, 393] on span "Guardar" at bounding box center [590, 393] width 26 height 11
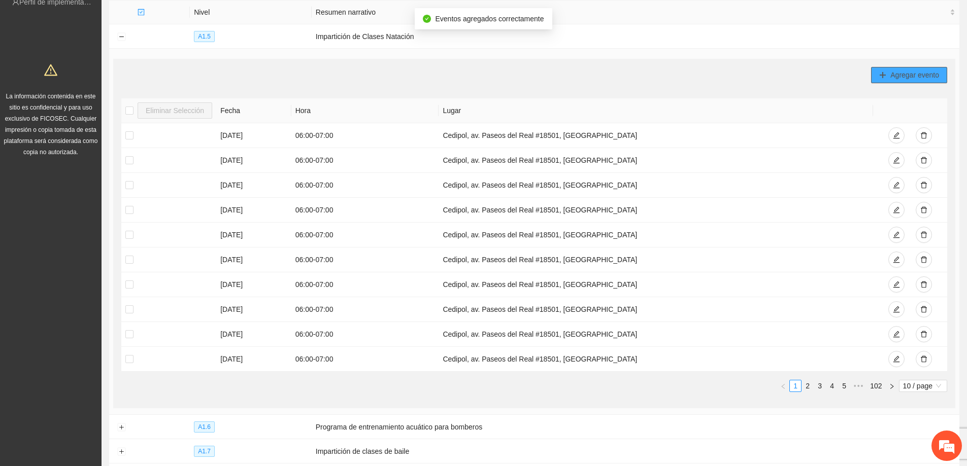
click at [912, 72] on span "Agregar evento" at bounding box center [914, 75] width 49 height 11
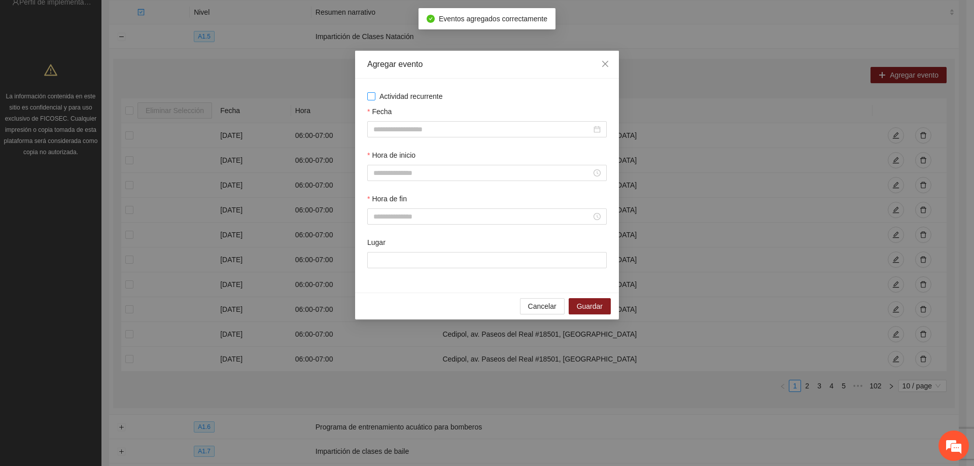
click at [376, 97] on span "Actividad recurrente" at bounding box center [412, 96] width 72 height 11
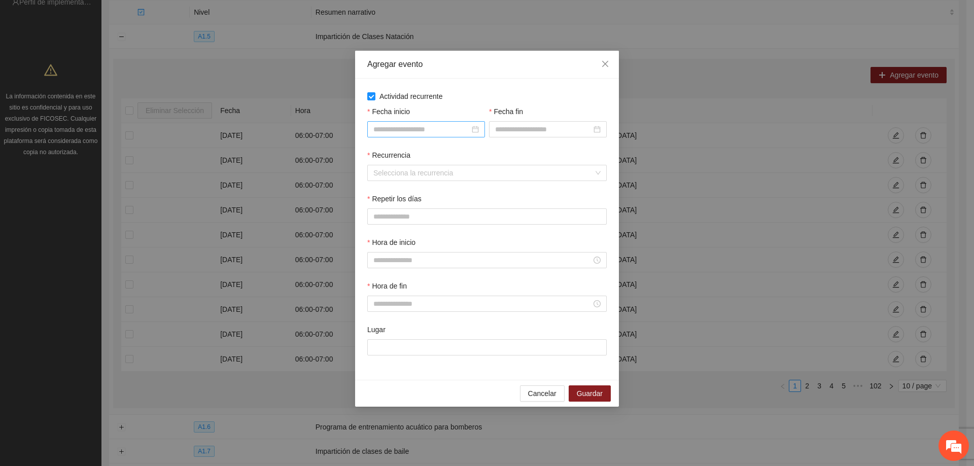
click at [377, 131] on input "Fecha inicio" at bounding box center [422, 129] width 96 height 11
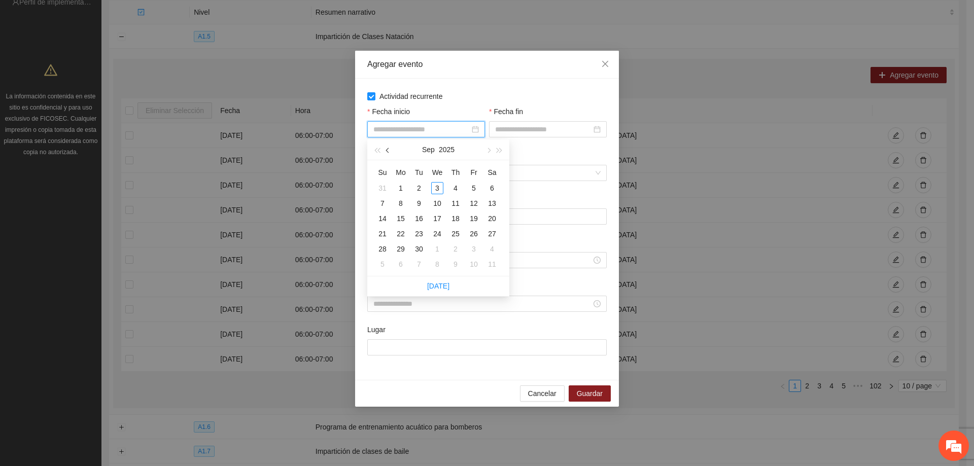
click at [385, 149] on button "button" at bounding box center [388, 150] width 11 height 20
type input "**********"
click at [473, 186] on div "1" at bounding box center [474, 188] width 12 height 12
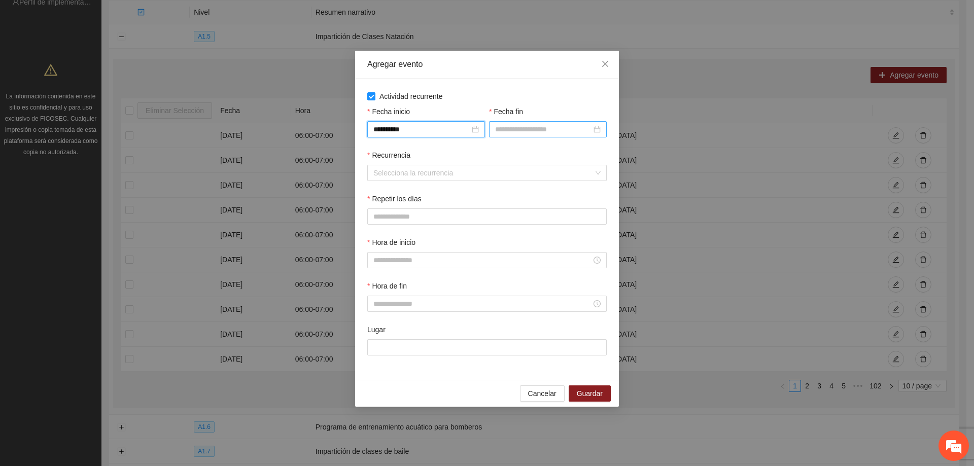
click at [508, 125] on input "Fecha fin" at bounding box center [543, 129] width 96 height 11
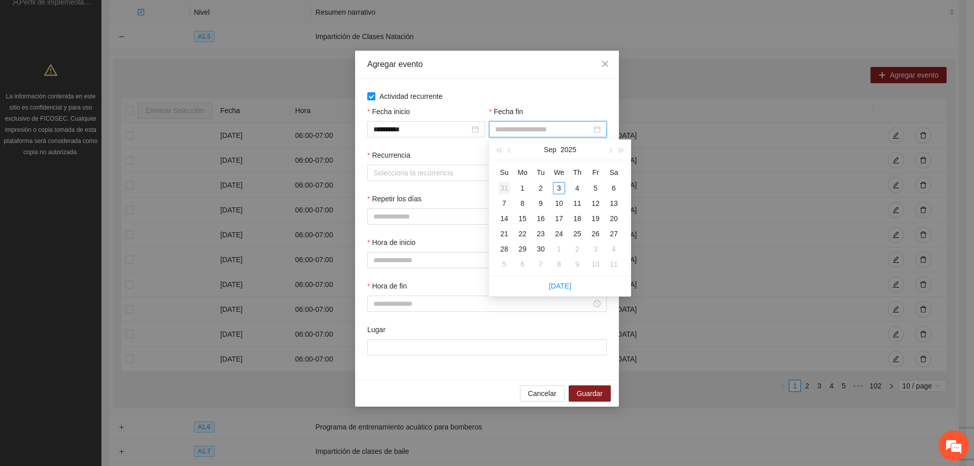
type input "**********"
click at [513, 149] on button "button" at bounding box center [509, 150] width 11 height 20
click at [503, 256] on td "24" at bounding box center [504, 249] width 18 height 15
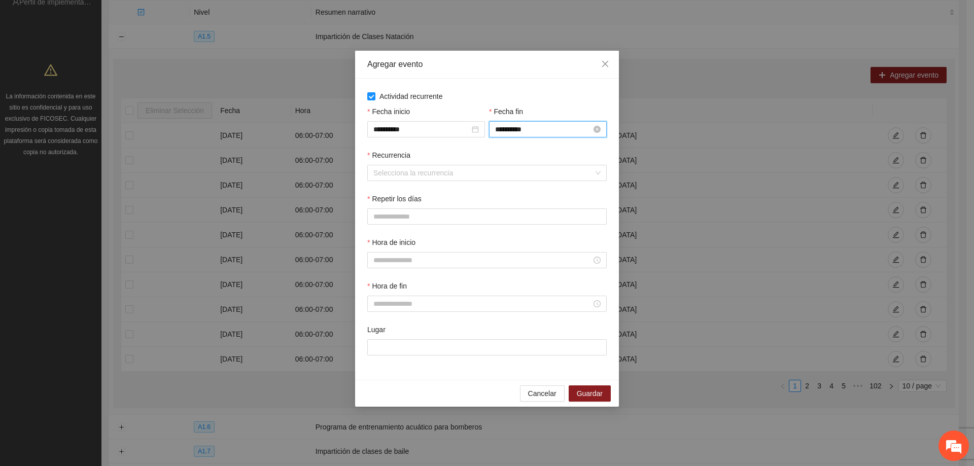
click at [541, 133] on input "**********" at bounding box center [543, 129] width 96 height 11
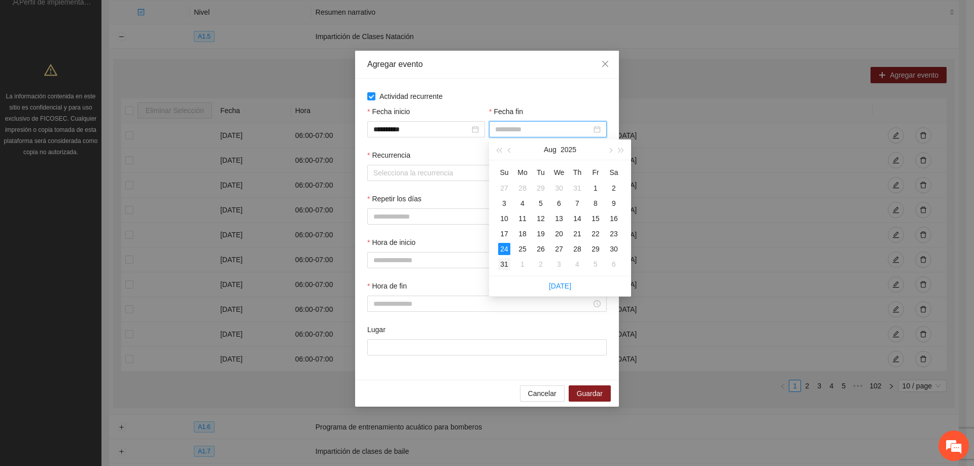
type input "**********"
click at [509, 263] on div "31" at bounding box center [504, 264] width 12 height 12
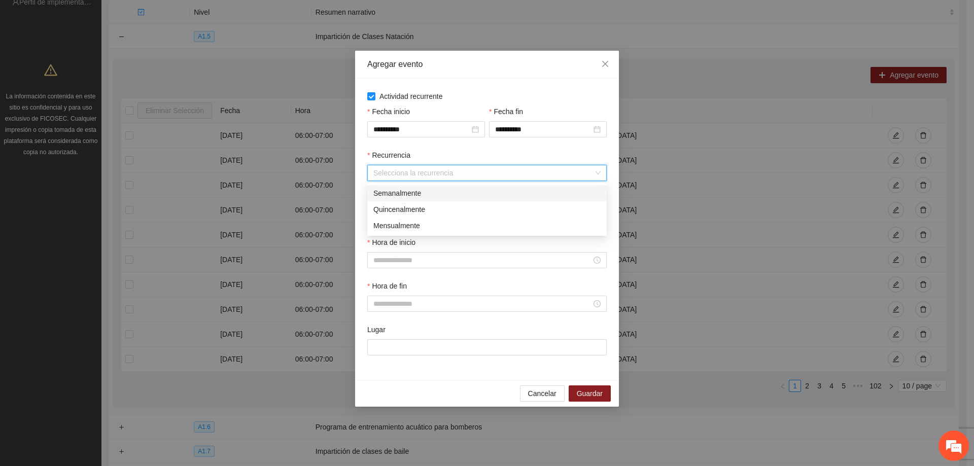
click at [464, 176] on input "Recurrencia" at bounding box center [484, 172] width 220 height 15
click at [437, 191] on div "Semanalmente" at bounding box center [487, 193] width 227 height 11
click at [382, 215] on button "L" at bounding box center [377, 217] width 20 height 16
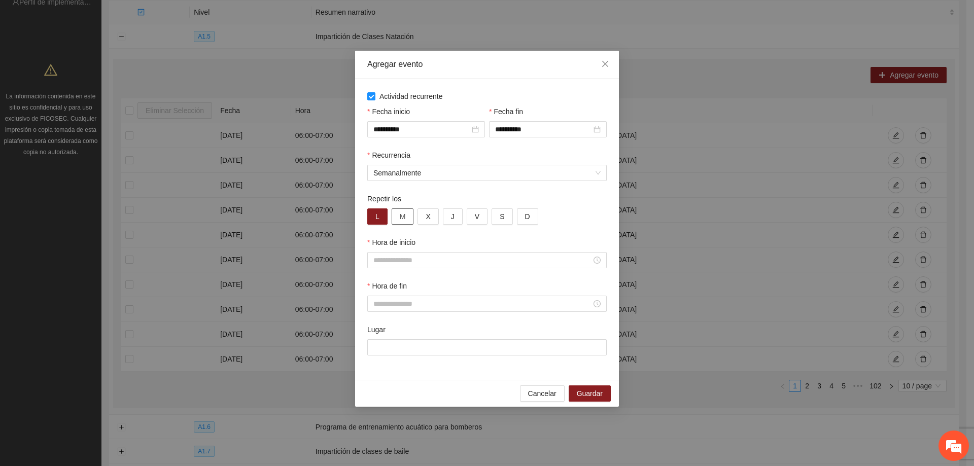
click at [403, 223] on button "M" at bounding box center [403, 217] width 22 height 16
click at [426, 217] on span "X" at bounding box center [428, 216] width 5 height 11
click at [448, 217] on button "J" at bounding box center [453, 217] width 20 height 16
click at [469, 220] on button "V" at bounding box center [477, 217] width 21 height 16
click at [394, 256] on input "Hora de inicio" at bounding box center [483, 260] width 218 height 11
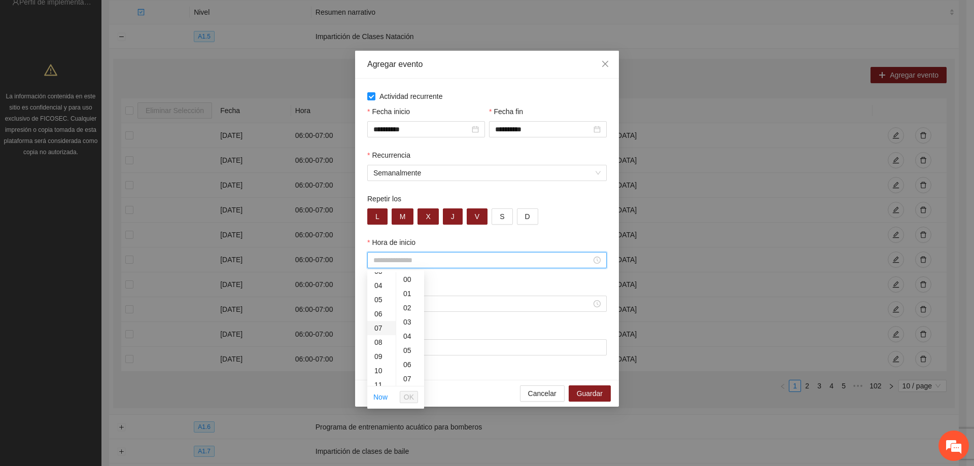
click at [382, 328] on div "07" at bounding box center [381, 328] width 28 height 14
type input "*****"
click at [404, 397] on button "OK" at bounding box center [409, 397] width 18 height 12
click at [423, 302] on input "Hora de fin" at bounding box center [483, 303] width 218 height 11
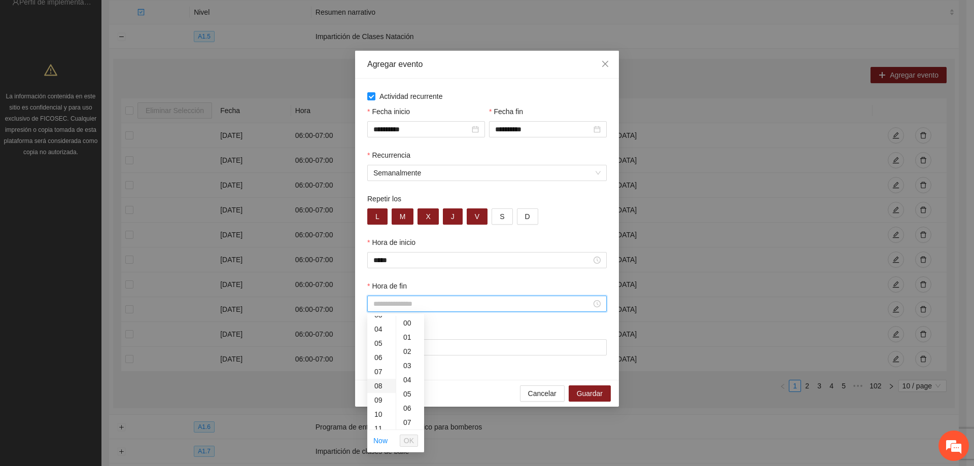
click at [380, 383] on div "08" at bounding box center [381, 386] width 28 height 14
type input "*****"
click at [403, 435] on button "OK" at bounding box center [409, 441] width 18 height 12
click at [422, 350] on input "Lugar" at bounding box center [487, 348] width 240 height 16
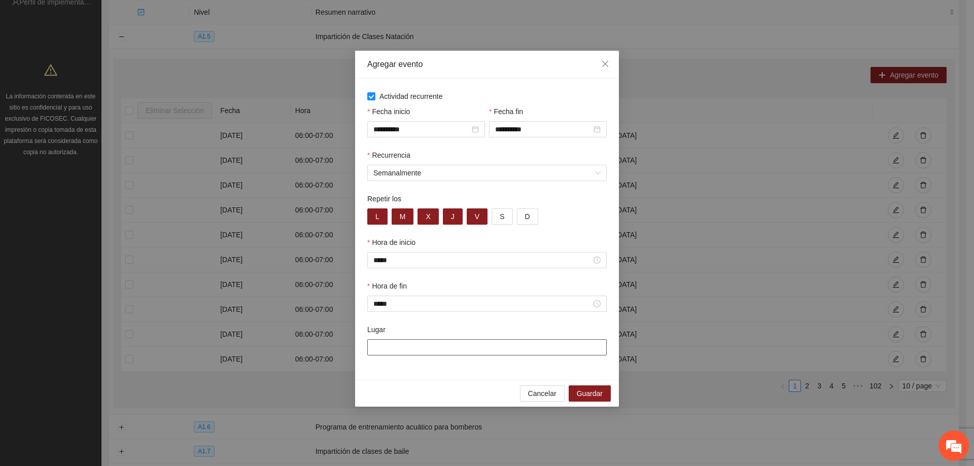
type input "**********"
click at [581, 395] on span "Guardar" at bounding box center [590, 393] width 26 height 11
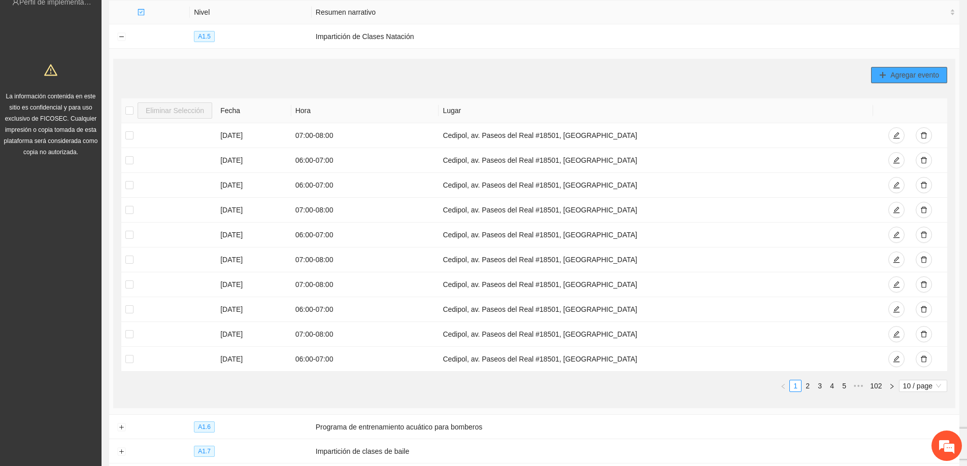
click at [913, 73] on span "Agregar evento" at bounding box center [914, 75] width 49 height 11
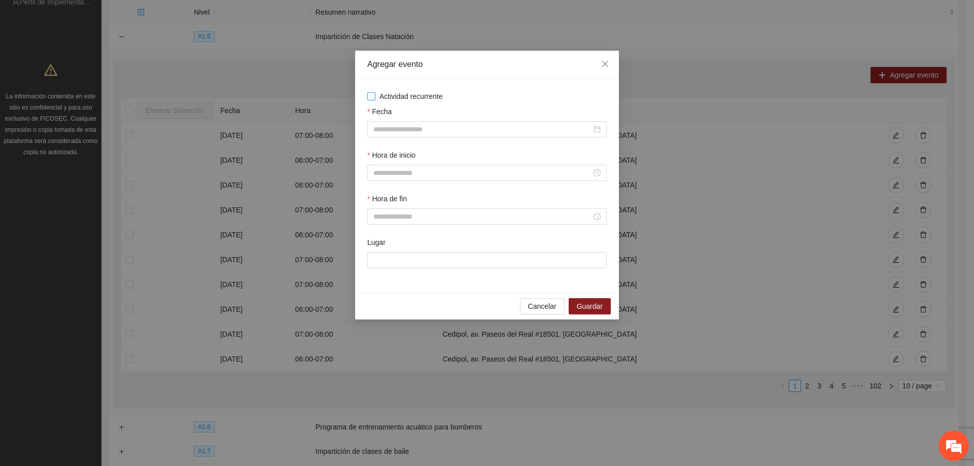
click at [378, 97] on span "Actividad recurrente" at bounding box center [412, 96] width 72 height 11
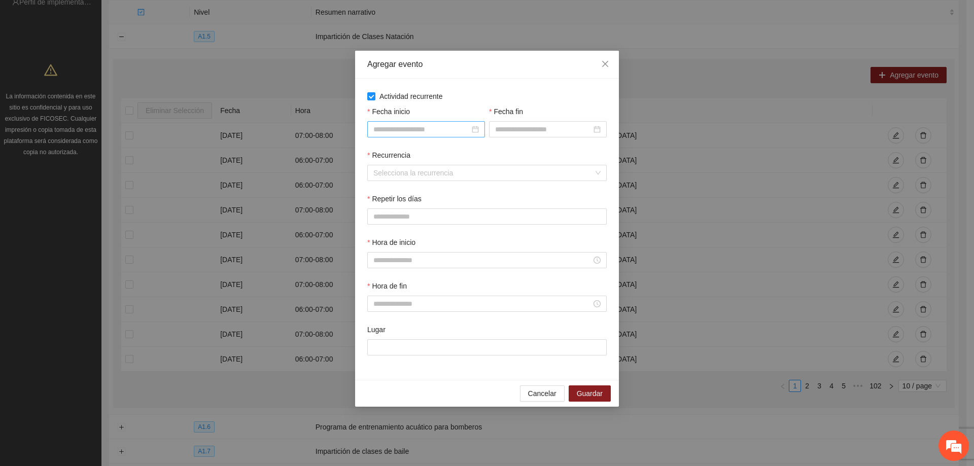
click at [399, 130] on input "Fecha inicio" at bounding box center [422, 129] width 96 height 11
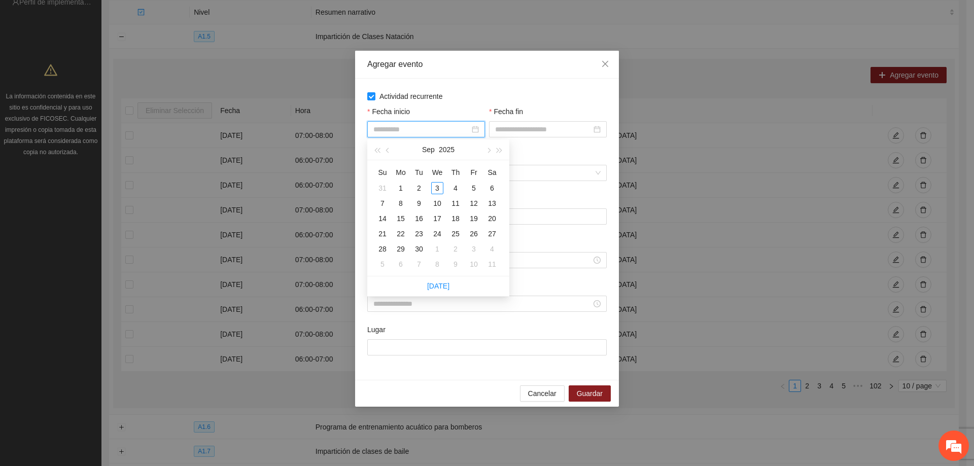
type input "**********"
click at [386, 149] on button "button" at bounding box center [388, 150] width 11 height 20
type input "**********"
click at [476, 184] on div "1" at bounding box center [474, 188] width 12 height 12
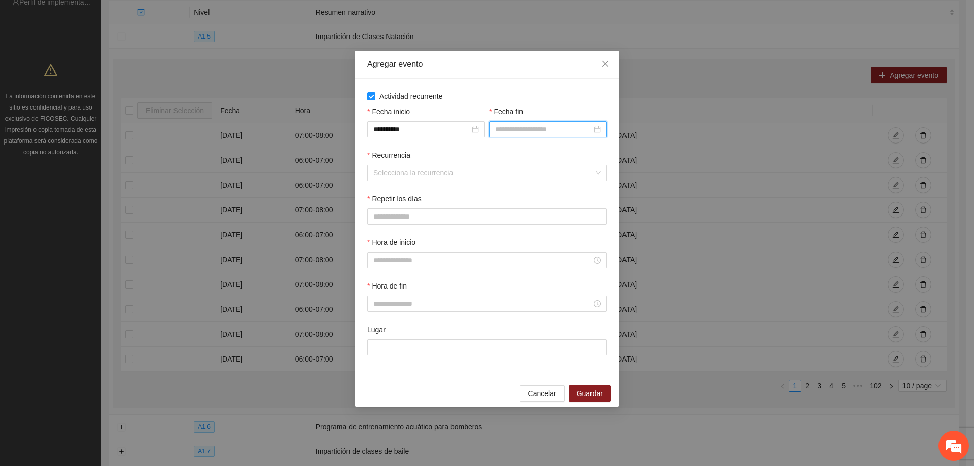
click at [521, 130] on input "Fecha fin" at bounding box center [543, 129] width 96 height 11
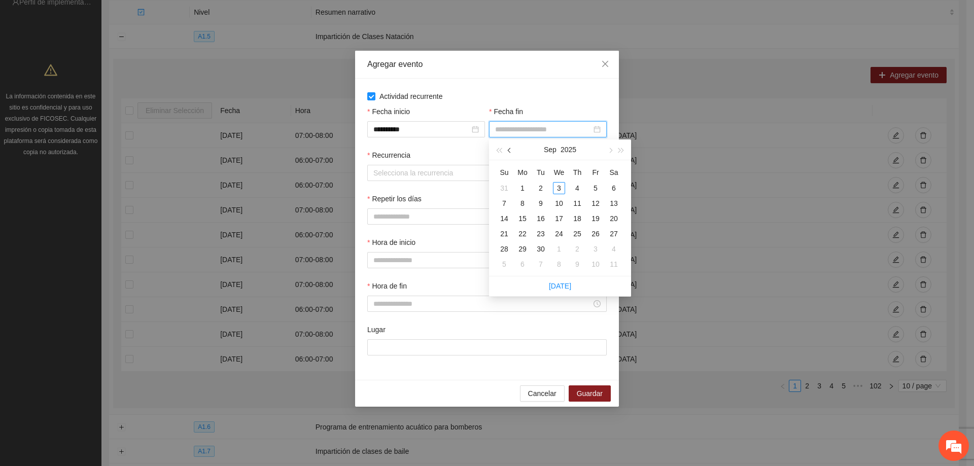
click at [508, 149] on button "button" at bounding box center [509, 150] width 11 height 20
type input "**********"
click at [499, 265] on div "31" at bounding box center [504, 264] width 12 height 12
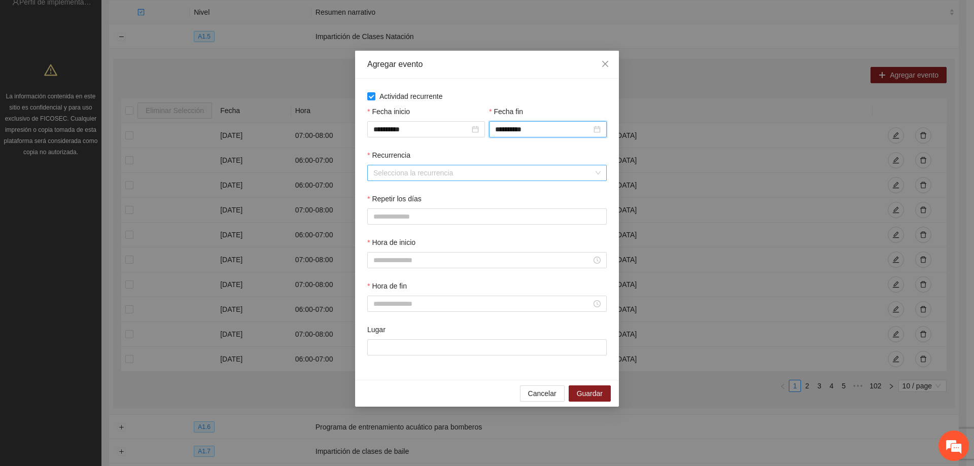
click at [427, 176] on input "Recurrencia" at bounding box center [484, 172] width 220 height 15
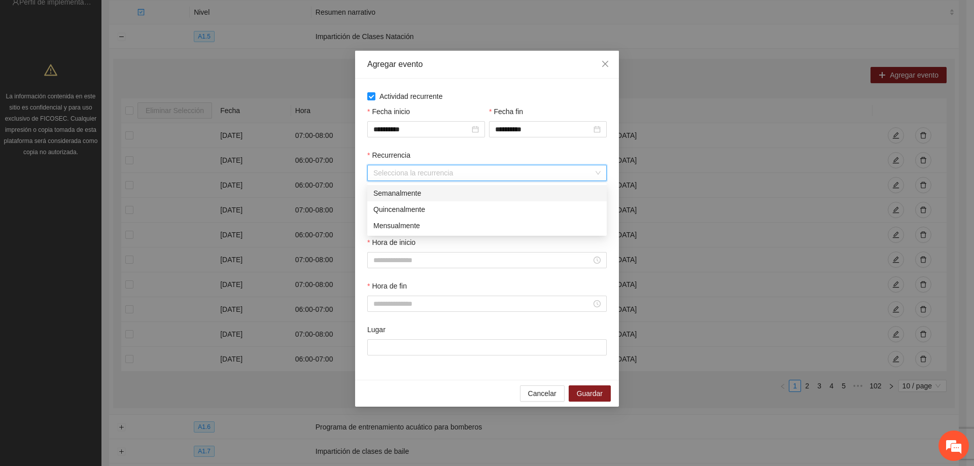
click at [412, 193] on div "Semanalmente" at bounding box center [487, 193] width 227 height 11
click at [377, 215] on span "L" at bounding box center [378, 216] width 4 height 11
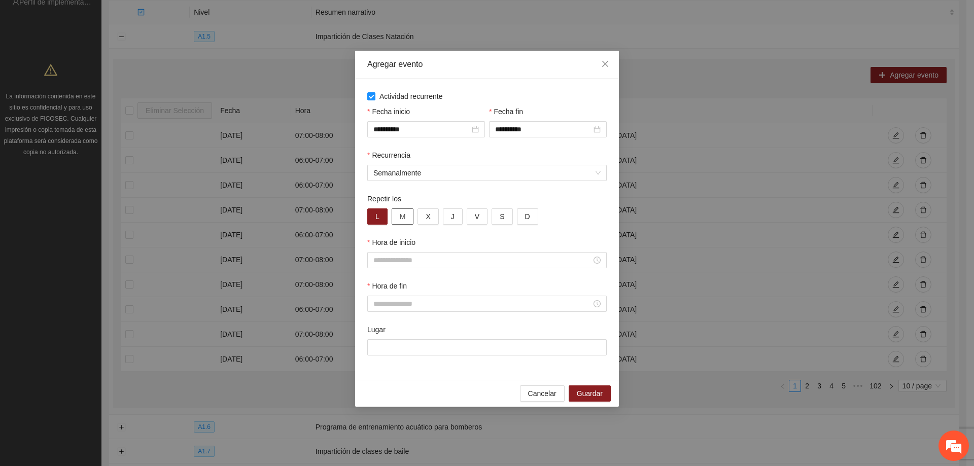
click at [404, 218] on span "M" at bounding box center [403, 216] width 6 height 11
click at [427, 214] on span "X" at bounding box center [428, 216] width 5 height 11
click at [461, 218] on button "J" at bounding box center [453, 217] width 20 height 16
click at [470, 218] on button "V" at bounding box center [477, 217] width 21 height 16
click at [430, 258] on input "Hora de inicio" at bounding box center [483, 260] width 218 height 11
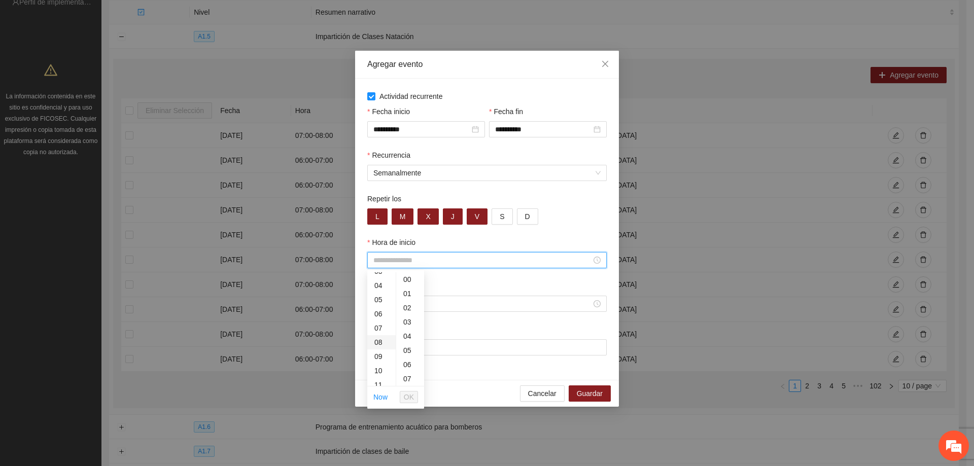
click at [385, 341] on div "08" at bounding box center [381, 342] width 28 height 14
type input "*****"
click at [402, 398] on button "OK" at bounding box center [409, 397] width 18 height 12
click at [396, 304] on input "Hora de fin" at bounding box center [483, 303] width 218 height 11
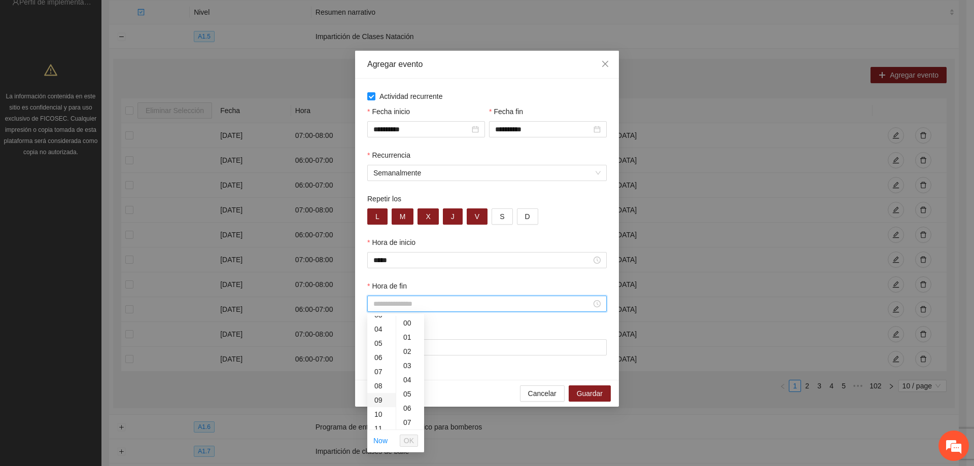
click at [380, 400] on div "09" at bounding box center [381, 400] width 28 height 14
type input "*****"
click at [412, 445] on span "OK" at bounding box center [409, 440] width 10 height 11
click at [395, 351] on input "Lugar" at bounding box center [487, 348] width 240 height 16
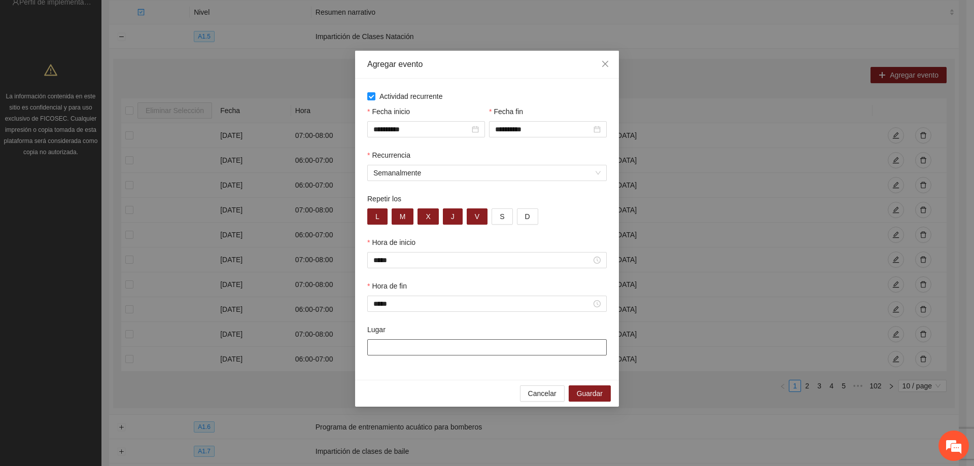
type input "**********"
click at [587, 392] on span "Guardar" at bounding box center [590, 393] width 26 height 11
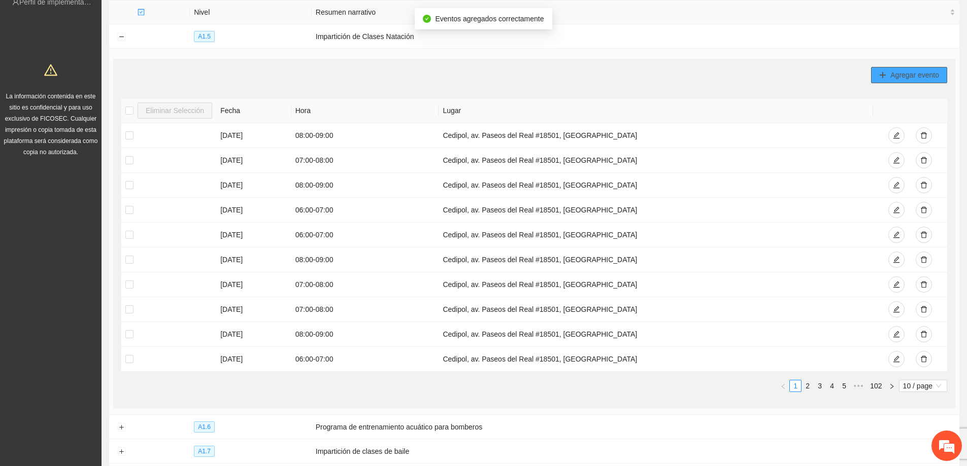
click at [892, 76] on span "Agregar evento" at bounding box center [914, 75] width 49 height 11
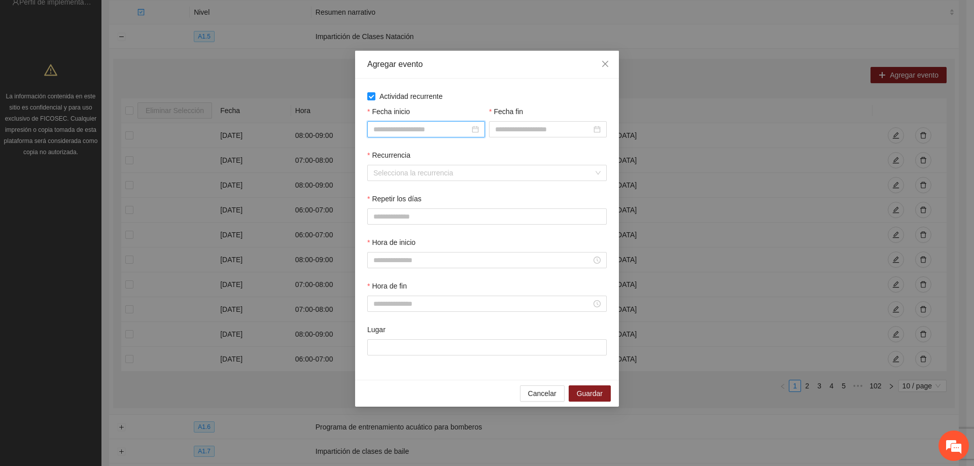
click at [389, 128] on input "Fecha inicio" at bounding box center [422, 129] width 96 height 11
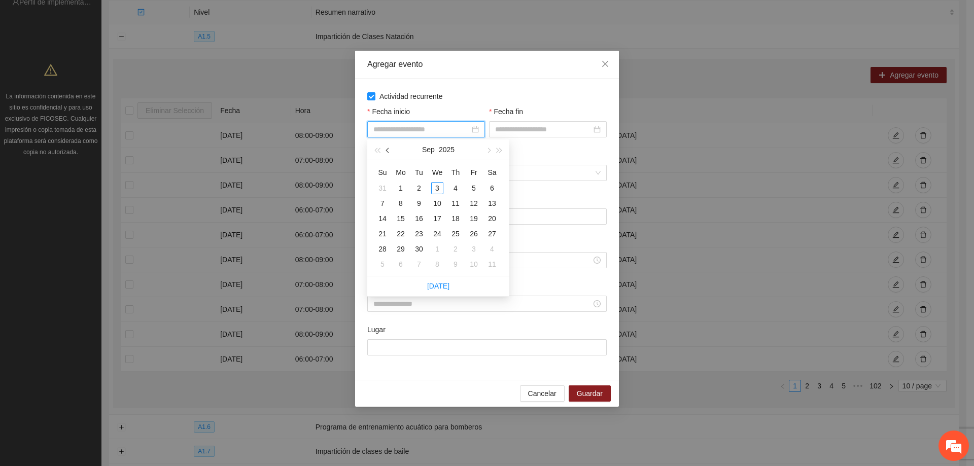
click at [387, 151] on span "button" at bounding box center [388, 150] width 5 height 5
type input "**********"
click at [469, 186] on div "1" at bounding box center [474, 188] width 12 height 12
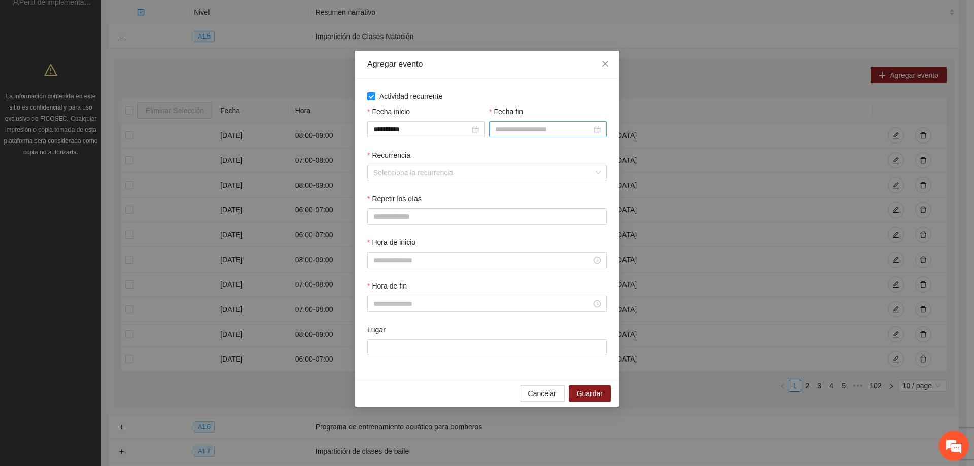
click at [502, 136] on div at bounding box center [548, 129] width 118 height 16
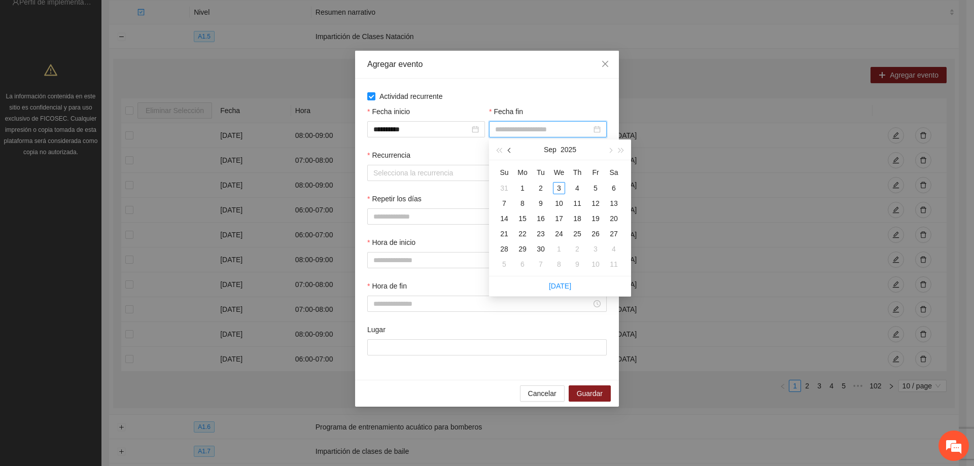
click at [514, 150] on button "button" at bounding box center [509, 150] width 11 height 20
type input "**********"
click at [511, 265] on td "31" at bounding box center [504, 264] width 18 height 15
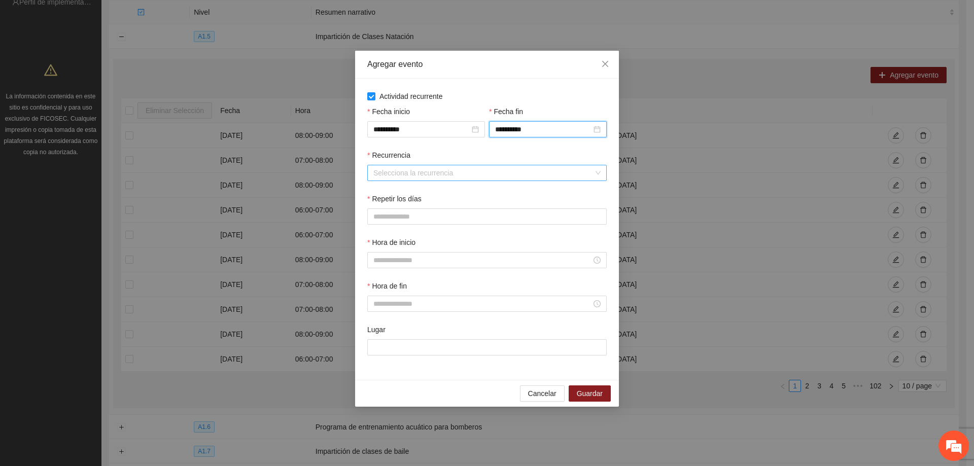
click at [404, 172] on input "Recurrencia" at bounding box center [484, 172] width 220 height 15
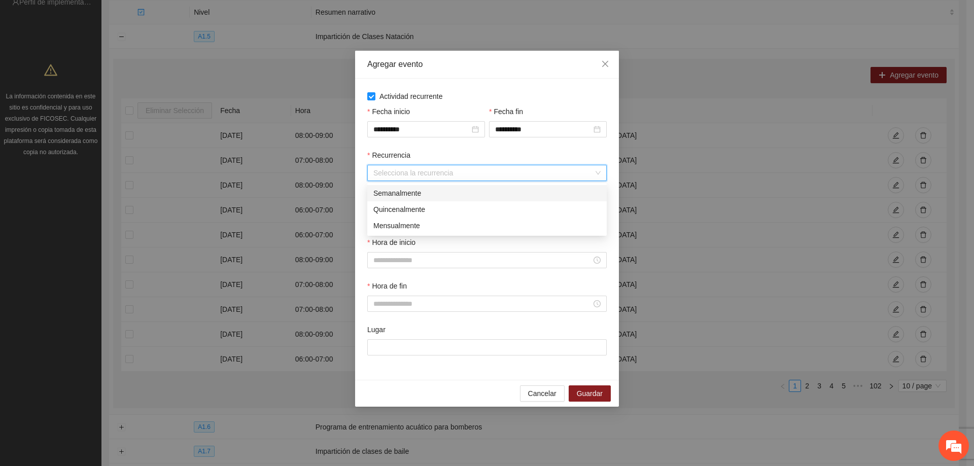
click at [430, 193] on div "Semanalmente" at bounding box center [487, 193] width 227 height 11
drag, startPoint x: 380, startPoint y: 213, endPoint x: 386, endPoint y: 213, distance: 6.1
click at [380, 214] on button "L" at bounding box center [377, 217] width 20 height 16
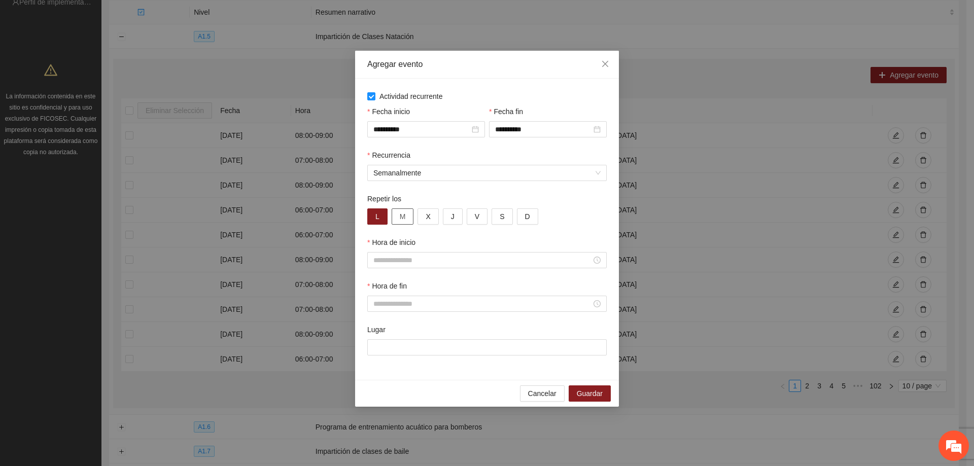
click at [402, 213] on span "M" at bounding box center [403, 216] width 6 height 11
click at [421, 219] on button "X" at bounding box center [428, 217] width 21 height 16
click at [453, 219] on span "J" at bounding box center [453, 216] width 4 height 11
click at [470, 219] on button "V" at bounding box center [477, 217] width 21 height 16
click at [439, 260] on input "Hora de inicio" at bounding box center [483, 260] width 218 height 11
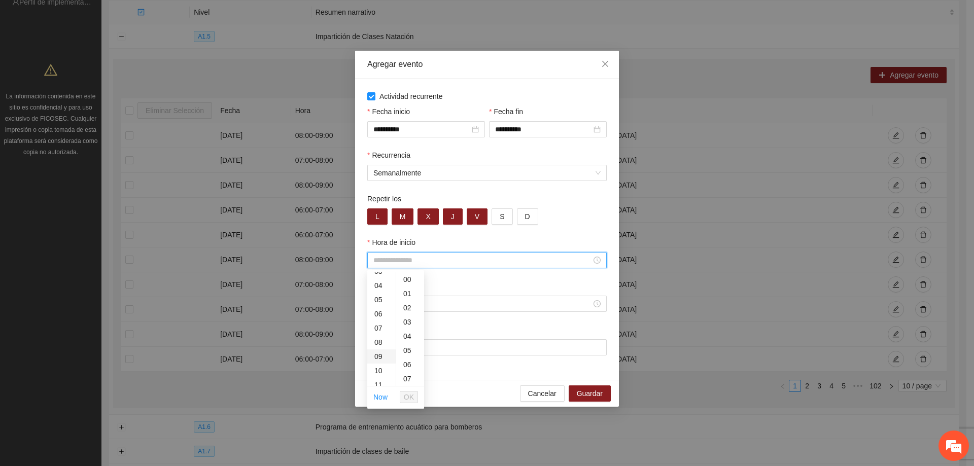
click at [386, 356] on div "09" at bounding box center [381, 357] width 28 height 14
type input "*****"
drag, startPoint x: 412, startPoint y: 396, endPoint x: 409, endPoint y: 341, distance: 55.4
click at [412, 395] on span "OK" at bounding box center [409, 397] width 10 height 11
click at [418, 301] on input "Hora de fin" at bounding box center [483, 303] width 218 height 11
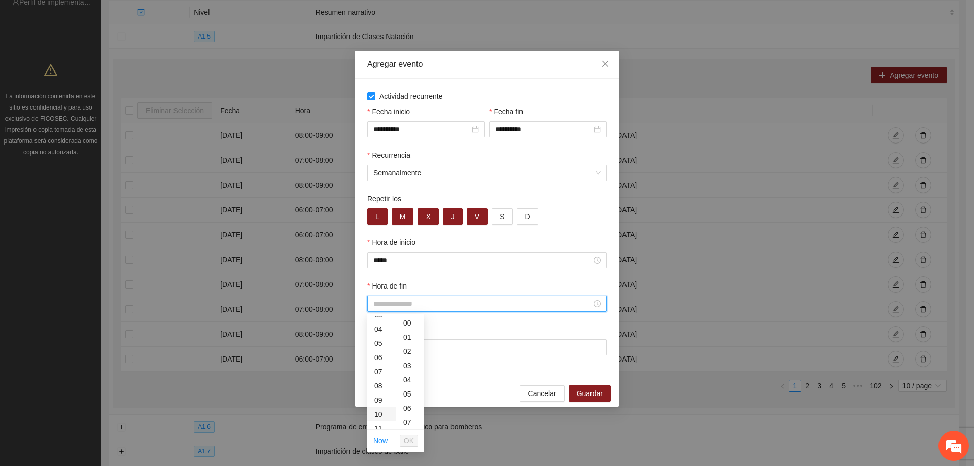
click at [381, 416] on div "10" at bounding box center [381, 415] width 28 height 14
type input "*****"
click at [416, 438] on button "OK" at bounding box center [409, 441] width 18 height 12
click at [414, 346] on input "Lugar" at bounding box center [487, 348] width 240 height 16
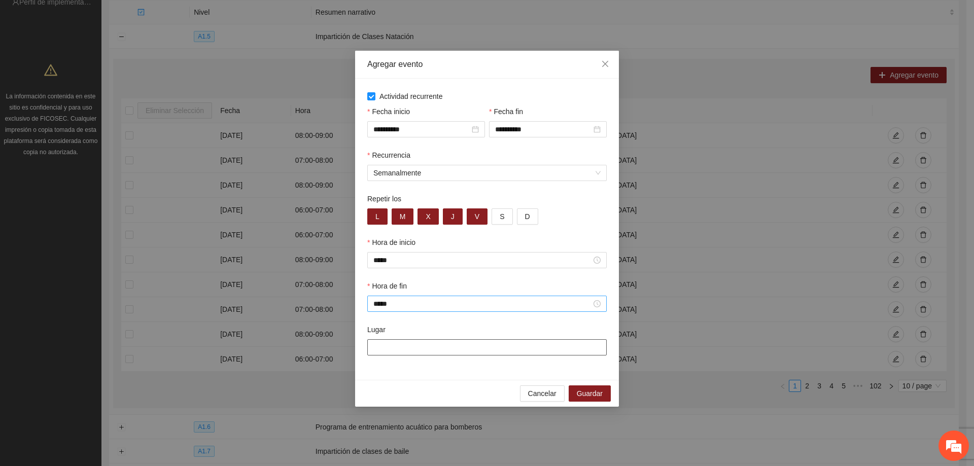
type input "**********"
click at [588, 388] on button "Guardar" at bounding box center [590, 394] width 42 height 16
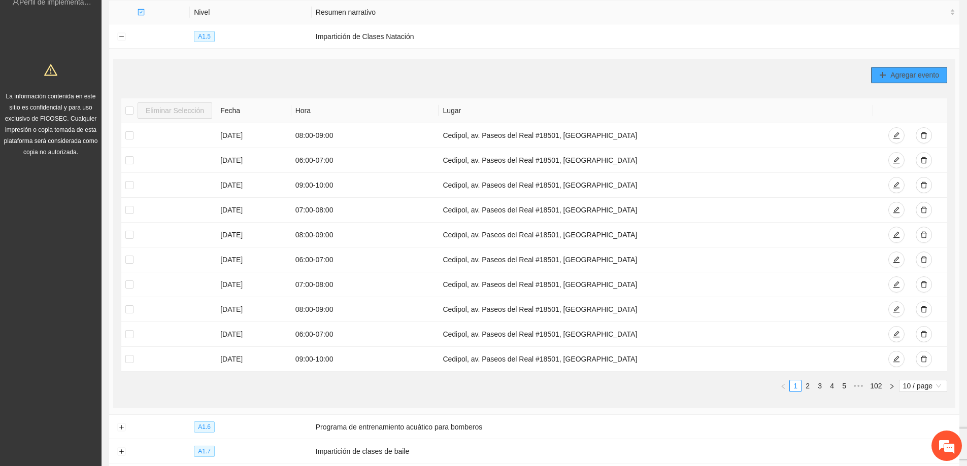
click at [899, 74] on span "Agregar evento" at bounding box center [914, 75] width 49 height 11
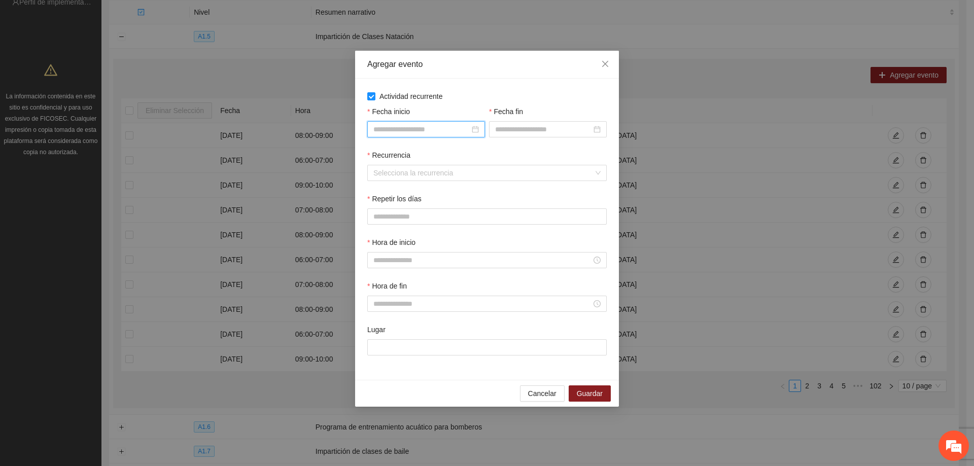
click at [393, 132] on input "Fecha inicio" at bounding box center [422, 129] width 96 height 11
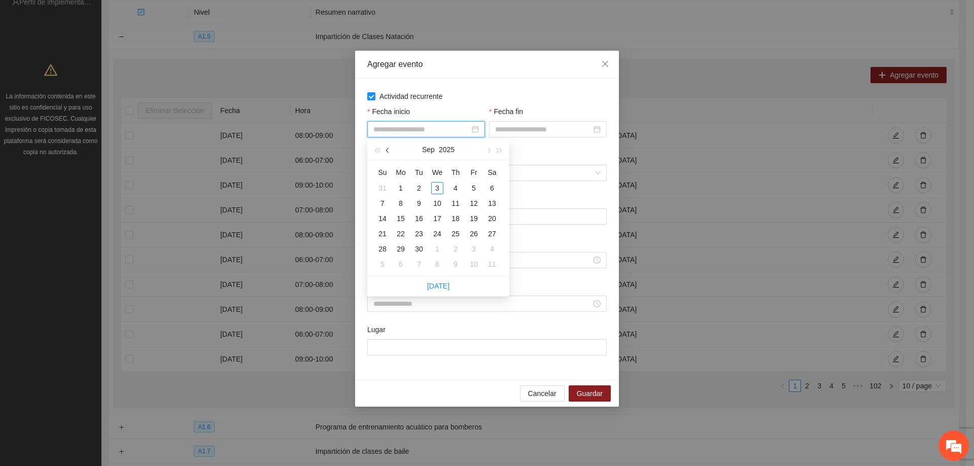
click at [386, 149] on button "button" at bounding box center [388, 150] width 11 height 20
type input "**********"
click at [477, 190] on div "1" at bounding box center [474, 188] width 12 height 12
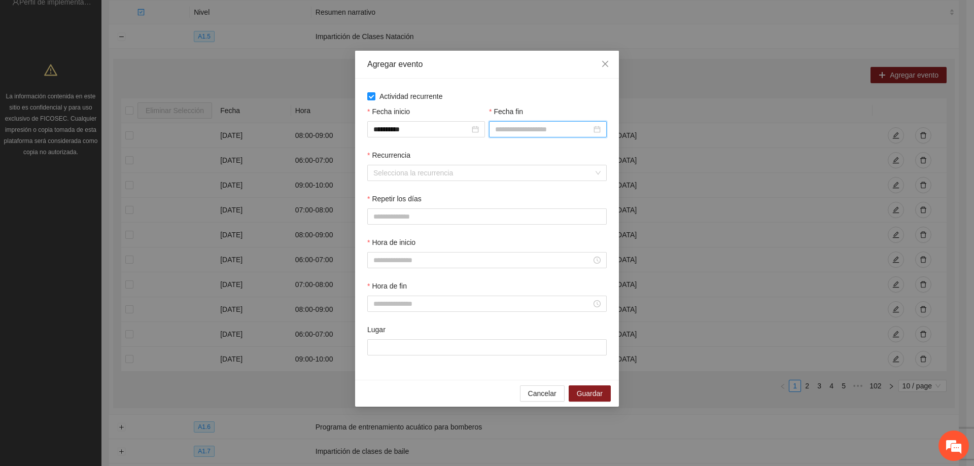
click at [523, 131] on input "Fecha fin" at bounding box center [543, 129] width 96 height 11
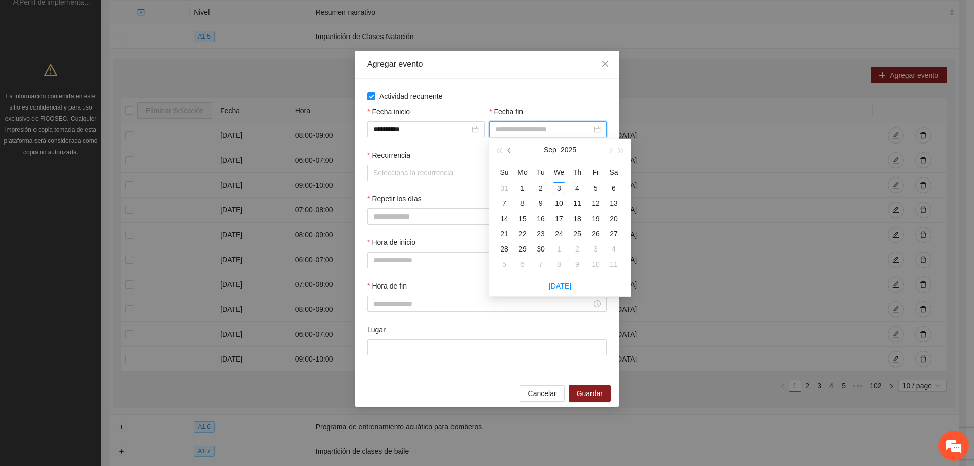
click at [512, 151] on span "button" at bounding box center [510, 150] width 5 height 5
type input "**********"
click at [503, 260] on div "31" at bounding box center [504, 264] width 12 height 12
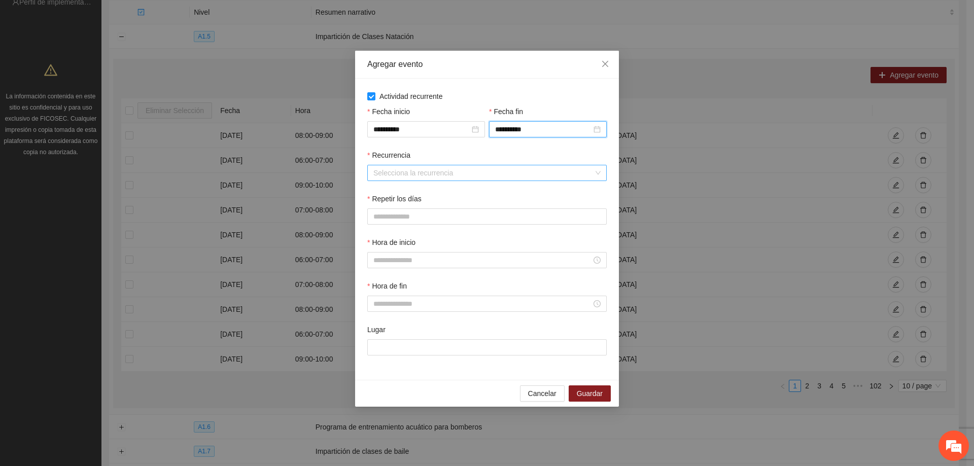
click at [428, 169] on input "Recurrencia" at bounding box center [484, 172] width 220 height 15
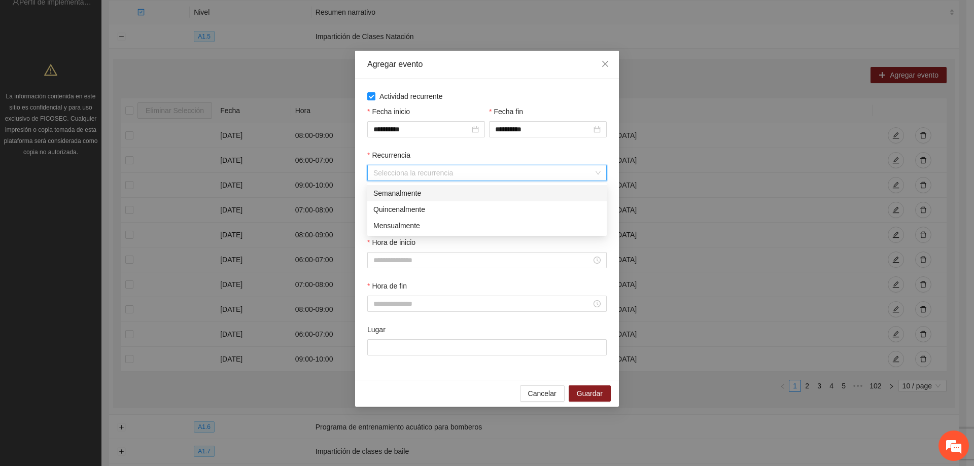
click at [412, 195] on div "Semanalmente" at bounding box center [487, 193] width 227 height 11
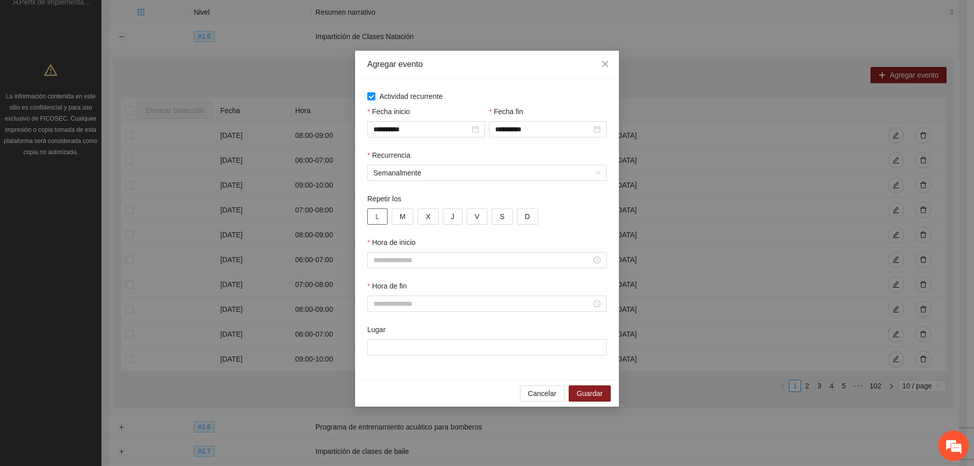
click at [382, 213] on button "L" at bounding box center [377, 217] width 20 height 16
click at [397, 218] on button "M" at bounding box center [403, 217] width 22 height 16
click at [430, 224] on button "X" at bounding box center [428, 217] width 21 height 16
click at [447, 221] on button "J" at bounding box center [453, 217] width 20 height 16
click at [481, 214] on button "V" at bounding box center [477, 217] width 21 height 16
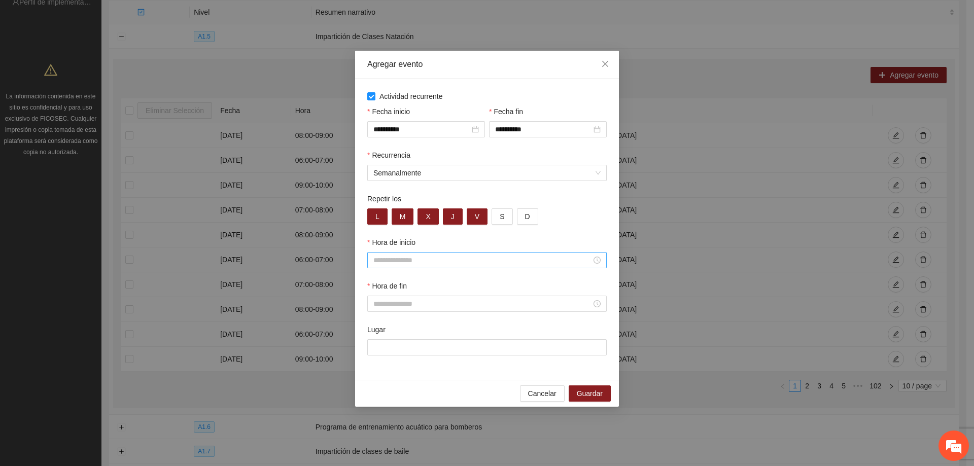
click at [435, 261] on input "Hora de inicio" at bounding box center [483, 260] width 218 height 11
click at [382, 369] on div "10" at bounding box center [381, 371] width 28 height 14
type input "*****"
click at [407, 399] on span "OK" at bounding box center [409, 397] width 10 height 11
click at [424, 300] on input "Hora de fin" at bounding box center [483, 303] width 218 height 11
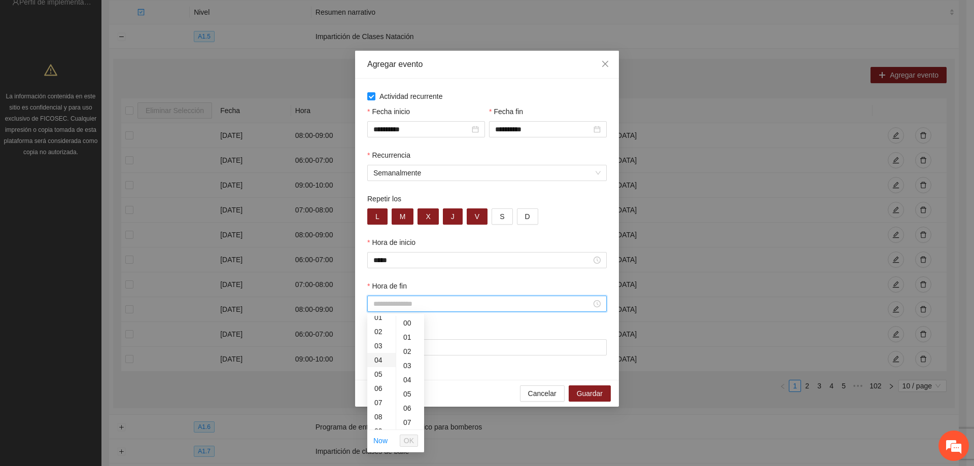
scroll to position [51, 0]
click at [380, 425] on div "11" at bounding box center [381, 429] width 28 height 14
type input "*****"
click at [411, 442] on span "OK" at bounding box center [409, 440] width 10 height 11
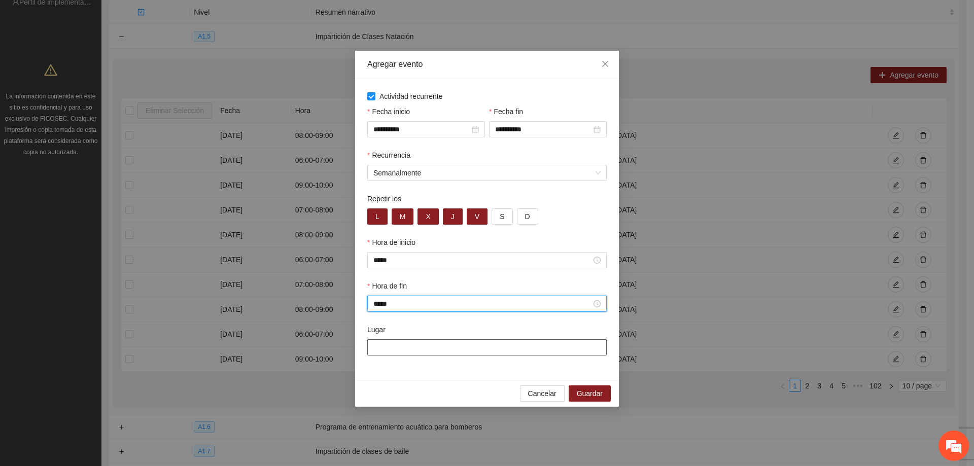
click at [394, 346] on input "Lugar" at bounding box center [487, 348] width 240 height 16
type input "**********"
click at [599, 393] on span "Guardar" at bounding box center [590, 393] width 26 height 11
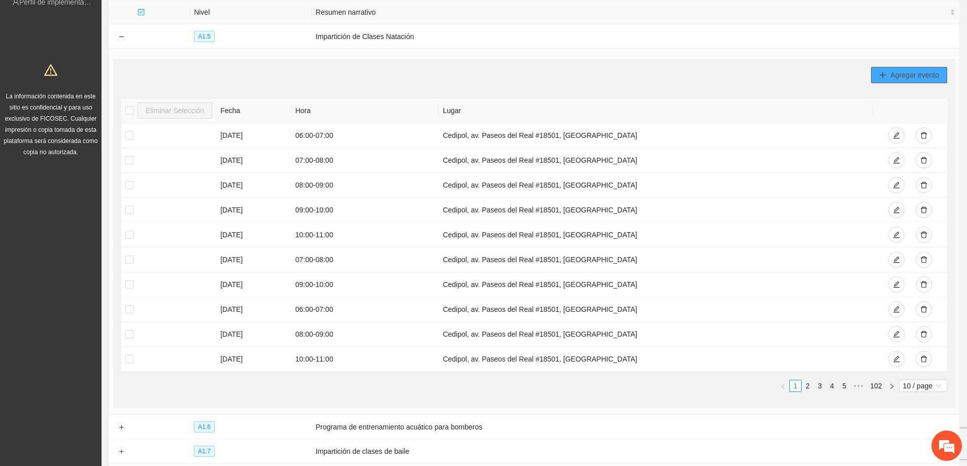
click at [912, 72] on span "Agregar evento" at bounding box center [914, 75] width 49 height 11
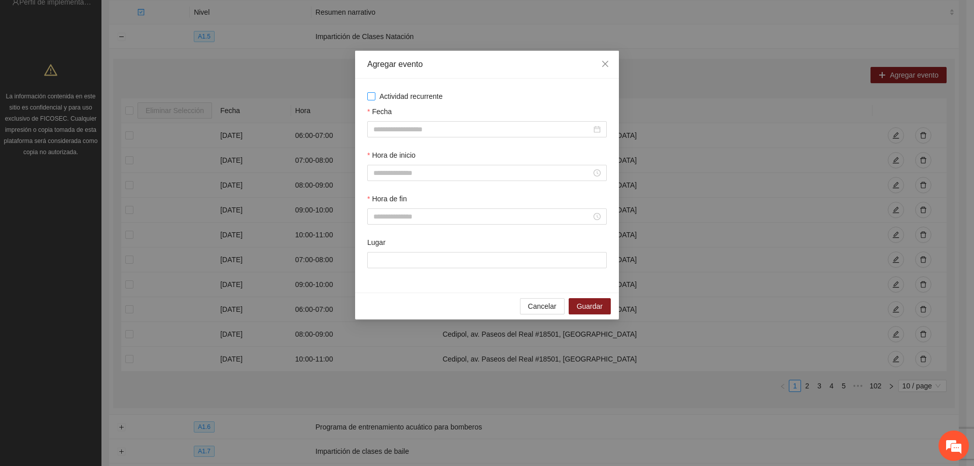
click at [370, 100] on label "Actividad recurrente" at bounding box center [487, 96] width 240 height 11
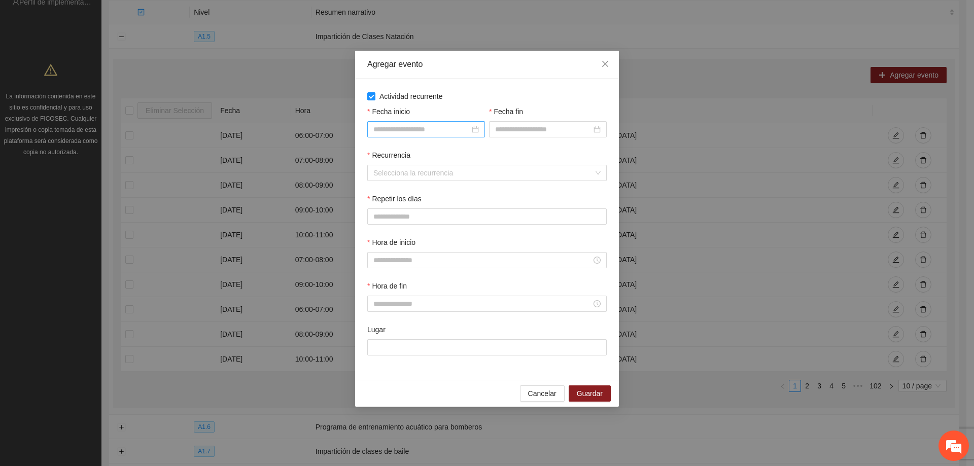
click at [433, 132] on input "Fecha inicio" at bounding box center [422, 129] width 96 height 11
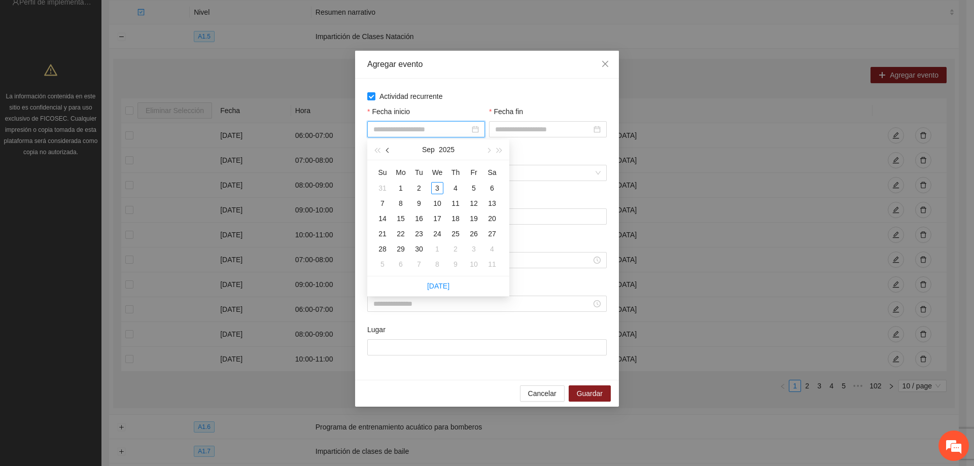
click at [389, 150] on span "button" at bounding box center [388, 150] width 5 height 5
type input "**********"
click at [471, 187] on div "1" at bounding box center [474, 188] width 12 height 12
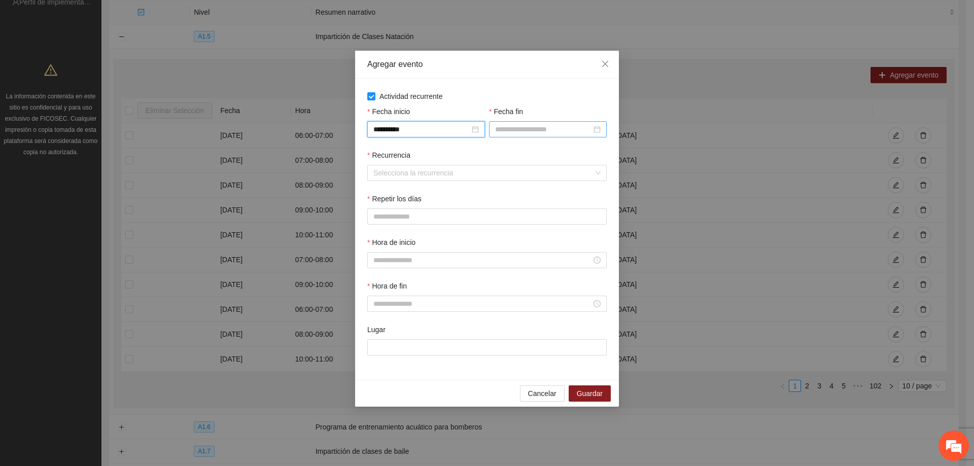
click at [516, 132] on input "Fecha fin" at bounding box center [543, 129] width 96 height 11
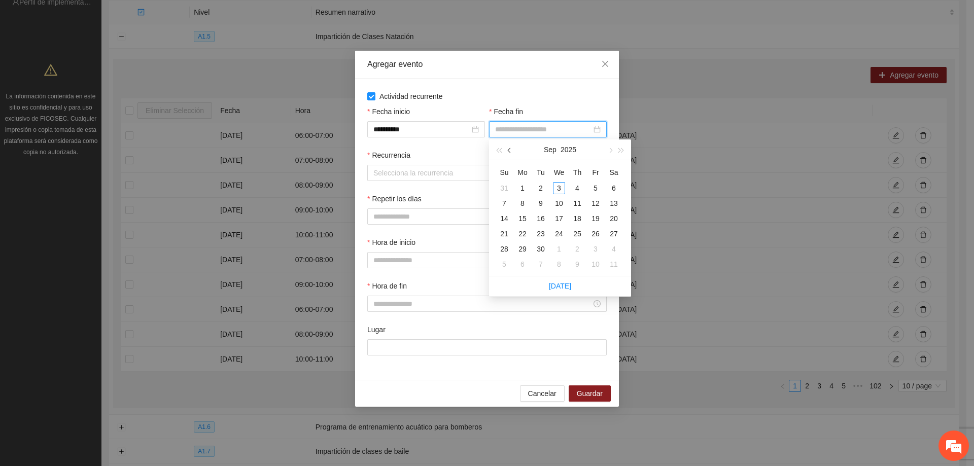
click at [515, 148] on button "button" at bounding box center [509, 150] width 11 height 20
type input "**********"
click at [507, 262] on div "31" at bounding box center [504, 264] width 12 height 12
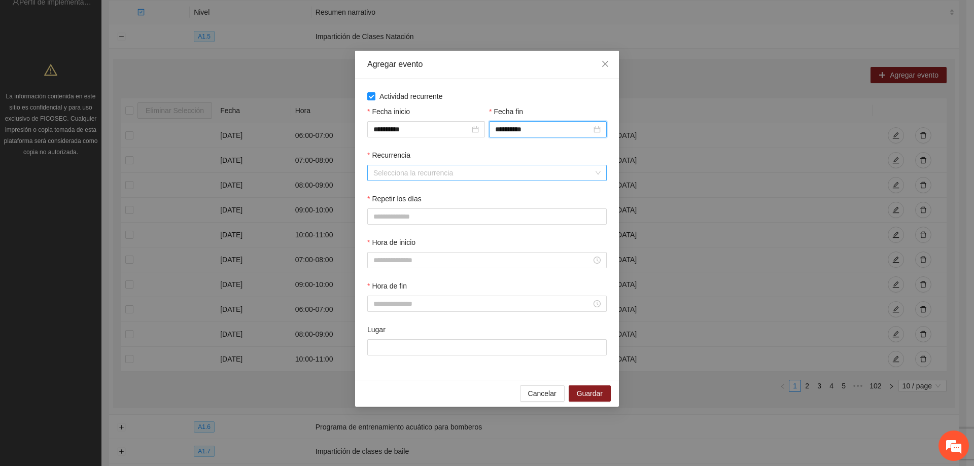
click at [398, 167] on input "Recurrencia" at bounding box center [484, 172] width 220 height 15
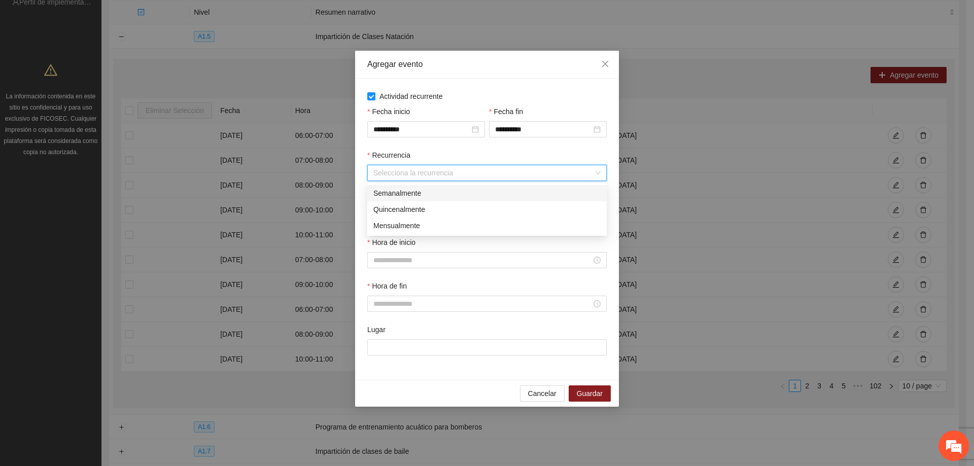
click at [397, 188] on div "Semanalmente" at bounding box center [487, 193] width 227 height 11
click at [386, 214] on button "L" at bounding box center [377, 217] width 20 height 16
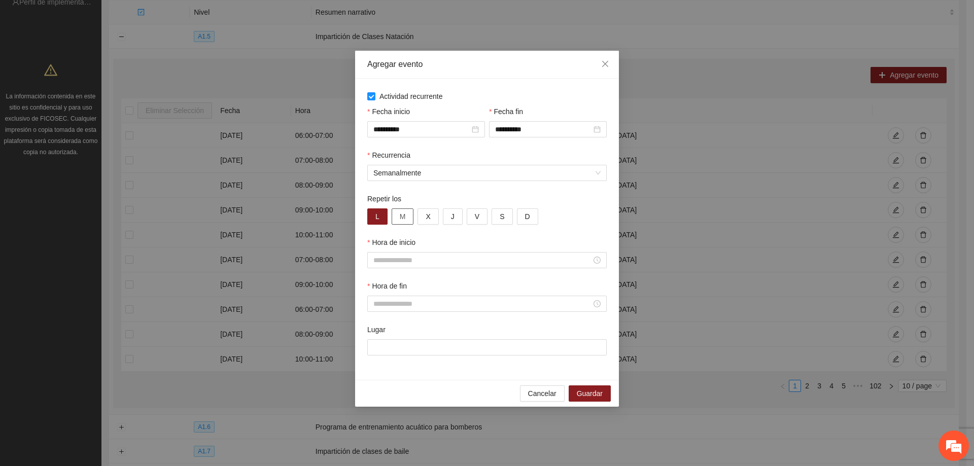
click at [404, 216] on span "M" at bounding box center [403, 216] width 6 height 11
click at [426, 218] on span "X" at bounding box center [428, 216] width 5 height 11
click at [448, 215] on button "J" at bounding box center [453, 217] width 20 height 16
click at [476, 214] on span "V" at bounding box center [477, 216] width 5 height 11
click at [394, 259] on input "Hora de inicio" at bounding box center [483, 260] width 218 height 11
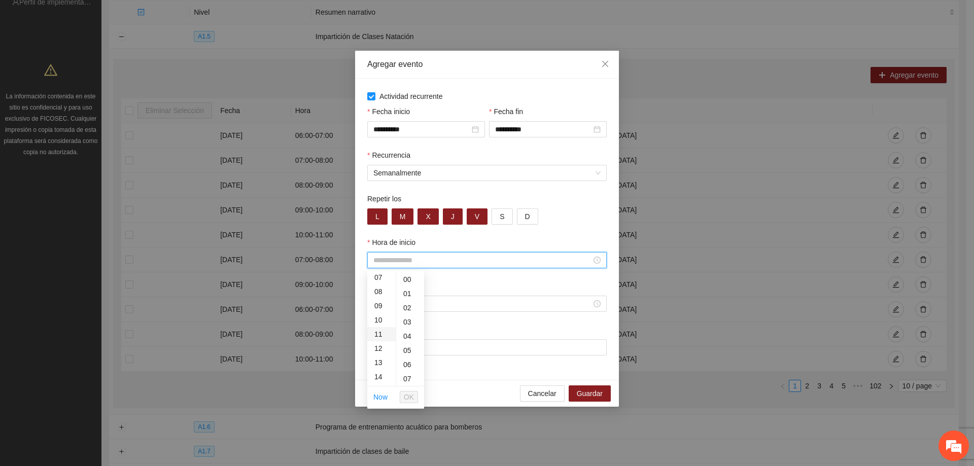
click at [379, 336] on div "11" at bounding box center [381, 334] width 28 height 14
type input "*****"
click at [409, 396] on span "OK" at bounding box center [409, 397] width 10 height 11
click at [403, 301] on input "Hora de fin" at bounding box center [483, 303] width 218 height 11
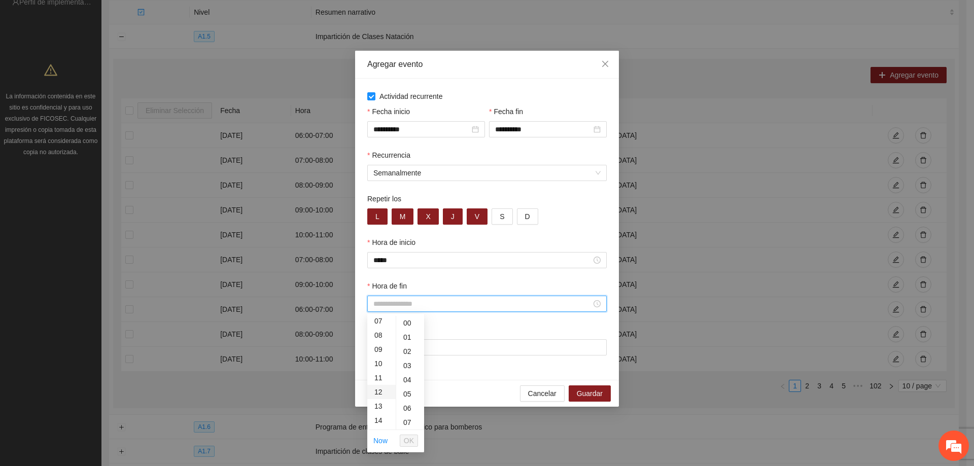
click at [377, 395] on div "12" at bounding box center [381, 392] width 28 height 14
type input "*****"
click at [412, 436] on span "OK" at bounding box center [409, 440] width 10 height 11
click at [411, 352] on input "Lugar" at bounding box center [487, 348] width 240 height 16
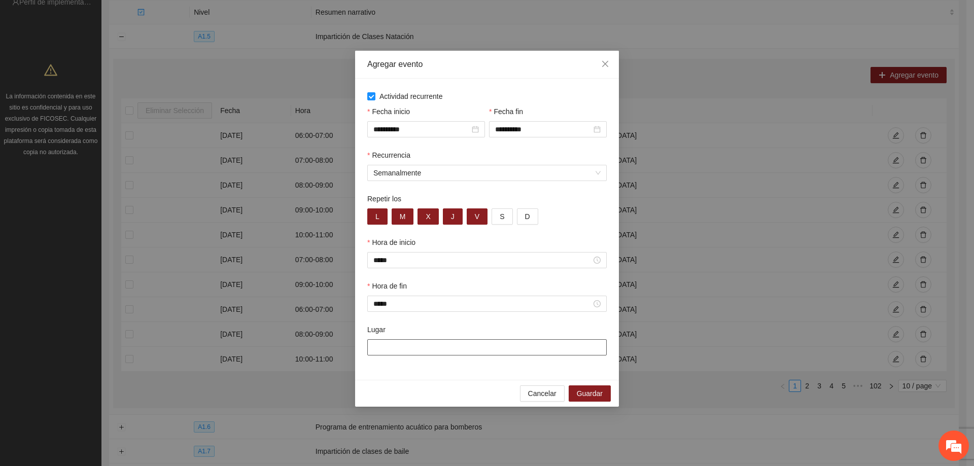
type input "**********"
click at [599, 392] on span "Guardar" at bounding box center [590, 393] width 26 height 11
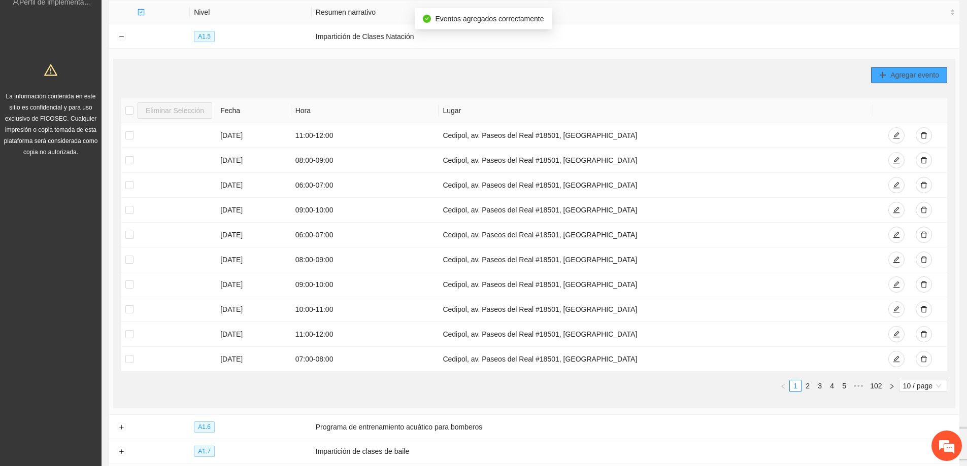
click at [886, 74] on icon "plus" at bounding box center [882, 75] width 7 height 7
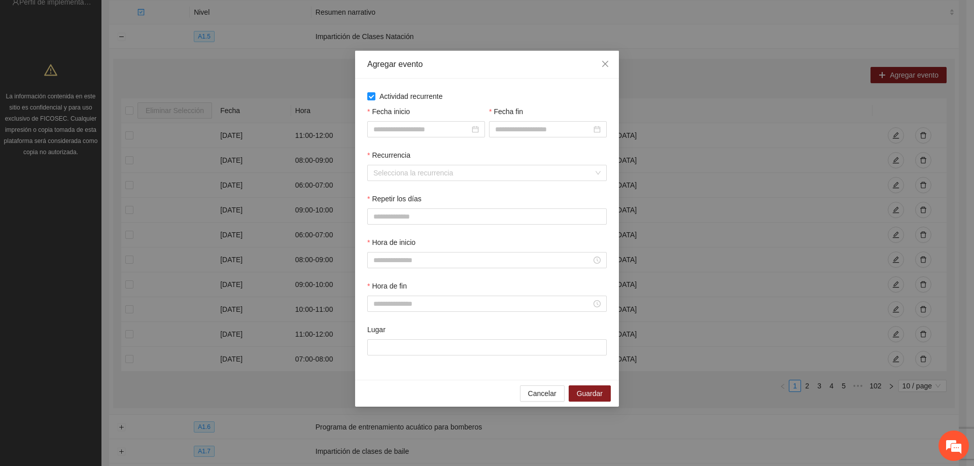
click at [389, 124] on input "Fecha inicio" at bounding box center [422, 129] width 96 height 11
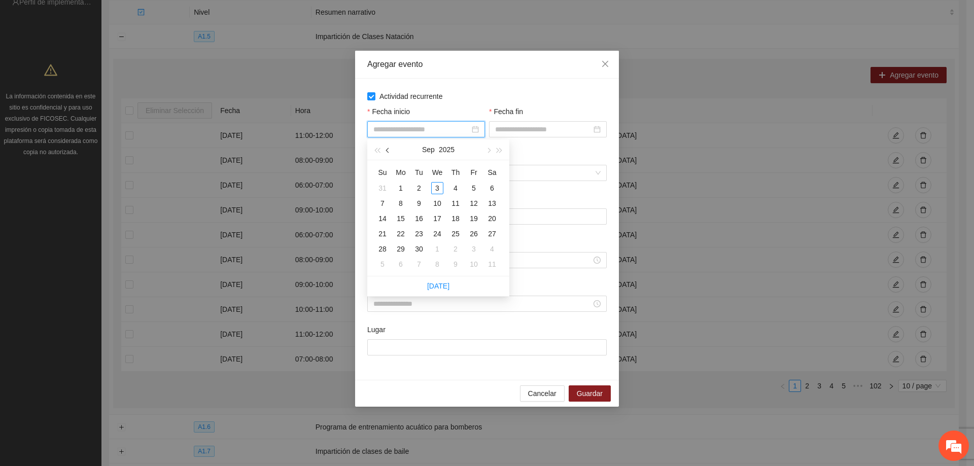
click at [390, 150] on span "button" at bounding box center [388, 150] width 5 height 5
type input "**********"
click at [468, 189] on div "1" at bounding box center [474, 188] width 12 height 12
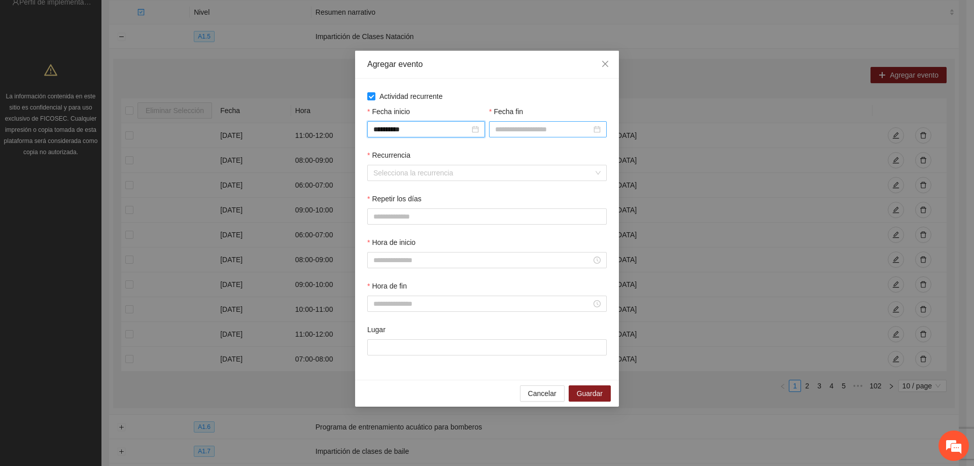
click at [505, 133] on input "Fecha fin" at bounding box center [543, 129] width 96 height 11
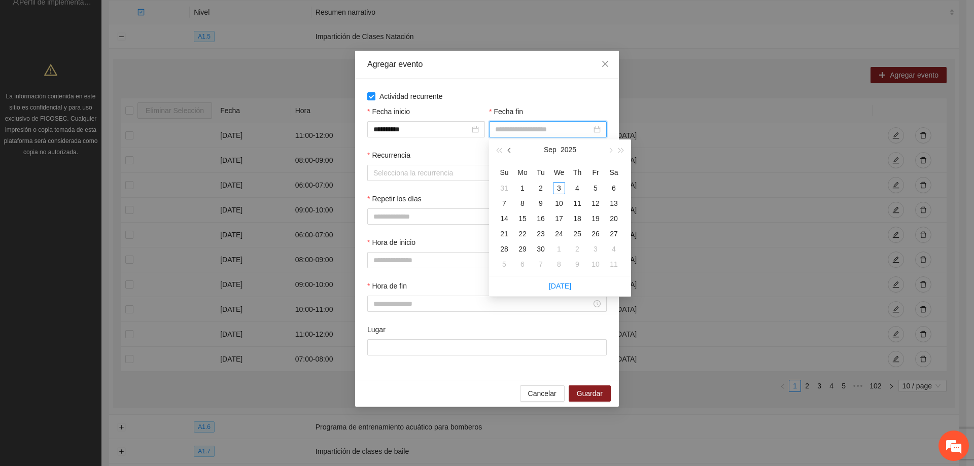
click at [508, 150] on span "button" at bounding box center [510, 150] width 5 height 5
type input "**********"
click at [505, 264] on div "31" at bounding box center [504, 264] width 12 height 12
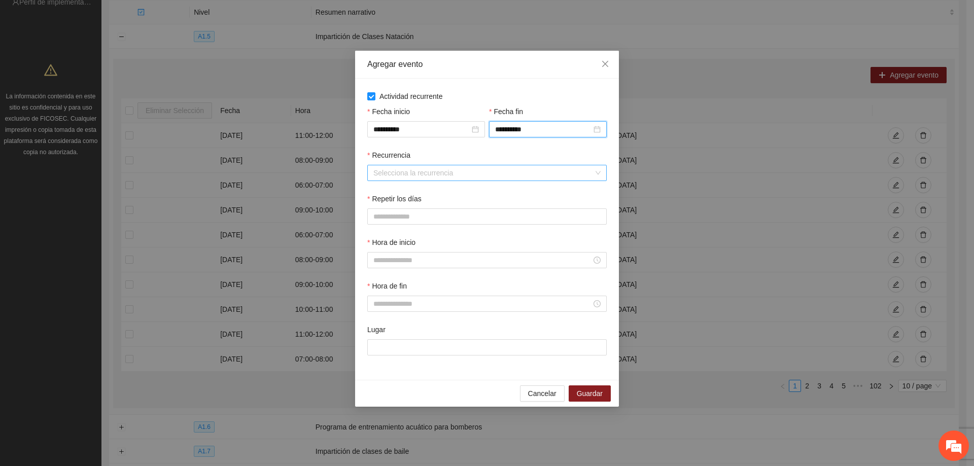
click at [406, 166] on input "Recurrencia" at bounding box center [484, 172] width 220 height 15
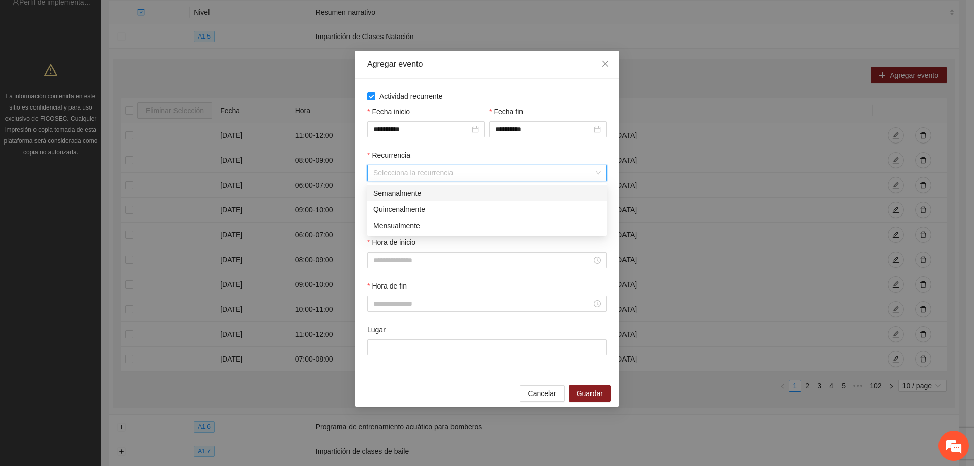
click at [413, 190] on div "Semanalmente" at bounding box center [487, 193] width 227 height 11
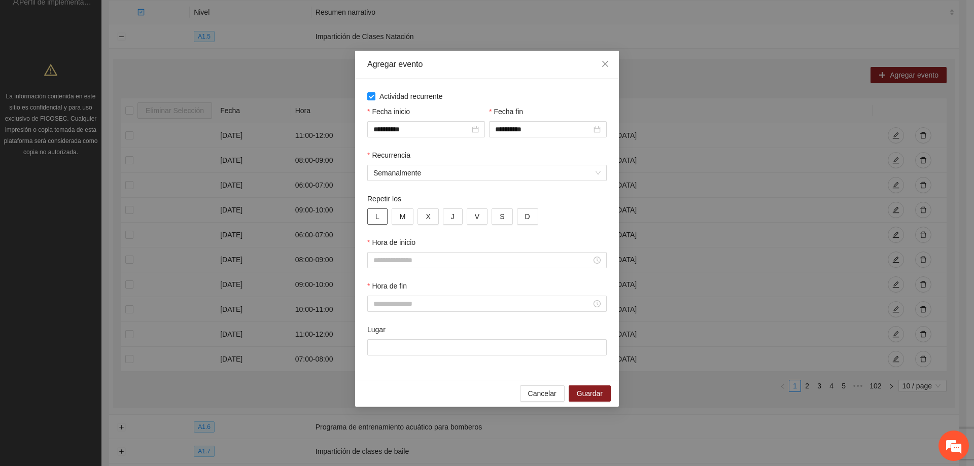
click at [381, 212] on button "L" at bounding box center [377, 217] width 20 height 16
click at [416, 218] on div "L M X J V S D" at bounding box center [487, 217] width 240 height 16
click at [413, 218] on button "M" at bounding box center [403, 217] width 22 height 16
click at [435, 218] on button "X" at bounding box center [428, 217] width 21 height 16
click at [452, 218] on span "J" at bounding box center [453, 216] width 4 height 11
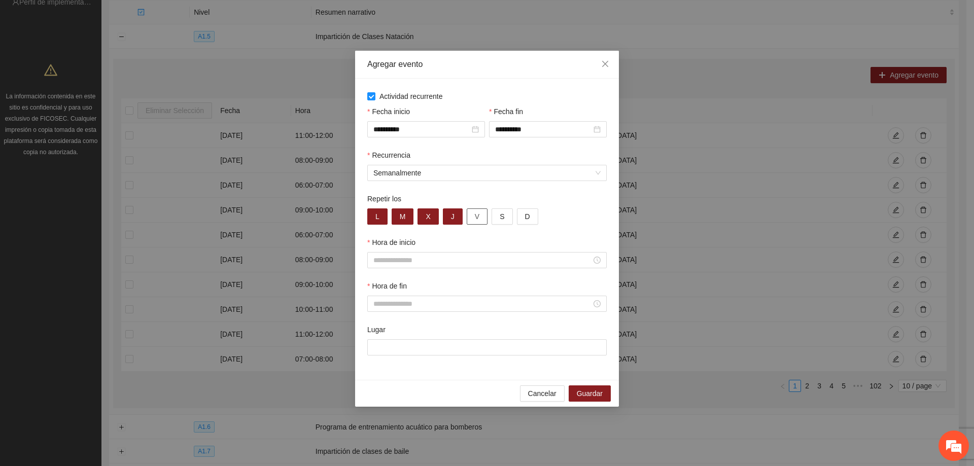
click at [475, 215] on span "V" at bounding box center [477, 216] width 5 height 11
click at [422, 259] on input "Hora de inicio" at bounding box center [483, 260] width 218 height 11
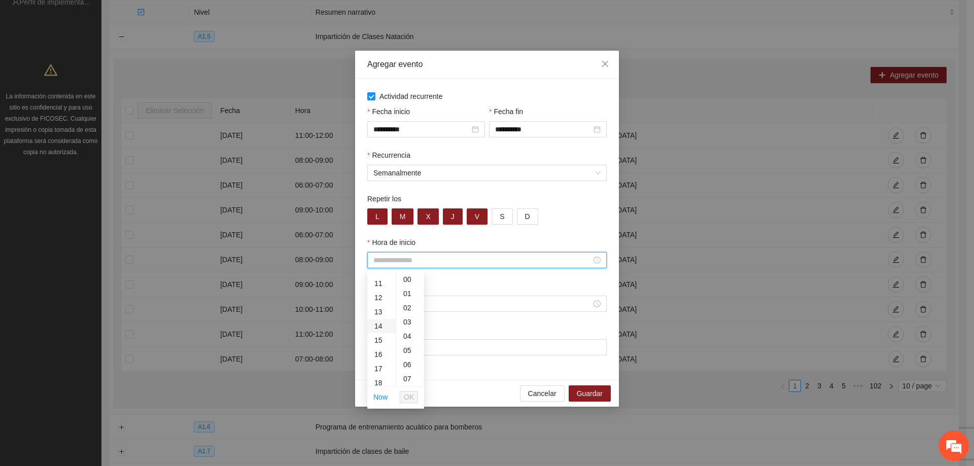
click at [376, 325] on div "14" at bounding box center [381, 326] width 28 height 14
type input "*****"
click at [405, 398] on span "OK" at bounding box center [409, 397] width 10 height 11
click at [392, 302] on input "Hora de fin" at bounding box center [483, 303] width 218 height 11
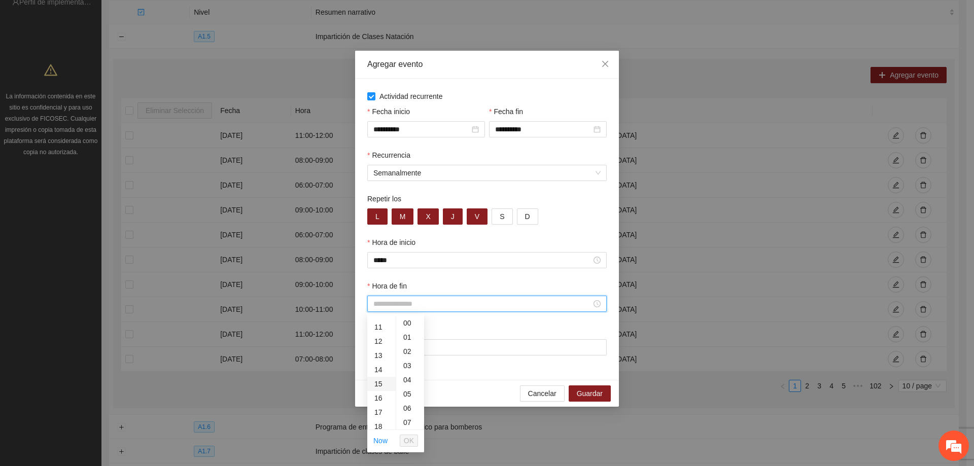
click at [382, 381] on div "15" at bounding box center [381, 384] width 28 height 14
type input "*****"
click at [410, 438] on span "OK" at bounding box center [409, 440] width 10 height 11
click at [416, 343] on input "Lugar" at bounding box center [487, 348] width 240 height 16
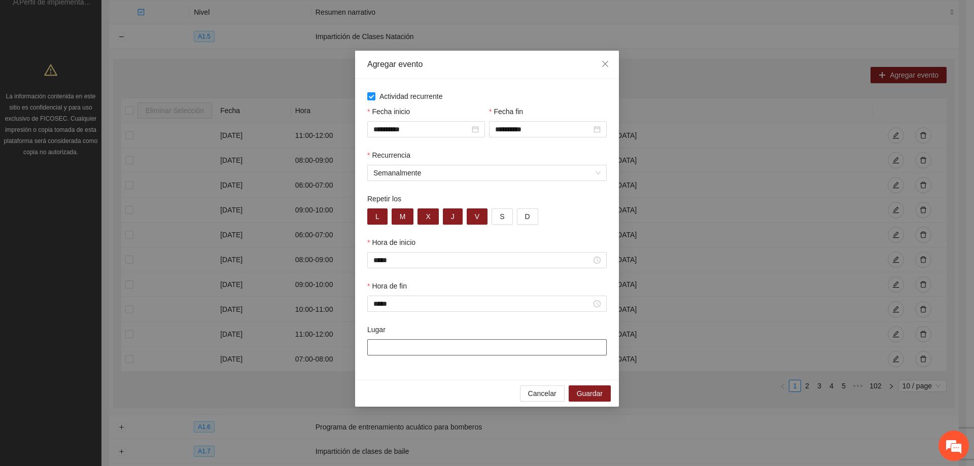
type input "**********"
click at [599, 392] on span "Guardar" at bounding box center [590, 393] width 26 height 11
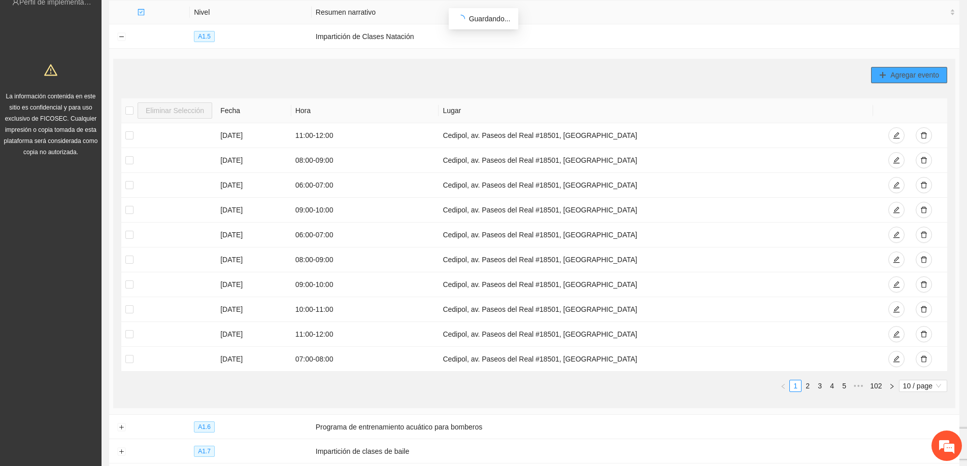
click at [915, 70] on span "Agregar evento" at bounding box center [914, 75] width 49 height 11
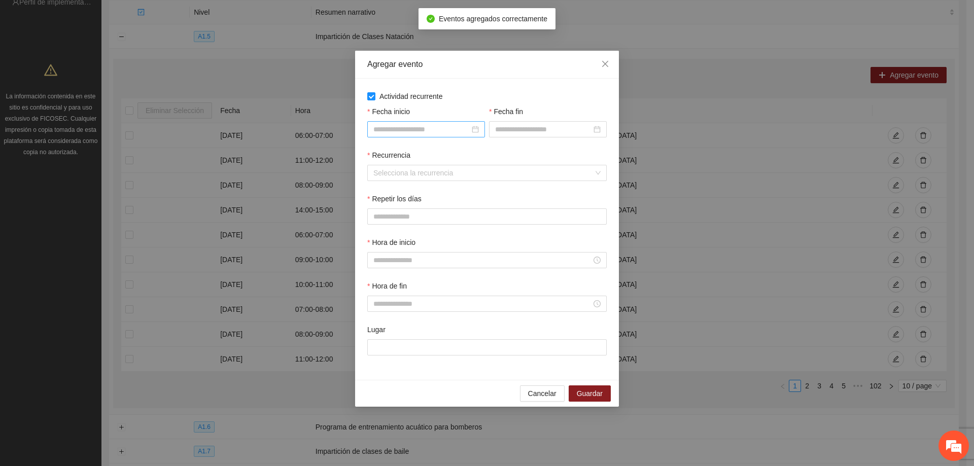
click at [386, 136] on div at bounding box center [426, 129] width 118 height 16
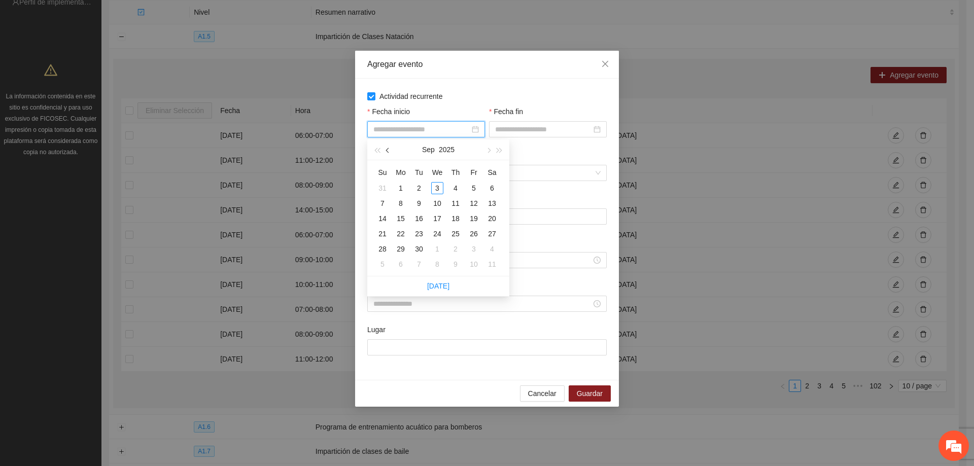
click at [388, 147] on button "button" at bounding box center [388, 150] width 11 height 20
type input "**********"
click at [470, 187] on div "1" at bounding box center [474, 188] width 12 height 12
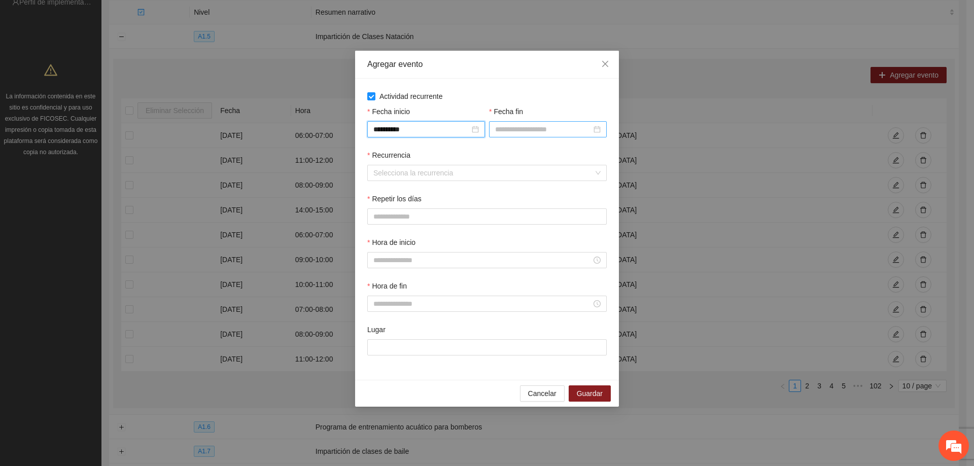
click at [527, 129] on input "Fecha fin" at bounding box center [543, 129] width 96 height 11
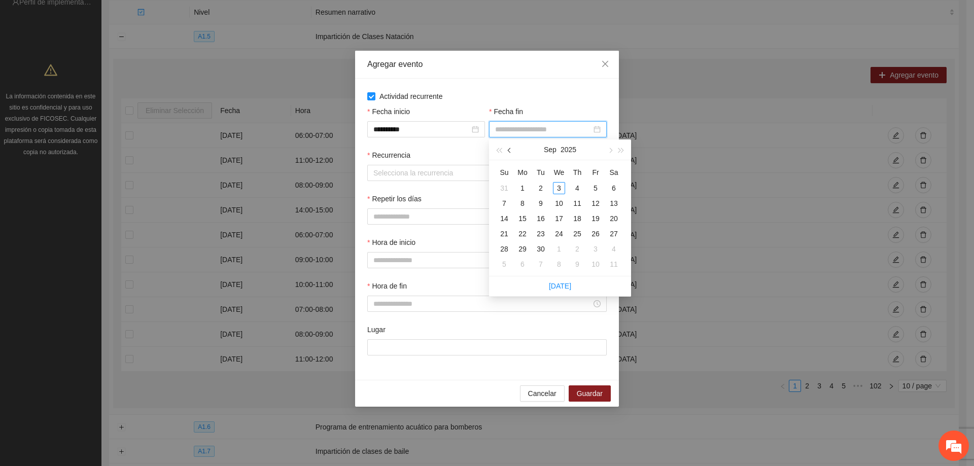
click at [504, 148] on button "button" at bounding box center [509, 150] width 11 height 20
type input "**********"
click at [508, 260] on div "31" at bounding box center [504, 264] width 12 height 12
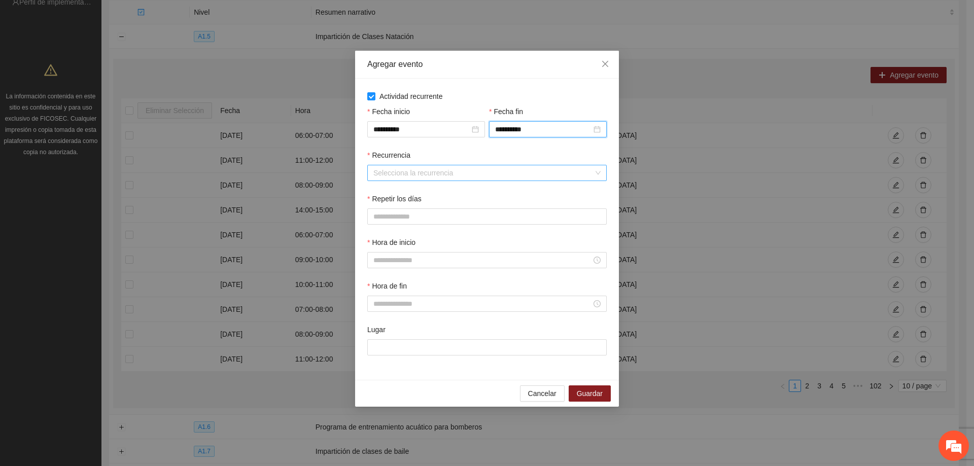
click at [450, 167] on input "Recurrencia" at bounding box center [484, 172] width 220 height 15
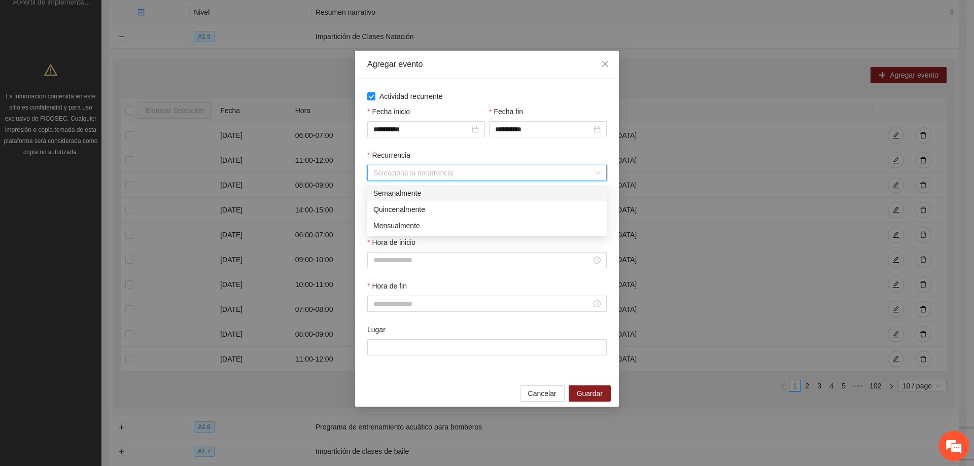
click at [431, 192] on div "Semanalmente" at bounding box center [487, 193] width 227 height 11
click at [404, 211] on button "M" at bounding box center [403, 217] width 22 height 16
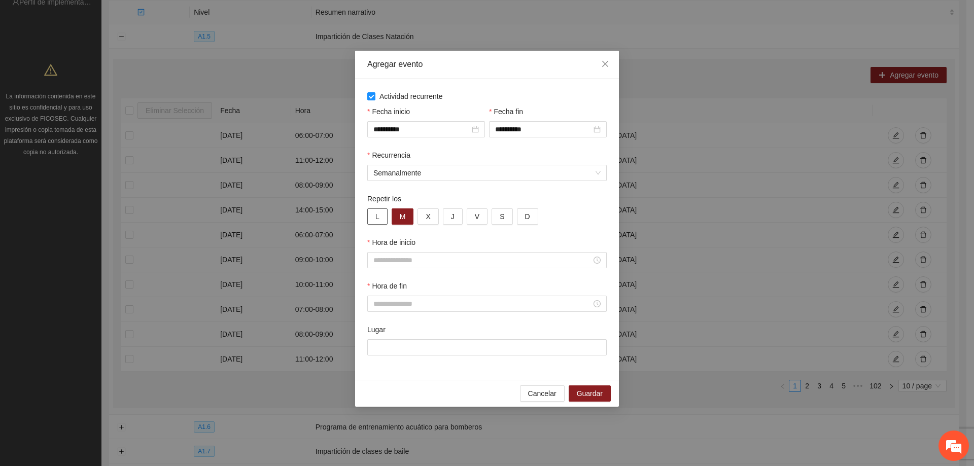
click at [379, 212] on button "L" at bounding box center [377, 217] width 20 height 16
click at [432, 213] on button "X" at bounding box center [428, 217] width 21 height 16
click at [457, 216] on button "J" at bounding box center [453, 217] width 20 height 16
click at [468, 218] on button "V" at bounding box center [477, 217] width 21 height 16
click at [417, 253] on div at bounding box center [487, 260] width 240 height 16
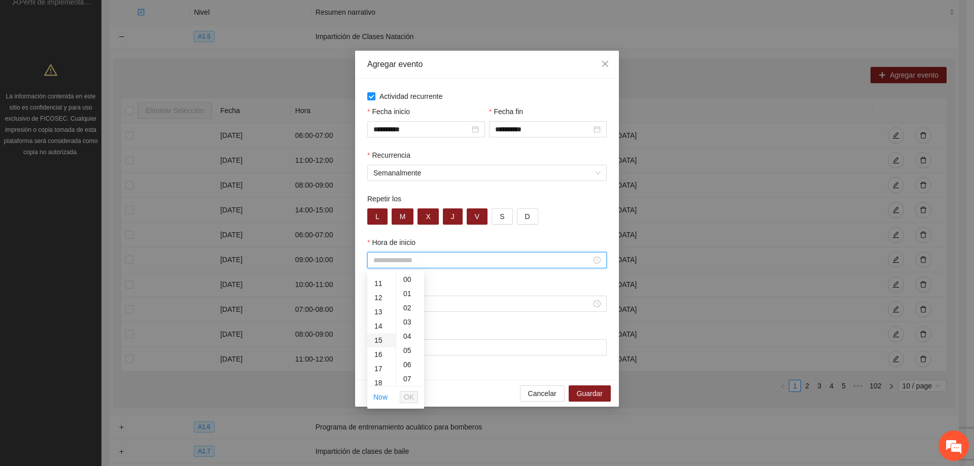
click at [381, 343] on div "15" at bounding box center [381, 340] width 28 height 14
type input "*****"
click at [404, 395] on span "OK" at bounding box center [409, 397] width 10 height 11
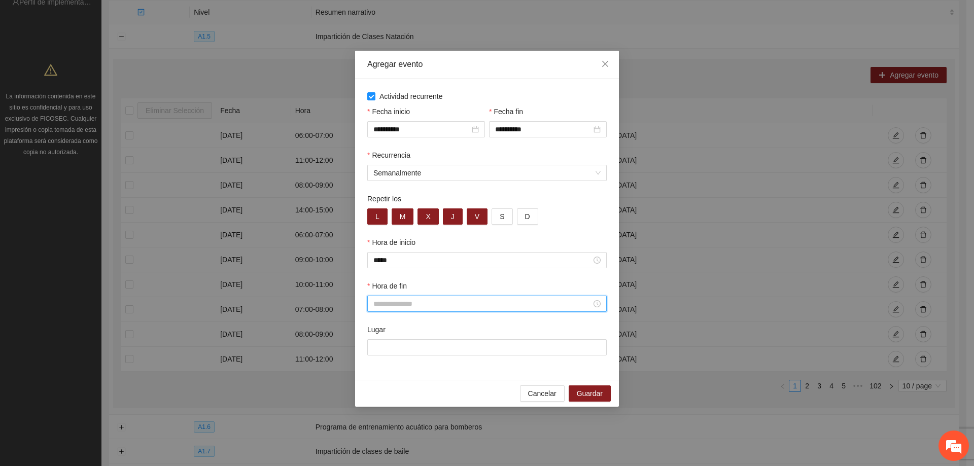
click at [412, 305] on input "Hora de fin" at bounding box center [483, 303] width 218 height 11
click at [378, 398] on div "16" at bounding box center [381, 398] width 28 height 14
type input "*****"
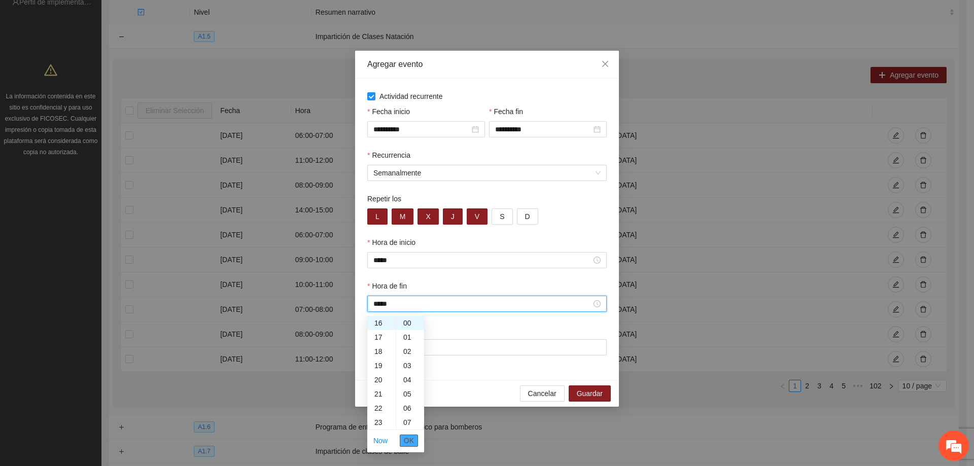
click at [412, 443] on span "OK" at bounding box center [409, 440] width 10 height 11
click at [402, 354] on input "Lugar" at bounding box center [487, 348] width 240 height 16
type input "**********"
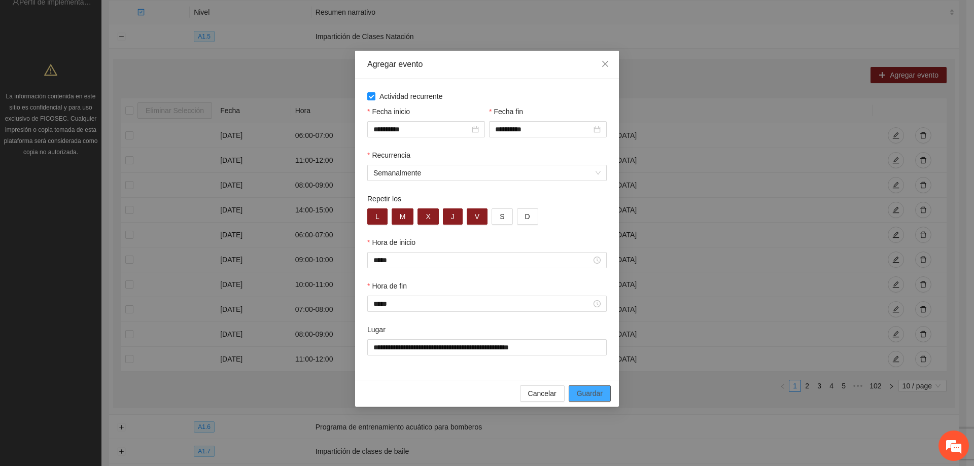
click at [598, 391] on span "Guardar" at bounding box center [590, 393] width 26 height 11
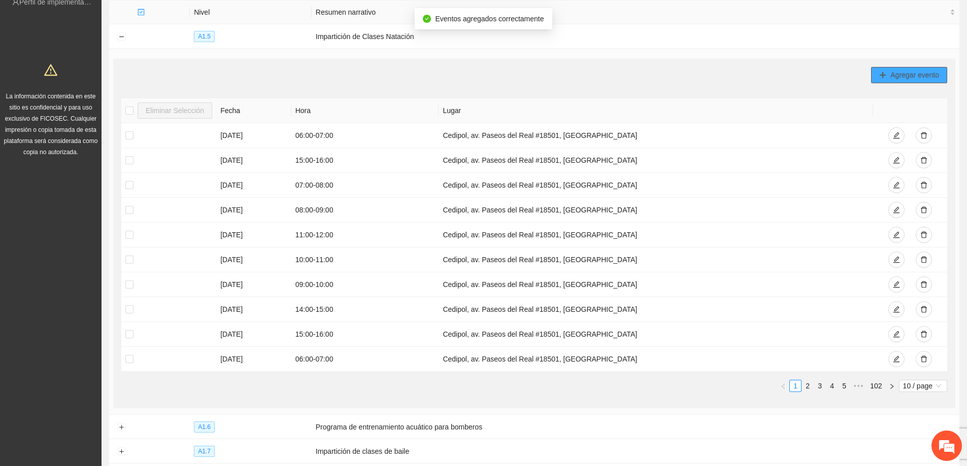
click at [897, 79] on span "Agregar evento" at bounding box center [914, 75] width 49 height 11
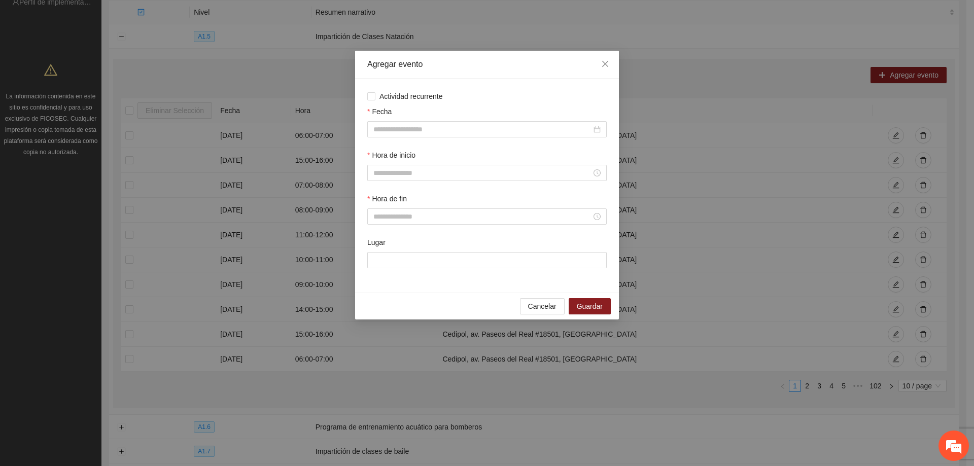
click at [365, 95] on div "Actividad recurrente Fecha Hora de inicio Hora de fin Lugar" at bounding box center [487, 186] width 264 height 214
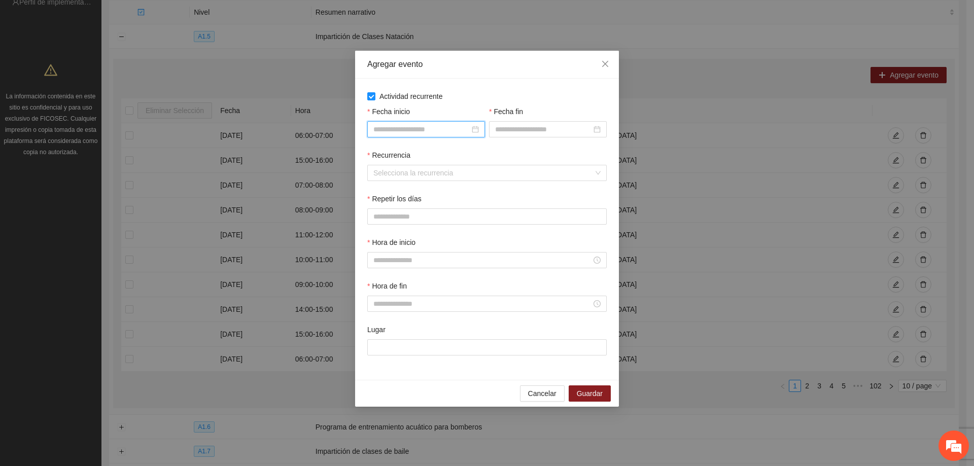
click at [383, 124] on input "Fecha inicio" at bounding box center [422, 129] width 96 height 11
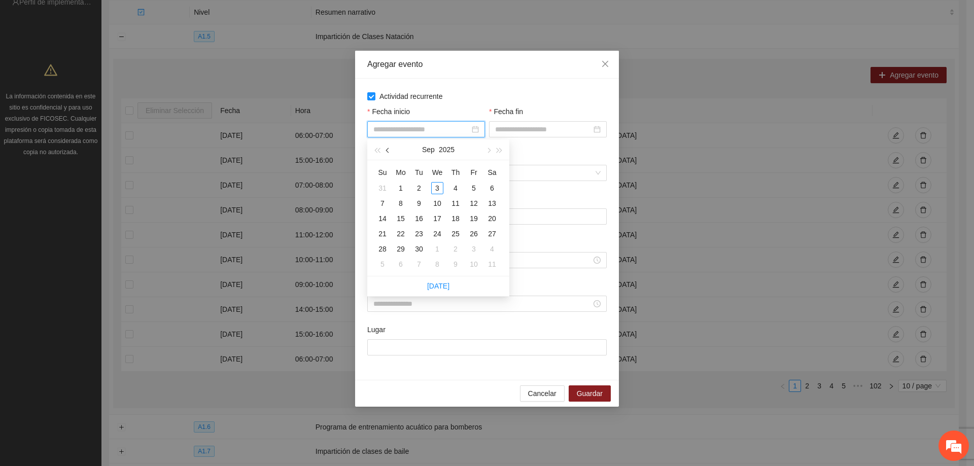
click at [392, 146] on div "[DATE]" at bounding box center [438, 150] width 142 height 21
click at [390, 148] on button "button" at bounding box center [388, 150] width 11 height 20
type input "**********"
click at [472, 183] on div "1" at bounding box center [474, 188] width 12 height 12
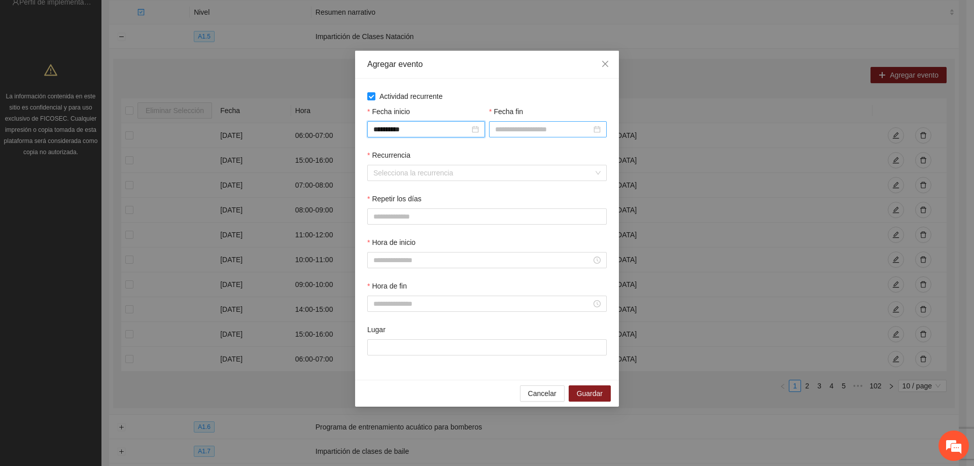
click at [510, 130] on input "Fecha fin" at bounding box center [543, 129] width 96 height 11
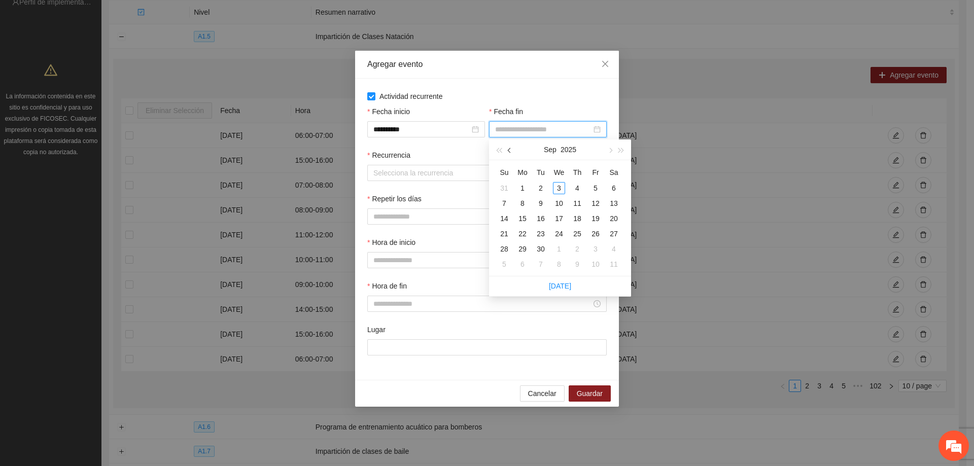
click at [507, 151] on button "button" at bounding box center [509, 150] width 11 height 20
type input "**********"
click at [506, 262] on div "31" at bounding box center [504, 264] width 12 height 12
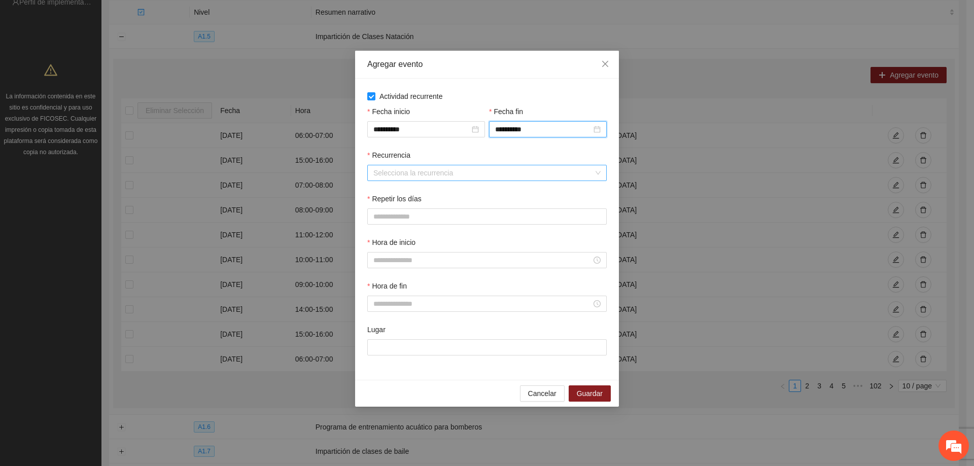
click at [406, 166] on input "Recurrencia" at bounding box center [484, 172] width 220 height 15
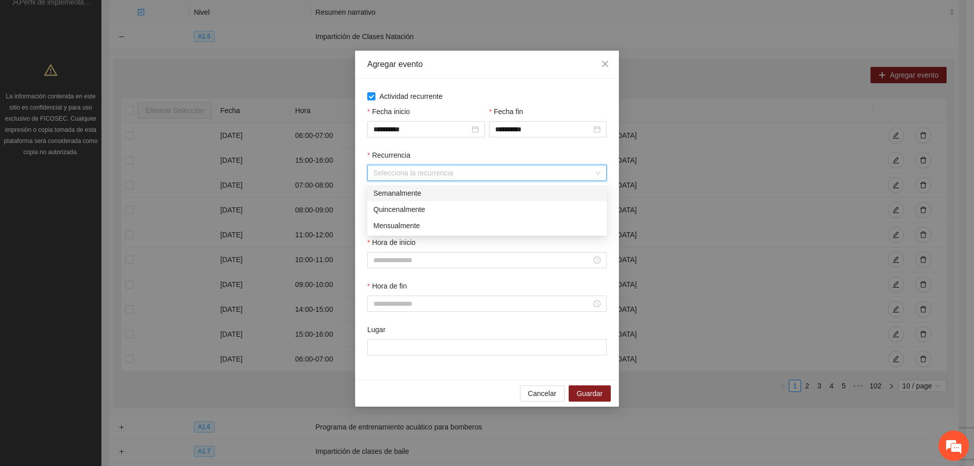
click at [408, 192] on div "Semanalmente" at bounding box center [487, 193] width 227 height 11
click at [405, 212] on button "M" at bounding box center [403, 217] width 22 height 16
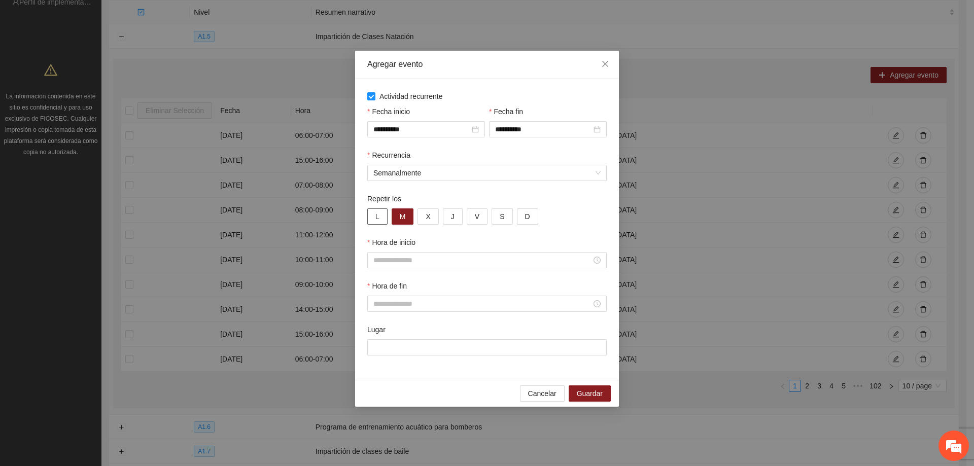
click at [385, 216] on button "L" at bounding box center [377, 217] width 20 height 16
click at [428, 213] on span "X" at bounding box center [428, 216] width 5 height 11
click at [450, 214] on button "J" at bounding box center [453, 217] width 20 height 16
click at [477, 221] on span "V" at bounding box center [477, 216] width 5 height 11
click at [421, 256] on input "Hora de inicio" at bounding box center [483, 260] width 218 height 11
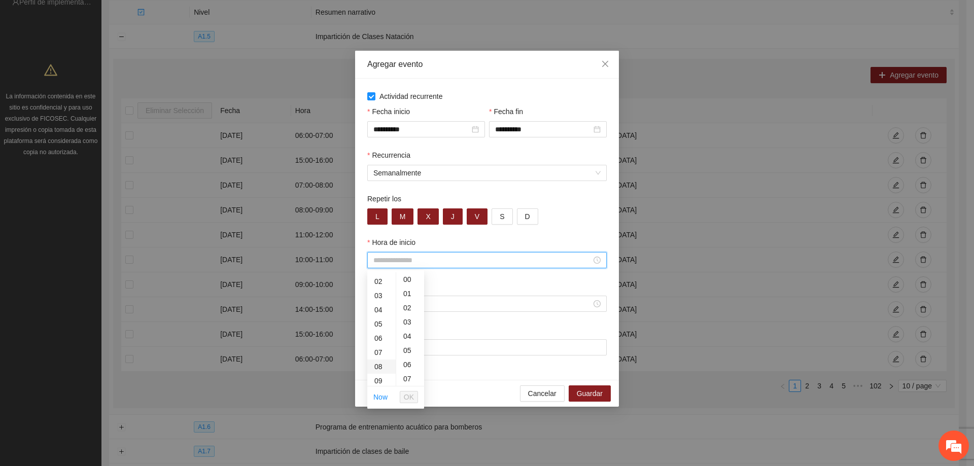
scroll to position [101, 0]
click at [382, 358] on div "16" at bounding box center [381, 355] width 28 height 14
type input "*****"
click at [406, 401] on span "OK" at bounding box center [409, 397] width 10 height 11
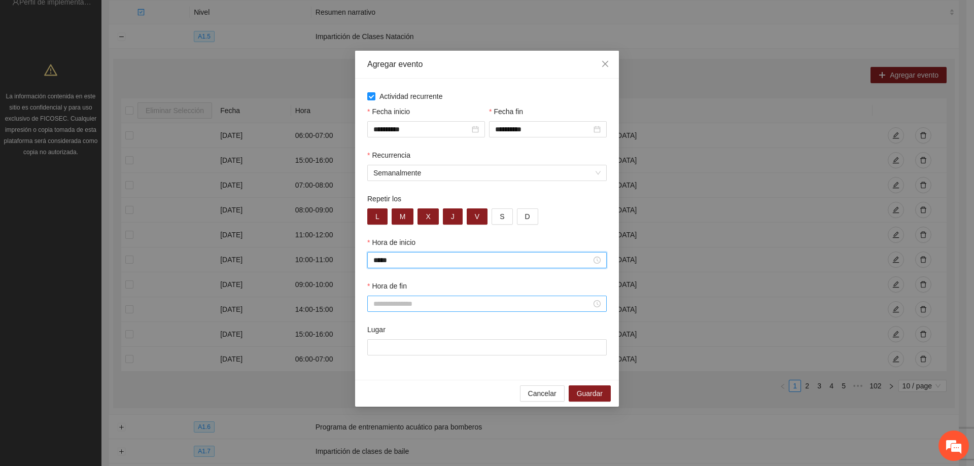
click at [393, 297] on div at bounding box center [487, 304] width 240 height 16
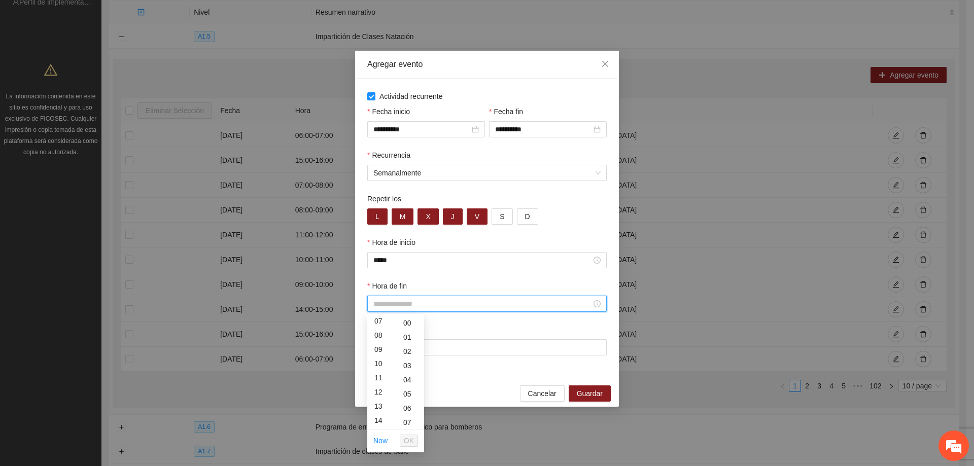
scroll to position [152, 0]
click at [378, 413] on div "17" at bounding box center [381, 412] width 28 height 14
type input "*****"
click at [409, 446] on span "OK" at bounding box center [409, 440] width 10 height 11
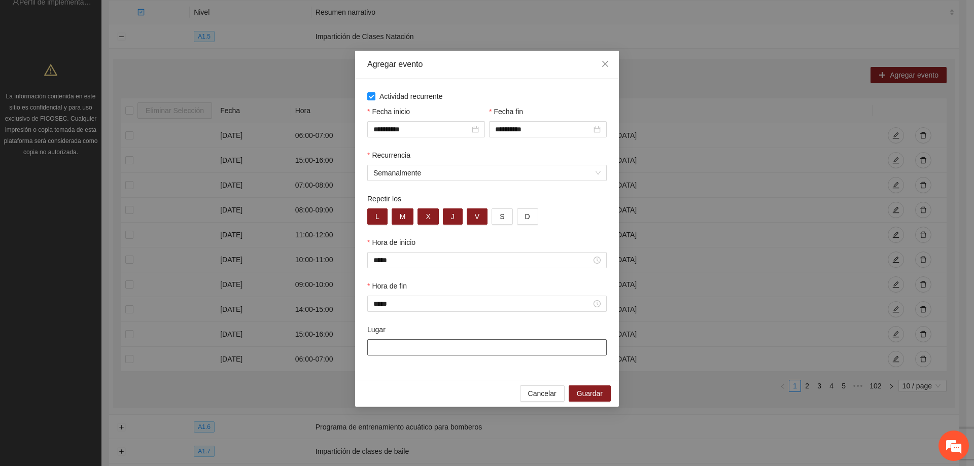
click at [402, 350] on input "Lugar" at bounding box center [487, 348] width 240 height 16
type input "**********"
click at [593, 394] on span "Guardar" at bounding box center [590, 393] width 26 height 11
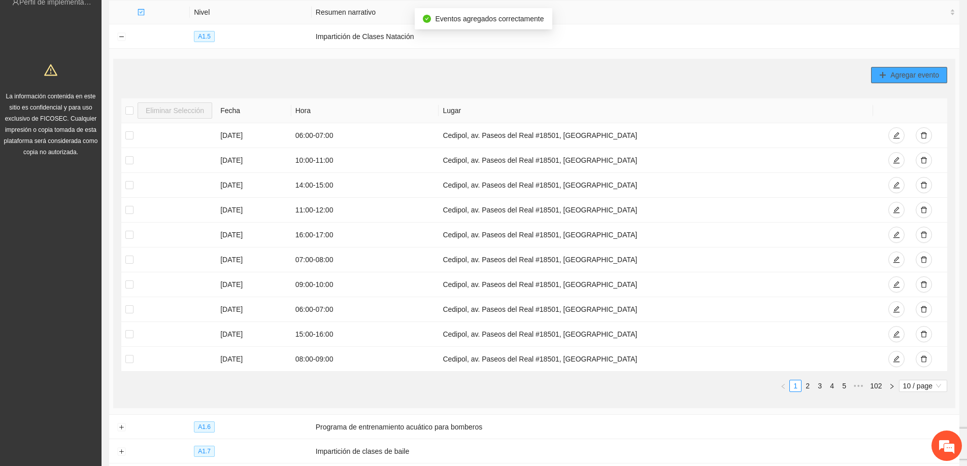
click at [903, 78] on span "Agregar evento" at bounding box center [914, 75] width 49 height 11
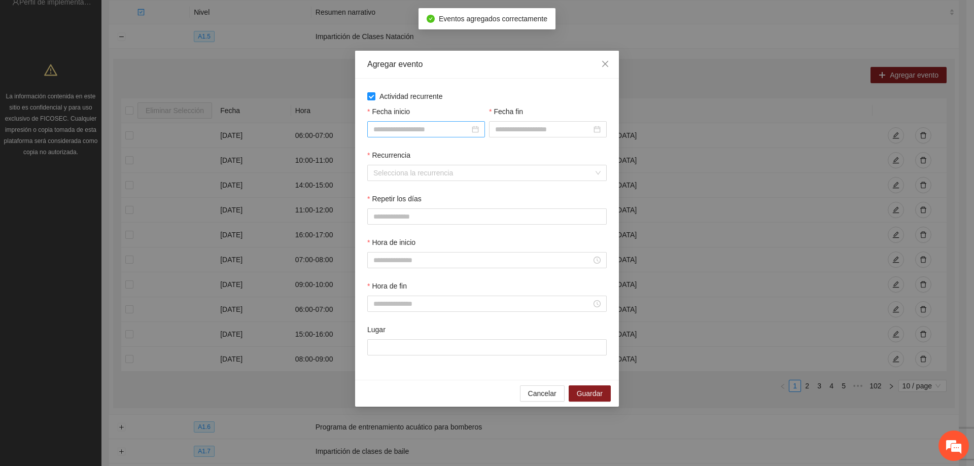
click at [382, 133] on input "Fecha inicio" at bounding box center [422, 129] width 96 height 11
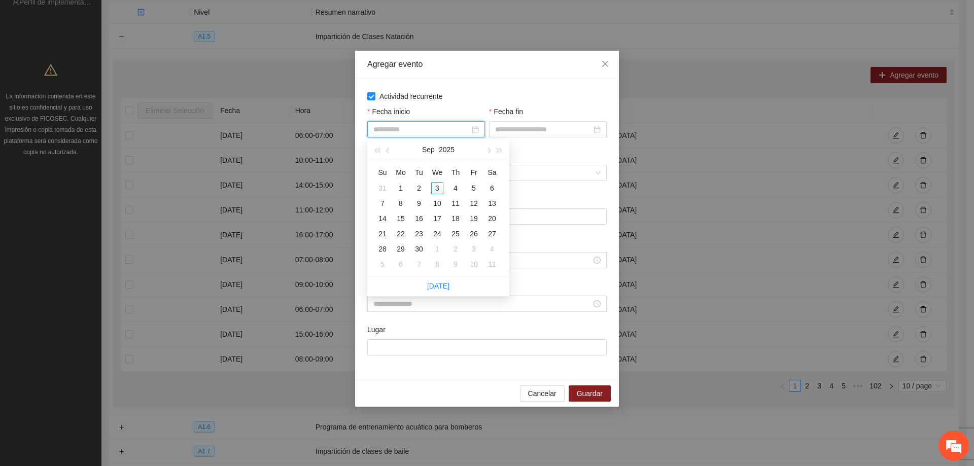
type input "**********"
click at [387, 151] on span "button" at bounding box center [388, 150] width 5 height 5
type input "**********"
click at [478, 189] on div "1" at bounding box center [474, 188] width 12 height 12
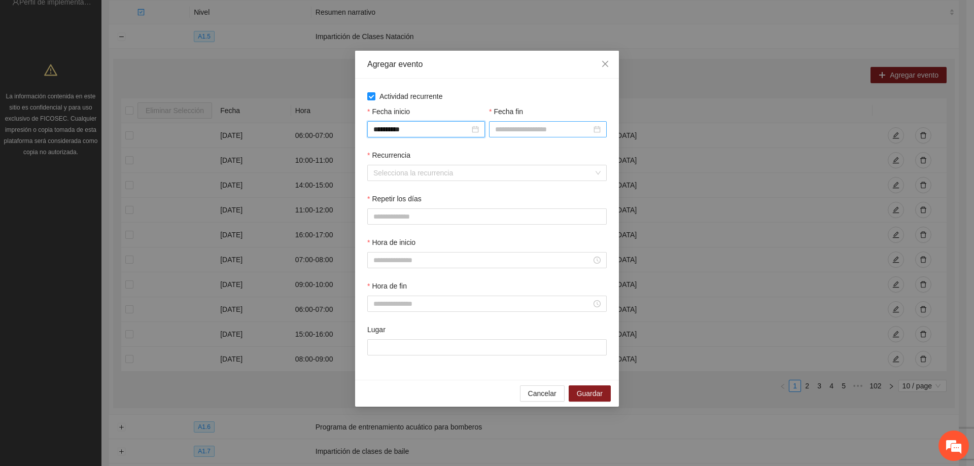
click at [516, 128] on input "Fecha fin" at bounding box center [543, 129] width 96 height 11
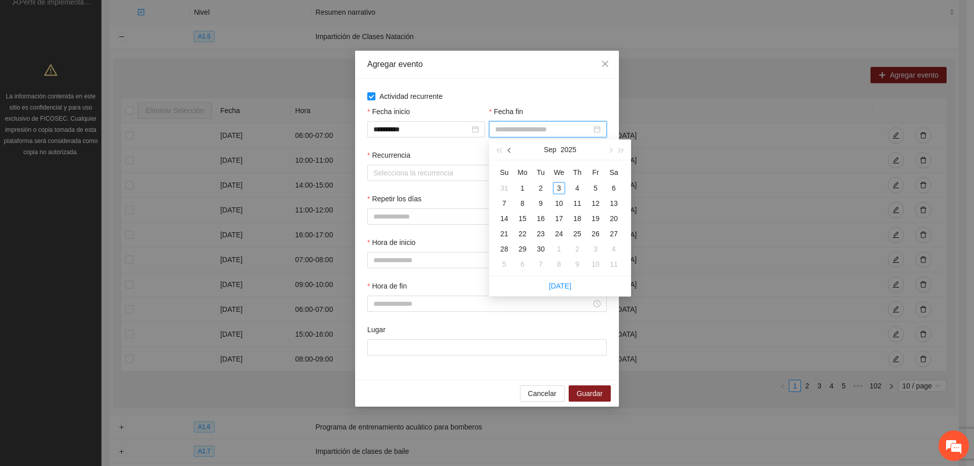
click at [513, 148] on button "button" at bounding box center [509, 150] width 11 height 20
type input "**********"
click at [510, 263] on div "31" at bounding box center [504, 264] width 12 height 12
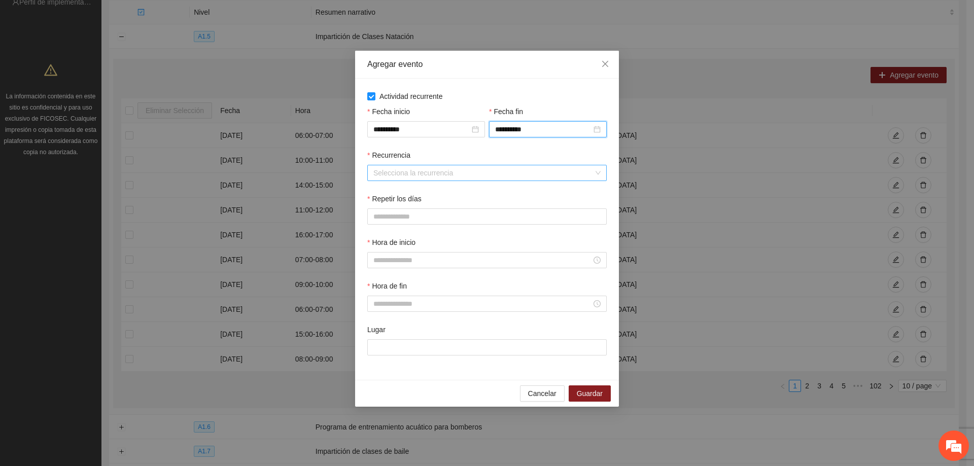
click at [448, 178] on input "Recurrencia" at bounding box center [484, 172] width 220 height 15
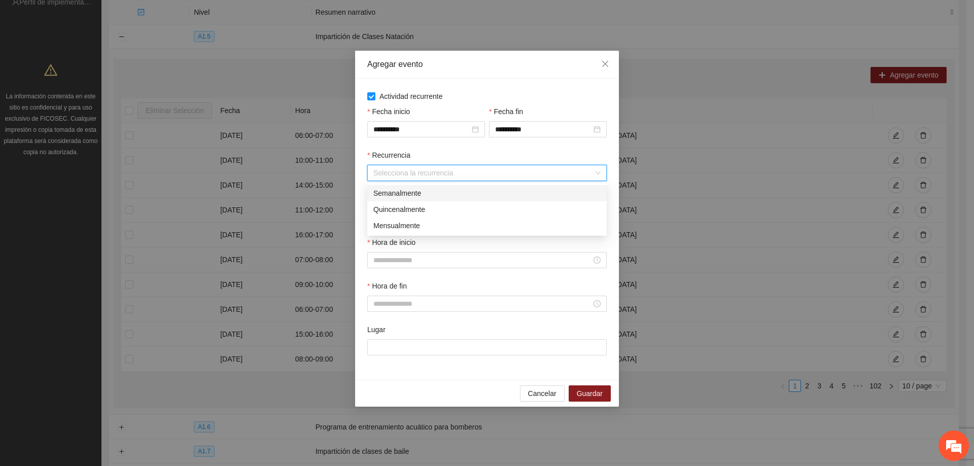
click at [411, 194] on div "Semanalmente" at bounding box center [487, 193] width 227 height 11
click at [382, 215] on button "L" at bounding box center [377, 217] width 20 height 16
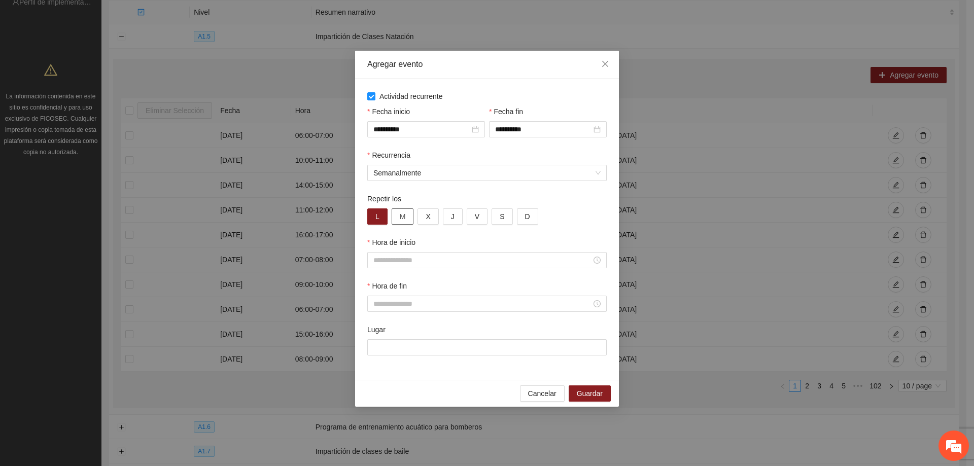
click at [405, 214] on span "M" at bounding box center [403, 216] width 6 height 11
click at [423, 217] on button "X" at bounding box center [428, 217] width 21 height 16
drag, startPoint x: 450, startPoint y: 217, endPoint x: 459, endPoint y: 216, distance: 9.1
click at [450, 217] on button "J" at bounding box center [453, 217] width 20 height 16
click at [470, 214] on button "V" at bounding box center [477, 217] width 21 height 16
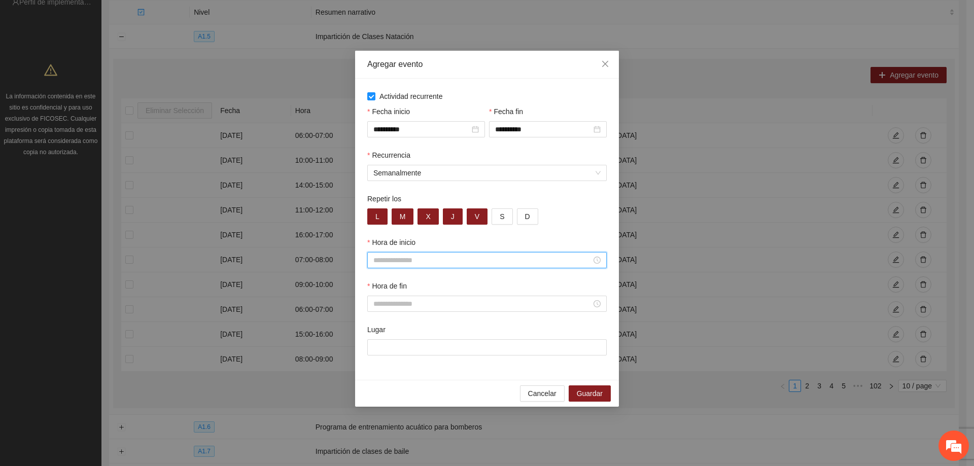
click at [437, 260] on input "Hora de inicio" at bounding box center [483, 260] width 218 height 11
click at [377, 316] on div "17" at bounding box center [381, 318] width 28 height 14
type input "*****"
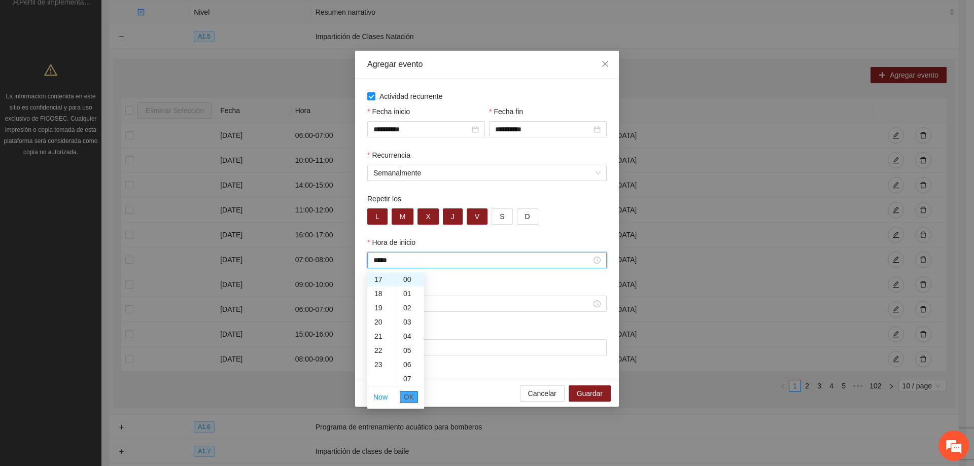
click at [408, 394] on span "OK" at bounding box center [409, 397] width 10 height 11
click at [416, 308] on input "Hora de fin" at bounding box center [483, 303] width 218 height 11
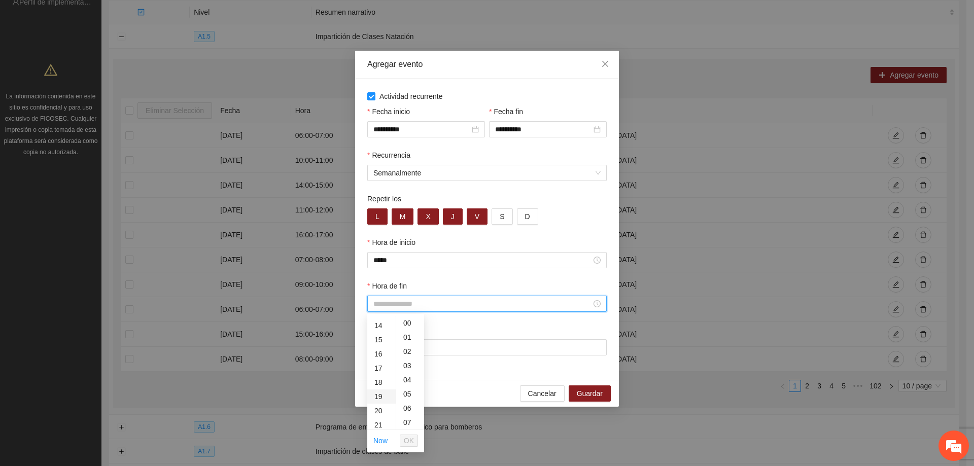
scroll to position [203, 0]
click at [379, 379] on div "18" at bounding box center [381, 376] width 28 height 14
type input "*****"
click at [409, 442] on span "OK" at bounding box center [409, 440] width 10 height 11
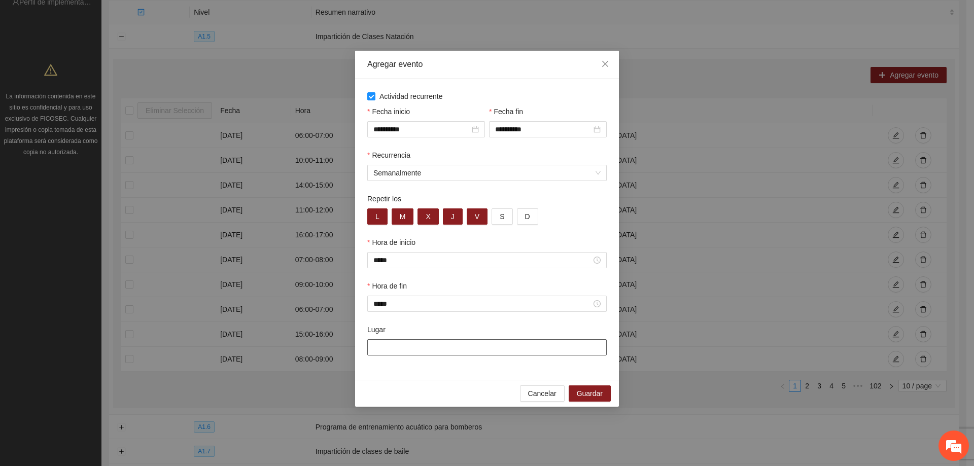
click at [415, 343] on input "Lugar" at bounding box center [487, 348] width 240 height 16
type input "**********"
click at [582, 392] on span "Guardar" at bounding box center [590, 393] width 26 height 11
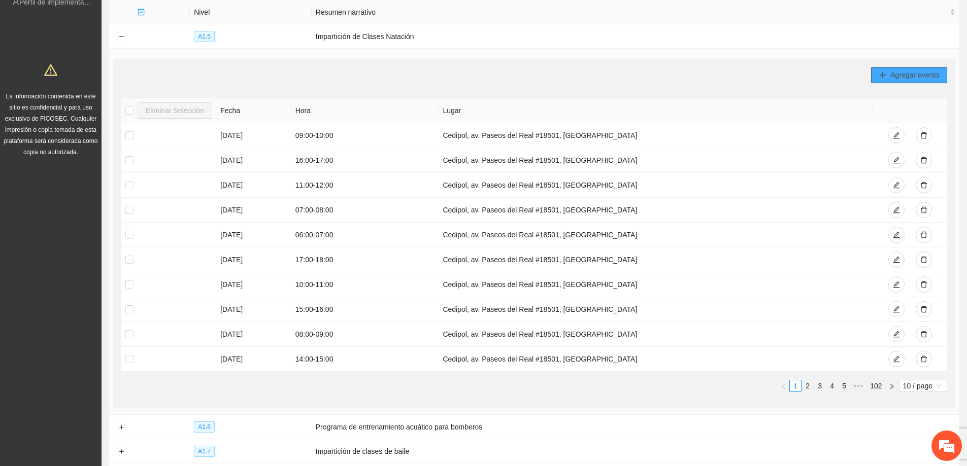
click at [897, 68] on button "Agregar evento" at bounding box center [909, 75] width 76 height 16
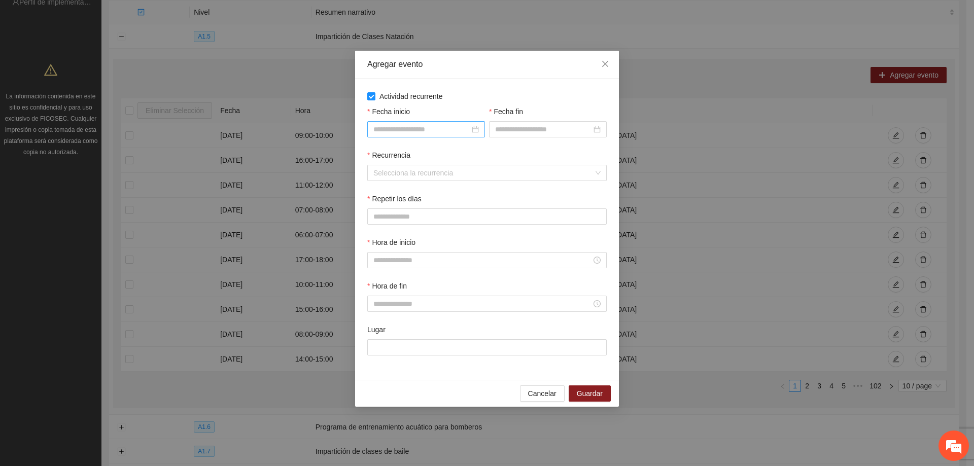
click at [397, 131] on input "Fecha inicio" at bounding box center [422, 129] width 96 height 11
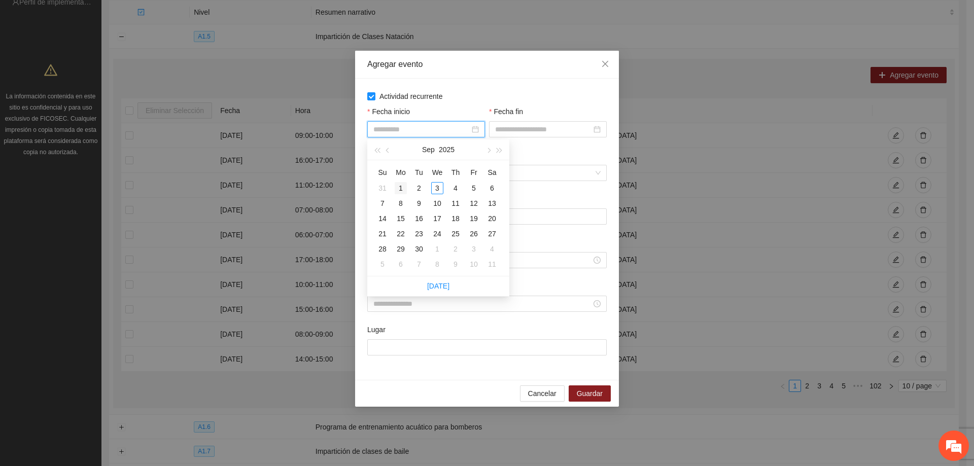
type input "**********"
click at [390, 151] on button "button" at bounding box center [388, 150] width 11 height 20
type input "**********"
click at [473, 185] on div "1" at bounding box center [474, 188] width 12 height 12
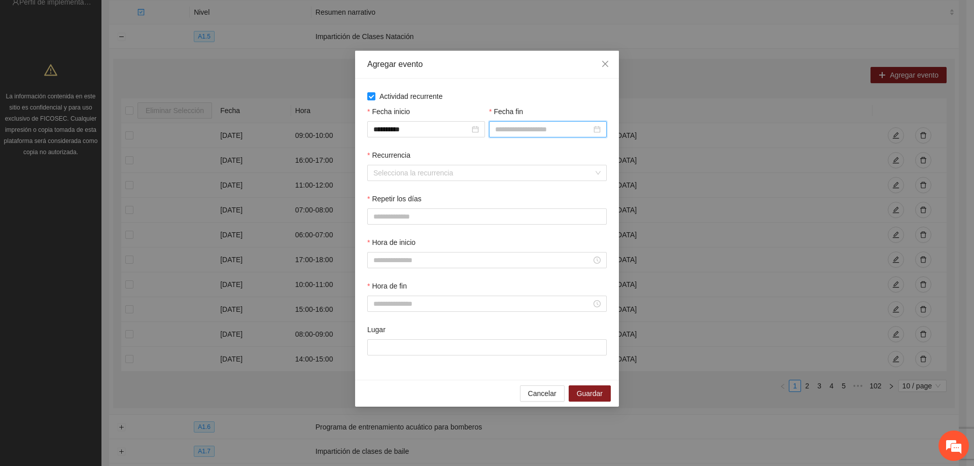
click at [525, 132] on input "Fecha fin" at bounding box center [543, 129] width 96 height 11
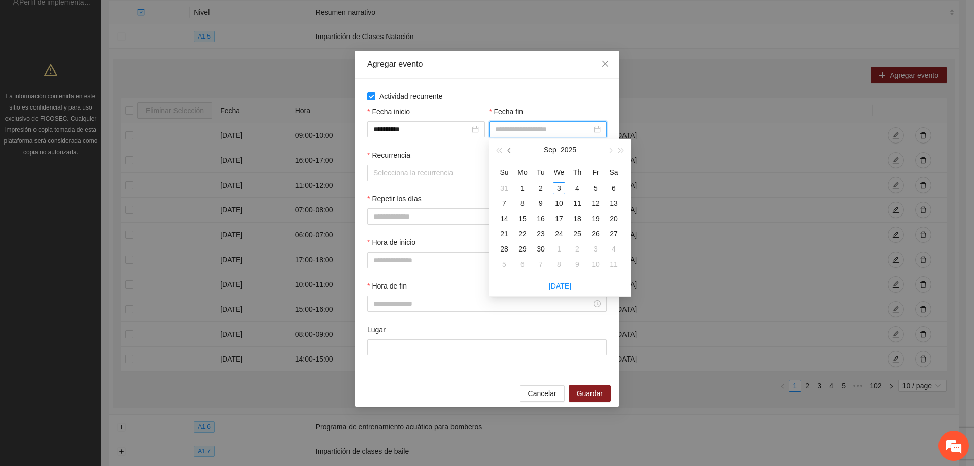
click at [508, 149] on span "button" at bounding box center [510, 150] width 5 height 5
type input "**********"
click at [507, 264] on div "31" at bounding box center [504, 264] width 12 height 12
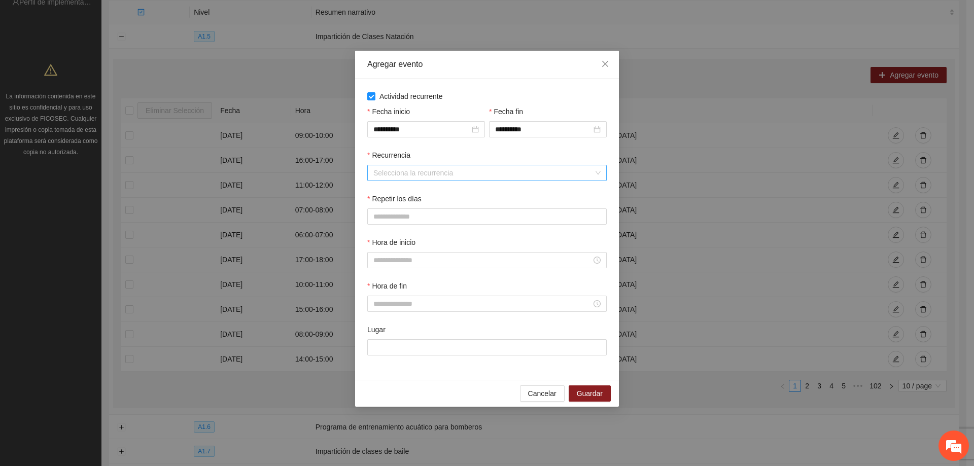
click at [434, 175] on input "Recurrencia" at bounding box center [484, 172] width 220 height 15
click at [424, 190] on div "Semanalmente" at bounding box center [487, 193] width 227 height 11
click at [374, 211] on button "L" at bounding box center [377, 217] width 20 height 16
drag, startPoint x: 399, startPoint y: 217, endPoint x: 410, endPoint y: 217, distance: 10.1
click at [400, 217] on span "M" at bounding box center [403, 216] width 6 height 11
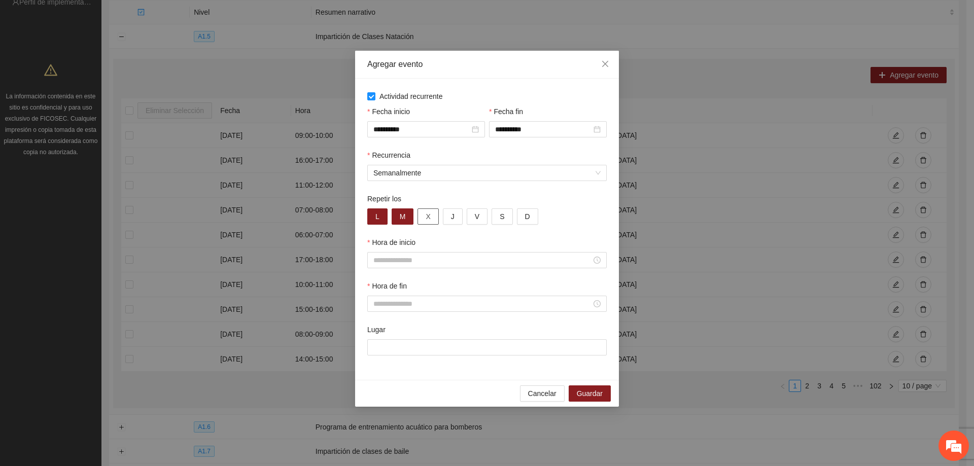
click at [422, 220] on button "X" at bounding box center [428, 217] width 21 height 16
click at [450, 224] on button "J" at bounding box center [453, 217] width 20 height 16
click at [468, 220] on button "V" at bounding box center [477, 217] width 21 height 16
click at [500, 216] on span "S" at bounding box center [502, 216] width 5 height 11
click at [398, 266] on div at bounding box center [487, 260] width 240 height 16
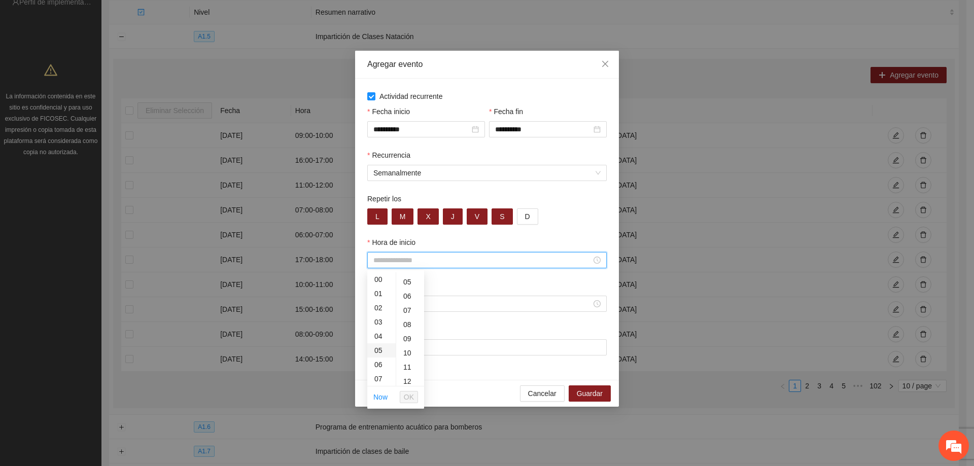
scroll to position [101, 0]
click at [381, 336] on div "18" at bounding box center [381, 332] width 28 height 14
type input "*****"
click at [415, 402] on button "OK" at bounding box center [409, 397] width 18 height 12
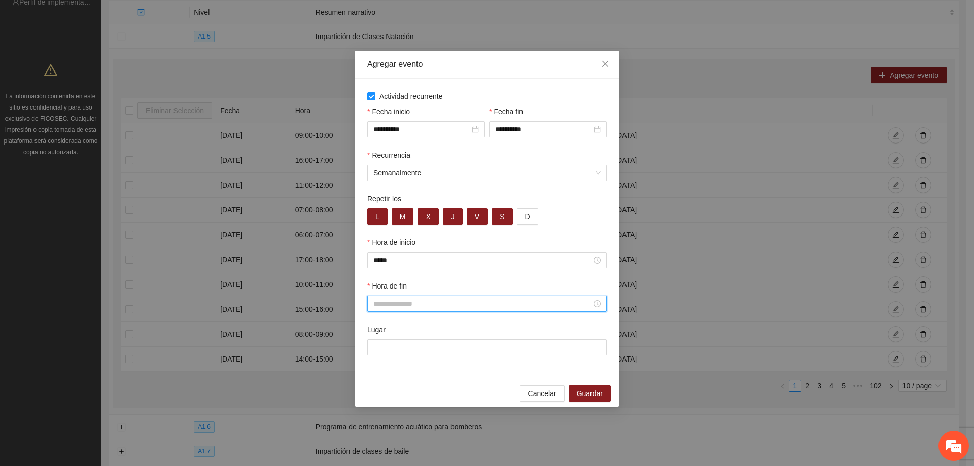
click at [419, 301] on input "Hora de fin" at bounding box center [483, 303] width 218 height 11
click at [381, 387] on div "19" at bounding box center [381, 390] width 28 height 14
type input "*****"
click at [413, 437] on span "OK" at bounding box center [409, 440] width 10 height 11
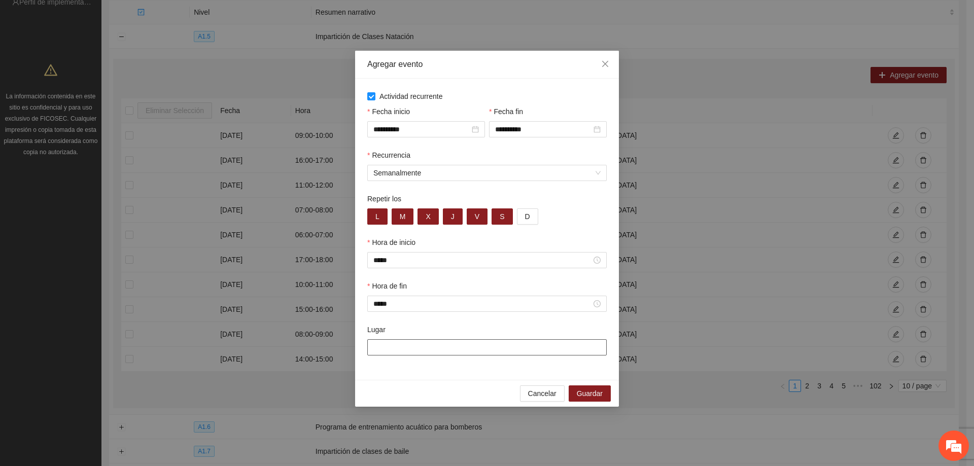
click at [433, 349] on input "Lugar" at bounding box center [487, 348] width 240 height 16
type input "**********"
click at [586, 395] on span "Guardar" at bounding box center [590, 393] width 26 height 11
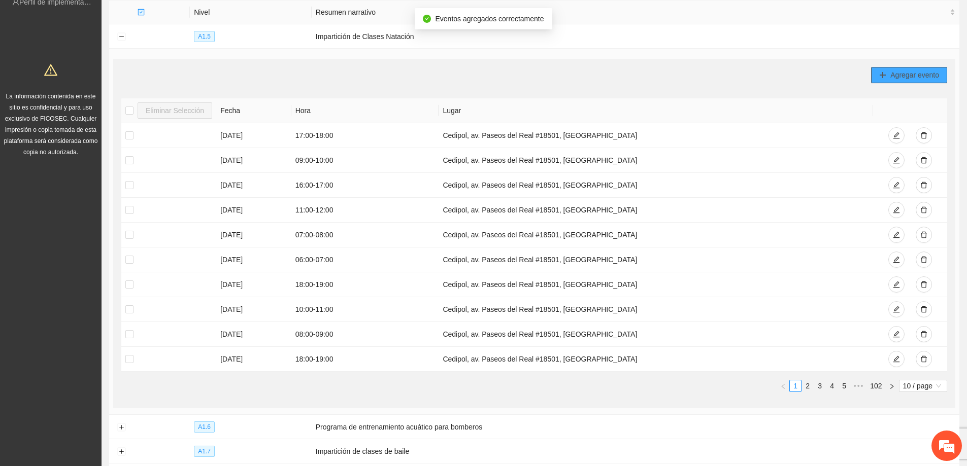
click at [880, 79] on button "Agregar evento" at bounding box center [909, 75] width 76 height 16
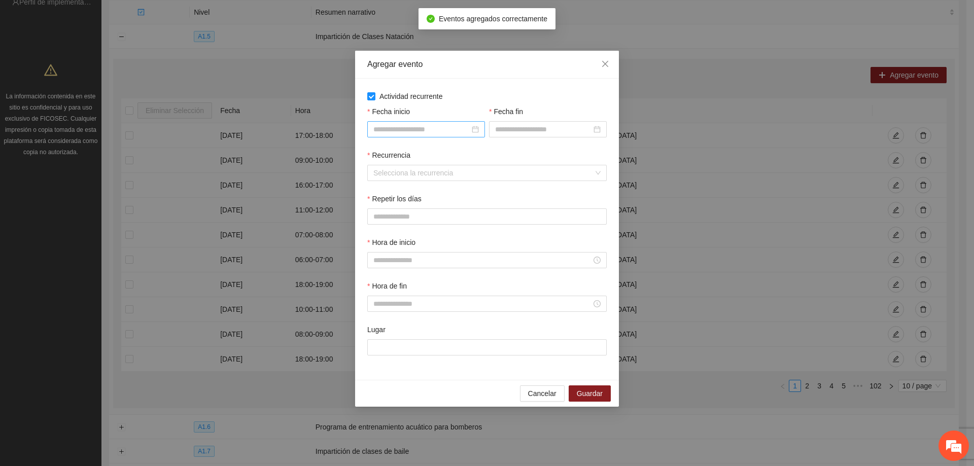
click at [397, 127] on input "Fecha inicio" at bounding box center [422, 129] width 96 height 11
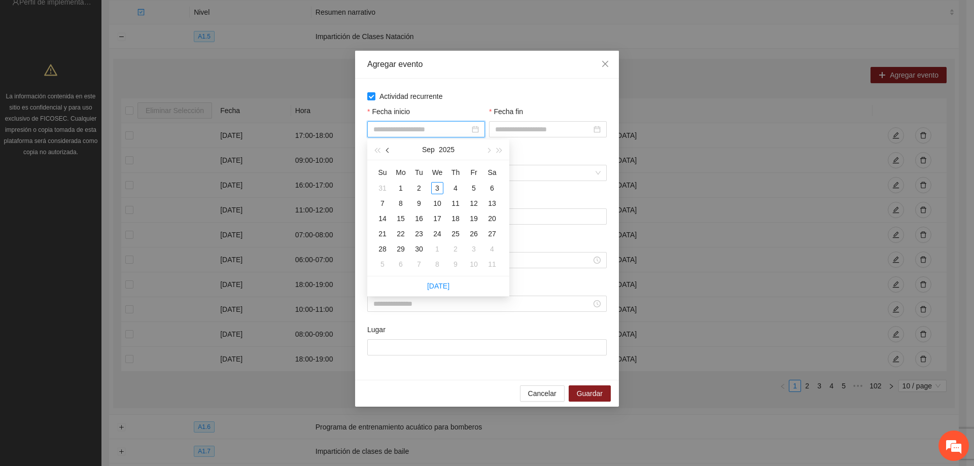
click at [388, 150] on span "button" at bounding box center [388, 150] width 5 height 5
type input "**********"
drag, startPoint x: 474, startPoint y: 184, endPoint x: 489, endPoint y: 170, distance: 20.5
click at [473, 184] on div "1" at bounding box center [474, 188] width 12 height 12
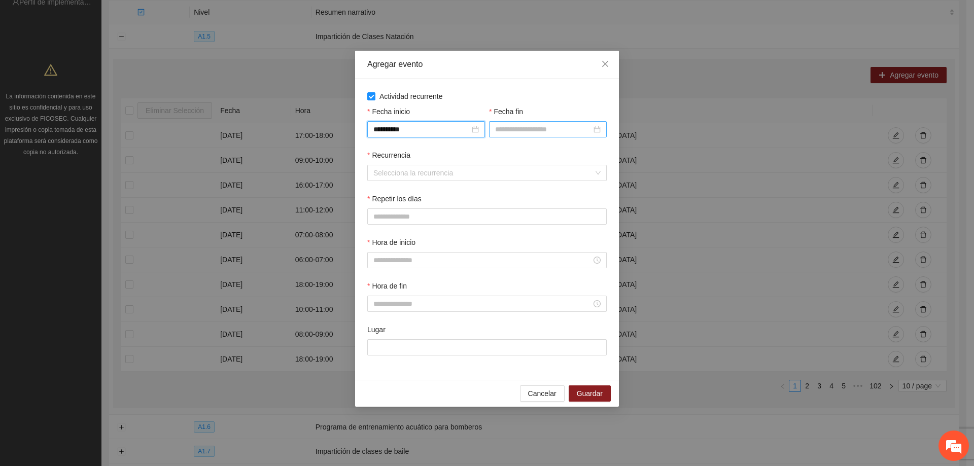
click at [514, 137] on div "Fecha fin" at bounding box center [548, 128] width 122 height 44
click at [516, 130] on input "Fecha fin" at bounding box center [543, 129] width 96 height 11
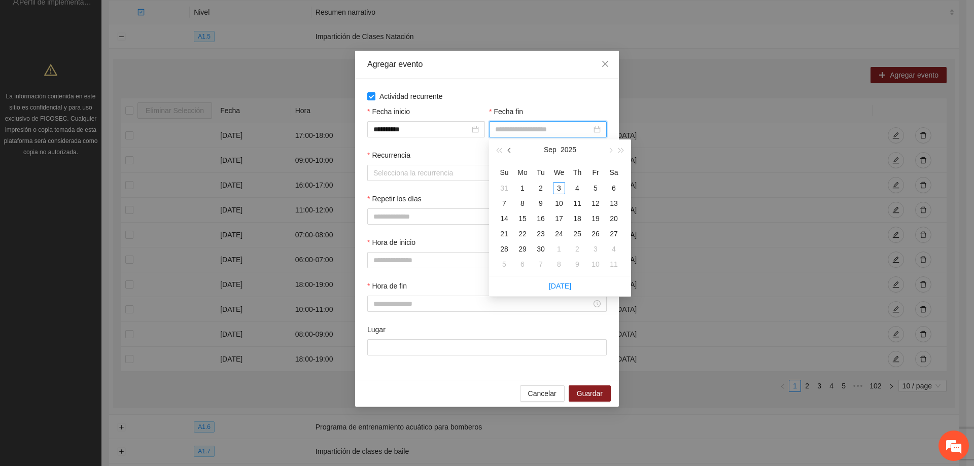
click at [506, 151] on button "button" at bounding box center [509, 150] width 11 height 20
type input "**********"
click at [505, 260] on div "31" at bounding box center [504, 264] width 12 height 12
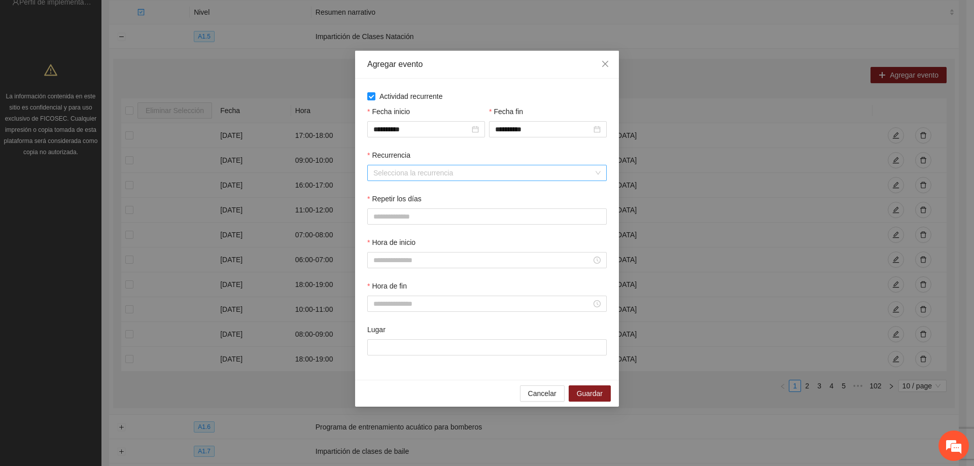
click at [429, 175] on input "Recurrencia" at bounding box center [484, 172] width 220 height 15
click at [413, 198] on div "Semanalmente" at bounding box center [487, 193] width 227 height 11
click at [387, 215] on button "L" at bounding box center [377, 217] width 20 height 16
click at [406, 217] on button "M" at bounding box center [403, 217] width 22 height 16
drag, startPoint x: 430, startPoint y: 217, endPoint x: 449, endPoint y: 217, distance: 18.8
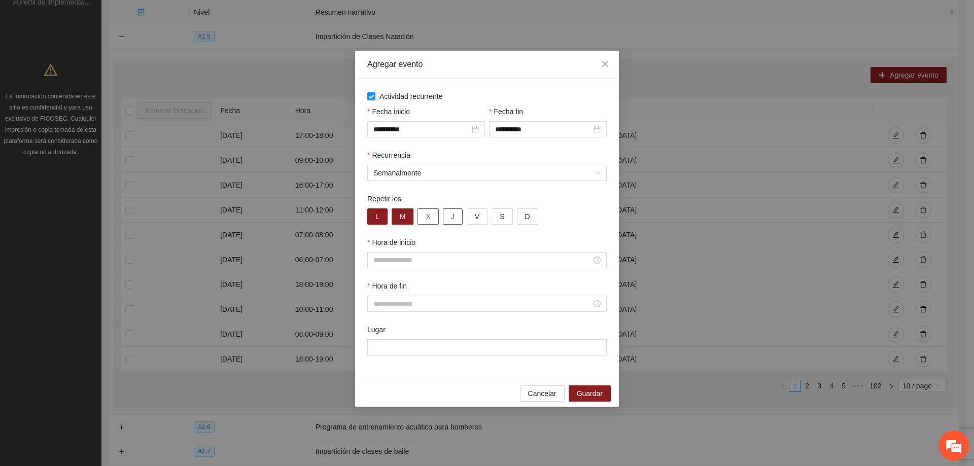
click at [430, 217] on button "X" at bounding box center [428, 217] width 21 height 16
drag, startPoint x: 449, startPoint y: 217, endPoint x: 473, endPoint y: 218, distance: 24.4
click at [450, 218] on button "J" at bounding box center [453, 217] width 20 height 16
click at [479, 218] on button "V" at bounding box center [477, 217] width 21 height 16
click at [417, 259] on input "Hora de inicio" at bounding box center [483, 260] width 218 height 11
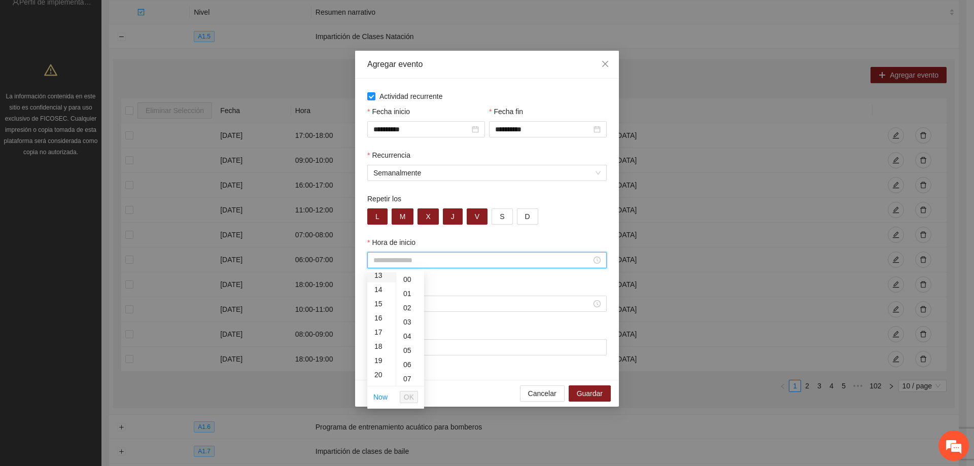
scroll to position [203, 0]
click at [381, 343] on div "19" at bounding box center [381, 347] width 28 height 14
type input "*****"
click at [408, 397] on span "OK" at bounding box center [409, 397] width 10 height 11
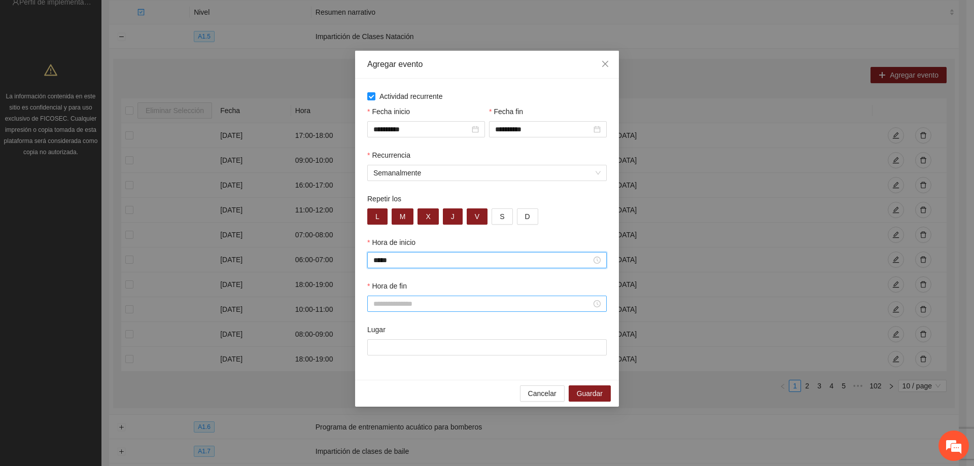
click at [384, 306] on input "Hora de fin" at bounding box center [483, 303] width 218 height 11
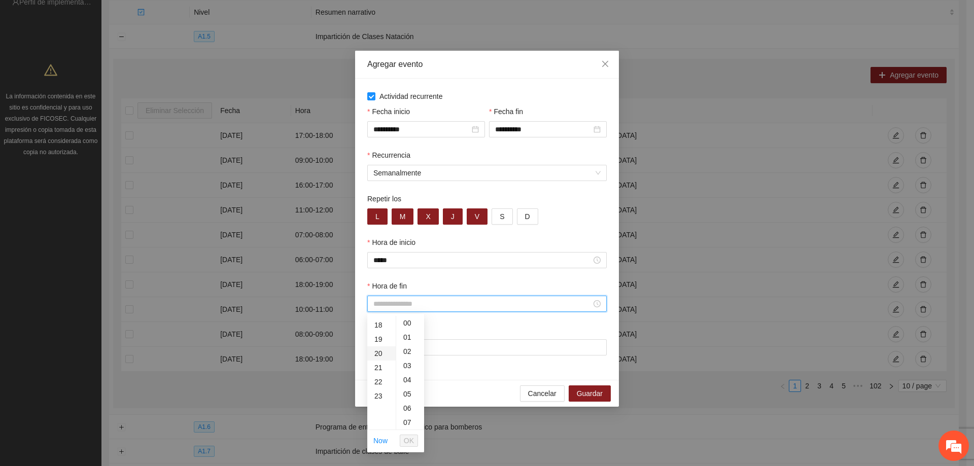
click at [378, 355] on div "20" at bounding box center [381, 354] width 28 height 14
type input "*****"
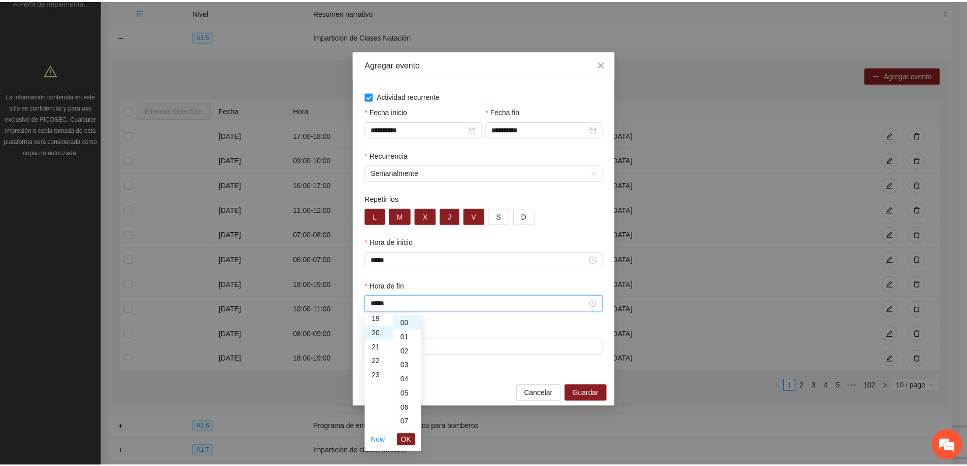
scroll to position [284, 0]
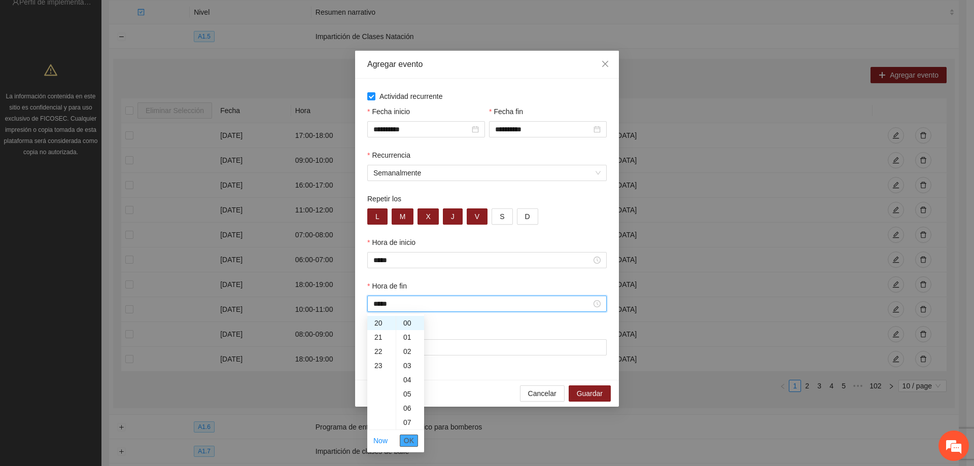
drag, startPoint x: 409, startPoint y: 441, endPoint x: 406, endPoint y: 391, distance: 49.8
click at [409, 440] on span "OK" at bounding box center [409, 440] width 10 height 11
click at [412, 347] on input "Lugar" at bounding box center [487, 348] width 240 height 16
type input "**********"
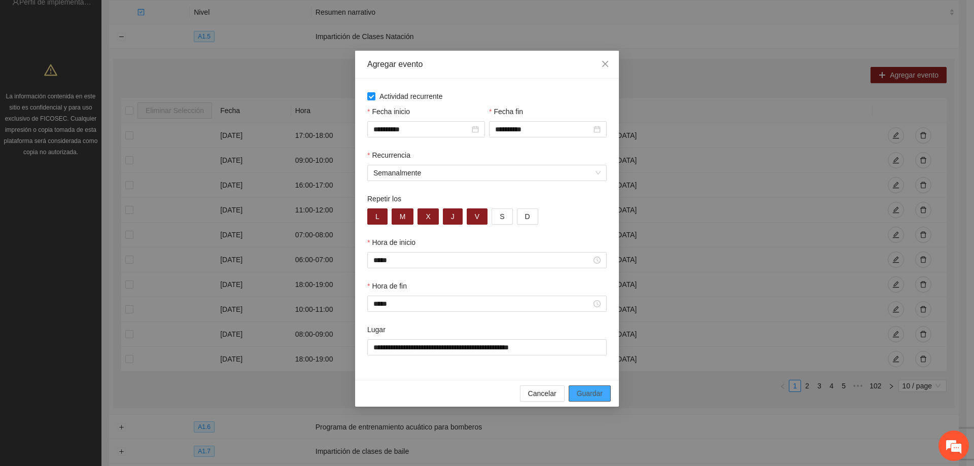
click at [588, 393] on span "Guardar" at bounding box center [590, 393] width 26 height 11
